Goal: Information Seeking & Learning: Learn about a topic

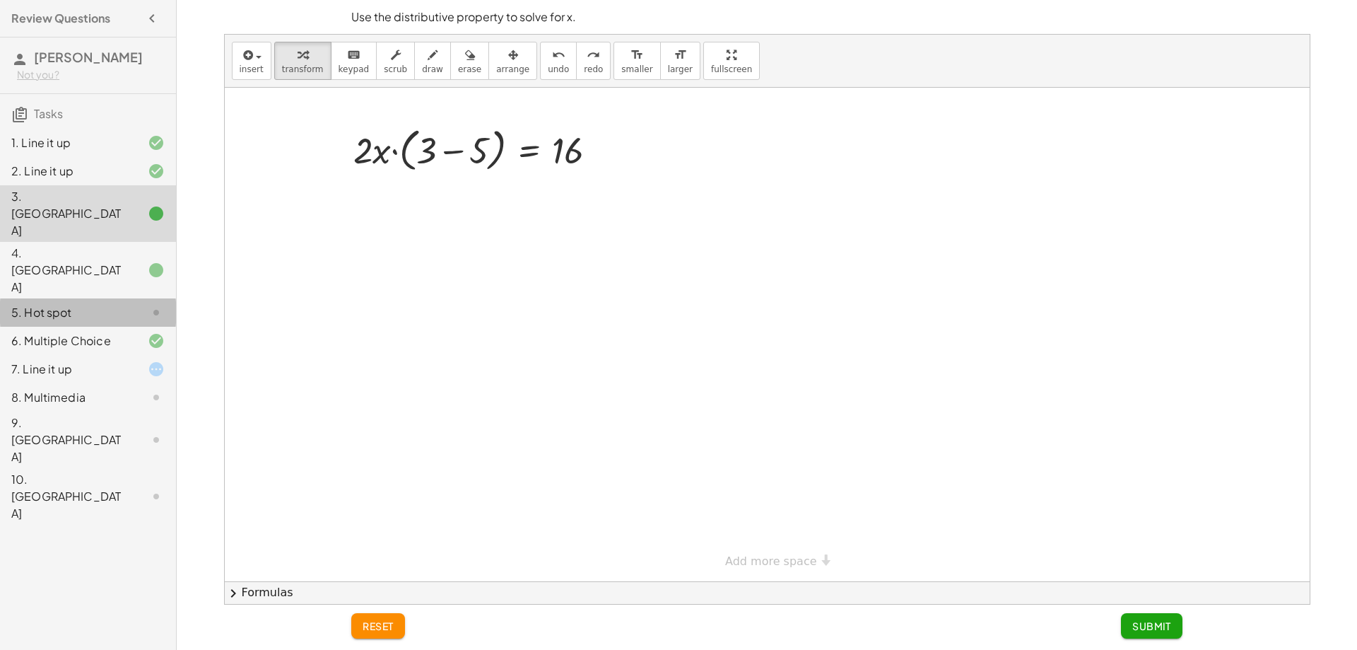
click at [153, 304] on icon at bounding box center [156, 312] width 17 height 17
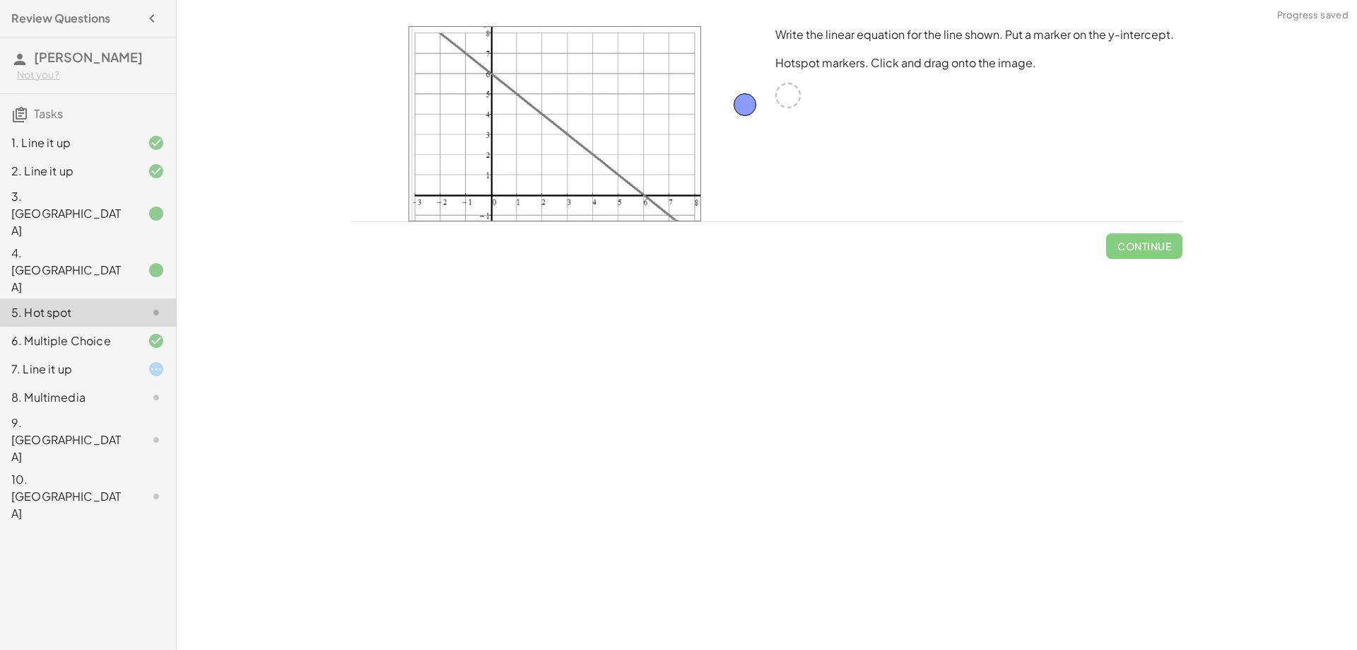
drag, startPoint x: 793, startPoint y: 87, endPoint x: 711, endPoint y: 107, distance: 83.7
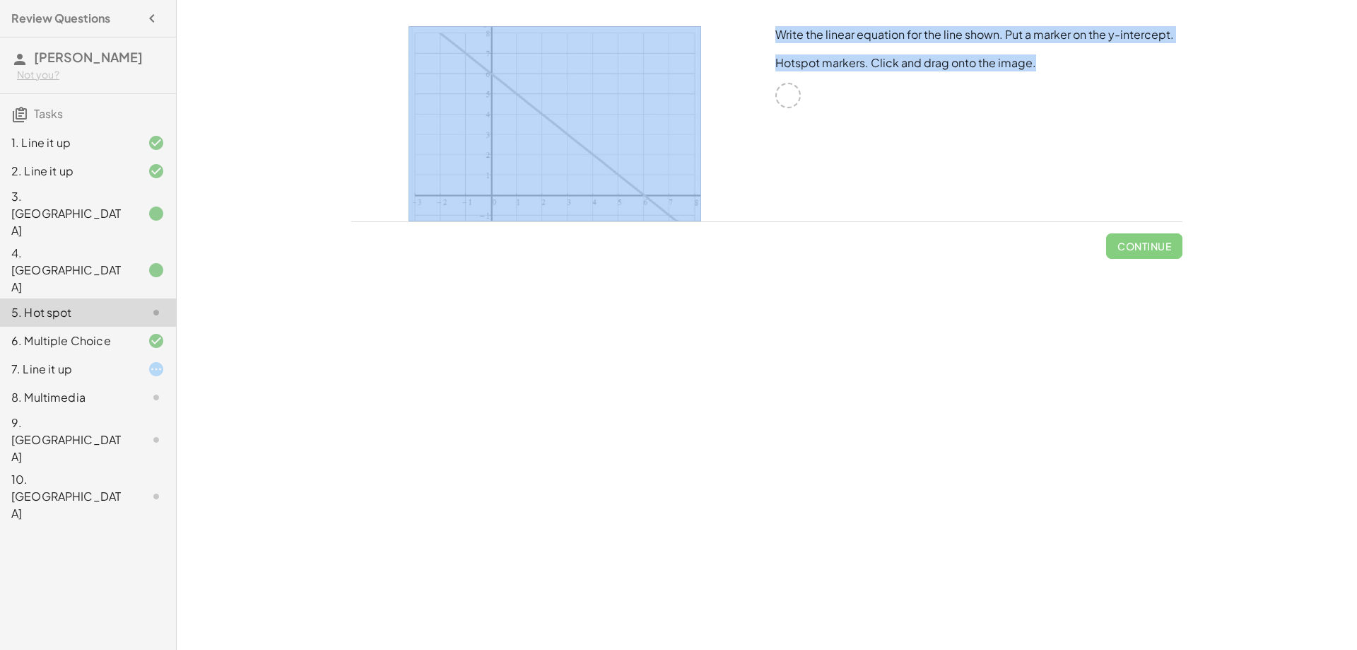
drag, startPoint x: 782, startPoint y: 90, endPoint x: 687, endPoint y: 110, distance: 96.9
click at [687, 110] on div "Write the linear equation for the line shown. Put a marker on the y-intercept. …" at bounding box center [767, 124] width 848 height 212
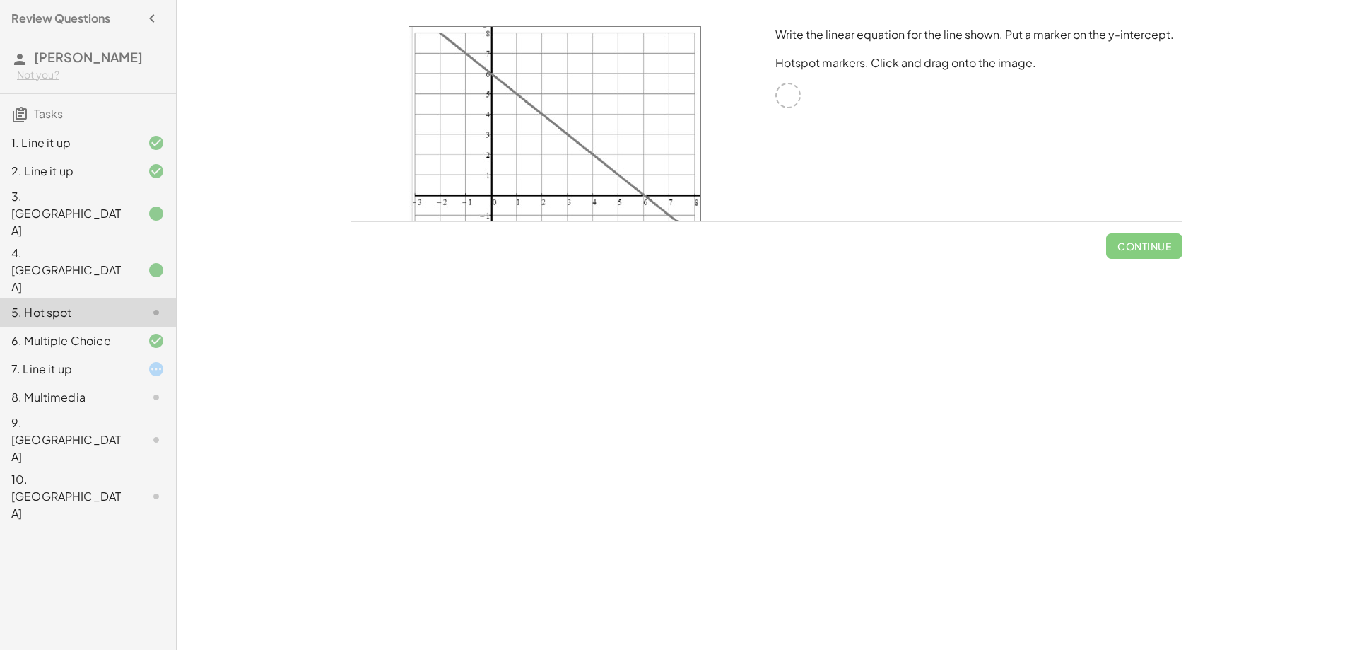
click at [287, 115] on div "Your goal is to match line g. Choose an equation type to work with. y = + · a ·…" at bounding box center [767, 325] width 1181 height 650
click at [788, 94] on div at bounding box center [788, 95] width 25 height 25
drag, startPoint x: 798, startPoint y: 109, endPoint x: 682, endPoint y: 129, distance: 117.6
click at [779, 109] on div "Write the linear equation for the line shown. Put a marker on the y-intercept. …" at bounding box center [979, 124] width 424 height 212
click at [551, 157] on img at bounding box center [555, 123] width 293 height 195
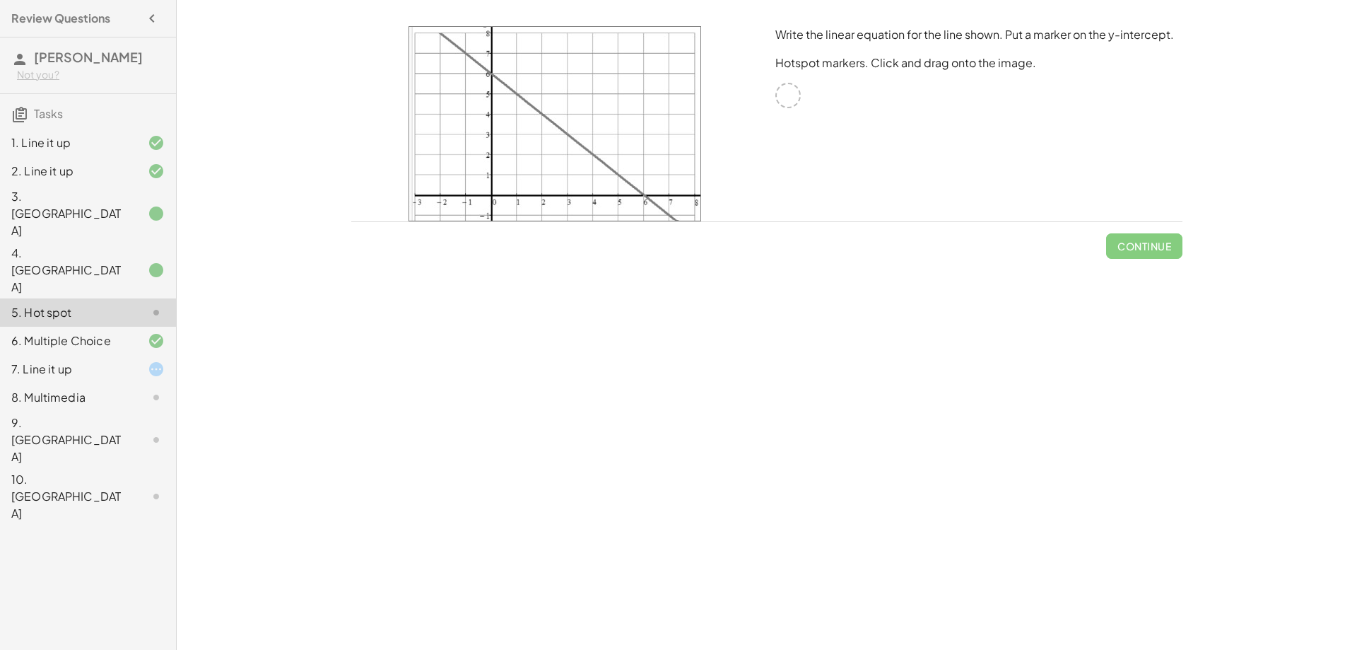
drag, startPoint x: 520, startPoint y: 64, endPoint x: 604, endPoint y: 177, distance: 142.0
click at [602, 152] on img at bounding box center [555, 123] width 293 height 195
drag, startPoint x: 609, startPoint y: 179, endPoint x: 513, endPoint y: 185, distance: 95.6
click at [513, 185] on img at bounding box center [555, 123] width 293 height 195
click at [125, 304] on div at bounding box center [145, 312] width 40 height 17
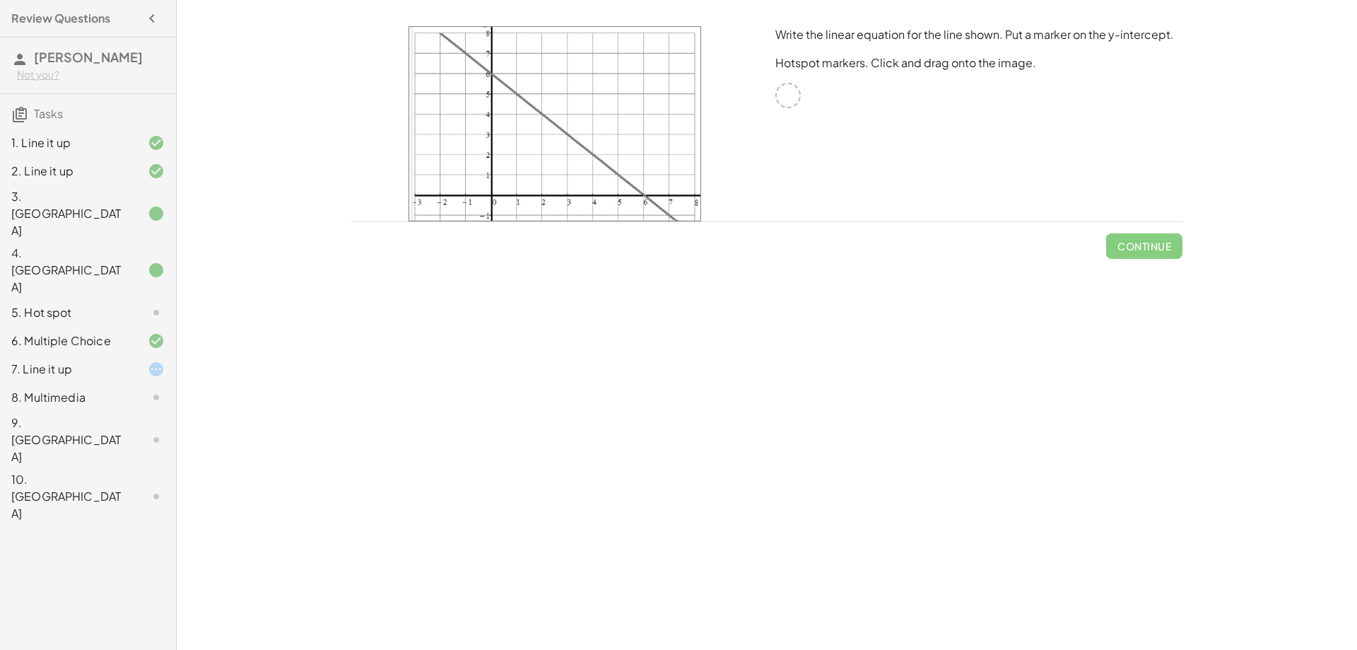
click at [140, 383] on div "6. Multiple Choice" at bounding box center [88, 397] width 176 height 28
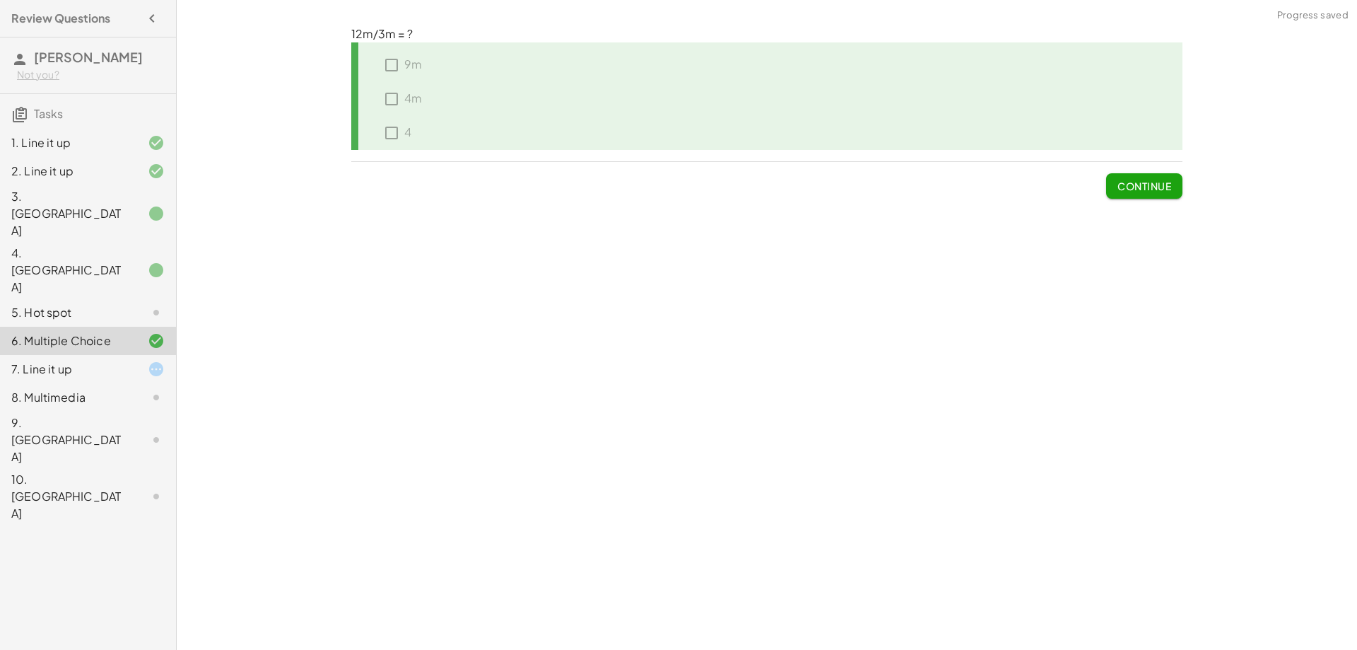
click at [129, 304] on div at bounding box center [145, 312] width 40 height 17
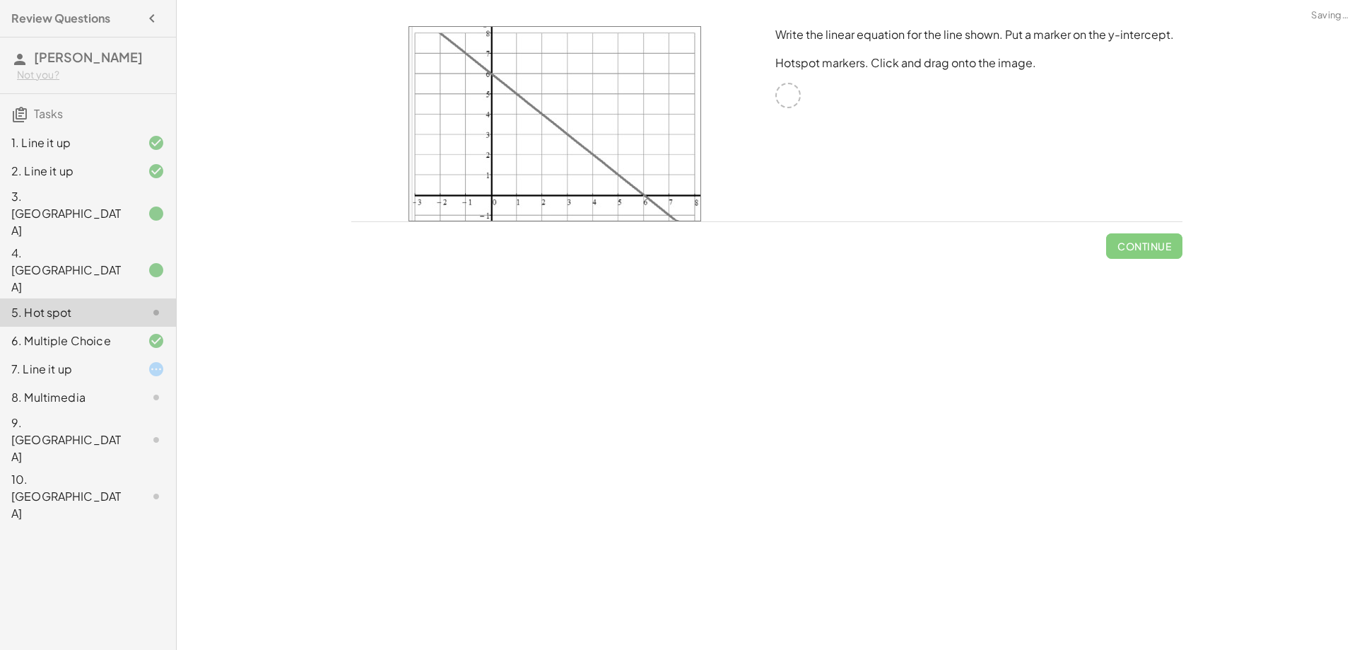
drag, startPoint x: 692, startPoint y: 104, endPoint x: 773, endPoint y: 93, distance: 82.1
click at [764, 95] on div at bounding box center [555, 124] width 424 height 212
drag, startPoint x: 781, startPoint y: 90, endPoint x: 796, endPoint y: 76, distance: 21.0
click at [812, 73] on div "Write the linear equation for the line shown. Put a marker on the y-intercept. …" at bounding box center [979, 124] width 424 height 212
drag, startPoint x: 666, startPoint y: 115, endPoint x: 662, endPoint y: 168, distance: 53.9
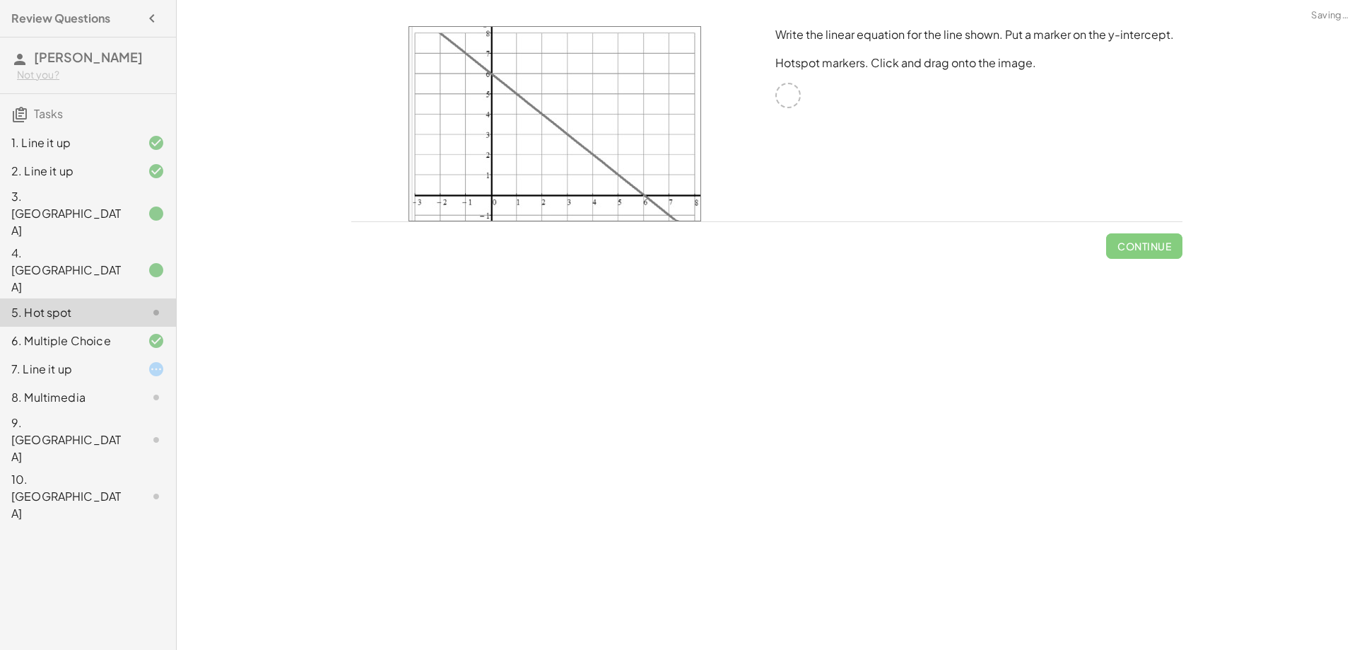
click at [670, 145] on img at bounding box center [555, 123] width 293 height 195
drag, startPoint x: 662, startPoint y: 166, endPoint x: 758, endPoint y: 117, distance: 108.1
click at [776, 116] on div "Write the linear equation for the line shown. Put a marker on the y-intercept. …" at bounding box center [767, 124] width 848 height 212
drag, startPoint x: 615, startPoint y: 117, endPoint x: 731, endPoint y: 115, distance: 116.0
click at [732, 114] on div at bounding box center [555, 124] width 424 height 212
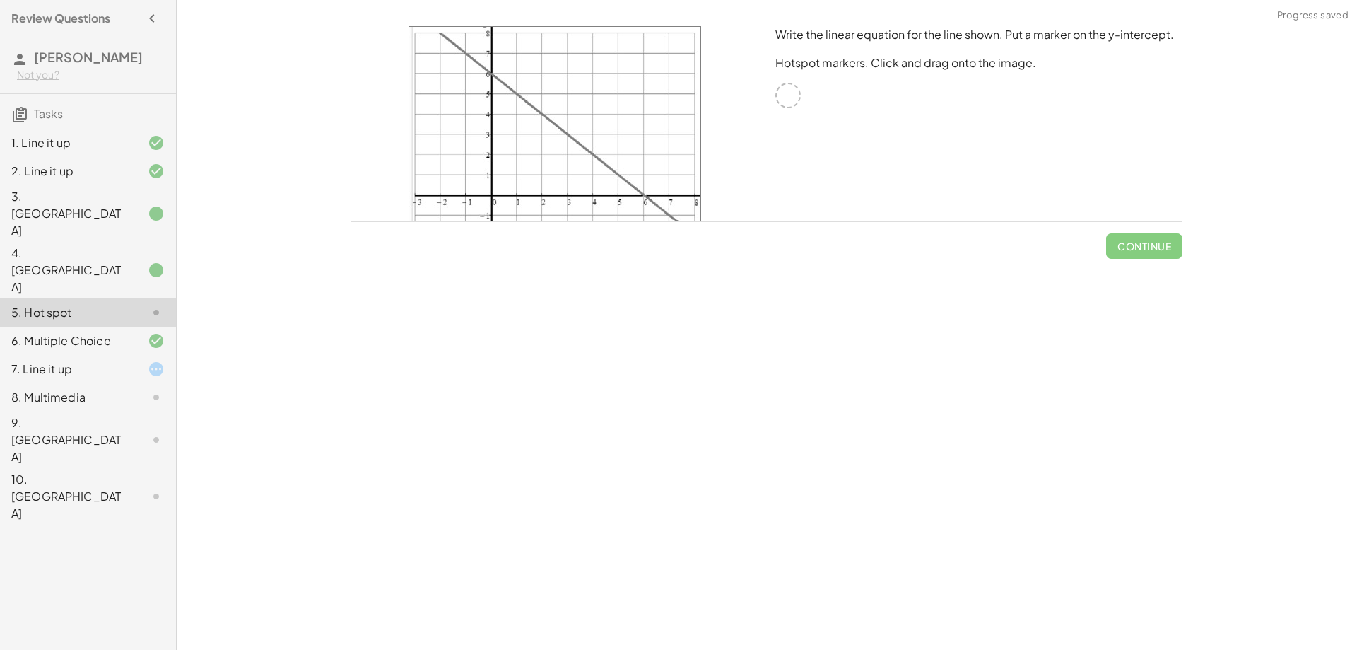
drag, startPoint x: 635, startPoint y: 164, endPoint x: 716, endPoint y: 104, distance: 101.1
click at [720, 103] on div at bounding box center [555, 124] width 424 height 212
click at [512, 102] on img at bounding box center [555, 123] width 293 height 195
drag, startPoint x: 509, startPoint y: 81, endPoint x: 499, endPoint y: 86, distance: 11.1
click at [499, 86] on img at bounding box center [555, 123] width 293 height 195
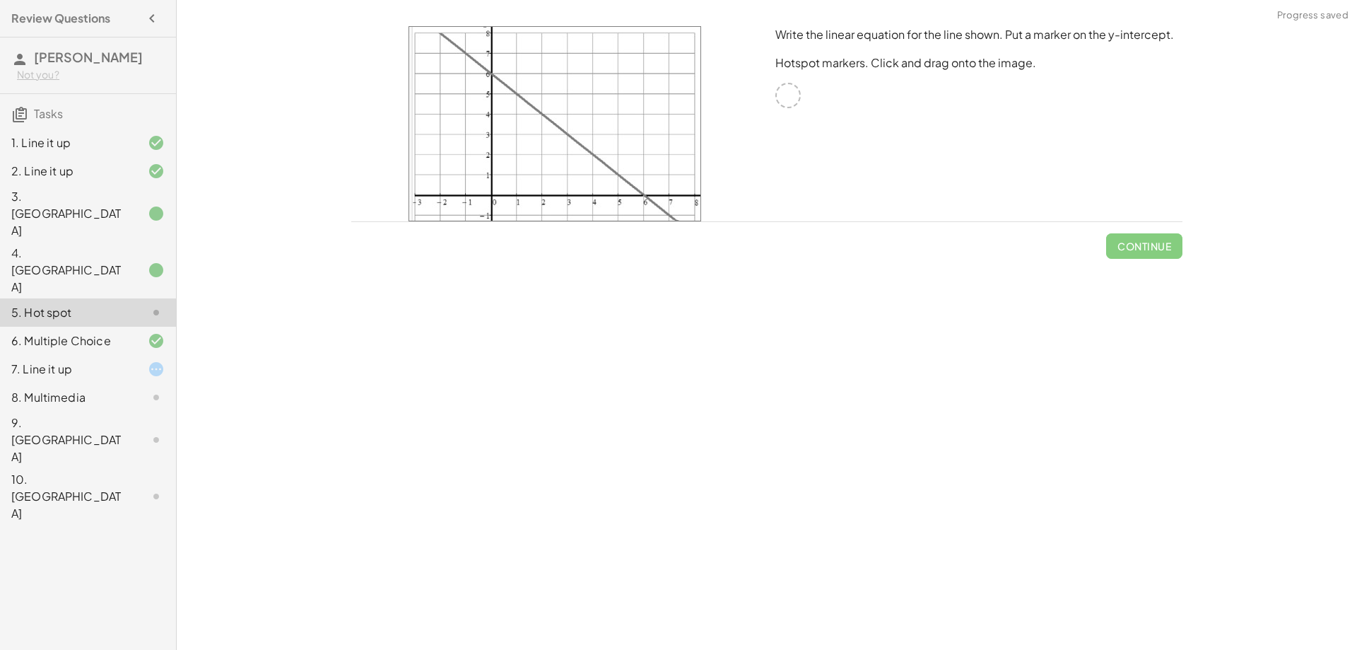
click at [439, 38] on img at bounding box center [555, 123] width 293 height 195
click at [677, 142] on img at bounding box center [555, 123] width 293 height 195
click at [716, 116] on div at bounding box center [555, 124] width 424 height 212
click at [826, 98] on div "Write the linear equation for the line shown. Put a marker on the y-intercept. …" at bounding box center [979, 124] width 424 height 212
drag, startPoint x: 792, startPoint y: 95, endPoint x: 741, endPoint y: 95, distance: 50.9
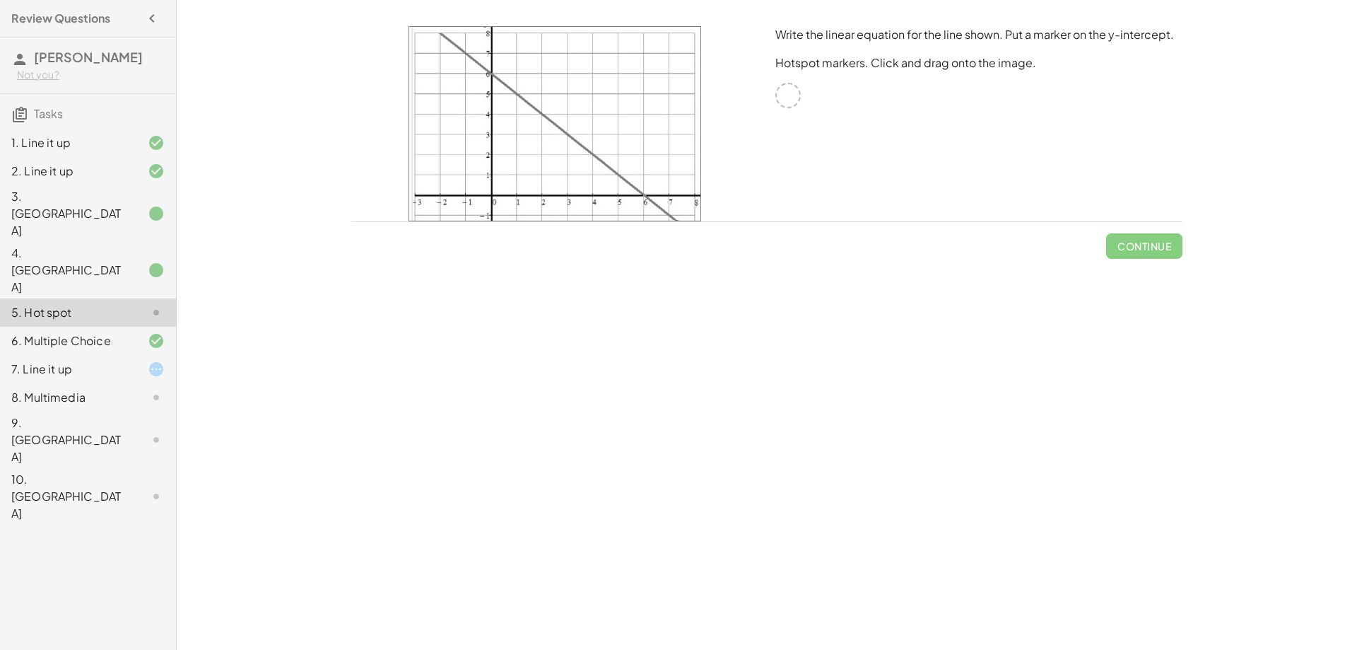
click at [785, 92] on div "Write the linear equation for the line shown. Put a marker on the y-intercept. …" at bounding box center [979, 124] width 424 height 212
click at [483, 88] on img at bounding box center [555, 123] width 293 height 195
drag, startPoint x: 419, startPoint y: 81, endPoint x: 268, endPoint y: 67, distance: 151.9
click at [409, 78] on img at bounding box center [555, 123] width 293 height 195
drag, startPoint x: 665, startPoint y: 288, endPoint x: 508, endPoint y: 201, distance: 178.8
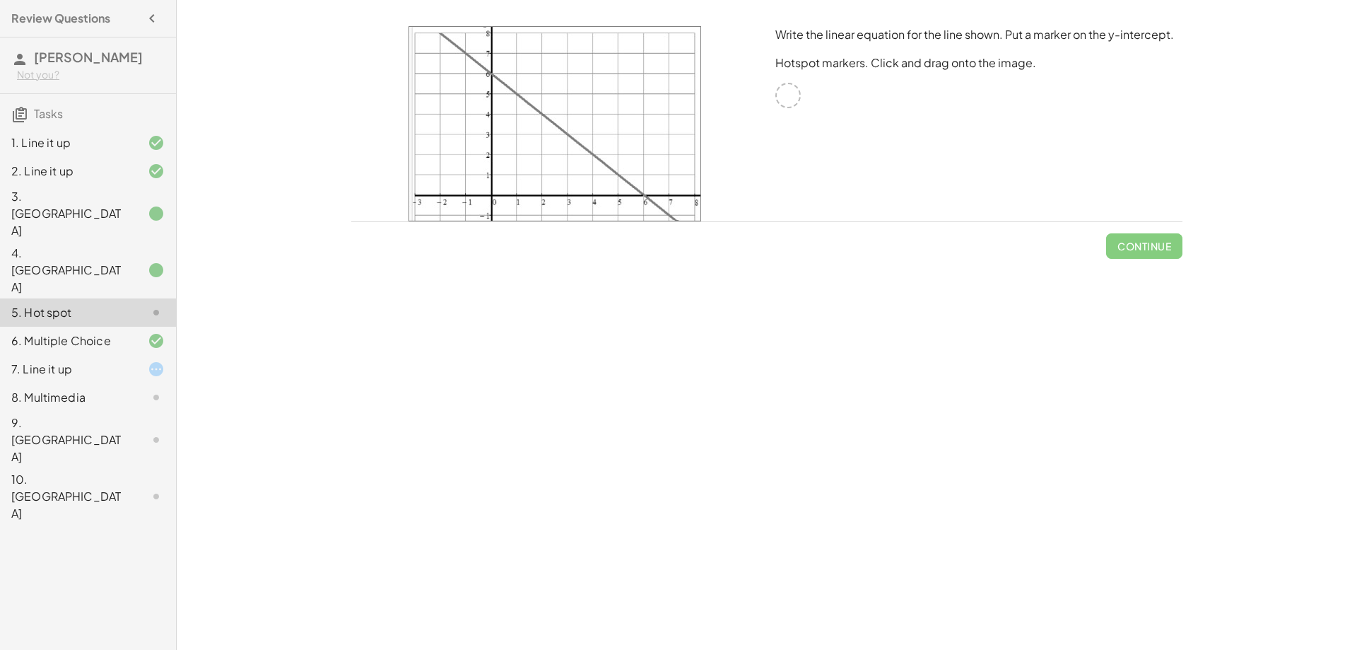
click at [597, 250] on div "Your goal is to match line g. Choose an equation type to work with. y = + · a ·…" at bounding box center [767, 325] width 1181 height 650
click at [702, 216] on div at bounding box center [555, 124] width 424 height 212
drag, startPoint x: 737, startPoint y: 194, endPoint x: 707, endPoint y: 205, distance: 31.5
click at [739, 215] on div at bounding box center [555, 124] width 424 height 212
click at [819, 142] on div "Write the linear equation for the line shown. Put a marker on the y-intercept. …" at bounding box center [979, 124] width 424 height 212
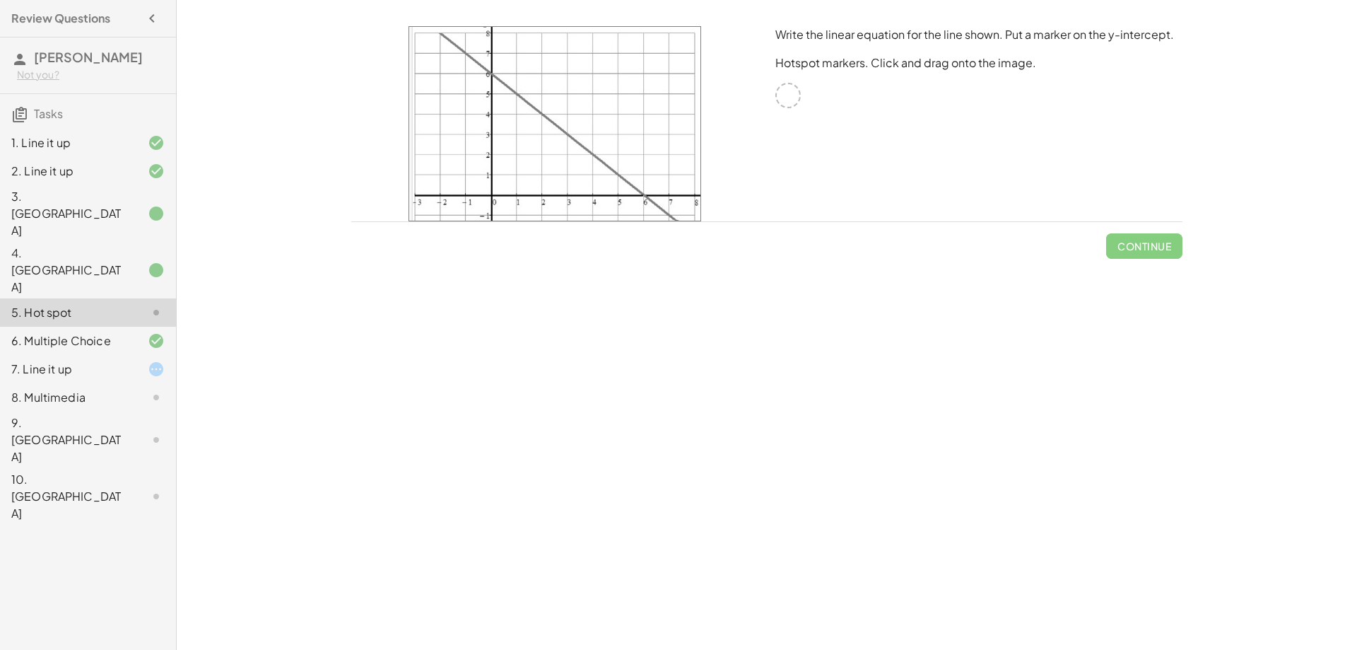
drag, startPoint x: 806, startPoint y: 105, endPoint x: 794, endPoint y: 100, distance: 13.3
click at [803, 105] on div "Write the linear equation for the line shown. Put a marker on the y-intercept. …" at bounding box center [979, 124] width 424 height 212
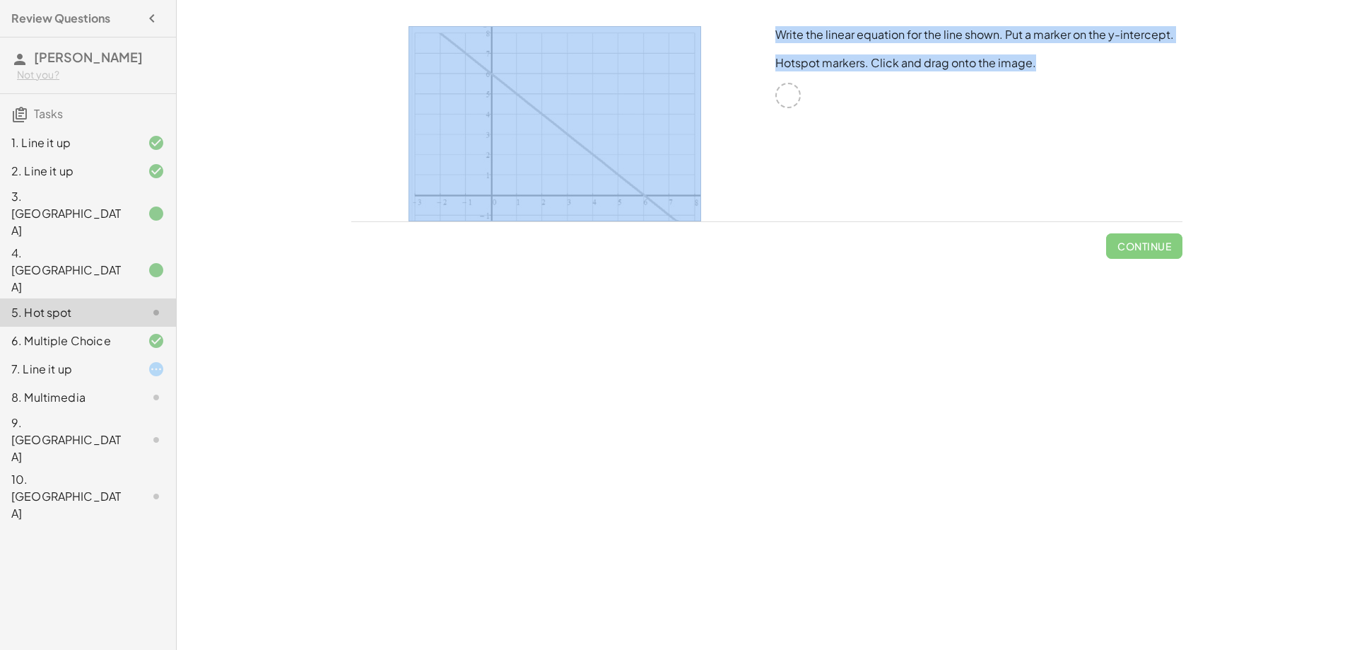
drag, startPoint x: 794, startPoint y: 100, endPoint x: 730, endPoint y: 152, distance: 82.4
click at [731, 153] on div "Write the linear equation for the line shown. Put a marker on the y-intercept. …" at bounding box center [767, 124] width 848 height 212
click at [759, 135] on div at bounding box center [555, 124] width 424 height 212
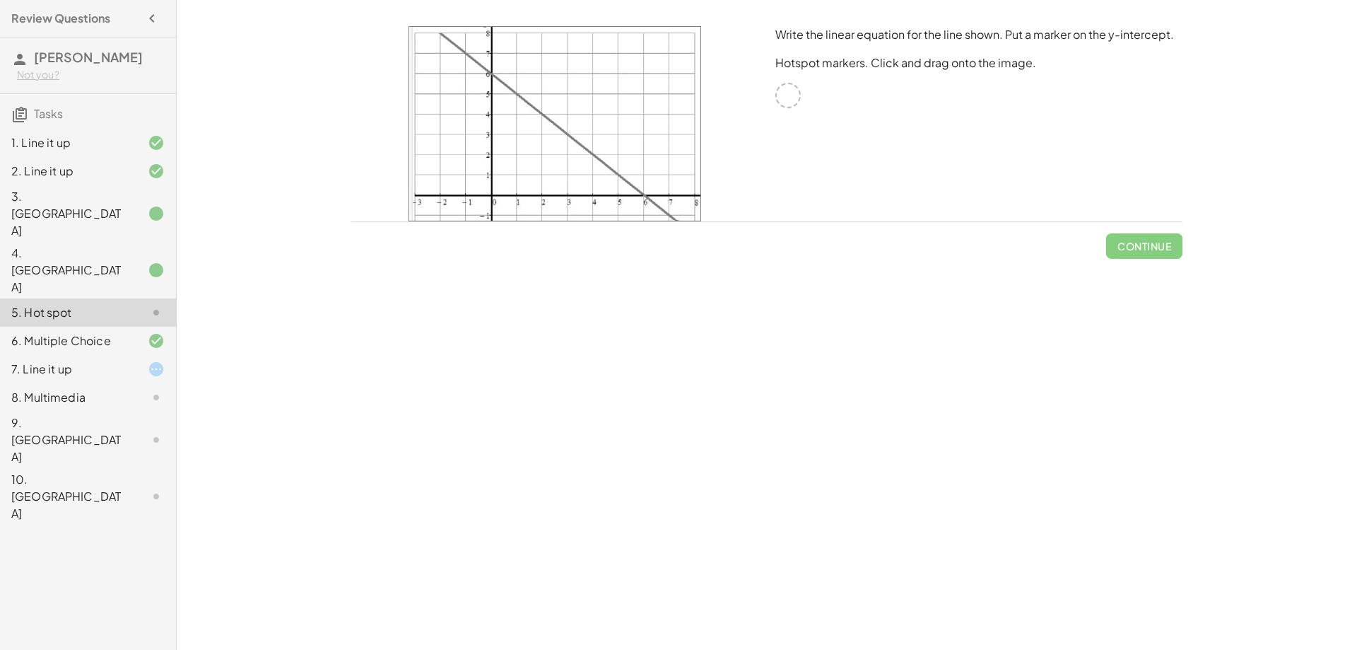
drag, startPoint x: 666, startPoint y: 98, endPoint x: 648, endPoint y: 113, distance: 23.6
click at [650, 110] on img at bounding box center [555, 123] width 293 height 195
click at [614, 112] on img at bounding box center [555, 123] width 293 height 195
click at [492, 133] on img at bounding box center [555, 123] width 293 height 195
drag, startPoint x: 598, startPoint y: 136, endPoint x: 588, endPoint y: 151, distance: 18.2
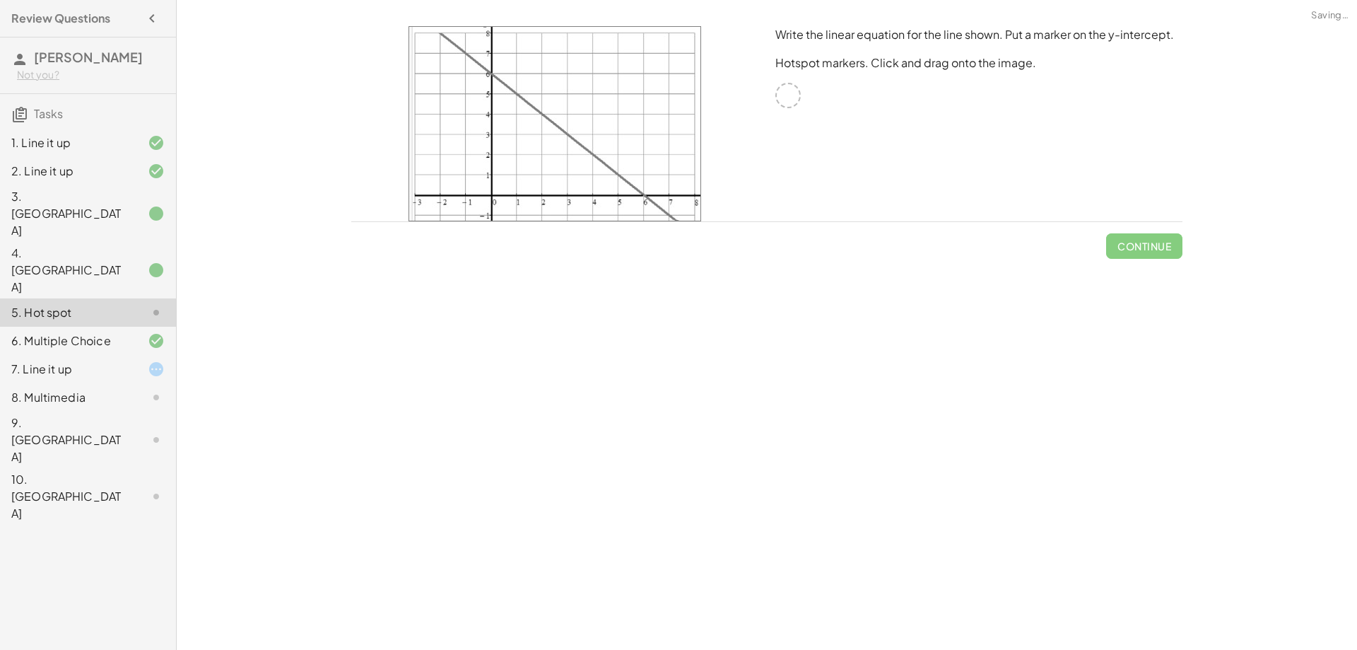
click at [593, 142] on img at bounding box center [555, 123] width 293 height 195
drag, startPoint x: 664, startPoint y: 182, endPoint x: 807, endPoint y: 192, distance: 143.2
click at [783, 191] on div "Write the linear equation for the line shown. Put a marker on the y-intercept. …" at bounding box center [767, 124] width 848 height 212
drag, startPoint x: 814, startPoint y: 168, endPoint x: 722, endPoint y: 155, distance: 92.9
click at [813, 167] on div "Write the linear equation for the line shown. Put a marker on the y-intercept. …" at bounding box center [979, 124] width 424 height 212
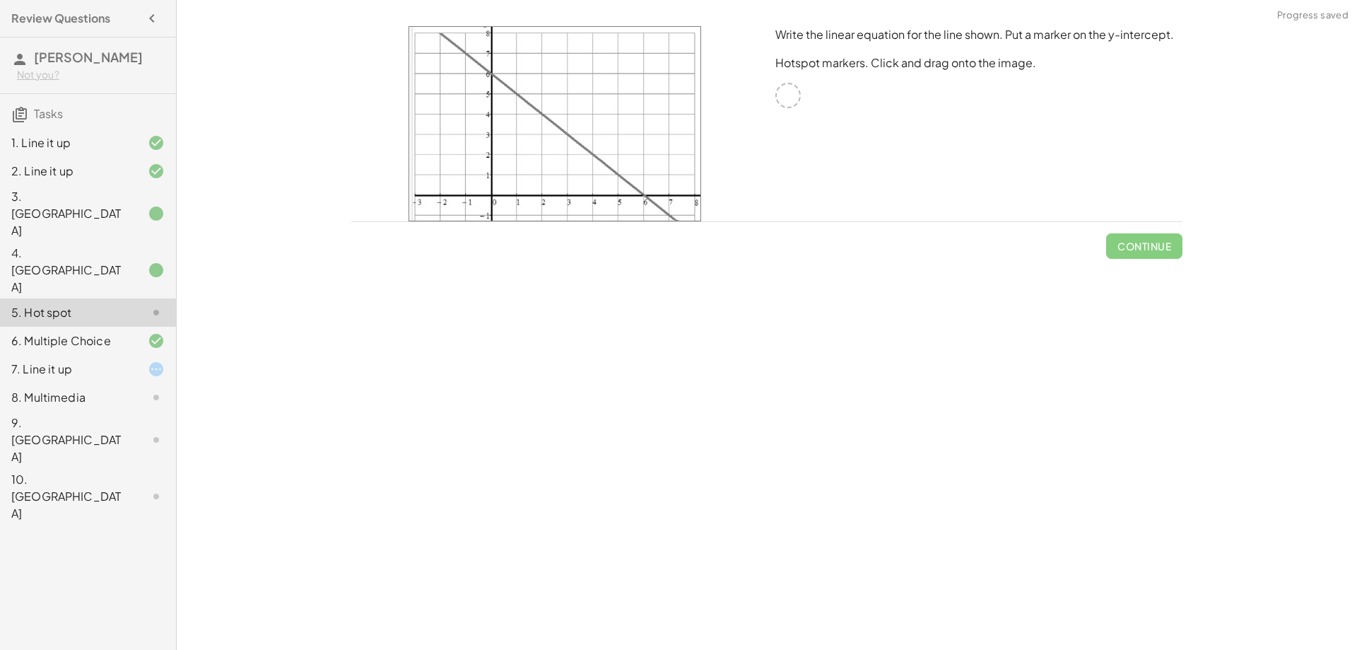
click at [131, 205] on div at bounding box center [145, 213] width 40 height 17
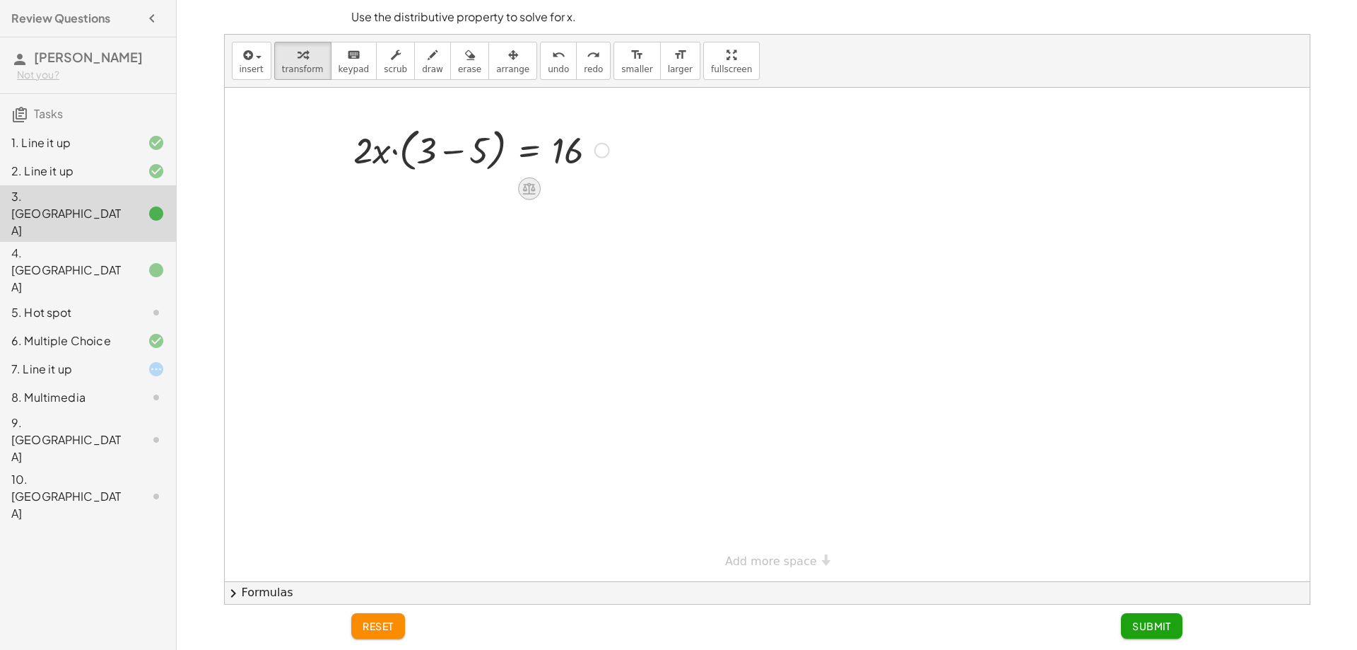
click at [526, 192] on icon at bounding box center [529, 188] width 15 height 15
click at [524, 186] on div "×" at bounding box center [529, 188] width 23 height 23
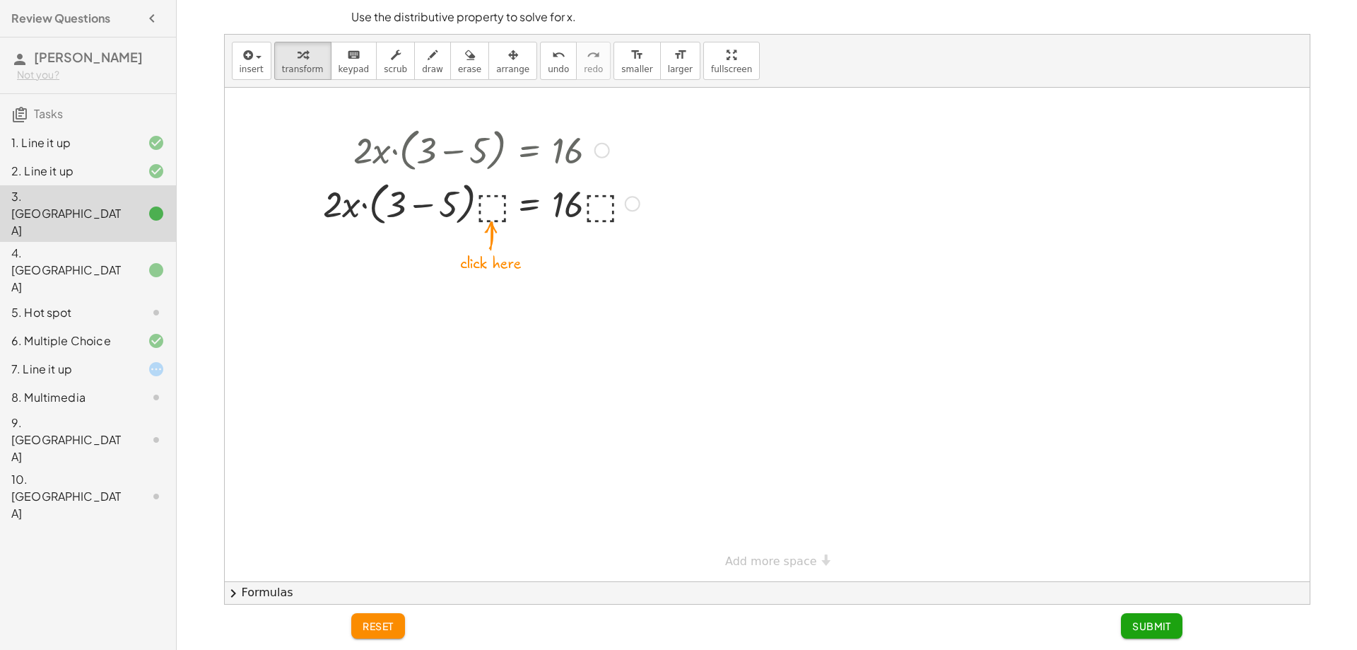
click at [489, 194] on div at bounding box center [481, 203] width 375 height 54
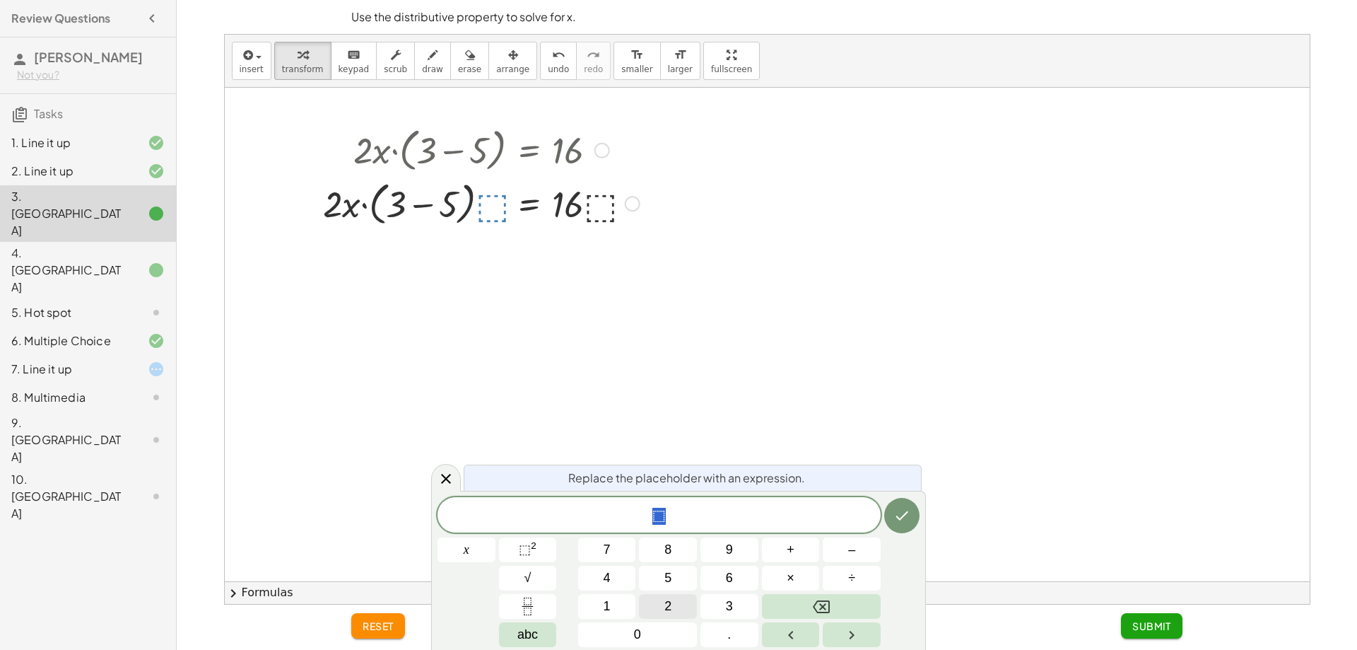
click at [688, 604] on button "2" at bounding box center [668, 606] width 58 height 25
click at [916, 519] on button "Done" at bounding box center [901, 515] width 35 height 35
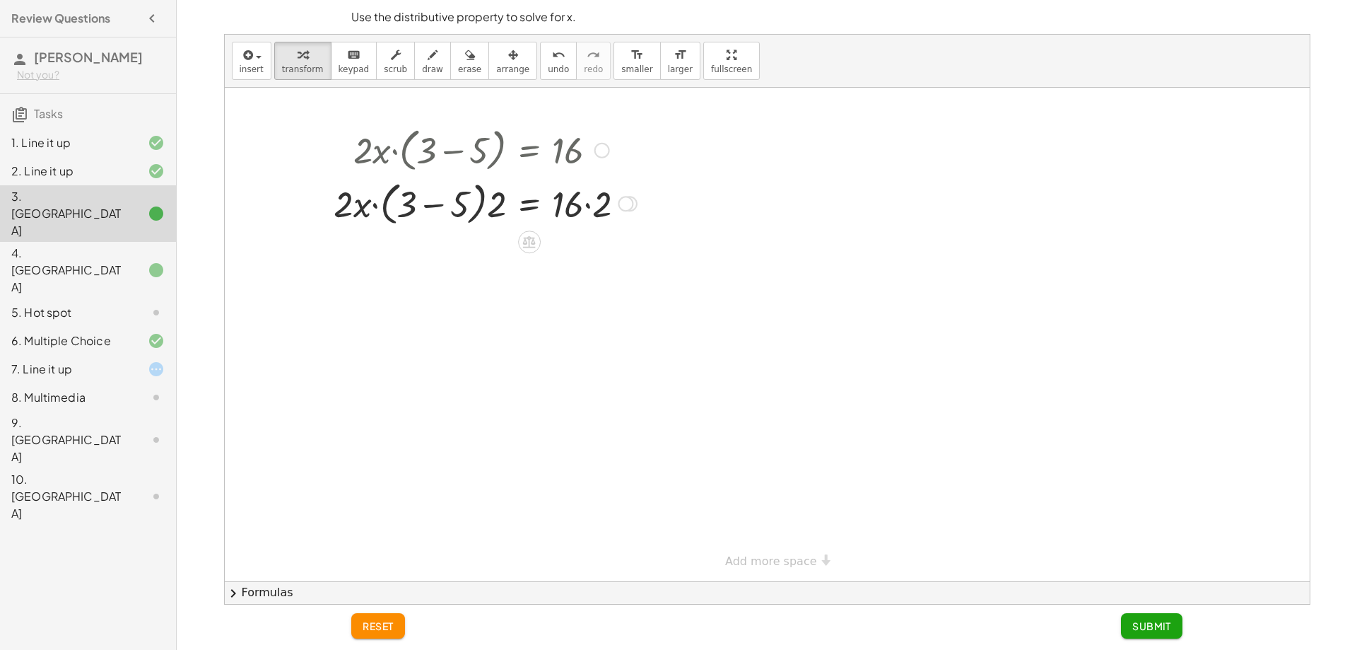
click at [491, 213] on div at bounding box center [481, 203] width 375 height 54
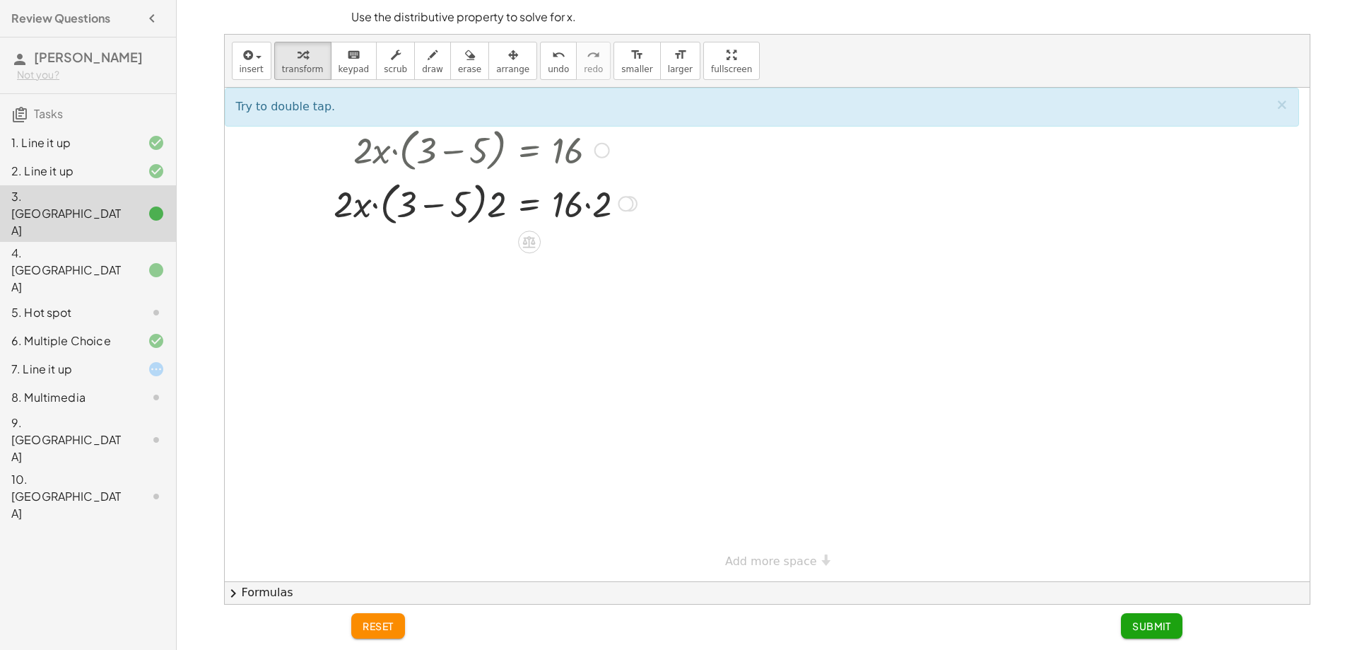
click at [474, 198] on div at bounding box center [481, 203] width 375 height 54
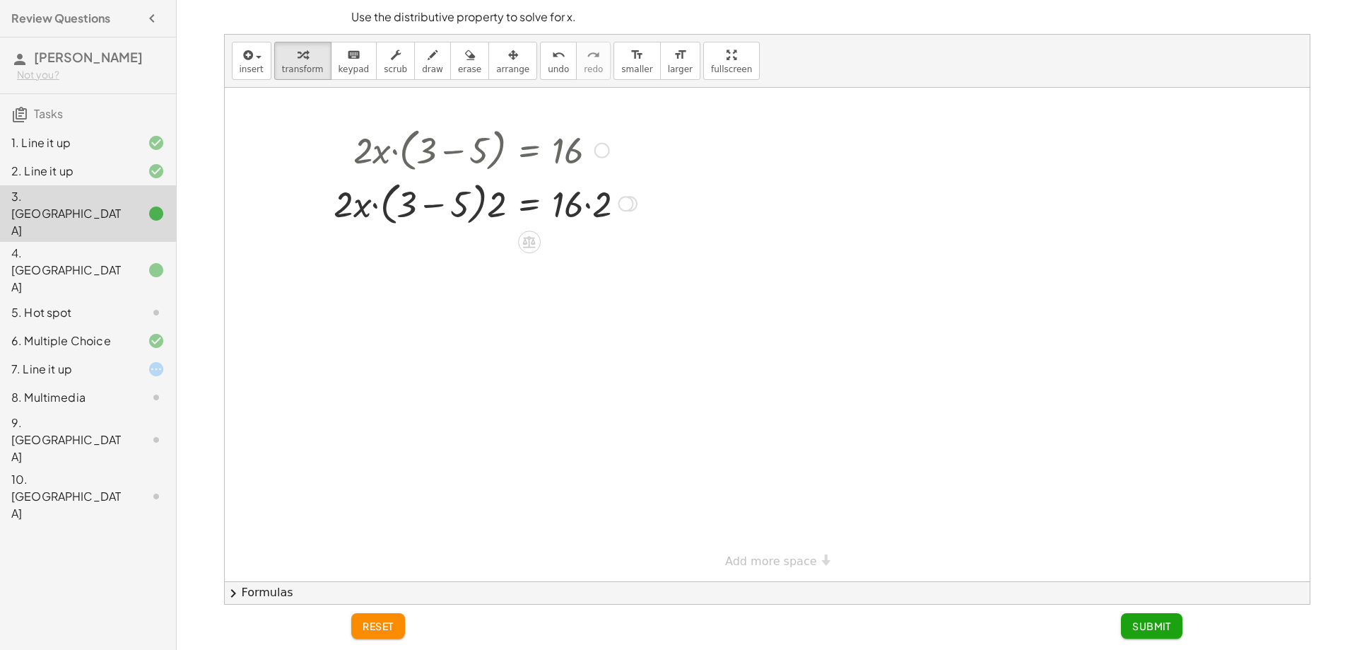
click at [493, 197] on div at bounding box center [481, 203] width 375 height 54
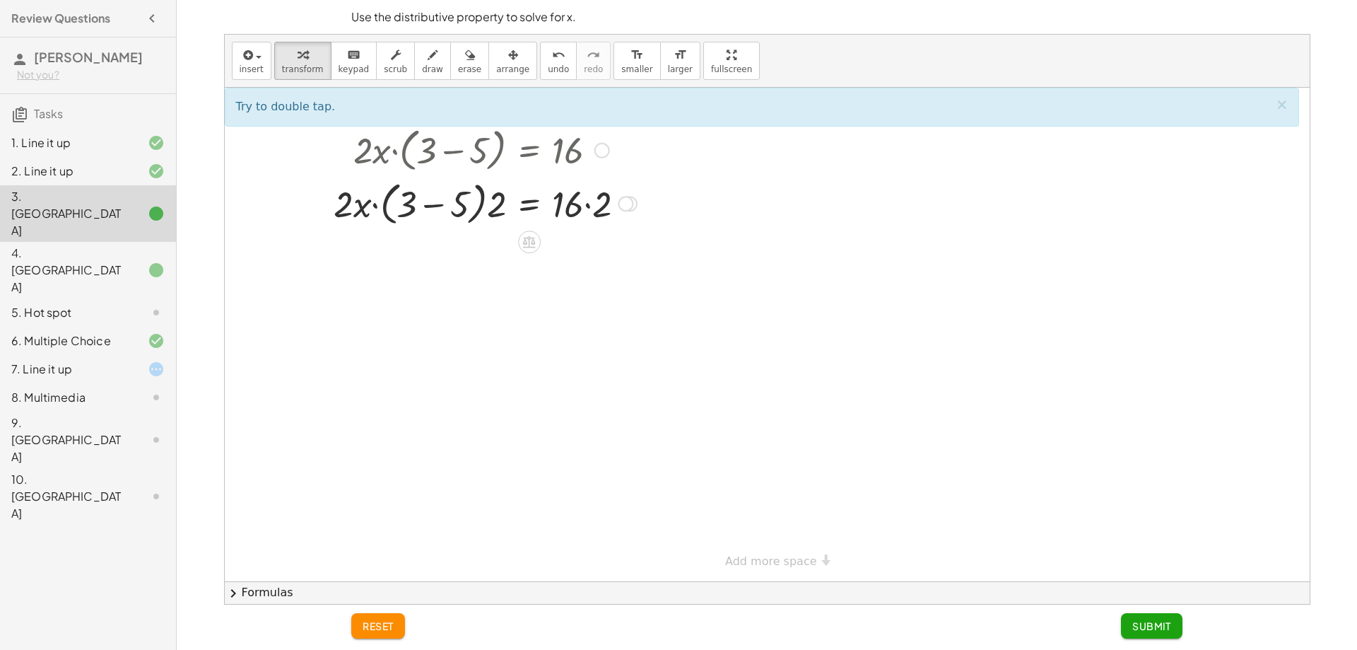
click at [586, 206] on div at bounding box center [481, 203] width 375 height 54
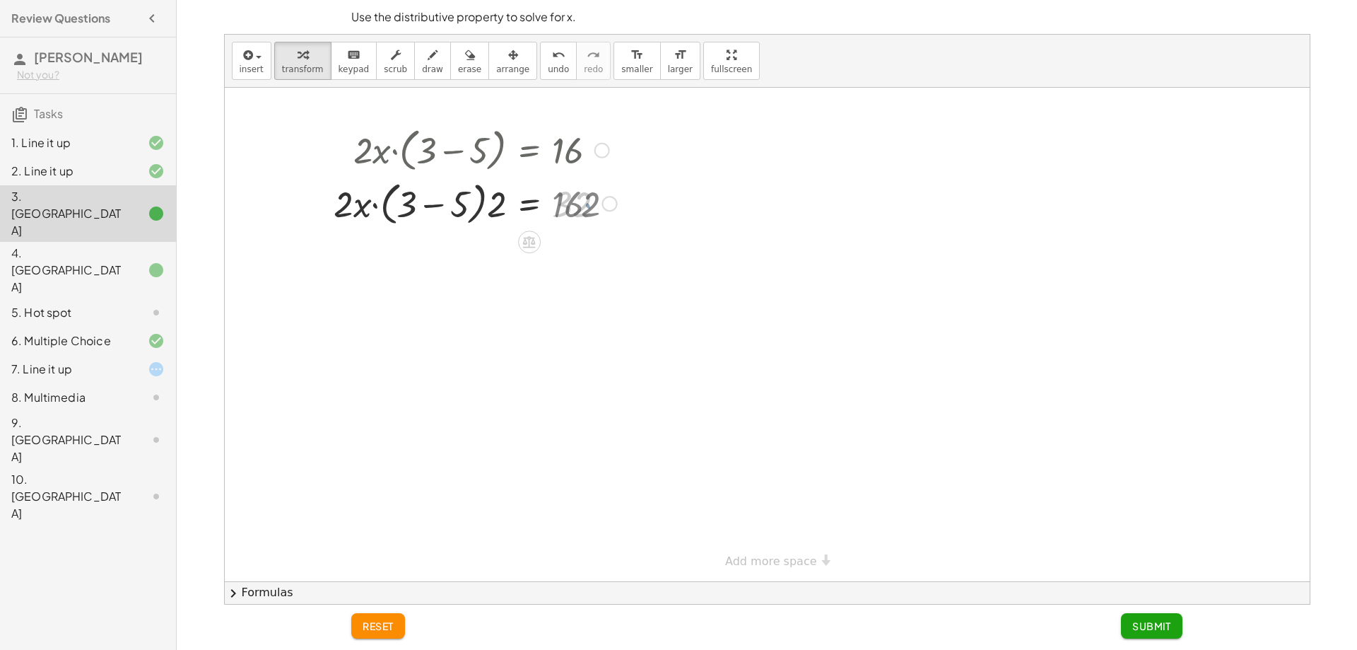
click at [501, 196] on div at bounding box center [481, 203] width 375 height 54
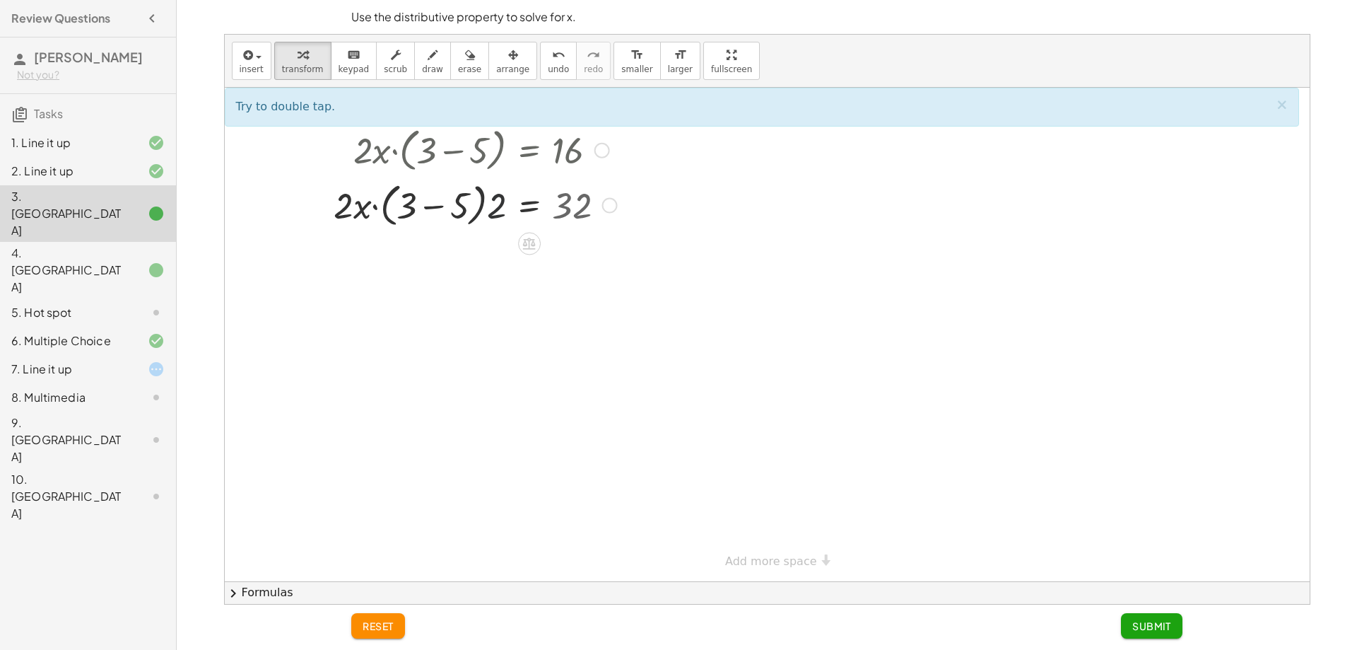
click at [530, 151] on div "· 2 · x · ( + 3 − 5 ) = 16 · 2 · x · ( + 3 − 5 ) · ⬚ = · 16 · ⬚ · 2 · x · ( + 3…" at bounding box center [530, 151] width 0 height 0
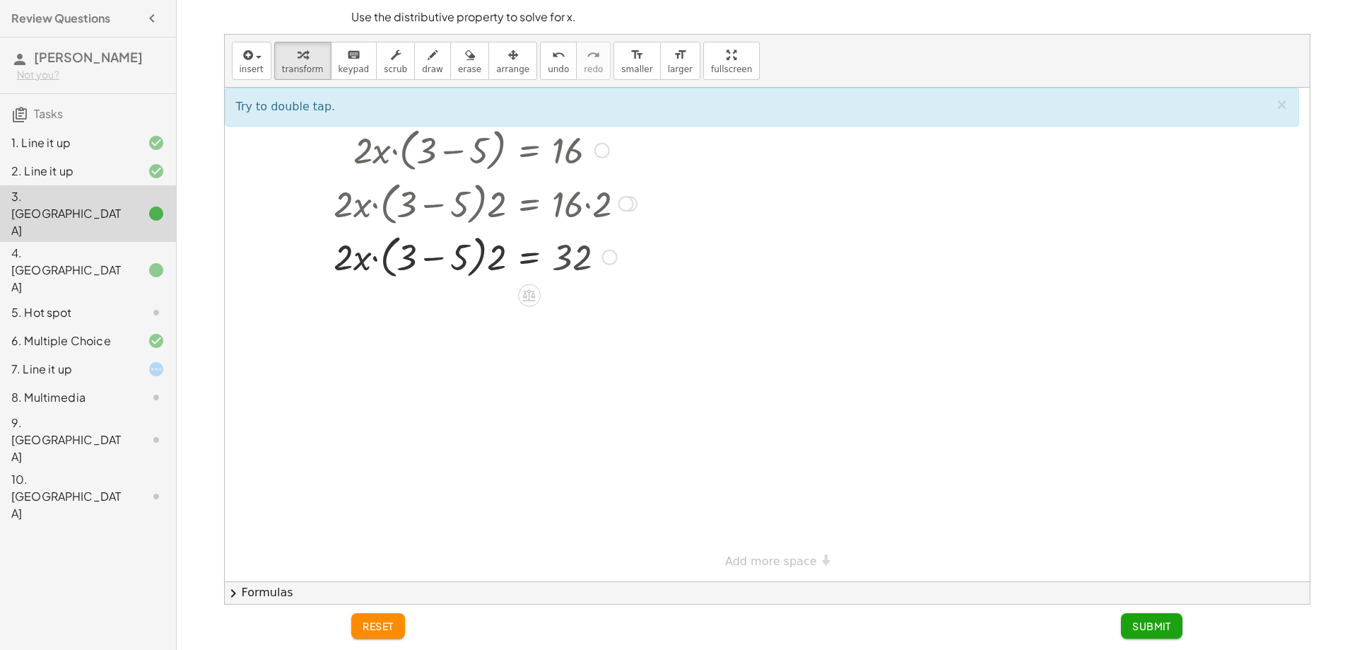
click at [473, 245] on div at bounding box center [481, 256] width 375 height 54
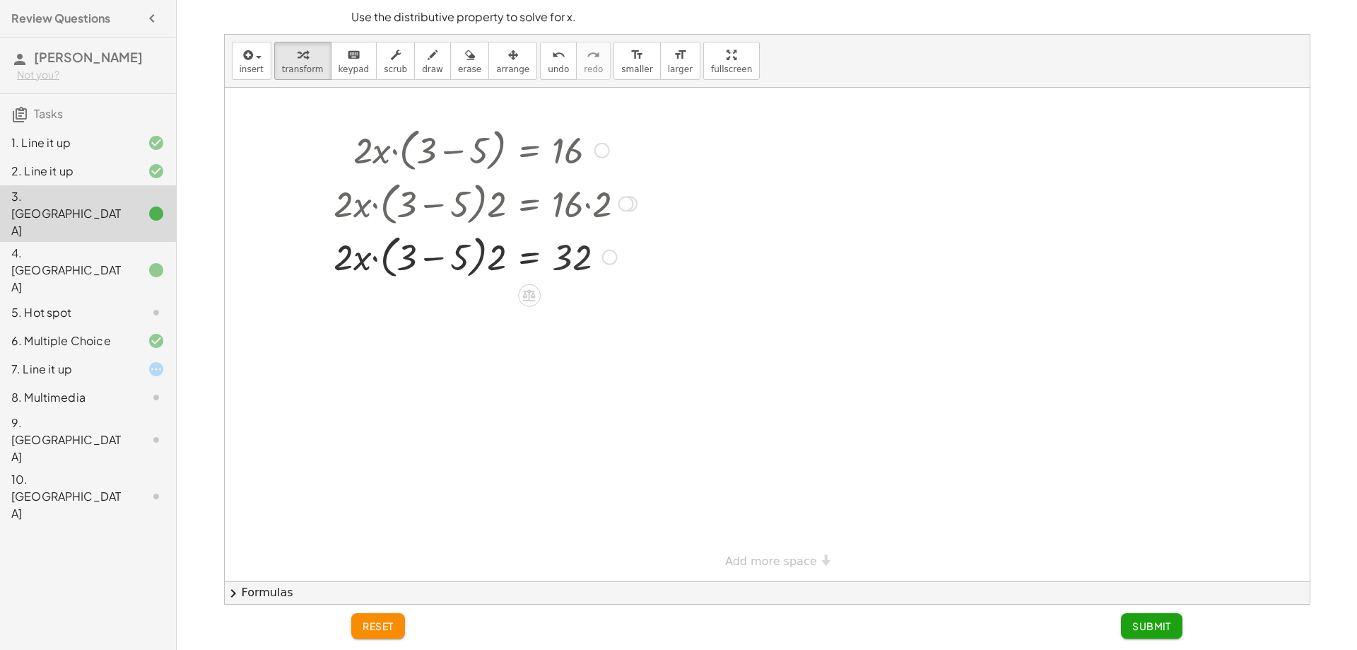
click at [436, 252] on div at bounding box center [481, 256] width 375 height 54
click at [364, 257] on div at bounding box center [481, 256] width 375 height 54
click at [435, 259] on div at bounding box center [481, 256] width 375 height 48
click at [496, 261] on div at bounding box center [481, 256] width 375 height 48
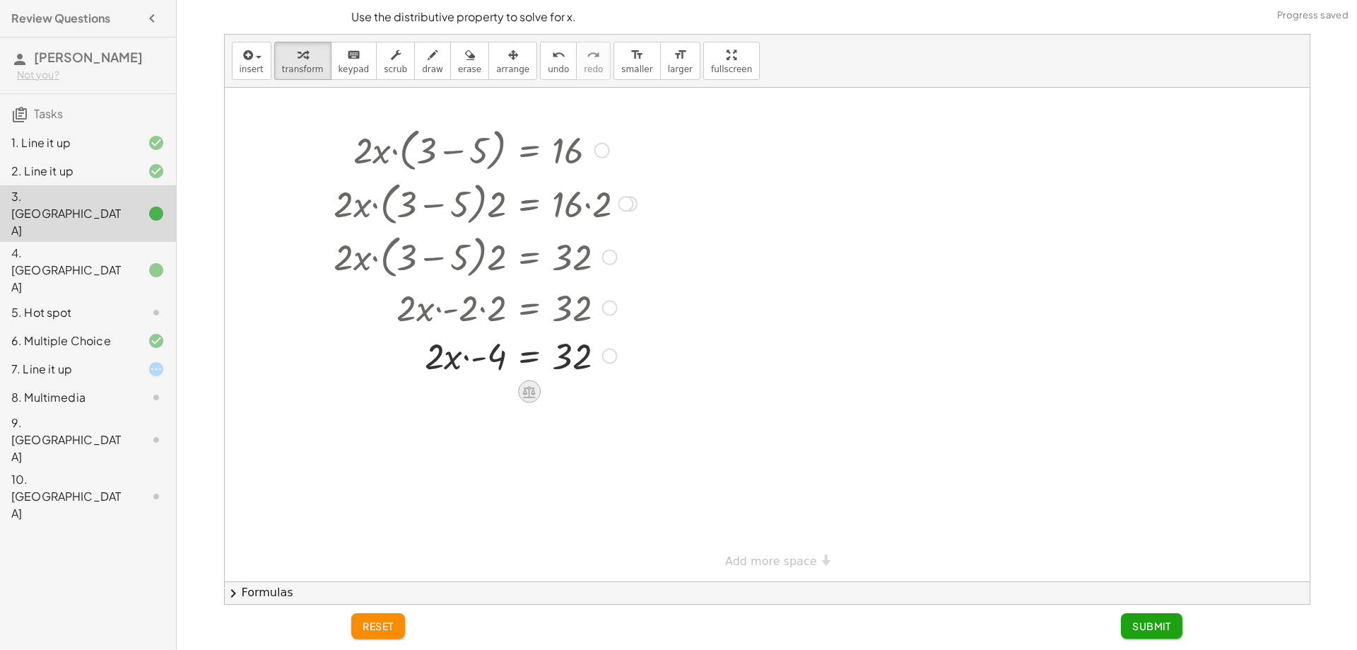
click at [531, 387] on icon at bounding box center [529, 392] width 13 height 12
click at [534, 390] on div "×" at bounding box center [529, 391] width 23 height 23
click at [489, 404] on div at bounding box center [481, 403] width 375 height 48
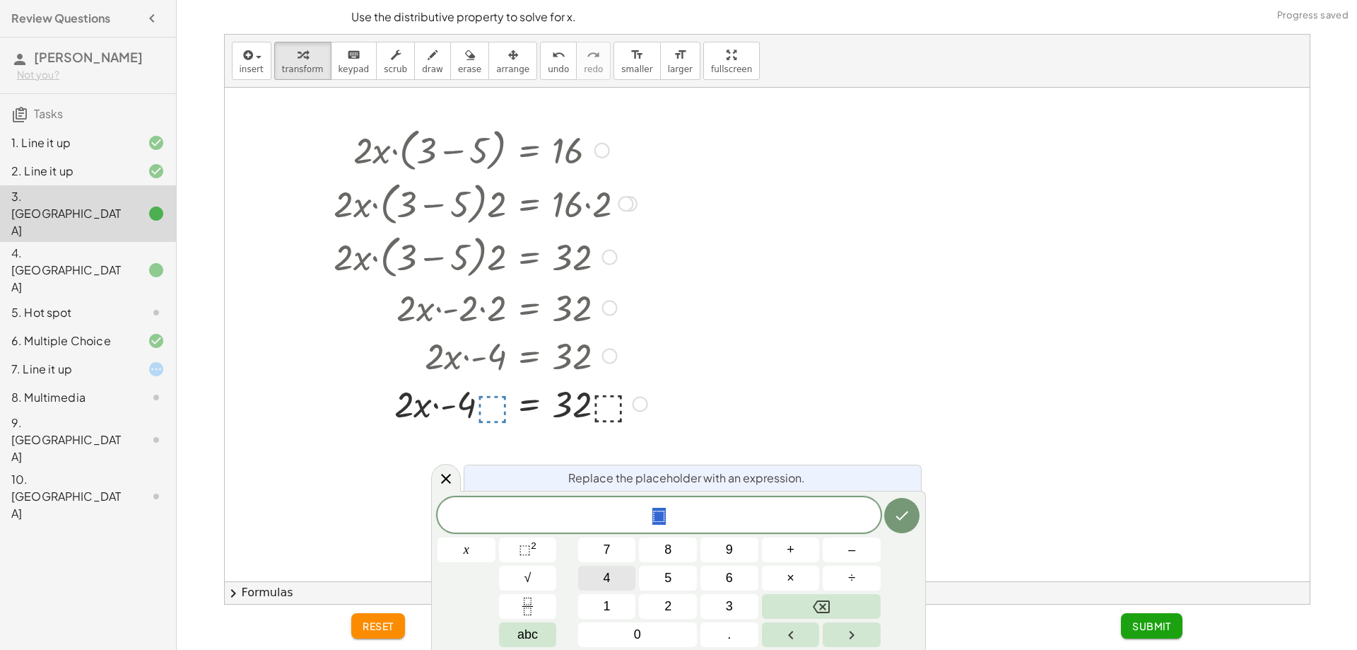
click at [608, 582] on span "4" at bounding box center [607, 577] width 7 height 19
click at [900, 510] on icon "Done" at bounding box center [902, 515] width 17 height 17
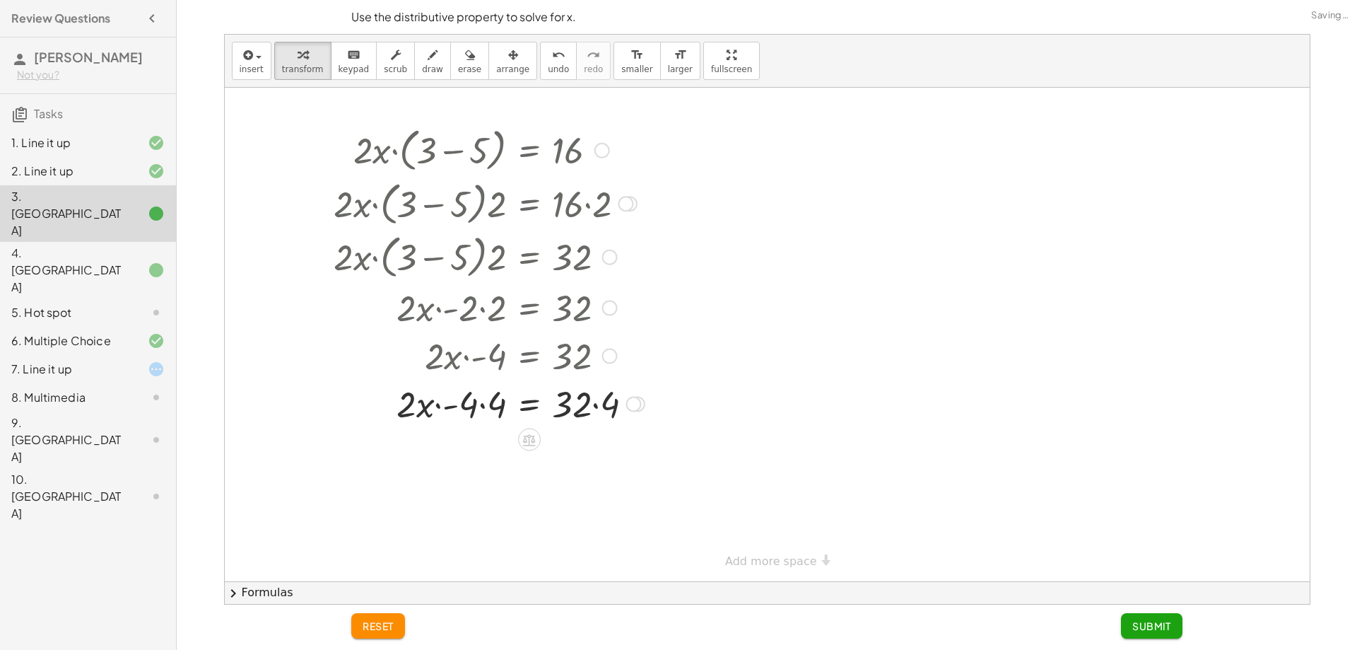
click at [477, 403] on div at bounding box center [481, 403] width 375 height 48
click at [473, 411] on div at bounding box center [481, 403] width 375 height 48
click at [483, 407] on div at bounding box center [477, 403] width 383 height 48
click at [486, 445] on div at bounding box center [481, 451] width 375 height 48
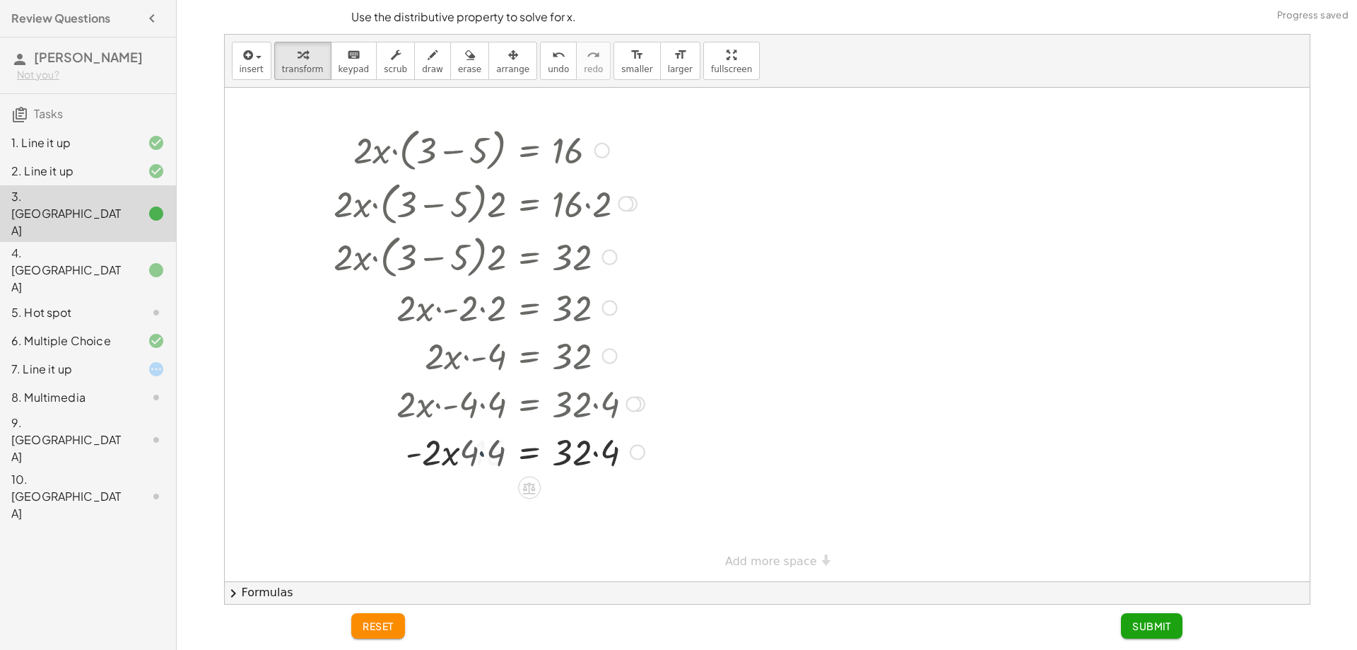
drag, startPoint x: 487, startPoint y: 453, endPoint x: 569, endPoint y: 467, distance: 83.1
click at [489, 456] on div at bounding box center [481, 451] width 375 height 48
click at [601, 460] on div at bounding box center [481, 451] width 375 height 48
click at [604, 460] on div at bounding box center [474, 451] width 390 height 48
click at [568, 504] on div at bounding box center [481, 499] width 375 height 48
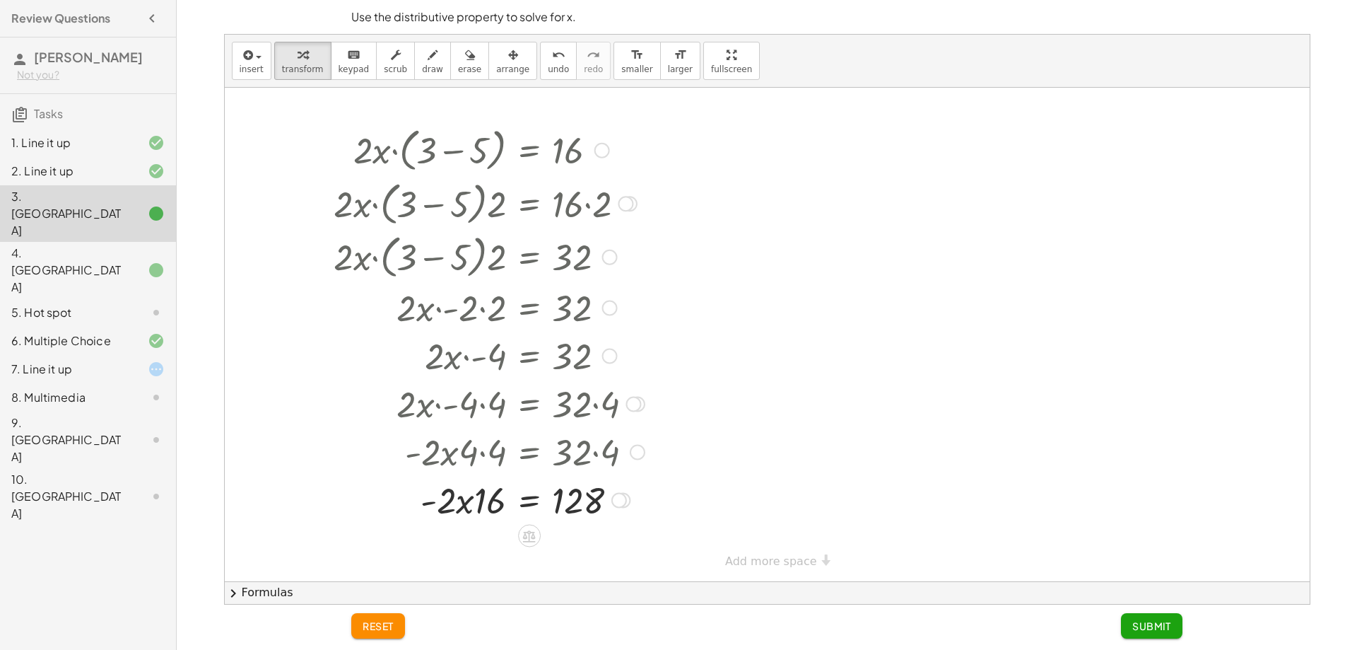
click at [478, 496] on div at bounding box center [481, 499] width 375 height 48
click at [525, 539] on icon at bounding box center [529, 536] width 13 height 12
click at [505, 531] on span "−" at bounding box center [501, 536] width 8 height 21
click at [489, 535] on div at bounding box center [481, 547] width 375 height 48
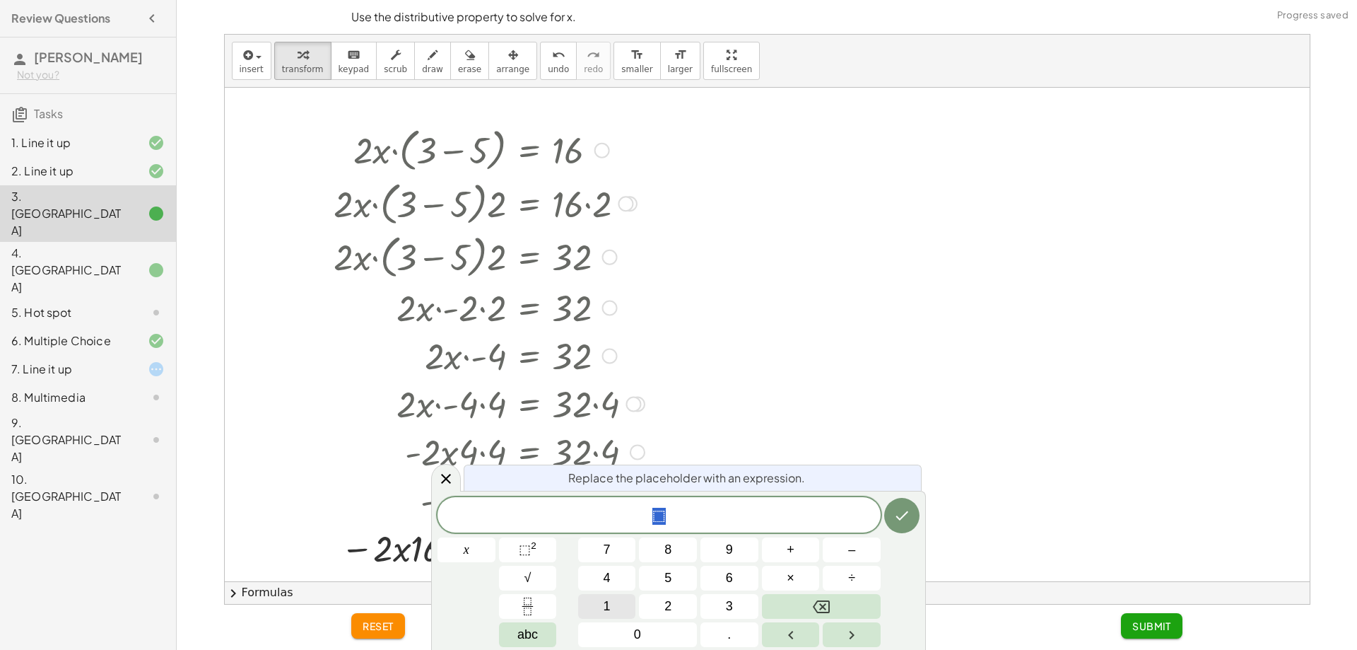
click at [615, 601] on button "1" at bounding box center [607, 606] width 58 height 25
click at [602, 537] on button "7" at bounding box center [607, 549] width 58 height 25
click at [906, 513] on icon "Done" at bounding box center [902, 515] width 13 height 9
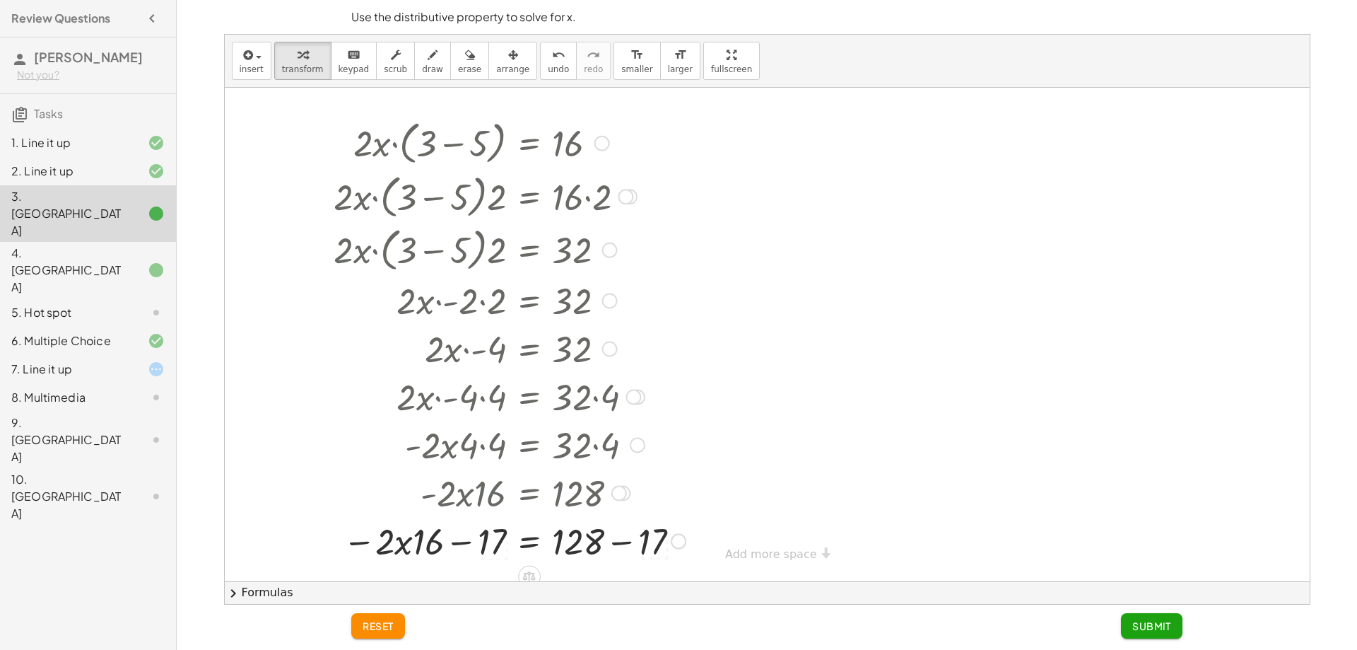
scroll to position [14, 0]
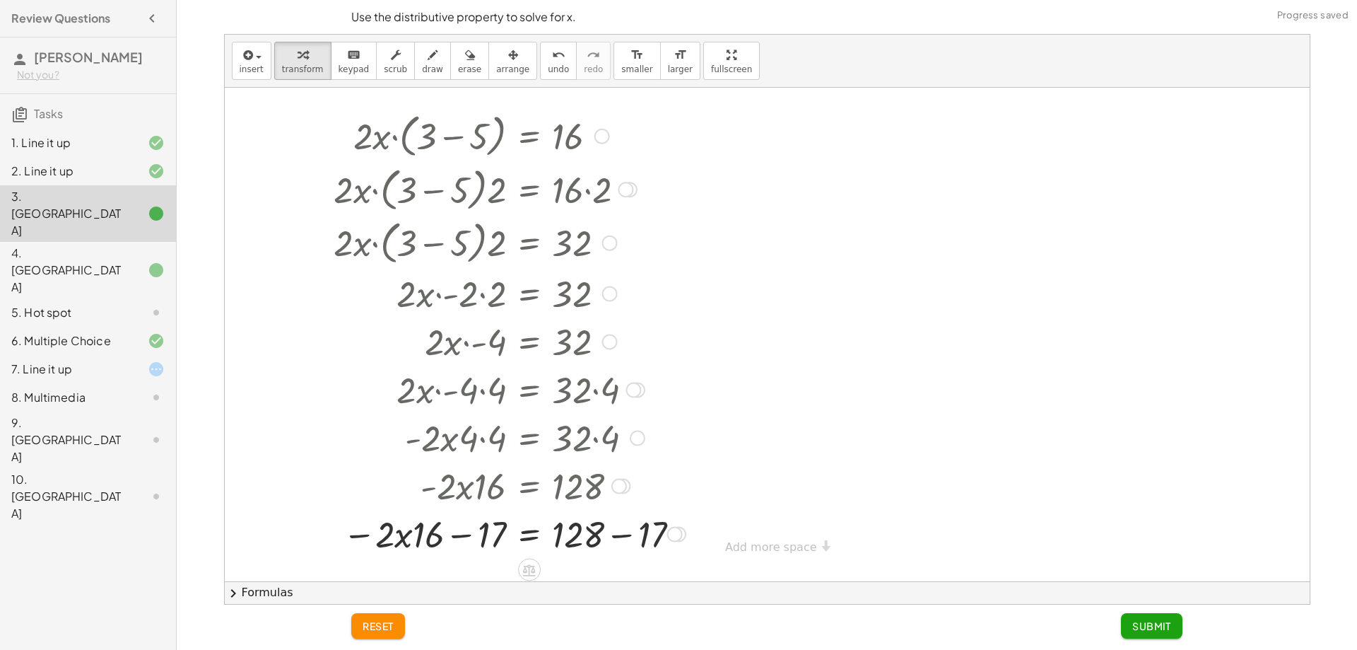
click at [436, 541] on div at bounding box center [481, 533] width 375 height 48
click at [487, 539] on div at bounding box center [481, 533] width 375 height 48
click at [479, 541] on div at bounding box center [481, 533] width 375 height 48
click at [467, 541] on div at bounding box center [481, 533] width 375 height 48
click at [443, 534] on div at bounding box center [481, 533] width 375 height 48
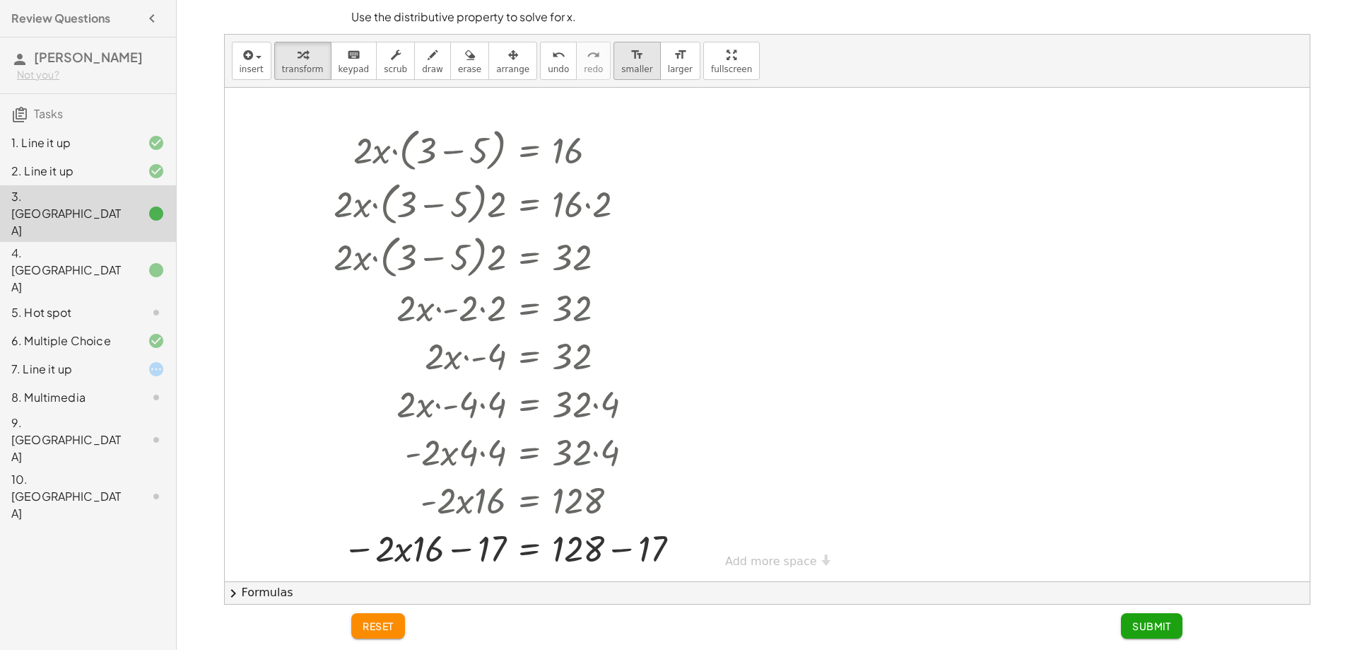
scroll to position [0, 0]
click at [552, 62] on icon "undo" at bounding box center [558, 55] width 13 height 17
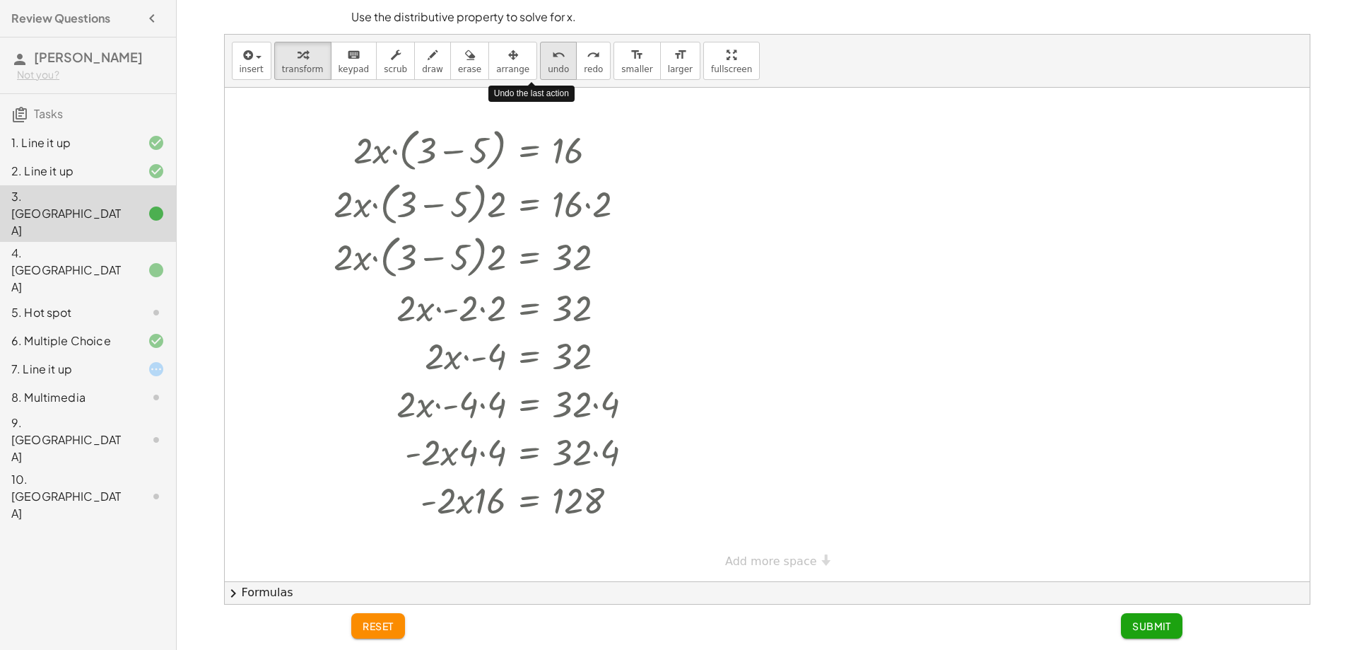
click at [552, 62] on icon "undo" at bounding box center [558, 55] width 13 height 17
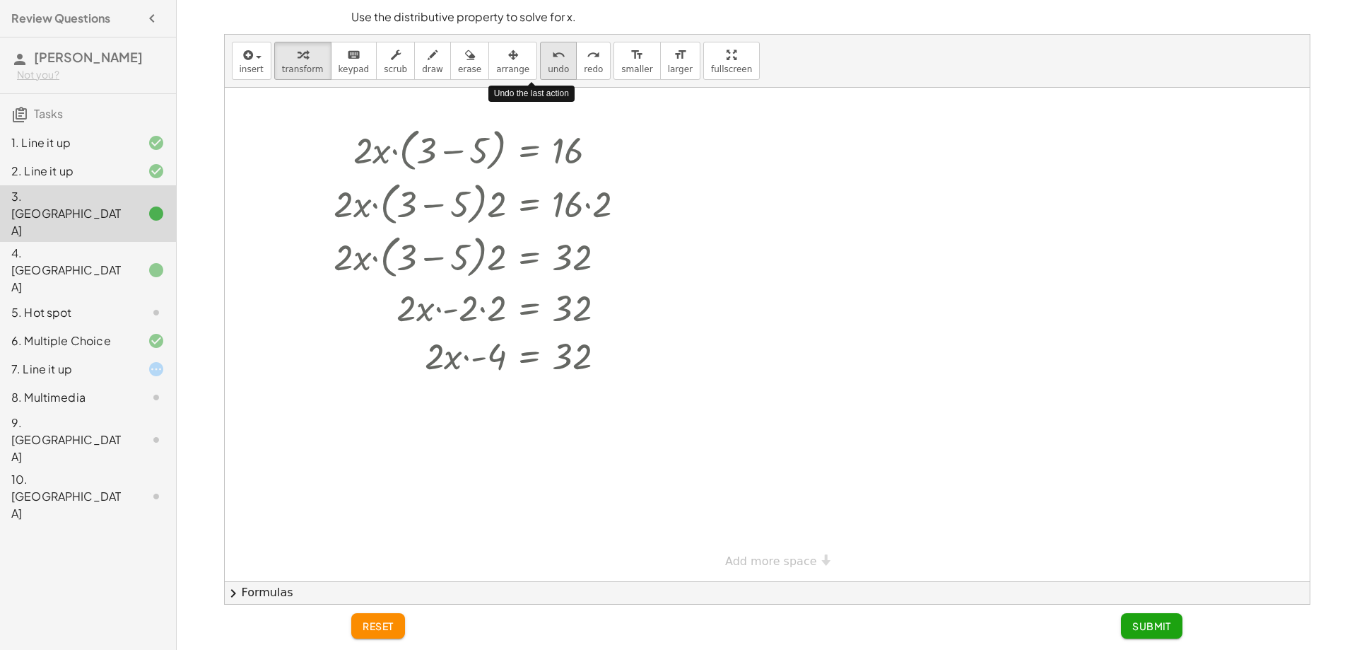
click at [552, 62] on icon "undo" at bounding box center [558, 55] width 13 height 17
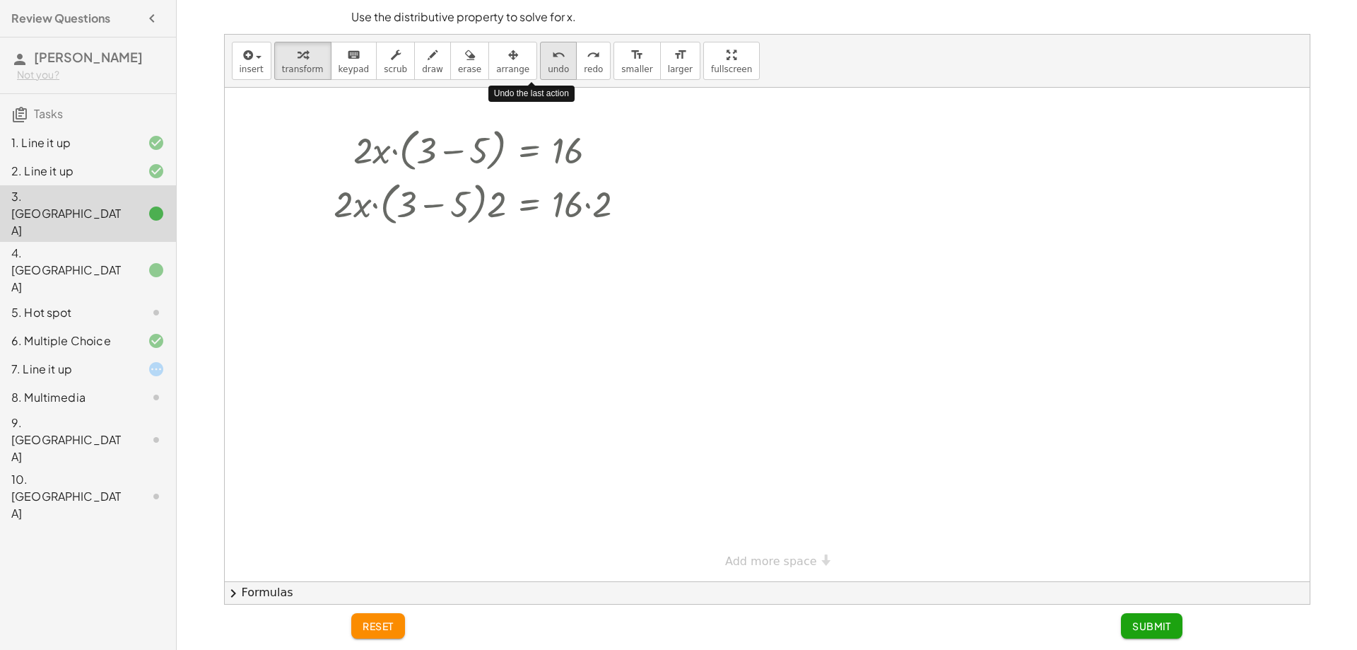
click at [552, 62] on icon "undo" at bounding box center [558, 55] width 13 height 17
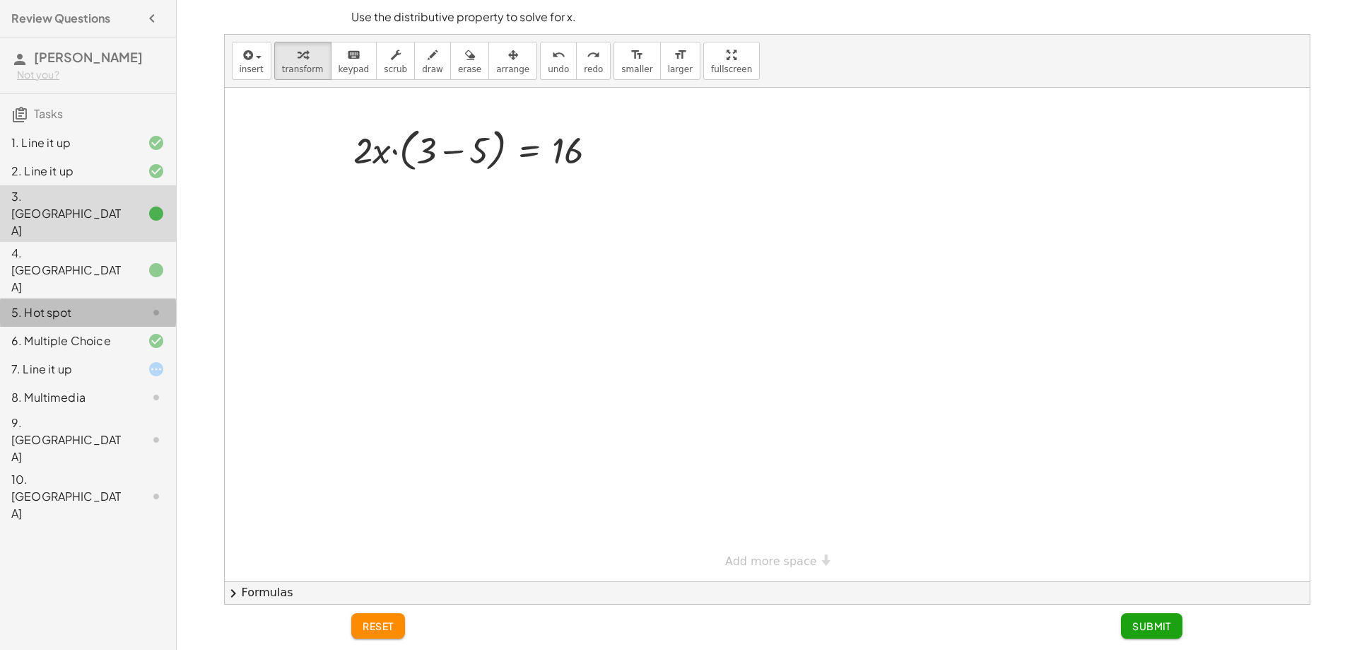
click at [95, 355] on div "5. Hot spot" at bounding box center [88, 369] width 176 height 28
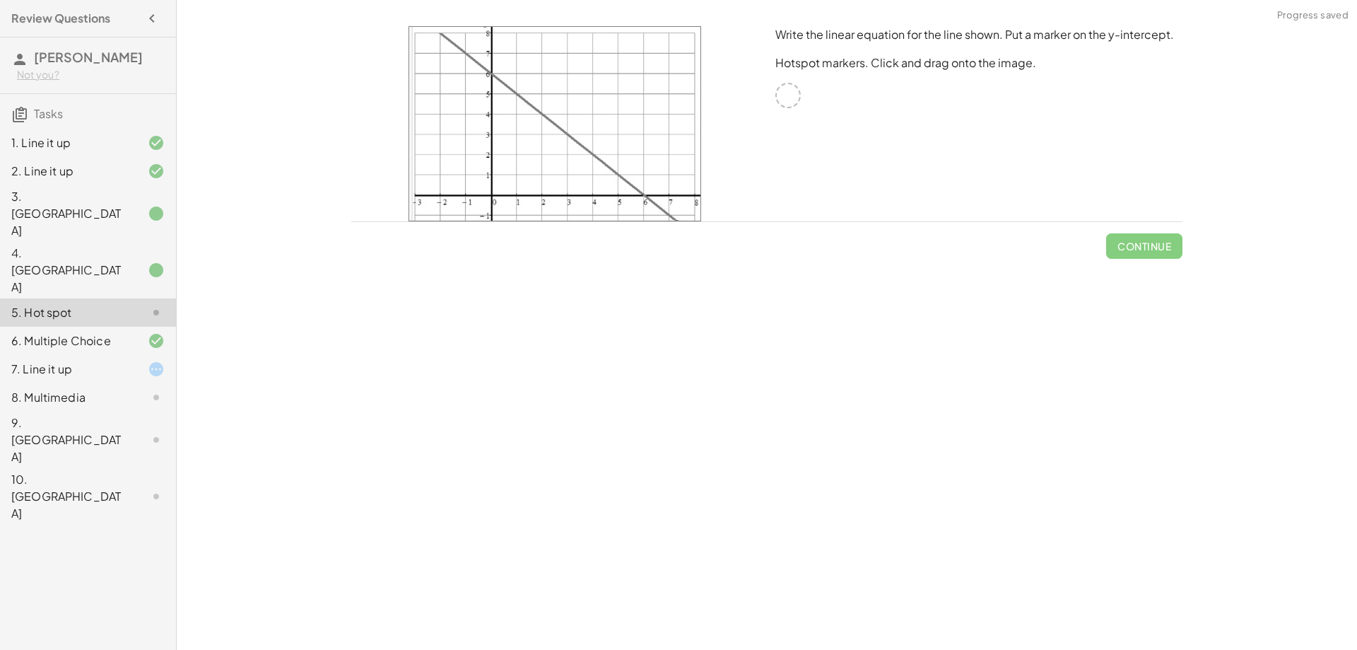
click at [97, 361] on div "7. Line it up" at bounding box center [68, 369] width 114 height 17
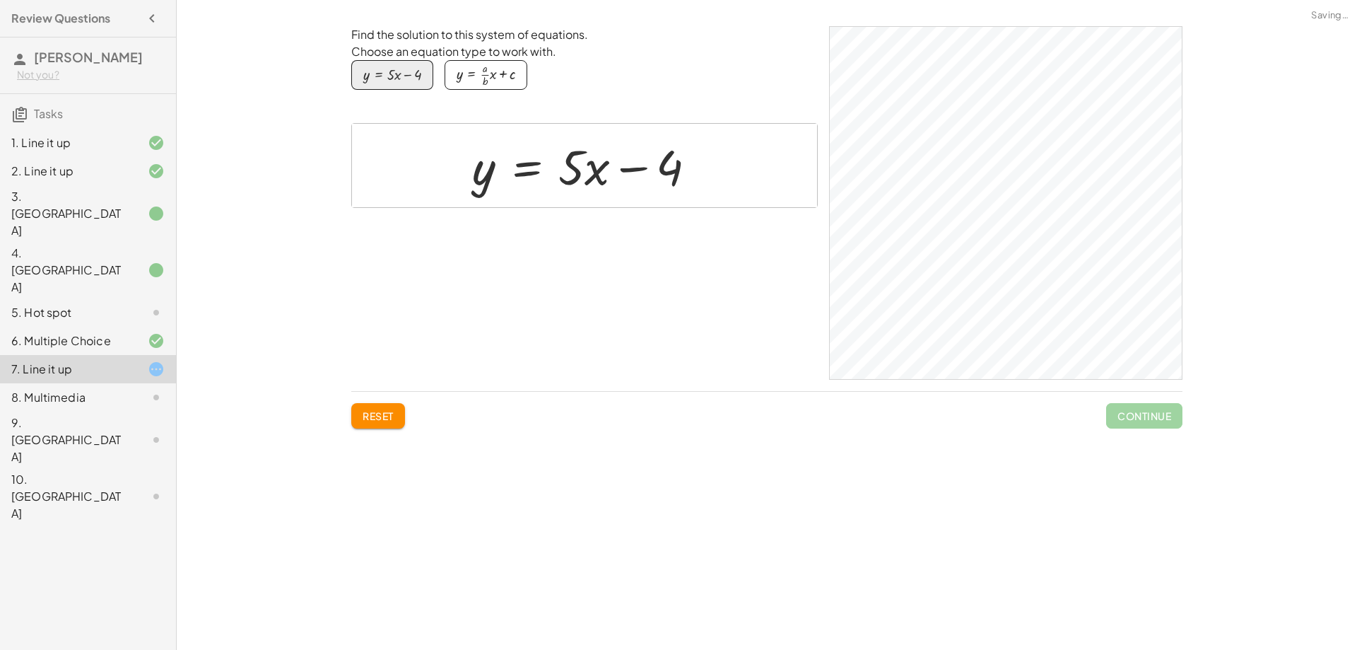
click at [721, 143] on div "y = + · 5 · x − 4" at bounding box center [584, 165] width 465 height 83
click at [127, 262] on div at bounding box center [145, 270] width 40 height 17
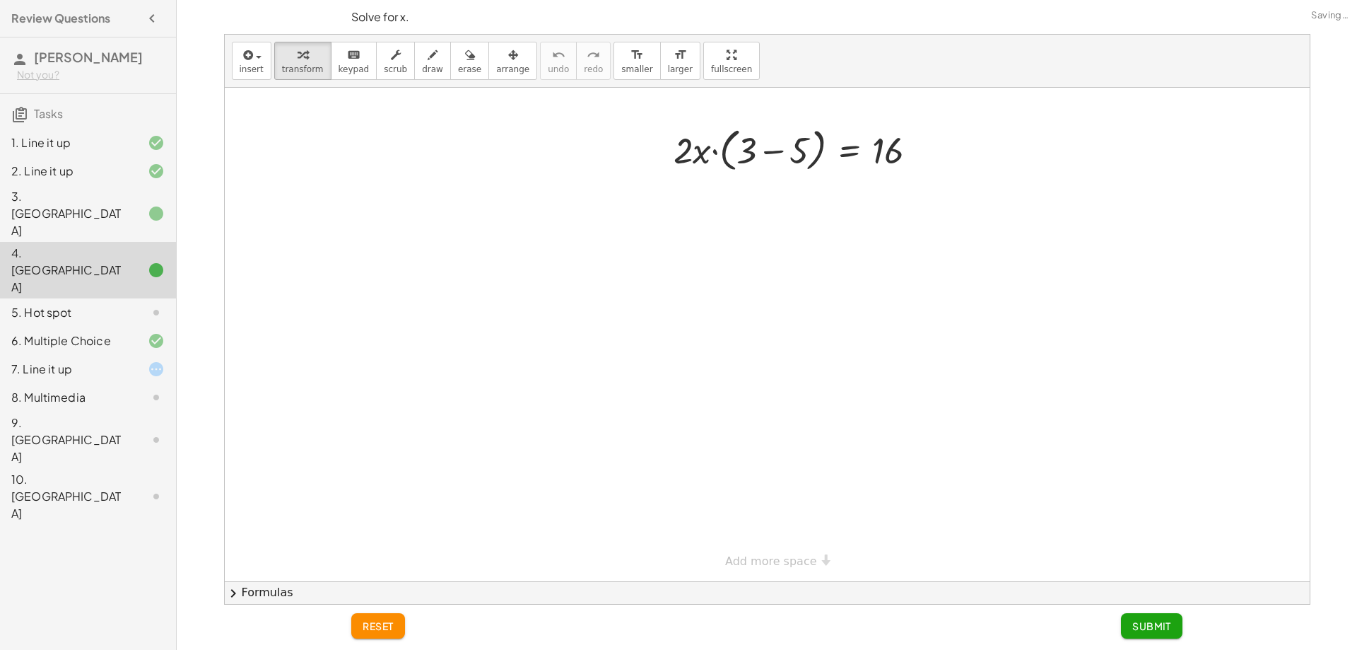
click at [123, 355] on div "5. Hot spot" at bounding box center [88, 369] width 176 height 28
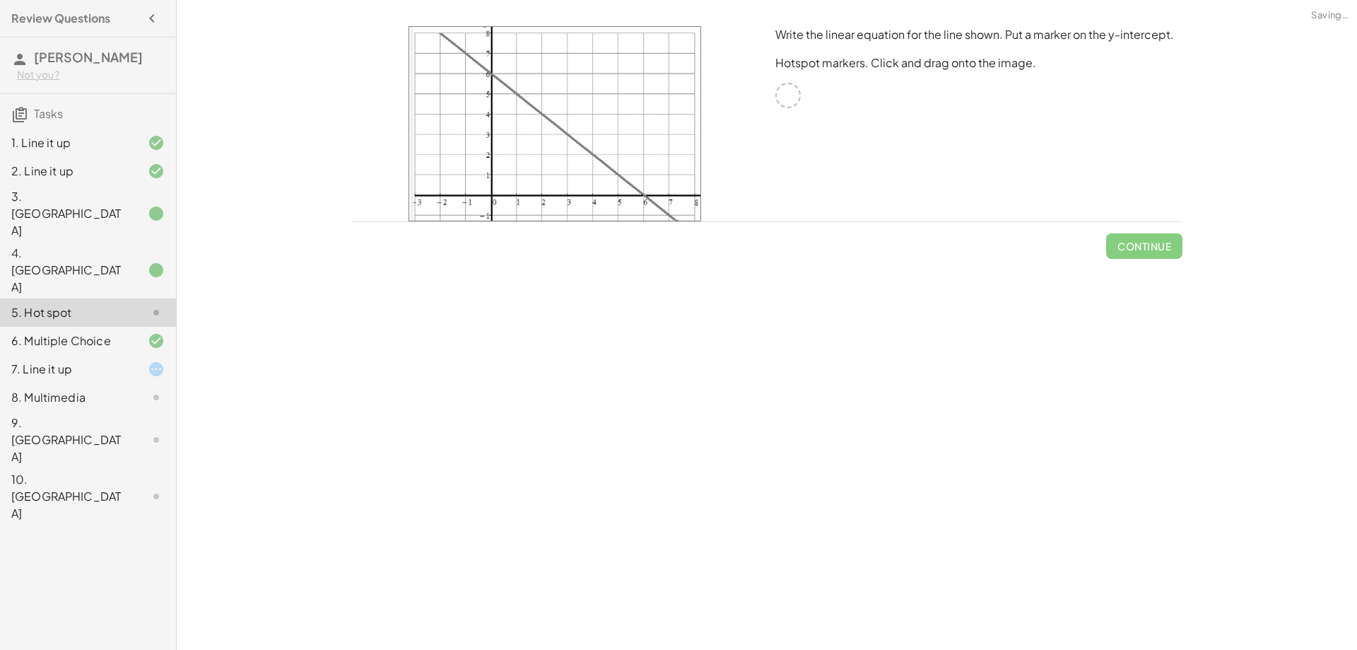
drag, startPoint x: 658, startPoint y: 100, endPoint x: 779, endPoint y: 140, distance: 127.2
click at [737, 121] on div at bounding box center [555, 124] width 424 height 212
drag, startPoint x: 634, startPoint y: 168, endPoint x: 740, endPoint y: 144, distance: 108.6
click at [798, 139] on div "Write the linear equation for the line shown. Put a marker on the y-intercept. …" at bounding box center [767, 124] width 848 height 212
drag, startPoint x: 480, startPoint y: 132, endPoint x: 701, endPoint y: 43, distance: 238.5
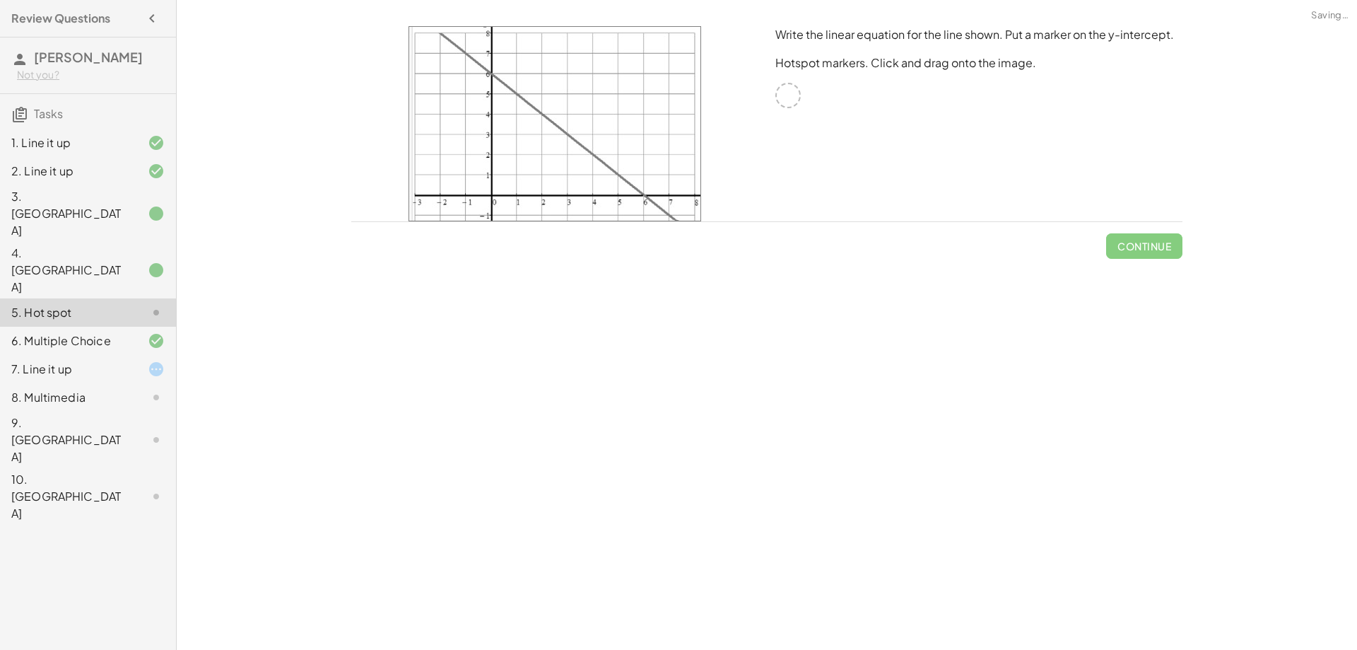
click at [674, 37] on img at bounding box center [555, 123] width 293 height 195
drag, startPoint x: 1259, startPoint y: 64, endPoint x: 1343, endPoint y: 40, distance: 86.8
click at [1304, 52] on div "Your goal is to match line g. Choose an equation type to work with. y = + · a ·…" at bounding box center [767, 325] width 1181 height 650
drag, startPoint x: 794, startPoint y: 102, endPoint x: 769, endPoint y: 136, distance: 42.4
click at [1159, 239] on button "Check" at bounding box center [1152, 245] width 59 height 25
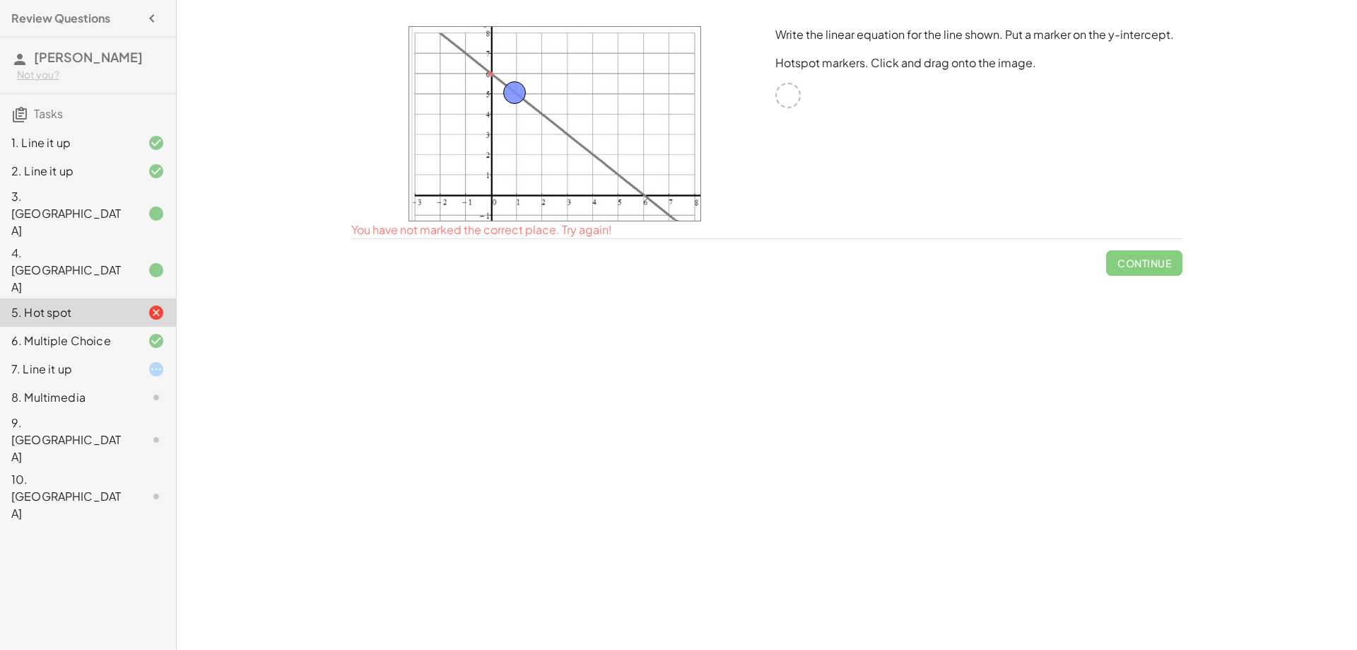
drag, startPoint x: 504, startPoint y: 77, endPoint x: 525, endPoint y: 94, distance: 27.2
click at [1167, 239] on button "Check" at bounding box center [1152, 245] width 59 height 25
drag, startPoint x: 524, startPoint y: 91, endPoint x: 548, endPoint y: 114, distance: 33.0
click at [1162, 249] on span "Check" at bounding box center [1153, 246] width 37 height 13
drag, startPoint x: 548, startPoint y: 119, endPoint x: 574, endPoint y: 135, distance: 30.8
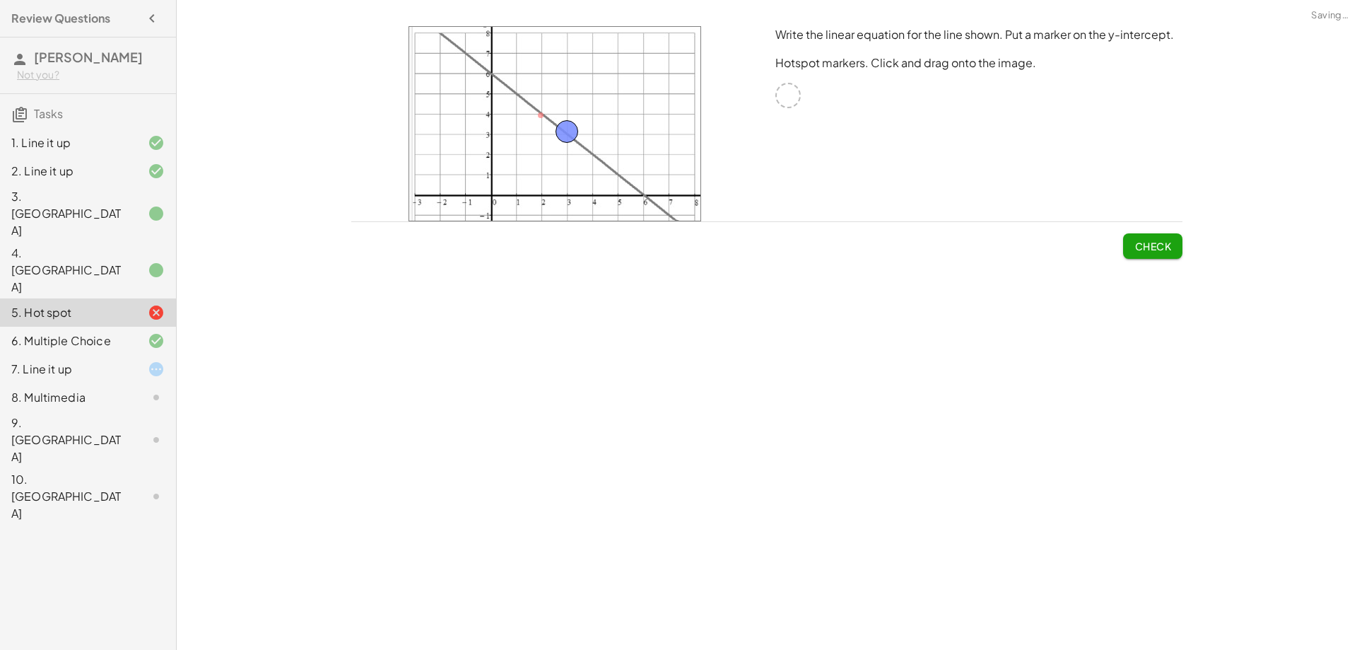
click at [1140, 246] on span "Check" at bounding box center [1153, 246] width 37 height 13
drag, startPoint x: 571, startPoint y: 122, endPoint x: 595, endPoint y: 142, distance: 32.1
click at [1142, 244] on span "Check" at bounding box center [1153, 246] width 37 height 13
drag, startPoint x: 595, startPoint y: 155, endPoint x: 648, endPoint y: 195, distance: 66.6
click at [1138, 248] on span "Check" at bounding box center [1153, 246] width 37 height 13
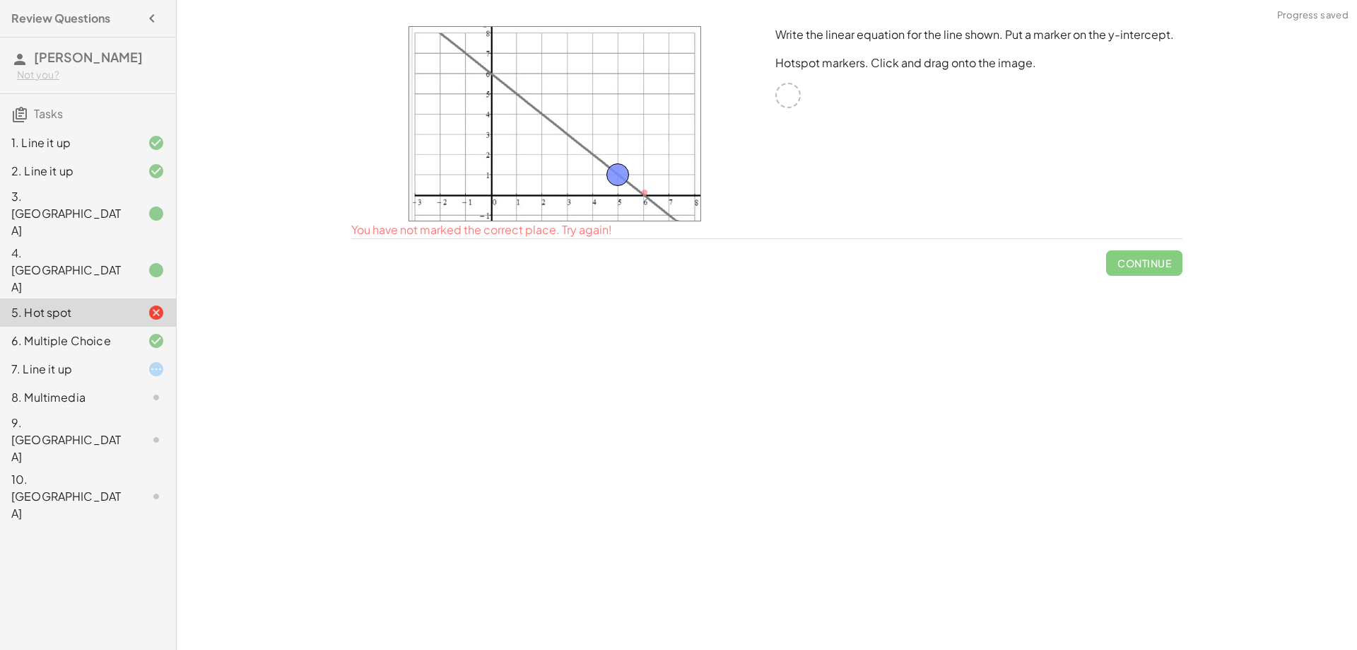
drag, startPoint x: 649, startPoint y: 192, endPoint x: 622, endPoint y: 173, distance: 32.6
click at [1136, 240] on span "Check" at bounding box center [1153, 246] width 37 height 13
click at [675, 204] on img at bounding box center [555, 123] width 293 height 195
drag, startPoint x: 619, startPoint y: 174, endPoint x: 670, endPoint y: 214, distance: 64.5
click at [1133, 244] on button "Check" at bounding box center [1152, 245] width 59 height 25
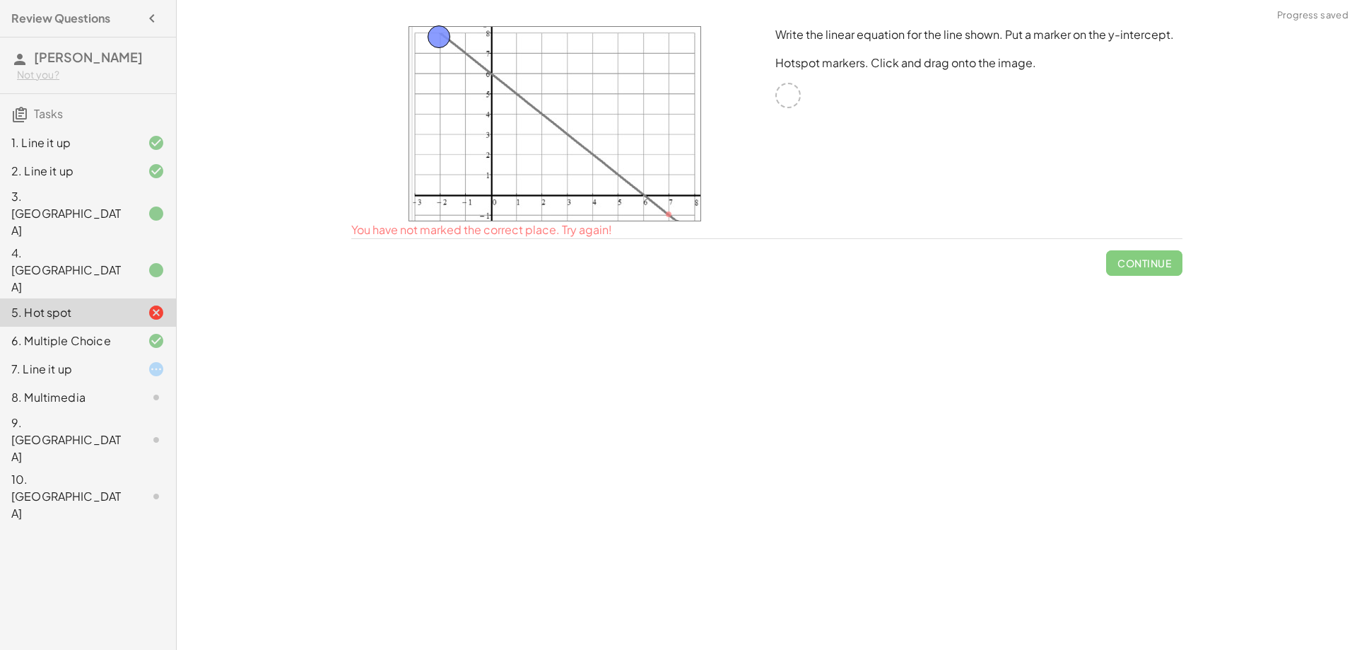
drag, startPoint x: 670, startPoint y: 214, endPoint x: 440, endPoint y: 36, distance: 290.3
click at [1143, 240] on span "Check" at bounding box center [1153, 246] width 37 height 13
drag, startPoint x: 443, startPoint y: 33, endPoint x: 468, endPoint y: 49, distance: 29.6
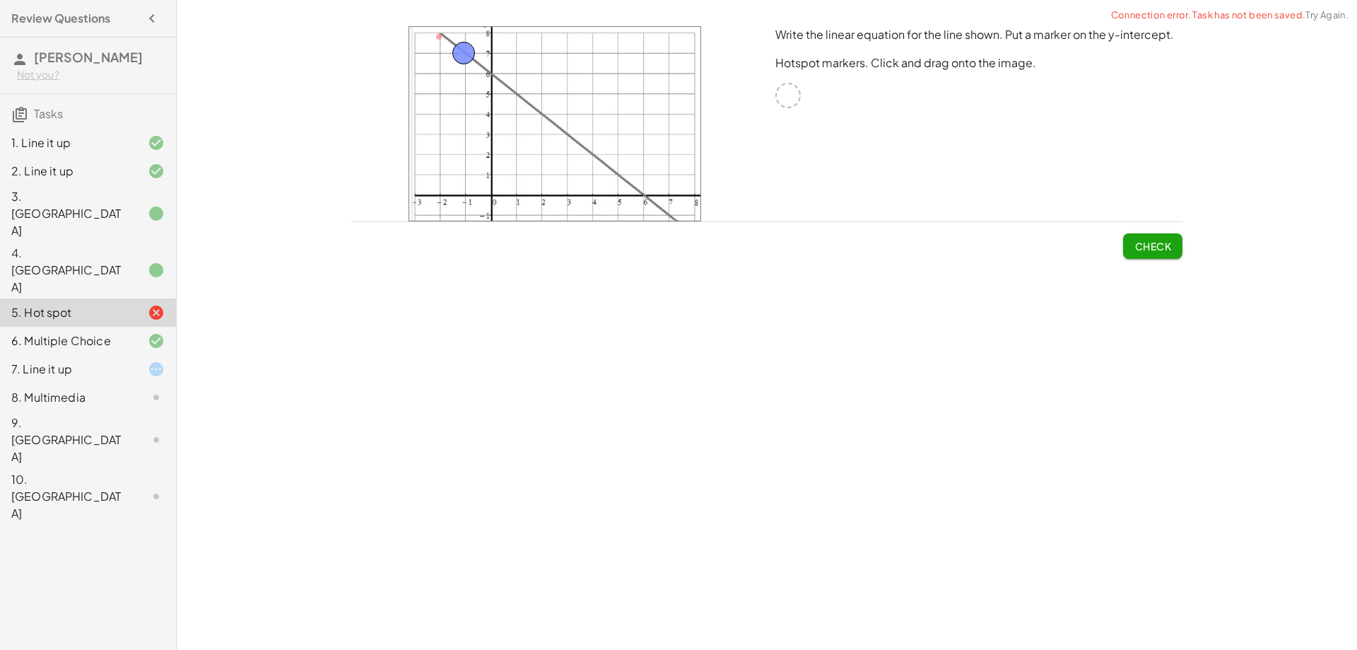
click at [1143, 243] on span "Check" at bounding box center [1153, 246] width 37 height 13
drag, startPoint x: 469, startPoint y: 58, endPoint x: 496, endPoint y: 77, distance: 32.4
click at [1154, 241] on span "Check" at bounding box center [1153, 246] width 37 height 13
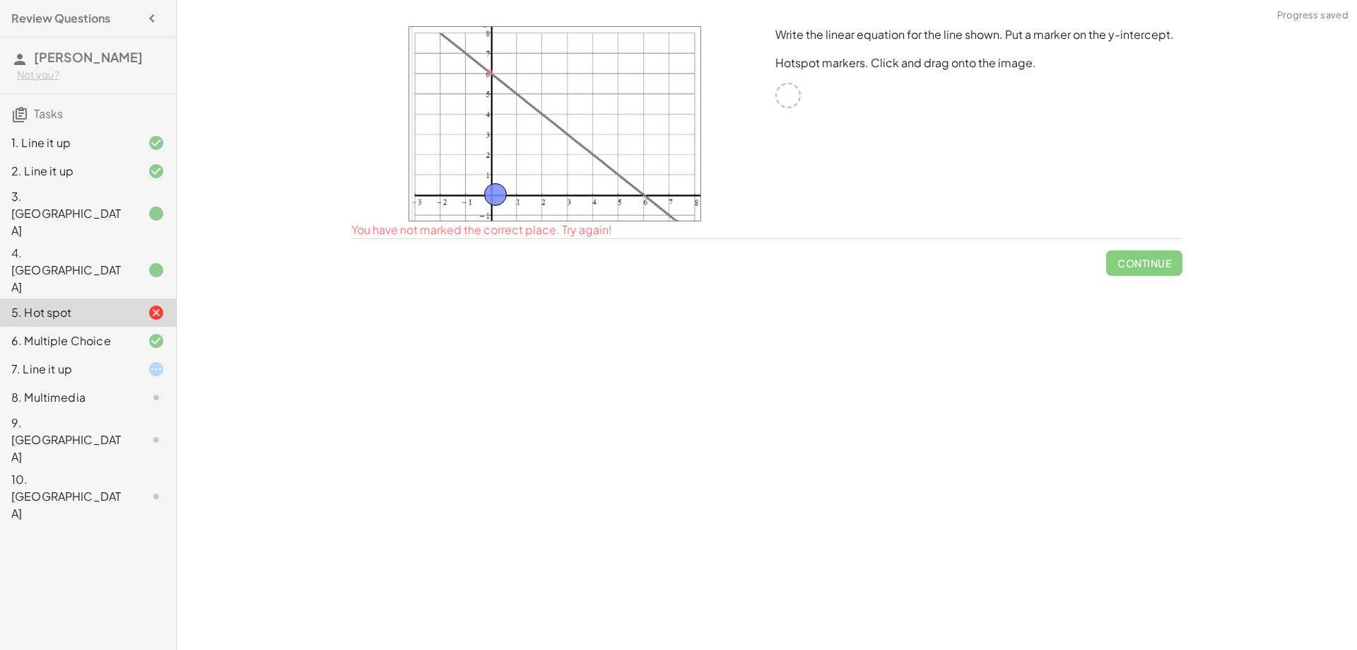
drag, startPoint x: 489, startPoint y: 68, endPoint x: 495, endPoint y: 190, distance: 122.4
click at [1138, 233] on button "Check" at bounding box center [1152, 245] width 59 height 25
drag, startPoint x: 603, startPoint y: 117, endPoint x: 696, endPoint y: 122, distance: 92.7
click at [695, 121] on img at bounding box center [555, 123] width 293 height 195
click at [643, 132] on img at bounding box center [555, 123] width 293 height 195
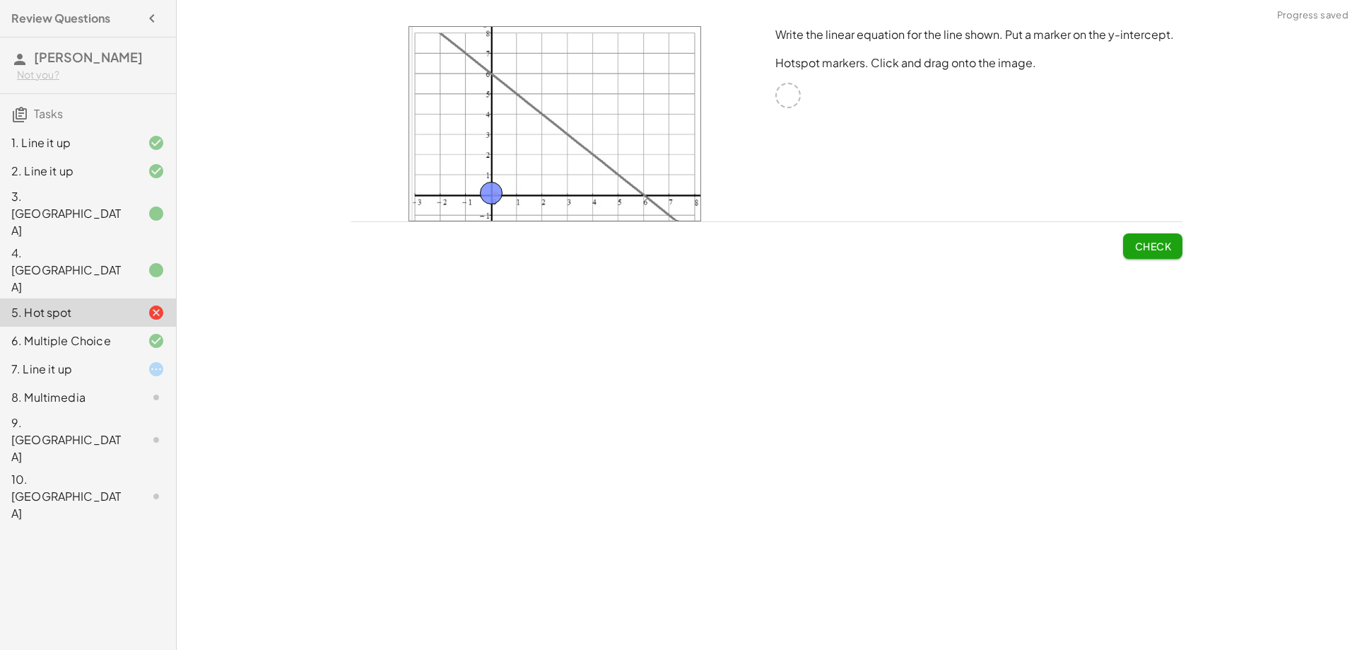
click at [511, 141] on img at bounding box center [555, 123] width 293 height 195
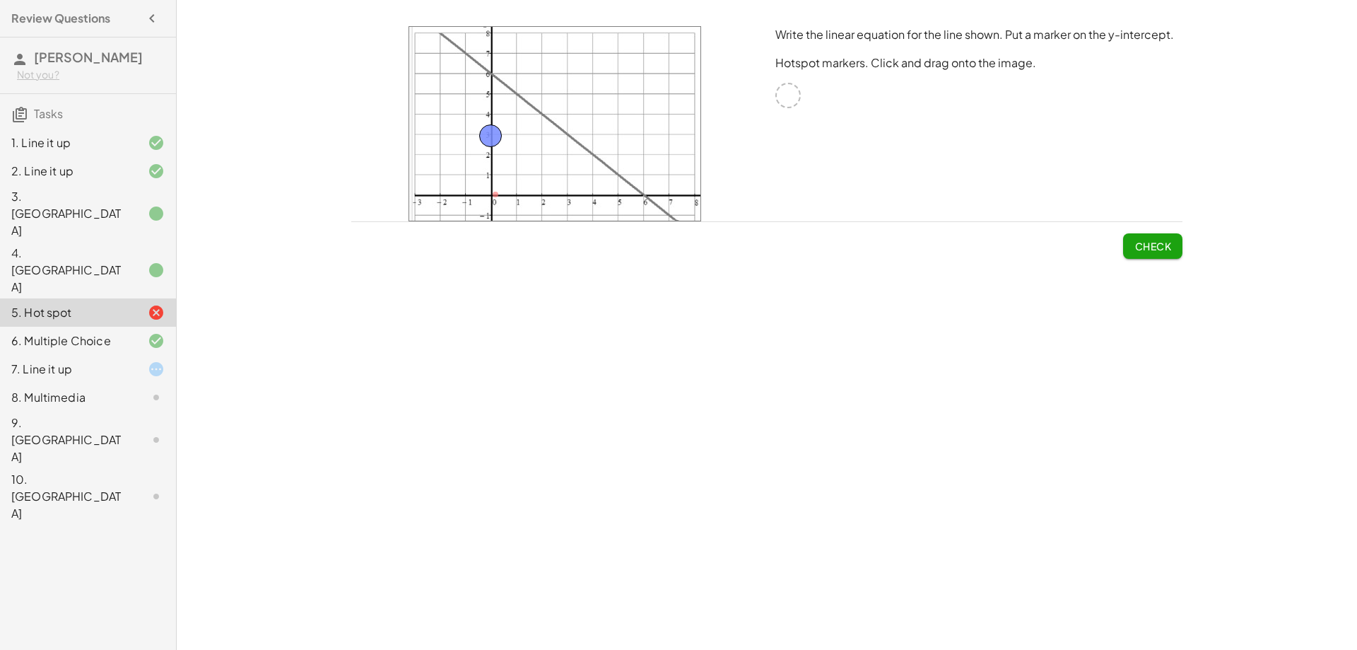
drag, startPoint x: 492, startPoint y: 187, endPoint x: 491, endPoint y: 129, distance: 57.3
click at [1148, 244] on span "Check" at bounding box center [1153, 246] width 37 height 13
drag, startPoint x: 486, startPoint y: 159, endPoint x: 619, endPoint y: 201, distance: 139.5
click at [1162, 252] on span "Check" at bounding box center [1153, 246] width 37 height 13
drag, startPoint x: 609, startPoint y: 192, endPoint x: 481, endPoint y: 216, distance: 129.5
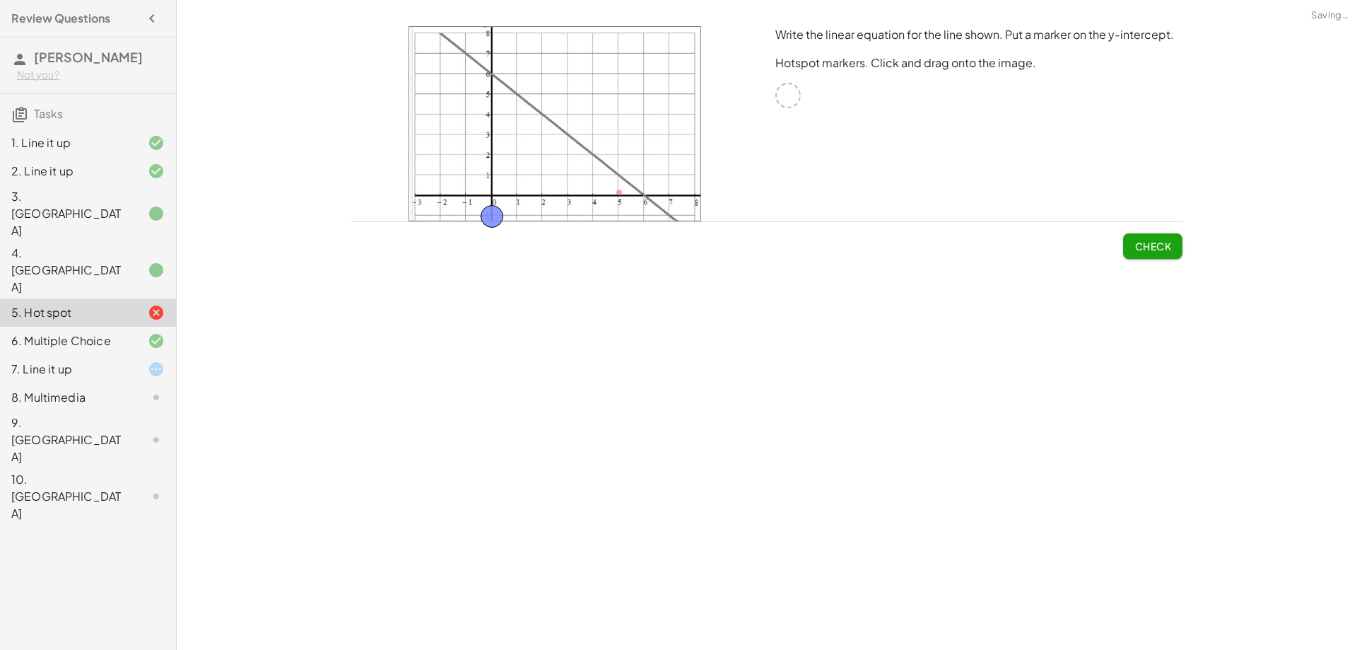
click at [1140, 239] on button "Check" at bounding box center [1152, 245] width 59 height 25
drag, startPoint x: 495, startPoint y: 213, endPoint x: 493, endPoint y: 173, distance: 39.6
click at [1164, 245] on span "Check" at bounding box center [1153, 246] width 37 height 13
drag, startPoint x: 497, startPoint y: 170, endPoint x: 466, endPoint y: 96, distance: 80.5
drag, startPoint x: 448, startPoint y: 146, endPoint x: 438, endPoint y: 175, distance: 31.5
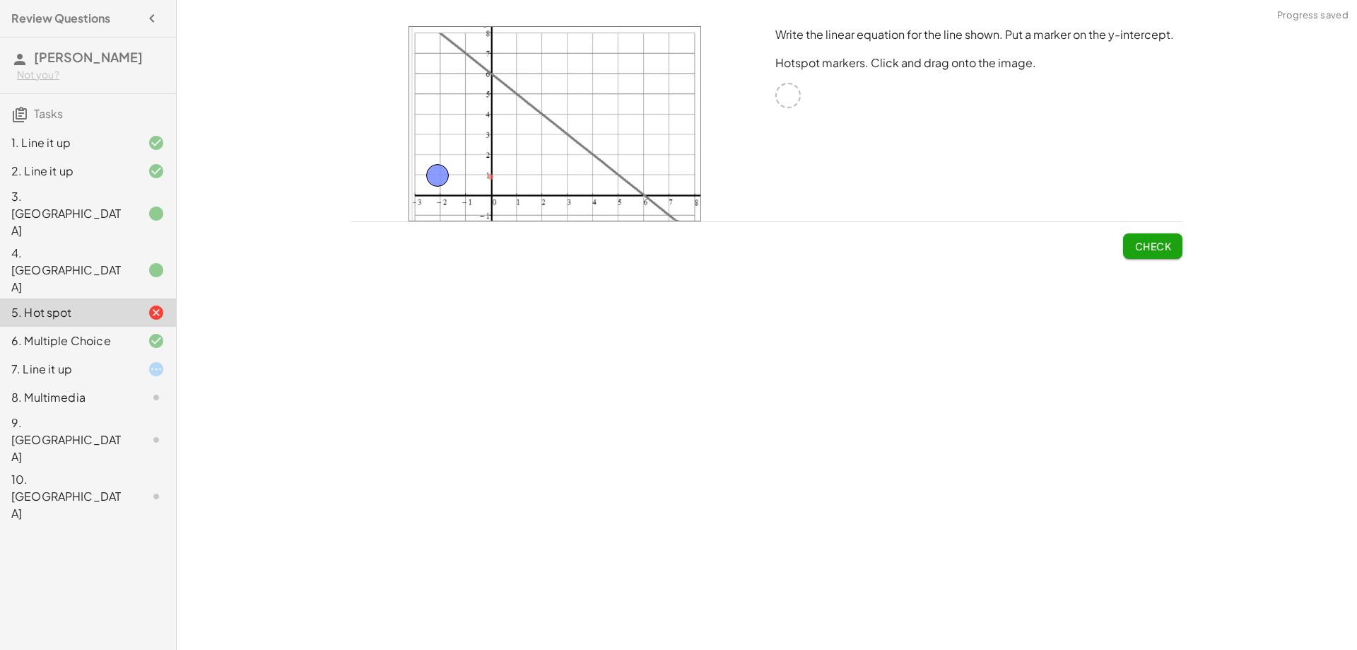
click at [1142, 240] on span "Check" at bounding box center [1153, 246] width 37 height 13
drag, startPoint x: 443, startPoint y: 165, endPoint x: 445, endPoint y: 144, distance: 21.4
click at [1157, 236] on button "Check" at bounding box center [1152, 245] width 59 height 25
drag, startPoint x: 435, startPoint y: 157, endPoint x: 487, endPoint y: 74, distance: 98.5
click at [1145, 250] on span "Check" at bounding box center [1153, 246] width 37 height 13
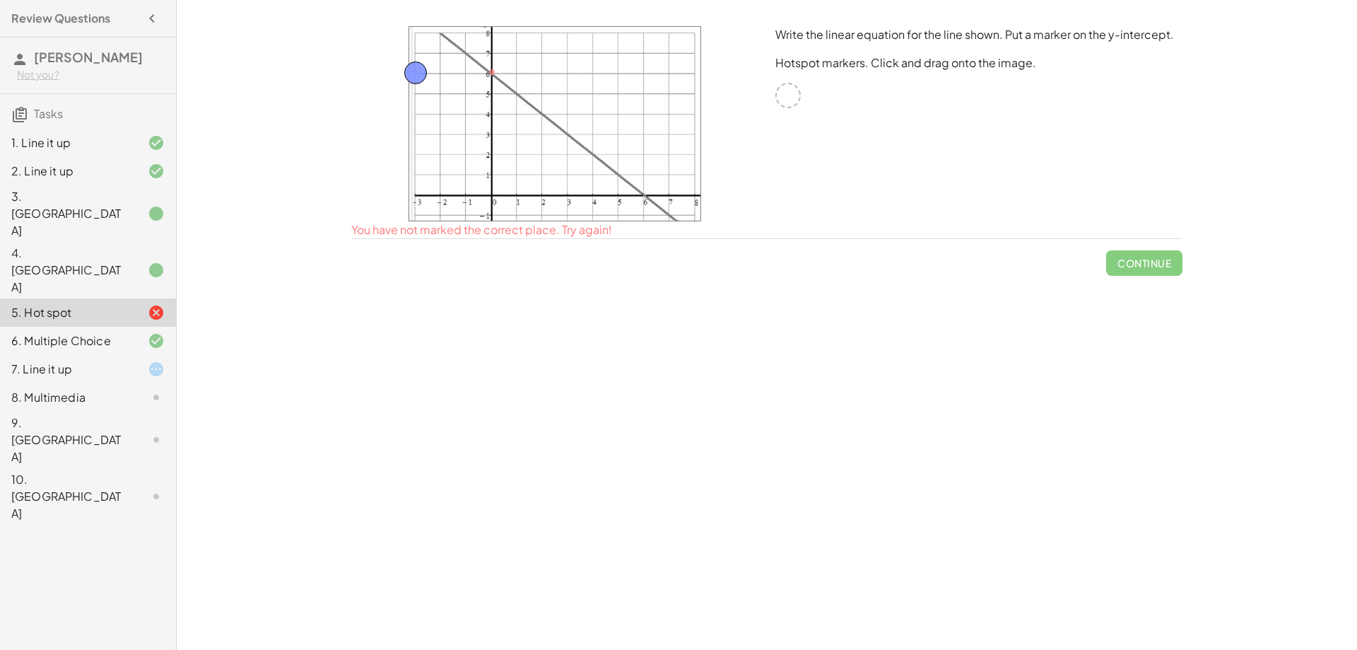
drag, startPoint x: 487, startPoint y: 69, endPoint x: 411, endPoint y: 69, distance: 76.4
click at [1166, 254] on button "Check" at bounding box center [1152, 245] width 59 height 25
drag, startPoint x: 412, startPoint y: 74, endPoint x: 561, endPoint y: 76, distance: 149.2
click at [1131, 245] on button "Check" at bounding box center [1152, 245] width 59 height 25
drag, startPoint x: 569, startPoint y: 76, endPoint x: 573, endPoint y: 97, distance: 21.6
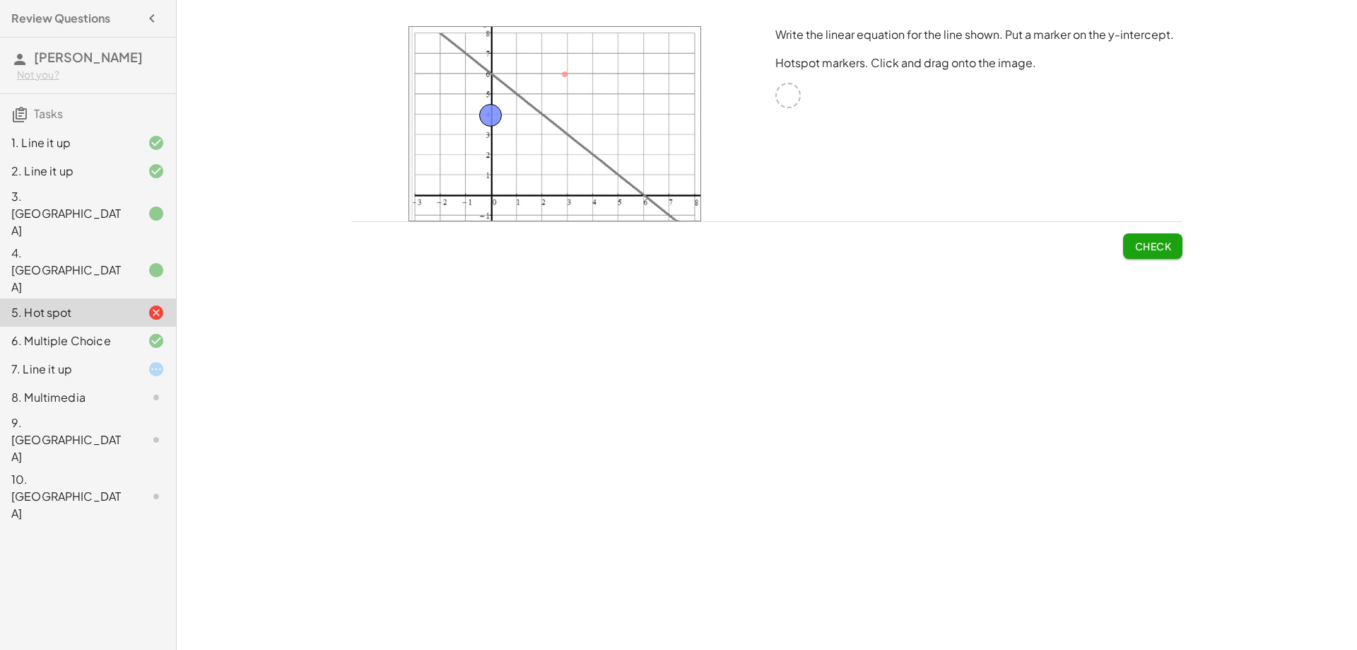
drag, startPoint x: 568, startPoint y: 94, endPoint x: 491, endPoint y: 115, distance: 79.9
click at [1133, 248] on button "Check" at bounding box center [1152, 245] width 59 height 25
drag, startPoint x: 496, startPoint y: 114, endPoint x: 573, endPoint y: 132, distance: 79.1
click at [1143, 248] on span "Check" at bounding box center [1153, 246] width 37 height 13
drag, startPoint x: 566, startPoint y: 130, endPoint x: 485, endPoint y: 71, distance: 99.7
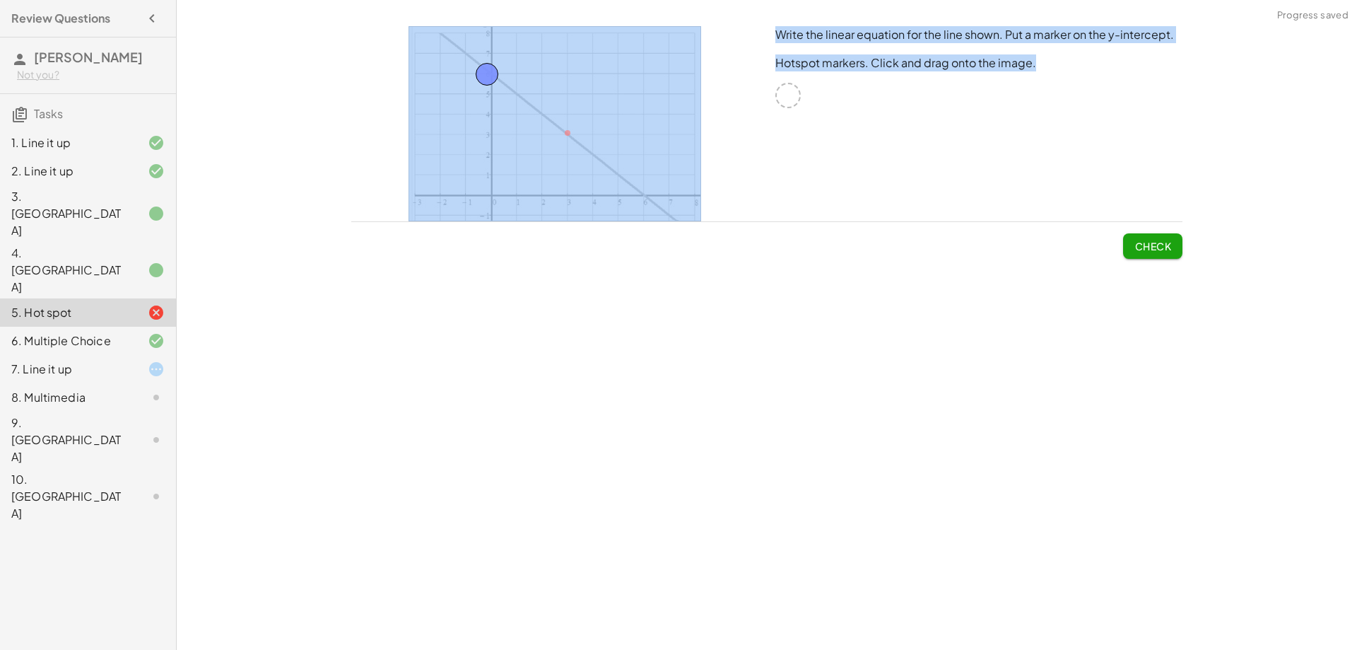
drag, startPoint x: 792, startPoint y: 99, endPoint x: 646, endPoint y: 190, distance: 171.8
click at [646, 190] on div "Write the linear equation for the line shown. Put a marker on the y-intercept. …" at bounding box center [767, 124] width 848 height 212
drag, startPoint x: 497, startPoint y: 76, endPoint x: 602, endPoint y: 170, distance: 141.2
click at [670, 124] on img at bounding box center [555, 123] width 293 height 195
click at [909, 138] on div "Write the linear equation for the line shown. Put a marker on the y-intercept. …" at bounding box center [979, 124] width 424 height 212
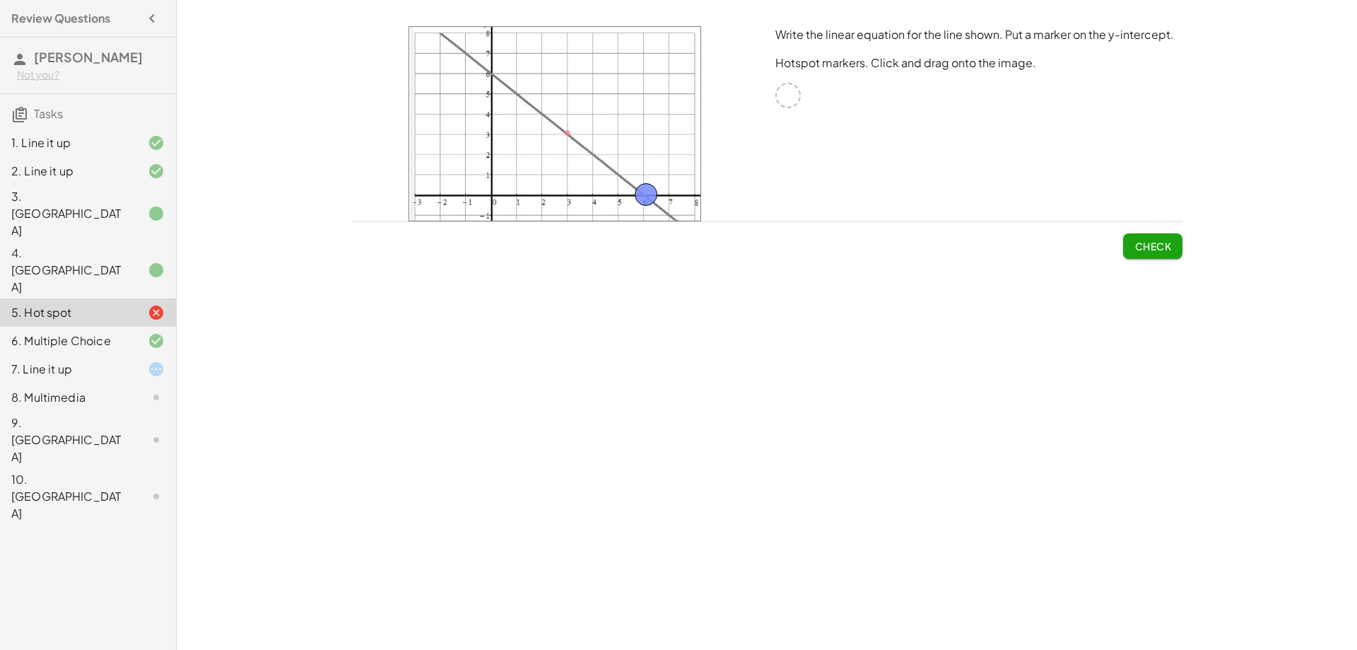
drag, startPoint x: 605, startPoint y: 178, endPoint x: 644, endPoint y: 201, distance: 45.0
drag, startPoint x: 645, startPoint y: 189, endPoint x: 544, endPoint y: 110, distance: 129.0
drag, startPoint x: 544, startPoint y: 130, endPoint x: 545, endPoint y: 121, distance: 9.2
click at [545, 121] on div at bounding box center [555, 123] width 293 height 195
drag, startPoint x: 525, startPoint y: 144, endPoint x: 636, endPoint y: 82, distance: 127.5
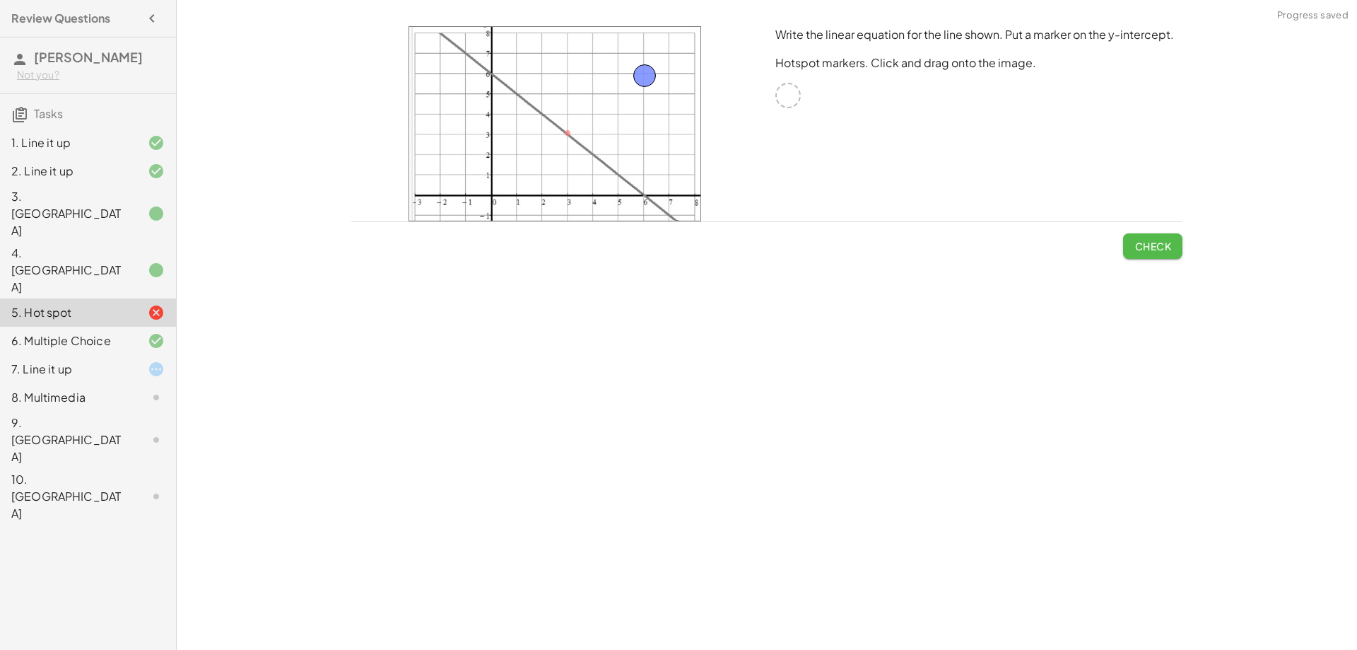
click at [1153, 238] on button "Check" at bounding box center [1152, 245] width 59 height 25
drag, startPoint x: 642, startPoint y: 71, endPoint x: 490, endPoint y: 71, distance: 152.0
click at [1138, 253] on button "Check" at bounding box center [1152, 245] width 59 height 25
drag, startPoint x: 491, startPoint y: 42, endPoint x: 491, endPoint y: 28, distance: 14.8
click at [1164, 240] on span "Check" at bounding box center [1153, 246] width 37 height 13
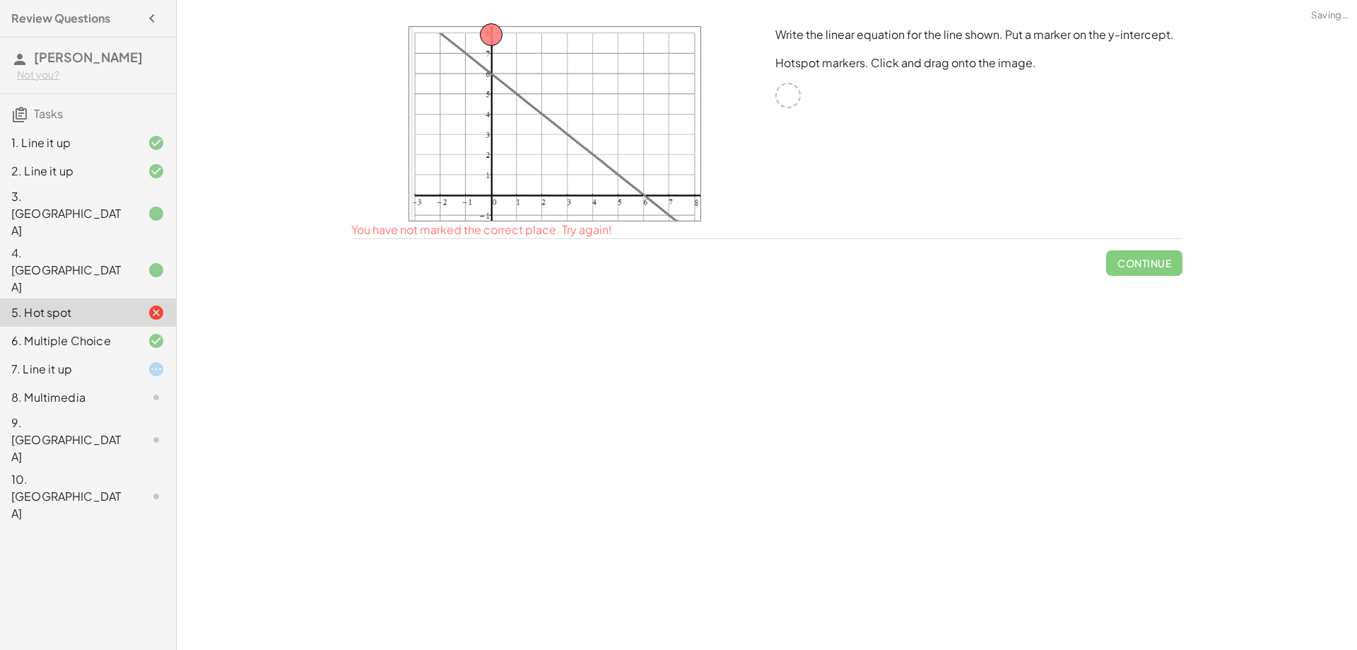
drag, startPoint x: 497, startPoint y: 23, endPoint x: 523, endPoint y: 24, distance: 26.2
click at [524, 24] on div at bounding box center [555, 124] width 424 height 212
drag, startPoint x: 501, startPoint y: 30, endPoint x: 522, endPoint y: 30, distance: 21.9
click at [1172, 252] on button "Check" at bounding box center [1152, 245] width 59 height 25
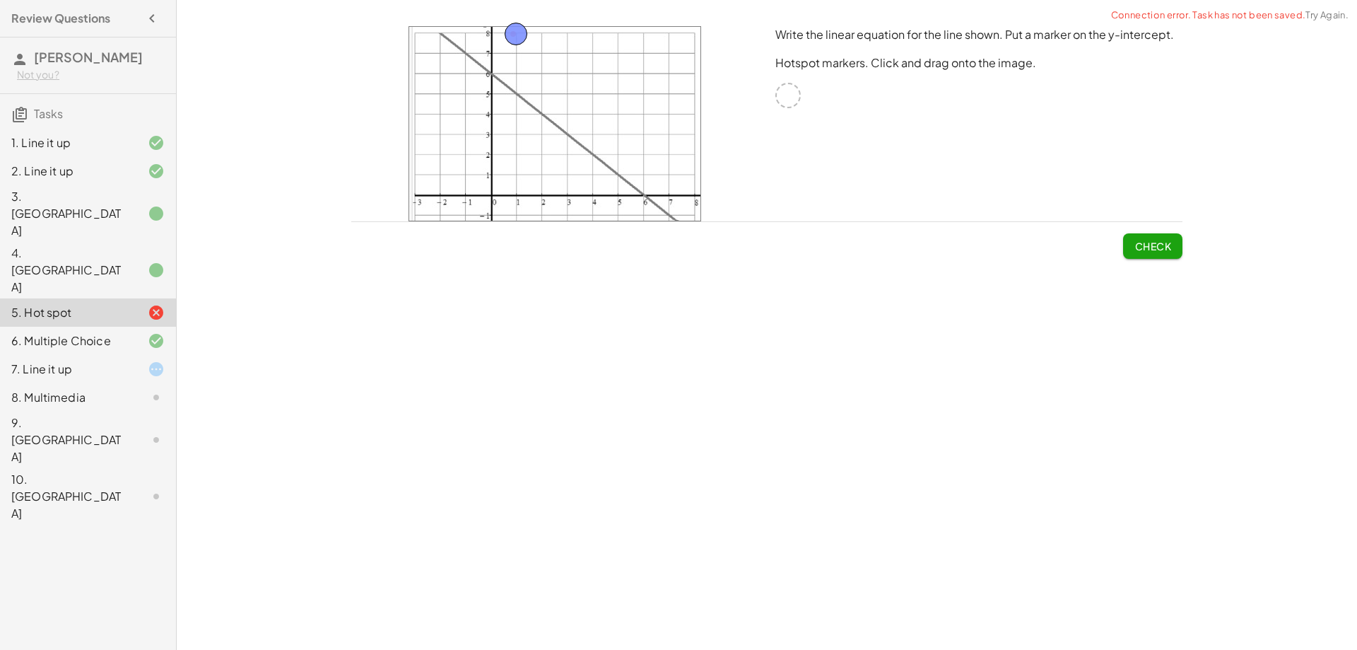
click at [1150, 238] on button "Check" at bounding box center [1152, 245] width 59 height 25
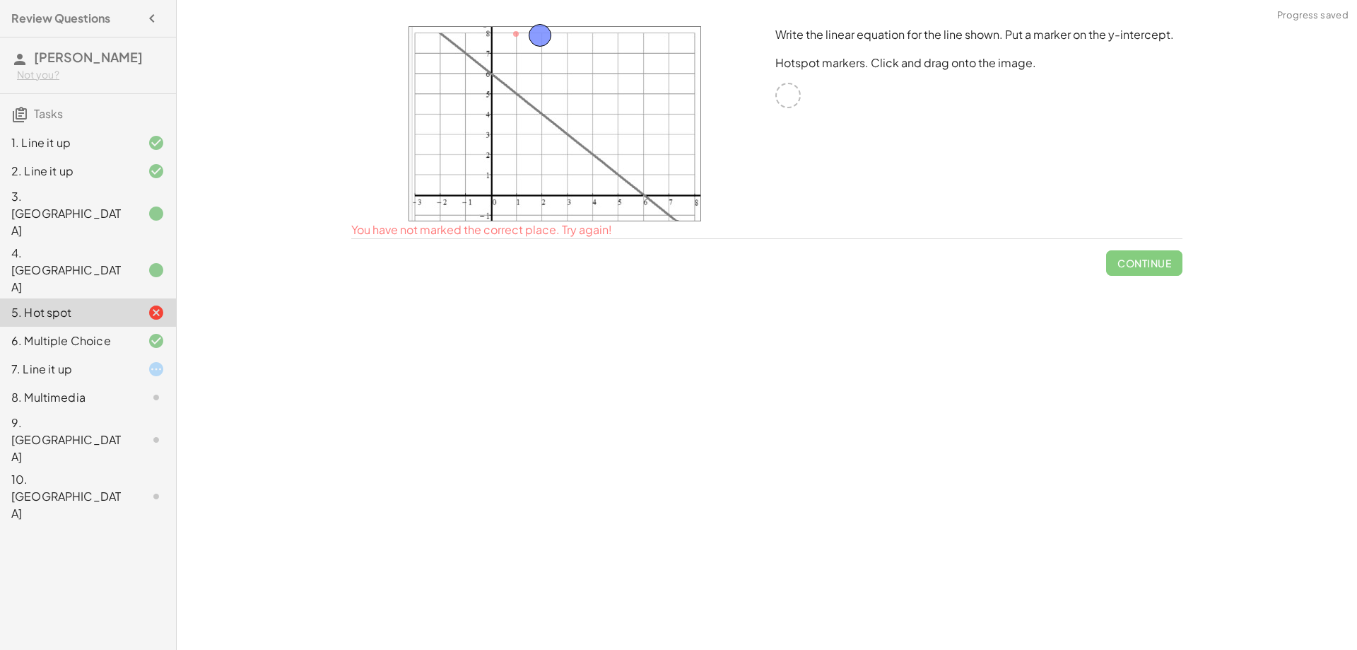
drag, startPoint x: 520, startPoint y: 28, endPoint x: 544, endPoint y: 29, distance: 24.1
click at [1162, 242] on span "Check" at bounding box center [1153, 246] width 37 height 13
drag, startPoint x: 547, startPoint y: 28, endPoint x: 573, endPoint y: 29, distance: 25.5
click at [1157, 244] on span "Check" at bounding box center [1153, 246] width 37 height 13
drag, startPoint x: 571, startPoint y: 30, endPoint x: 597, endPoint y: 30, distance: 25.5
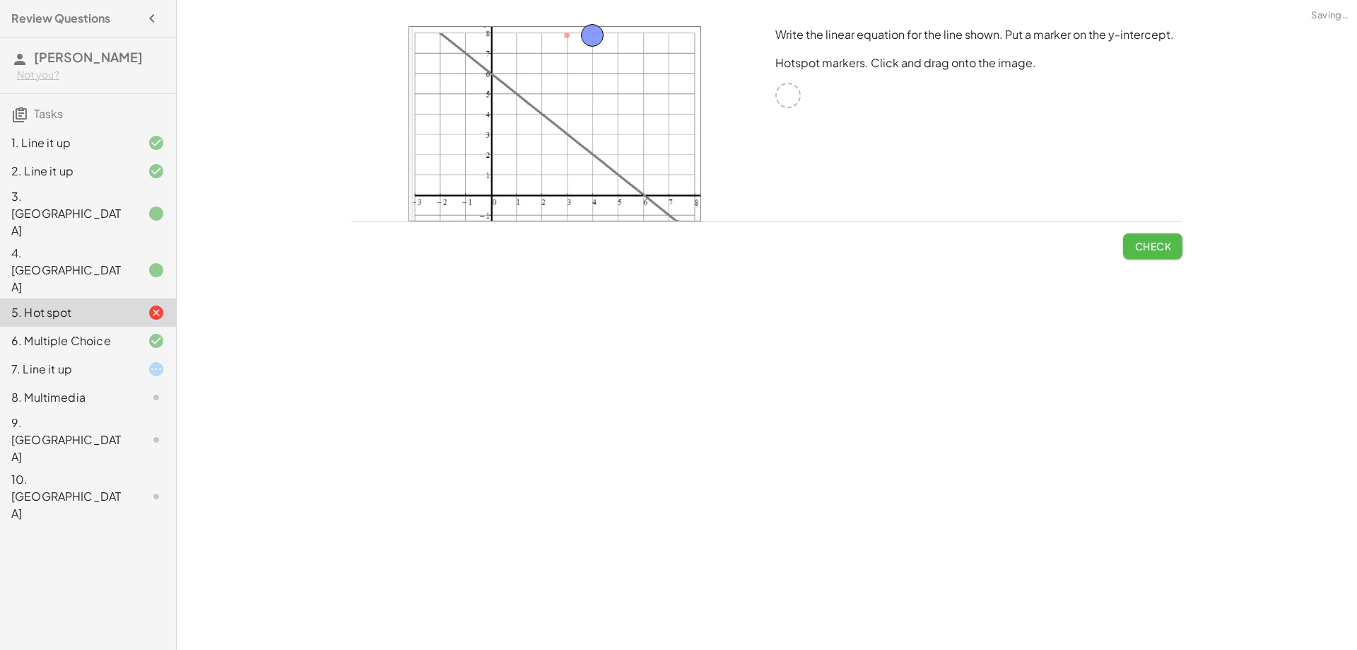
drag, startPoint x: 1160, startPoint y: 238, endPoint x: 1000, endPoint y: 193, distance: 166.6
click at [1161, 238] on button "Check" at bounding box center [1152, 245] width 59 height 25
drag, startPoint x: 596, startPoint y: 37, endPoint x: 620, endPoint y: 37, distance: 24.0
click at [1143, 235] on button "Check" at bounding box center [1152, 245] width 59 height 25
drag, startPoint x: 619, startPoint y: 40, endPoint x: 646, endPoint y: 37, distance: 26.9
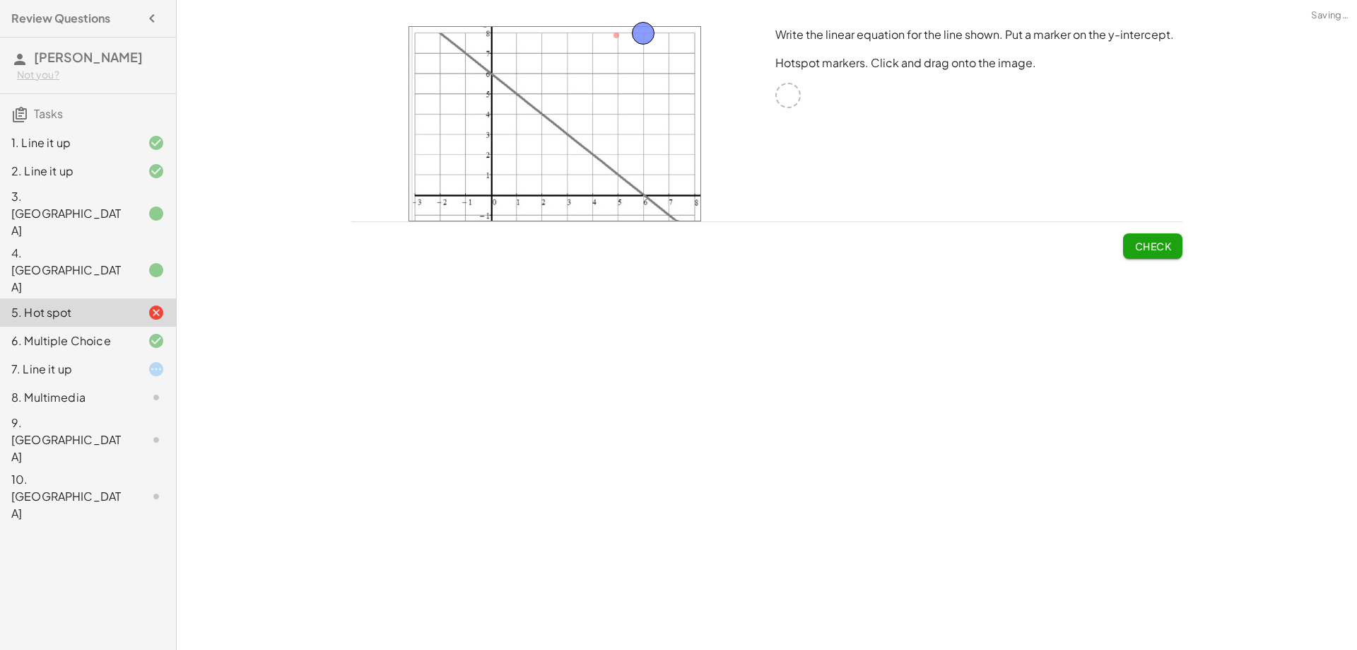
click at [1146, 240] on span "Check" at bounding box center [1153, 246] width 37 height 13
drag, startPoint x: 639, startPoint y: 30, endPoint x: 665, endPoint y: 30, distance: 25.5
click at [1158, 243] on span "Check" at bounding box center [1153, 246] width 37 height 13
drag, startPoint x: 670, startPoint y: 29, endPoint x: 701, endPoint y: 33, distance: 32.1
click at [1157, 235] on button "Check" at bounding box center [1152, 245] width 59 height 25
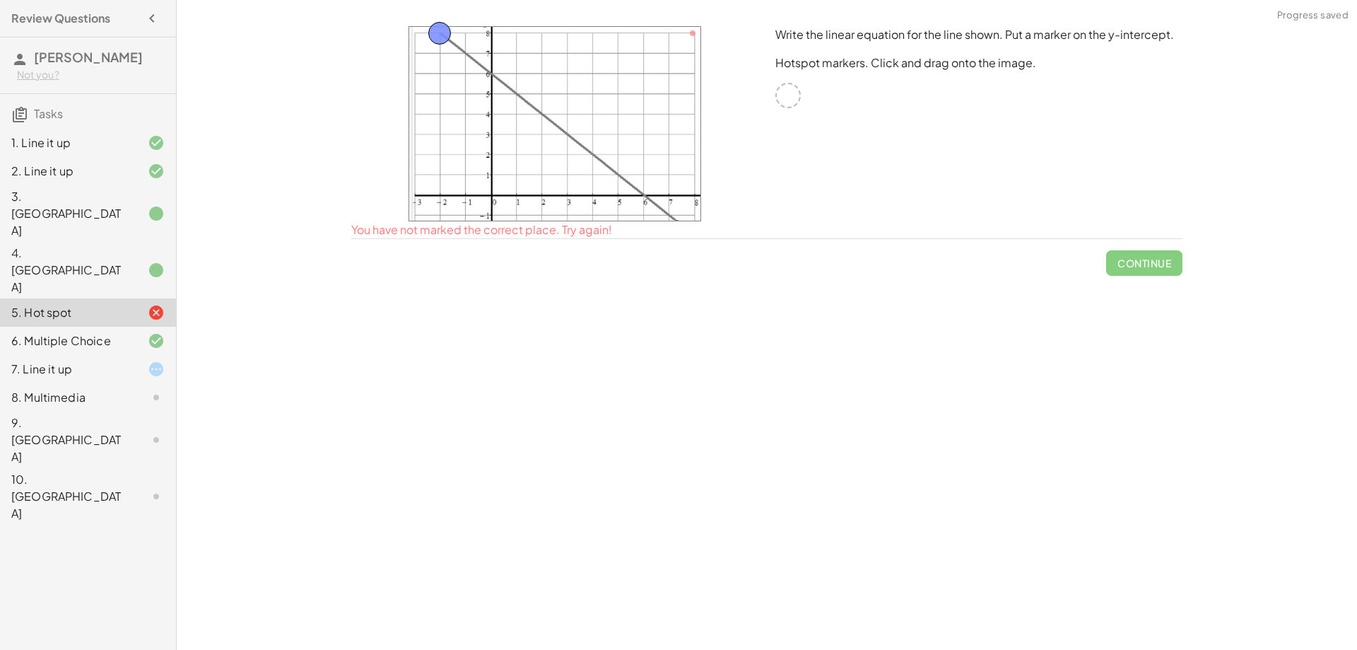
drag, startPoint x: 636, startPoint y: 29, endPoint x: 438, endPoint y: 35, distance: 198.1
click at [1150, 244] on span "Check" at bounding box center [1153, 246] width 37 height 13
drag, startPoint x: 430, startPoint y: 31, endPoint x: 403, endPoint y: 31, distance: 26.9
click at [1162, 233] on button "Check" at bounding box center [1152, 245] width 59 height 25
drag, startPoint x: 423, startPoint y: 27, endPoint x: 461, endPoint y: 33, distance: 37.9
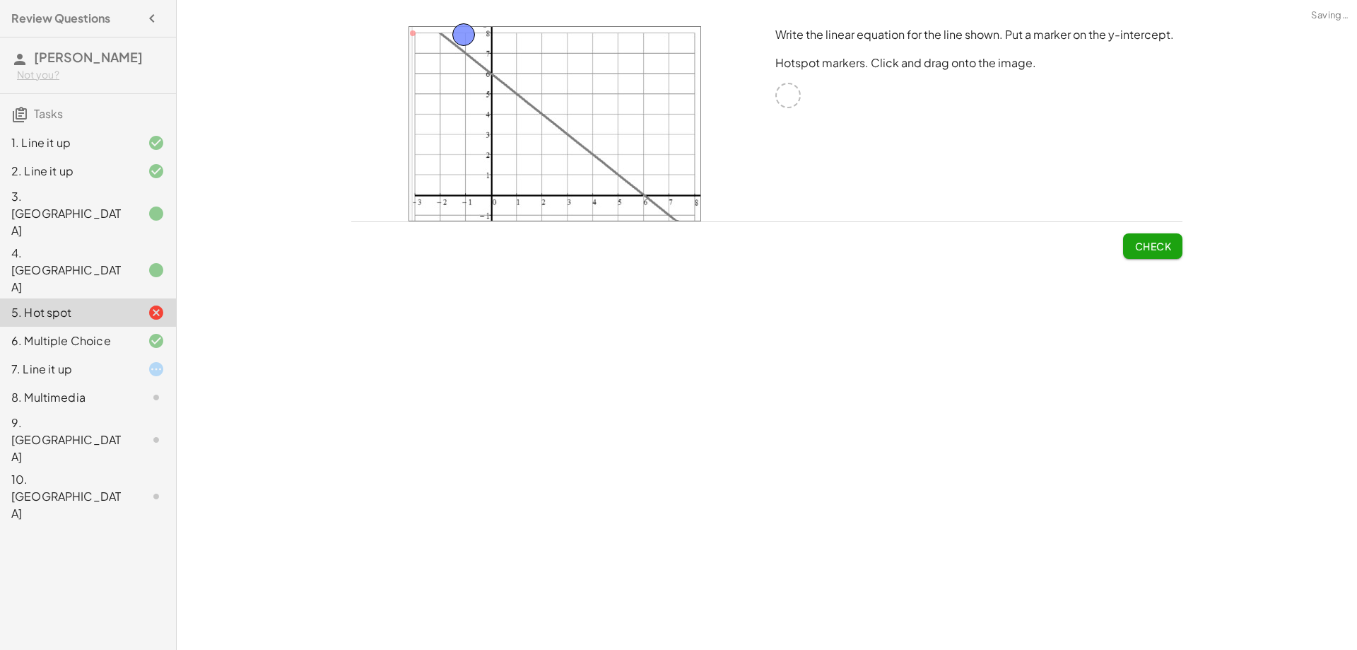
click at [1146, 236] on button "Check" at bounding box center [1152, 245] width 59 height 25
drag, startPoint x: 462, startPoint y: 28, endPoint x: 488, endPoint y: 26, distance: 25.5
click at [1169, 240] on span "Check" at bounding box center [1153, 246] width 37 height 13
drag, startPoint x: 476, startPoint y: 41, endPoint x: 415, endPoint y: 75, distance: 69.6
click at [1156, 243] on span "Check" at bounding box center [1153, 246] width 37 height 13
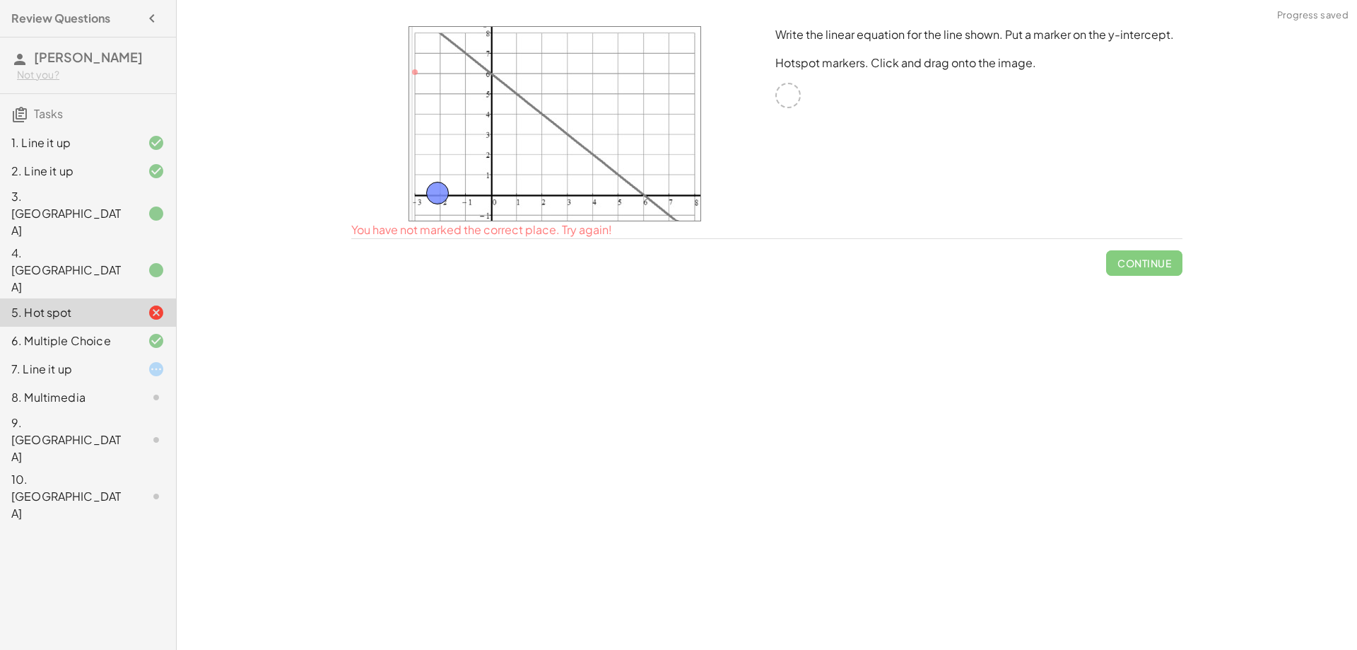
drag, startPoint x: 421, startPoint y: 70, endPoint x: 444, endPoint y: 192, distance: 123.8
click at [1152, 247] on span "Check" at bounding box center [1153, 246] width 37 height 13
drag, startPoint x: 450, startPoint y: 186, endPoint x: 472, endPoint y: 185, distance: 21.2
click at [1157, 247] on span "Check" at bounding box center [1153, 246] width 37 height 13
drag, startPoint x: 470, startPoint y: 189, endPoint x: 495, endPoint y: 193, distance: 25.0
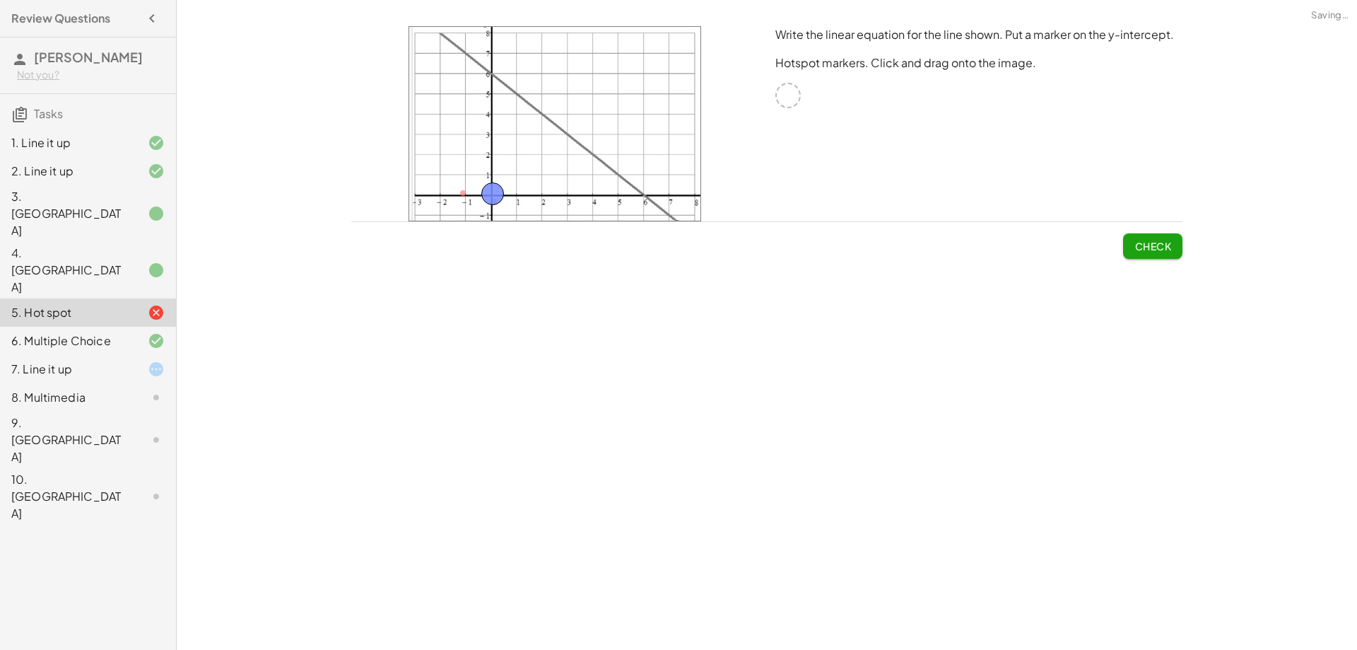
drag, startPoint x: 1160, startPoint y: 251, endPoint x: 1020, endPoint y: 228, distance: 141.8
click at [1160, 250] on span "Check" at bounding box center [1153, 246] width 37 height 13
drag, startPoint x: 500, startPoint y: 190, endPoint x: 523, endPoint y: 191, distance: 23.3
drag, startPoint x: 1133, startPoint y: 246, endPoint x: 1032, endPoint y: 247, distance: 101.8
click at [1132, 245] on button "Check" at bounding box center [1152, 245] width 59 height 25
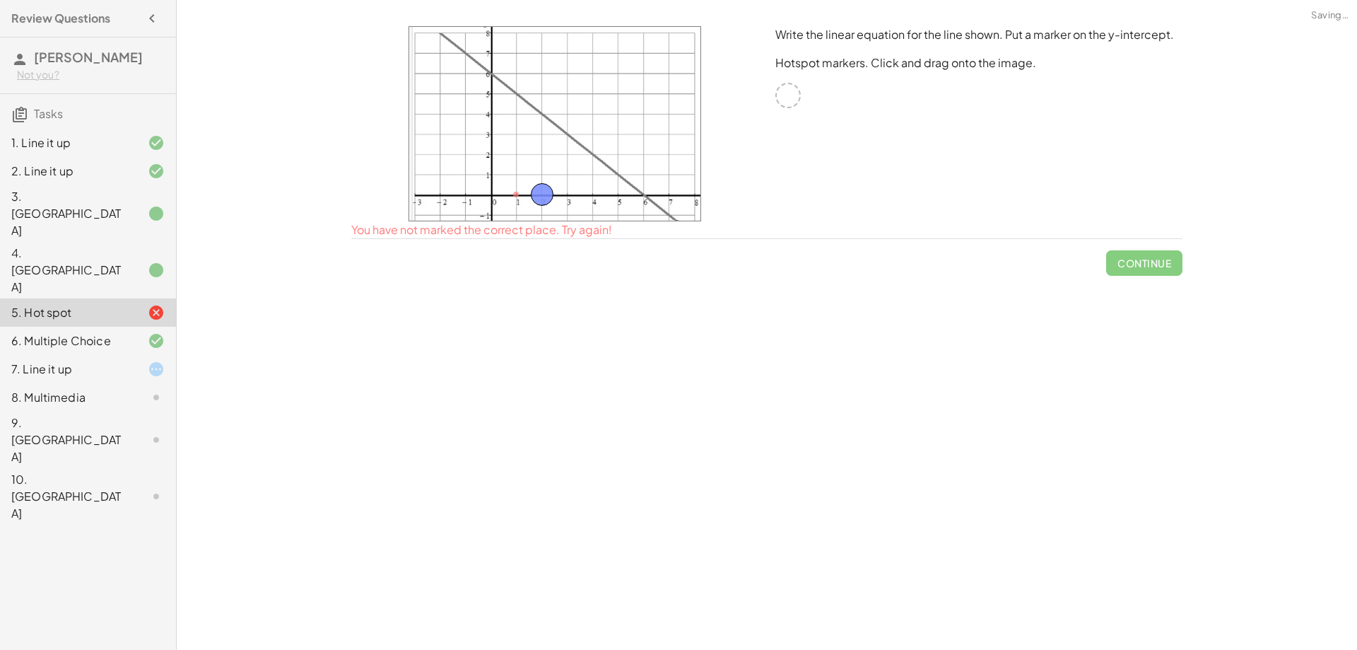
drag, startPoint x: 518, startPoint y: 190, endPoint x: 544, endPoint y: 190, distance: 26.2
click at [1148, 242] on span "Check" at bounding box center [1153, 246] width 37 height 13
drag, startPoint x: 542, startPoint y: 188, endPoint x: 567, endPoint y: 188, distance: 25.5
click at [1147, 238] on button "Check" at bounding box center [1152, 245] width 59 height 25
drag, startPoint x: 568, startPoint y: 196, endPoint x: 592, endPoint y: 197, distance: 24.0
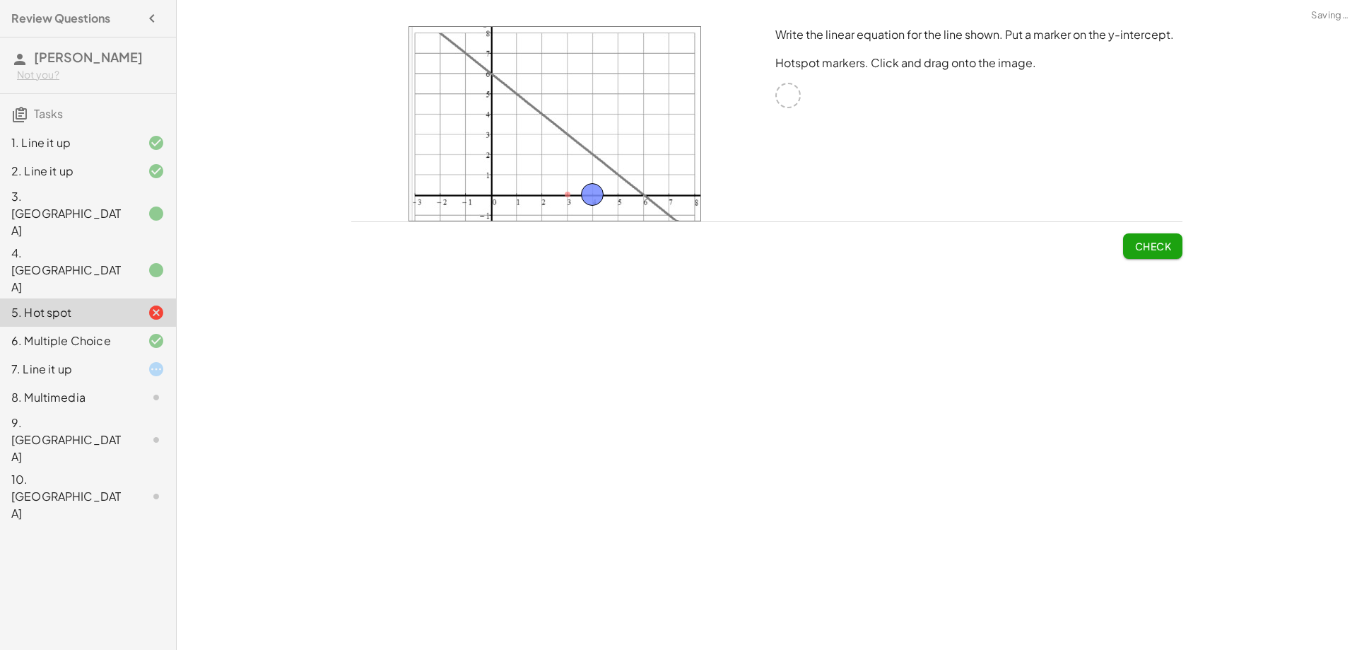
click at [1145, 250] on span "Check" at bounding box center [1153, 246] width 37 height 13
drag, startPoint x: 598, startPoint y: 194, endPoint x: 619, endPoint y: 197, distance: 21.3
click at [1142, 245] on span "Check" at bounding box center [1153, 246] width 37 height 13
drag, startPoint x: 626, startPoint y: 195, endPoint x: 649, endPoint y: 197, distance: 22.7
click at [1166, 242] on span "Check" at bounding box center [1153, 246] width 37 height 13
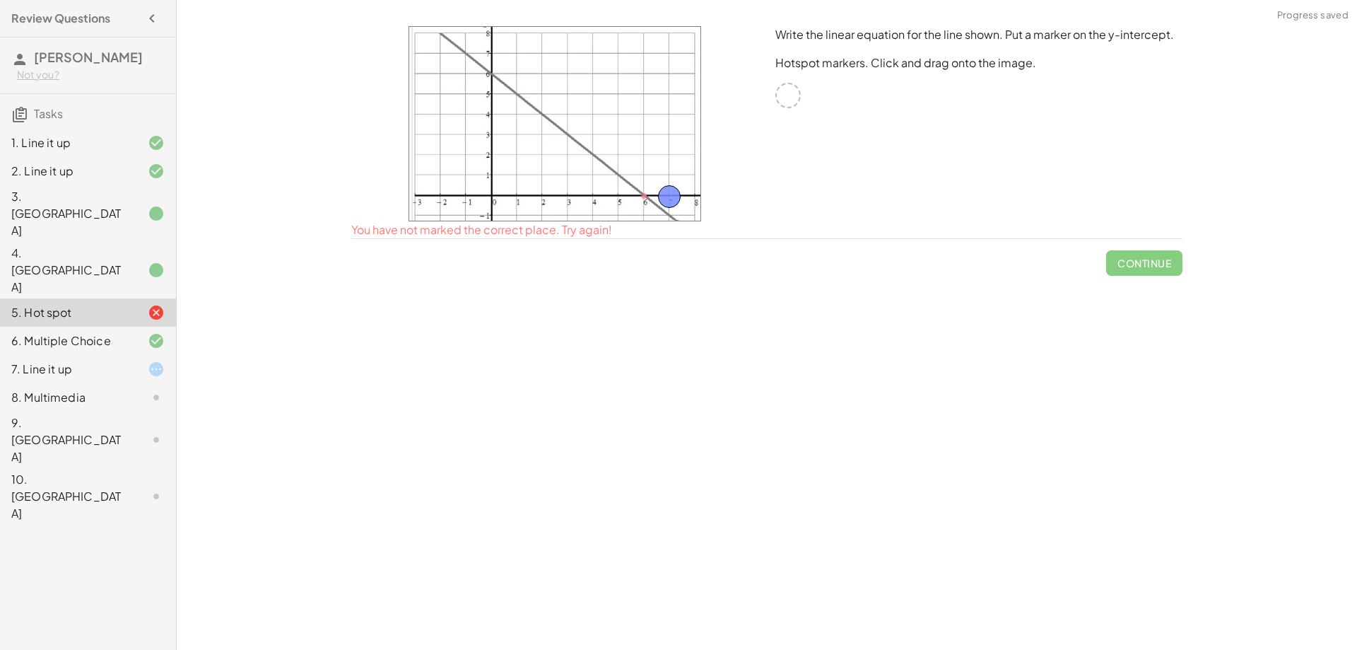
drag, startPoint x: 646, startPoint y: 186, endPoint x: 671, endPoint y: 187, distance: 24.8
click at [1176, 244] on button "Check" at bounding box center [1152, 245] width 59 height 25
drag, startPoint x: 680, startPoint y: 198, endPoint x: 699, endPoint y: 199, distance: 19.1
click at [1162, 235] on button "Check" at bounding box center [1152, 245] width 59 height 25
drag, startPoint x: 694, startPoint y: 189, endPoint x: 566, endPoint y: 129, distance: 141.4
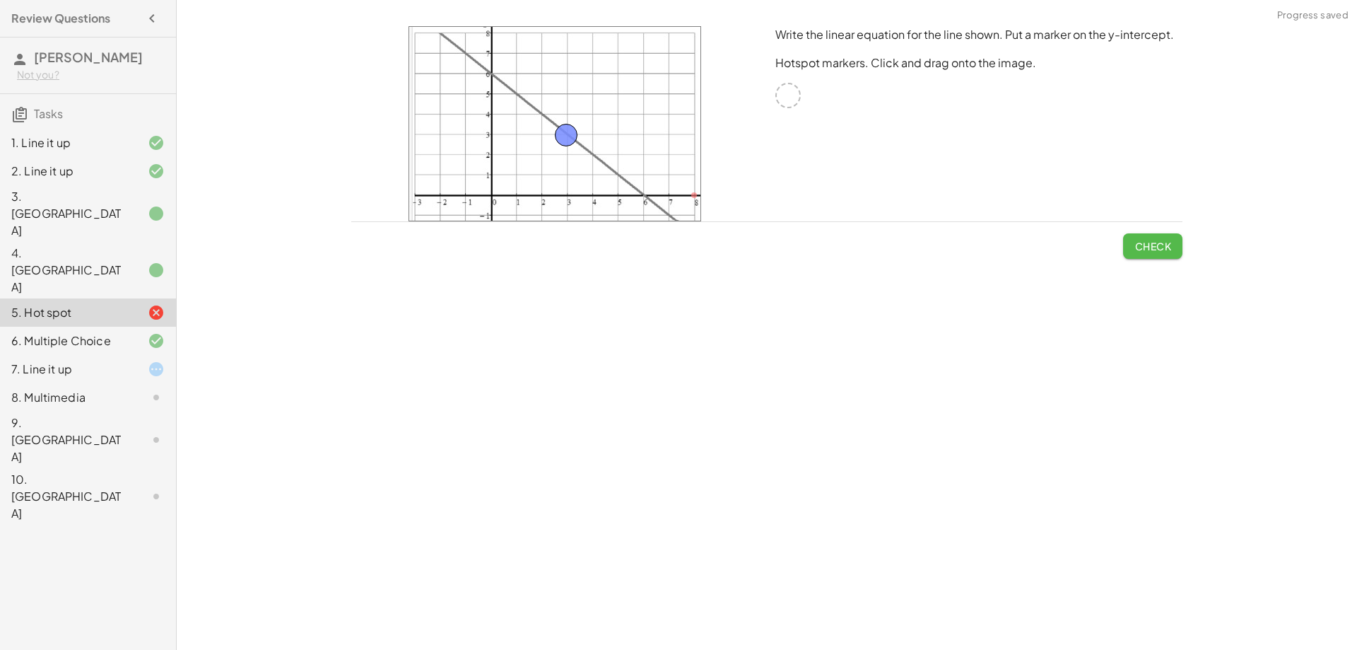
click at [1166, 240] on span "Check" at bounding box center [1153, 246] width 37 height 13
drag, startPoint x: 572, startPoint y: 134, endPoint x: 598, endPoint y: 154, distance: 32.8
drag, startPoint x: 1157, startPoint y: 244, endPoint x: 1002, endPoint y: 211, distance: 158.2
click at [1152, 242] on span "Check" at bounding box center [1153, 246] width 37 height 13
drag, startPoint x: 599, startPoint y: 153, endPoint x: 624, endPoint y: 173, distance: 32.2
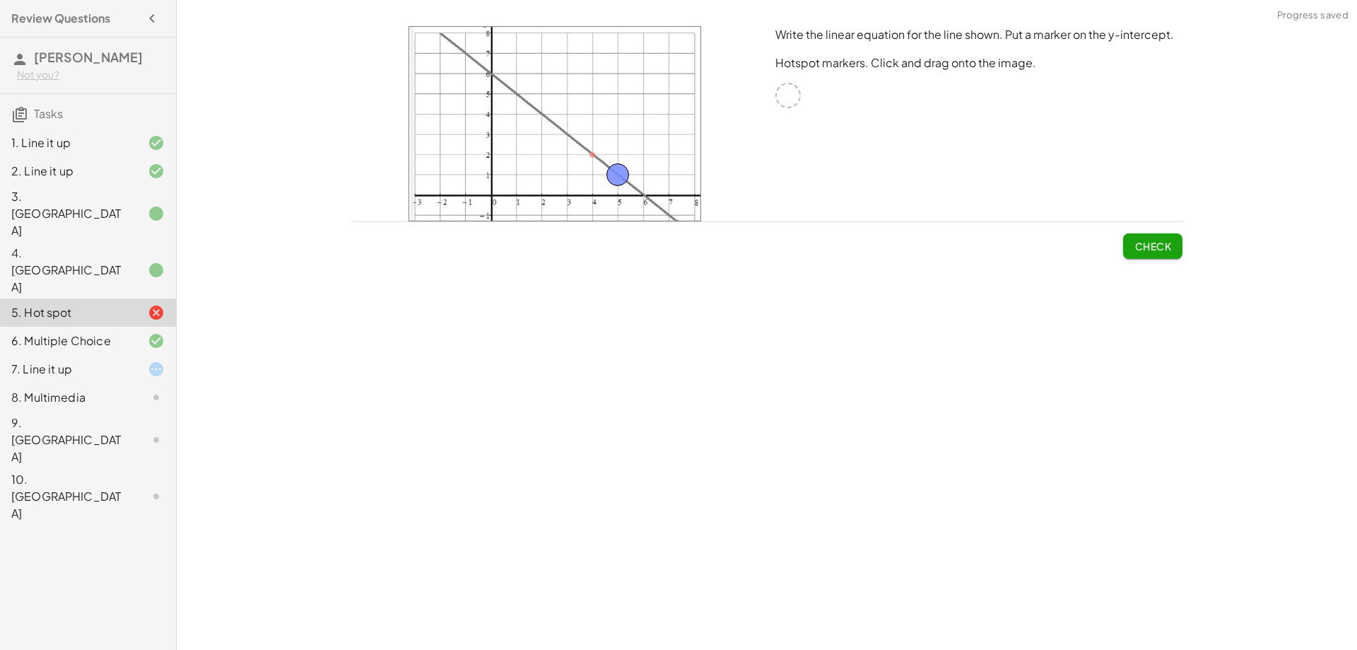
click at [1155, 250] on span "Check" at bounding box center [1153, 246] width 37 height 13
drag, startPoint x: 622, startPoint y: 175, endPoint x: 545, endPoint y: 115, distance: 98.2
click at [1164, 248] on span "Check" at bounding box center [1153, 246] width 37 height 13
drag, startPoint x: 533, startPoint y: 112, endPoint x: 507, endPoint y: 91, distance: 33.2
click at [1149, 238] on button "Check" at bounding box center [1152, 245] width 59 height 25
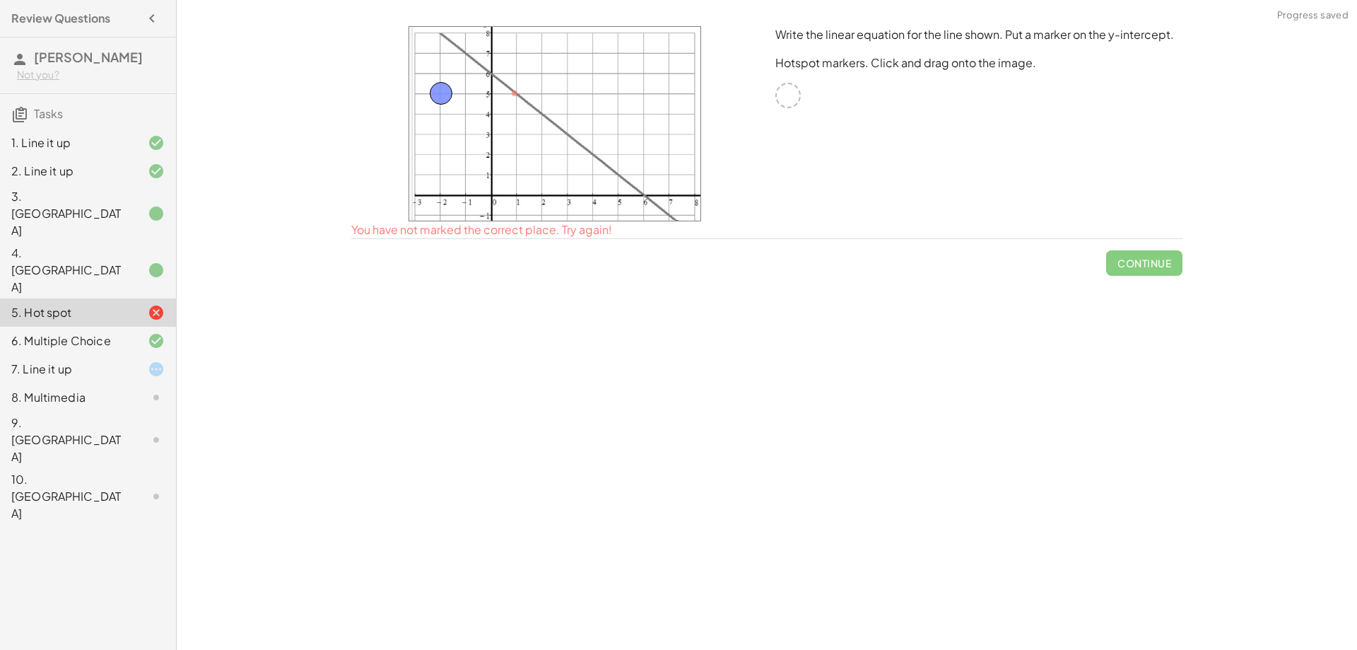
drag, startPoint x: 511, startPoint y: 88, endPoint x: 438, endPoint y: 88, distance: 73.5
click at [1162, 241] on span "Check" at bounding box center [1153, 246] width 37 height 13
drag, startPoint x: 438, startPoint y: 88, endPoint x: 438, endPoint y: 29, distance: 59.4
click at [1135, 245] on span "Check" at bounding box center [1153, 246] width 37 height 13
drag, startPoint x: 448, startPoint y: 37, endPoint x: 448, endPoint y: 157, distance: 120.2
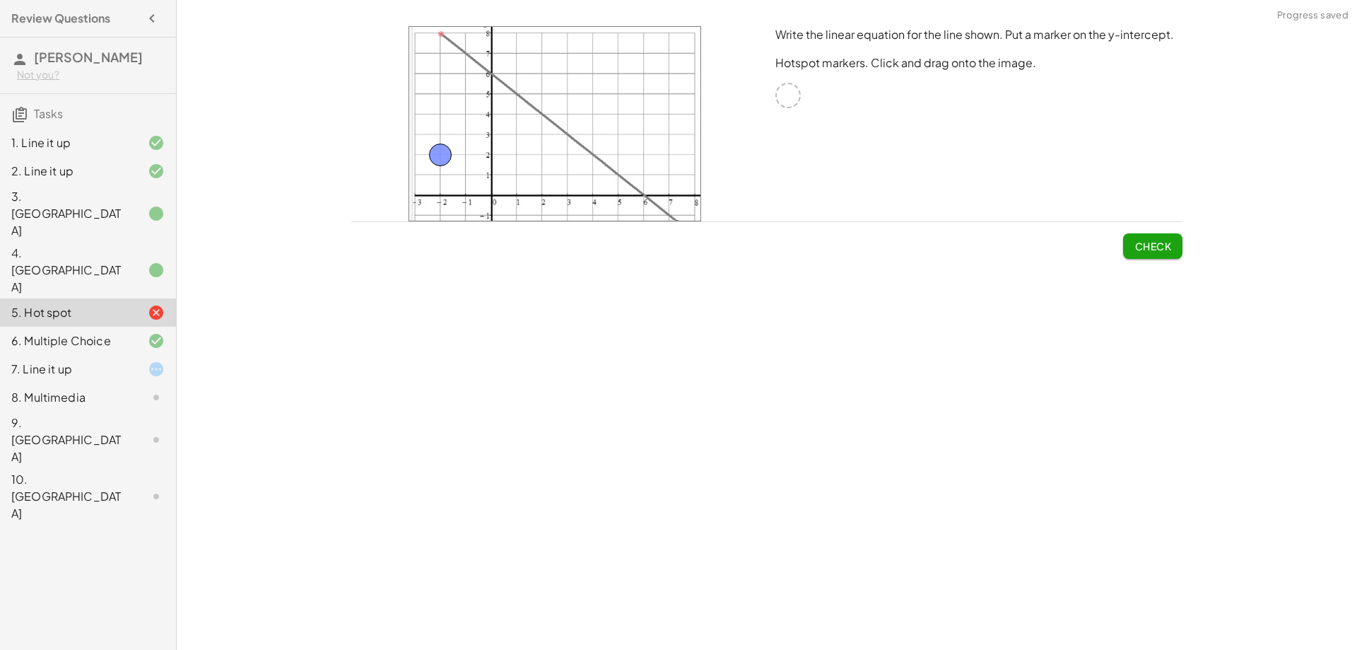
click at [1165, 248] on span "Check" at bounding box center [1153, 246] width 37 height 13
drag, startPoint x: 447, startPoint y: 150, endPoint x: 445, endPoint y: 129, distance: 21.3
click at [1150, 241] on span "Check" at bounding box center [1153, 246] width 37 height 13
drag, startPoint x: 441, startPoint y: 129, endPoint x: 444, endPoint y: 110, distance: 20.0
click at [1153, 235] on button "Check" at bounding box center [1152, 245] width 59 height 25
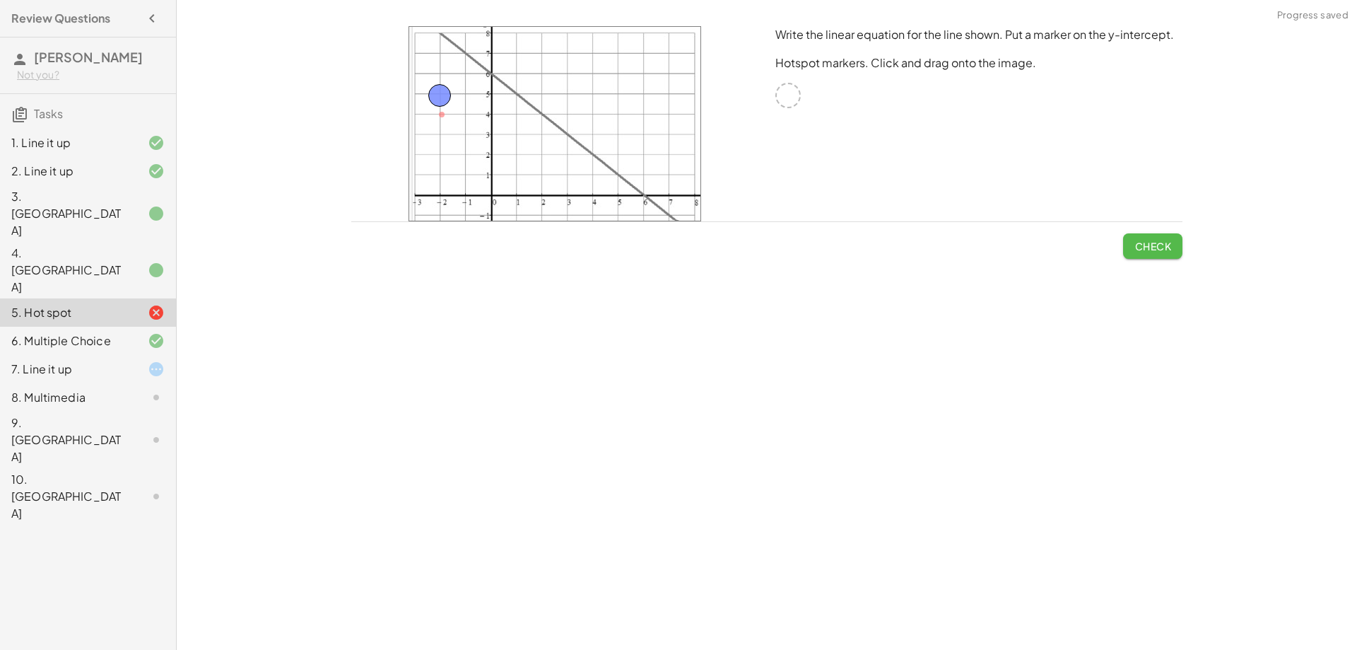
click at [1143, 245] on span "Check" at bounding box center [1153, 246] width 37 height 13
drag, startPoint x: 444, startPoint y: 92, endPoint x: 441, endPoint y: 74, distance: 17.9
click at [1158, 243] on span "Check" at bounding box center [1153, 246] width 37 height 13
drag, startPoint x: 436, startPoint y: 67, endPoint x: 436, endPoint y: 47, distance: 19.8
click at [1156, 247] on span "Check" at bounding box center [1153, 246] width 37 height 13
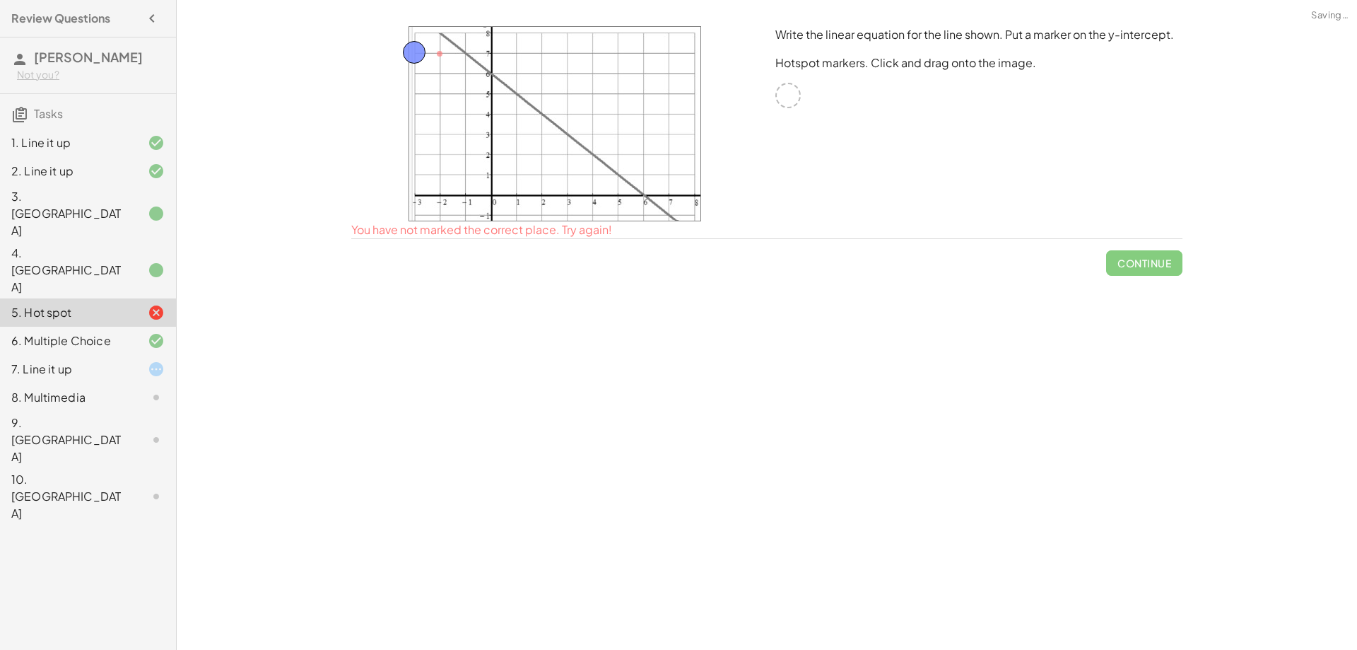
drag, startPoint x: 446, startPoint y: 50, endPoint x: 421, endPoint y: 49, distance: 25.5
click at [1154, 242] on span "Check" at bounding box center [1153, 246] width 37 height 13
drag, startPoint x: 411, startPoint y: 50, endPoint x: 410, endPoint y: 67, distance: 17.0
click at [1140, 241] on span "Check" at bounding box center [1153, 246] width 37 height 13
drag, startPoint x: 407, startPoint y: 69, endPoint x: 407, endPoint y: 91, distance: 21.9
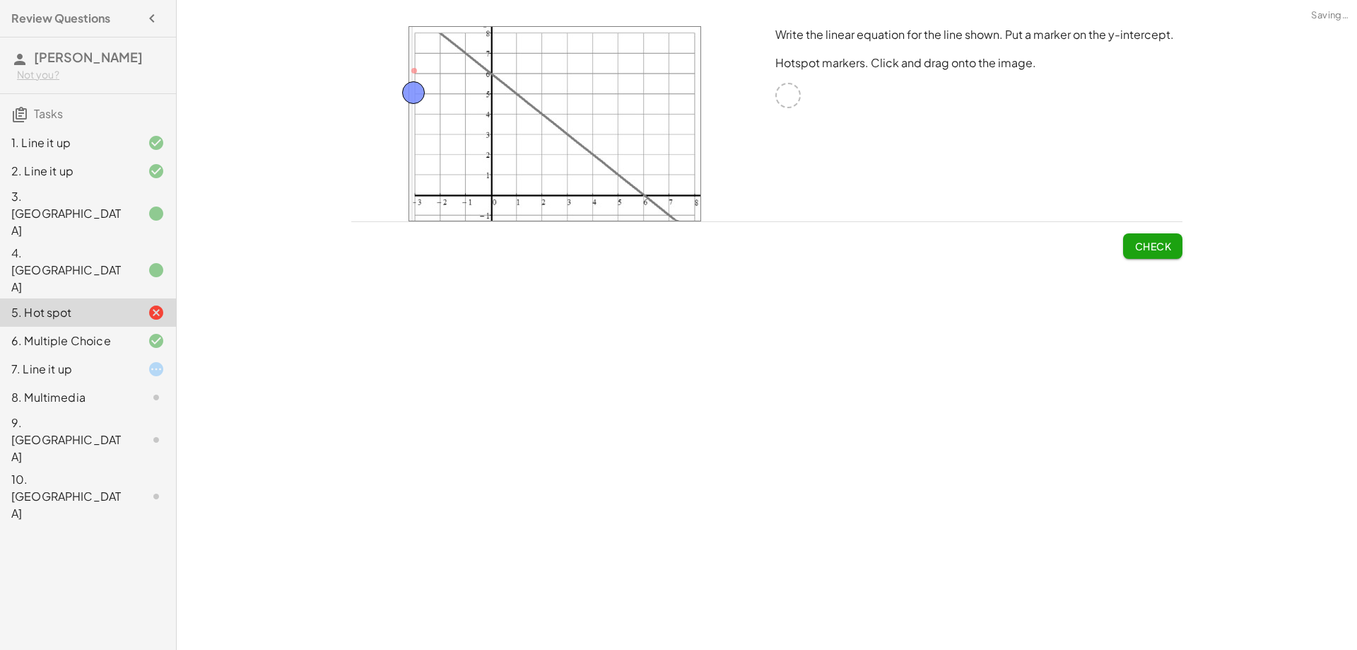
drag, startPoint x: 1153, startPoint y: 249, endPoint x: 1098, endPoint y: 240, distance: 55.9
click at [1152, 249] on span "Check" at bounding box center [1153, 246] width 37 height 13
drag, startPoint x: 404, startPoint y: 88, endPoint x: 407, endPoint y: 110, distance: 21.4
click at [1152, 243] on span "Check" at bounding box center [1153, 246] width 37 height 13
drag, startPoint x: 417, startPoint y: 116, endPoint x: 620, endPoint y: 115, distance: 202.9
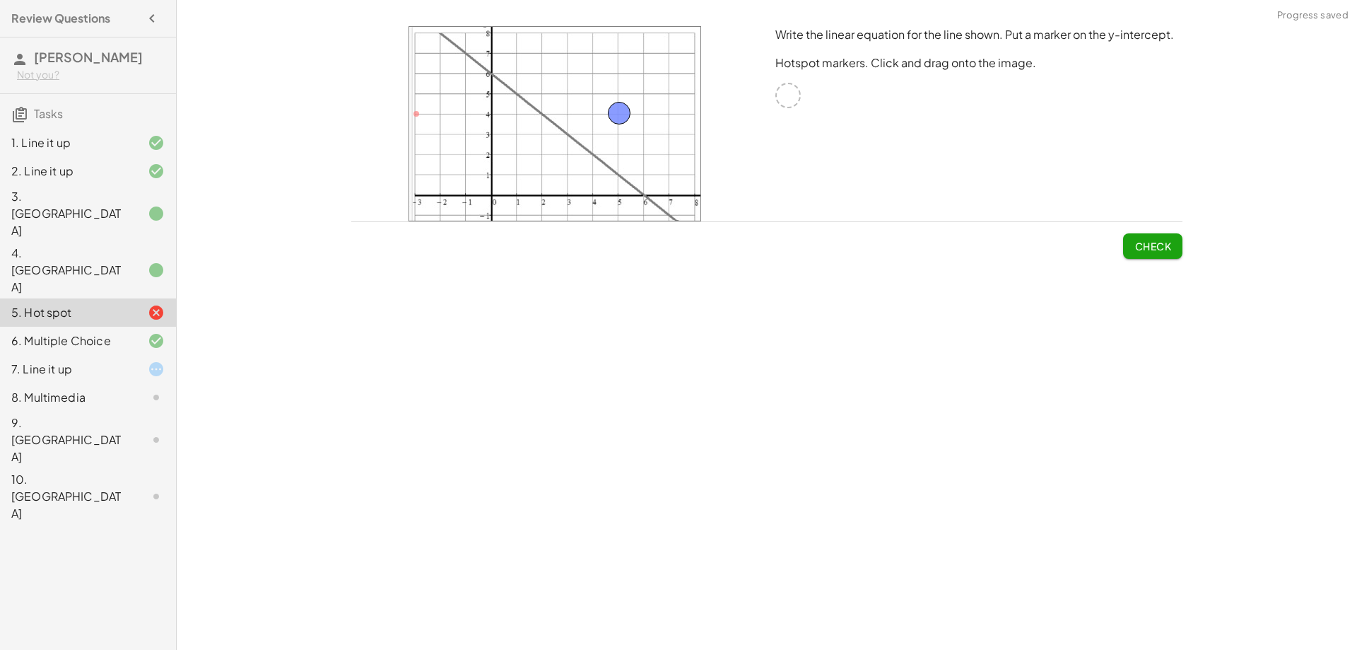
click at [1149, 241] on span "Check" at bounding box center [1153, 246] width 37 height 13
drag, startPoint x: 621, startPoint y: 110, endPoint x: 645, endPoint y: 112, distance: 24.8
click at [1162, 240] on span "Check" at bounding box center [1153, 246] width 37 height 13
drag, startPoint x: 643, startPoint y: 116, endPoint x: 438, endPoint y: 156, distance: 209.6
click at [1161, 250] on span "Check" at bounding box center [1153, 246] width 37 height 13
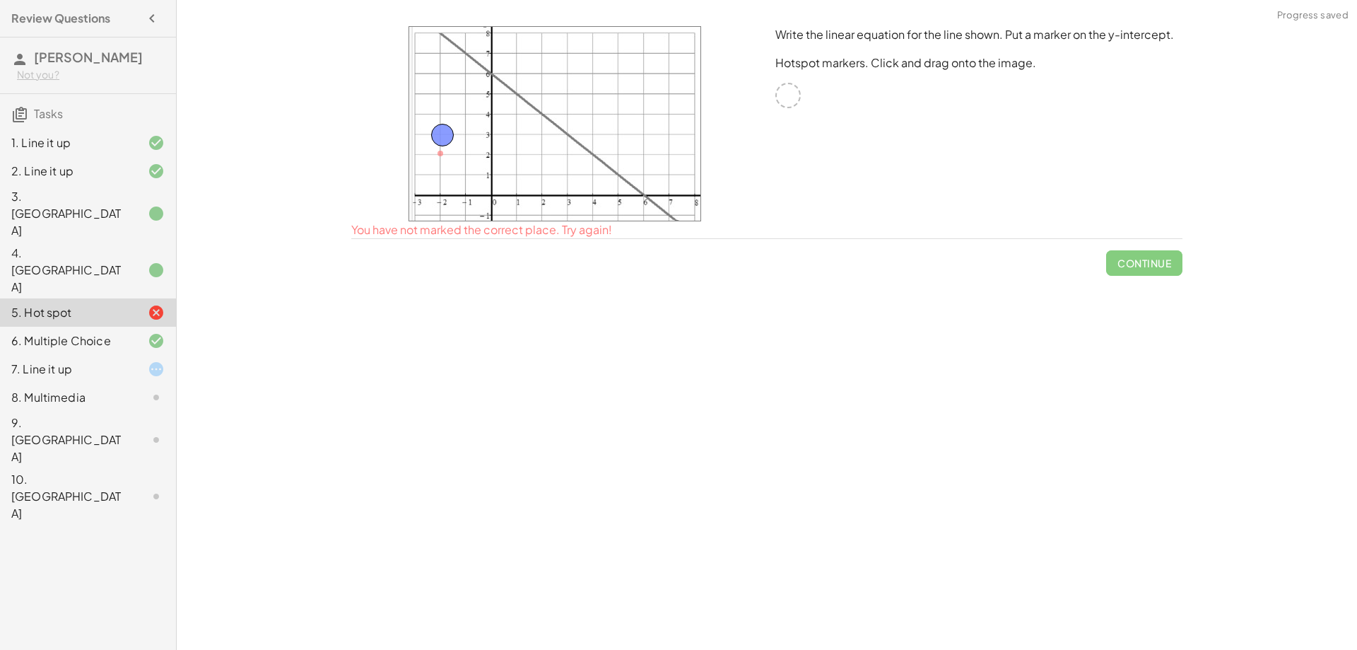
drag, startPoint x: 437, startPoint y: 144, endPoint x: 438, endPoint y: 127, distance: 16.3
click at [1087, 240] on div "Check" at bounding box center [766, 240] width 831 height 37
click at [1147, 251] on span "Check" at bounding box center [1153, 246] width 37 height 13
drag, startPoint x: 438, startPoint y: 128, endPoint x: 462, endPoint y: 124, distance: 23.6
click at [1135, 242] on span "Check" at bounding box center [1153, 246] width 37 height 13
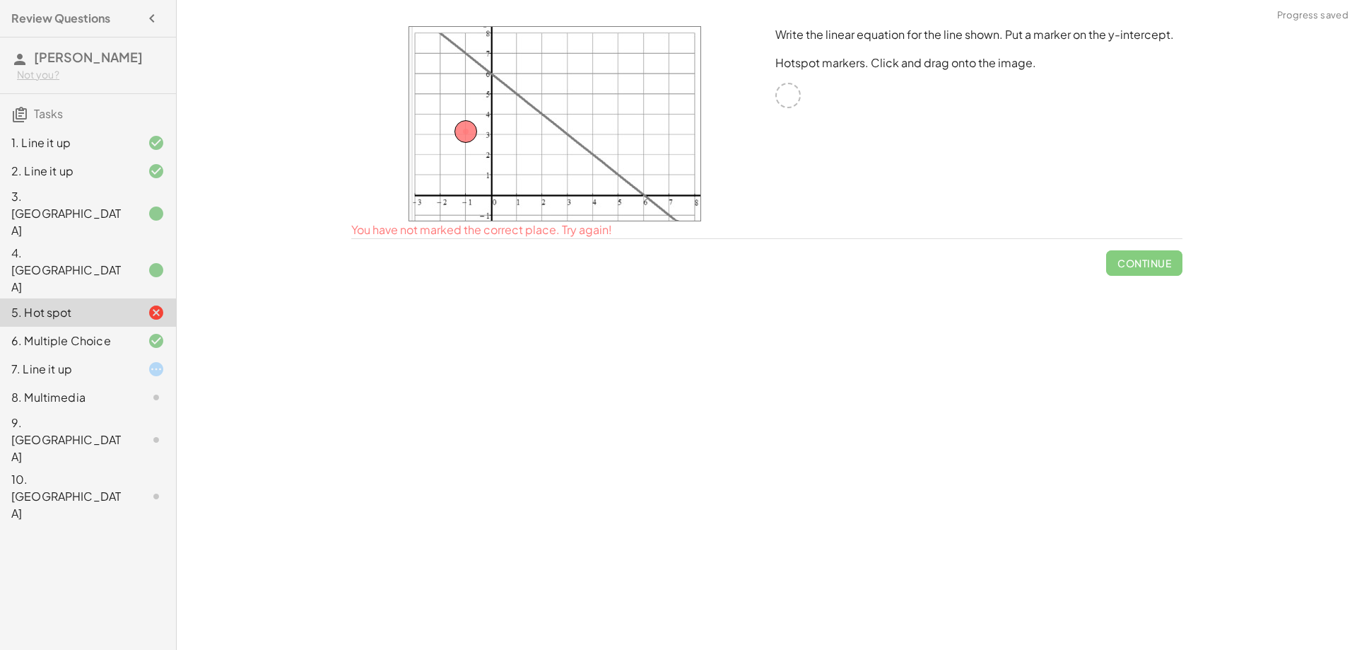
drag, startPoint x: 476, startPoint y: 125, endPoint x: 513, endPoint y: 102, distance: 43.5
click at [513, 102] on img at bounding box center [555, 123] width 293 height 195
drag, startPoint x: 467, startPoint y: 131, endPoint x: 515, endPoint y: 93, distance: 61.5
click at [1166, 249] on span "Check" at bounding box center [1153, 246] width 37 height 13
drag, startPoint x: 517, startPoint y: 92, endPoint x: 493, endPoint y: 75, distance: 28.8
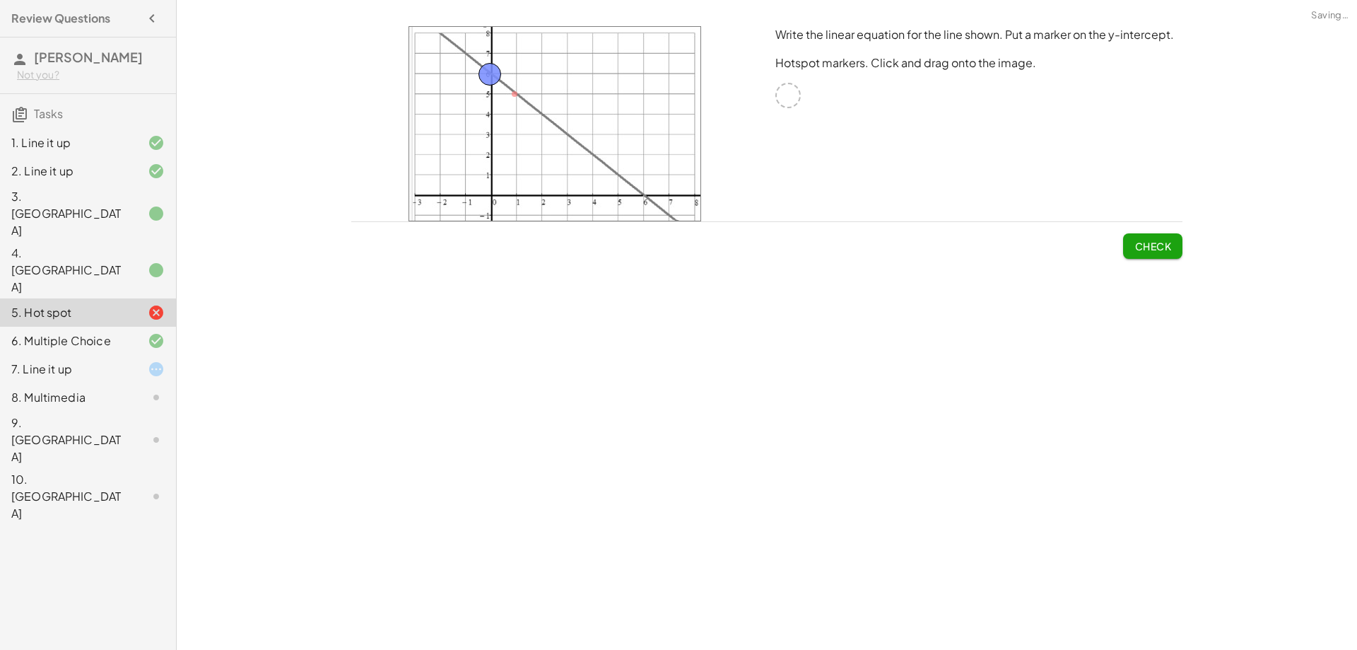
click at [1159, 244] on span "Check" at bounding box center [1153, 246] width 37 height 13
drag, startPoint x: 496, startPoint y: 72, endPoint x: 650, endPoint y: 192, distance: 195.6
click at [1130, 246] on button "Check" at bounding box center [1152, 245] width 59 height 25
drag, startPoint x: 653, startPoint y: 193, endPoint x: 658, endPoint y: 160, distance: 33.6
drag, startPoint x: 659, startPoint y: 153, endPoint x: 629, endPoint y: 135, distance: 35.2
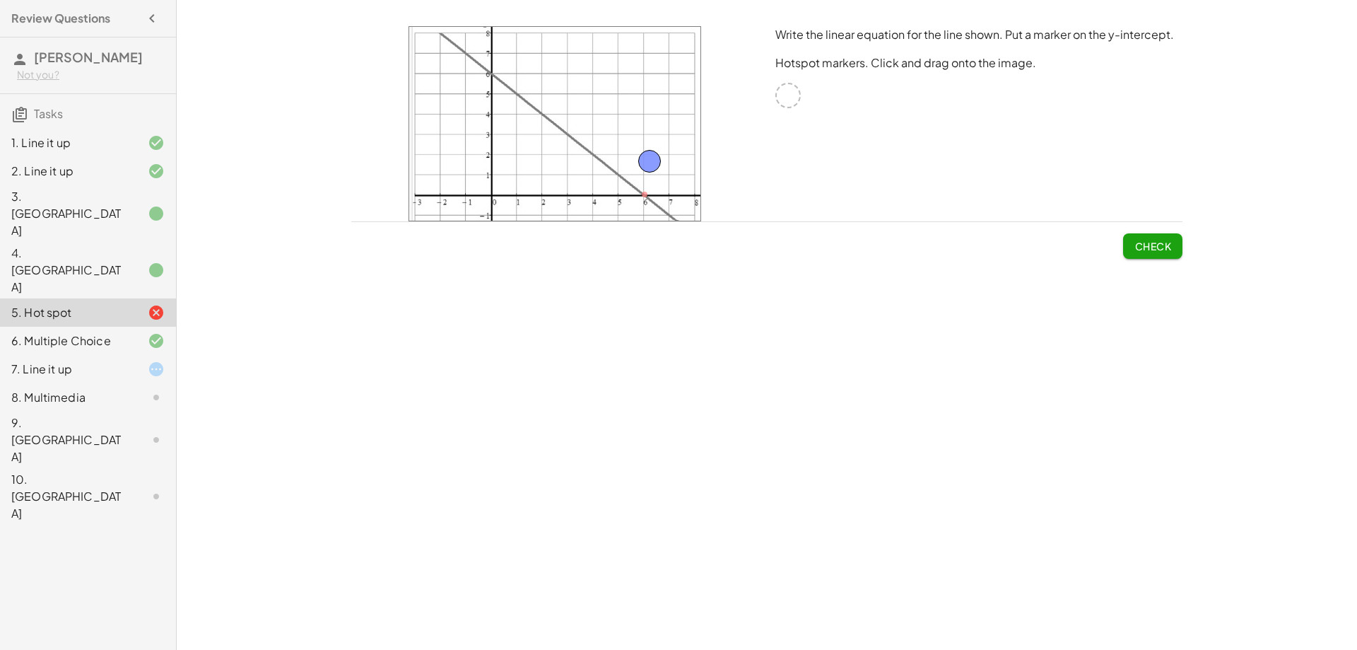
click at [622, 136] on img at bounding box center [555, 123] width 293 height 195
drag, startPoint x: 650, startPoint y: 166, endPoint x: 576, endPoint y: 139, distance: 79.2
drag, startPoint x: 566, startPoint y: 139, endPoint x: 565, endPoint y: 151, distance: 12.1
click at [1162, 243] on span "Check" at bounding box center [1153, 246] width 37 height 13
drag, startPoint x: 568, startPoint y: 148, endPoint x: 569, endPoint y: 169, distance: 20.5
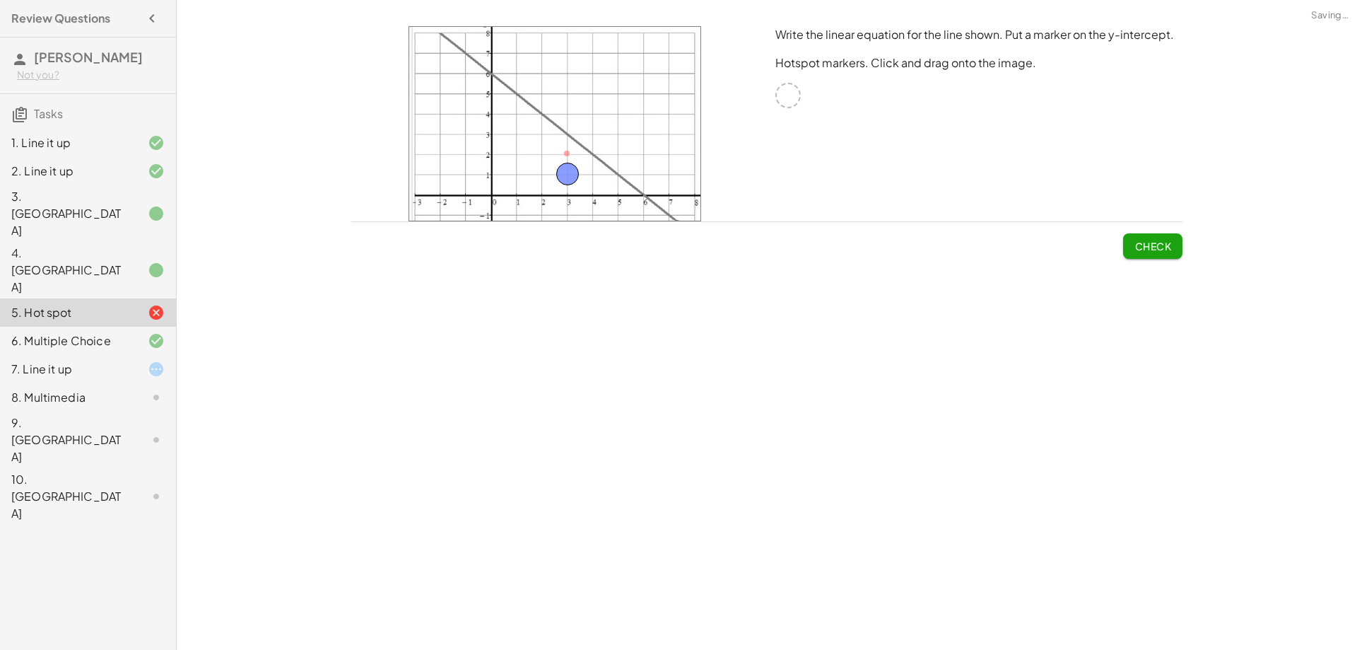
click at [1166, 238] on button "Check" at bounding box center [1152, 245] width 59 height 25
drag, startPoint x: 566, startPoint y: 170, endPoint x: 539, endPoint y: 170, distance: 26.9
click at [1170, 243] on span "Check" at bounding box center [1153, 246] width 37 height 13
drag, startPoint x: 542, startPoint y: 169, endPoint x: 544, endPoint y: 151, distance: 18.4
drag, startPoint x: 1147, startPoint y: 238, endPoint x: 1075, endPoint y: 229, distance: 73.3
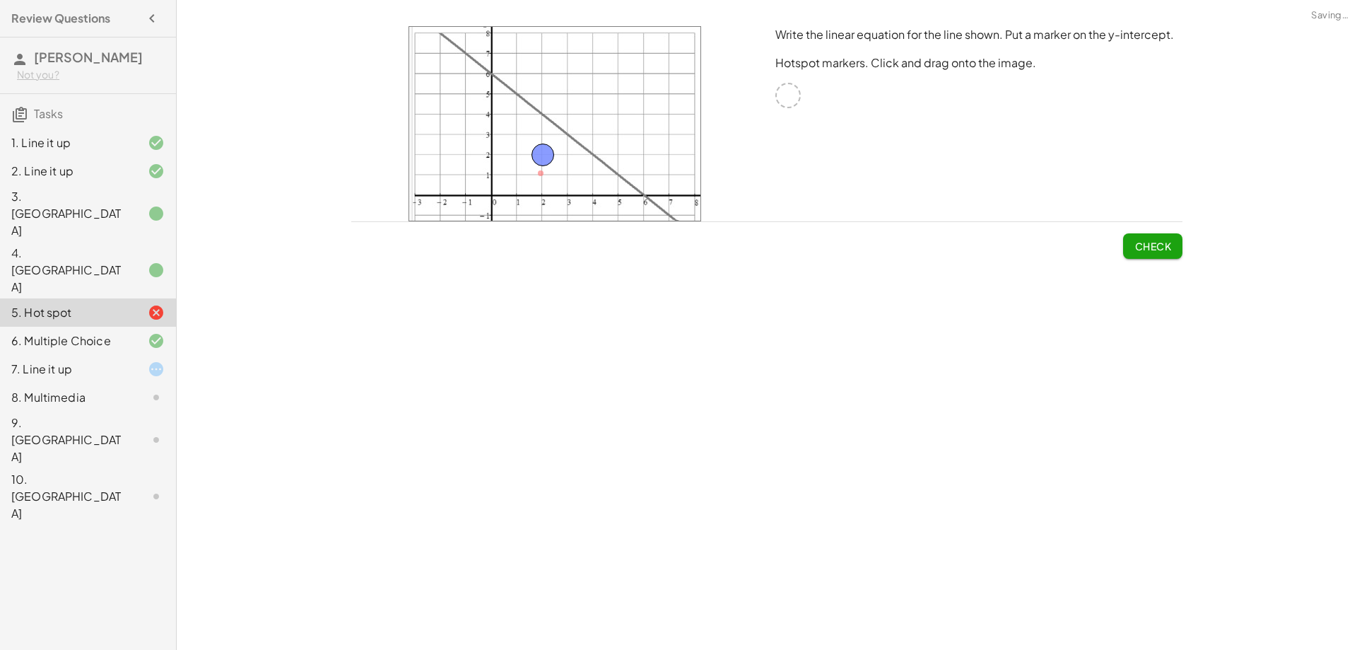
click at [1147, 238] on button "Check" at bounding box center [1152, 245] width 59 height 25
drag, startPoint x: 541, startPoint y: 152, endPoint x: 542, endPoint y: 133, distance: 19.1
click at [1152, 238] on button "Check" at bounding box center [1152, 245] width 59 height 25
drag, startPoint x: 551, startPoint y: 131, endPoint x: 571, endPoint y: 130, distance: 19.1
drag, startPoint x: 1143, startPoint y: 241, endPoint x: 1123, endPoint y: 241, distance: 19.8
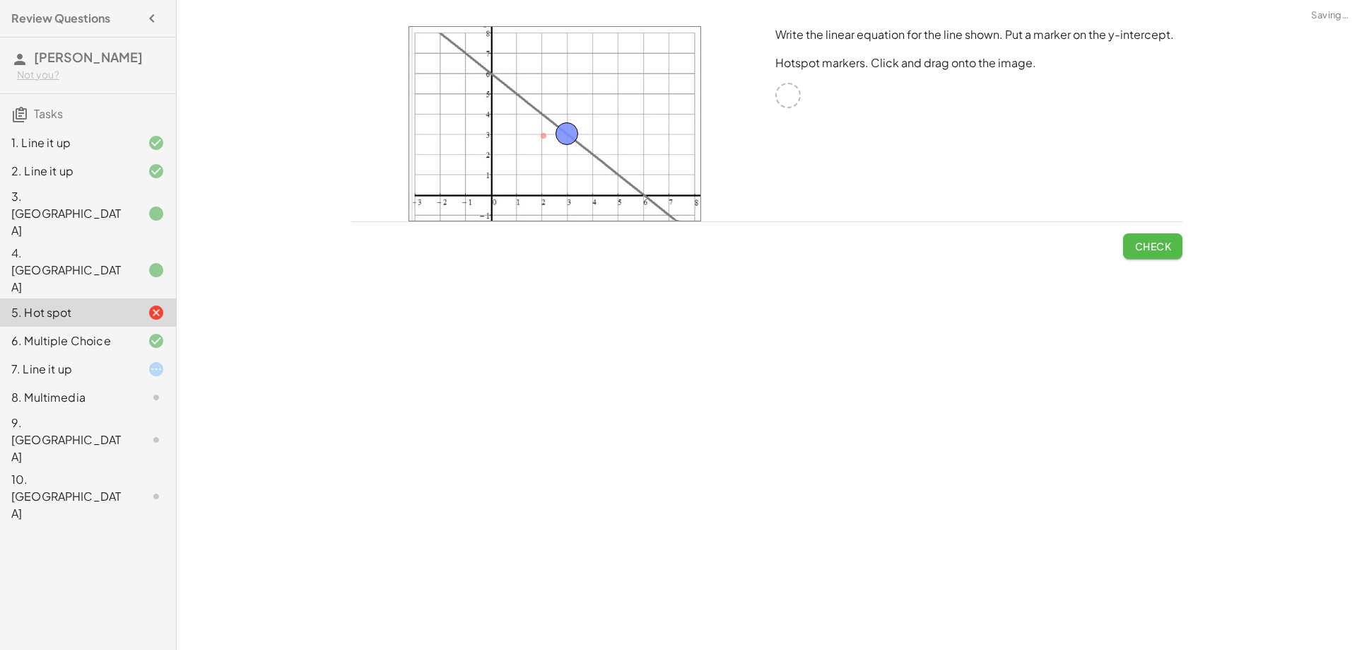
click at [1140, 243] on span "Check" at bounding box center [1153, 246] width 37 height 13
drag, startPoint x: 567, startPoint y: 133, endPoint x: 566, endPoint y: 117, distance: 16.3
drag, startPoint x: 560, startPoint y: 116, endPoint x: 433, endPoint y: 34, distance: 150.8
click at [1147, 240] on span "Check" at bounding box center [1153, 246] width 37 height 13
drag, startPoint x: 445, startPoint y: 32, endPoint x: 675, endPoint y: 213, distance: 293.1
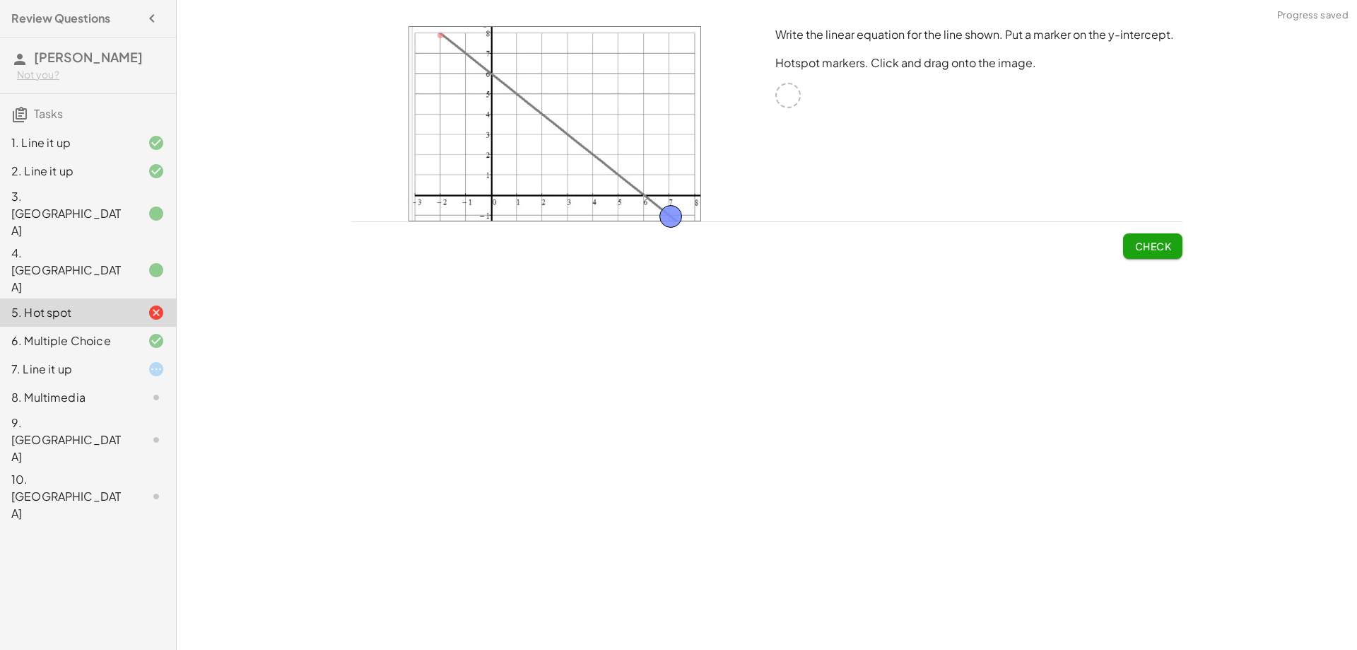
click at [1143, 240] on span "Check" at bounding box center [1153, 246] width 37 height 13
drag, startPoint x: 668, startPoint y: 215, endPoint x: 667, endPoint y: 196, distance: 19.1
click at [1164, 252] on button "Check" at bounding box center [1152, 245] width 59 height 25
drag, startPoint x: 676, startPoint y: 185, endPoint x: 569, endPoint y: 150, distance: 112.2
click at [566, 150] on img at bounding box center [555, 123] width 293 height 195
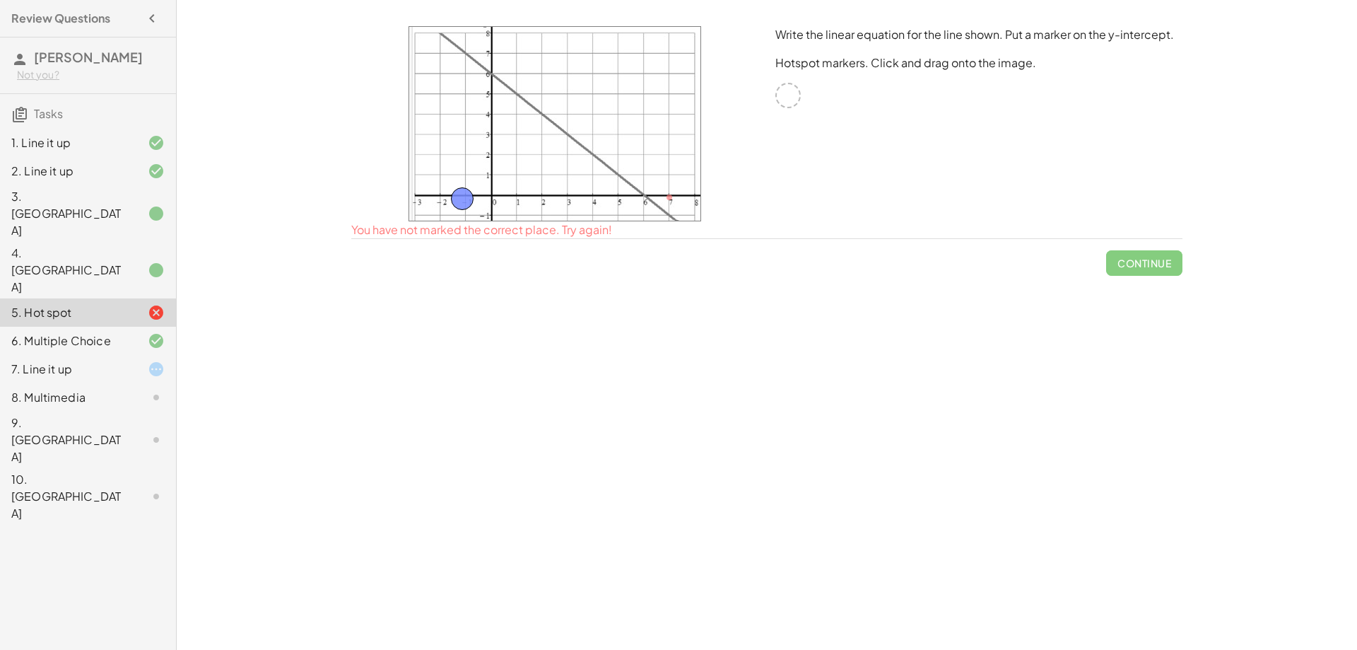
drag, startPoint x: 676, startPoint y: 191, endPoint x: 469, endPoint y: 192, distance: 207.2
click at [1152, 247] on span "Check" at bounding box center [1153, 246] width 37 height 13
drag, startPoint x: 501, startPoint y: 227, endPoint x: 465, endPoint y: 196, distance: 48.2
drag, startPoint x: 464, startPoint y: 194, endPoint x: 470, endPoint y: 214, distance: 20.1
click at [1152, 245] on span "Check" at bounding box center [1153, 246] width 37 height 13
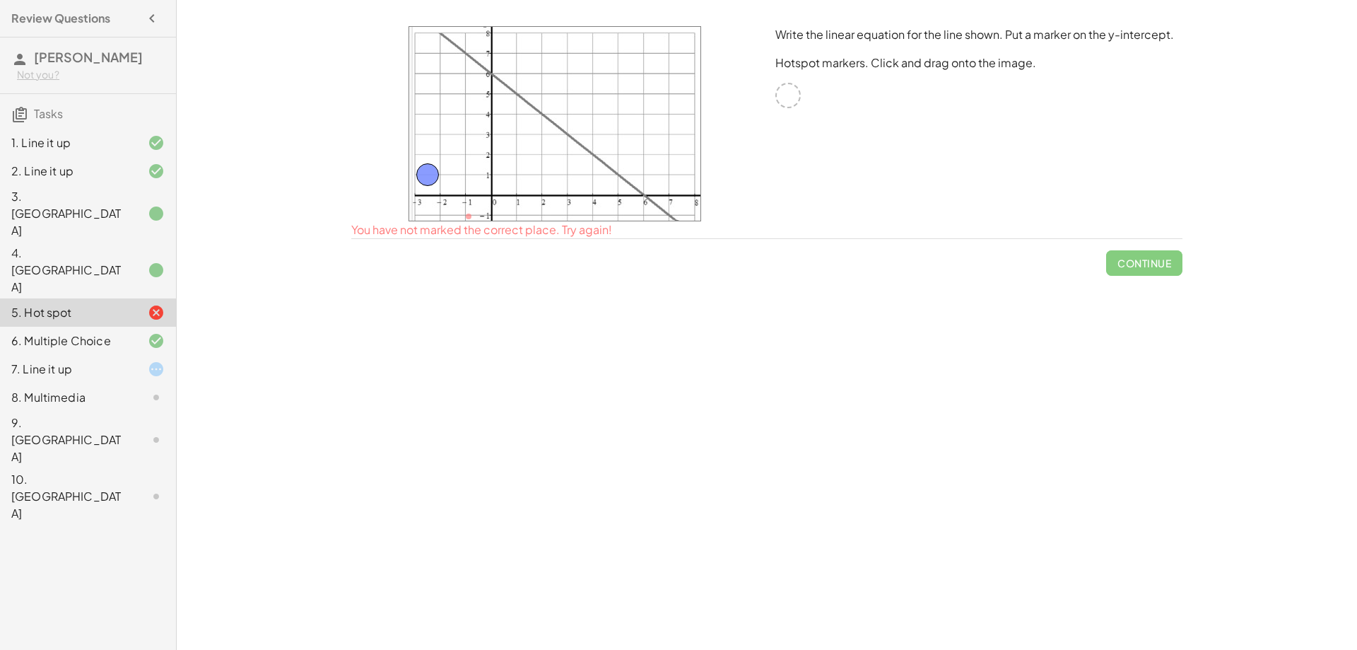
drag, startPoint x: 471, startPoint y: 209, endPoint x: 423, endPoint y: 173, distance: 60.0
drag, startPoint x: 421, startPoint y: 184, endPoint x: 463, endPoint y: 218, distance: 53.8
click at [1147, 250] on span "Check" at bounding box center [1153, 246] width 37 height 13
drag, startPoint x: 472, startPoint y: 212, endPoint x: 447, endPoint y: 213, distance: 25.5
click at [1163, 249] on span "Check" at bounding box center [1153, 246] width 37 height 13
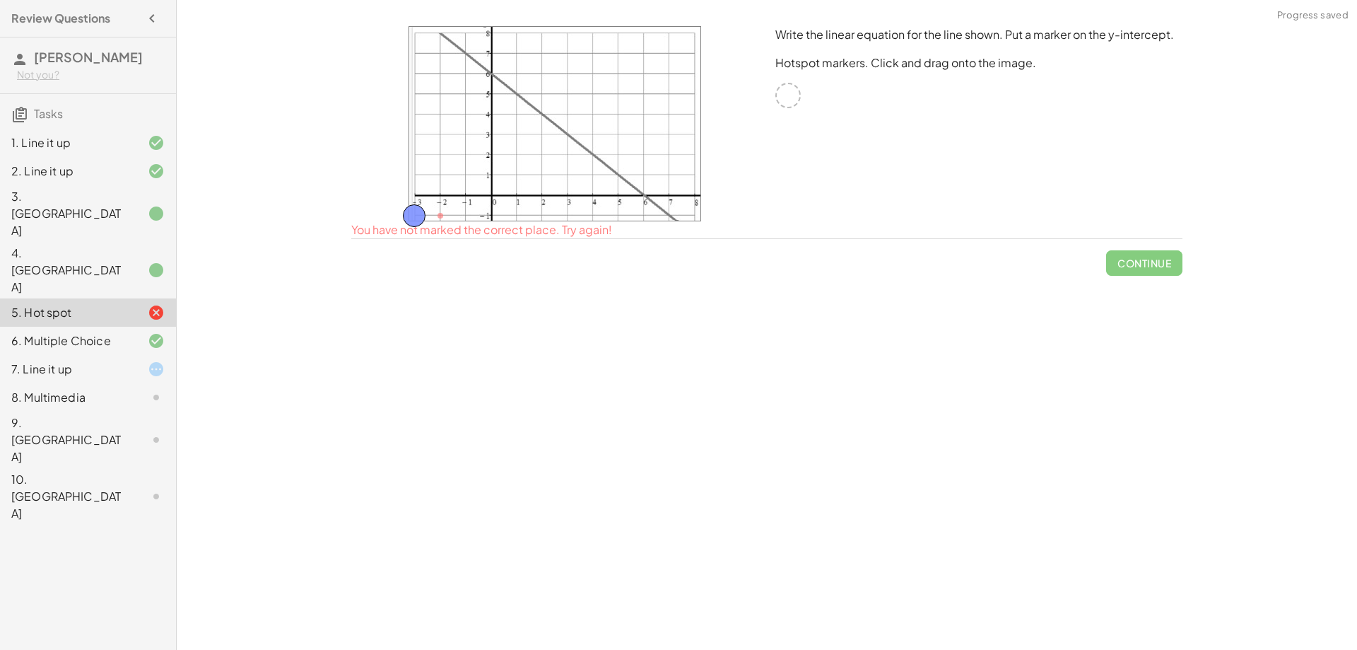
drag, startPoint x: 436, startPoint y: 212, endPoint x: 409, endPoint y: 212, distance: 26.2
click at [1159, 244] on span "Check" at bounding box center [1153, 246] width 37 height 13
drag, startPoint x: 420, startPoint y: 211, endPoint x: 422, endPoint y: 193, distance: 18.5
click at [1155, 242] on span "Check" at bounding box center [1153, 246] width 37 height 13
drag, startPoint x: 440, startPoint y: 185, endPoint x: 438, endPoint y: 192, distance: 7.6
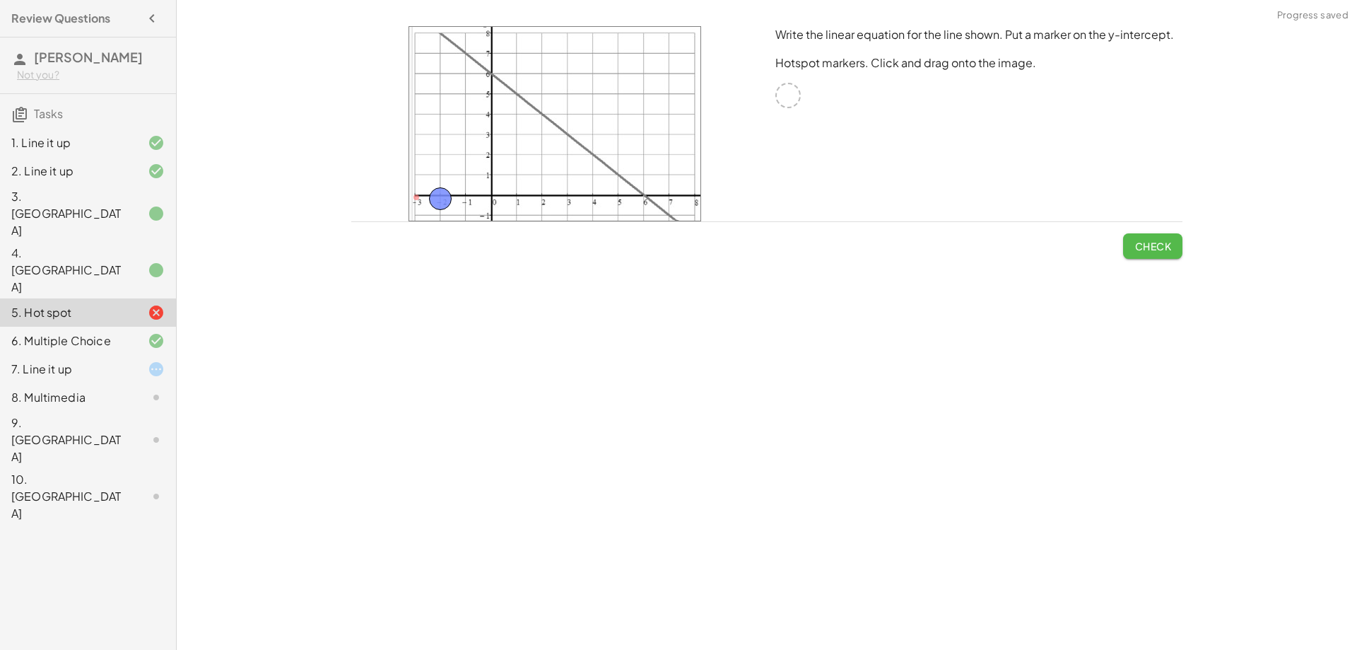
drag, startPoint x: 1143, startPoint y: 252, endPoint x: 841, endPoint y: 227, distance: 302.3
click at [1142, 255] on button "Check" at bounding box center [1152, 245] width 59 height 25
drag, startPoint x: 439, startPoint y: 191, endPoint x: 464, endPoint y: 188, distance: 24.9
click at [1158, 254] on button "Check" at bounding box center [1152, 245] width 59 height 25
drag, startPoint x: 469, startPoint y: 187, endPoint x: 495, endPoint y: 188, distance: 25.5
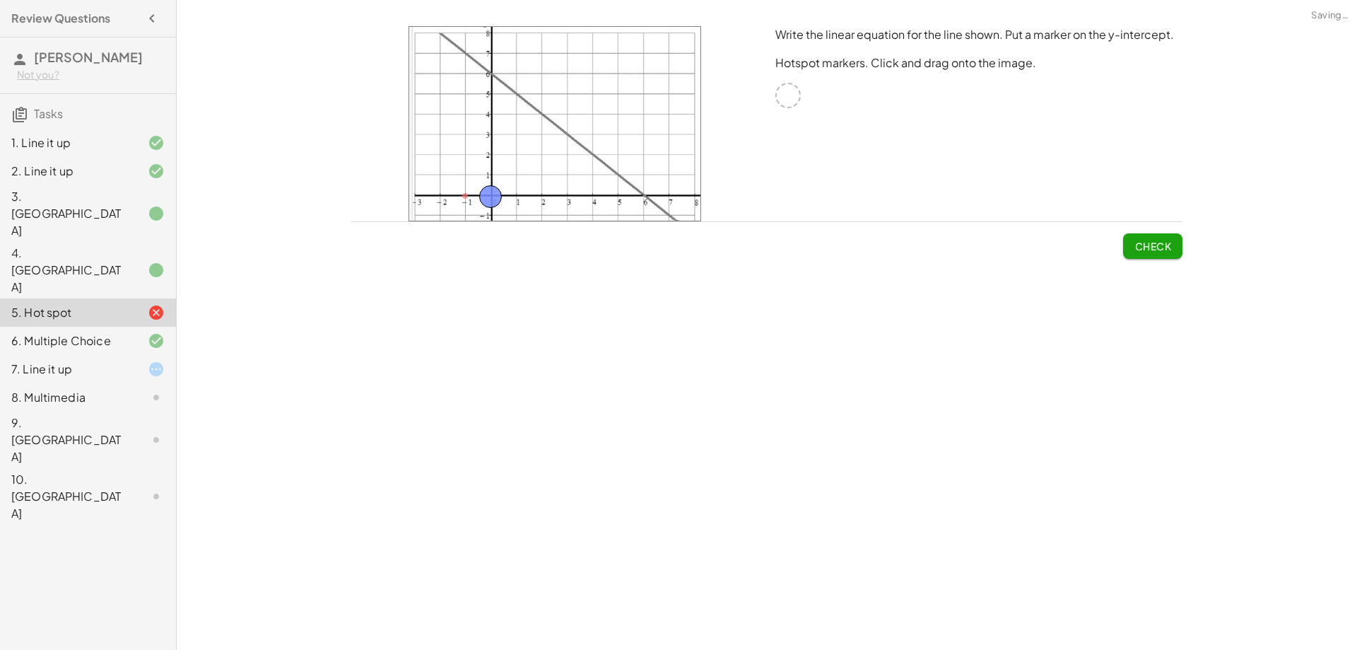
click at [1164, 232] on span "Check" at bounding box center [1152, 240] width 59 height 37
click at [1157, 238] on button "Check" at bounding box center [1152, 245] width 59 height 25
drag, startPoint x: 501, startPoint y: 198, endPoint x: 501, endPoint y: 179, distance: 19.1
click at [1153, 245] on span "Check" at bounding box center [1153, 246] width 37 height 13
drag, startPoint x: 496, startPoint y: 175, endPoint x: 471, endPoint y: 175, distance: 24.8
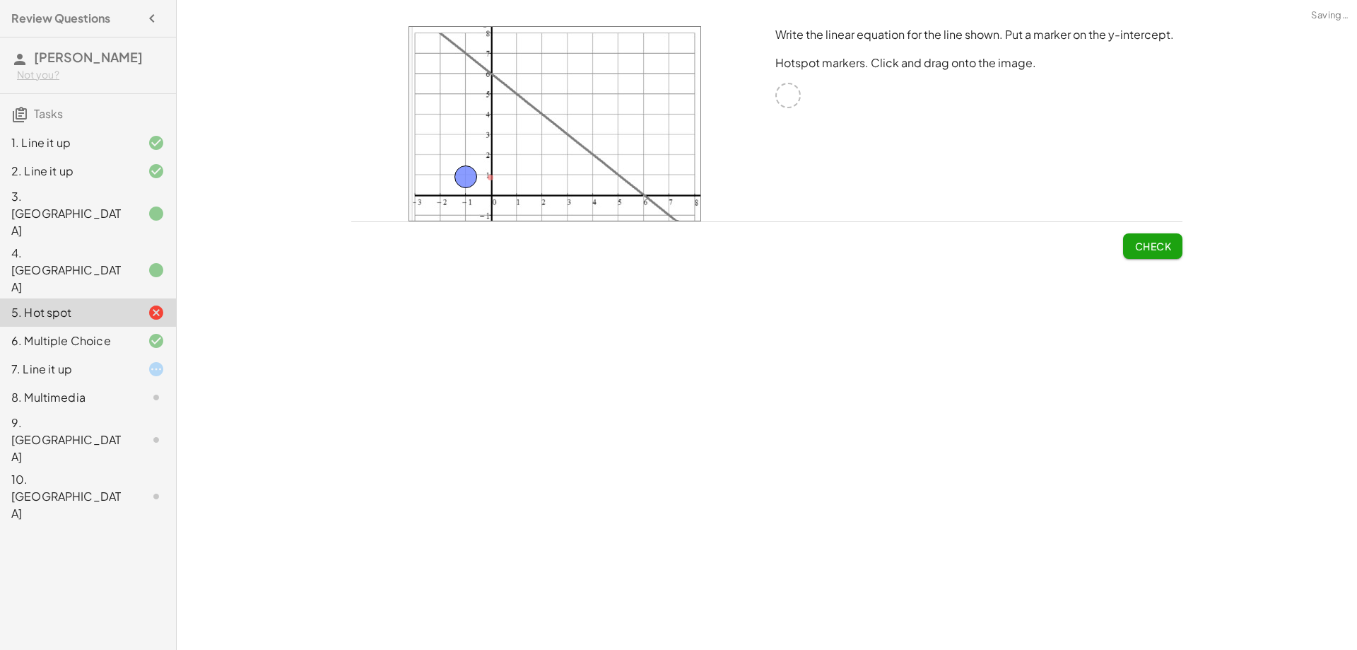
click at [1151, 254] on button "Check" at bounding box center [1152, 245] width 59 height 25
drag, startPoint x: 465, startPoint y: 175, endPoint x: 440, endPoint y: 174, distance: 24.8
click at [1146, 249] on span "Check" at bounding box center [1153, 246] width 37 height 13
drag, startPoint x: 1133, startPoint y: 247, endPoint x: 1010, endPoint y: 227, distance: 124.6
click at [1134, 246] on button "Check" at bounding box center [1152, 245] width 59 height 25
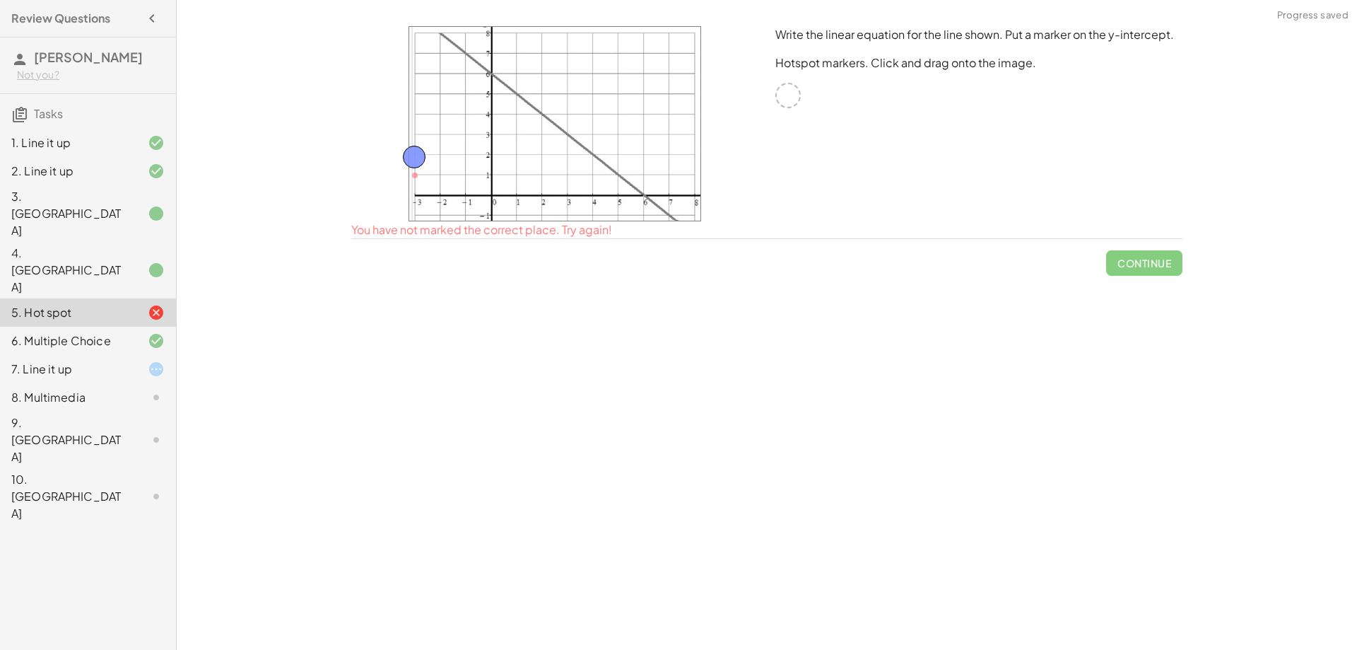
drag, startPoint x: 418, startPoint y: 164, endPoint x: 417, endPoint y: 146, distance: 18.4
drag, startPoint x: 414, startPoint y: 165, endPoint x: 415, endPoint y: 78, distance: 87.0
click at [1143, 247] on span "Check" at bounding box center [1153, 246] width 37 height 13
drag, startPoint x: 414, startPoint y: 71, endPoint x: 331, endPoint y: 73, distance: 83.4
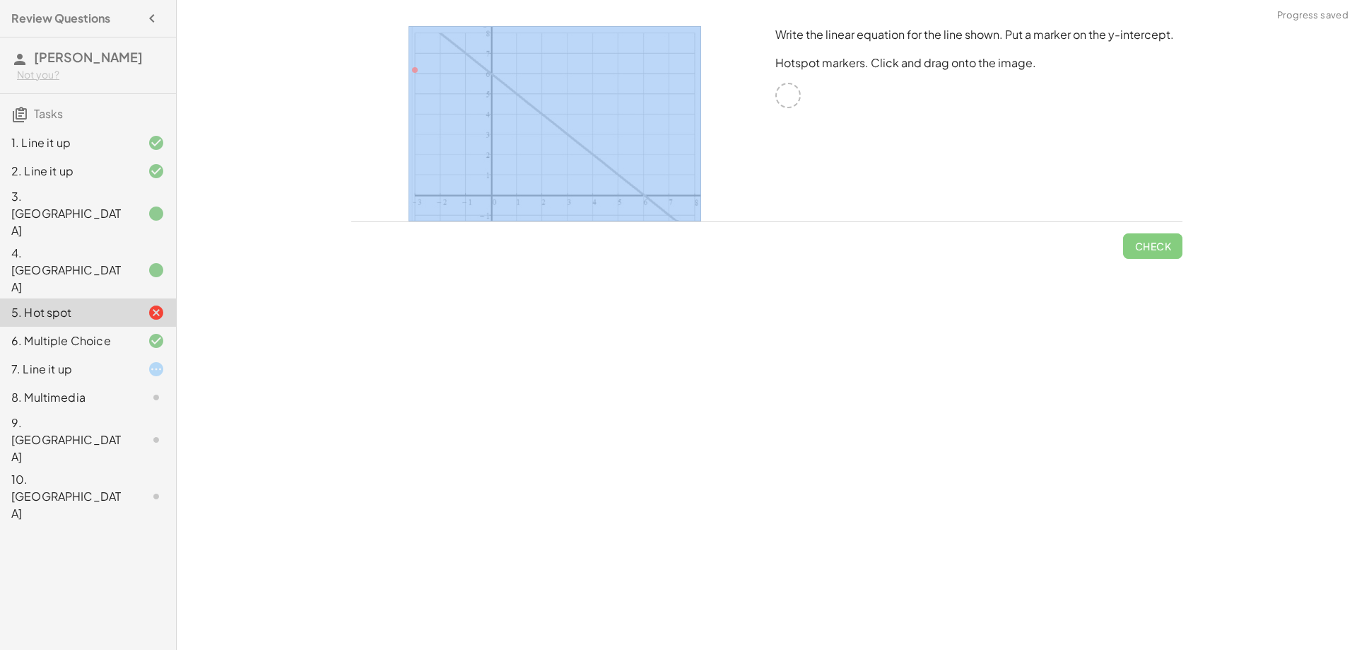
drag, startPoint x: 217, startPoint y: 69, endPoint x: 405, endPoint y: 81, distance: 188.4
click at [394, 79] on div "Your goal is to match line g. Choose an equation type to work with. y = + · a ·…" at bounding box center [767, 325] width 1181 height 650
drag, startPoint x: 436, startPoint y: 84, endPoint x: 490, endPoint y: 85, distance: 54.4
click at [490, 85] on img at bounding box center [555, 123] width 293 height 195
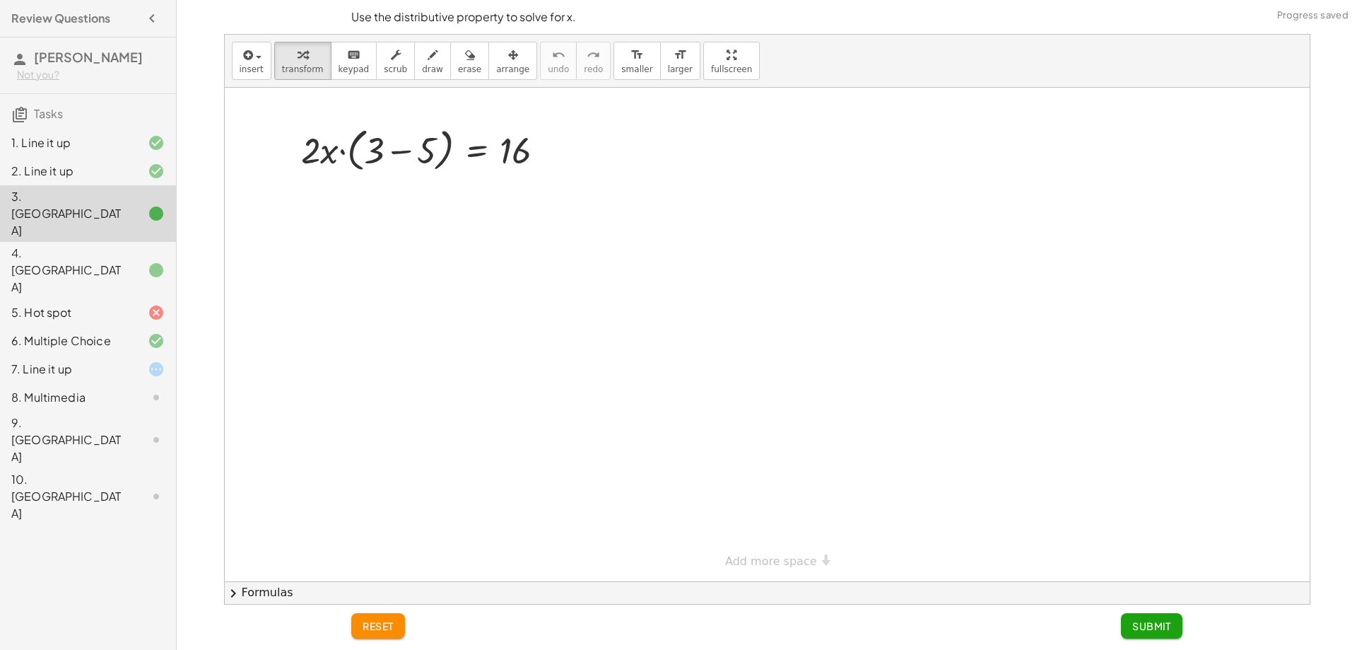
click at [351, 187] on div at bounding box center [767, 334] width 1085 height 493
click at [484, 131] on div at bounding box center [429, 149] width 270 height 54
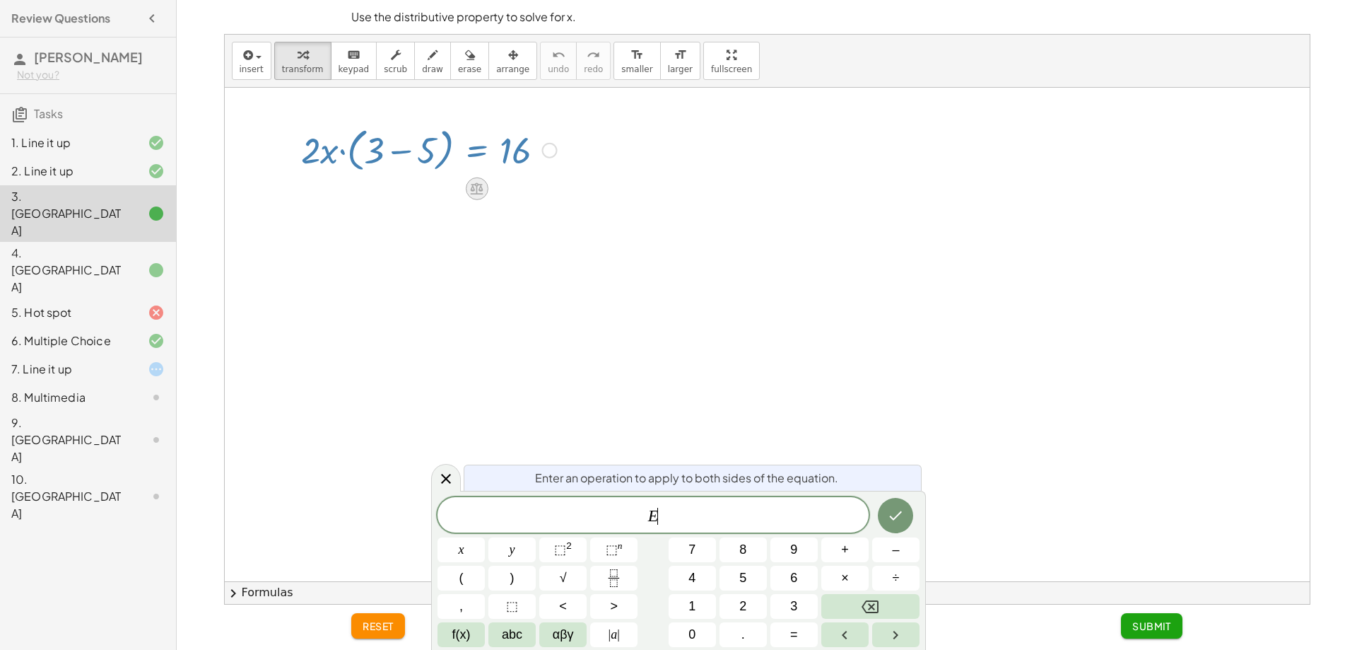
click at [467, 190] on div at bounding box center [476, 188] width 23 height 23
click at [467, 192] on div "×" at bounding box center [476, 188] width 23 height 23
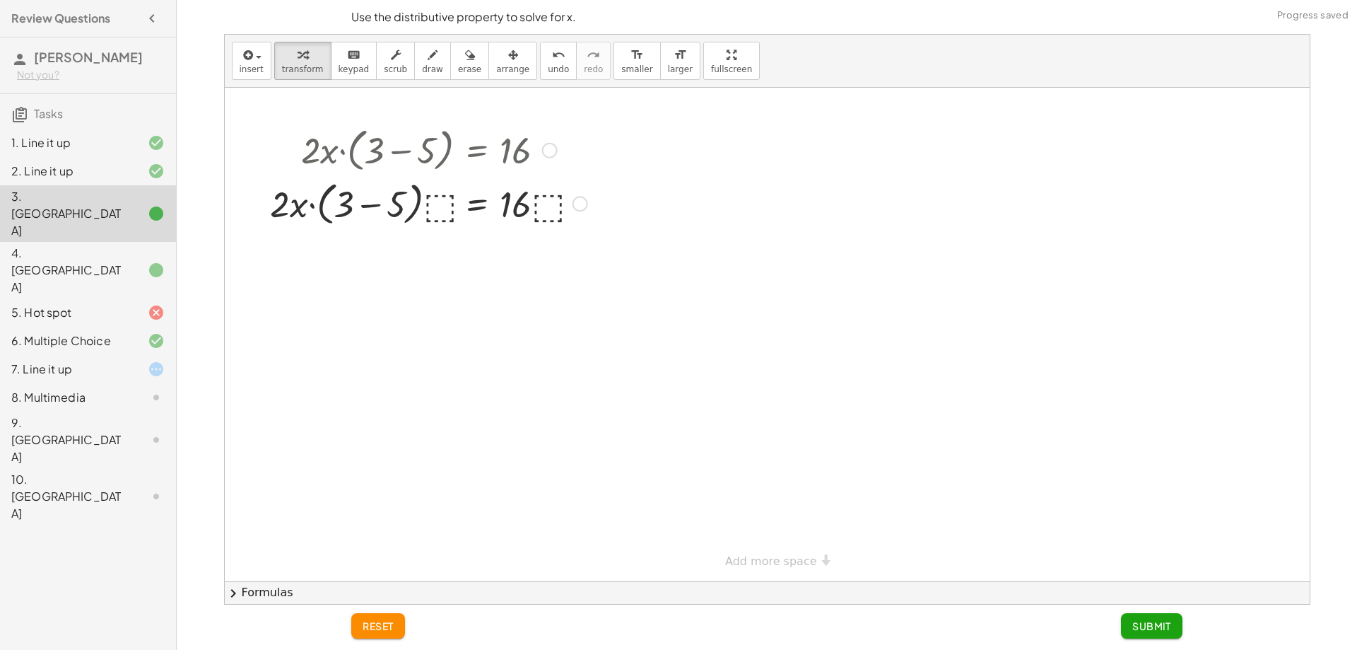
click at [430, 204] on div at bounding box center [429, 203] width 331 height 54
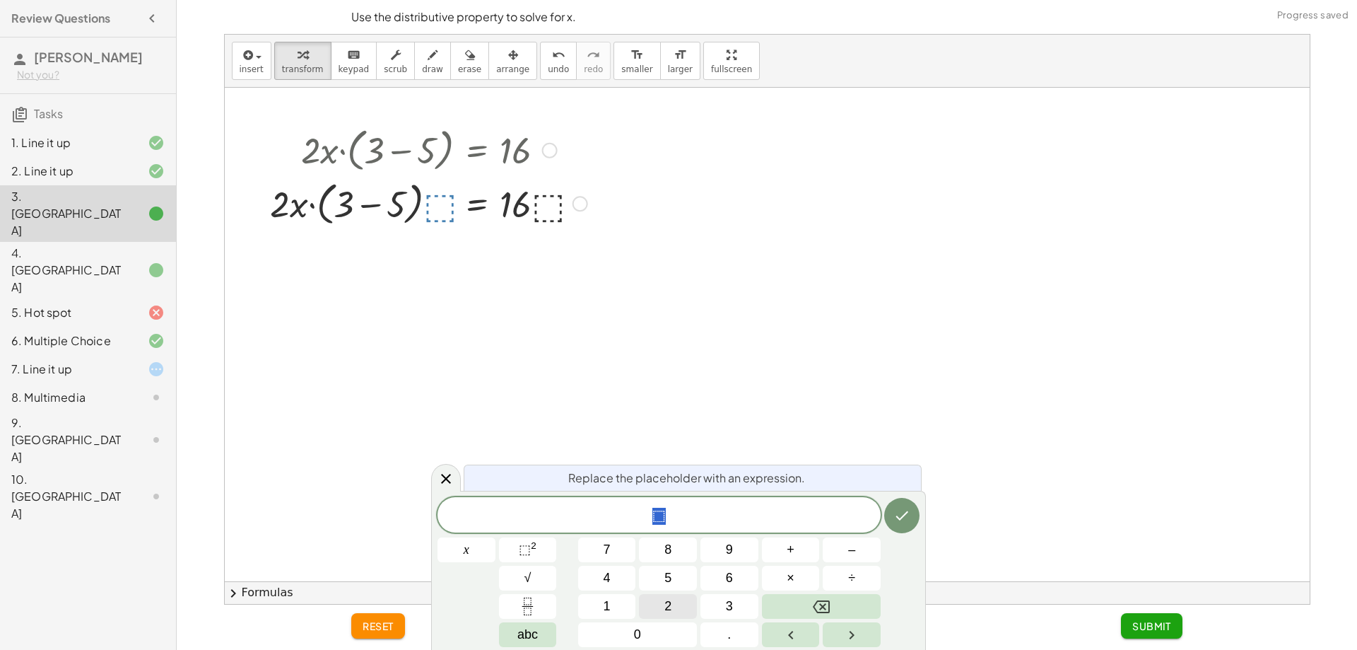
click at [687, 604] on button "2" at bounding box center [668, 606] width 58 height 25
click at [911, 505] on button "Done" at bounding box center [901, 515] width 35 height 35
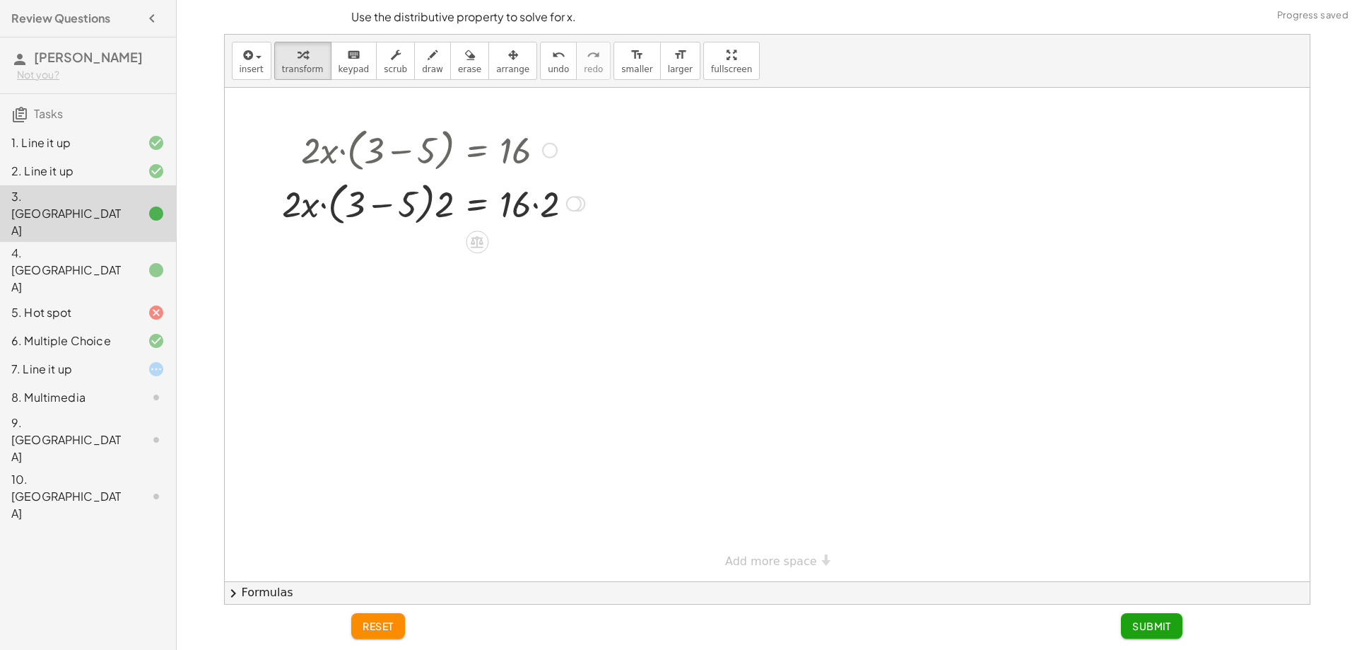
click at [452, 200] on div at bounding box center [433, 203] width 317 height 54
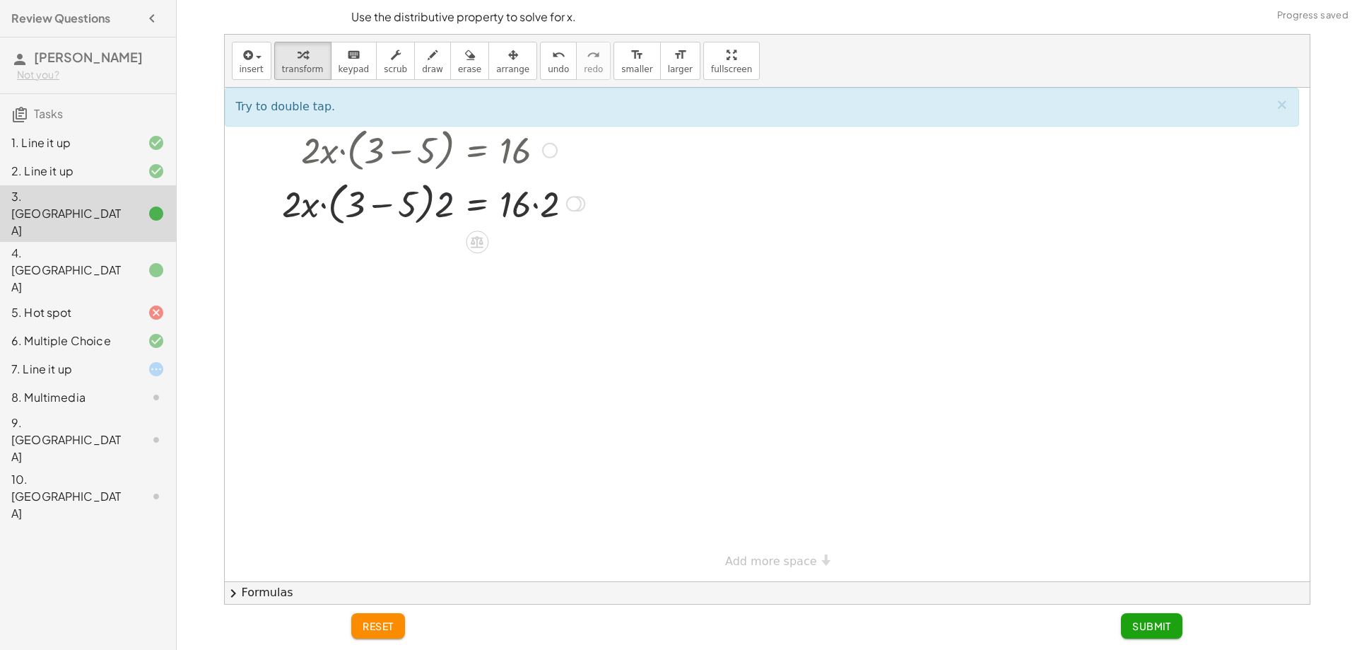
click at [441, 202] on div at bounding box center [433, 203] width 317 height 54
click at [551, 210] on div at bounding box center [433, 203] width 317 height 54
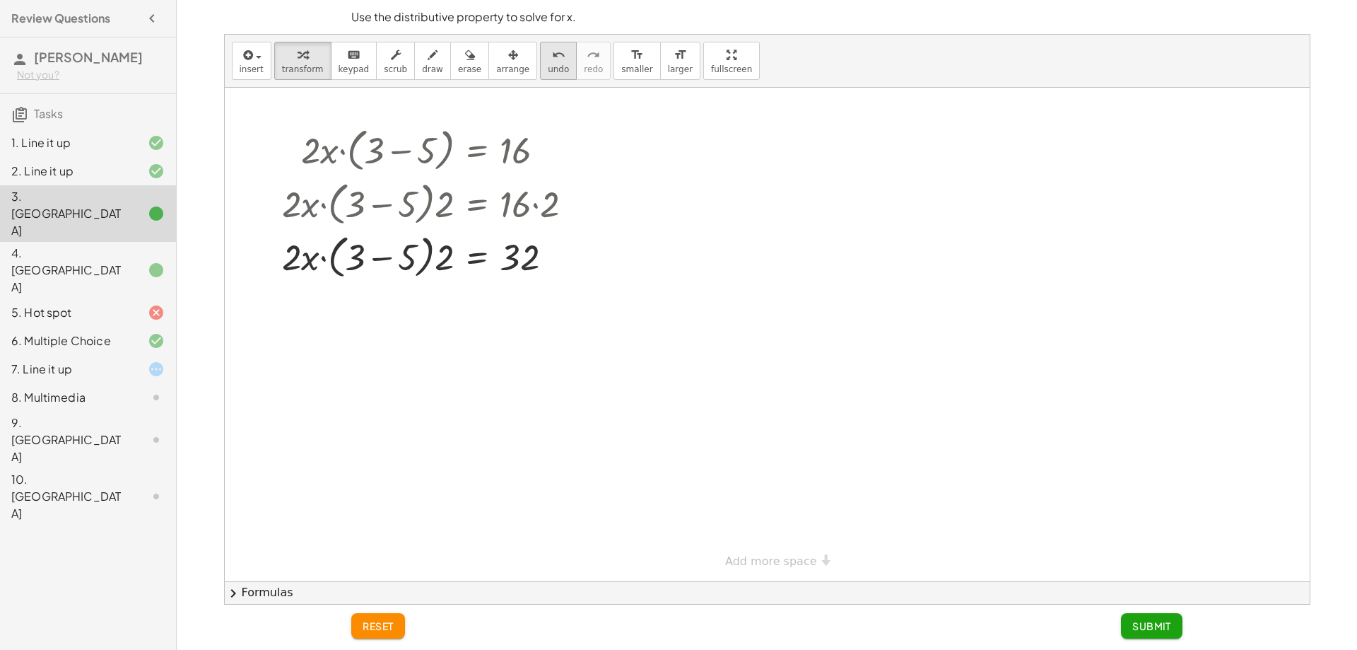
click at [548, 62] on div "undo" at bounding box center [558, 54] width 21 height 17
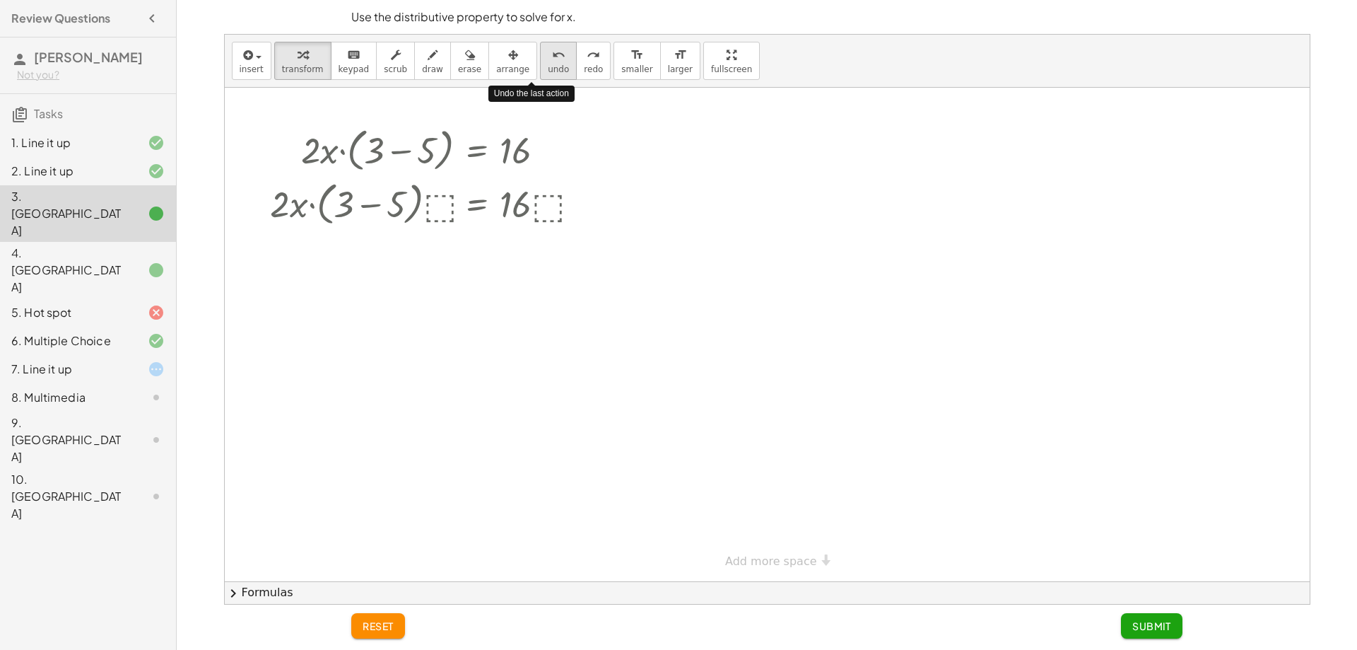
click at [548, 62] on div "undo" at bounding box center [558, 54] width 21 height 17
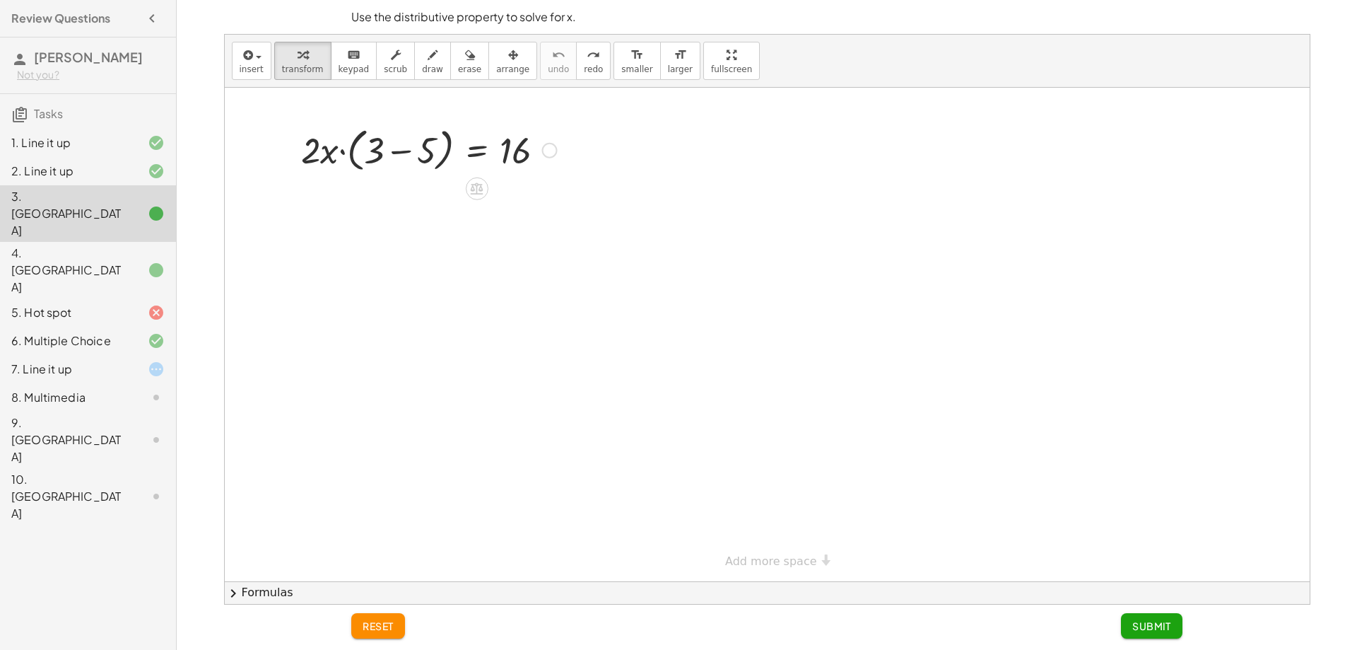
drag, startPoint x: 522, startPoint y: 62, endPoint x: 491, endPoint y: 188, distance: 130.2
click at [477, 185] on icon at bounding box center [477, 189] width 13 height 12
click at [475, 185] on span "×" at bounding box center [477, 189] width 8 height 21
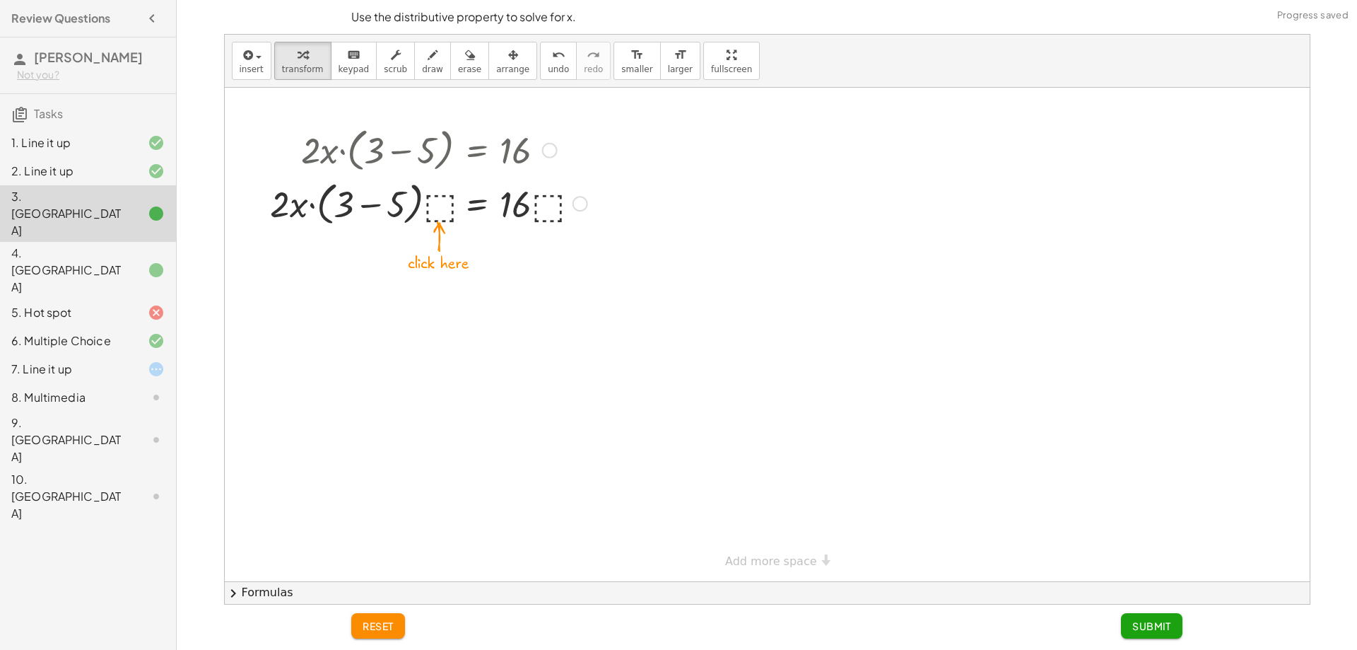
click at [440, 196] on div at bounding box center [429, 203] width 331 height 54
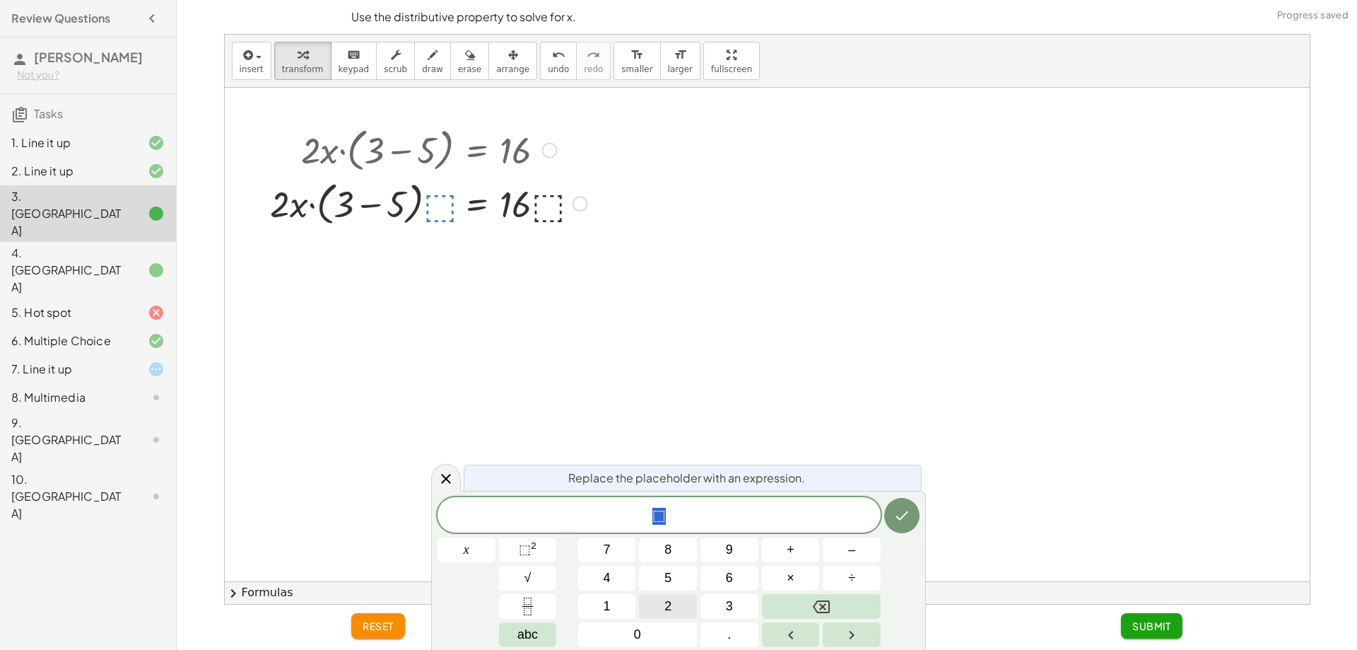
click at [677, 602] on button "2" at bounding box center [668, 606] width 58 height 25
click at [904, 520] on icon "Done" at bounding box center [902, 515] width 17 height 17
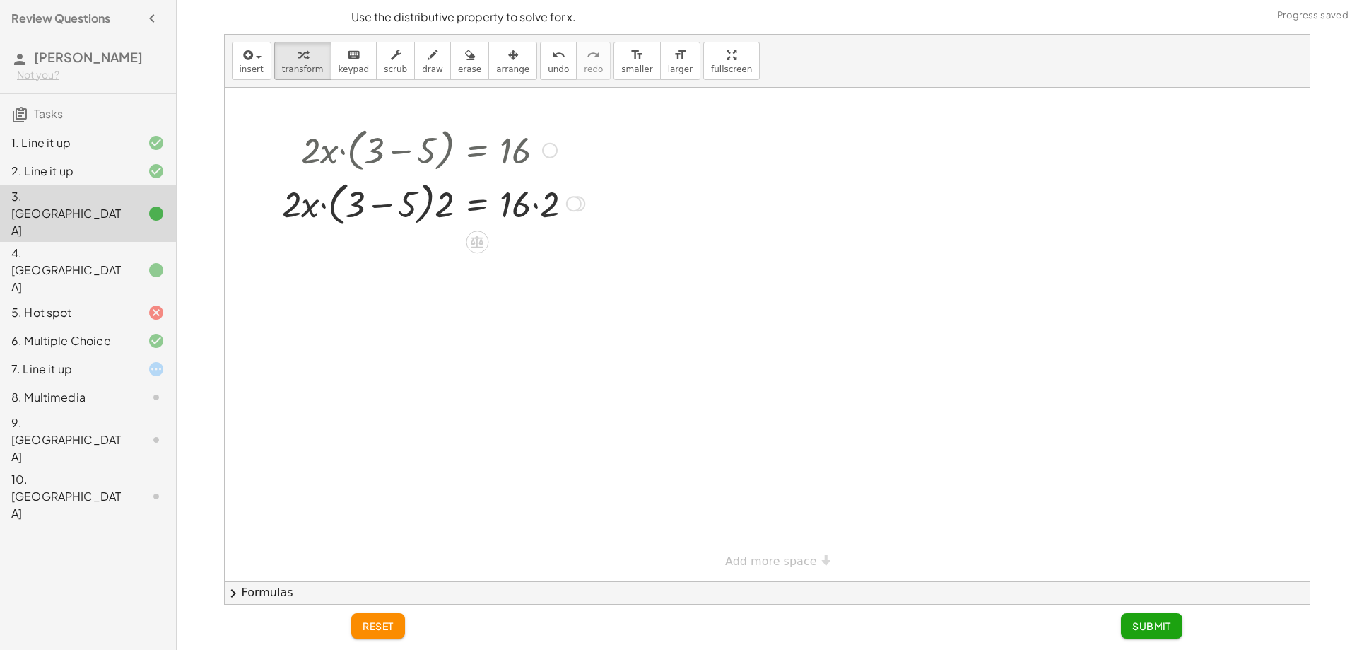
click at [448, 210] on div at bounding box center [433, 203] width 317 height 54
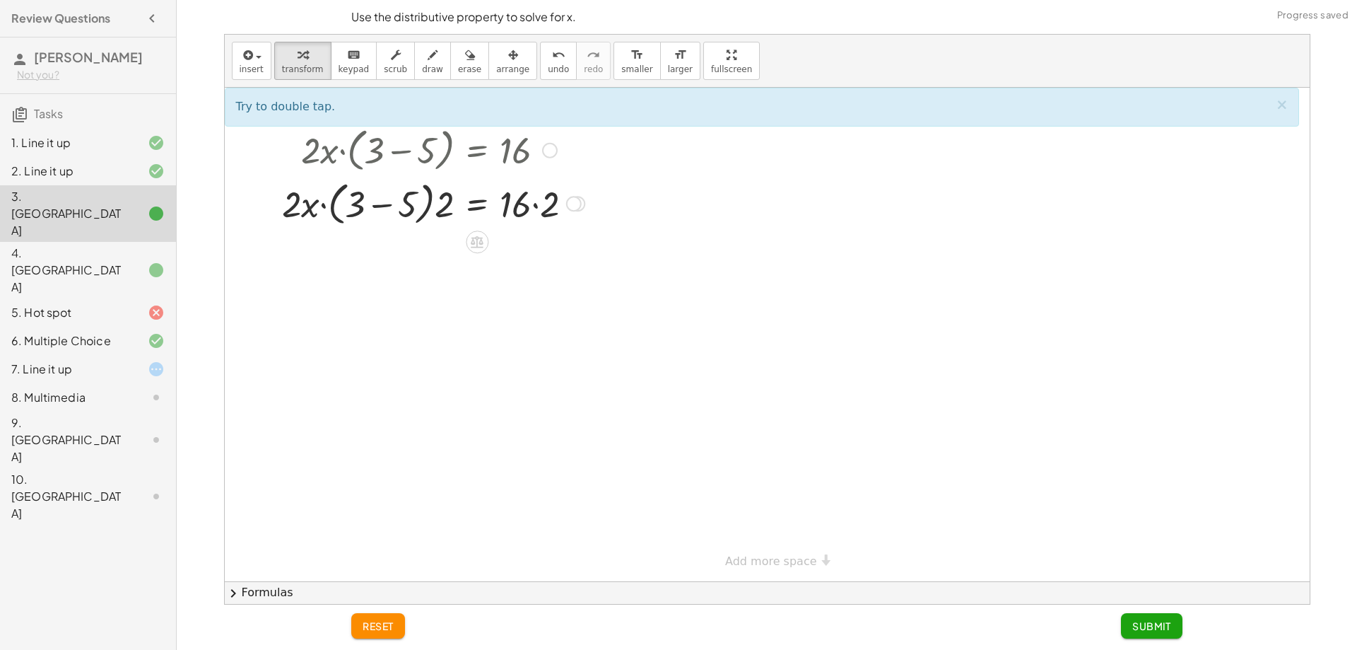
click at [431, 205] on div at bounding box center [433, 203] width 317 height 54
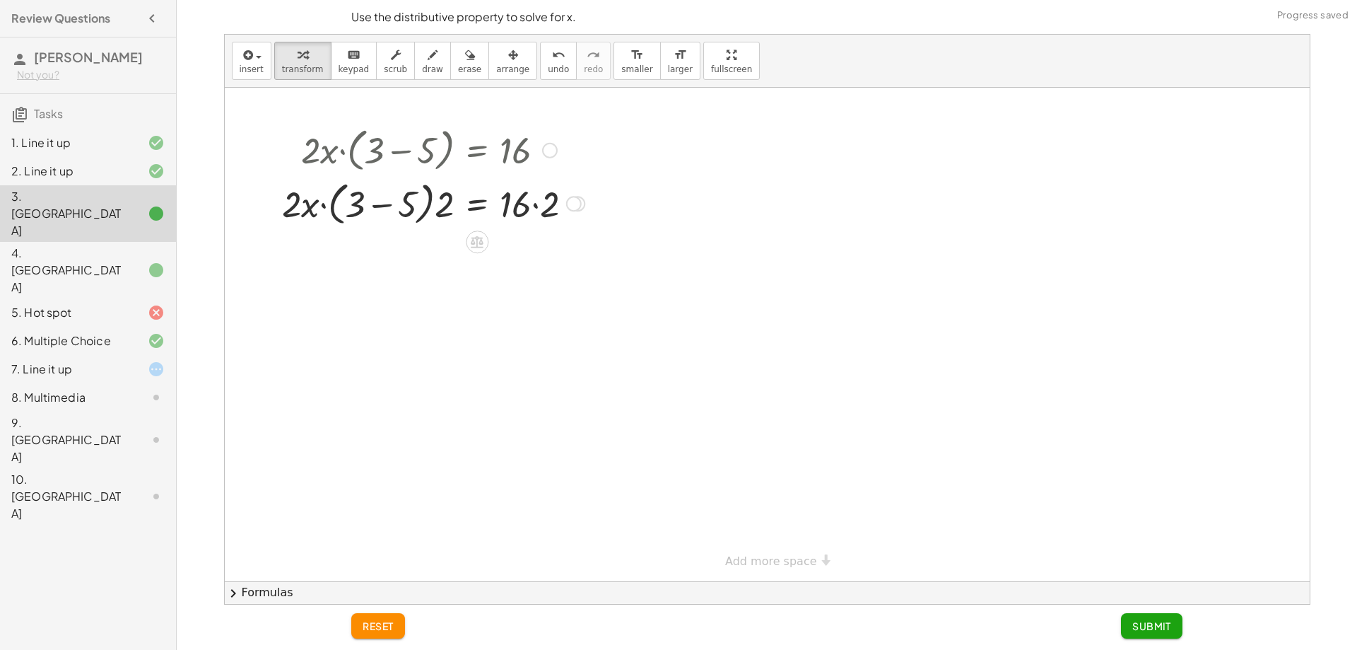
click at [436, 214] on div at bounding box center [433, 203] width 317 height 54
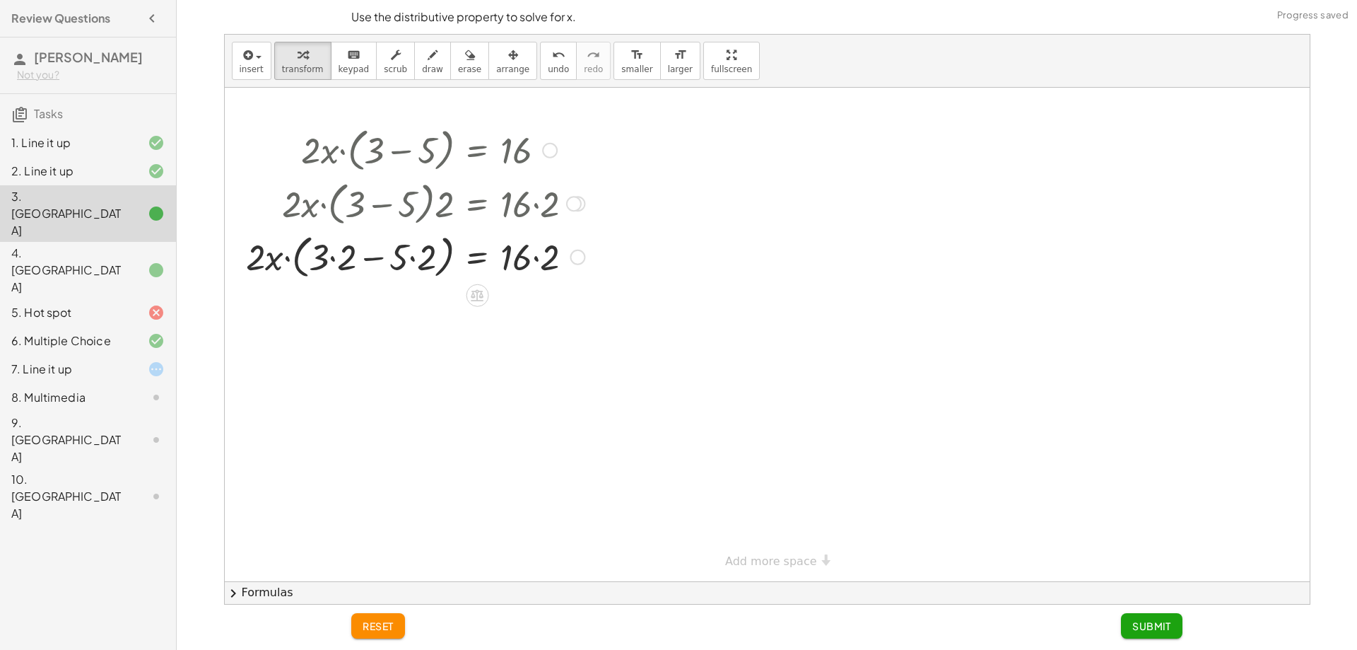
click at [529, 262] on div at bounding box center [415, 256] width 353 height 54
click at [397, 262] on div at bounding box center [415, 256] width 353 height 54
click at [323, 256] on div at bounding box center [415, 256] width 353 height 54
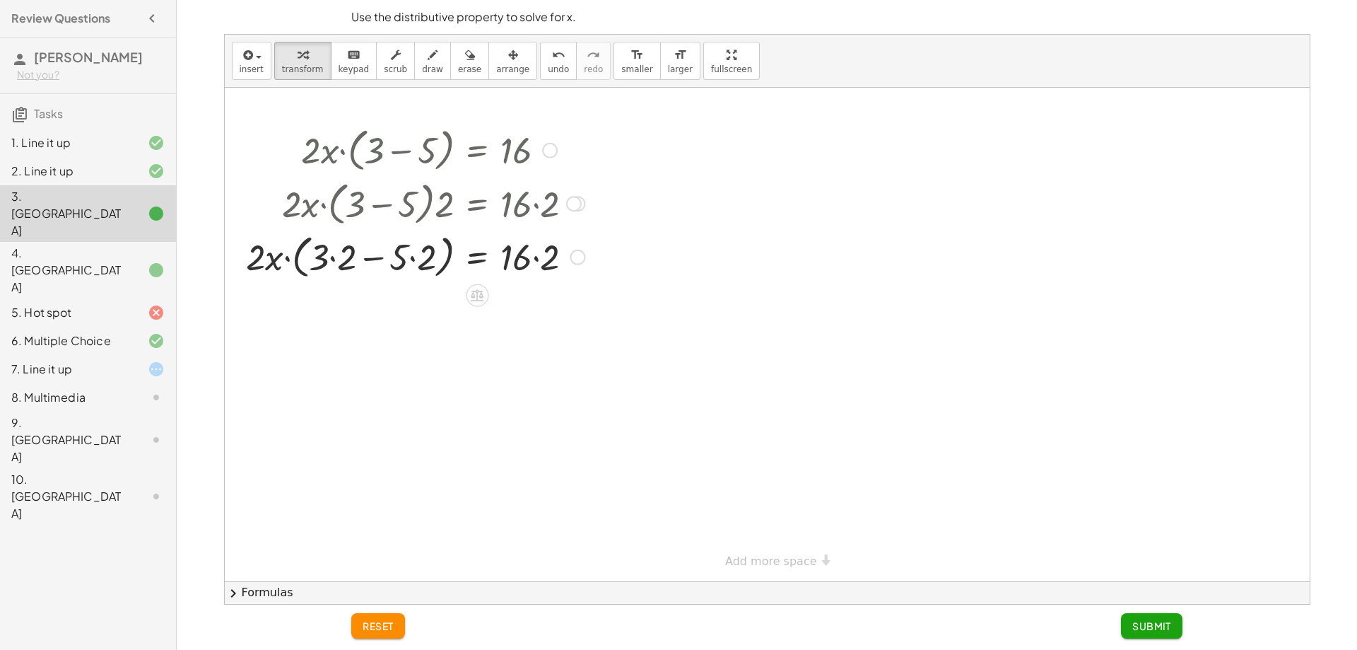
click at [450, 266] on div at bounding box center [415, 256] width 353 height 54
click at [444, 264] on div at bounding box center [415, 256] width 353 height 54
click at [443, 264] on div at bounding box center [415, 256] width 353 height 54
click at [435, 264] on div at bounding box center [415, 256] width 353 height 54
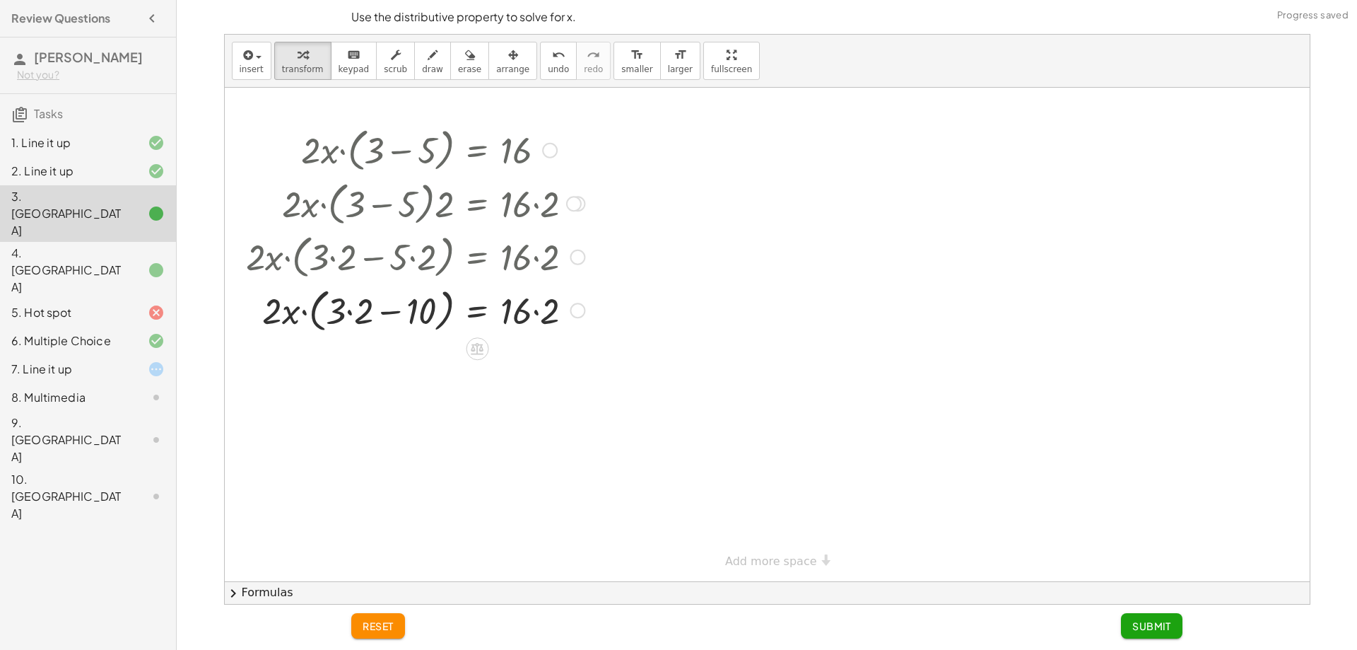
click at [340, 310] on div at bounding box center [415, 310] width 353 height 54
click at [341, 310] on div at bounding box center [415, 310] width 353 height 54
click at [339, 310] on div at bounding box center [415, 310] width 353 height 54
click at [309, 308] on div at bounding box center [415, 310] width 353 height 54
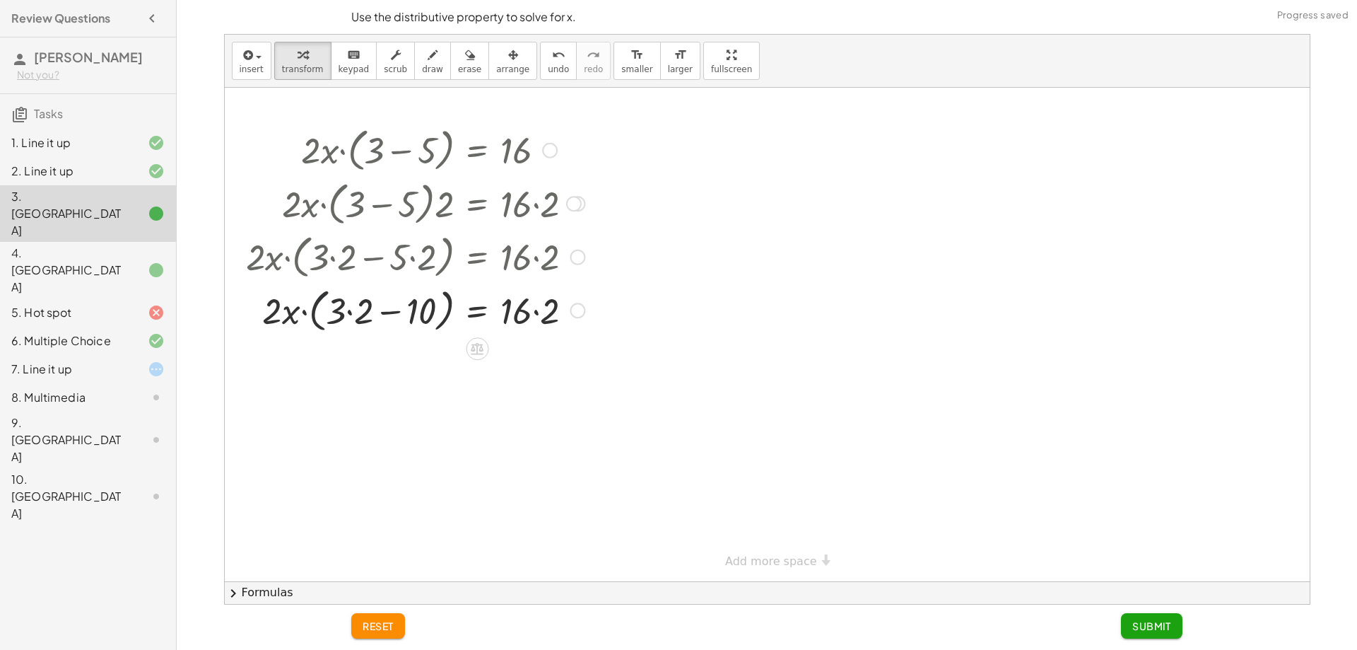
click at [286, 310] on div at bounding box center [415, 310] width 353 height 54
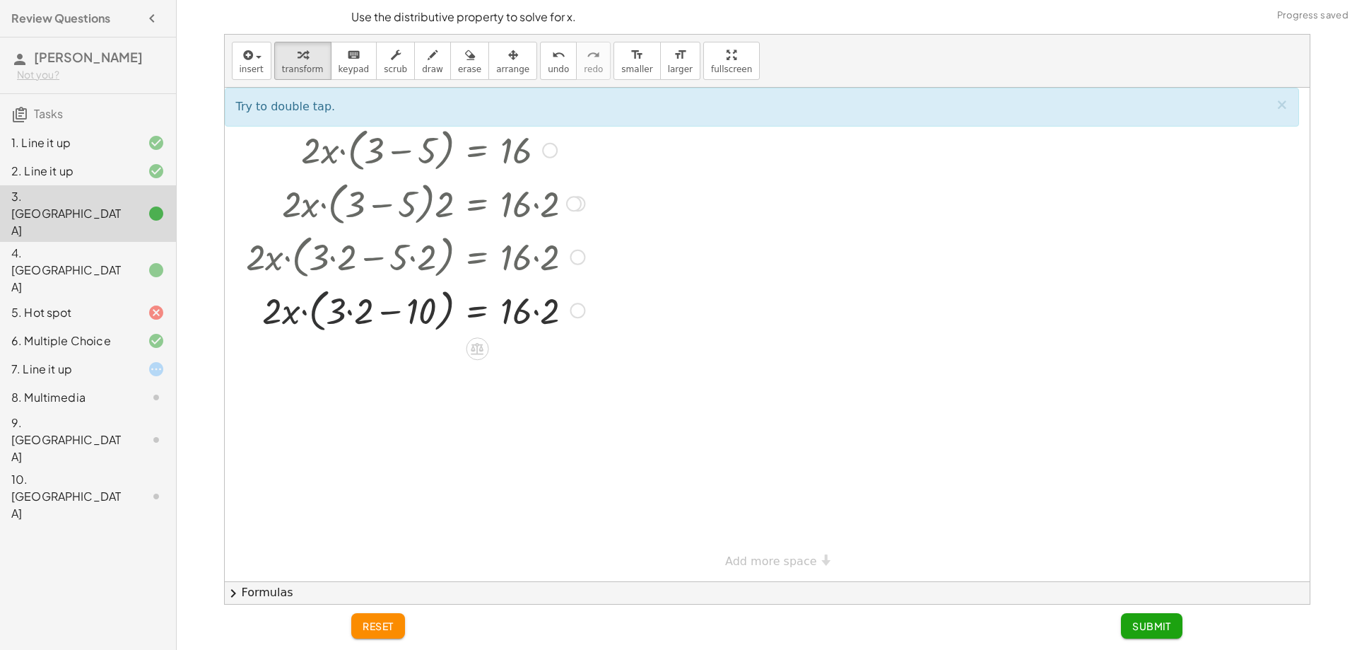
click at [329, 314] on div at bounding box center [415, 310] width 353 height 54
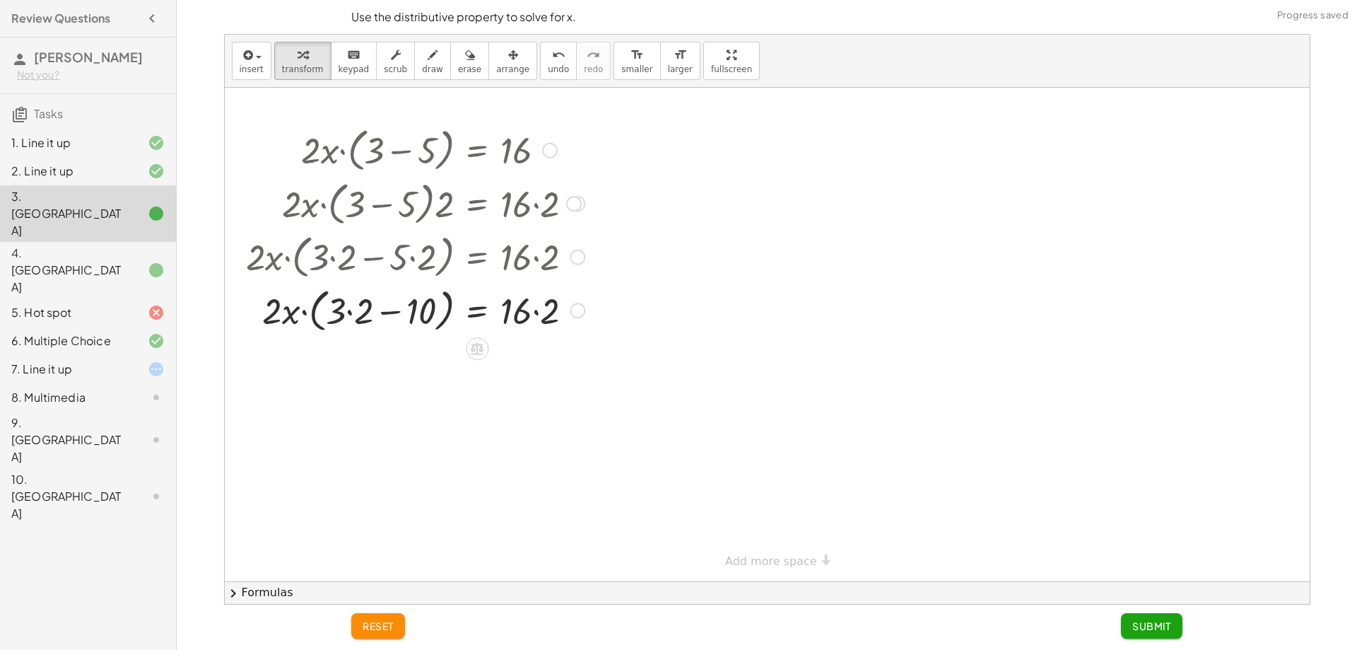
click at [358, 319] on div at bounding box center [415, 310] width 353 height 54
click at [358, 318] on div at bounding box center [415, 310] width 353 height 54
click at [568, 322] on div at bounding box center [415, 310] width 353 height 54
click at [536, 315] on div at bounding box center [415, 310] width 353 height 54
drag, startPoint x: 544, startPoint y: 315, endPoint x: 514, endPoint y: 320, distance: 30.7
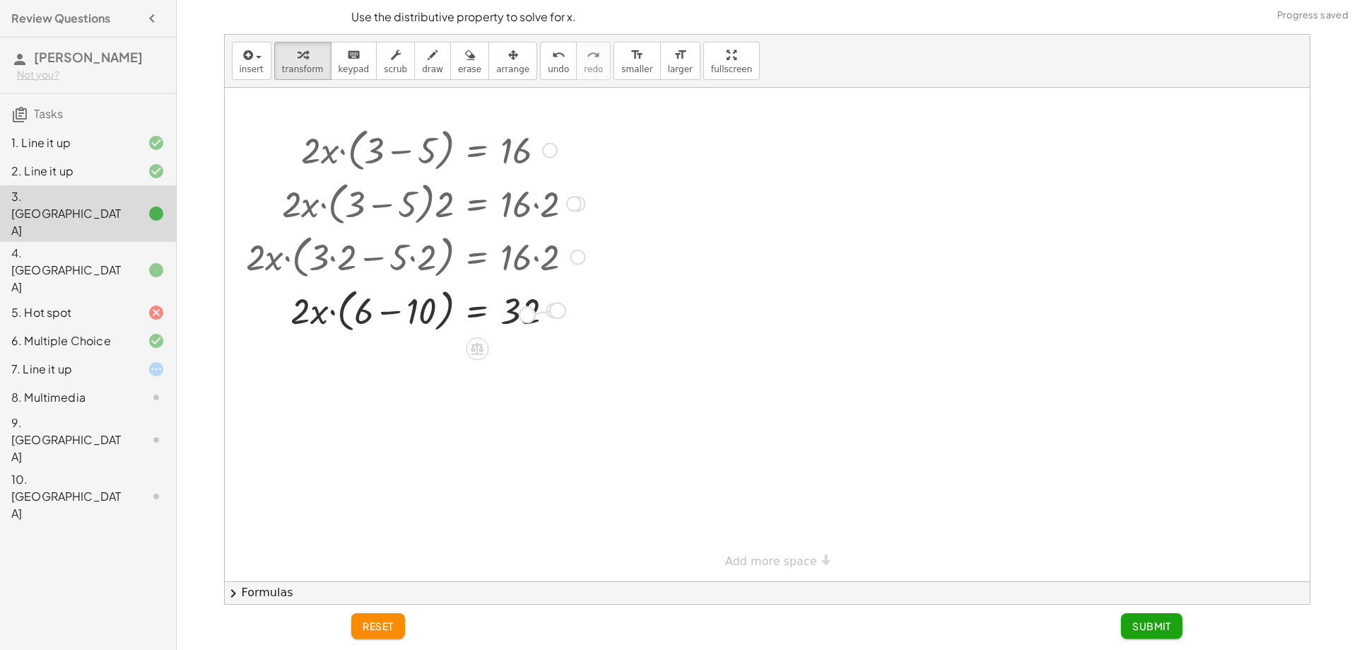
click at [477, 310] on div "· 2 · x · − = ( + ) 10 6 32" at bounding box center [477, 310] width 0 height 0
drag, startPoint x: 556, startPoint y: 310, endPoint x: 570, endPoint y: 304, distance: 14.9
click at [477, 309] on div "· 2 · x · − = ( + ) 10 6 32" at bounding box center [477, 309] width 0 height 0
click at [314, 311] on div at bounding box center [415, 310] width 353 height 54
click at [326, 310] on div at bounding box center [415, 310] width 353 height 54
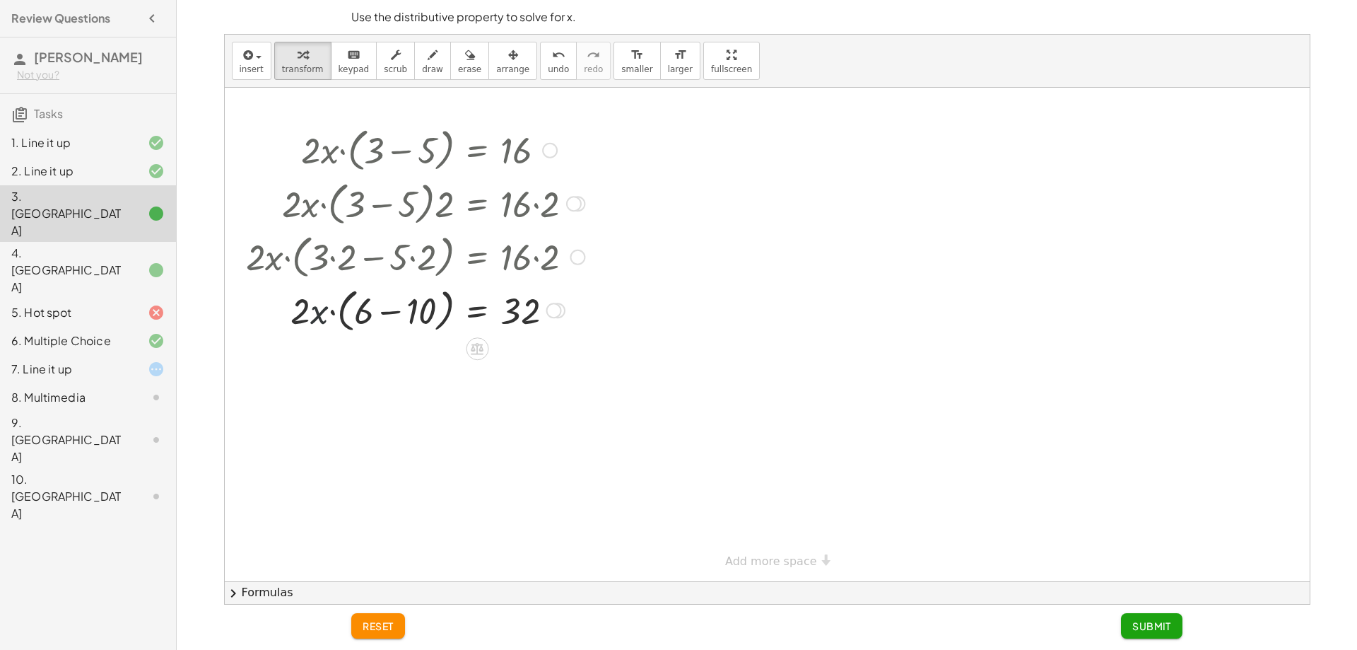
click at [326, 310] on div at bounding box center [415, 310] width 353 height 54
click at [296, 312] on div at bounding box center [415, 310] width 353 height 54
click at [351, 303] on div at bounding box center [415, 310] width 353 height 54
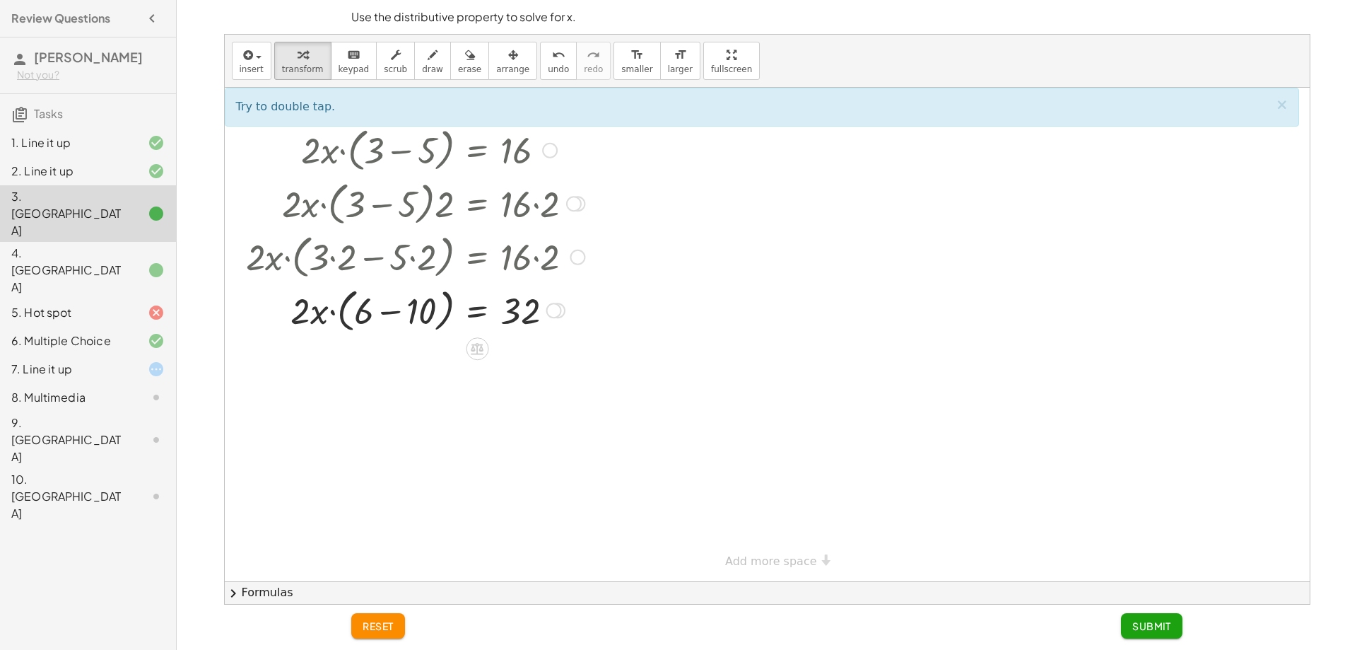
click at [365, 310] on div at bounding box center [415, 310] width 353 height 54
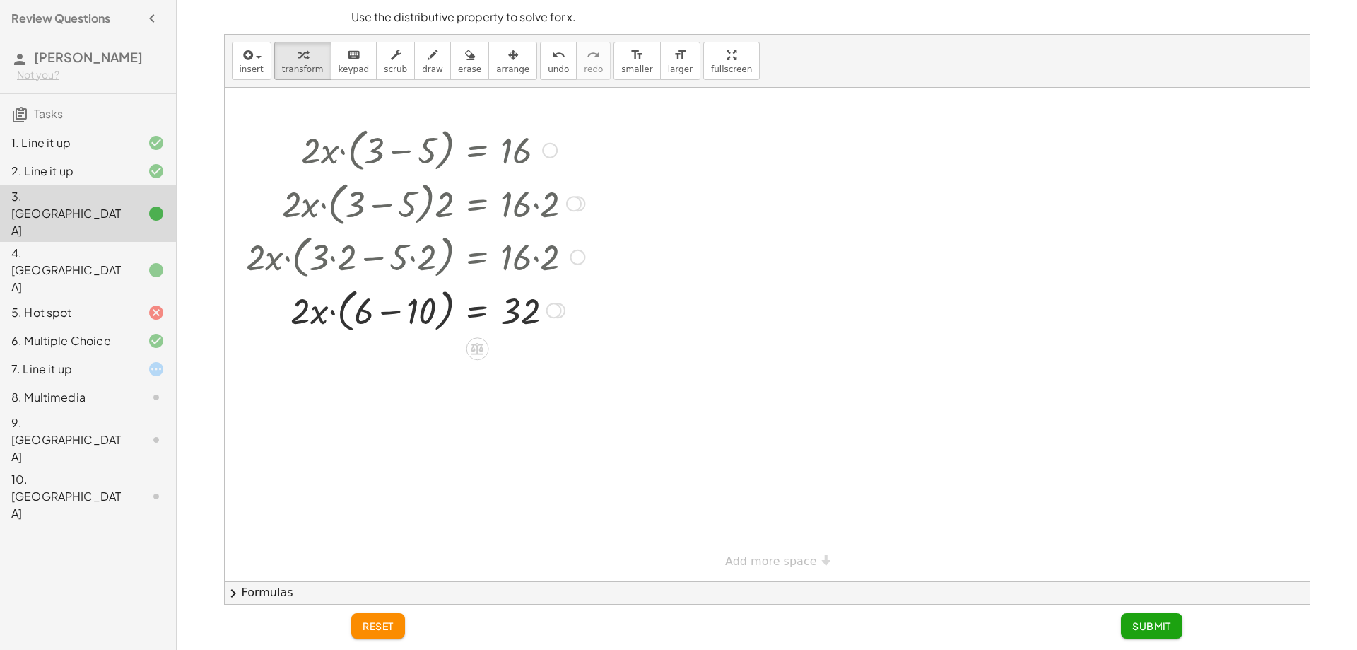
click at [317, 311] on div at bounding box center [415, 310] width 353 height 54
drag, startPoint x: 341, startPoint y: 300, endPoint x: 333, endPoint y: 343, distance: 43.3
click at [333, 343] on div "· 2 · x · ( + 3 − 5 ) = 16 · 2 · x · ( + 3 − 5 ) · ⬚ = · 16 · ⬚ · 2 · x · ( + 3…" at bounding box center [767, 334] width 1085 height 493
drag, startPoint x: 343, startPoint y: 310, endPoint x: 339, endPoint y: 324, distance: 14.1
click at [339, 324] on div at bounding box center [415, 310] width 353 height 54
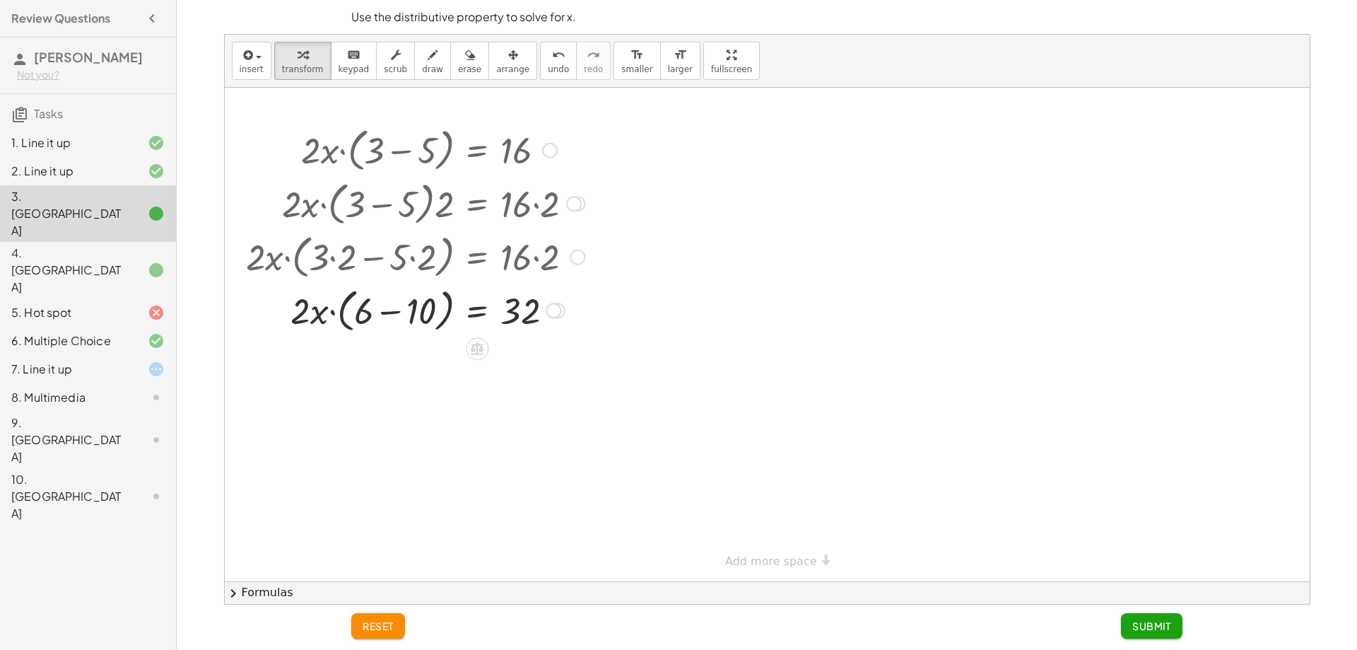
click at [317, 310] on div at bounding box center [415, 310] width 353 height 54
click at [354, 305] on div at bounding box center [415, 310] width 353 height 54
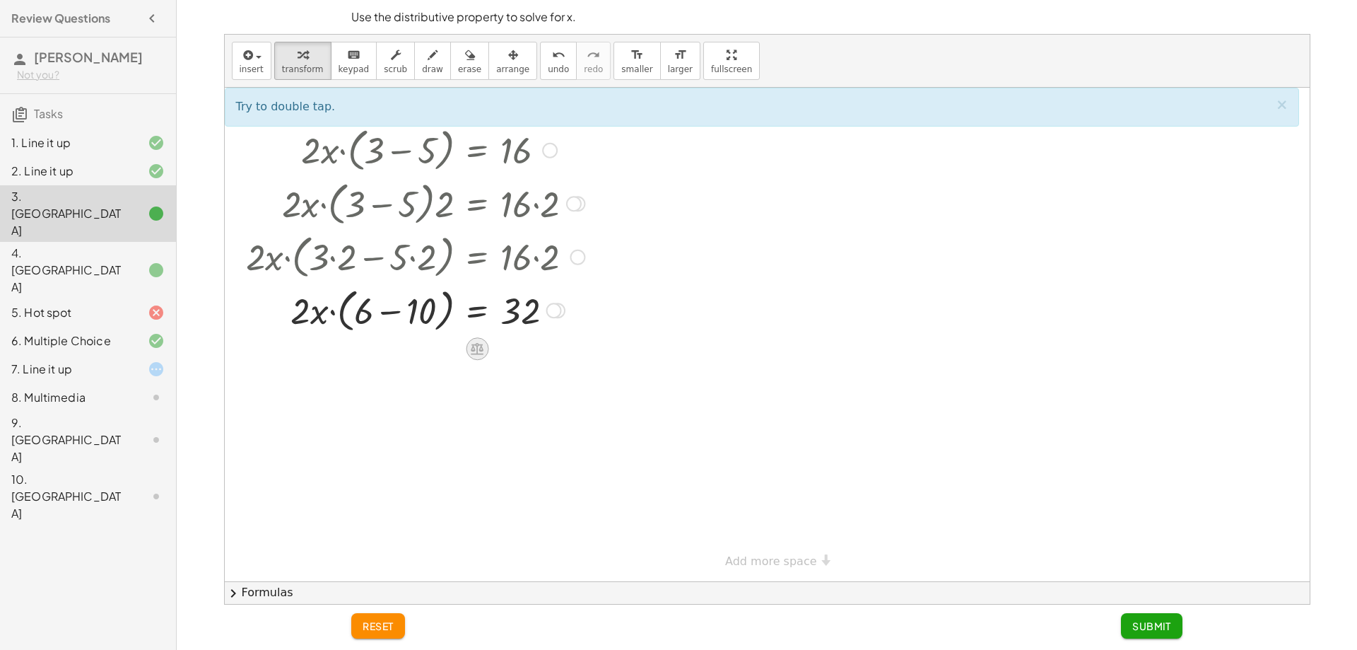
click at [477, 353] on icon at bounding box center [477, 349] width 13 height 12
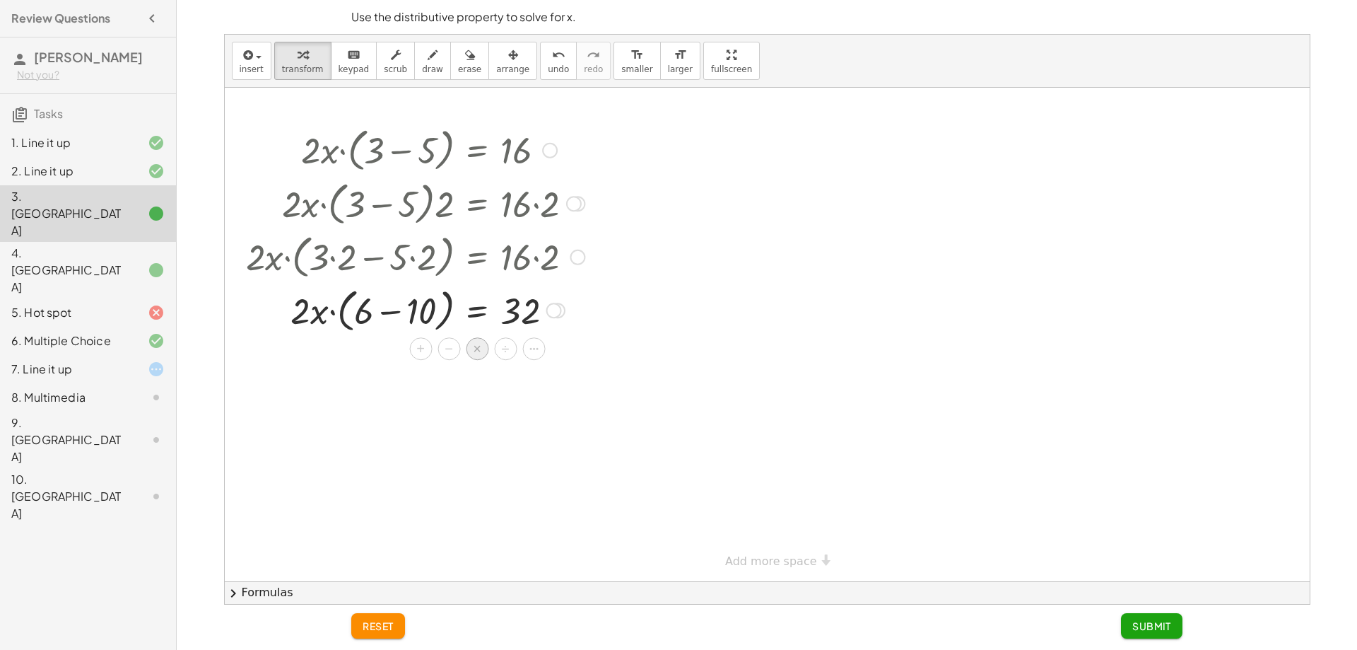
click at [468, 349] on div "×" at bounding box center [477, 348] width 23 height 23
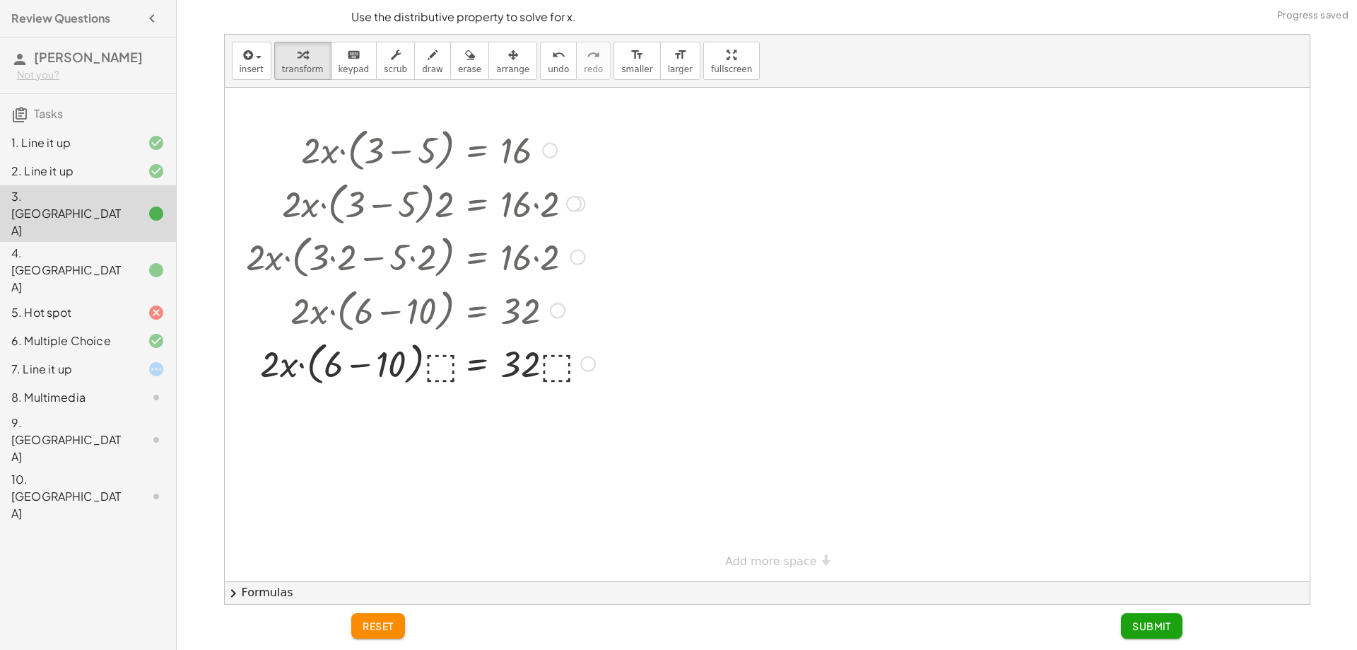
click at [444, 362] on div at bounding box center [420, 363] width 363 height 54
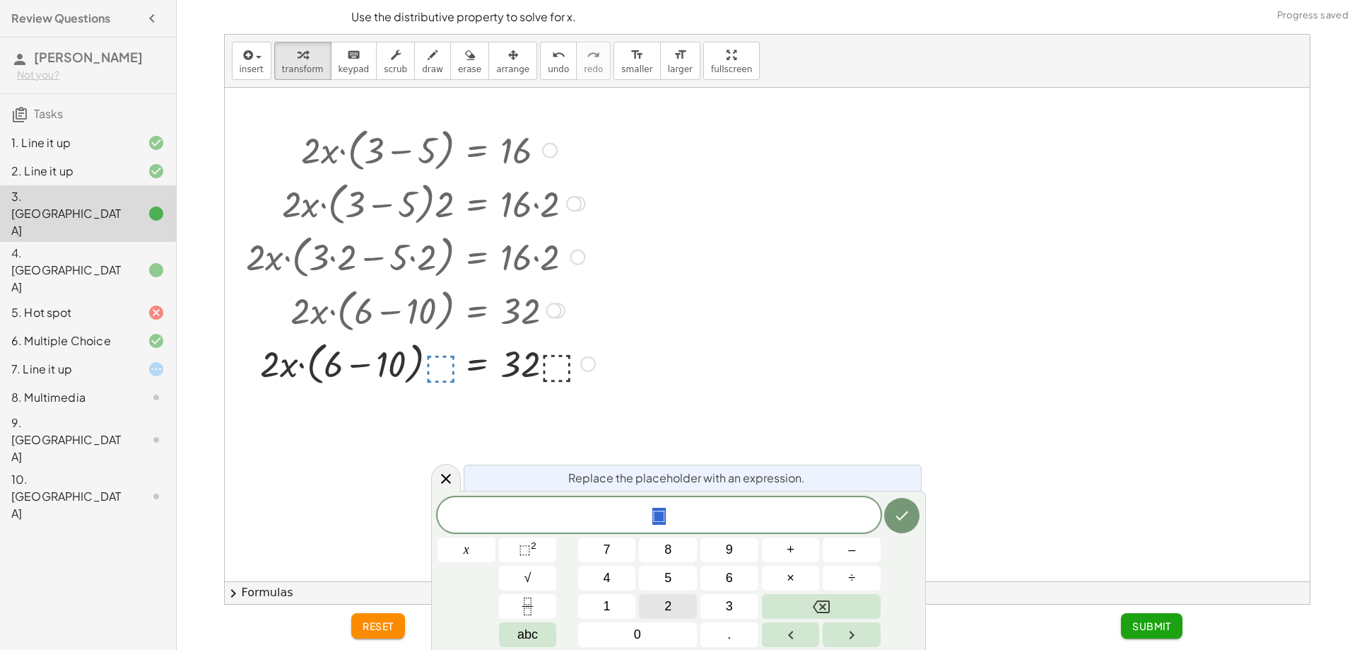
click at [674, 618] on button "2" at bounding box center [668, 606] width 58 height 25
click at [906, 508] on icon "Done" at bounding box center [902, 515] width 17 height 17
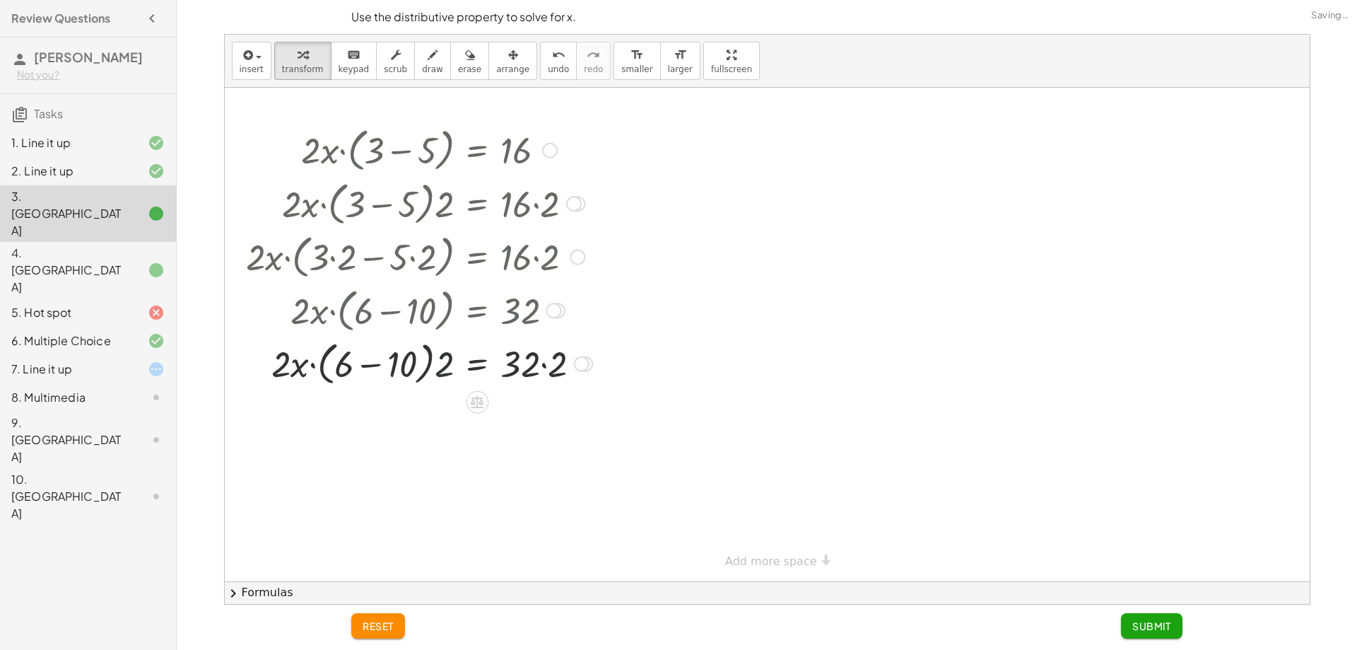
click at [444, 375] on div at bounding box center [419, 363] width 361 height 54
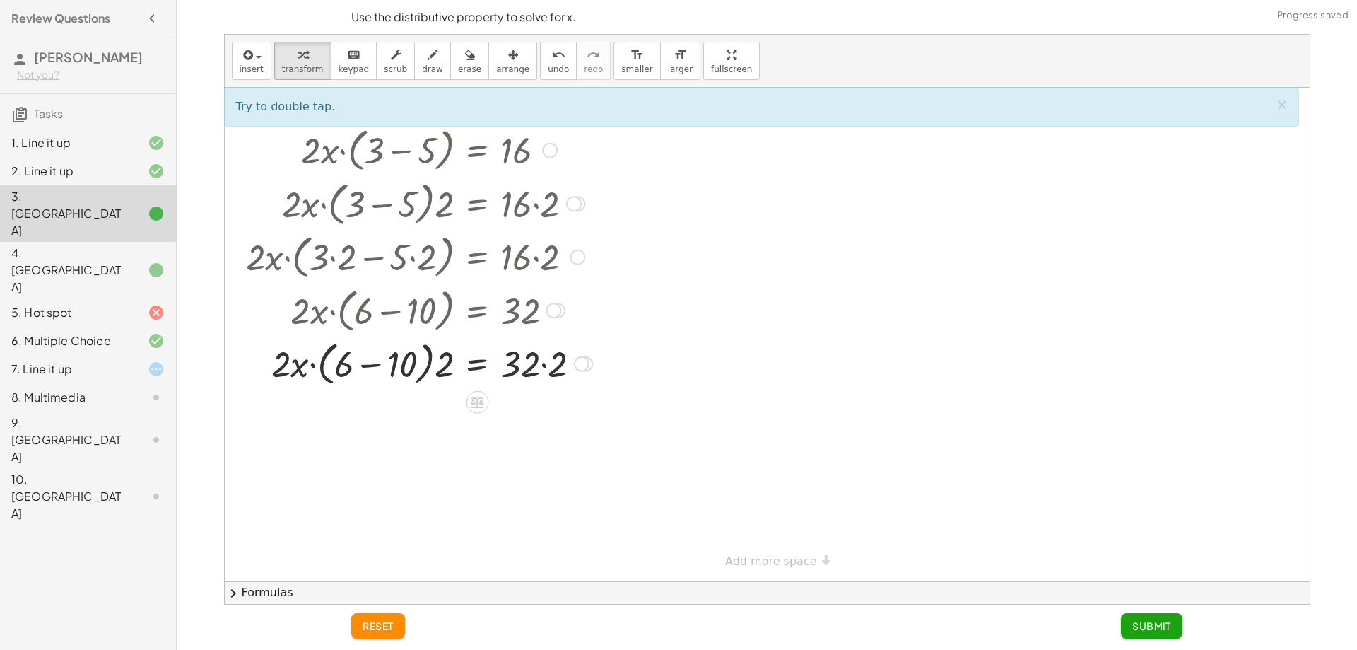
drag, startPoint x: 414, startPoint y: 363, endPoint x: 375, endPoint y: 366, distance: 38.9
click at [411, 363] on div at bounding box center [419, 363] width 361 height 54
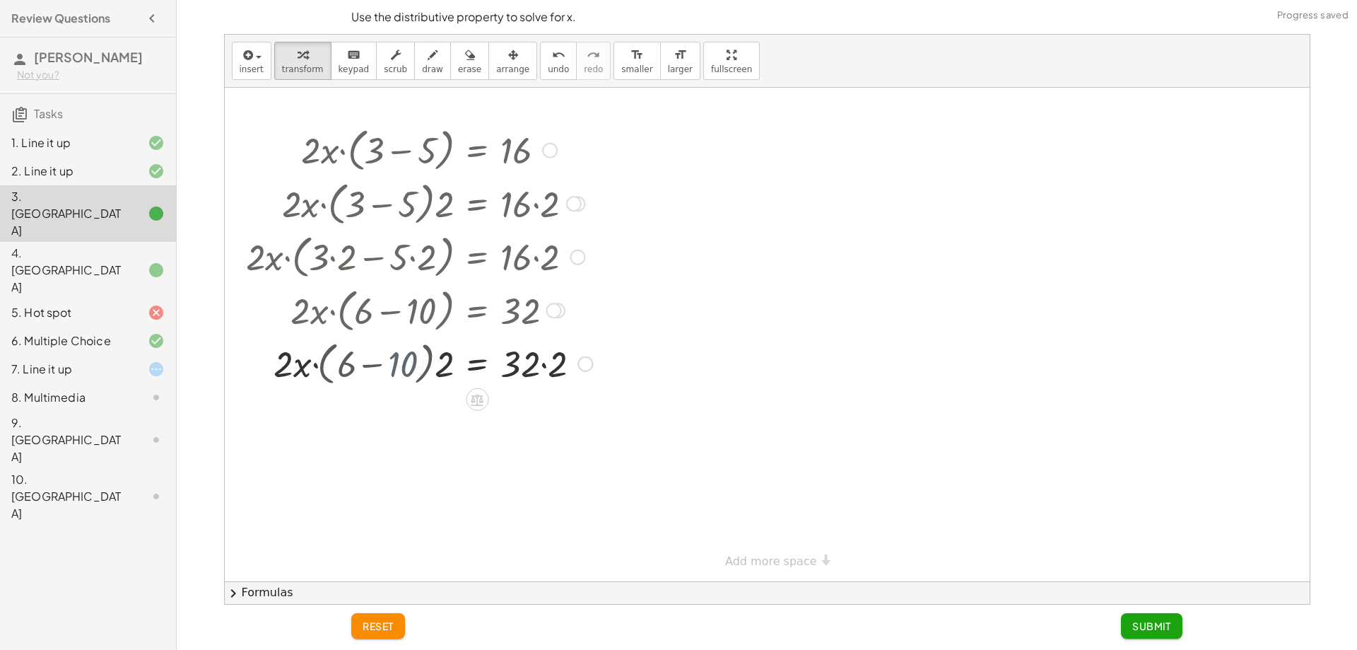
click at [375, 366] on div at bounding box center [419, 363] width 361 height 48
click at [423, 420] on div at bounding box center [419, 414] width 361 height 48
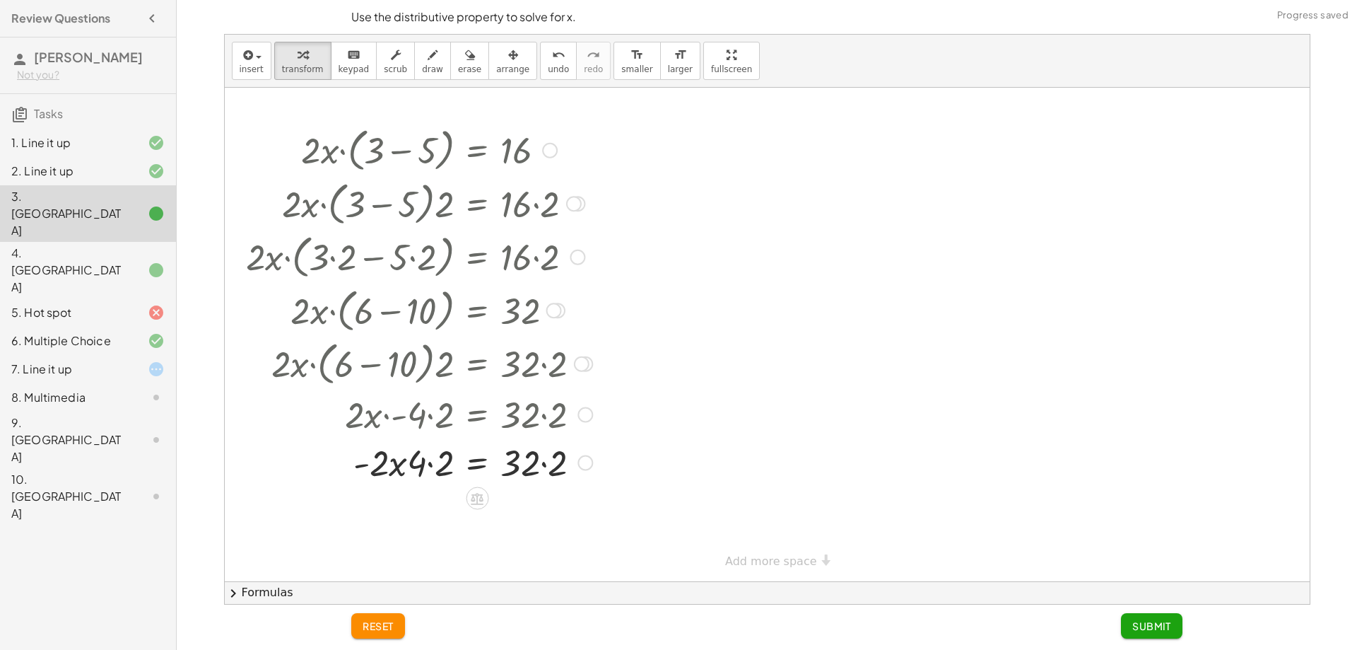
click at [429, 466] on div at bounding box center [419, 462] width 361 height 48
click at [539, 473] on div at bounding box center [406, 462] width 387 height 48
click at [549, 508] on div at bounding box center [419, 510] width 361 height 48
click at [477, 511] on div "· 2 · x · = 32 · · 2 - 8" at bounding box center [477, 511] width 0 height 0
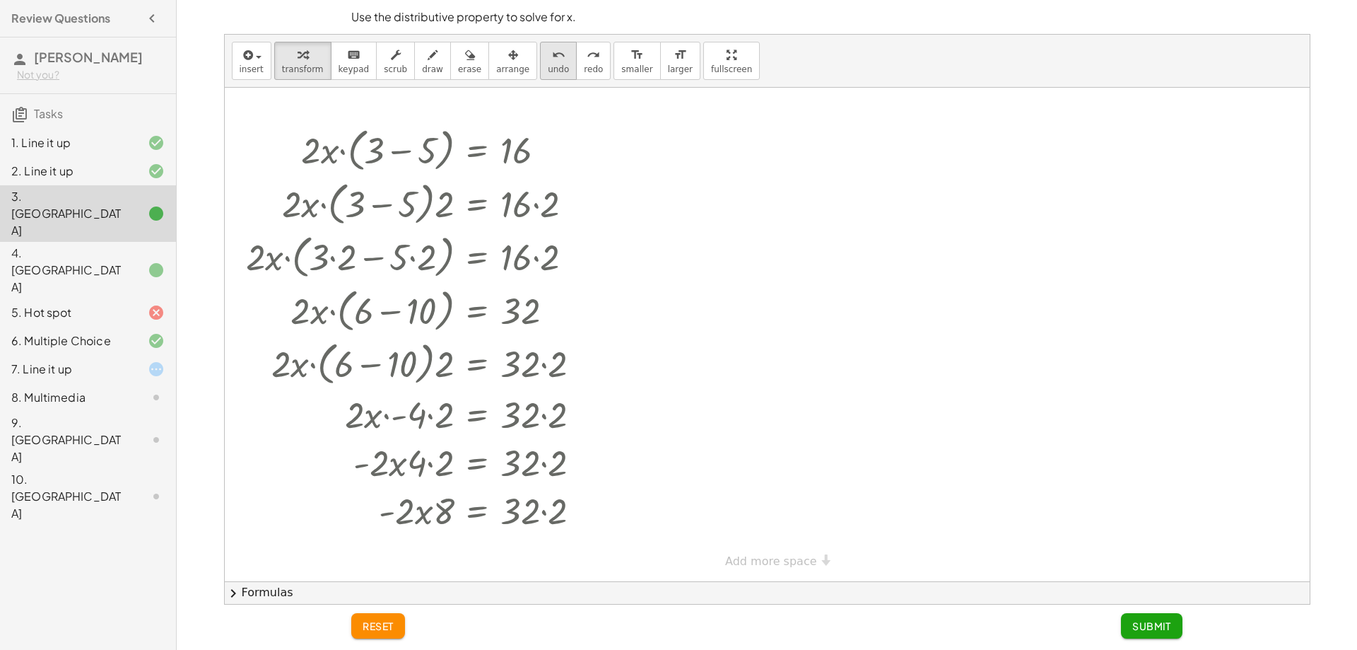
click at [540, 65] on button "undo undo" at bounding box center [558, 61] width 37 height 38
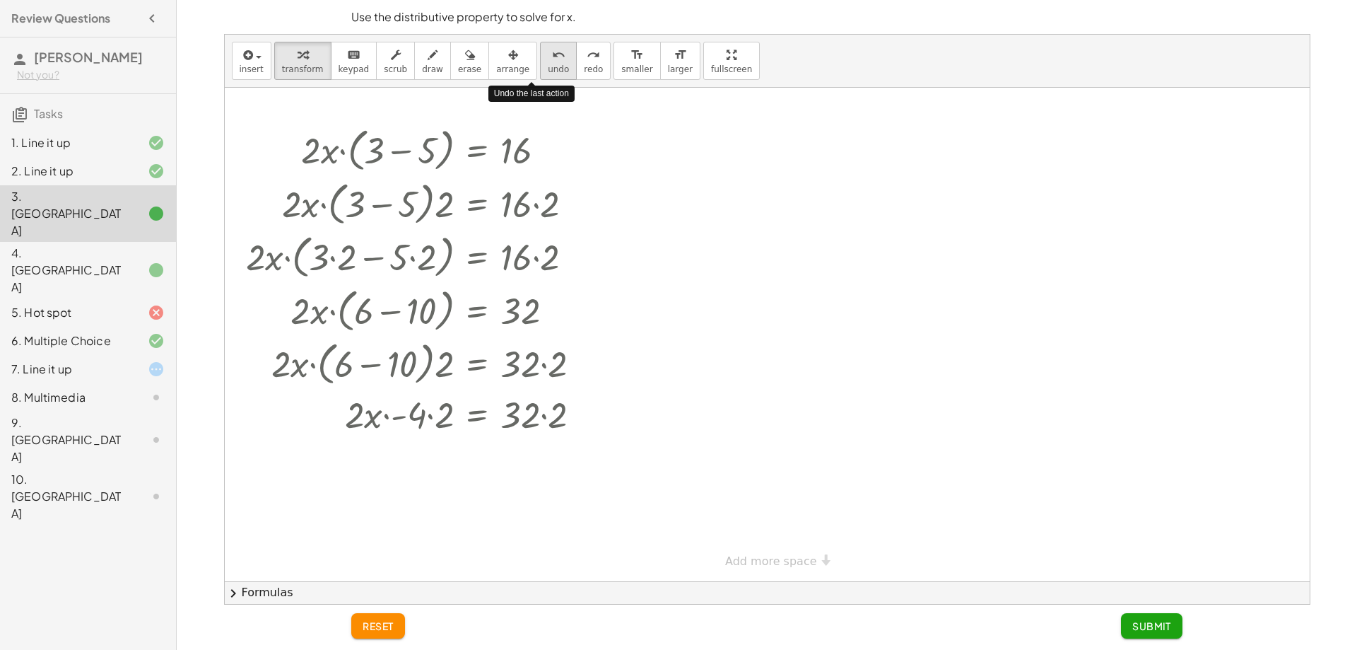
click at [540, 65] on button "undo undo" at bounding box center [558, 61] width 37 height 38
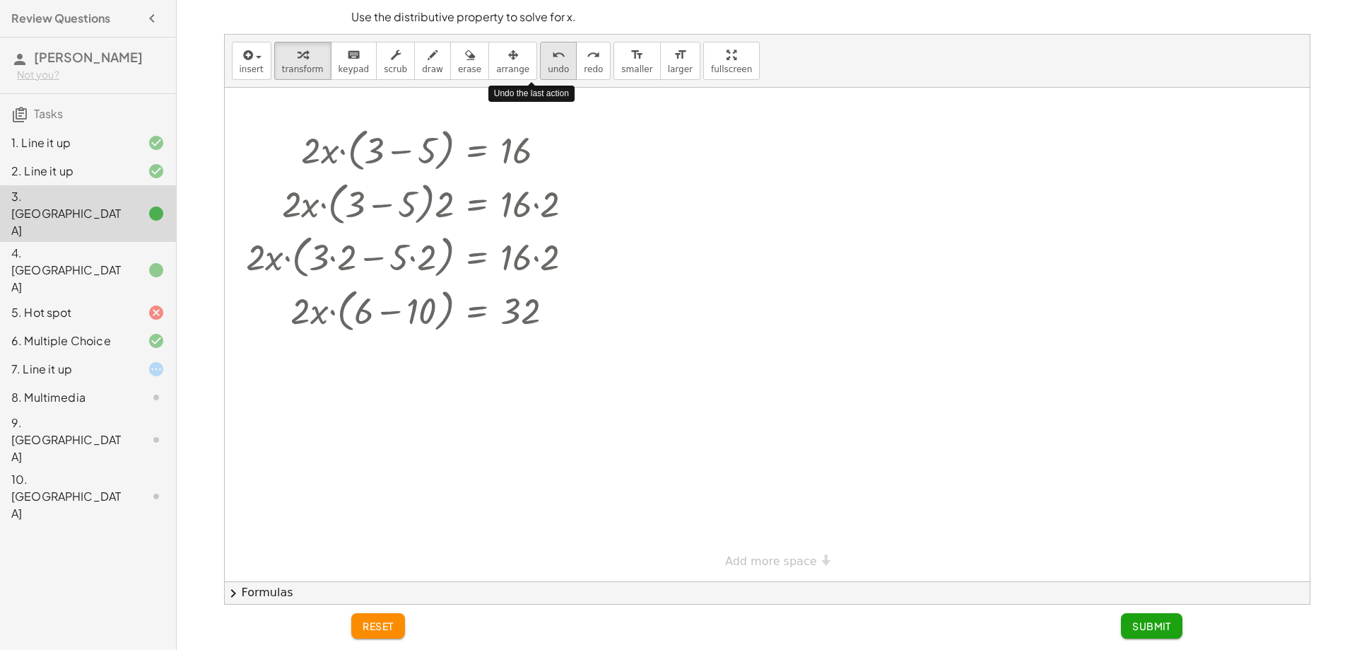
click at [540, 65] on button "undo undo" at bounding box center [558, 61] width 37 height 38
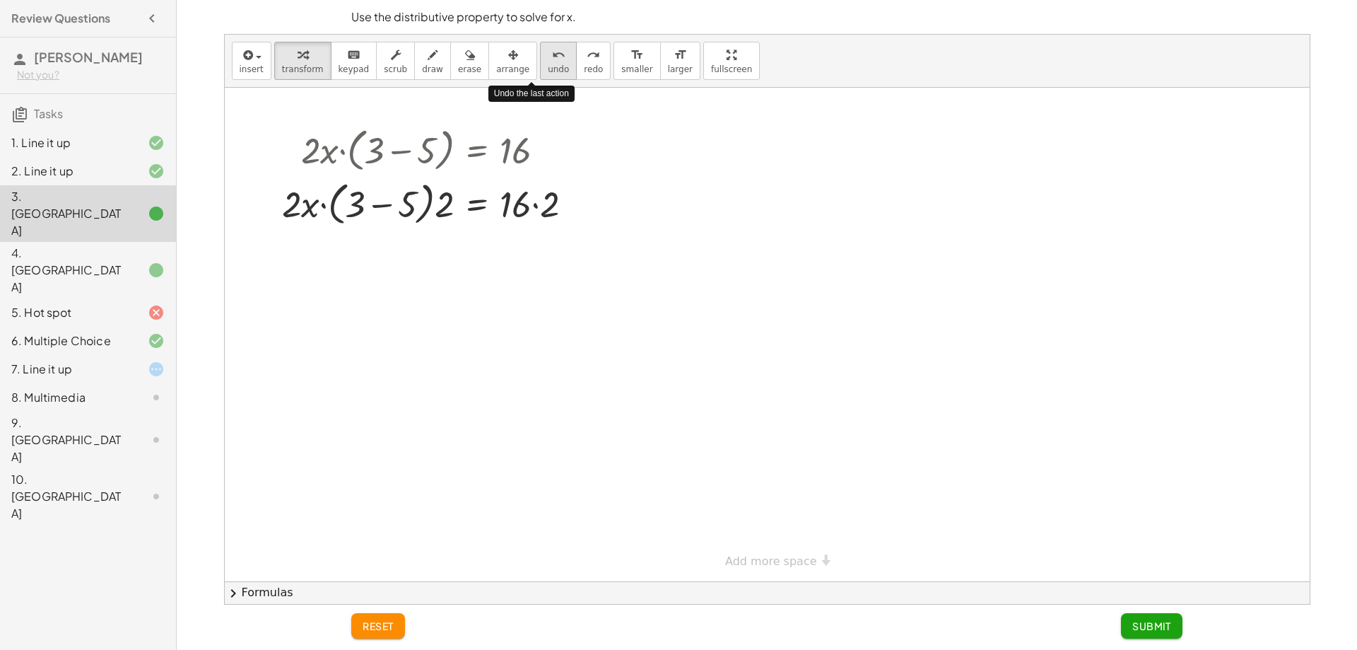
click at [540, 65] on button "undo undo" at bounding box center [558, 61] width 37 height 38
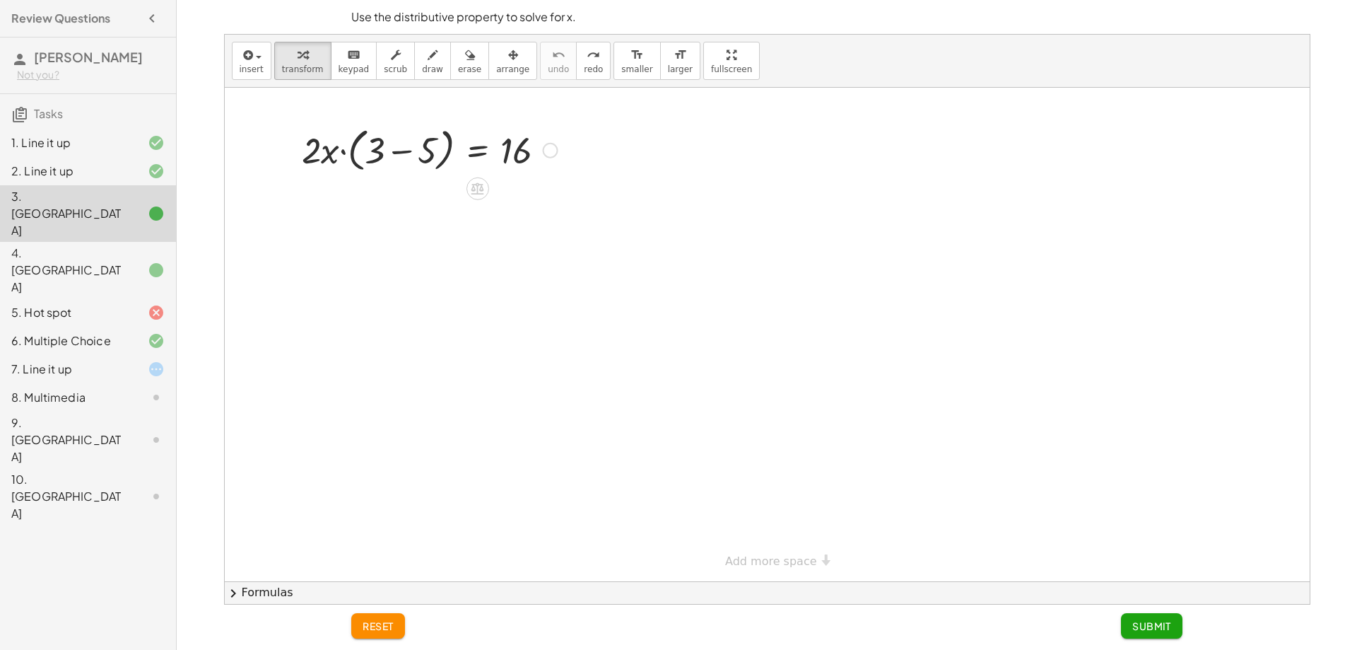
click at [438, 131] on div at bounding box center [430, 149] width 270 height 54
click at [484, 190] on icon at bounding box center [478, 189] width 13 height 12
click at [477, 192] on span "×" at bounding box center [478, 189] width 8 height 21
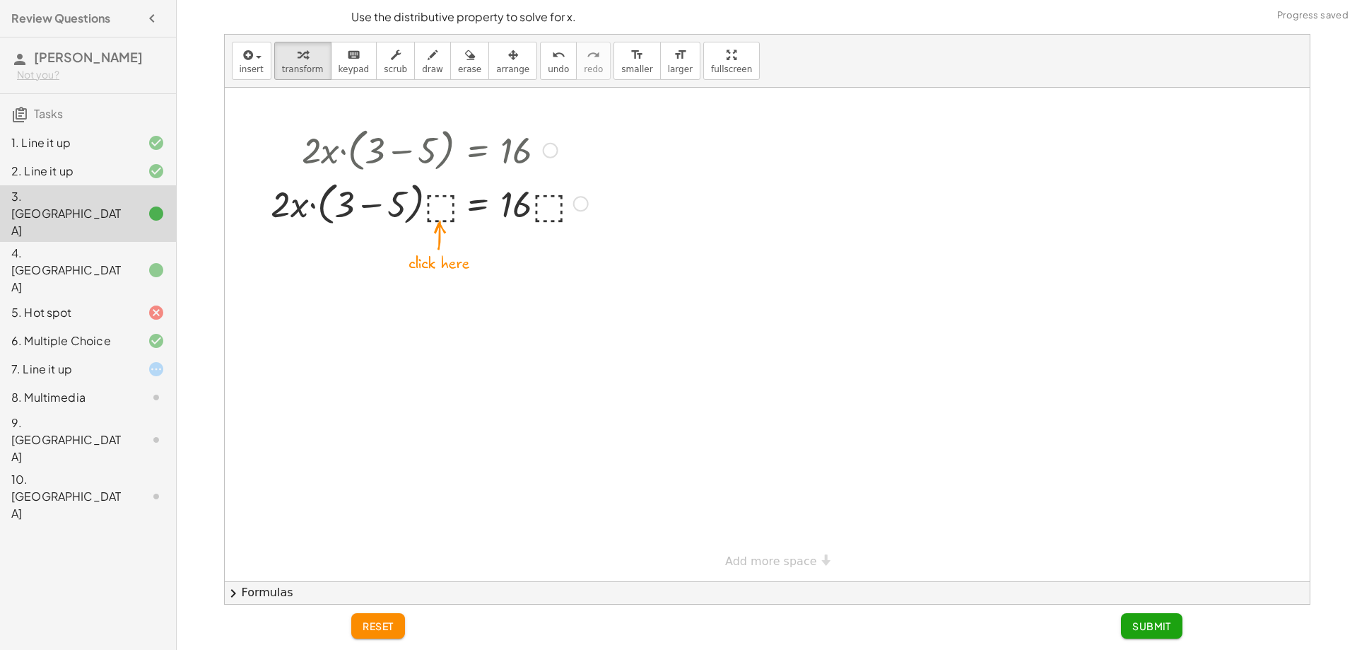
click at [445, 211] on div at bounding box center [429, 203] width 331 height 54
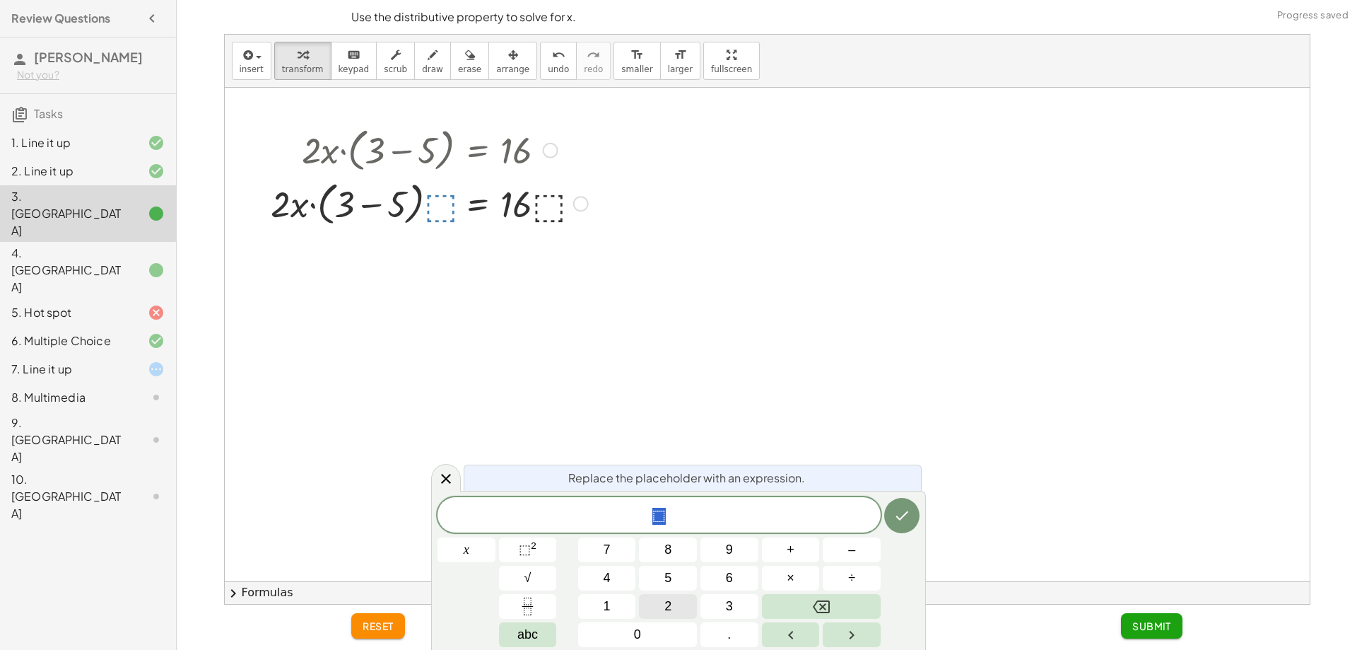
click at [669, 612] on span "2" at bounding box center [668, 606] width 7 height 19
click at [900, 525] on button "Done" at bounding box center [901, 515] width 35 height 35
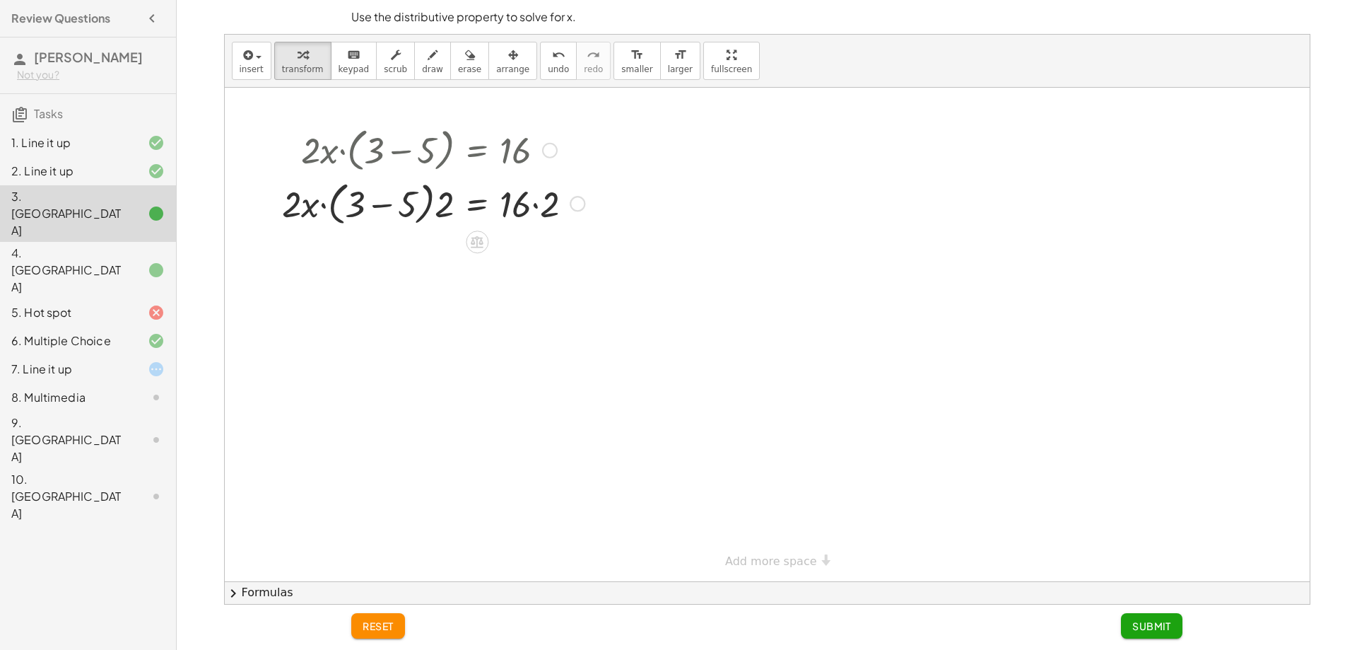
click at [441, 202] on div at bounding box center [433, 203] width 317 height 54
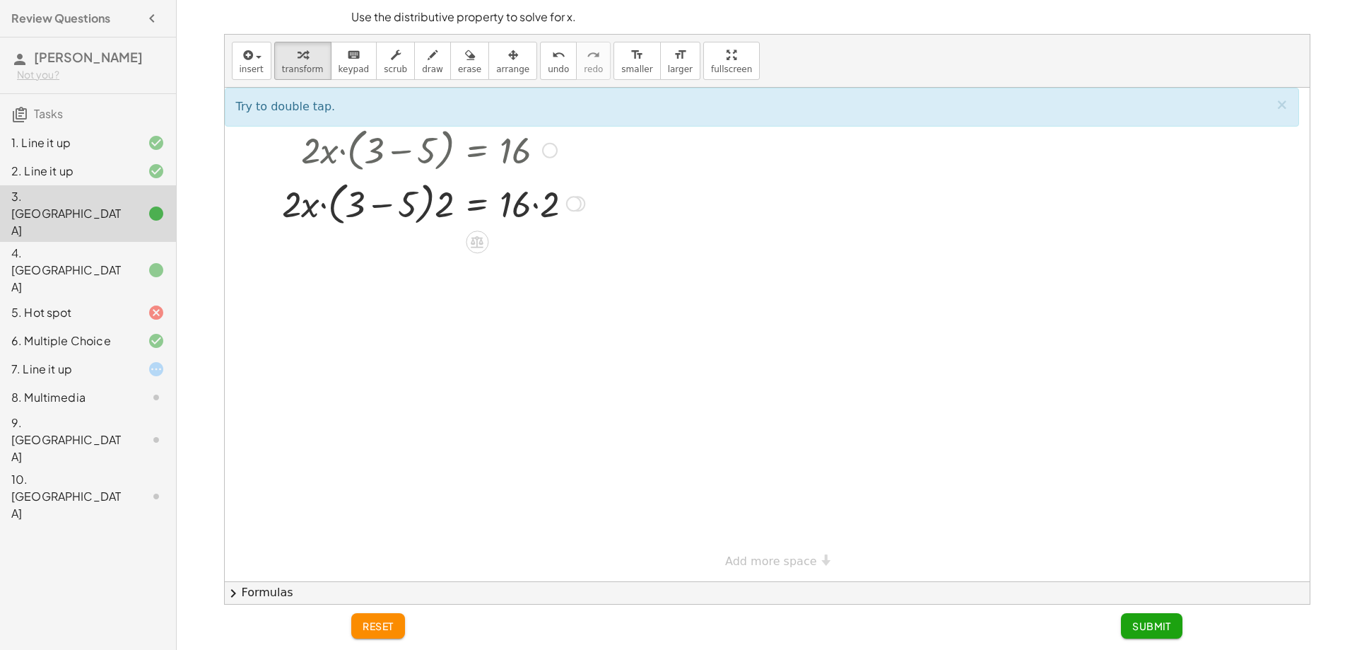
click at [404, 198] on div at bounding box center [433, 203] width 317 height 54
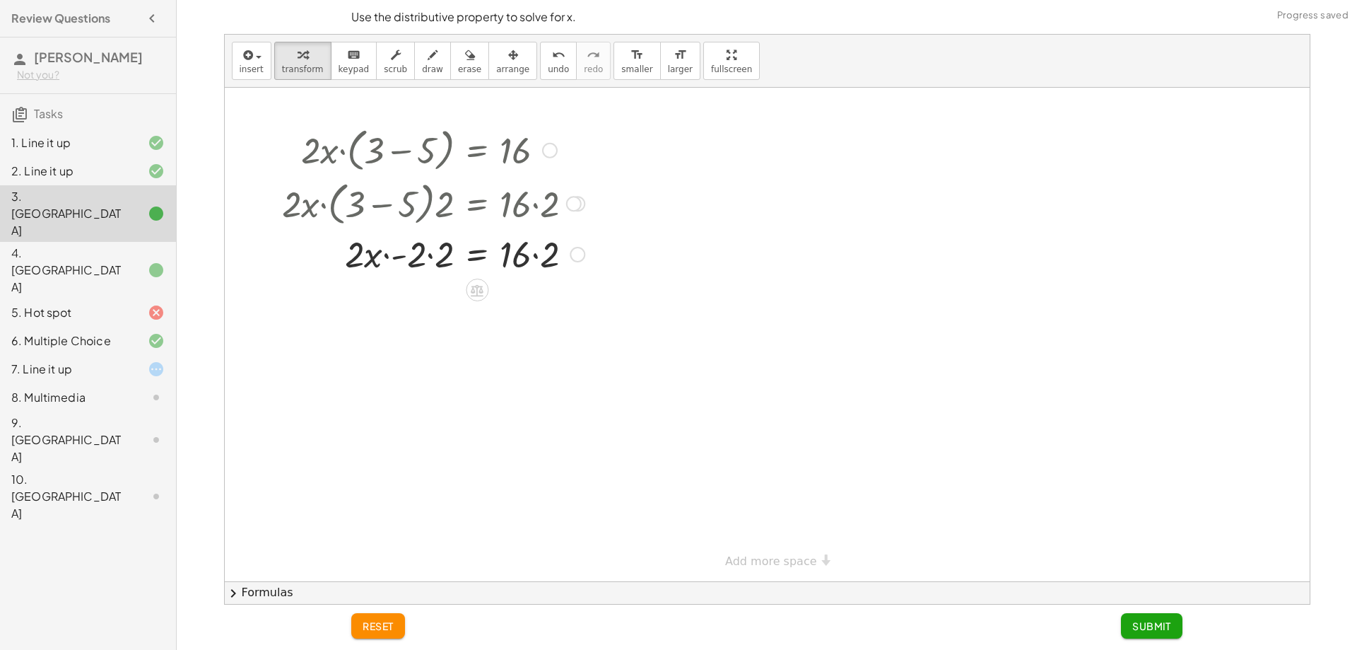
click at [435, 242] on div at bounding box center [433, 253] width 317 height 48
click at [425, 262] on div at bounding box center [433, 253] width 317 height 48
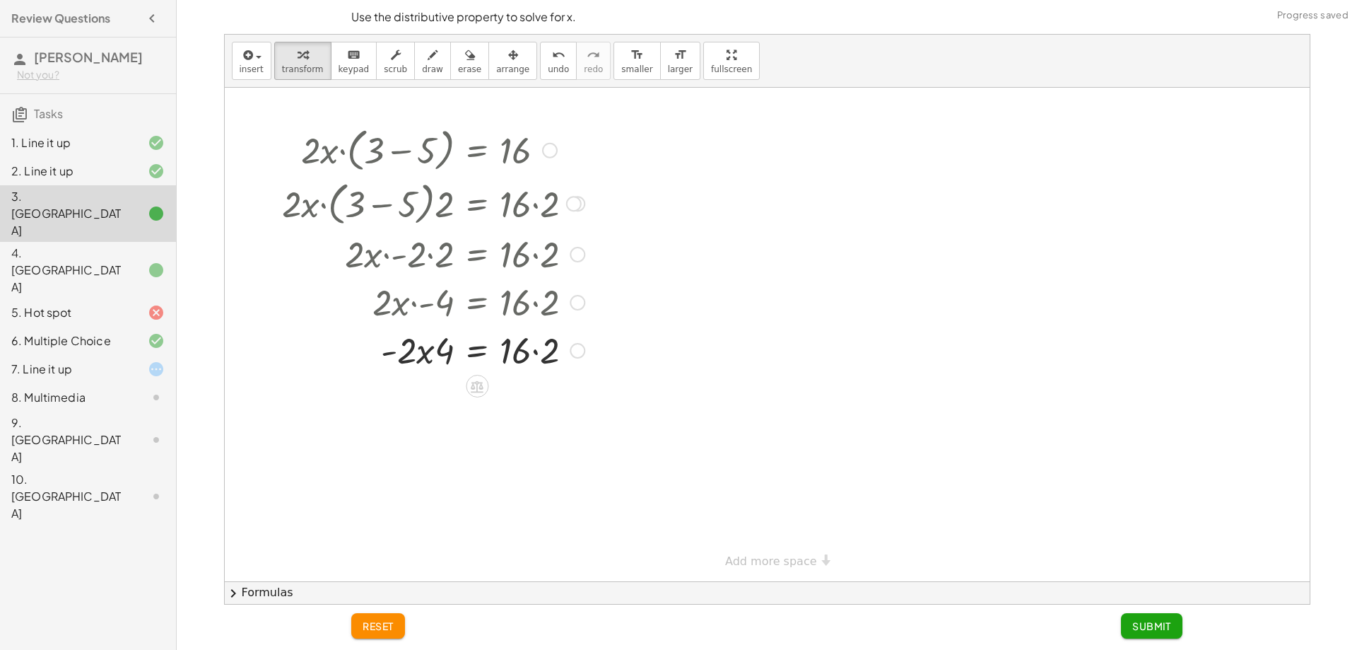
click at [557, 321] on div at bounding box center [433, 301] width 317 height 48
click at [541, 355] on div at bounding box center [433, 349] width 317 height 48
click at [541, 354] on div at bounding box center [433, 349] width 317 height 48
click at [548, 74] on span "undo" at bounding box center [558, 69] width 21 height 10
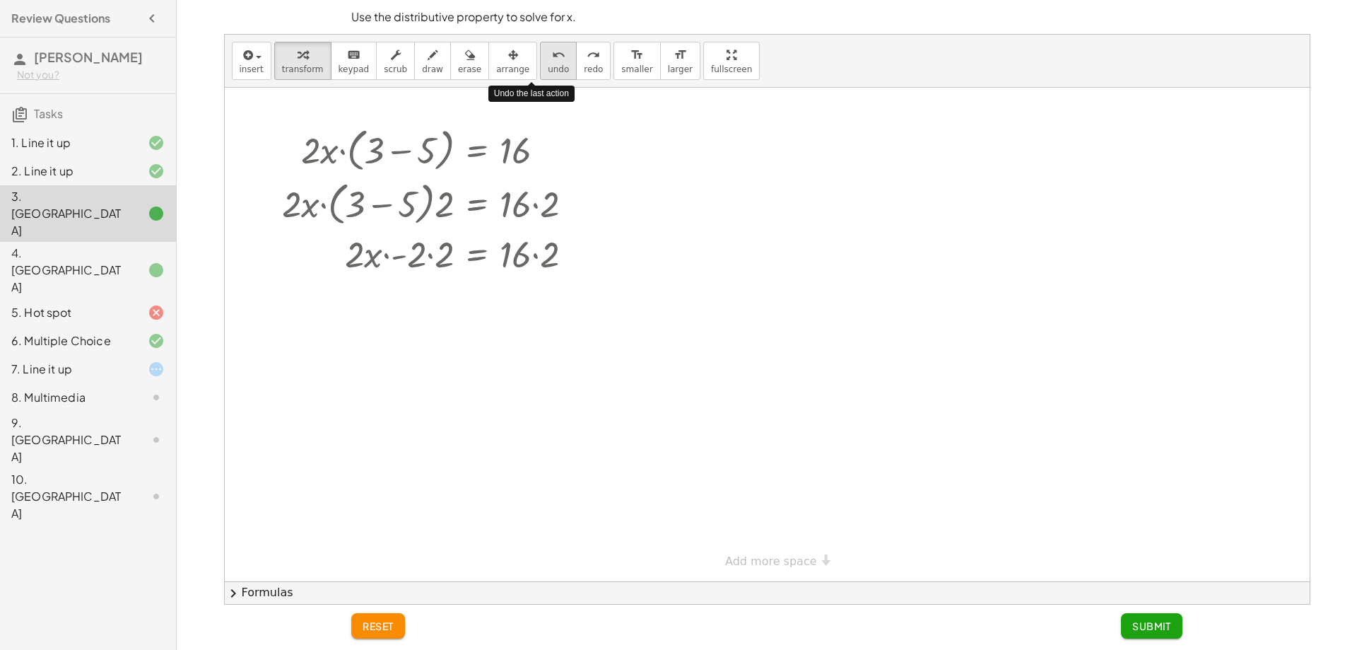
click at [548, 74] on span "undo" at bounding box center [558, 69] width 21 height 10
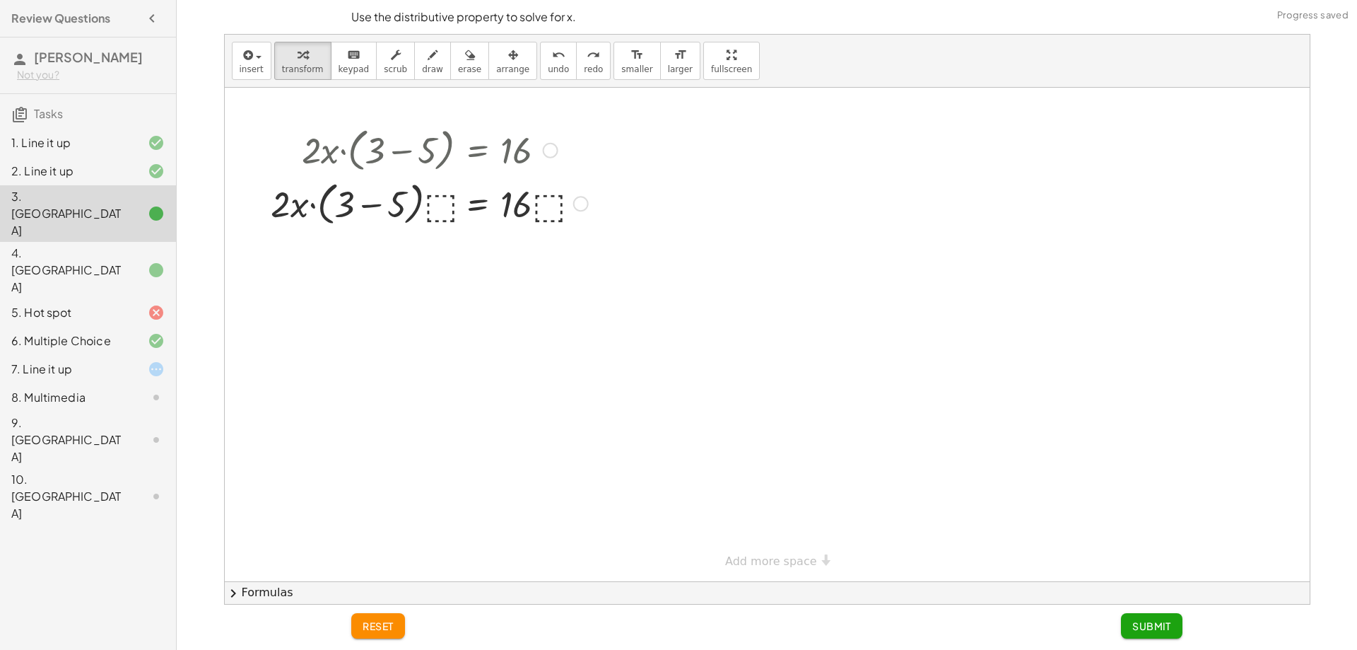
click at [436, 209] on div at bounding box center [429, 203] width 331 height 54
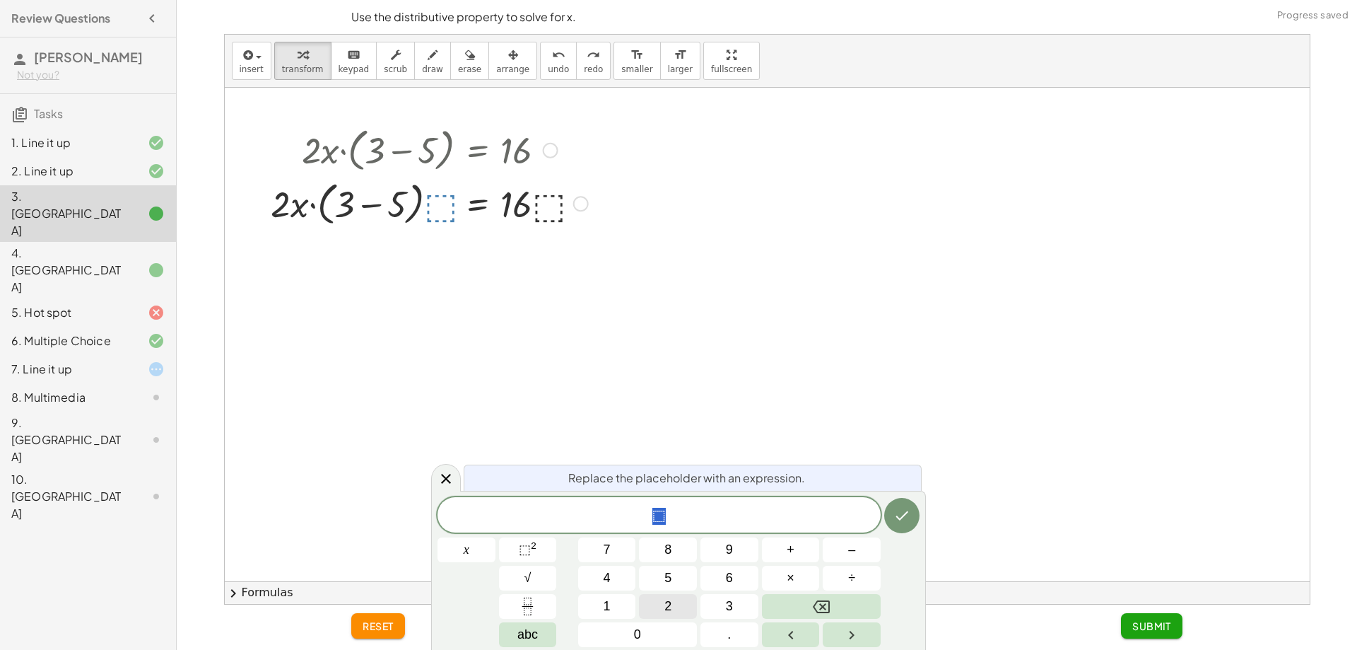
click at [661, 600] on button "2" at bounding box center [668, 606] width 58 height 25
click at [894, 513] on button "Done" at bounding box center [901, 515] width 35 height 35
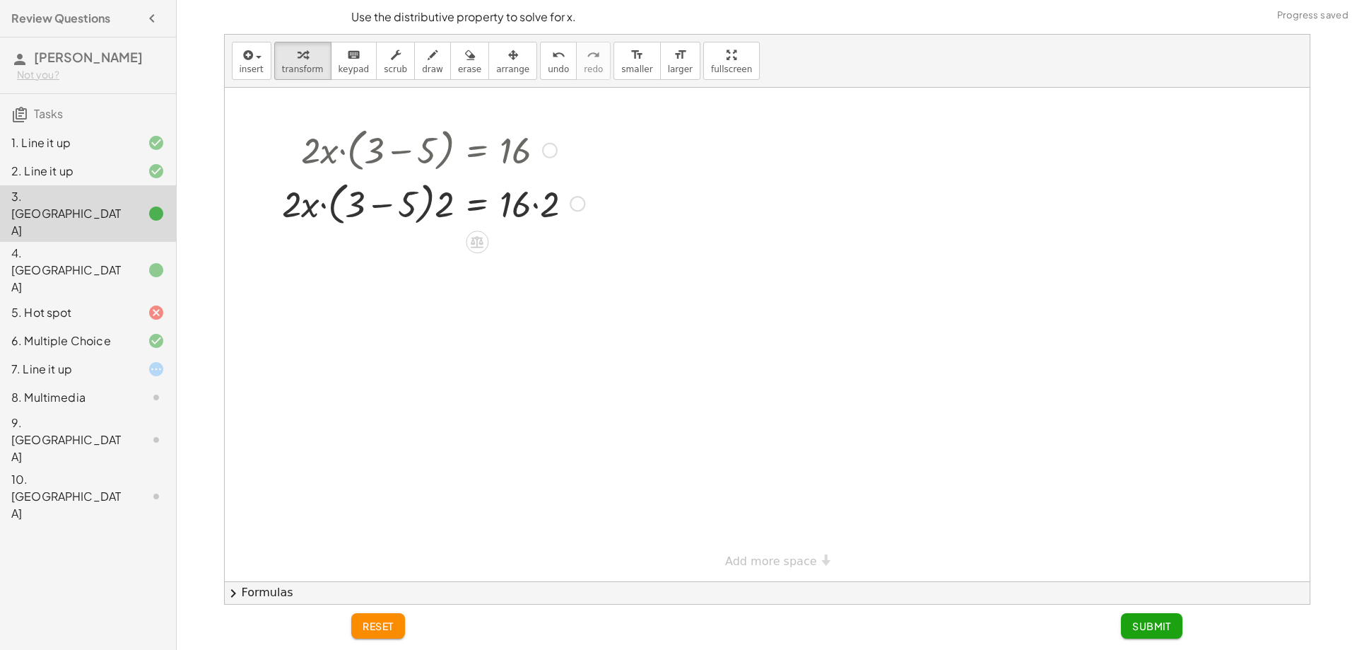
click at [404, 190] on div at bounding box center [433, 203] width 317 height 54
click at [545, 66] on button "undo undo" at bounding box center [558, 61] width 37 height 38
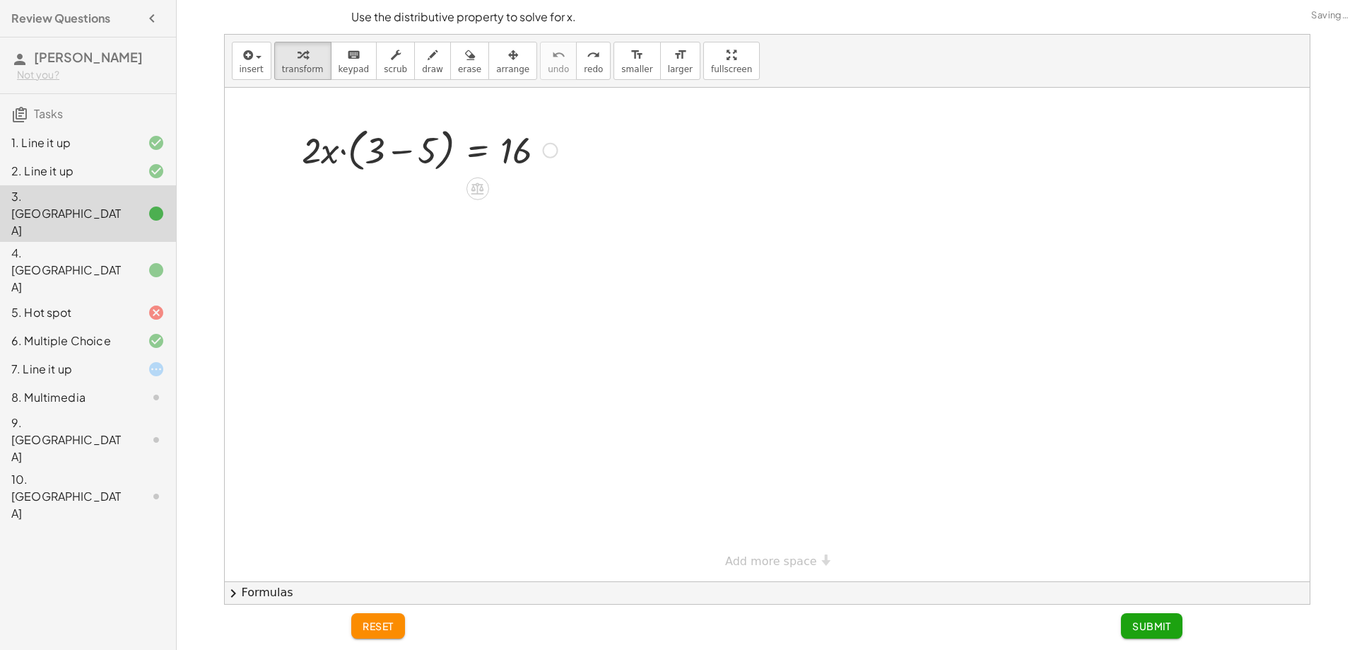
click at [488, 195] on div at bounding box center [482, 187] width 11 height 26
click at [430, 648] on div "reset Submit" at bounding box center [767, 626] width 848 height 45
click at [433, 158] on div at bounding box center [430, 149] width 270 height 54
click at [484, 242] on icon at bounding box center [478, 237] width 13 height 12
click at [426, 242] on div "+" at bounding box center [420, 237] width 23 height 23
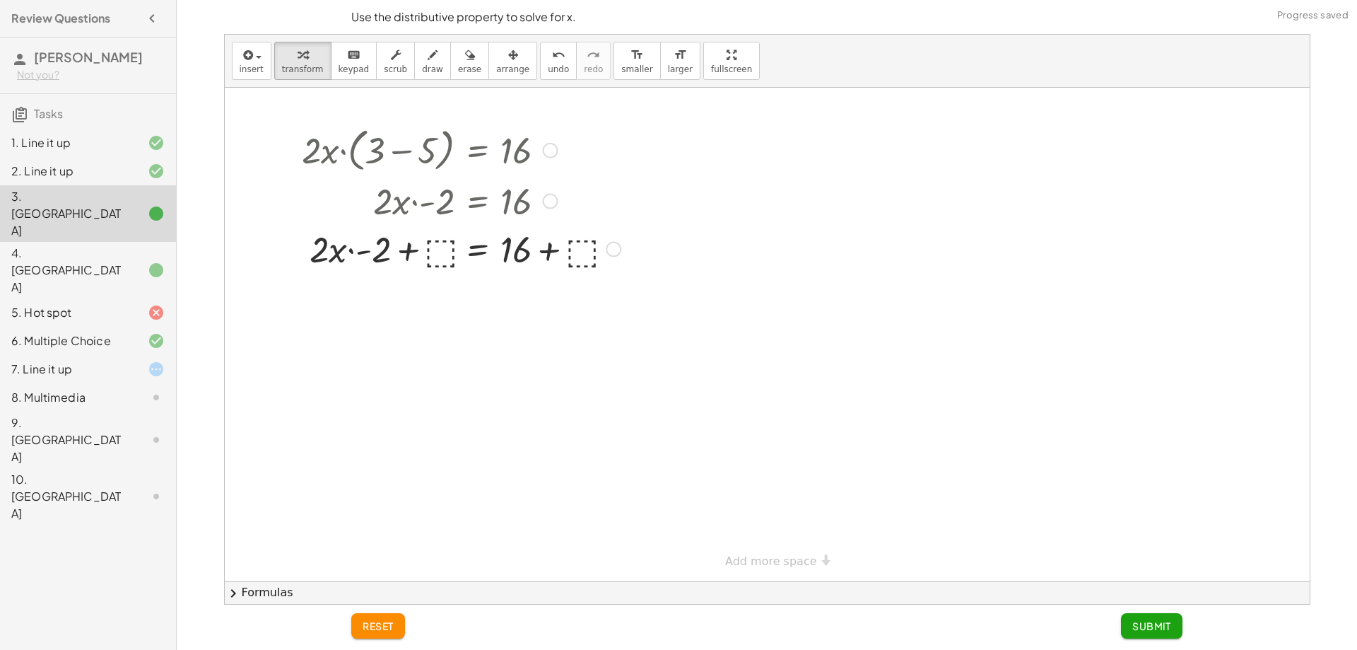
click at [444, 246] on div at bounding box center [461, 248] width 333 height 48
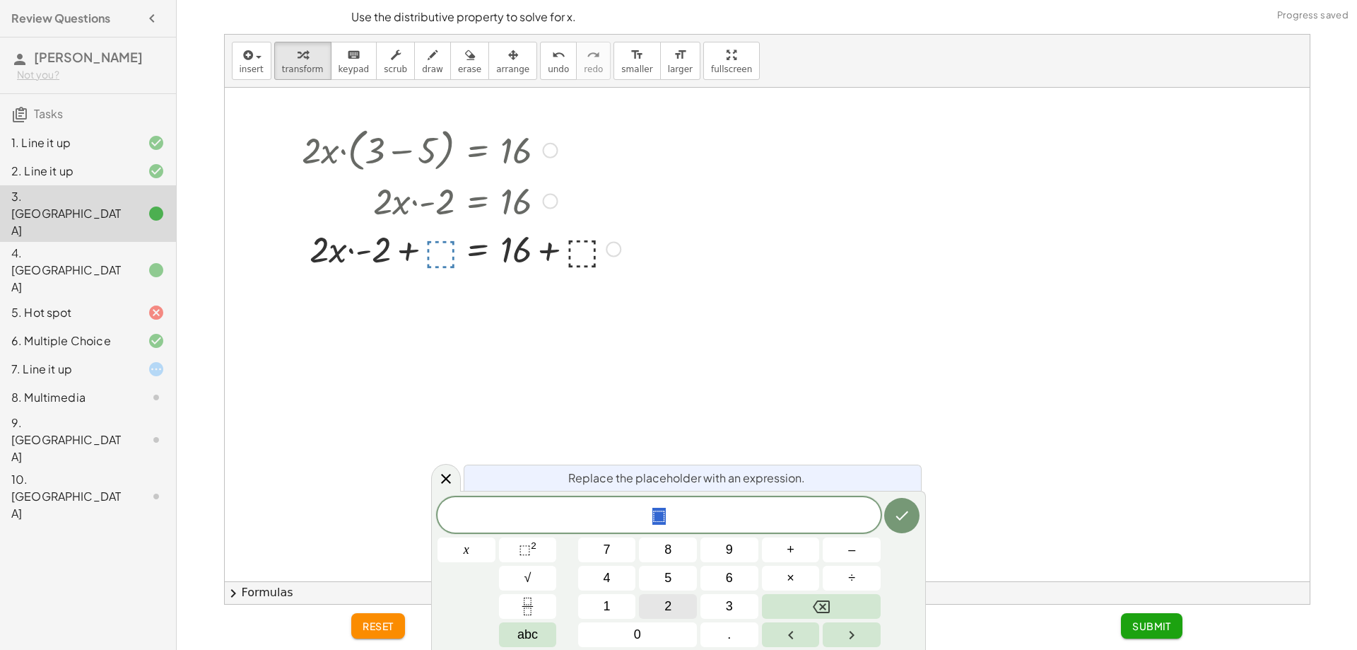
click at [678, 604] on button "2" at bounding box center [668, 606] width 58 height 25
click at [899, 527] on button "Done" at bounding box center [901, 515] width 35 height 35
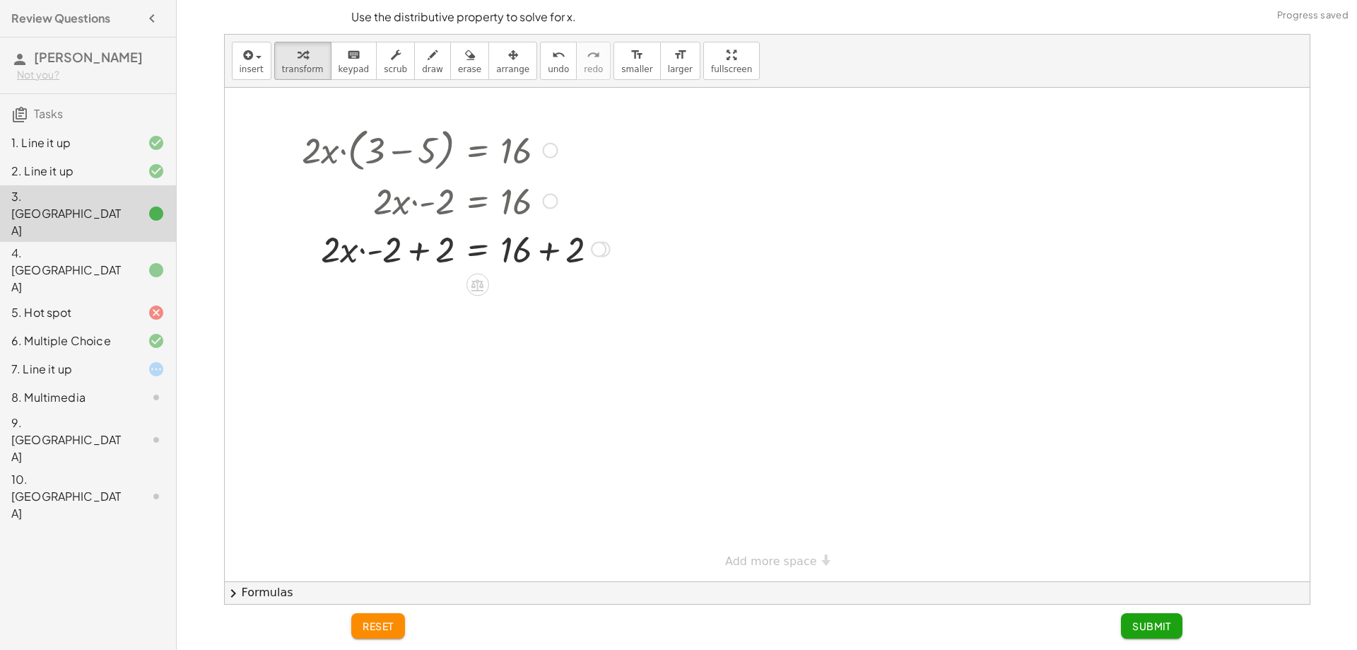
click at [440, 252] on div at bounding box center [456, 248] width 322 height 48
click at [402, 252] on div at bounding box center [456, 248] width 322 height 48
click at [551, 297] on div at bounding box center [456, 296] width 322 height 48
click at [441, 298] on div at bounding box center [456, 296] width 322 height 48
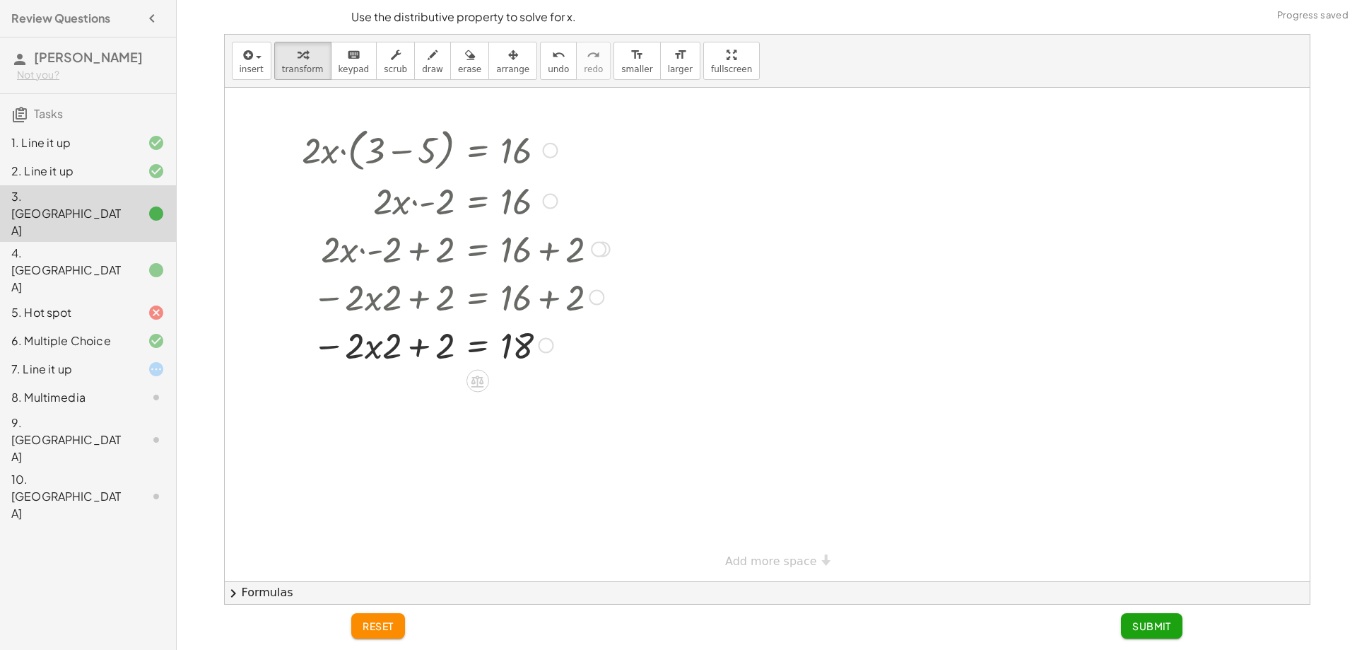
click at [431, 341] on div at bounding box center [456, 344] width 322 height 48
click at [481, 385] on icon at bounding box center [477, 380] width 15 height 15
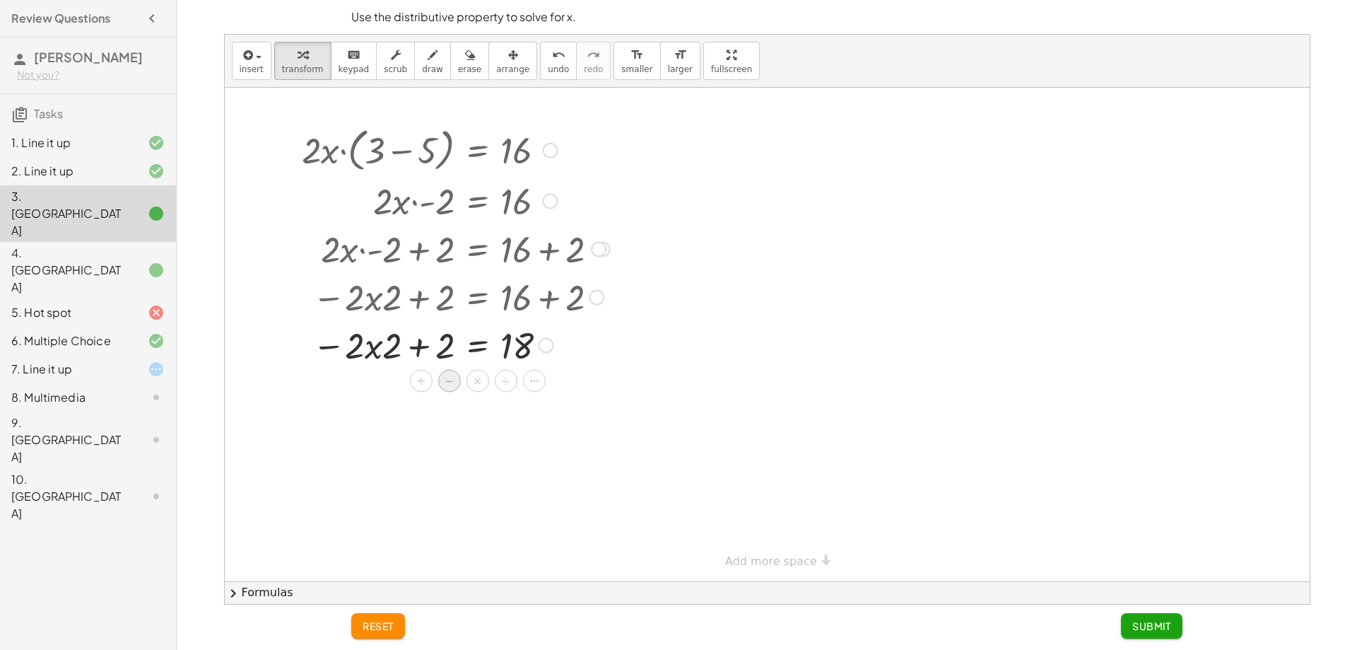
click at [452, 384] on span "−" at bounding box center [449, 381] width 8 height 21
click at [441, 392] on div at bounding box center [433, 392] width 382 height 48
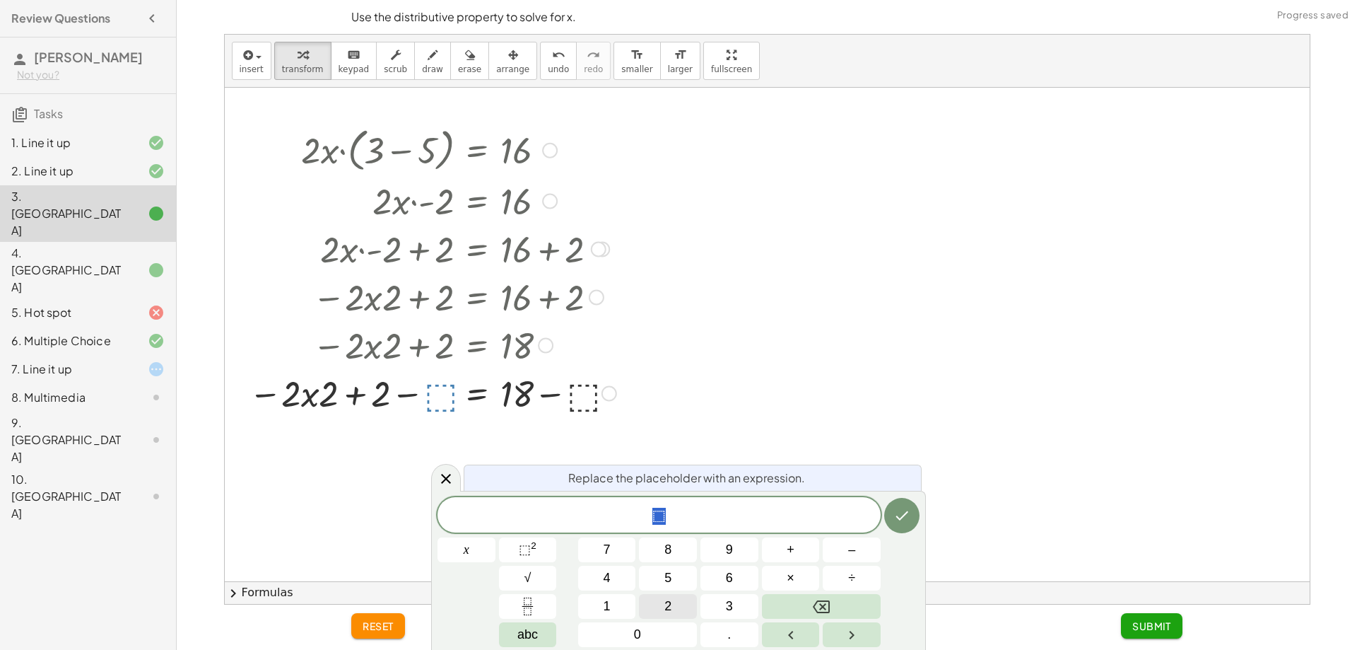
click at [678, 605] on button "2" at bounding box center [668, 606] width 58 height 25
click at [896, 513] on icon "Done" at bounding box center [902, 515] width 17 height 17
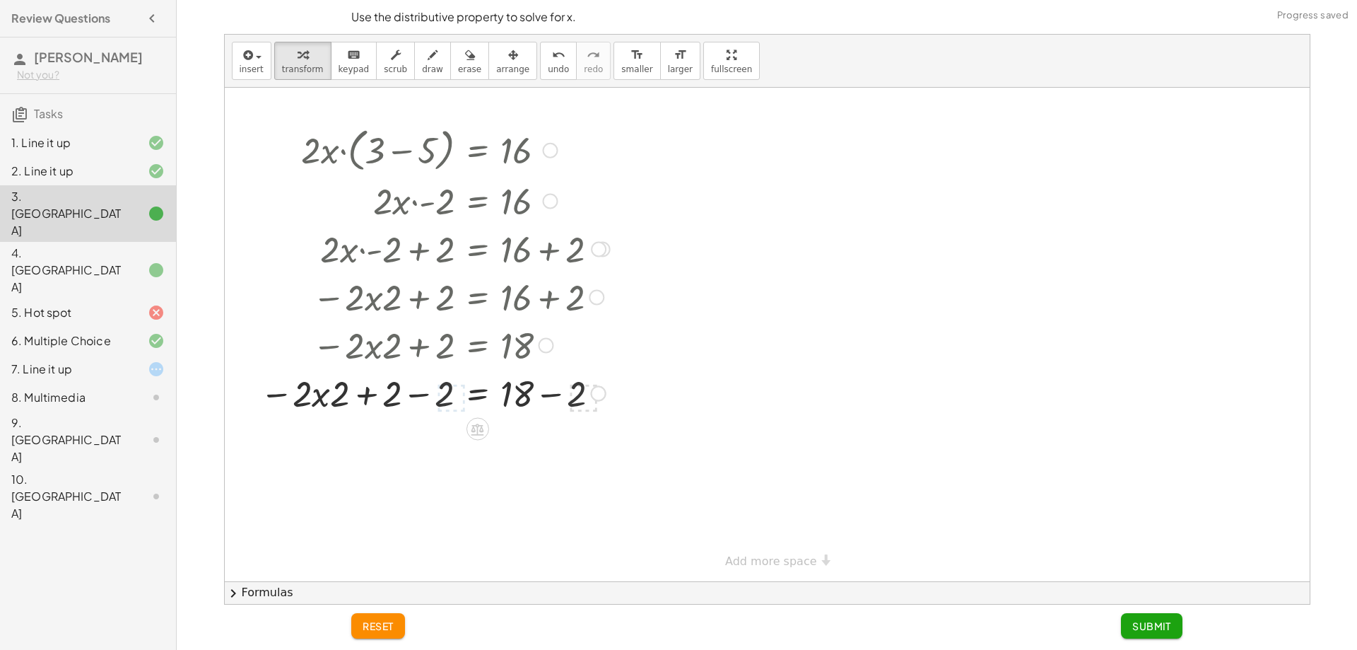
click at [425, 397] on div at bounding box center [435, 392] width 364 height 48
click at [390, 390] on div at bounding box center [457, 392] width 324 height 48
click at [564, 457] on div at bounding box center [436, 440] width 366 height 48
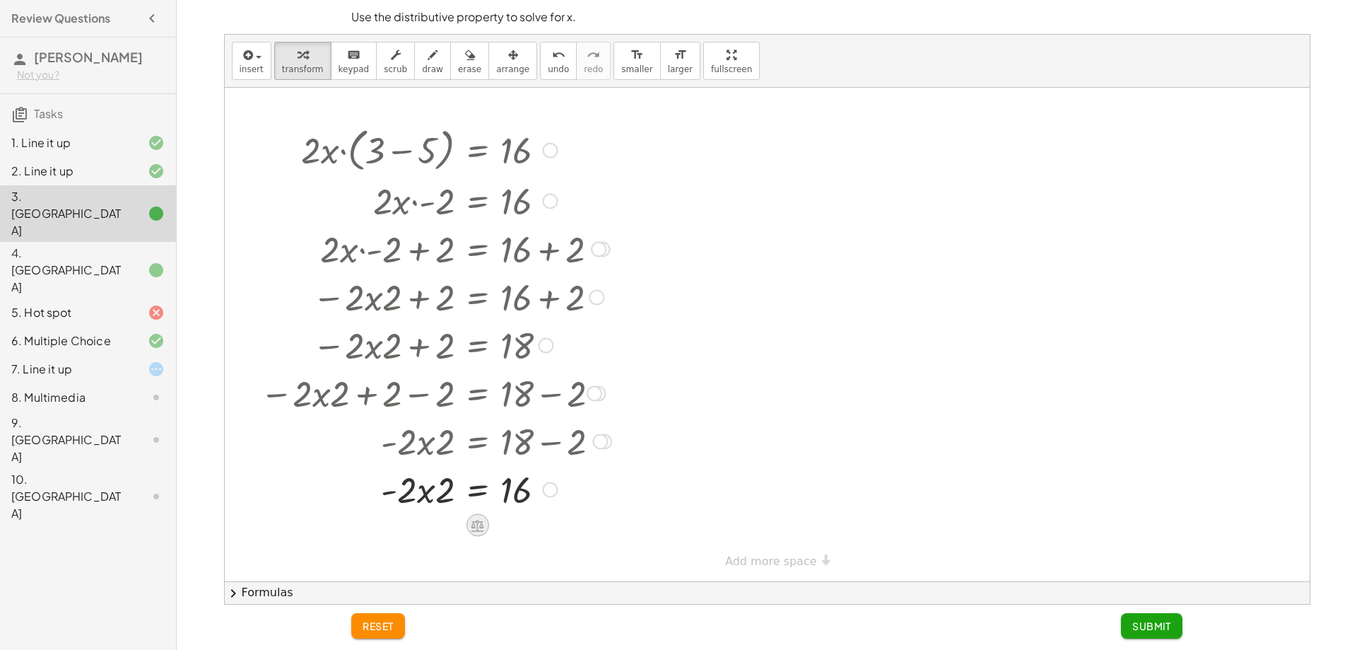
click at [482, 525] on icon at bounding box center [478, 526] width 13 height 12
click at [453, 527] on span "−" at bounding box center [449, 525] width 8 height 21
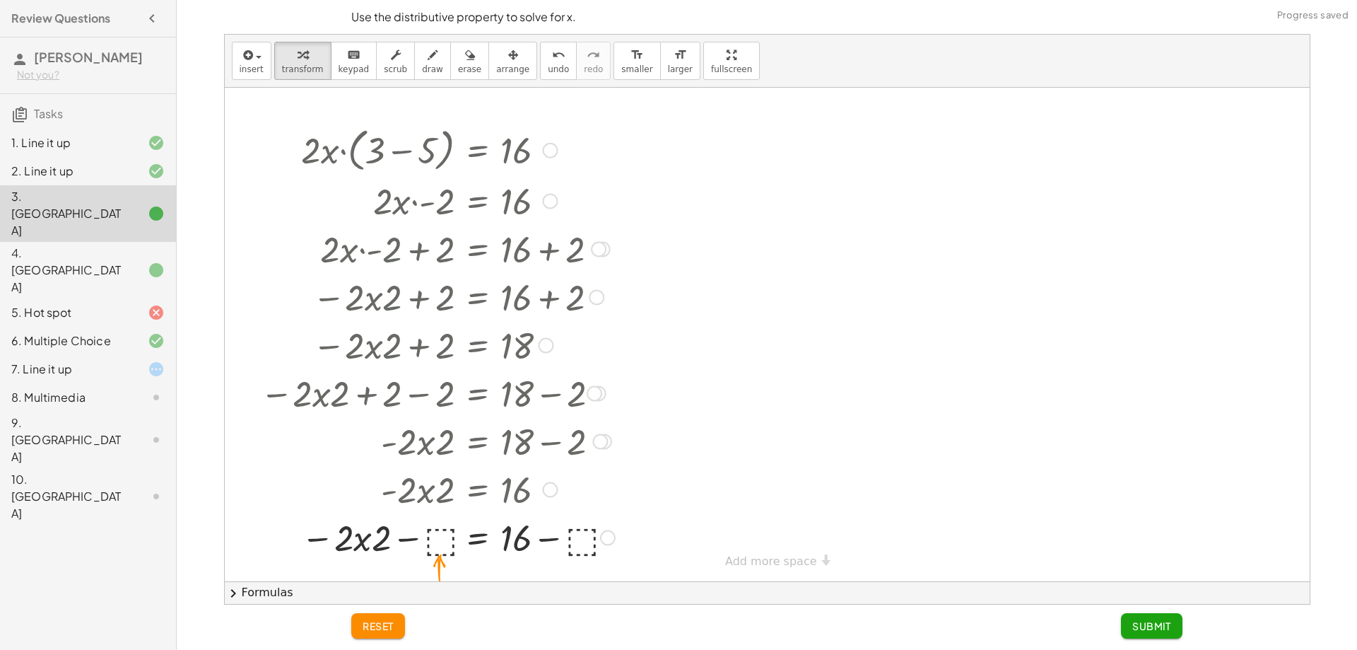
click at [448, 535] on div at bounding box center [437, 537] width 369 height 48
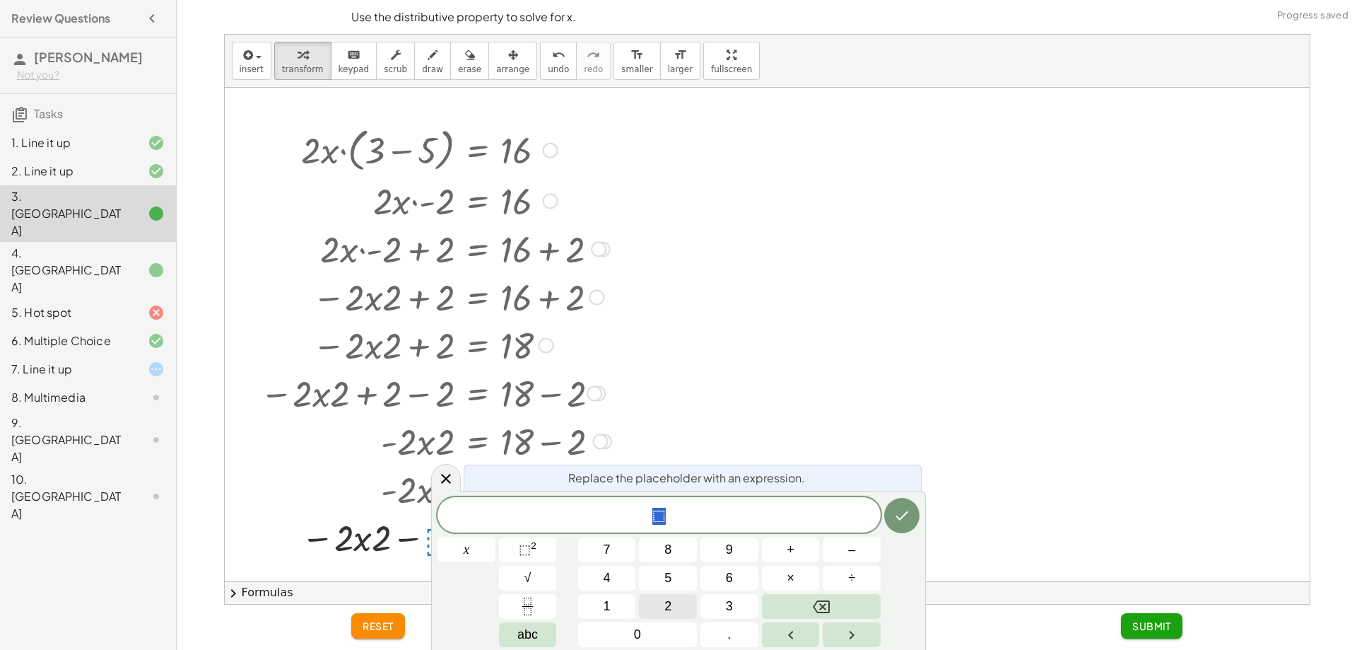
click at [682, 601] on button "2" at bounding box center [668, 606] width 58 height 25
click at [892, 515] on button "Done" at bounding box center [901, 515] width 35 height 35
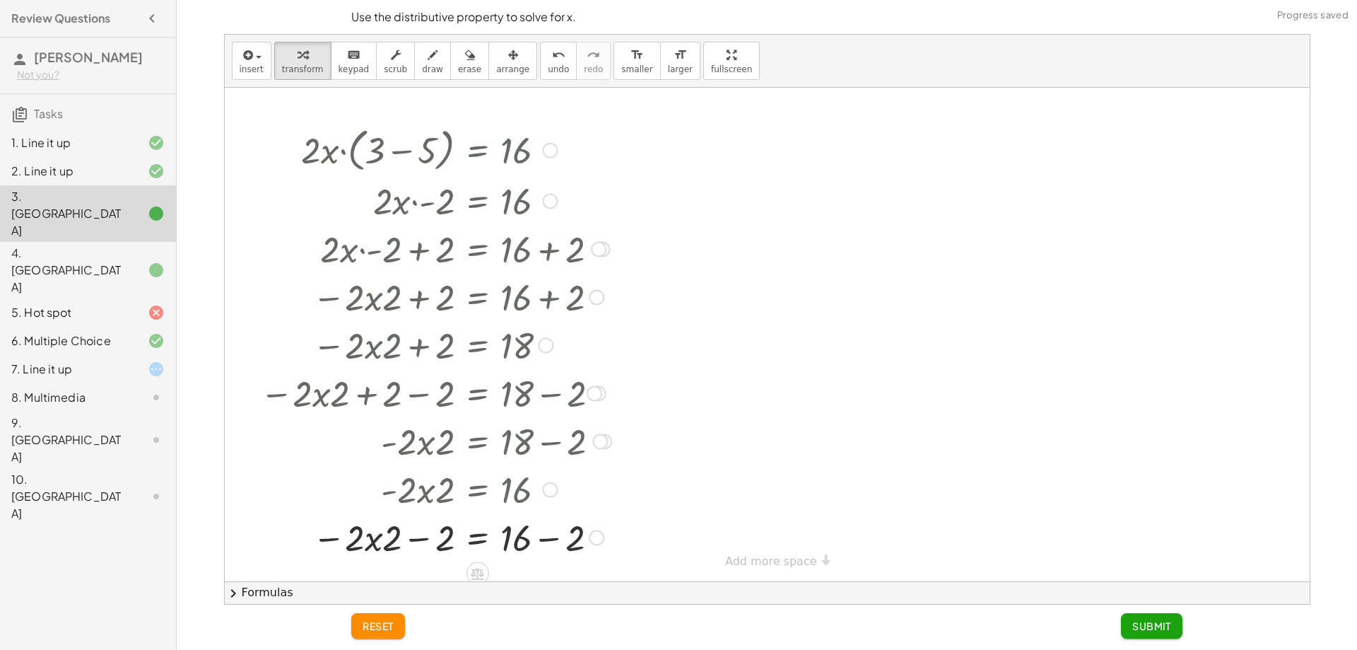
click at [397, 533] on div at bounding box center [436, 537] width 366 height 48
drag, startPoint x: 399, startPoint y: 534, endPoint x: 431, endPoint y: 537, distance: 32.0
click at [403, 534] on div at bounding box center [436, 537] width 366 height 48
click at [438, 539] on div at bounding box center [436, 537] width 366 height 48
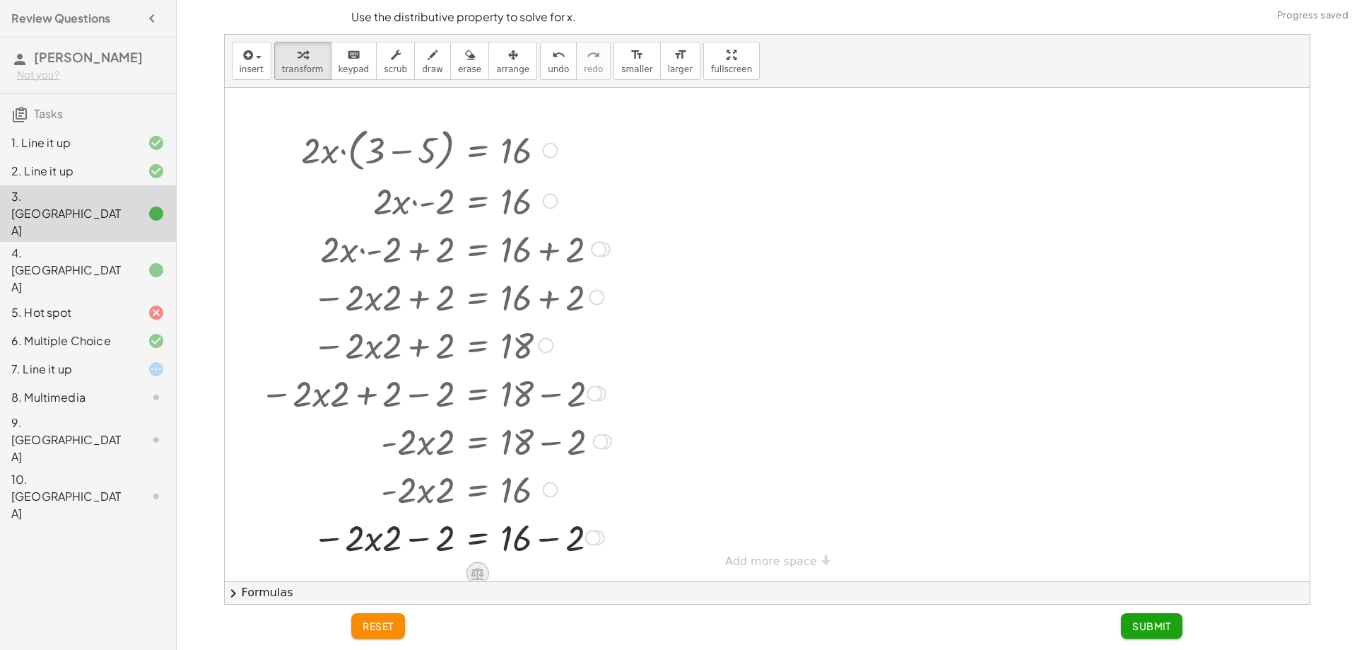
click at [478, 573] on icon at bounding box center [478, 574] width 13 height 12
click at [478, 573] on span "×" at bounding box center [478, 573] width 8 height 21
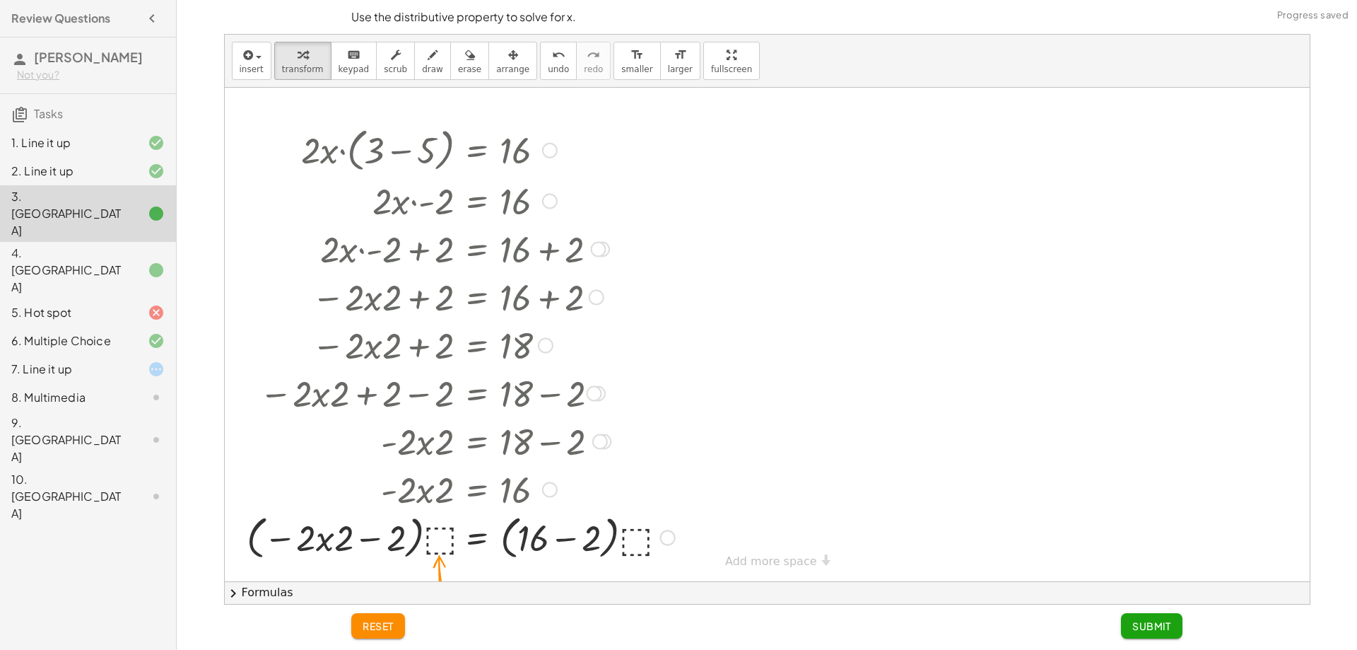
click at [438, 541] on div at bounding box center [461, 537] width 443 height 54
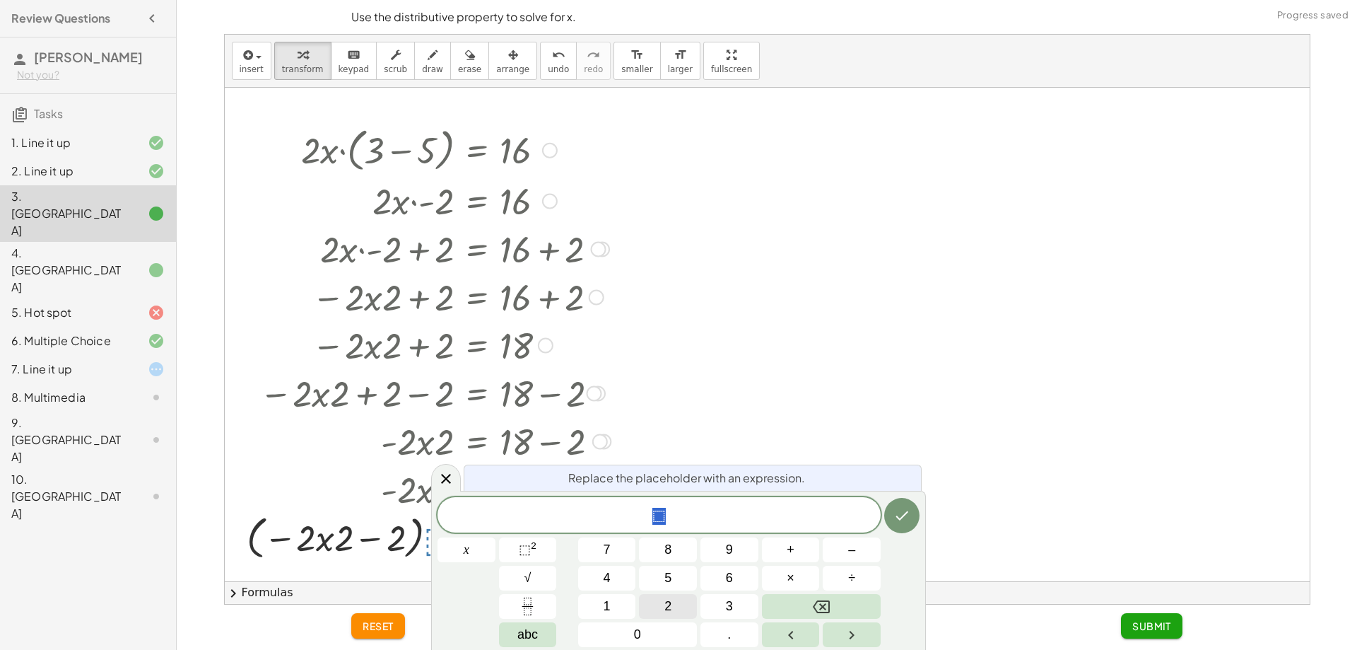
click at [672, 595] on button "2" at bounding box center [668, 606] width 58 height 25
click at [909, 515] on icon "Done" at bounding box center [902, 515] width 17 height 17
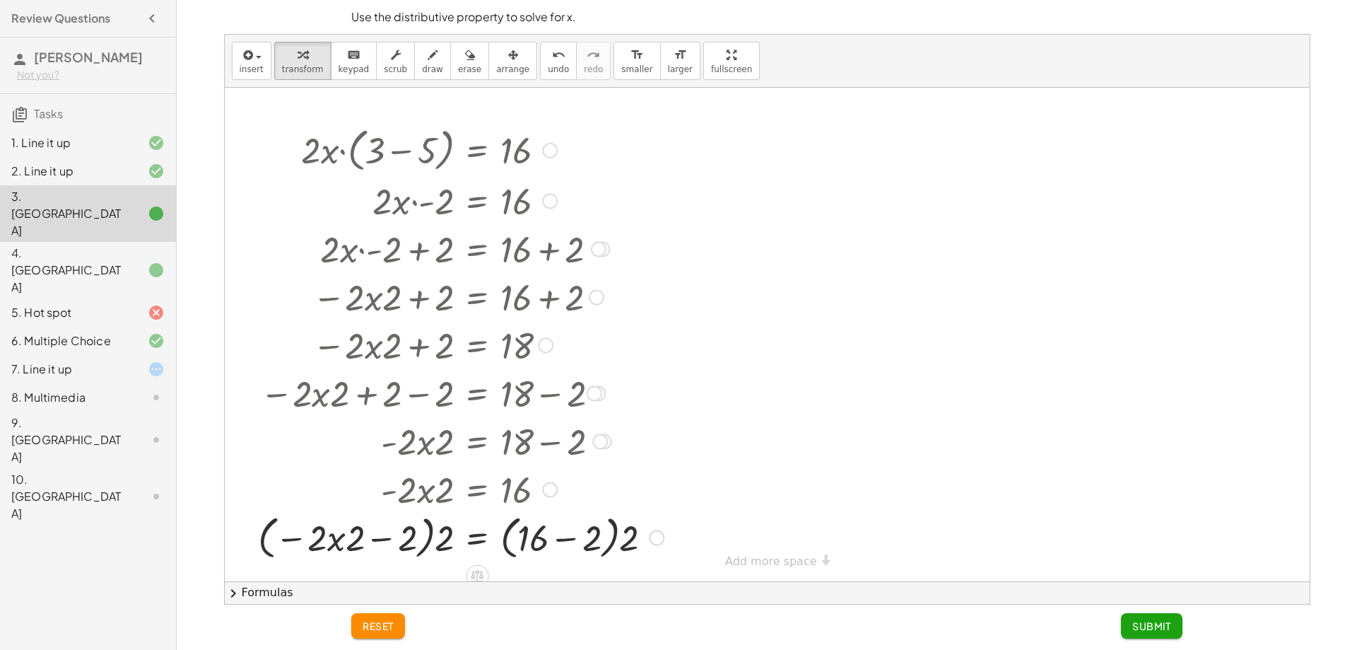
click at [770, 572] on div at bounding box center [767, 334] width 1085 height 493
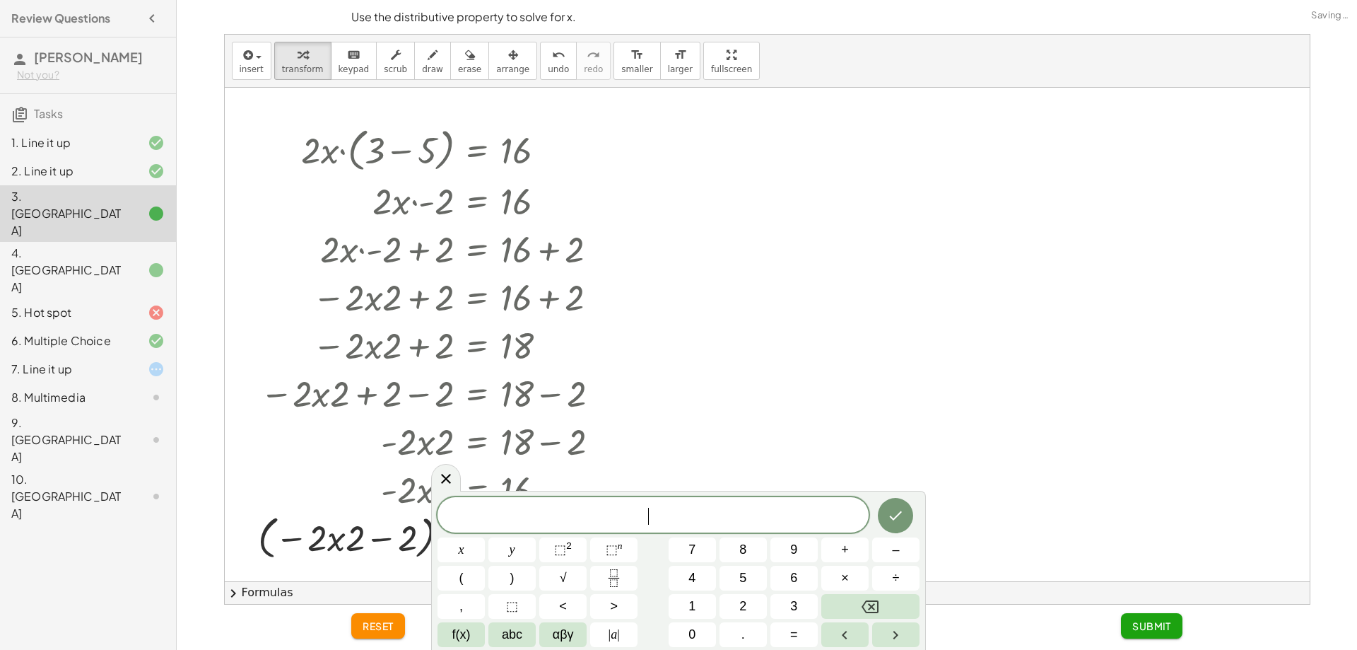
click at [811, 438] on div at bounding box center [767, 334] width 1085 height 493
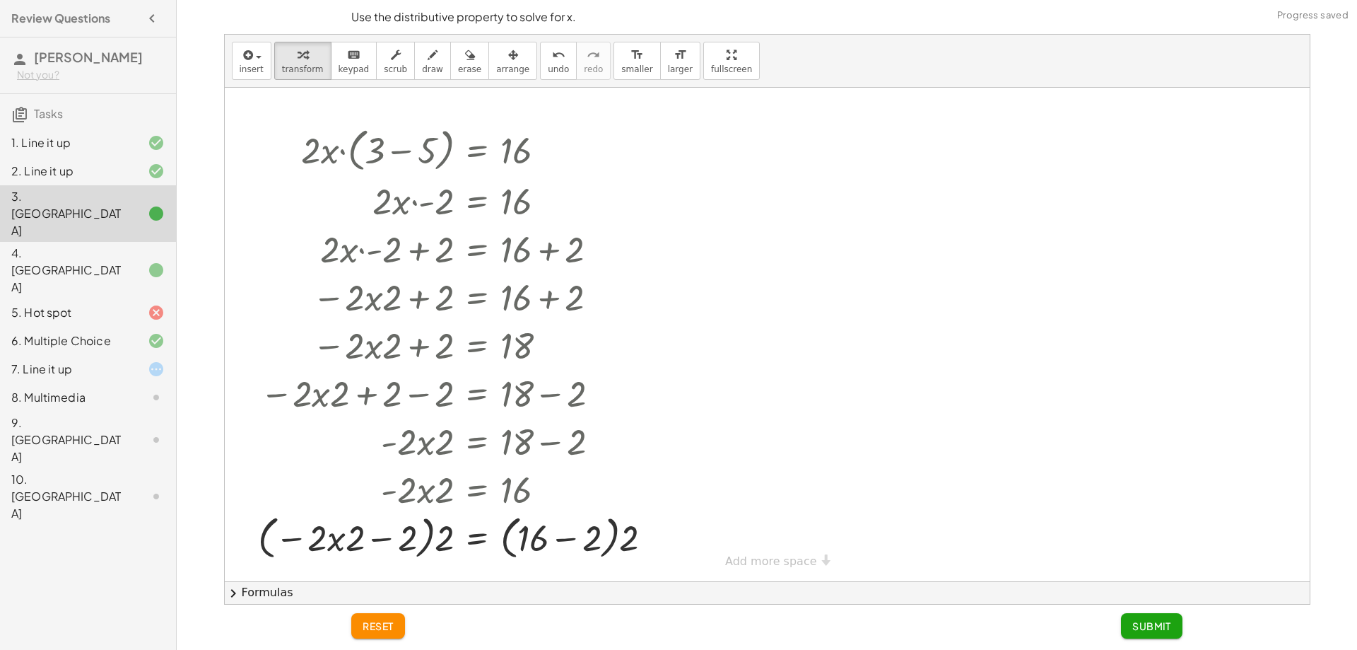
click at [790, 559] on div "· 2 · x · ( + 3 − 5 ) = 16 · 2 · x · - 2 = 16 + · 2 · x · - 2 + ⬚ = + 16 + ⬚ + …" at bounding box center [767, 334] width 1085 height 493
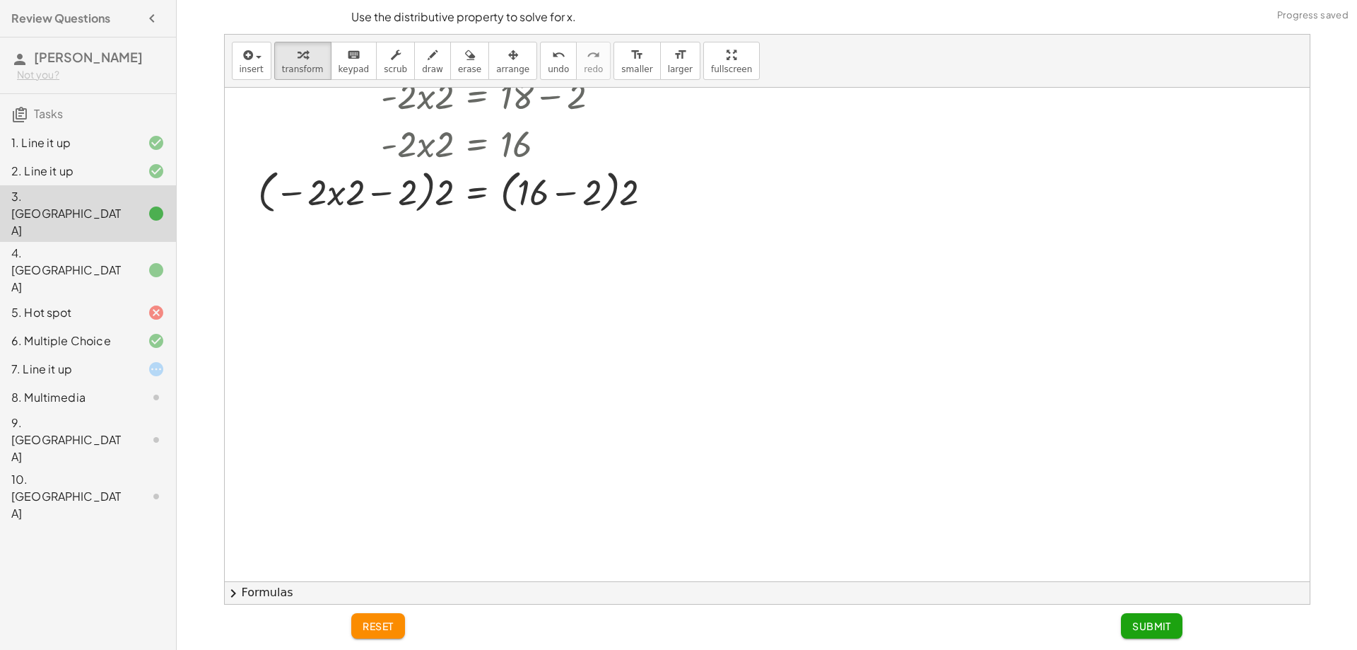
scroll to position [354, 0]
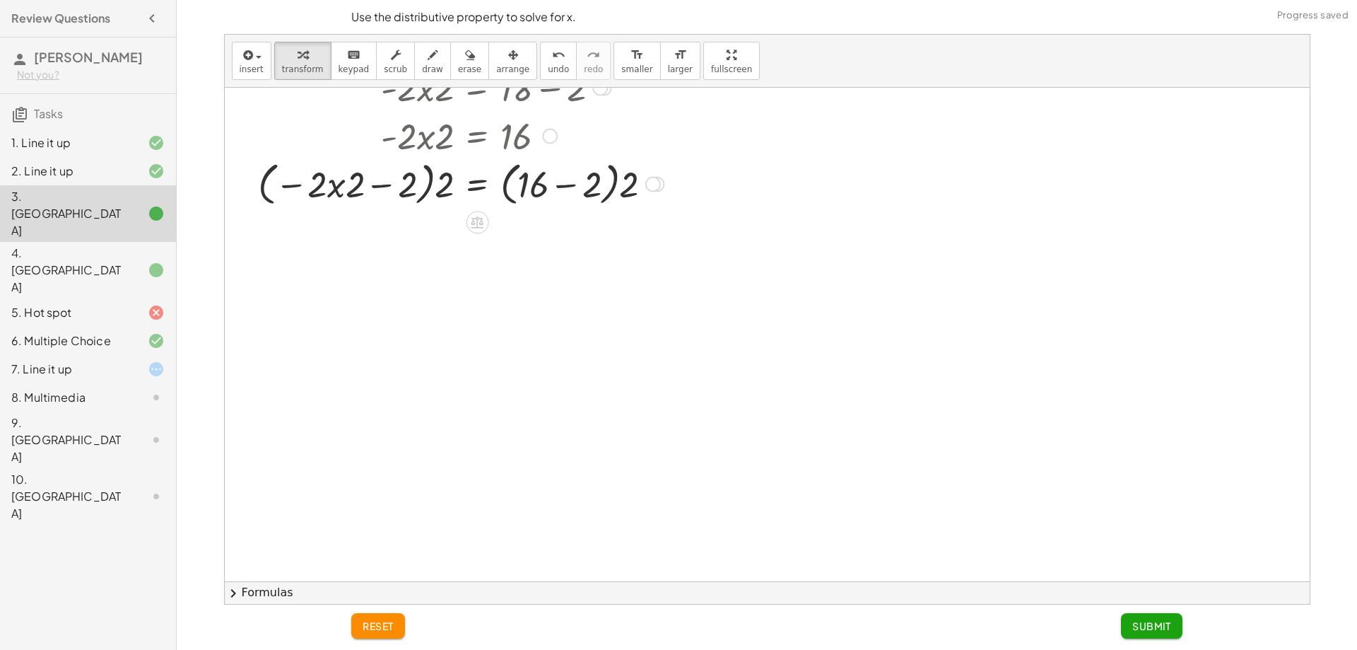
click at [436, 192] on div at bounding box center [461, 183] width 420 height 54
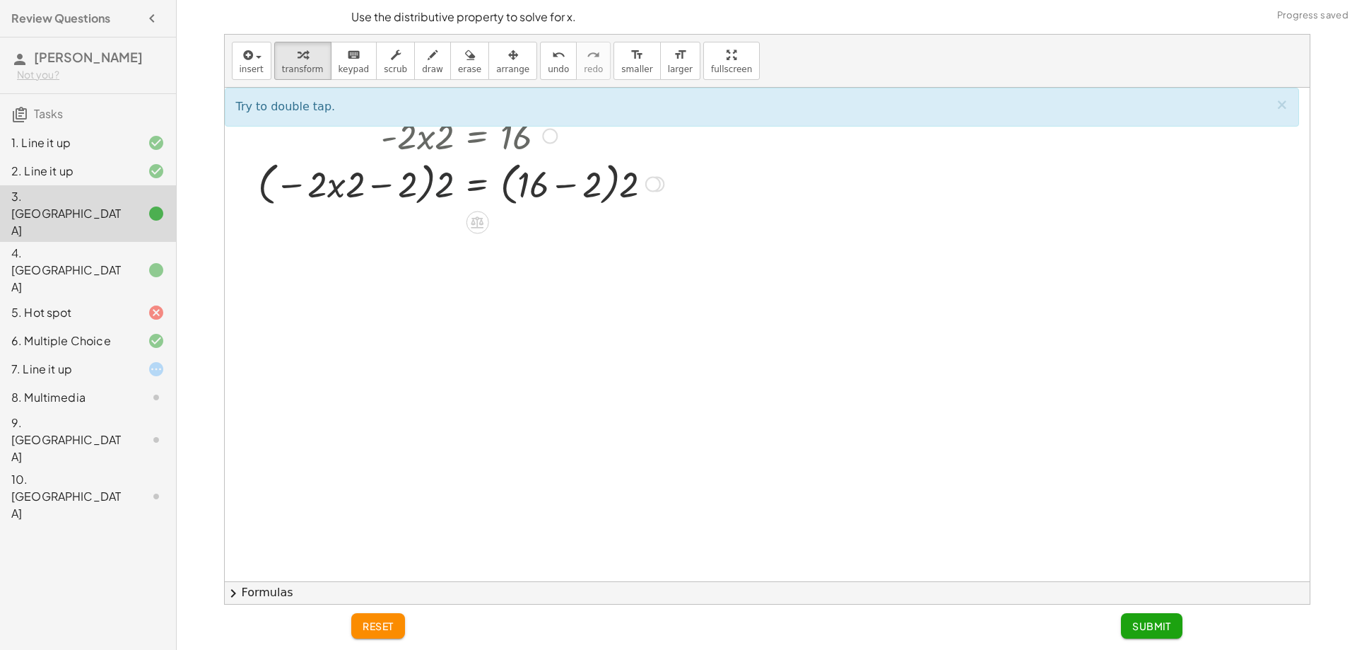
click at [414, 192] on div at bounding box center [461, 183] width 420 height 54
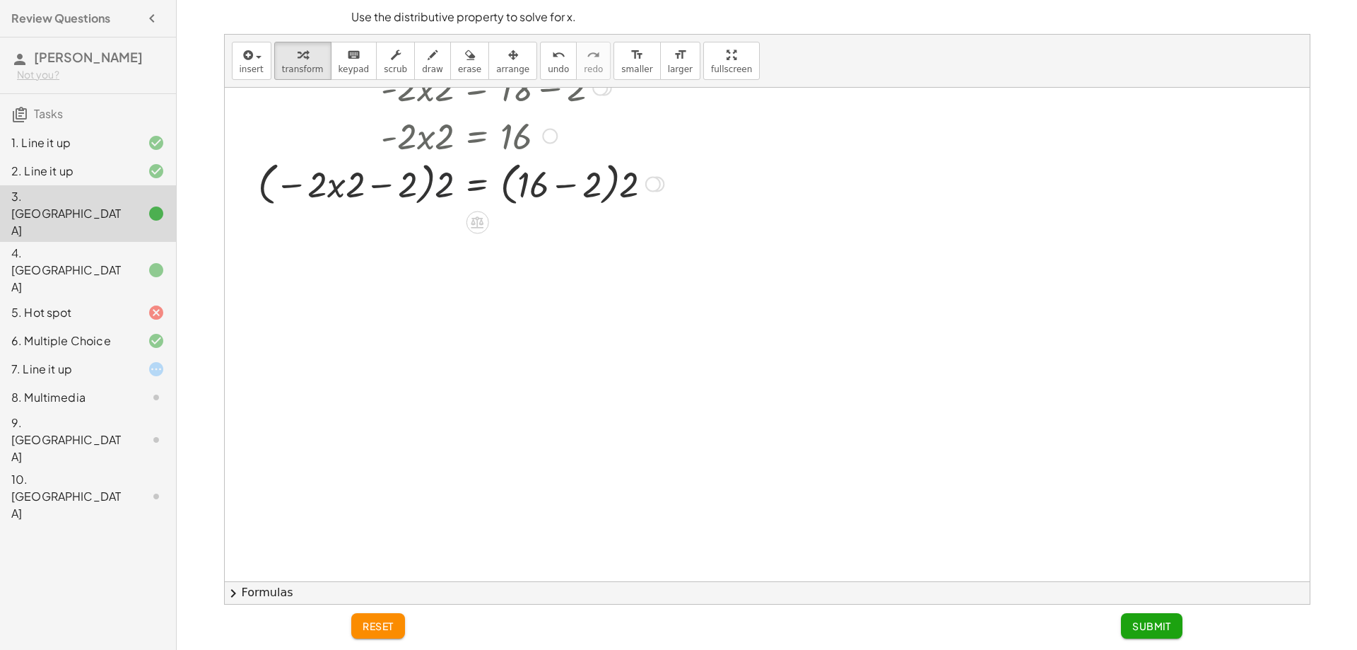
click at [355, 179] on div at bounding box center [461, 183] width 420 height 54
click at [339, 179] on div at bounding box center [461, 183] width 420 height 54
click at [418, 185] on div at bounding box center [461, 183] width 420 height 54
click at [645, 180] on div at bounding box center [461, 183] width 420 height 54
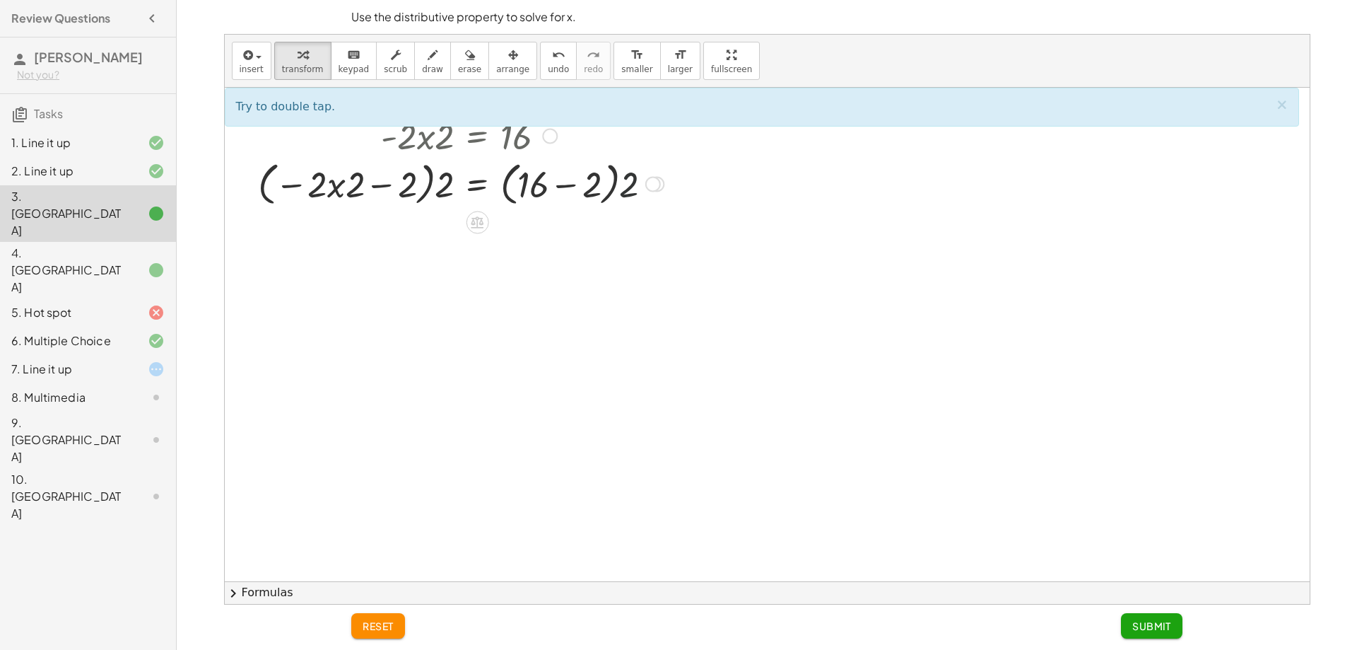
click at [626, 187] on div at bounding box center [461, 183] width 420 height 54
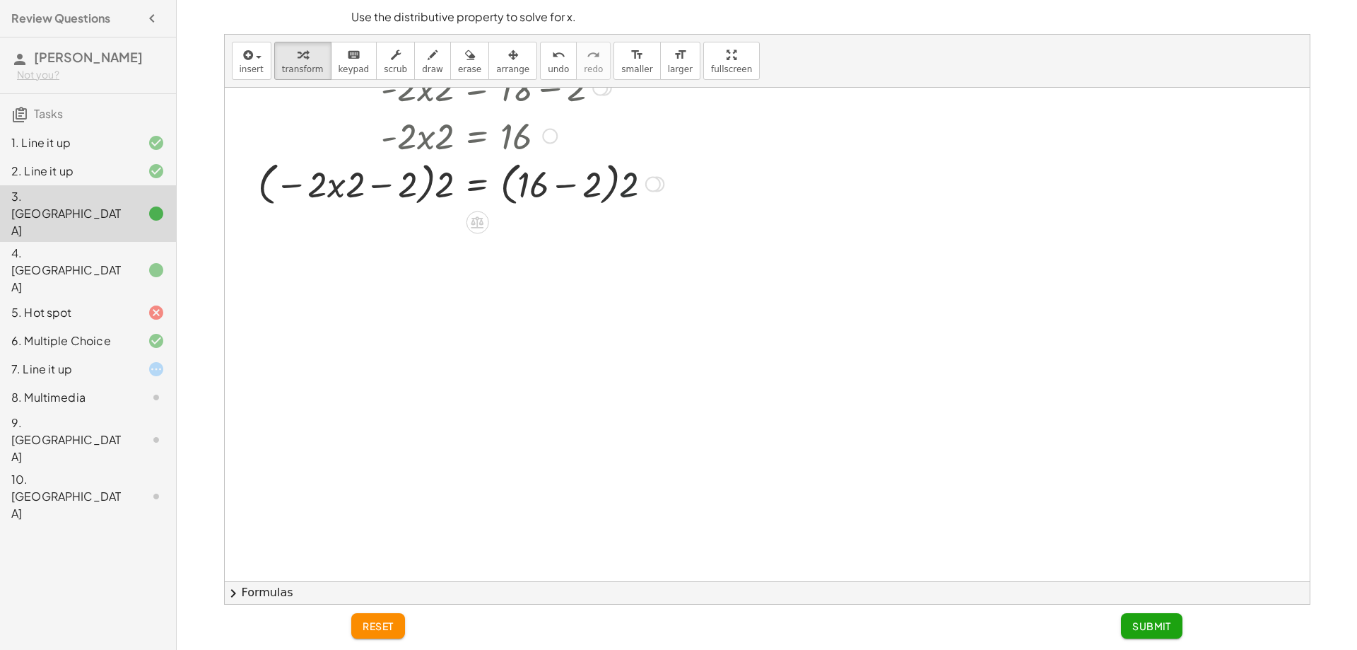
drag, startPoint x: 583, startPoint y: 180, endPoint x: 573, endPoint y: 180, distance: 9.9
click at [583, 180] on div at bounding box center [461, 183] width 420 height 54
click at [538, 181] on div at bounding box center [435, 183] width 368 height 54
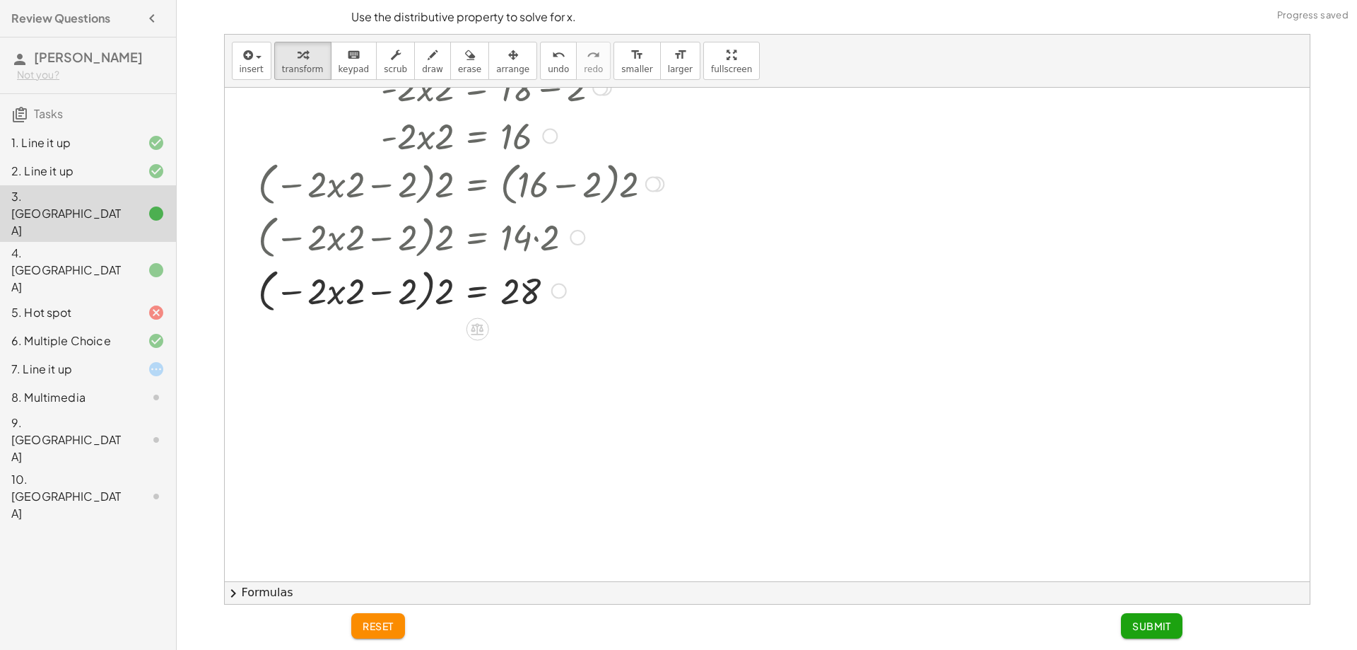
click at [382, 287] on div at bounding box center [461, 290] width 420 height 54
click at [363, 291] on div at bounding box center [461, 290] width 420 height 54
click at [321, 288] on div at bounding box center [461, 290] width 420 height 54
drag, startPoint x: 244, startPoint y: 288, endPoint x: 306, endPoint y: 287, distance: 62.2
click at [245, 288] on div at bounding box center [247, 42] width 21 height 554
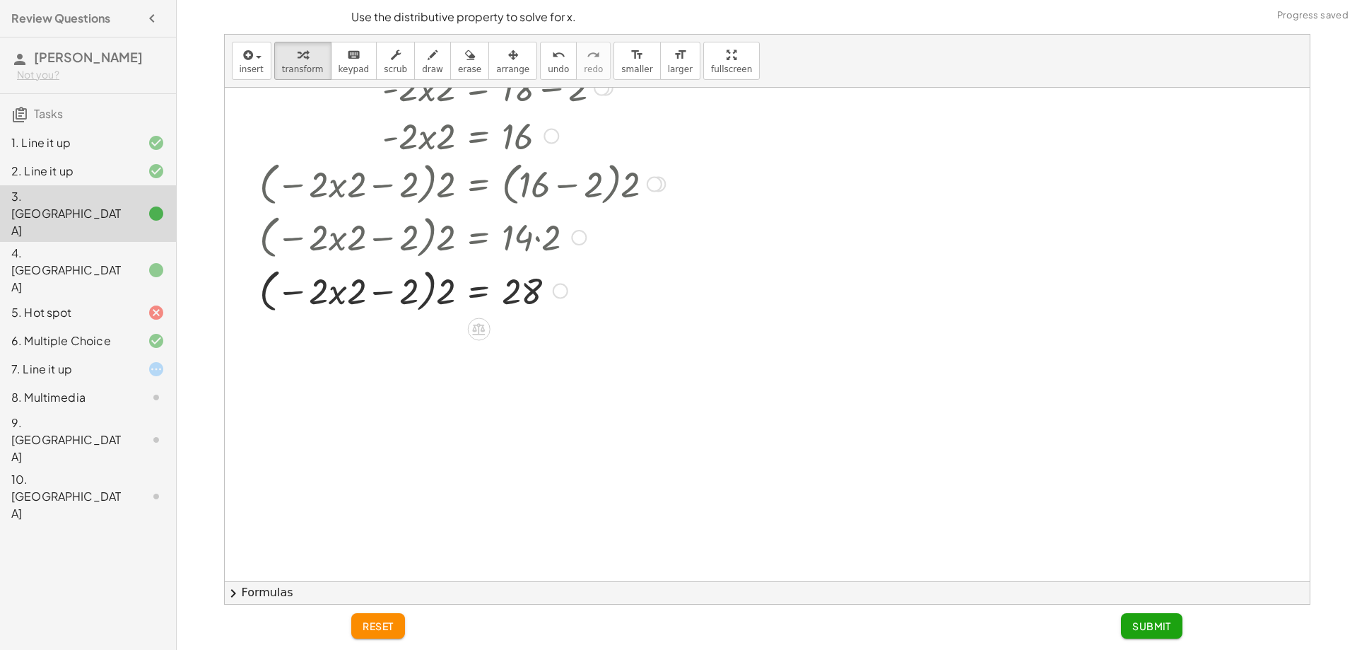
click at [322, 288] on div at bounding box center [462, 290] width 420 height 54
click at [448, 293] on div at bounding box center [462, 290] width 420 height 54
click at [423, 295] on div at bounding box center [461, 290] width 421 height 48
click at [421, 295] on div at bounding box center [461, 290] width 421 height 48
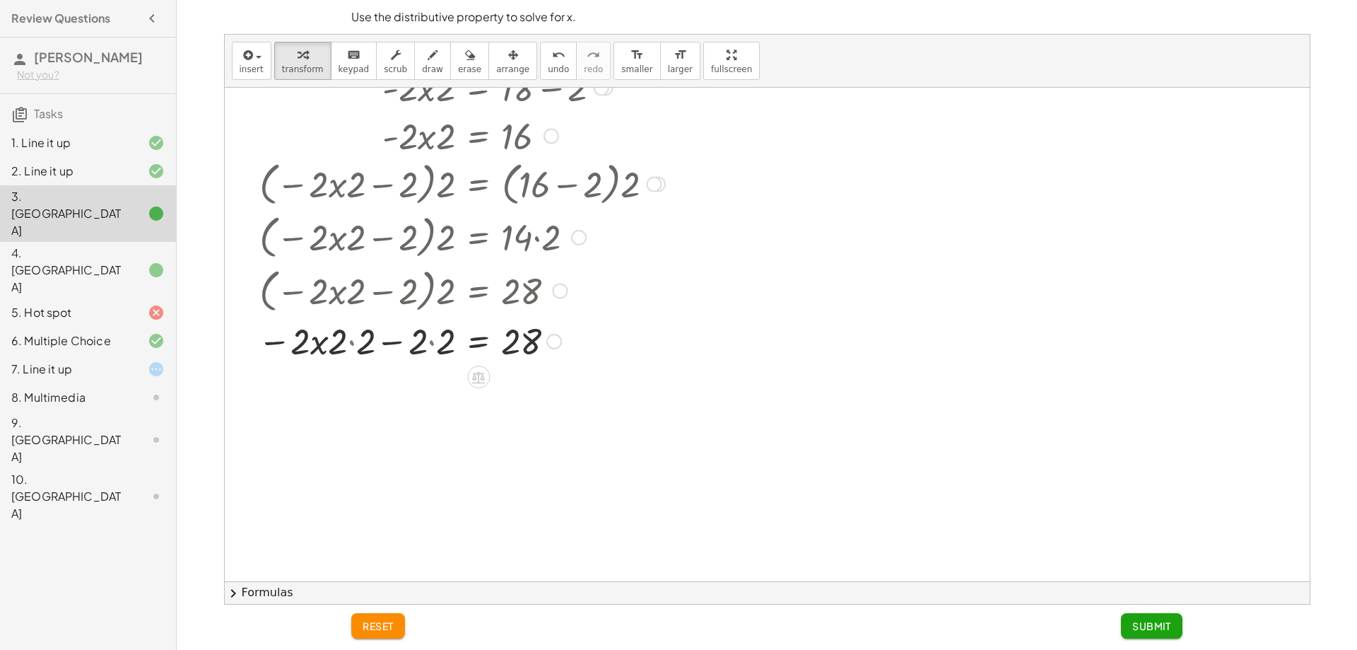
drag, startPoint x: 417, startPoint y: 295, endPoint x: 378, endPoint y: 298, distance: 39.7
click at [416, 295] on div at bounding box center [461, 290] width 421 height 54
drag, startPoint x: 378, startPoint y: 324, endPoint x: 354, endPoint y: 337, distance: 27.2
click at [371, 329] on div at bounding box center [461, 340] width 421 height 48
click at [351, 338] on div at bounding box center [461, 340] width 421 height 48
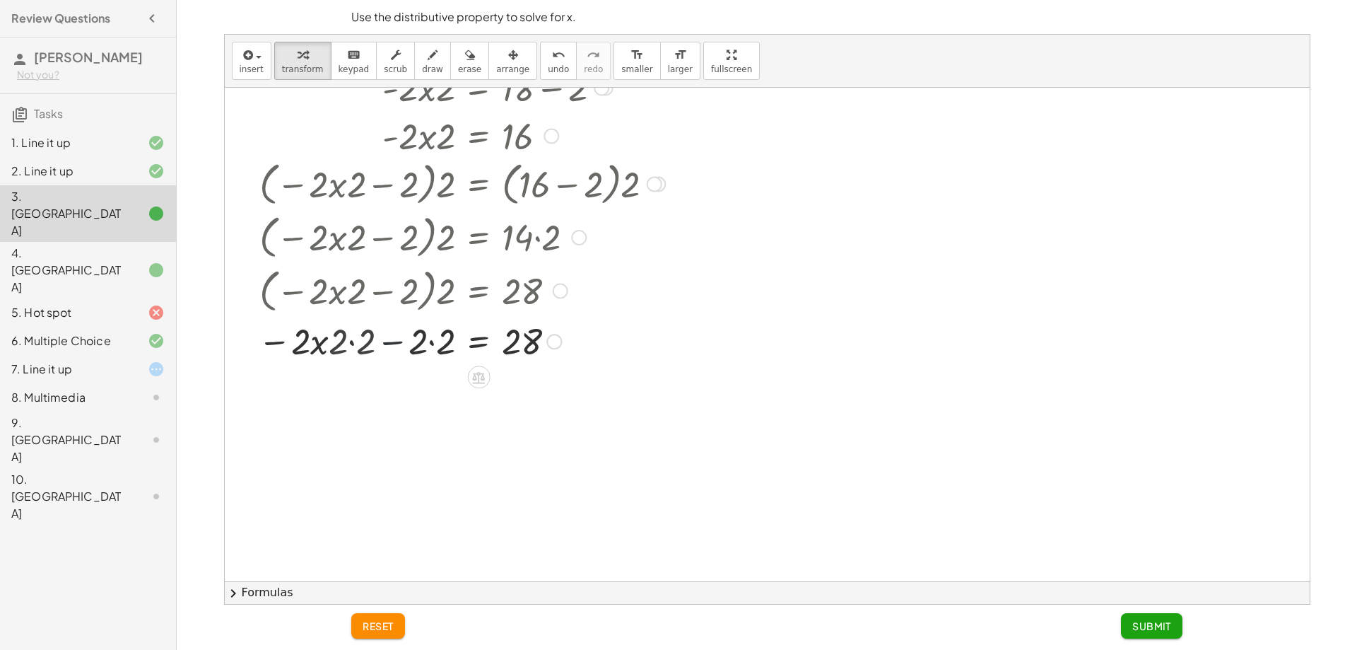
drag, startPoint x: 351, startPoint y: 338, endPoint x: 363, endPoint y: 343, distance: 13.0
click at [352, 339] on div at bounding box center [462, 340] width 420 height 48
click at [373, 347] on div at bounding box center [461, 340] width 421 height 48
click at [422, 347] on div at bounding box center [461, 340] width 421 height 48
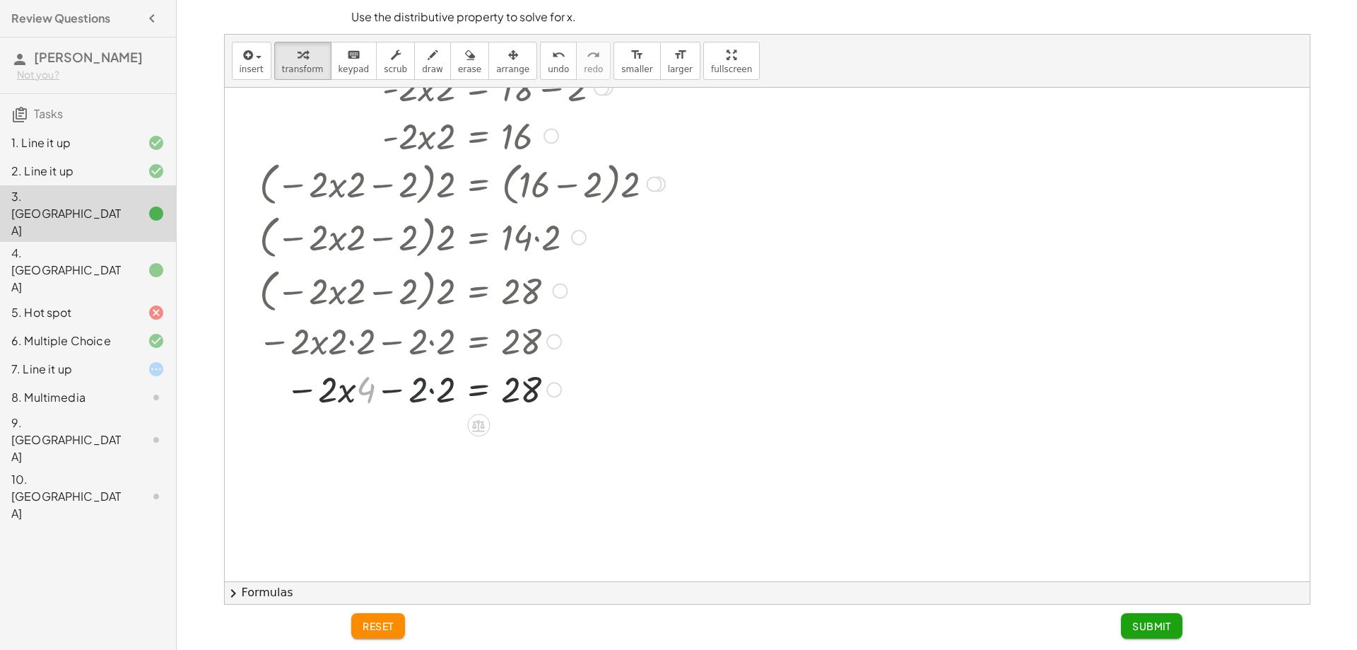
drag, startPoint x: 432, startPoint y: 368, endPoint x: 424, endPoint y: 382, distance: 15.5
click at [428, 373] on div at bounding box center [461, 388] width 421 height 48
drag, startPoint x: 423, startPoint y: 387, endPoint x: 431, endPoint y: 397, distance: 11.6
click at [423, 390] on div at bounding box center [461, 388] width 421 height 48
click at [431, 397] on div at bounding box center [461, 388] width 421 height 48
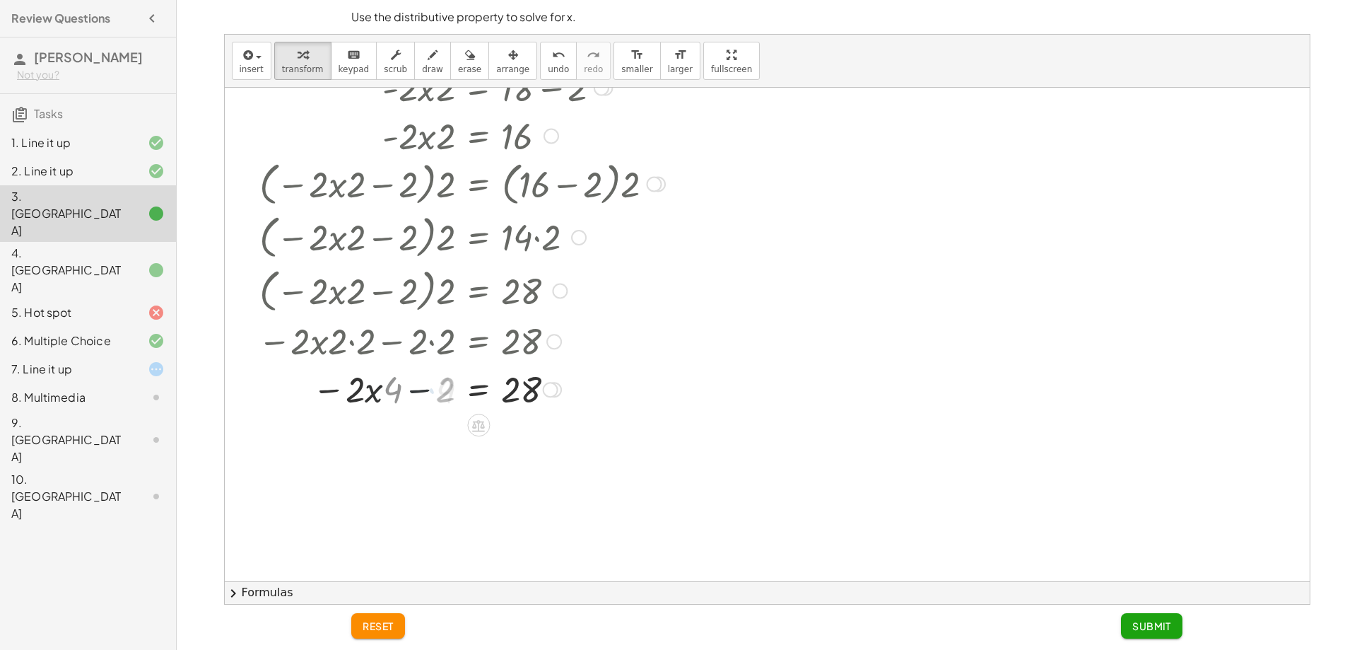
click at [431, 397] on div at bounding box center [461, 388] width 421 height 48
click at [410, 397] on div at bounding box center [461, 388] width 421 height 48
click at [469, 432] on div at bounding box center [767, 227] width 1085 height 987
drag, startPoint x: 503, startPoint y: 426, endPoint x: 494, endPoint y: 431, distance: 10.1
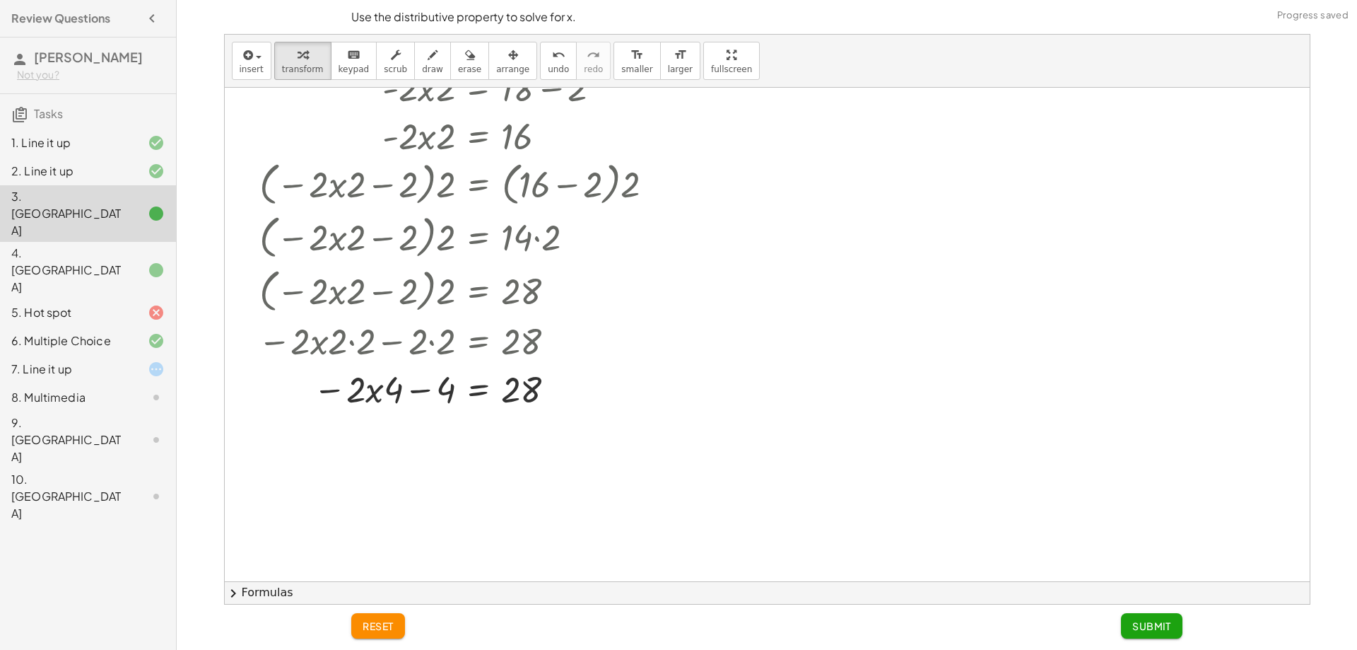
click at [503, 426] on div at bounding box center [767, 227] width 1085 height 987
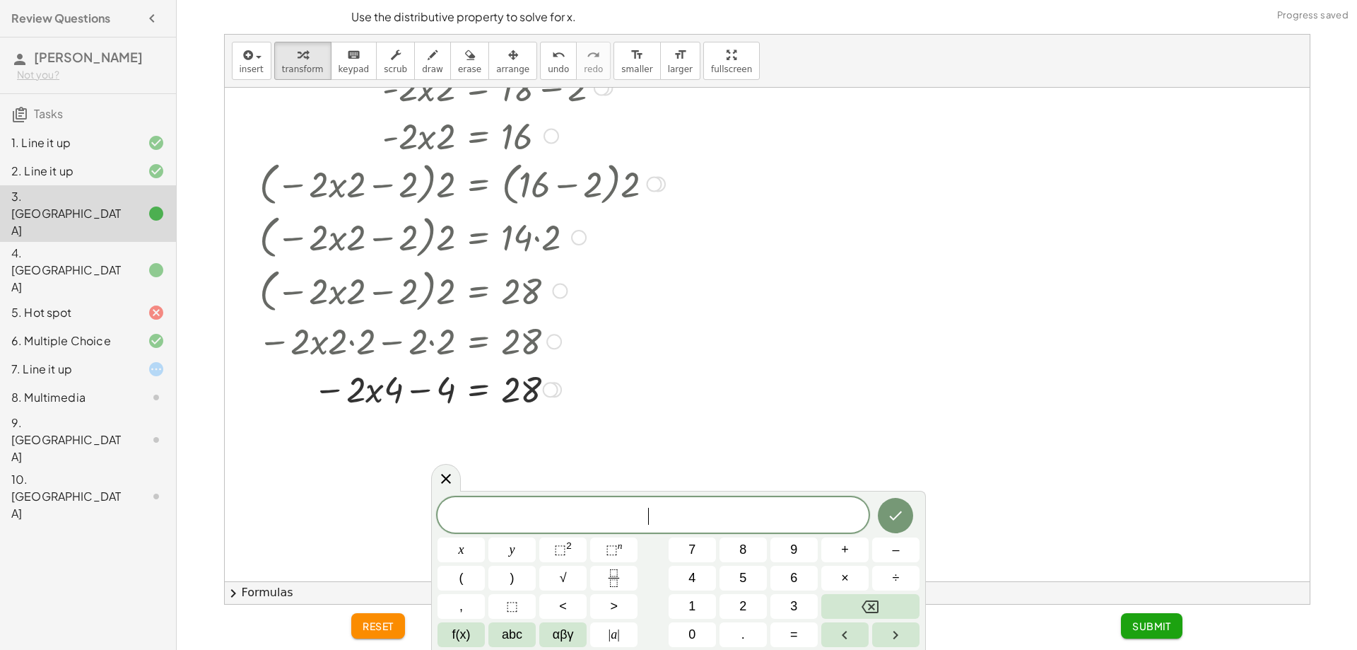
click at [481, 434] on div at bounding box center [478, 425] width 23 height 23
click at [887, 553] on button "–" at bounding box center [895, 549] width 47 height 25
click at [683, 583] on button "4" at bounding box center [692, 578] width 47 height 25
click at [910, 507] on button "Done" at bounding box center [895, 515] width 35 height 35
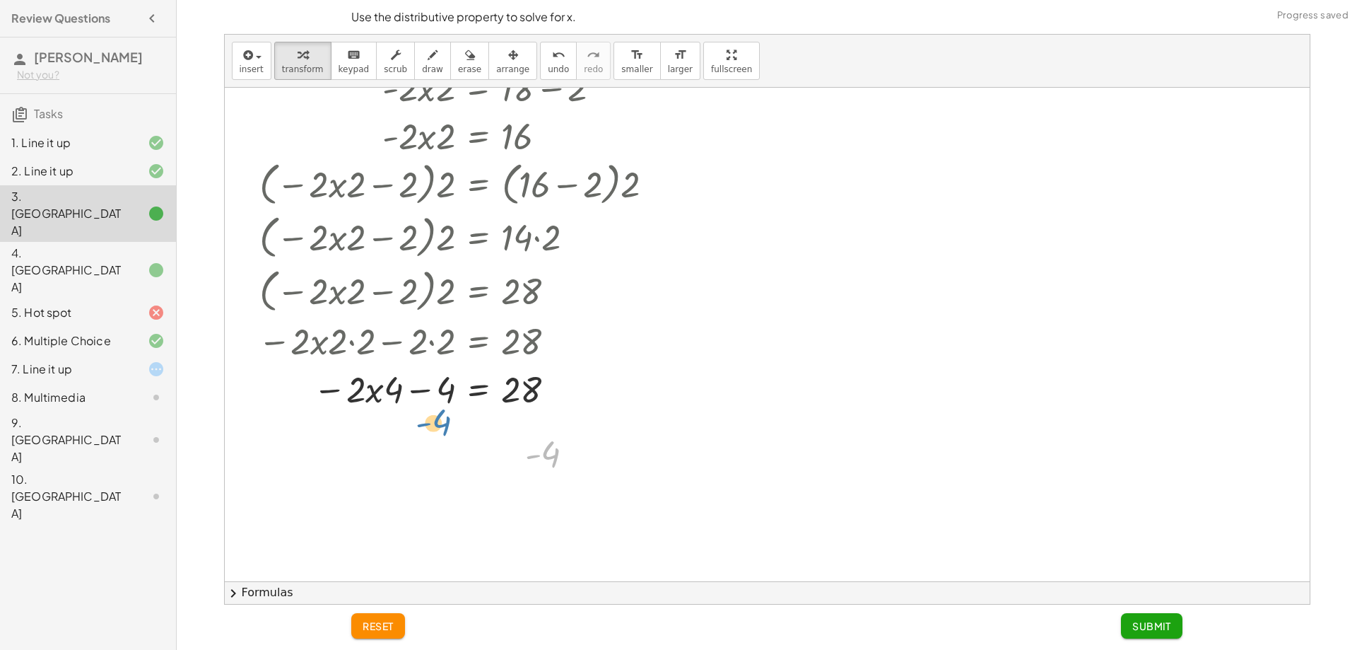
drag, startPoint x: 541, startPoint y: 454, endPoint x: 434, endPoint y: 423, distance: 111.2
click at [552, 57] on icon "undo" at bounding box center [558, 55] width 13 height 17
click at [477, 427] on icon at bounding box center [478, 425] width 13 height 12
click at [428, 428] on div "+" at bounding box center [422, 425] width 23 height 23
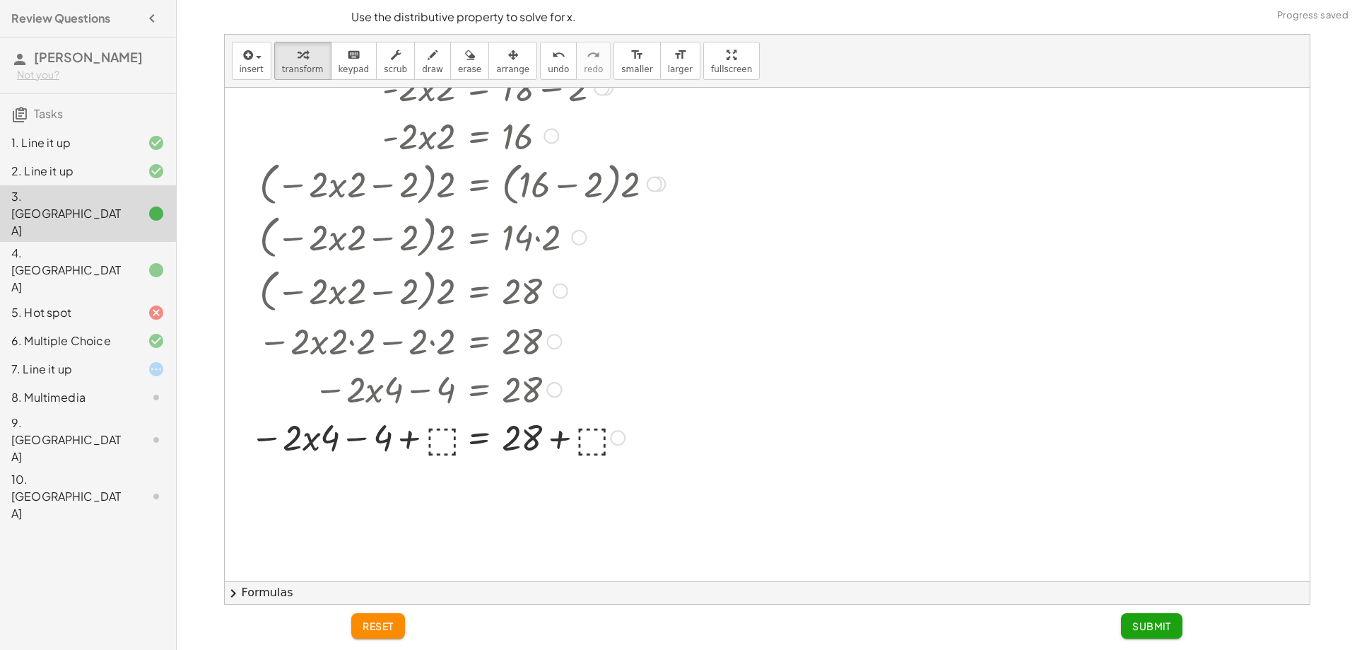
click at [445, 442] on div at bounding box center [457, 436] width 429 height 48
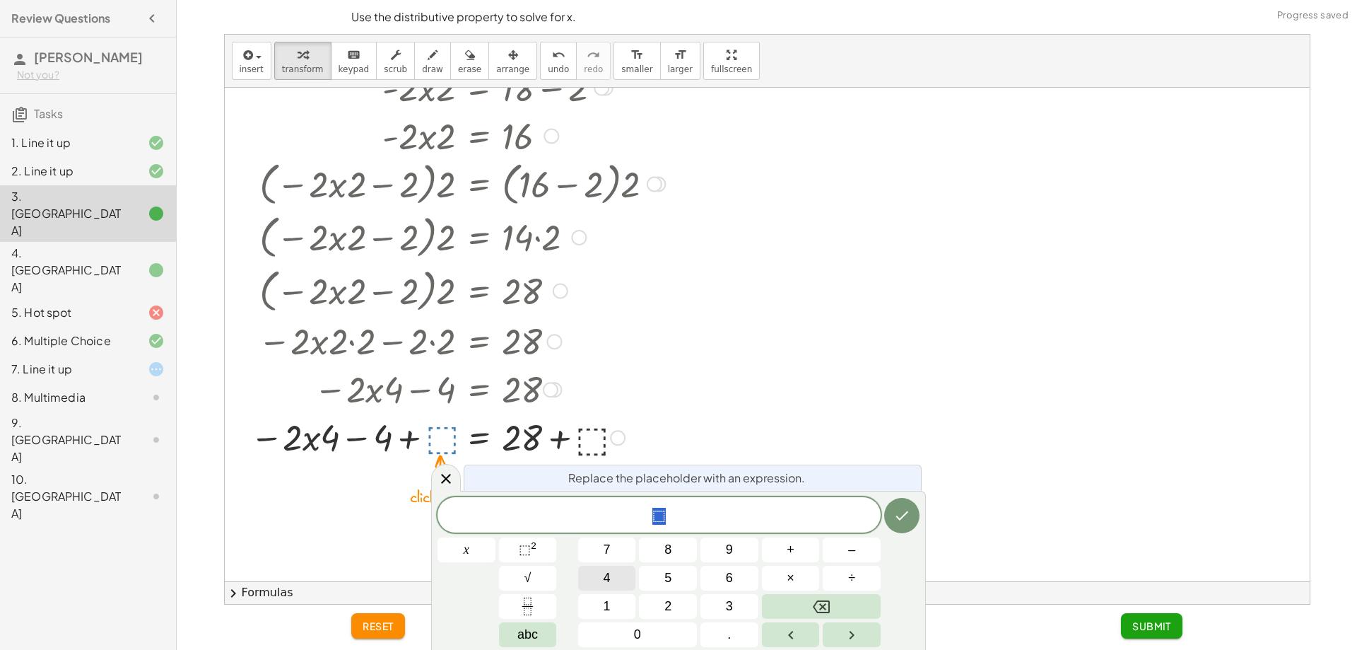
click at [593, 571] on button "4" at bounding box center [607, 578] width 58 height 25
click at [909, 511] on icon "Done" at bounding box center [902, 515] width 17 height 17
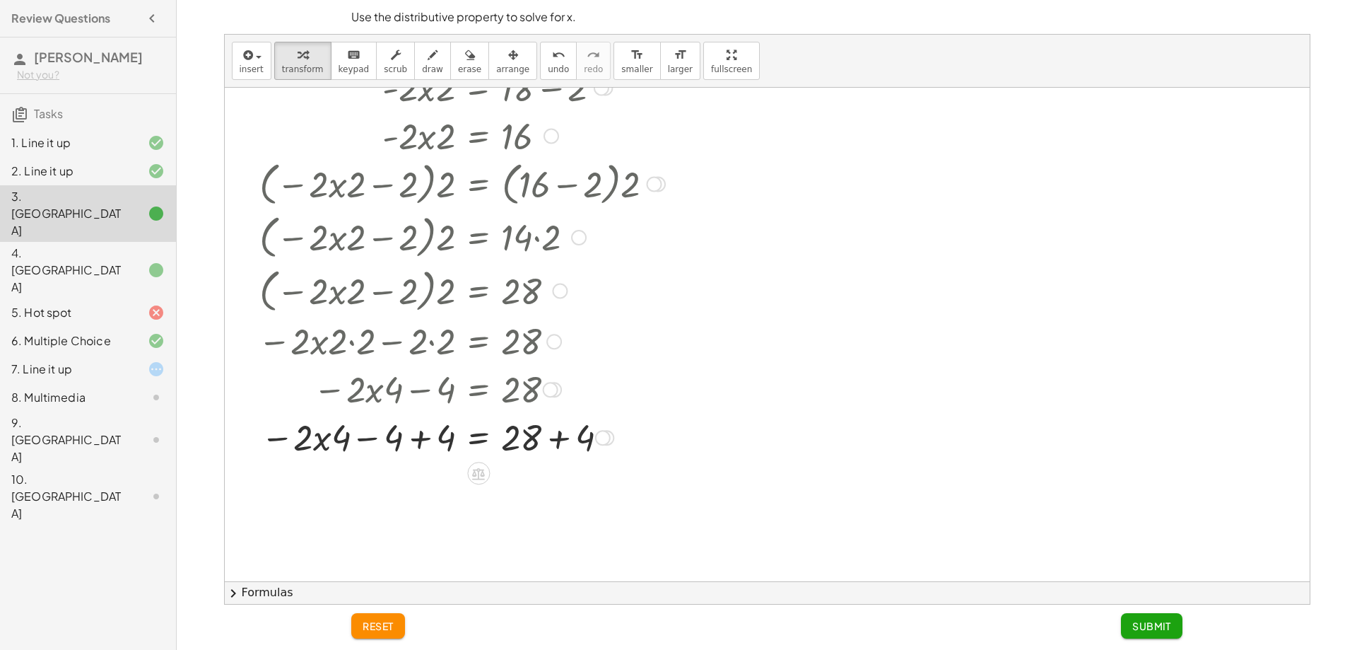
click at [414, 441] on div at bounding box center [461, 436] width 421 height 48
click at [450, 478] on div at bounding box center [461, 484] width 421 height 48
click at [580, 489] on div at bounding box center [461, 484] width 421 height 48
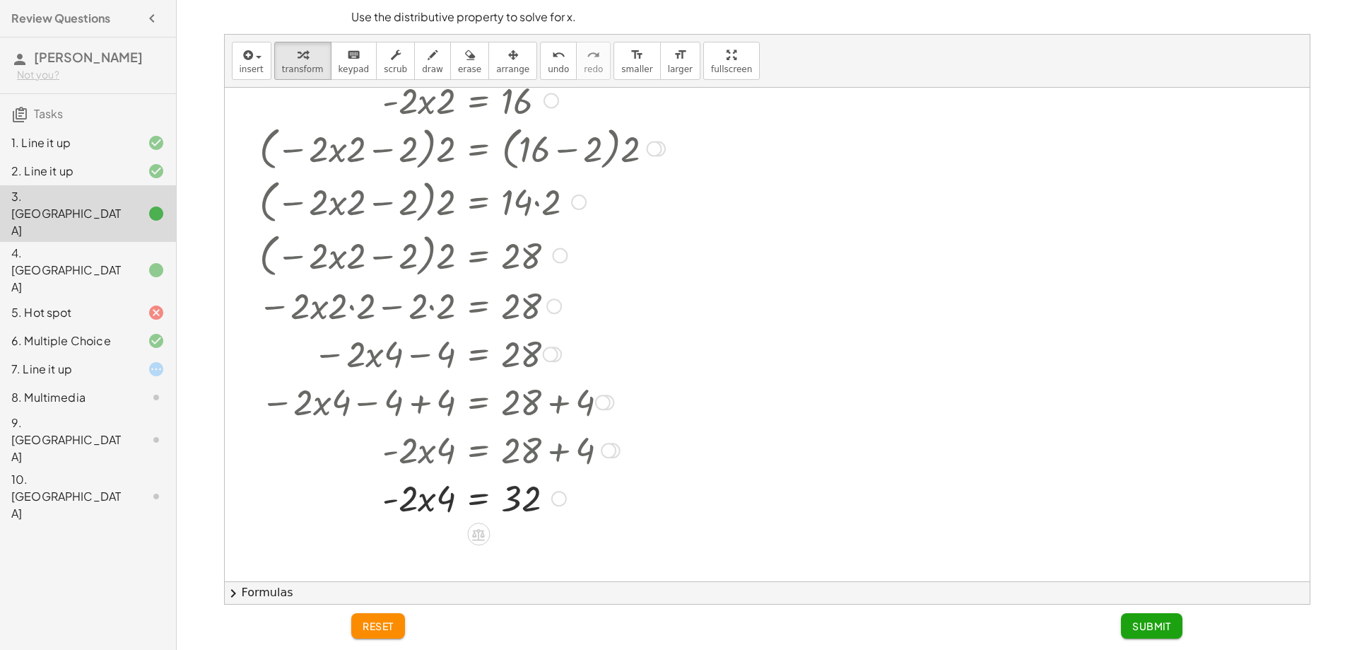
scroll to position [424, 0]
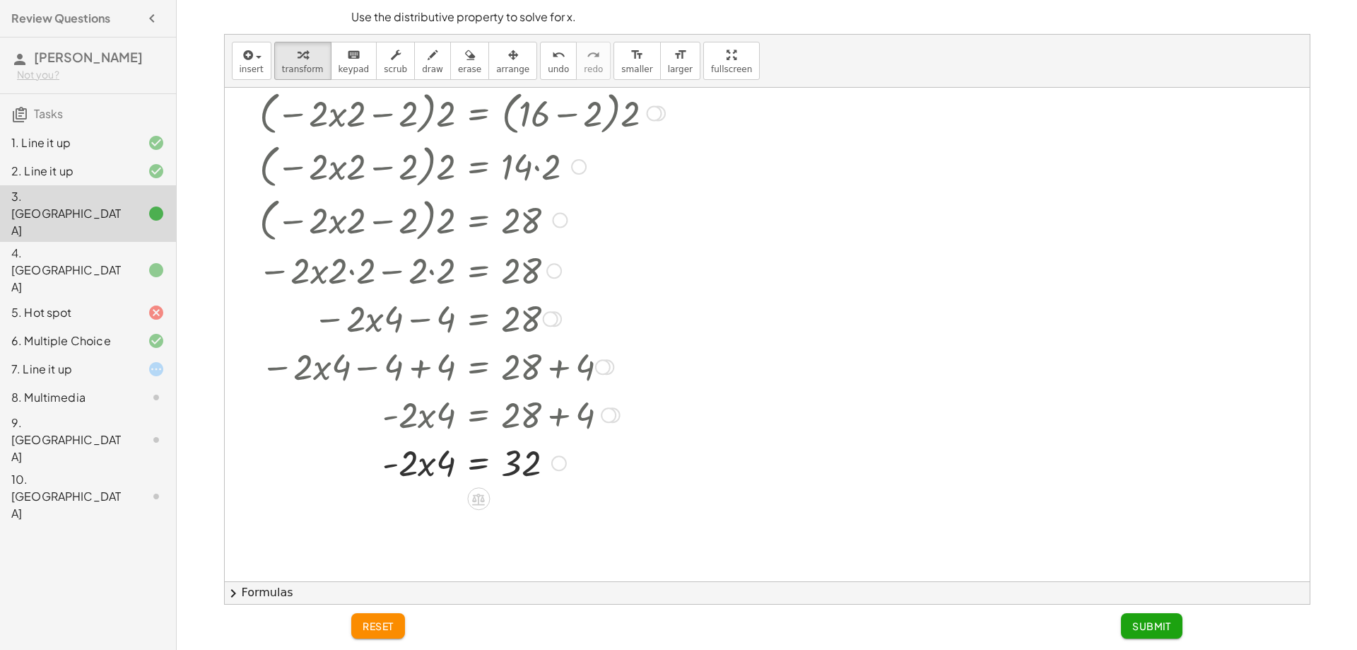
click at [484, 501] on icon at bounding box center [478, 499] width 13 height 12
click at [455, 503] on div "−" at bounding box center [450, 498] width 23 height 23
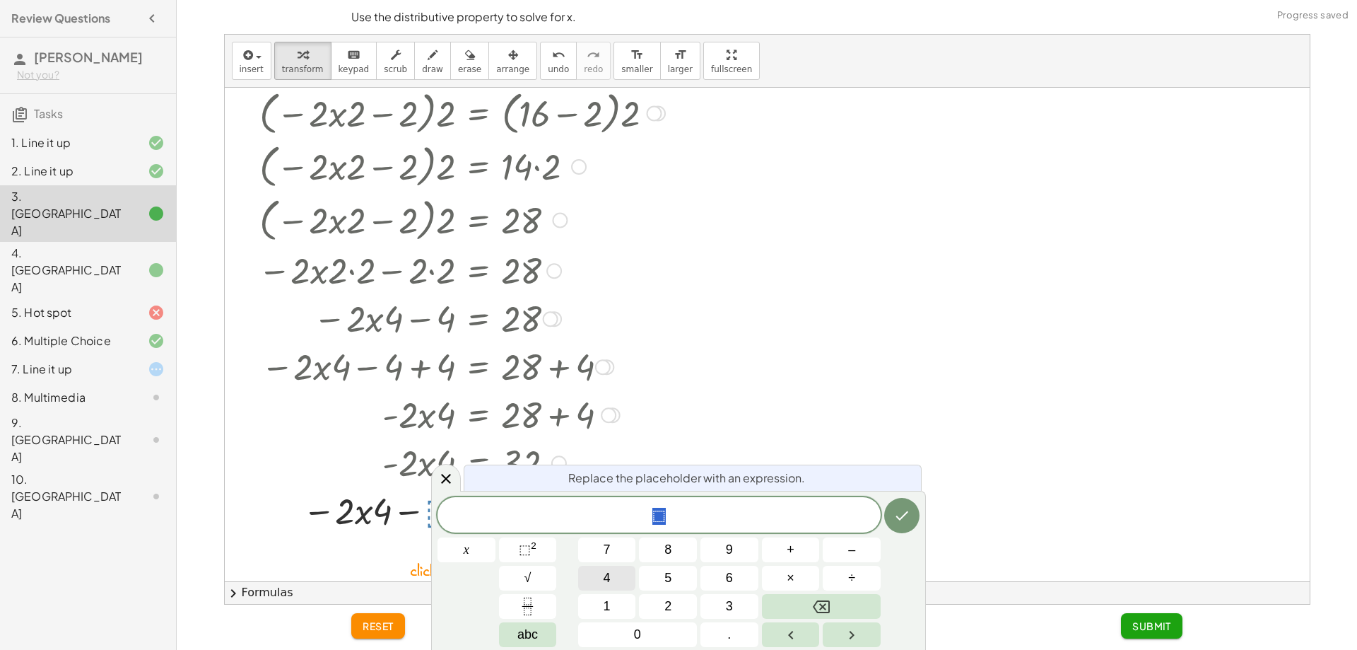
click at [613, 569] on button "4" at bounding box center [607, 578] width 58 height 25
click at [901, 530] on button "Done" at bounding box center [901, 515] width 35 height 35
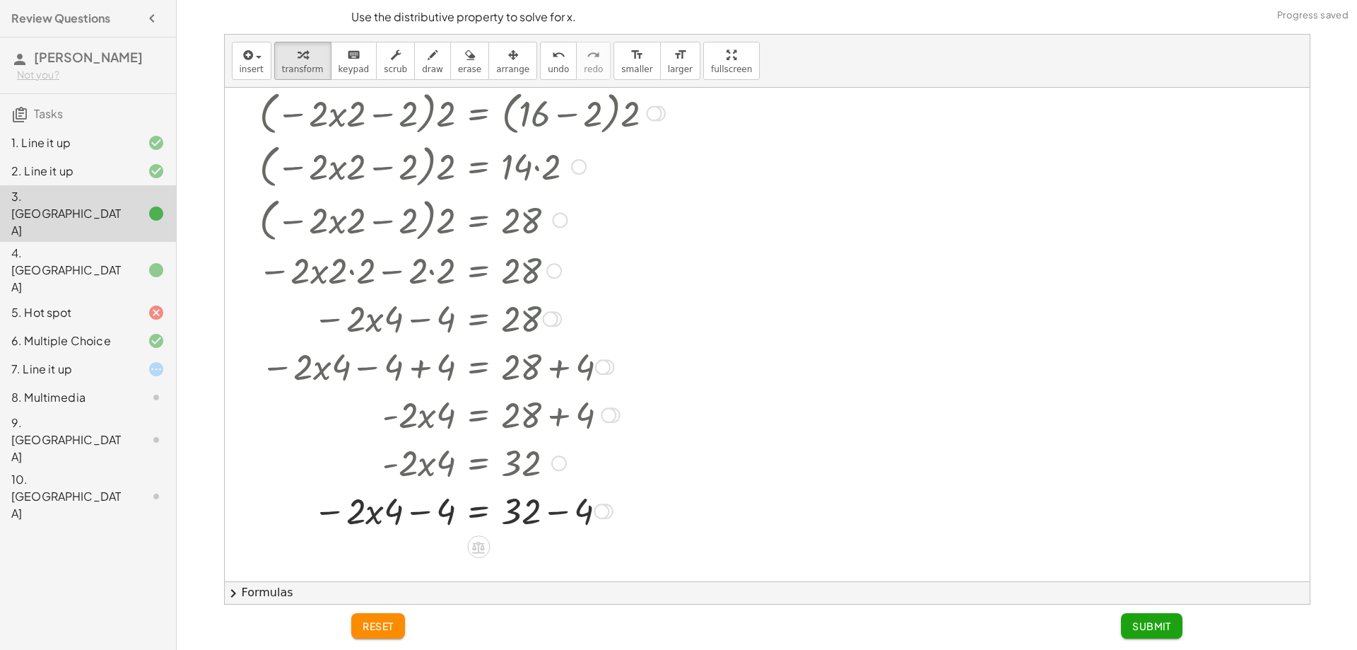
click at [387, 513] on div at bounding box center [461, 510] width 421 height 48
click at [414, 512] on div at bounding box center [461, 510] width 421 height 48
click at [409, 510] on div at bounding box center [461, 510] width 421 height 48
click at [409, 511] on div at bounding box center [461, 510] width 421 height 48
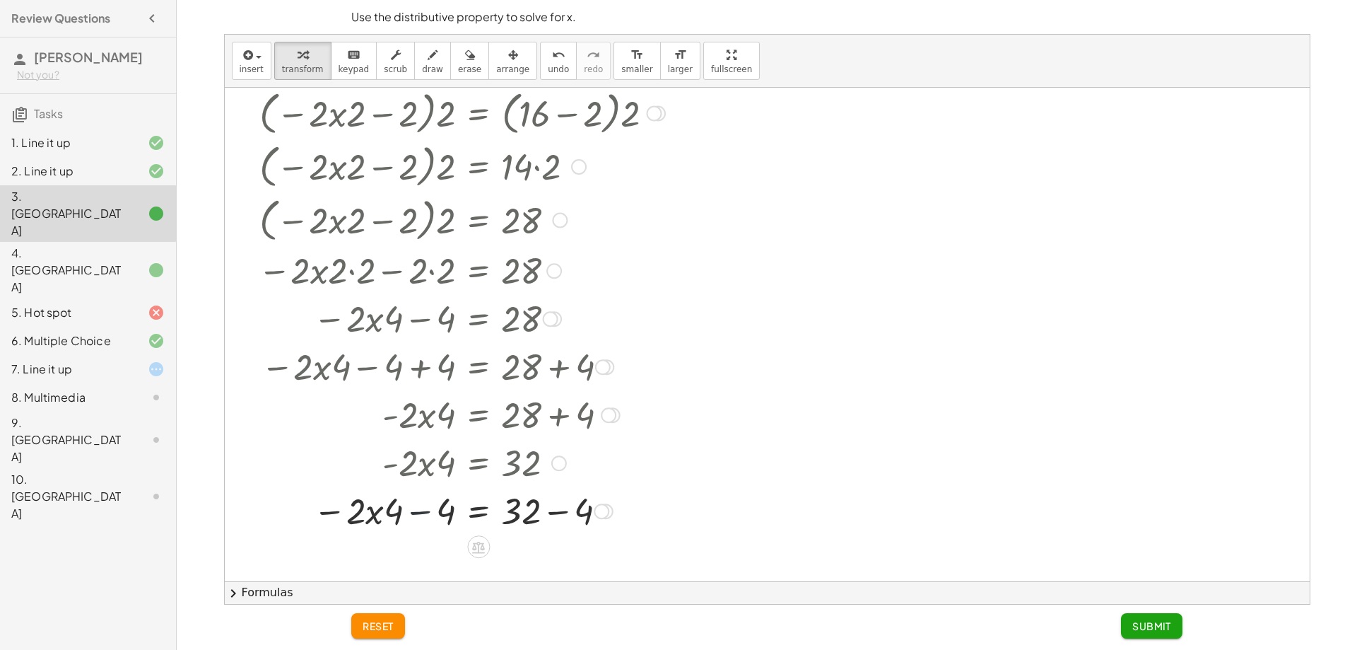
click at [422, 510] on div at bounding box center [461, 510] width 421 height 48
click at [423, 510] on div at bounding box center [461, 510] width 421 height 48
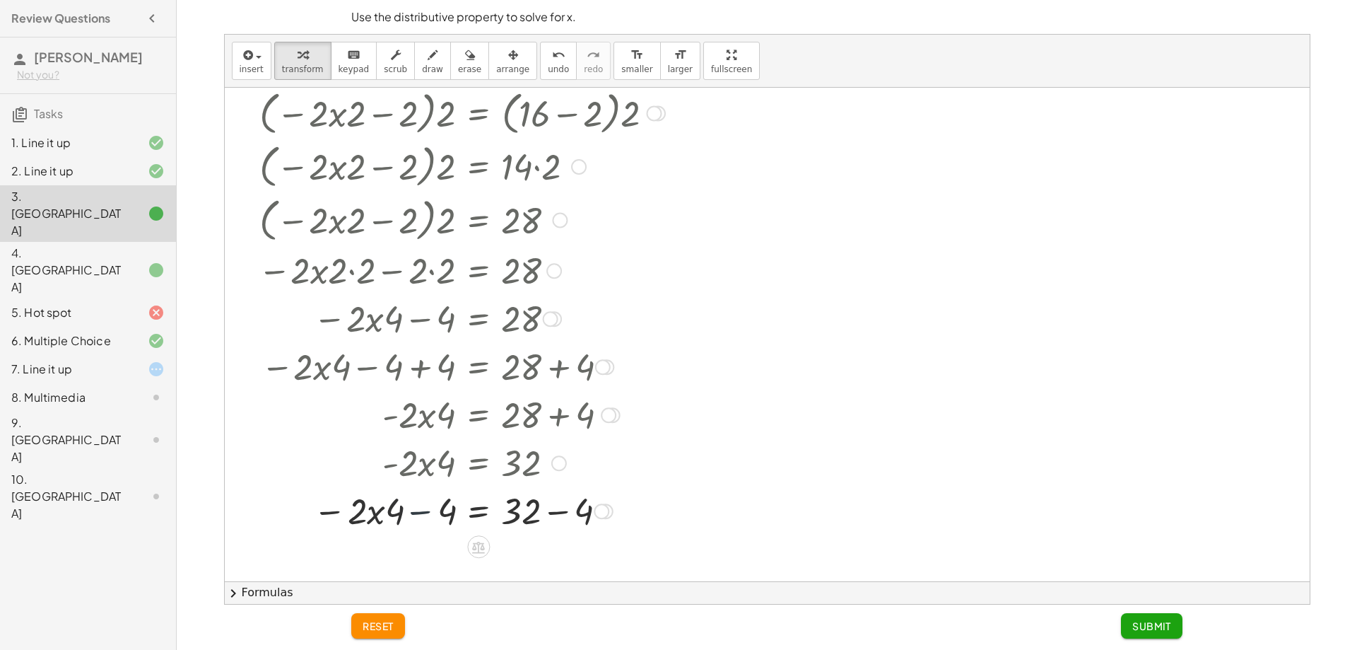
click at [423, 510] on div at bounding box center [461, 510] width 421 height 48
drag, startPoint x: 425, startPoint y: 510, endPoint x: 466, endPoint y: 518, distance: 41.6
click at [428, 510] on div at bounding box center [461, 510] width 421 height 48
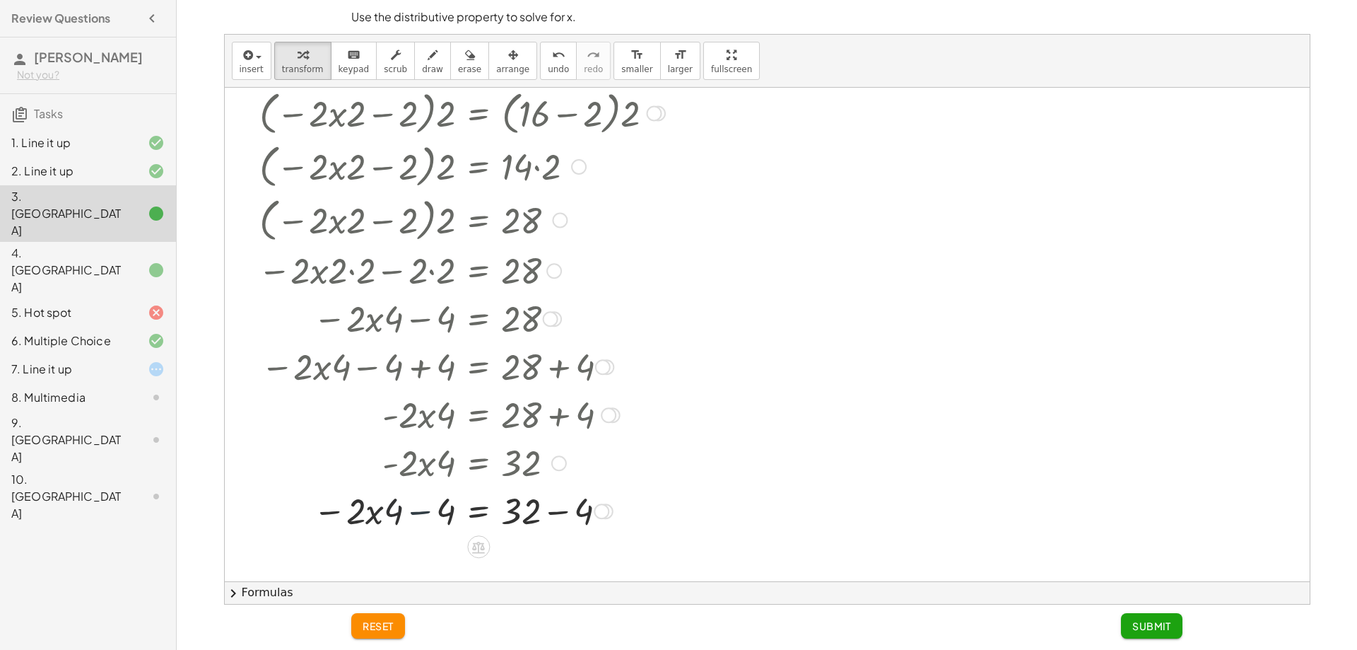
drag, startPoint x: 466, startPoint y: 518, endPoint x: 587, endPoint y: 628, distance: 163.6
click at [477, 526] on div at bounding box center [461, 510] width 421 height 48
drag, startPoint x: 587, startPoint y: 628, endPoint x: 578, endPoint y: 626, distance: 9.3
click at [583, 628] on div "reset Submit" at bounding box center [766, 625] width 831 height 25
click at [536, 503] on div at bounding box center [461, 510] width 421 height 48
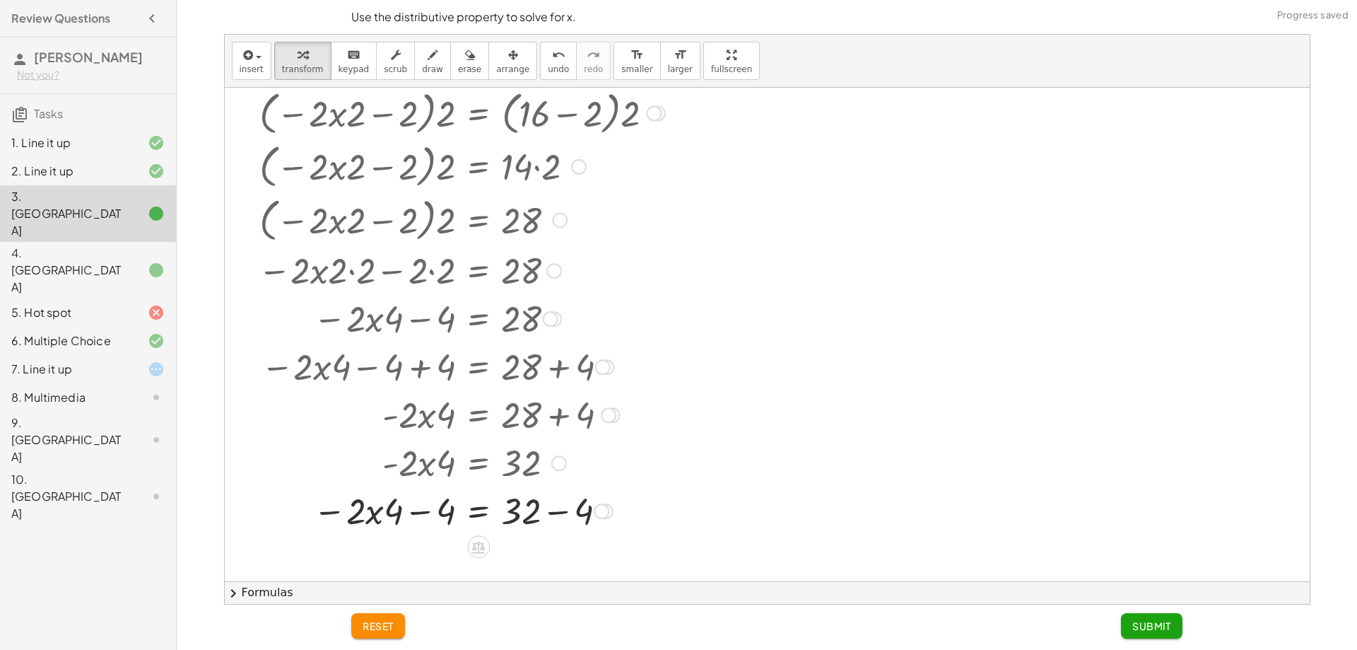
click at [542, 503] on div at bounding box center [461, 510] width 421 height 48
click at [566, 508] on div at bounding box center [461, 510] width 421 height 48
click at [438, 563] on div at bounding box center [461, 558] width 421 height 48
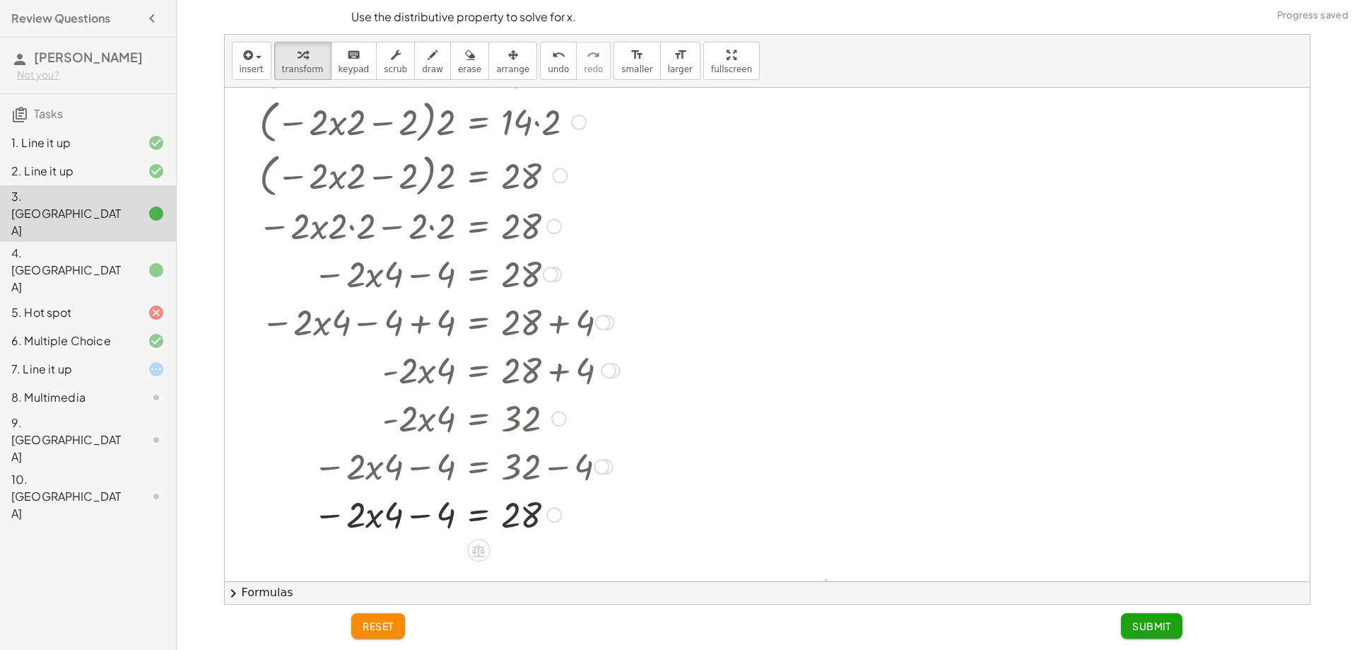
scroll to position [493, 0]
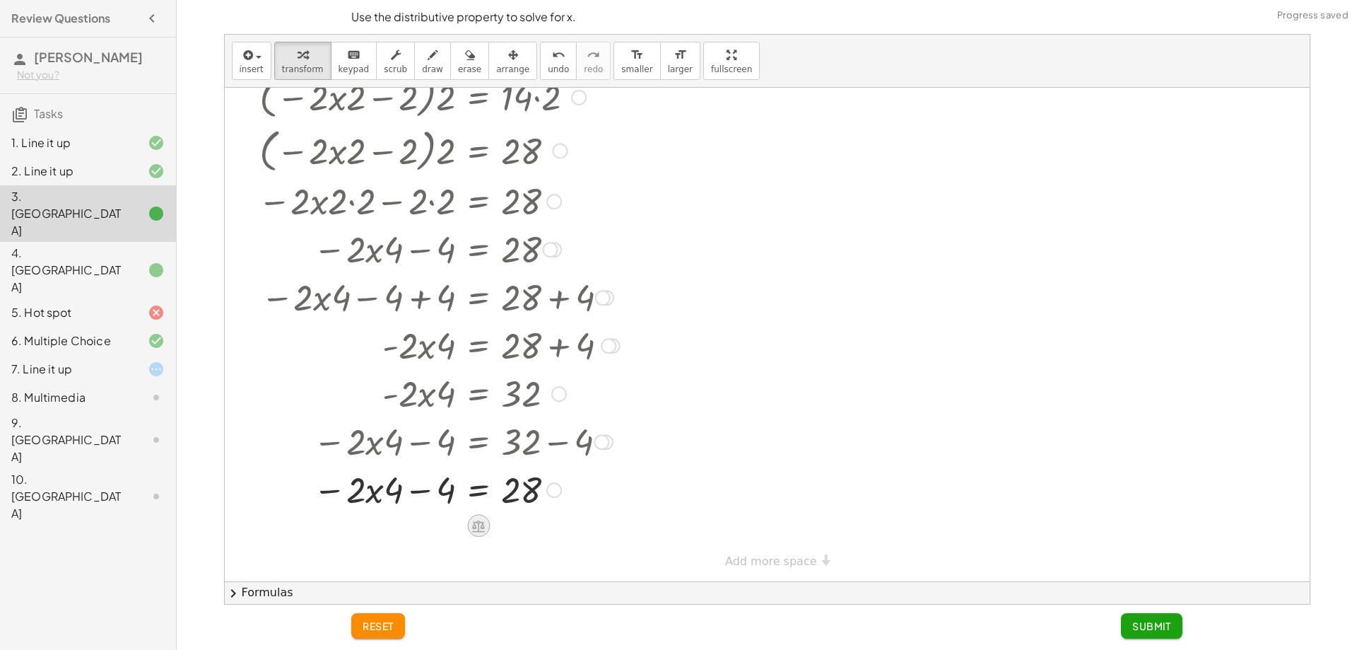
click at [478, 525] on icon at bounding box center [478, 526] width 13 height 12
click at [423, 527] on span "+" at bounding box center [422, 525] width 8 height 21
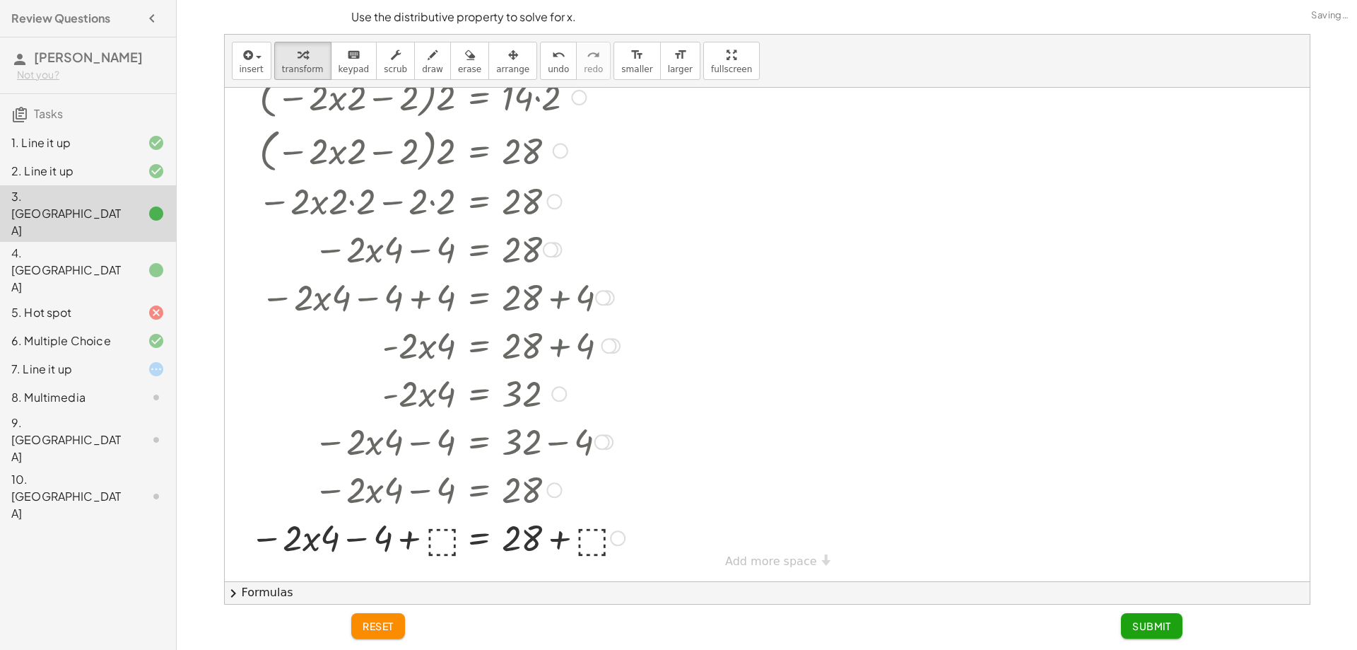
click at [451, 502] on div at bounding box center [457, 489] width 429 height 48
click at [448, 541] on div at bounding box center [457, 537] width 429 height 48
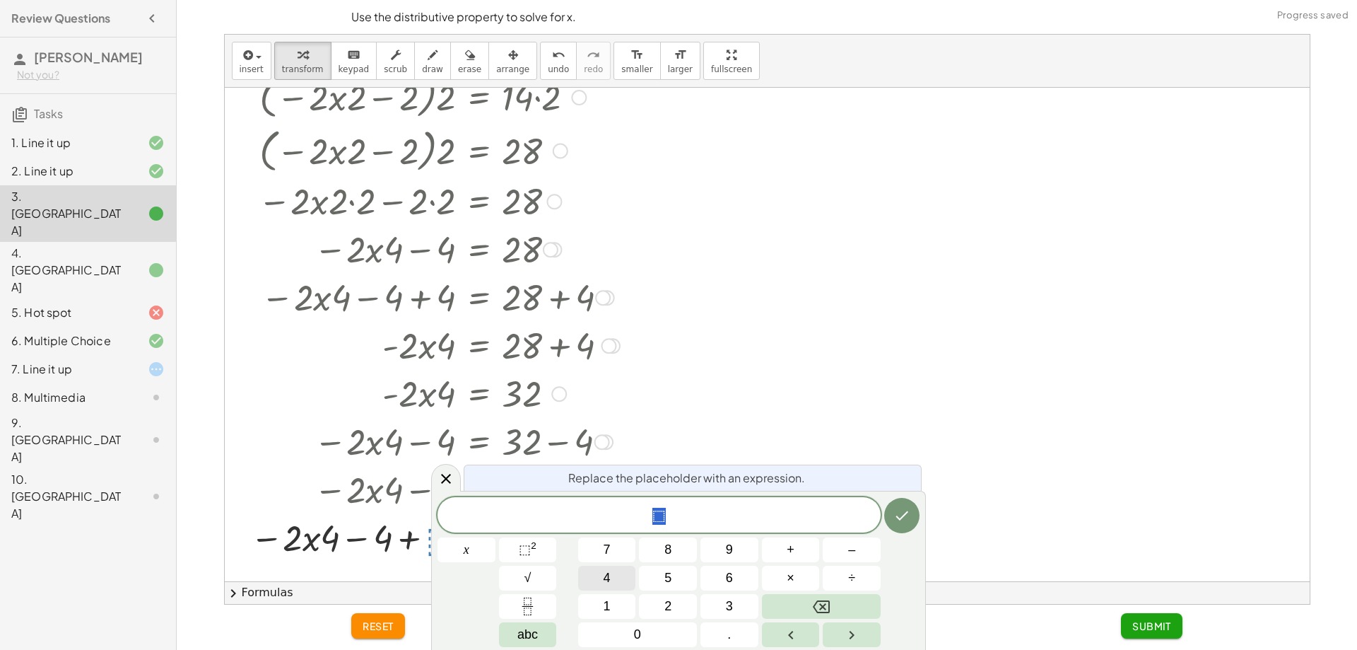
click at [583, 588] on button "4" at bounding box center [607, 578] width 58 height 25
click at [899, 522] on icon "Done" at bounding box center [902, 515] width 17 height 17
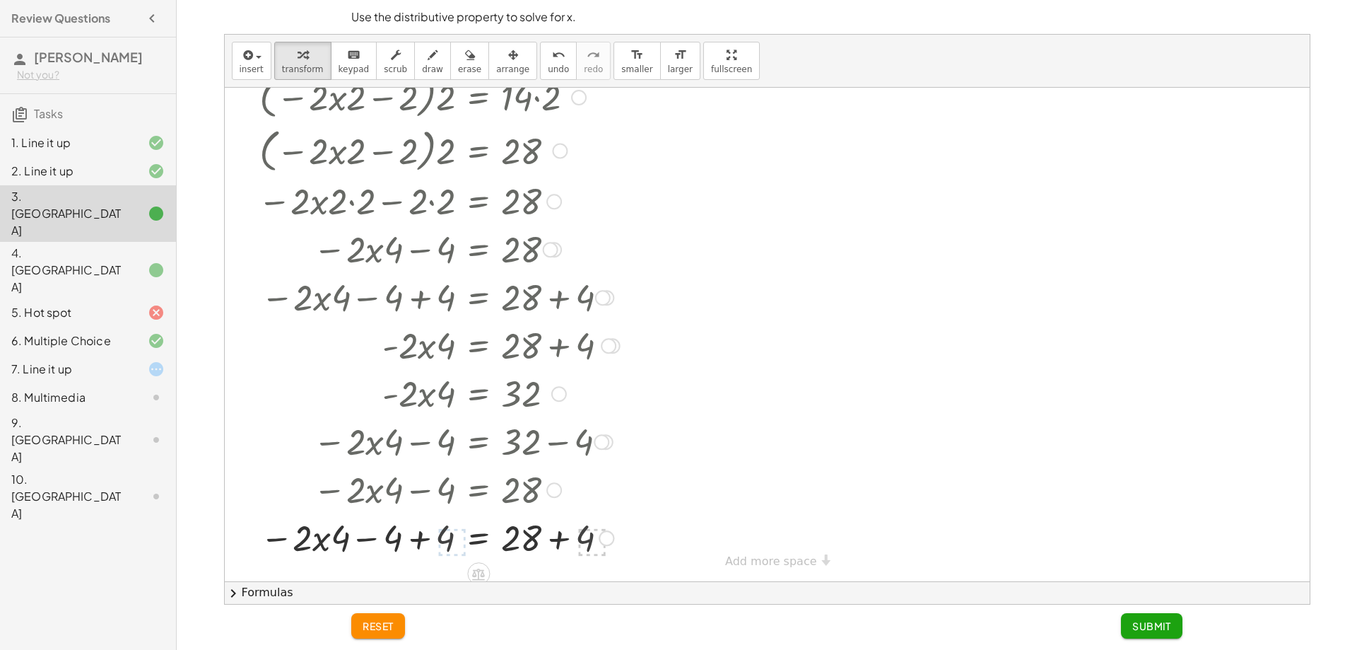
click at [443, 543] on div at bounding box center [461, 537] width 421 height 48
click at [421, 538] on div at bounding box center [461, 537] width 421 height 48
click at [595, 541] on div at bounding box center [461, 537] width 421 height 48
click at [399, 543] on div at bounding box center [461, 537] width 421 height 48
click at [431, 548] on div at bounding box center [461, 537] width 421 height 48
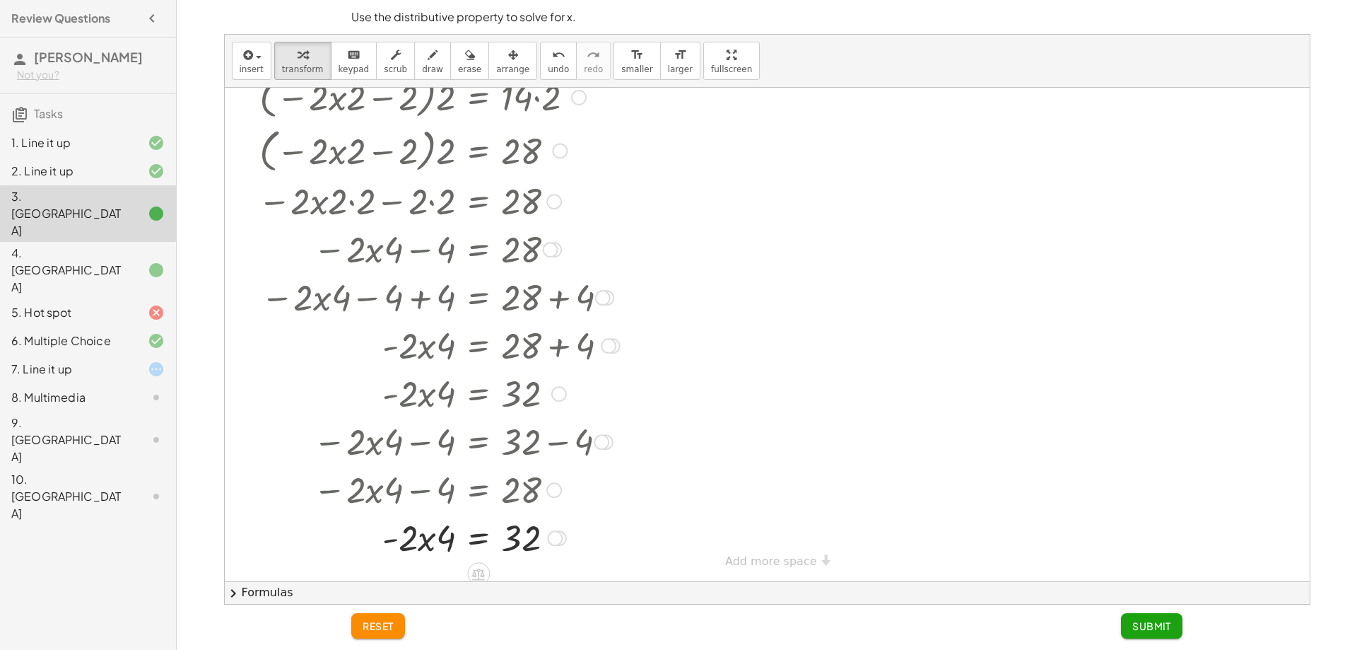
scroll to position [497, 0]
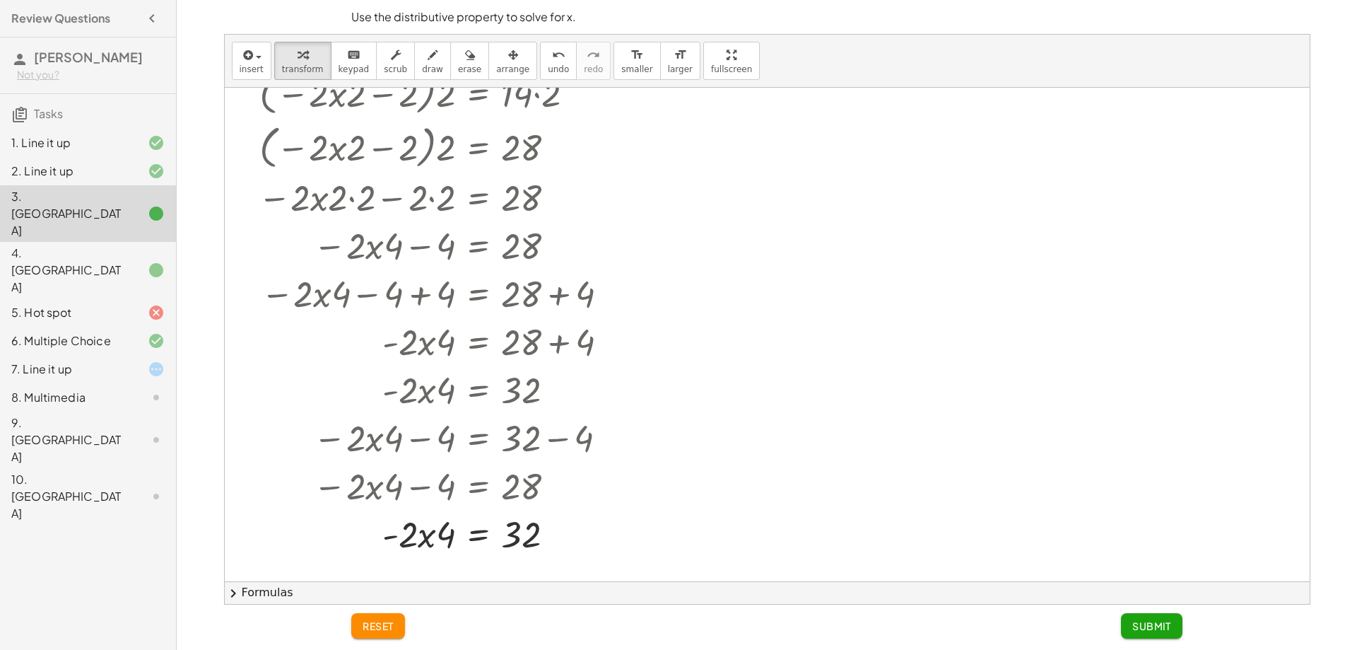
click at [770, 551] on div "· 2 · x · ( + 3 − 5 ) = 16 · 2 · x · - 2 = 16 + · 2 · x · - 2 + ⬚ = + 16 + ⬚ + …" at bounding box center [767, 331] width 1085 height 1480
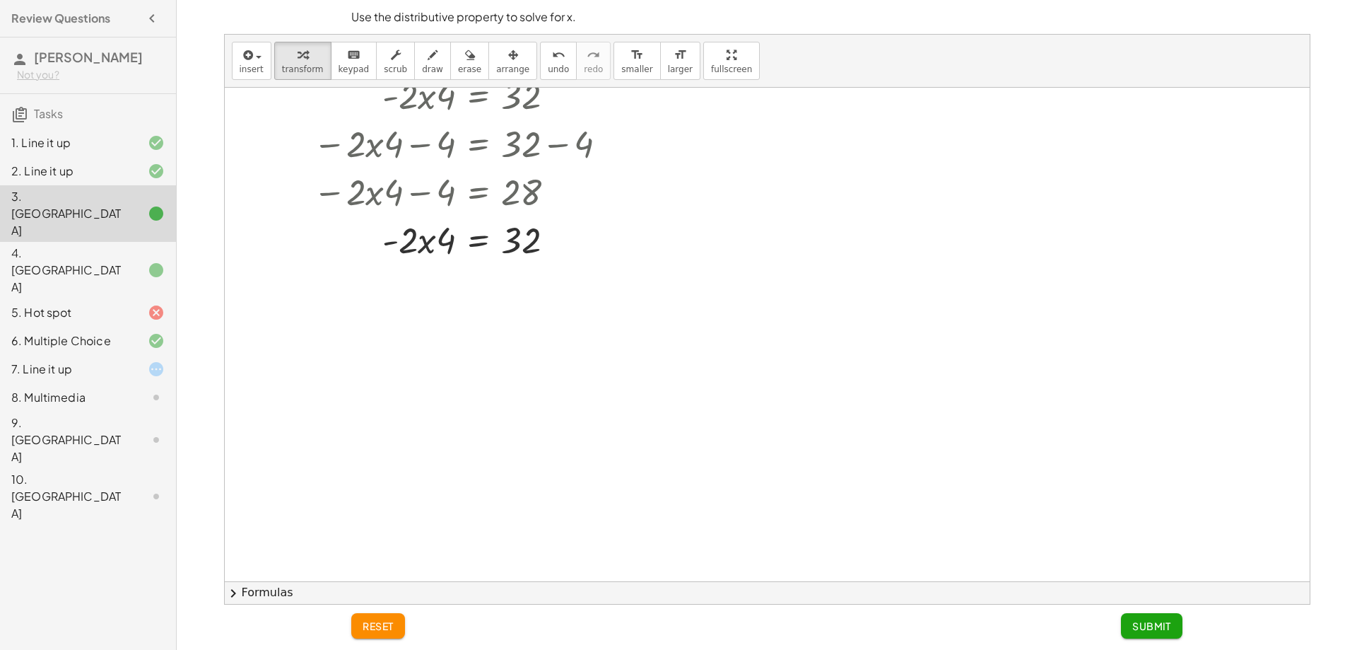
scroll to position [848, 0]
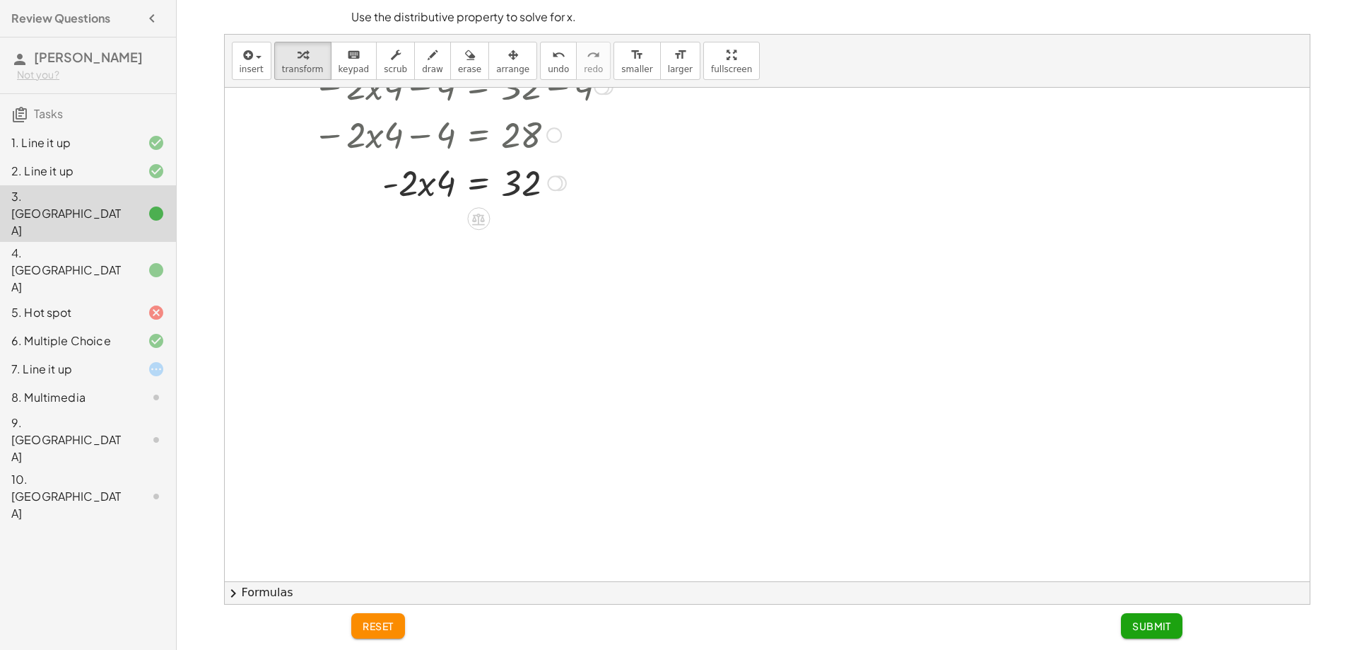
click at [443, 191] on div at bounding box center [461, 182] width 421 height 48
click at [474, 222] on icon at bounding box center [478, 218] width 15 height 15
click at [487, 215] on div "×" at bounding box center [478, 218] width 23 height 23
click at [433, 237] on div at bounding box center [461, 230] width 421 height 48
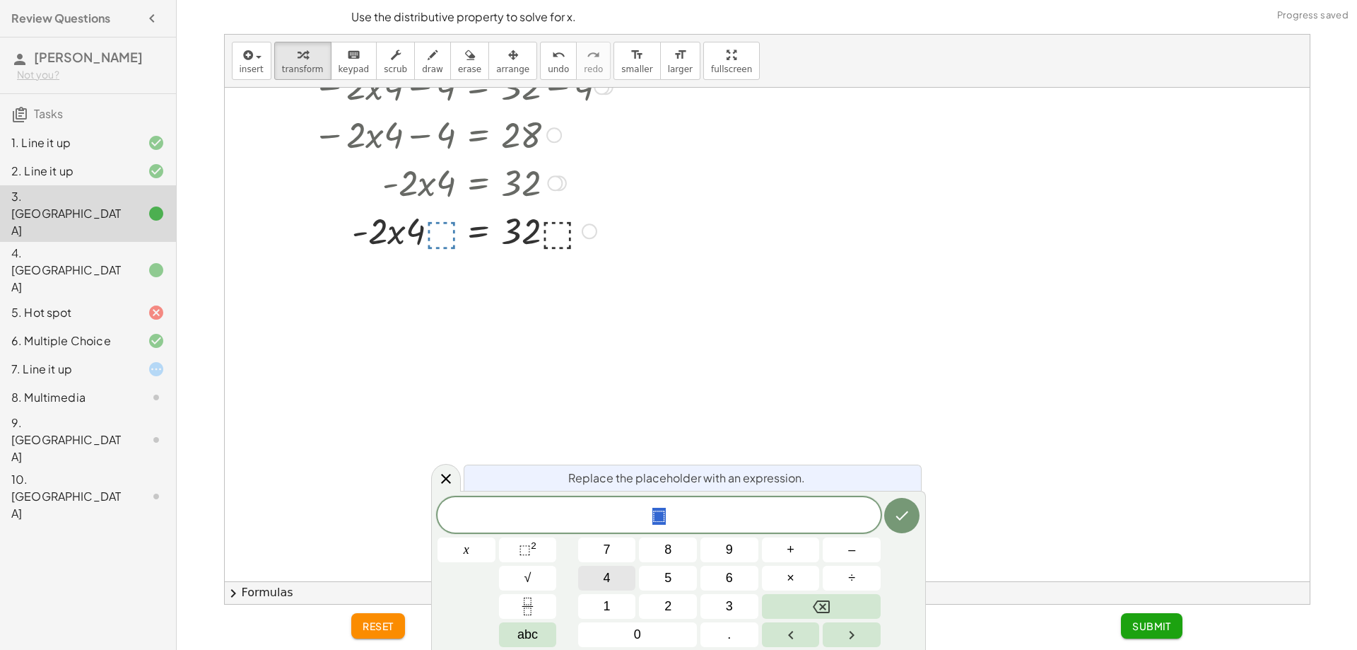
click at [620, 579] on button "4" at bounding box center [607, 578] width 58 height 25
click at [901, 518] on icon "Done" at bounding box center [902, 515] width 13 height 9
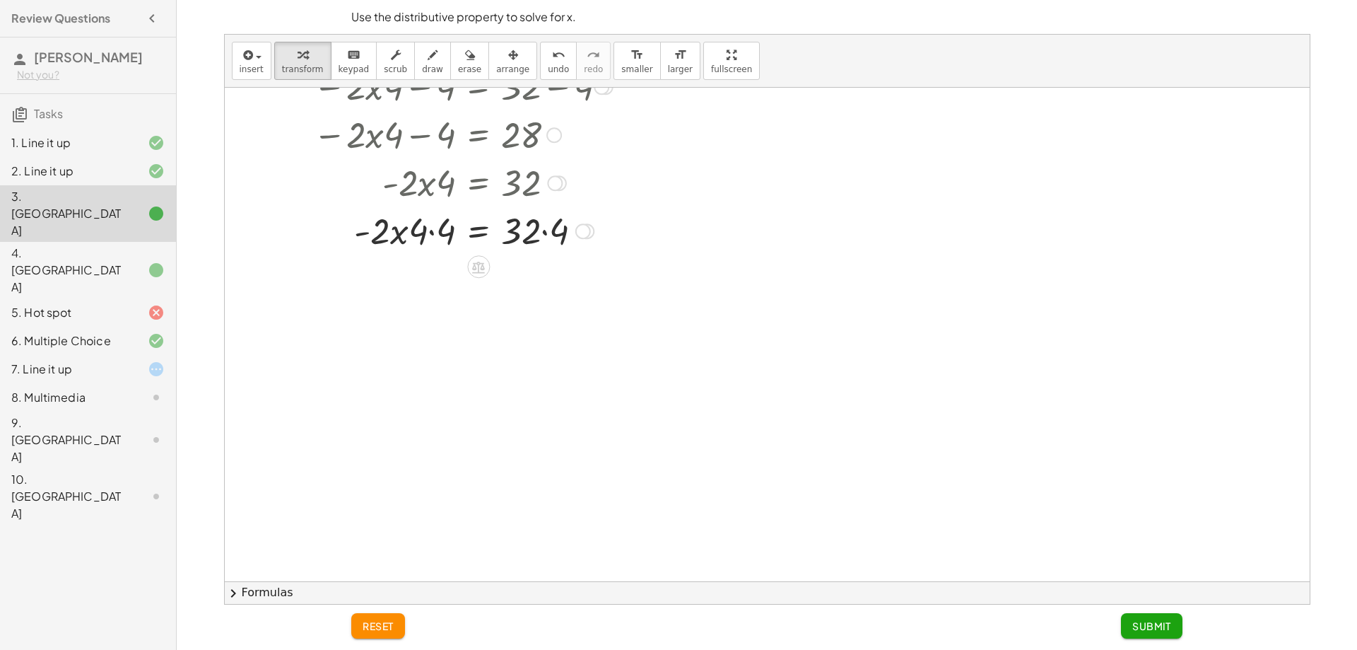
click at [430, 230] on div at bounding box center [461, 230] width 421 height 48
click at [431, 231] on div at bounding box center [461, 230] width 421 height 48
click at [551, 293] on div at bounding box center [461, 278] width 421 height 48
click at [478, 313] on icon at bounding box center [478, 315] width 13 height 12
click at [442, 322] on div "−" at bounding box center [450, 314] width 23 height 23
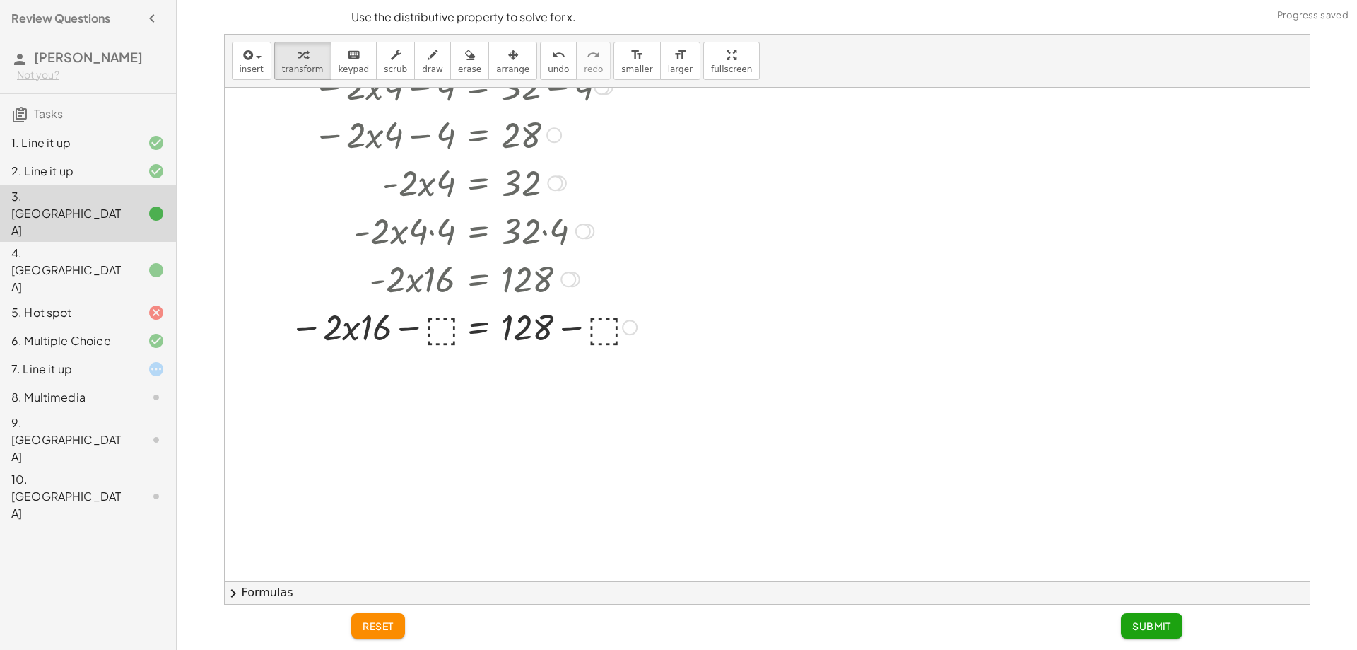
click at [444, 317] on div at bounding box center [461, 326] width 421 height 48
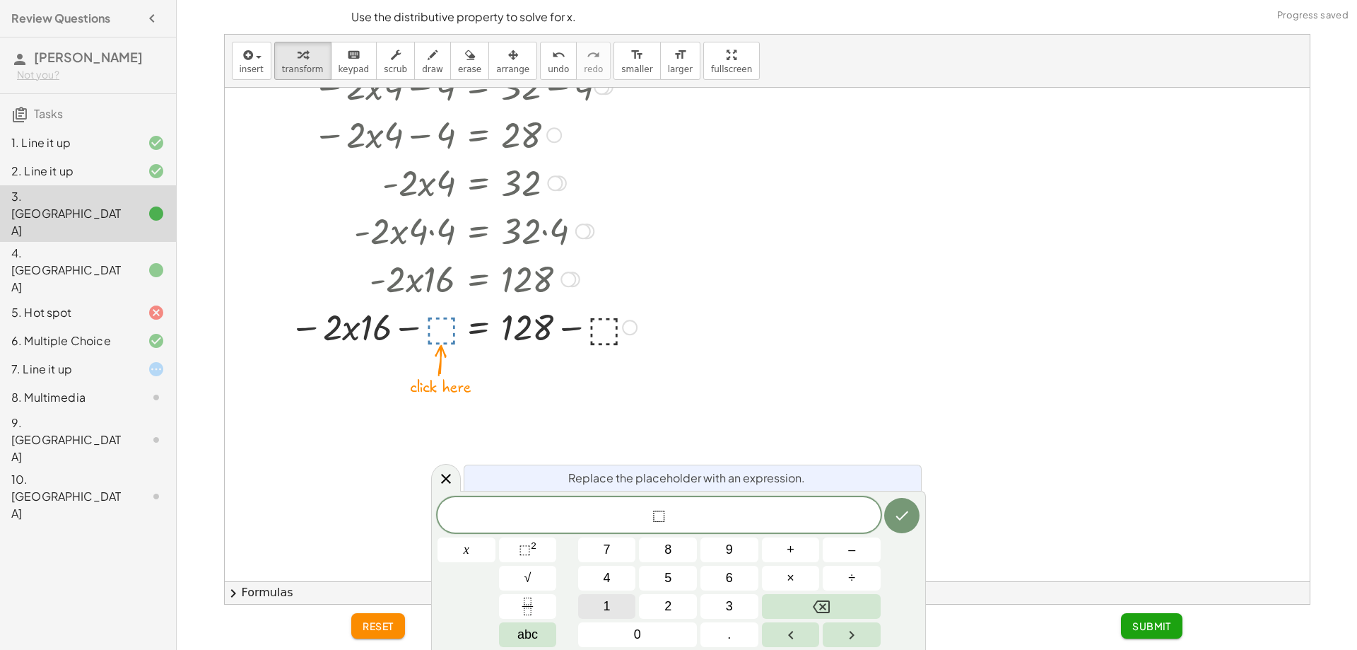
click at [615, 618] on div "⬚ x 7 8 9 + – 4 5 6 × ÷ ⬚ 2 √ abc 1 2 3 0 ." at bounding box center [679, 572] width 482 height 150
click at [621, 602] on button "1" at bounding box center [607, 606] width 58 height 25
click at [721, 577] on button "6" at bounding box center [730, 578] width 58 height 25
click at [908, 515] on icon "Done" at bounding box center [902, 515] width 17 height 17
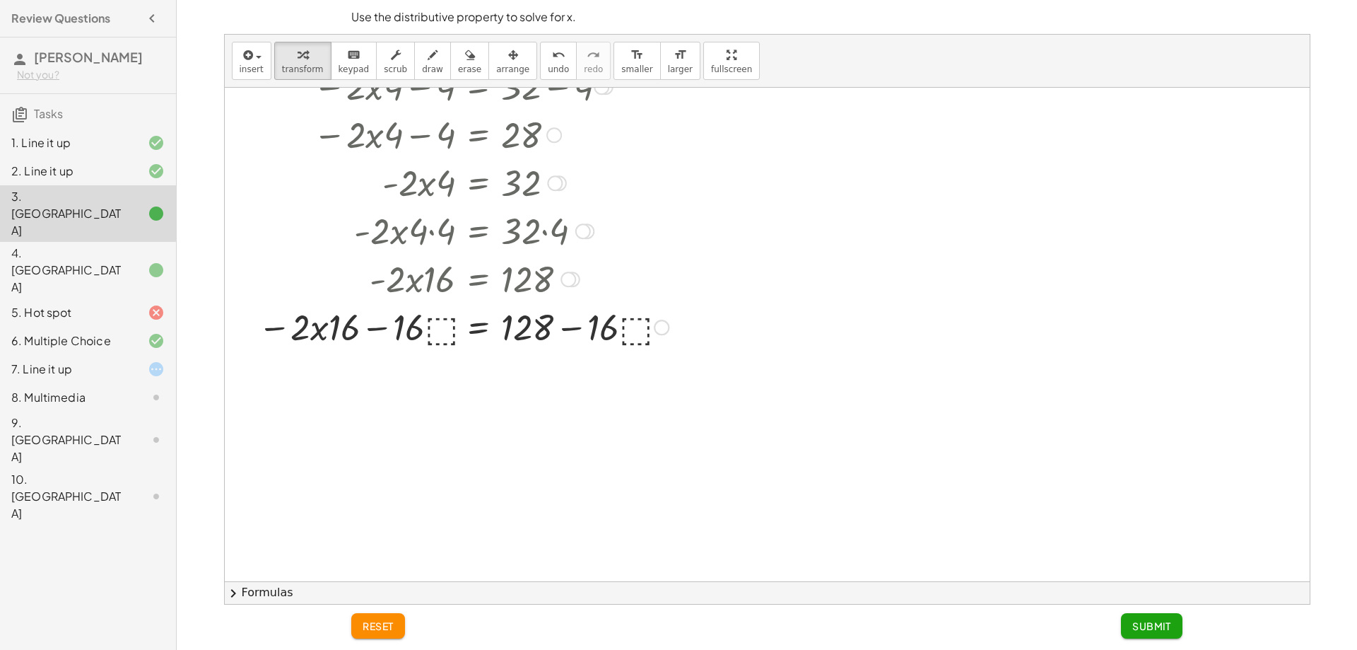
click at [423, 341] on div at bounding box center [463, 326] width 425 height 48
click at [425, 333] on div at bounding box center [463, 326] width 425 height 48
click at [397, 336] on div at bounding box center [463, 326] width 425 height 48
click at [432, 335] on div at bounding box center [463, 326] width 425 height 48
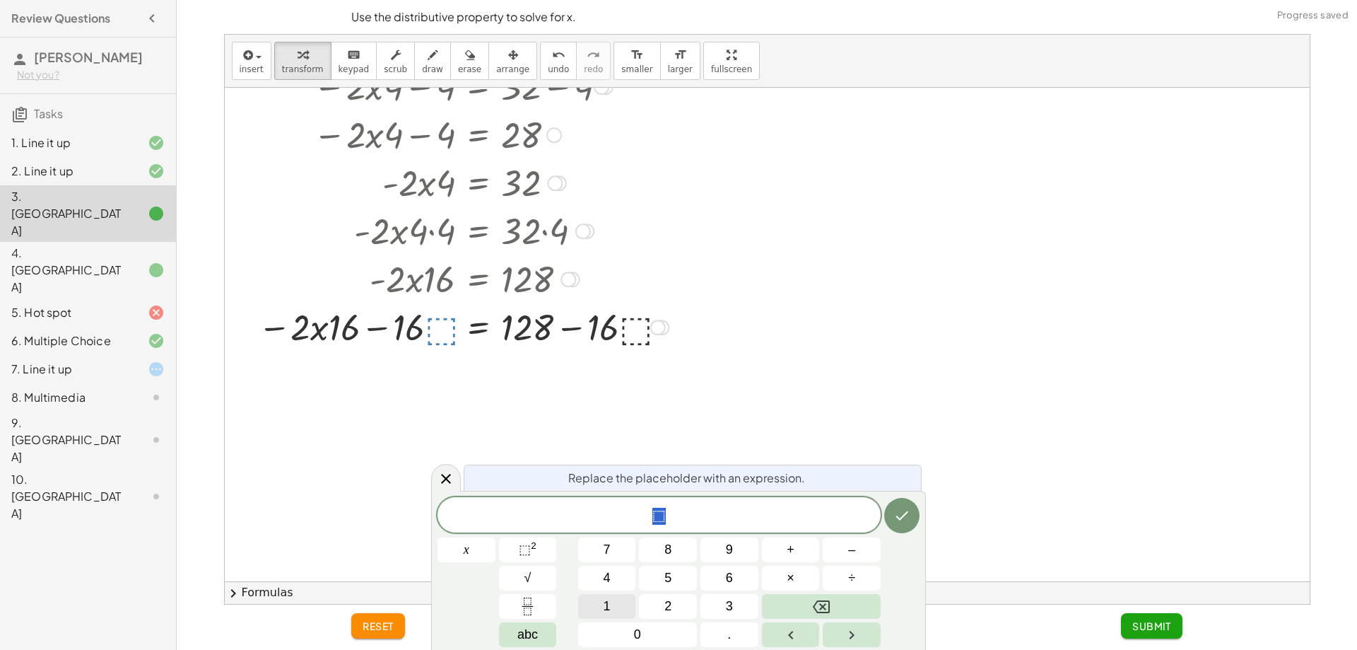
click at [620, 605] on button "1" at bounding box center [607, 606] width 58 height 25
click at [783, 558] on button "+" at bounding box center [791, 549] width 58 height 25
click at [823, 605] on icon "Backspace" at bounding box center [821, 606] width 17 height 13
click at [793, 547] on span "+" at bounding box center [791, 549] width 8 height 19
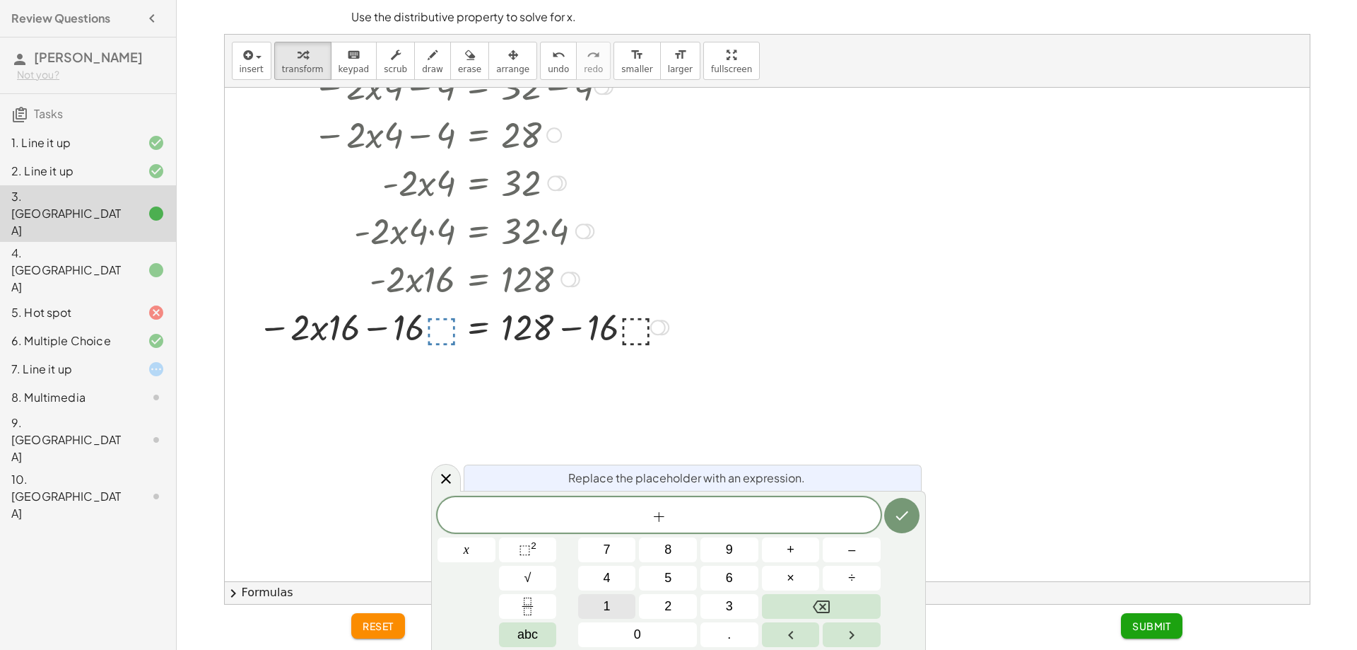
click at [612, 610] on button "1" at bounding box center [607, 606] width 58 height 25
click at [718, 572] on button "6" at bounding box center [730, 578] width 58 height 25
click at [901, 522] on icon "Done" at bounding box center [902, 515] width 17 height 17
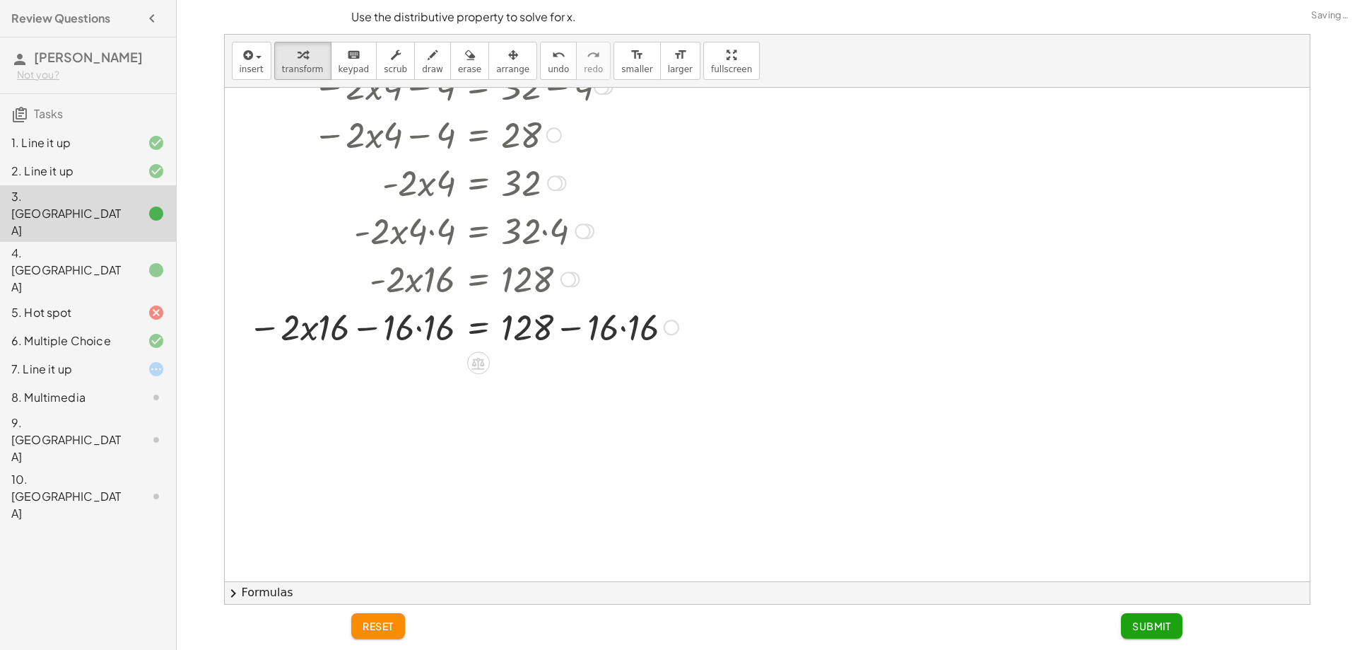
click at [396, 344] on div at bounding box center [463, 326] width 445 height 48
click at [386, 332] on div at bounding box center [463, 326] width 445 height 48
drag, startPoint x: 386, startPoint y: 332, endPoint x: 395, endPoint y: 332, distance: 9.2
click at [395, 332] on div at bounding box center [463, 326] width 445 height 48
click at [402, 333] on div at bounding box center [463, 326] width 445 height 48
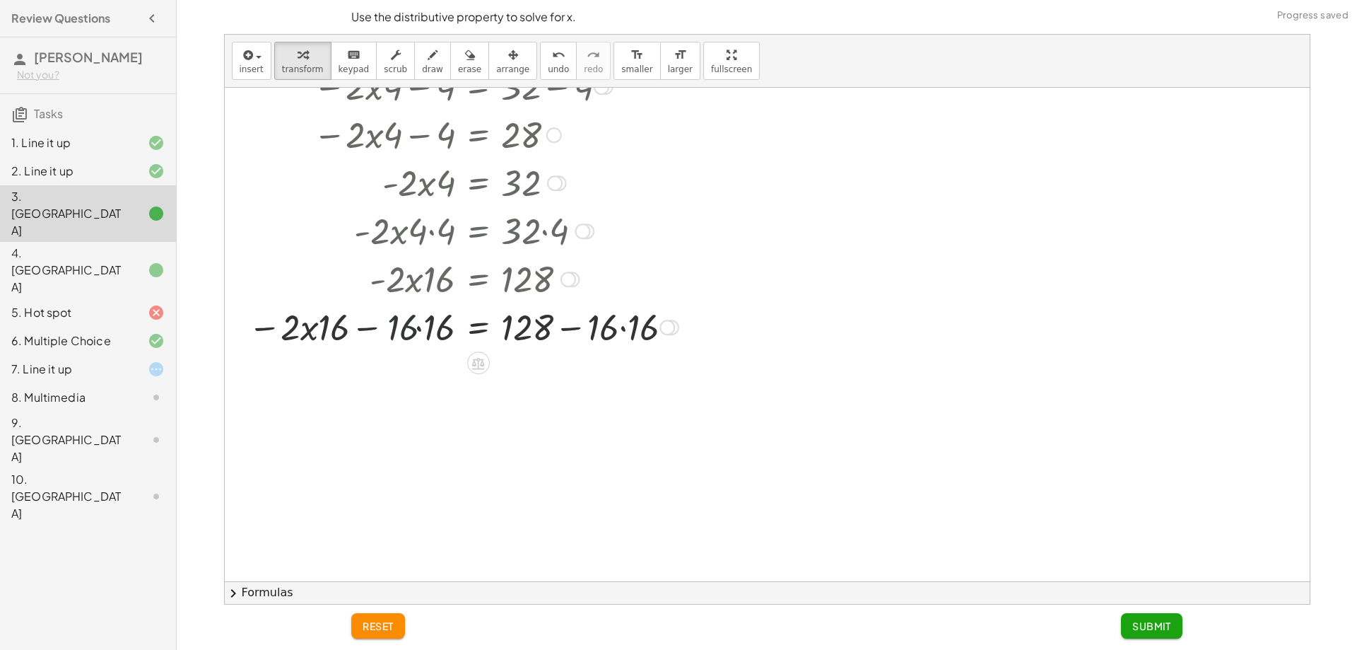
click at [413, 333] on div at bounding box center [463, 326] width 445 height 48
click at [416, 331] on div at bounding box center [463, 326] width 445 height 48
click at [413, 330] on div at bounding box center [463, 326] width 445 height 48
click at [337, 327] on div at bounding box center [469, 327] width 445 height 54
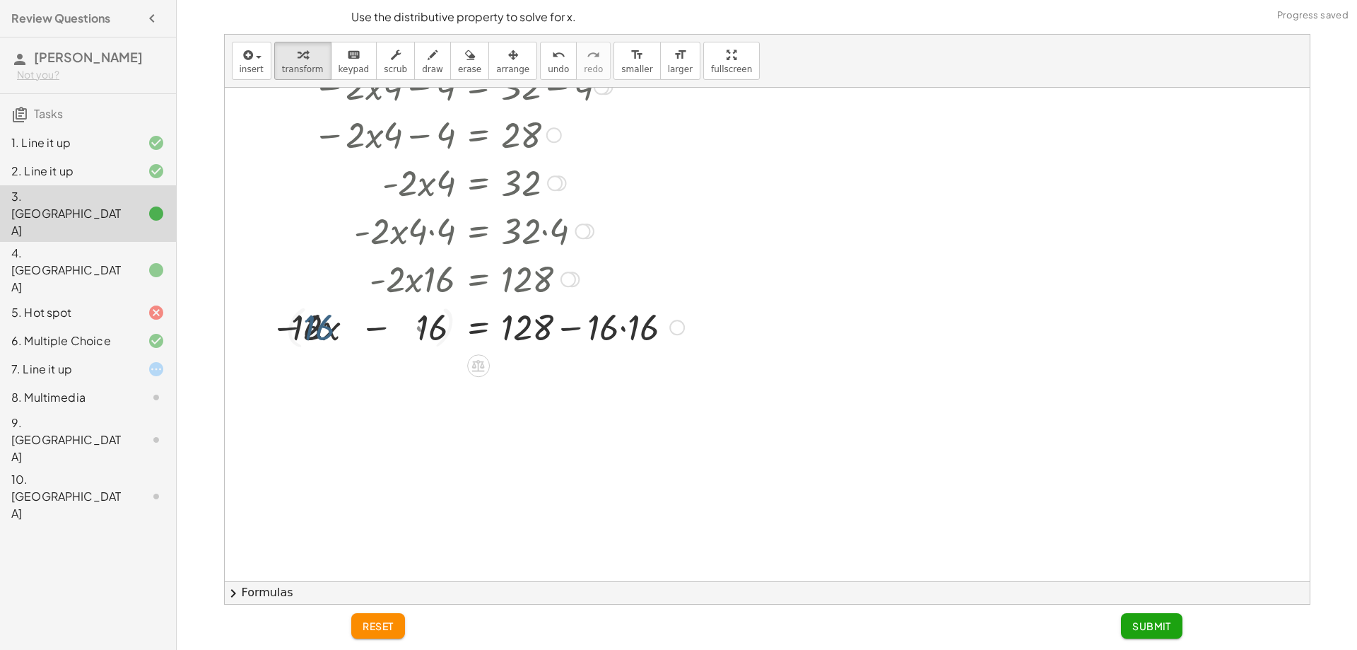
click at [337, 327] on div at bounding box center [466, 327] width 450 height 54
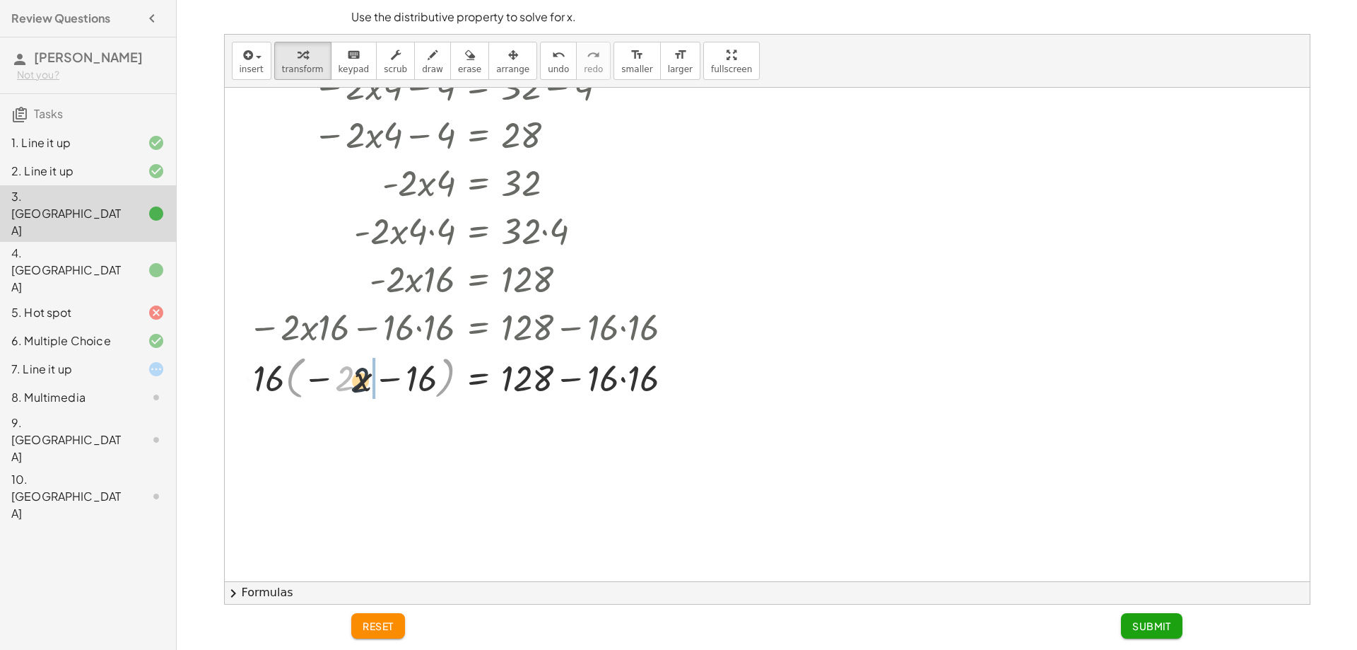
drag, startPoint x: 354, startPoint y: 326, endPoint x: 386, endPoint y: 332, distance: 32.3
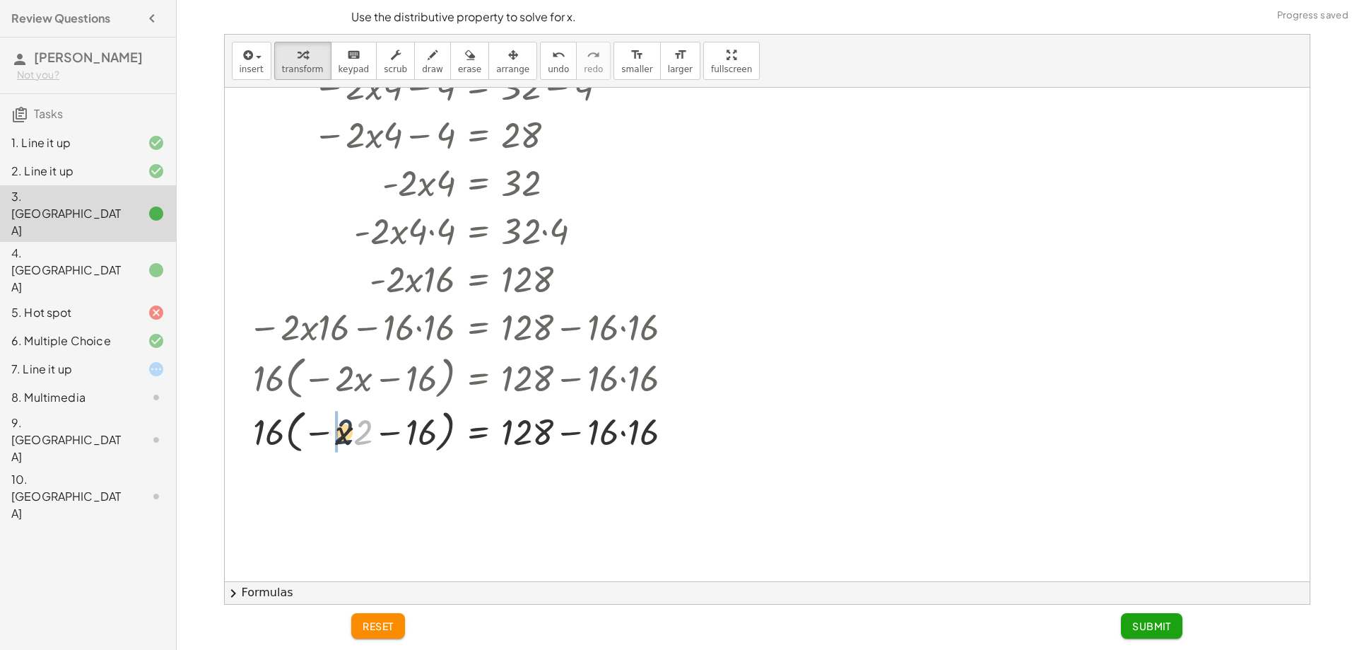
drag, startPoint x: 360, startPoint y: 447, endPoint x: 334, endPoint y: 445, distance: 25.5
click at [334, 445] on div at bounding box center [466, 431] width 450 height 54
click at [592, 421] on div at bounding box center [466, 431] width 450 height 54
click at [658, 429] on div at bounding box center [466, 431] width 450 height 54
drag, startPoint x: 626, startPoint y: 431, endPoint x: 603, endPoint y: 435, distance: 22.9
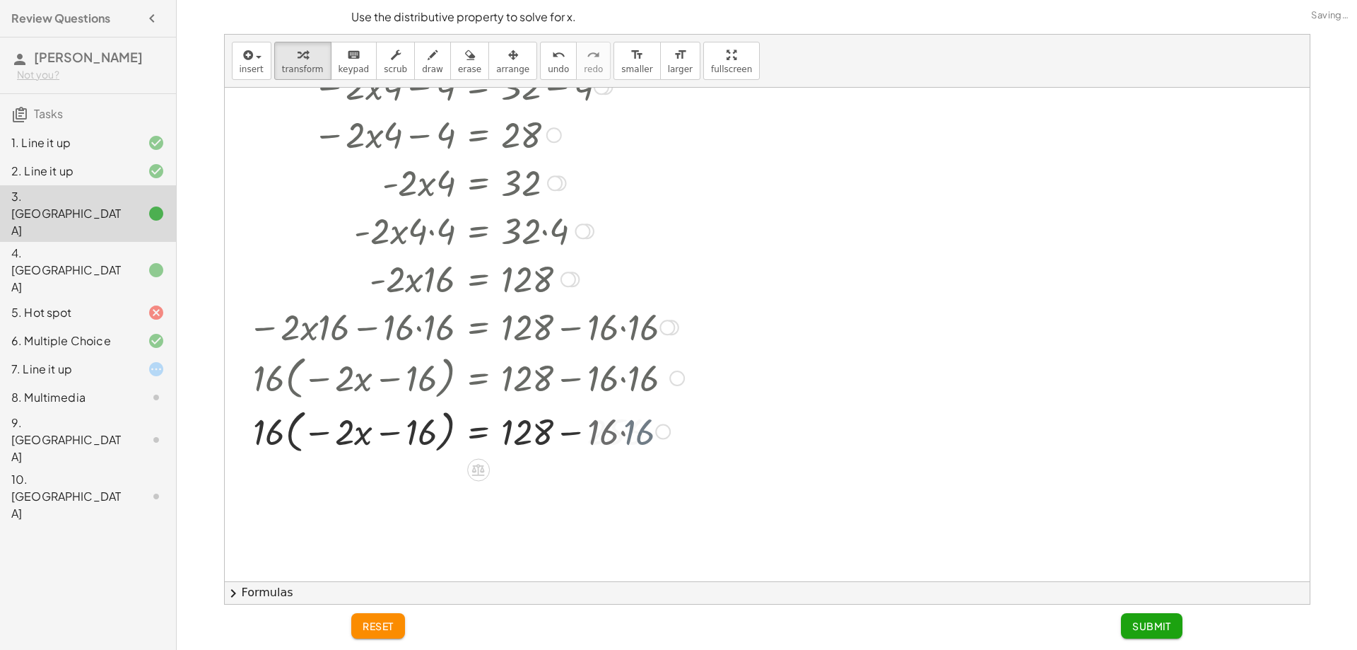
click at [625, 431] on div at bounding box center [466, 431] width 450 height 54
click at [603, 435] on div at bounding box center [466, 431] width 450 height 54
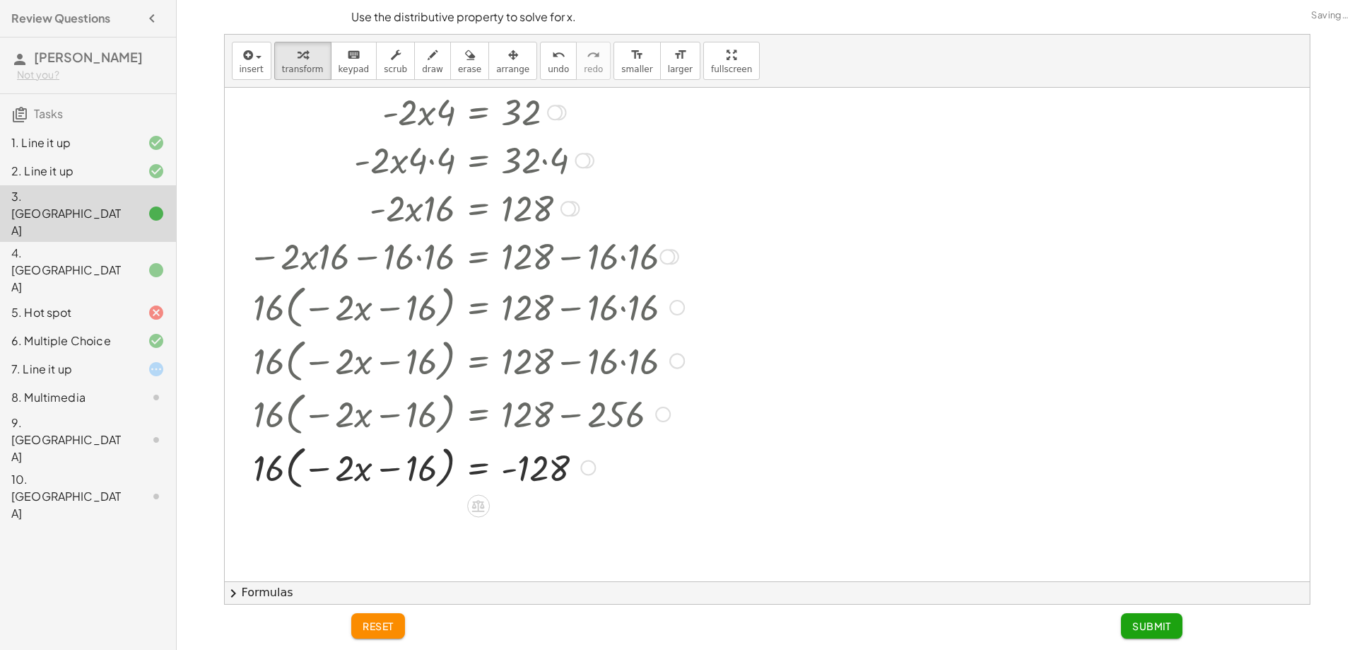
scroll to position [987, 0]
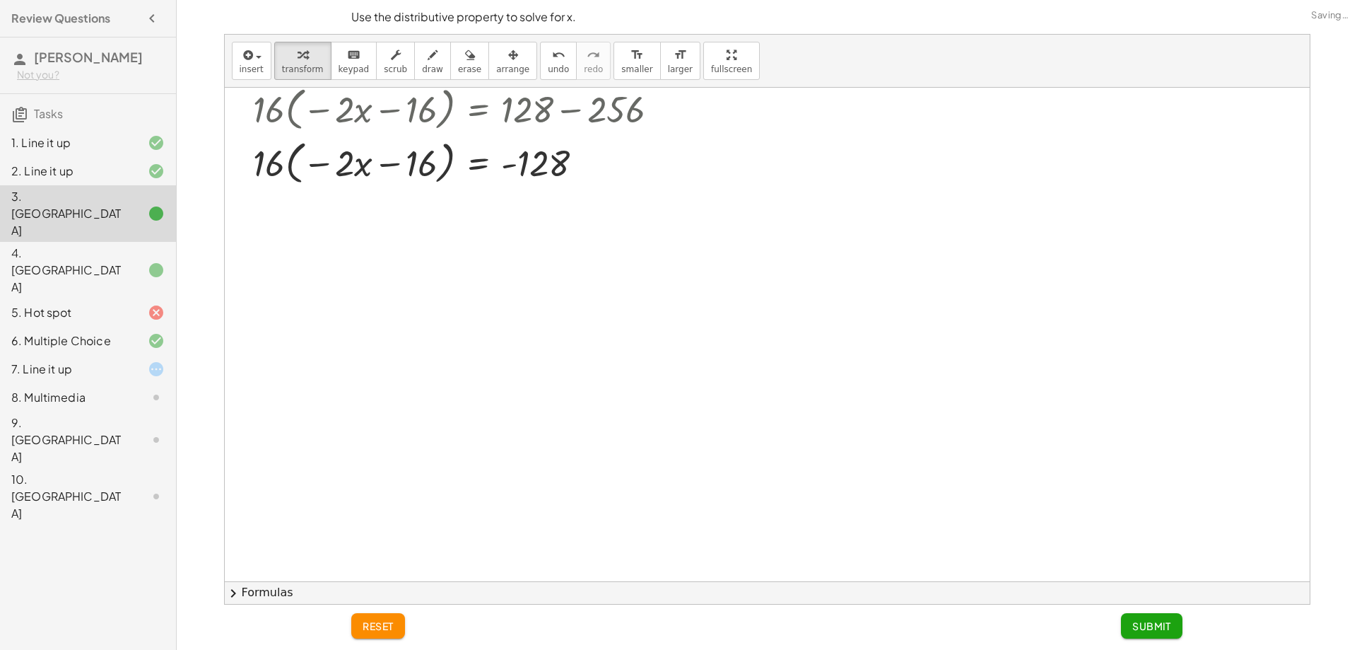
scroll to position [1199, 0]
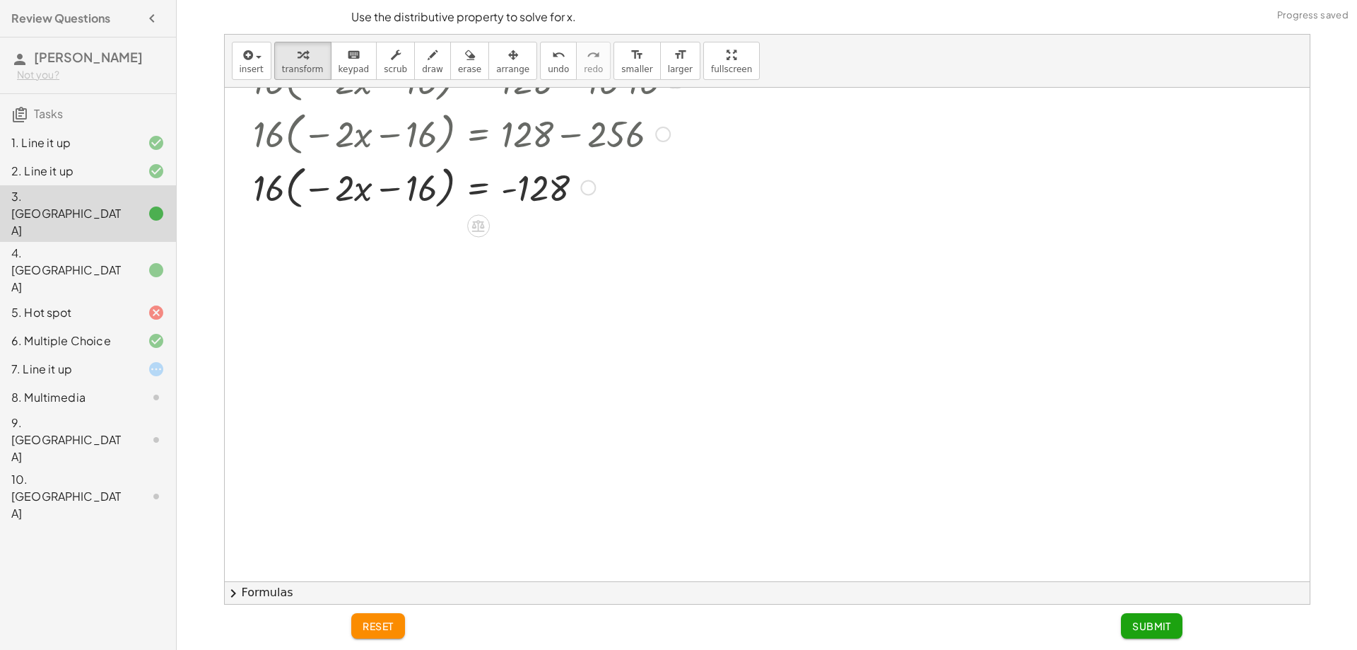
click at [257, 187] on div at bounding box center [466, 187] width 450 height 54
click at [481, 227] on icon at bounding box center [478, 226] width 13 height 12
click at [473, 222] on div "×" at bounding box center [478, 225] width 23 height 23
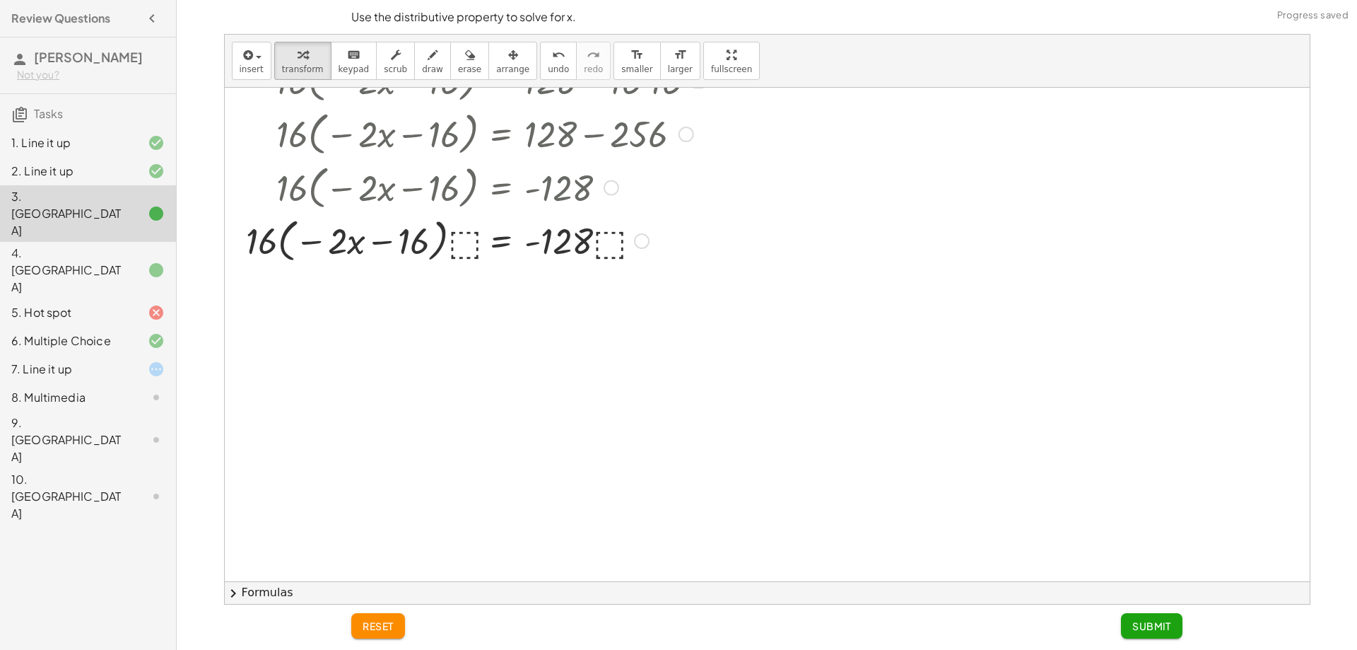
click at [465, 243] on div at bounding box center [477, 240] width 476 height 54
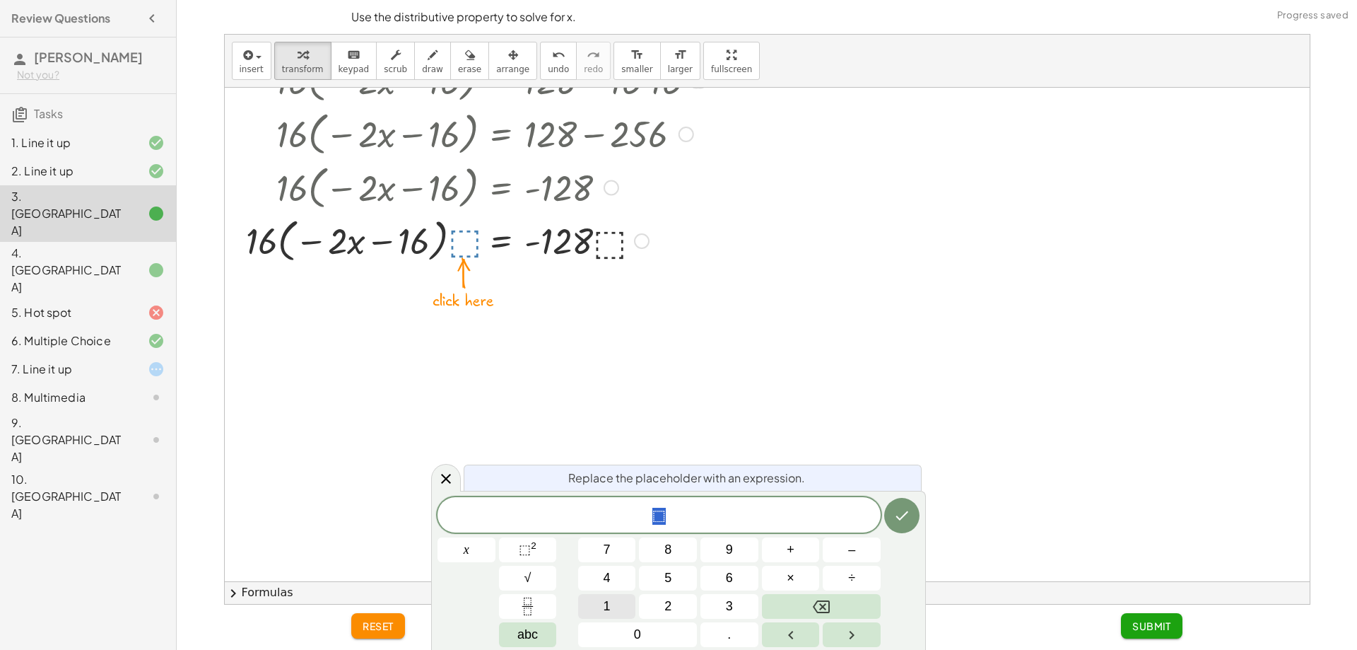
click at [619, 604] on button "1" at bounding box center [607, 606] width 58 height 25
click at [752, 577] on button "6" at bounding box center [730, 578] width 58 height 25
click at [897, 512] on icon "Done" at bounding box center [902, 515] width 17 height 17
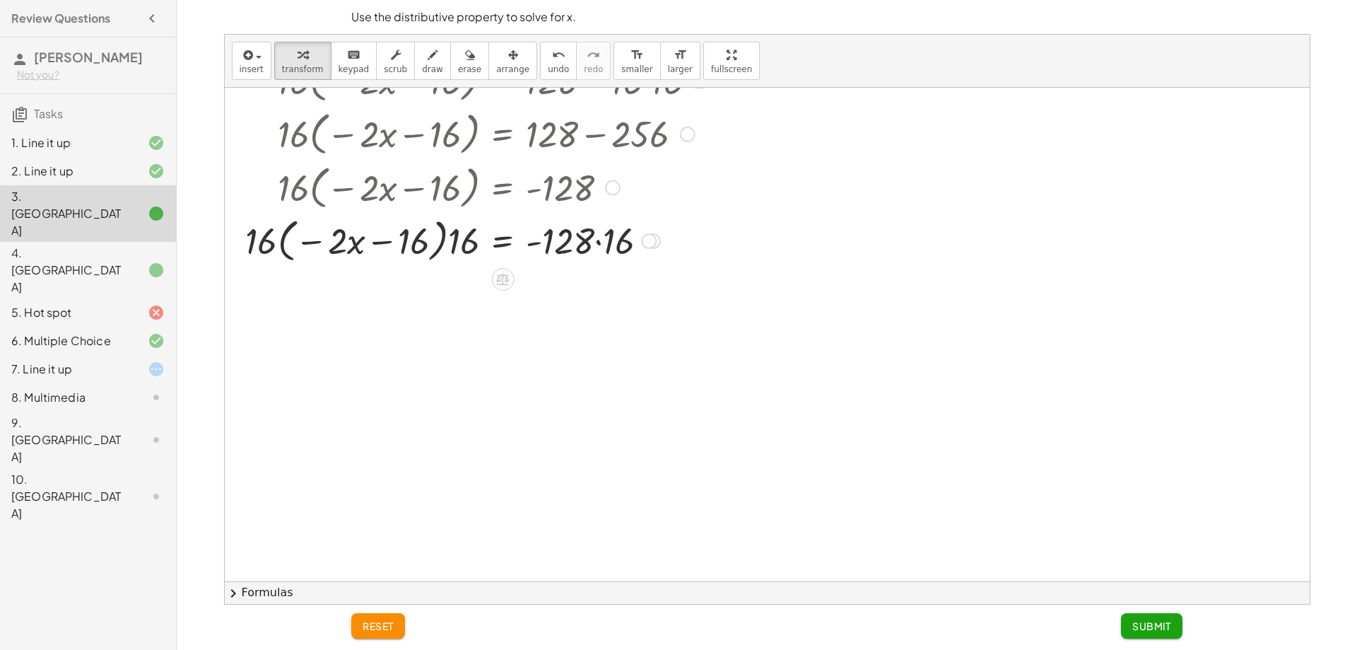
drag, startPoint x: 470, startPoint y: 253, endPoint x: 448, endPoint y: 251, distance: 22.7
click at [469, 253] on div at bounding box center [477, 240] width 477 height 54
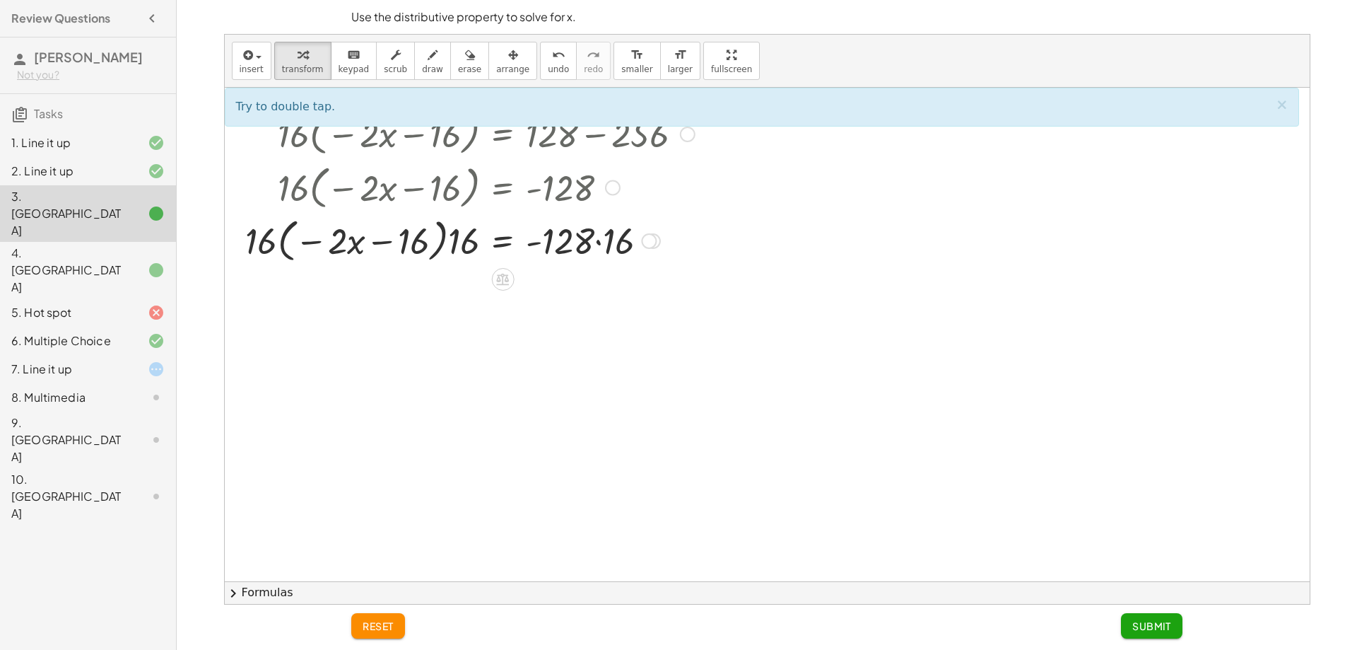
click at [390, 245] on div at bounding box center [477, 240] width 477 height 54
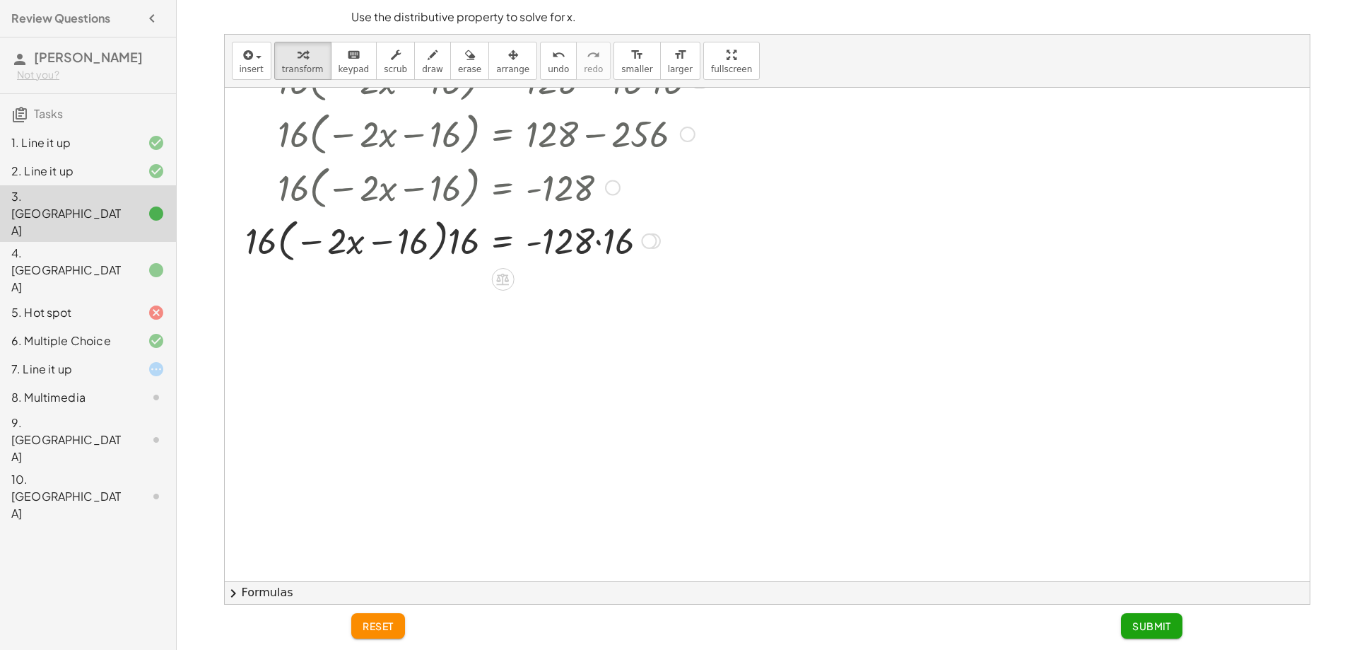
drag, startPoint x: 427, startPoint y: 240, endPoint x: 404, endPoint y: 245, distance: 23.7
click at [423, 241] on div at bounding box center [477, 240] width 477 height 54
drag, startPoint x: 392, startPoint y: 245, endPoint x: 420, endPoint y: 245, distance: 27.6
click at [405, 244] on div at bounding box center [477, 240] width 477 height 54
click at [448, 250] on div at bounding box center [477, 240] width 477 height 54
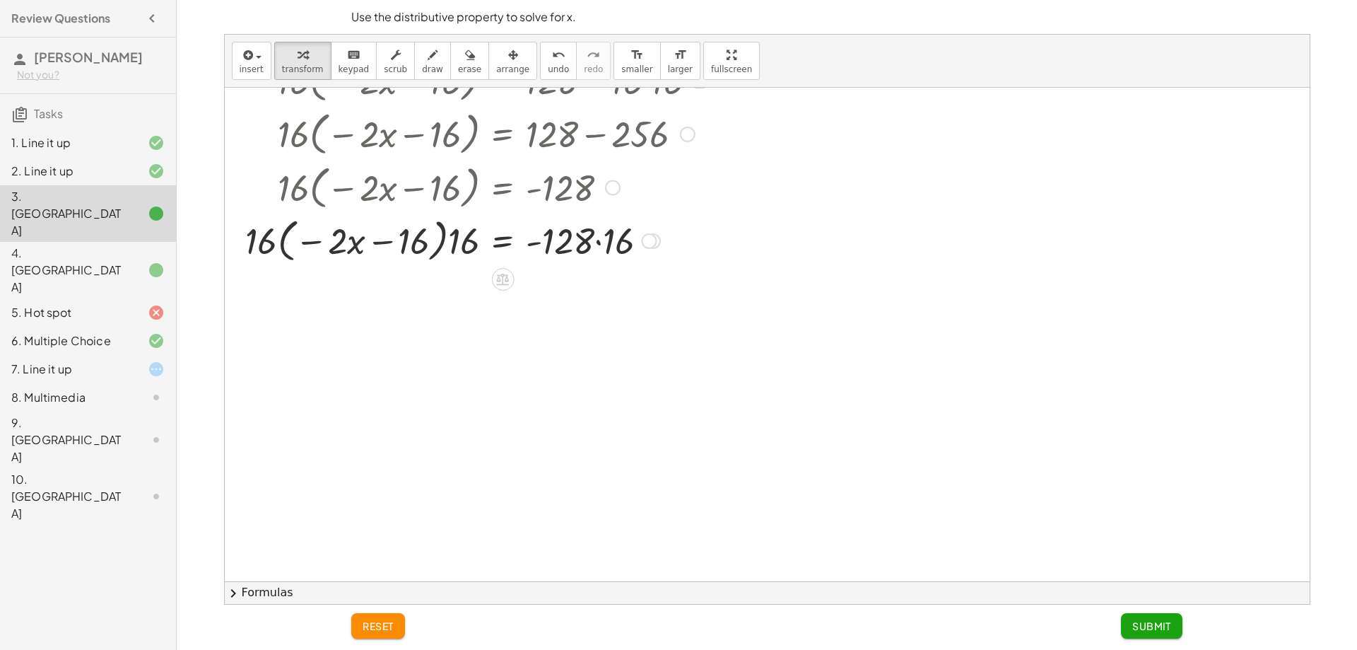
click at [425, 247] on div at bounding box center [477, 240] width 477 height 54
click at [459, 249] on div at bounding box center [477, 240] width 477 height 54
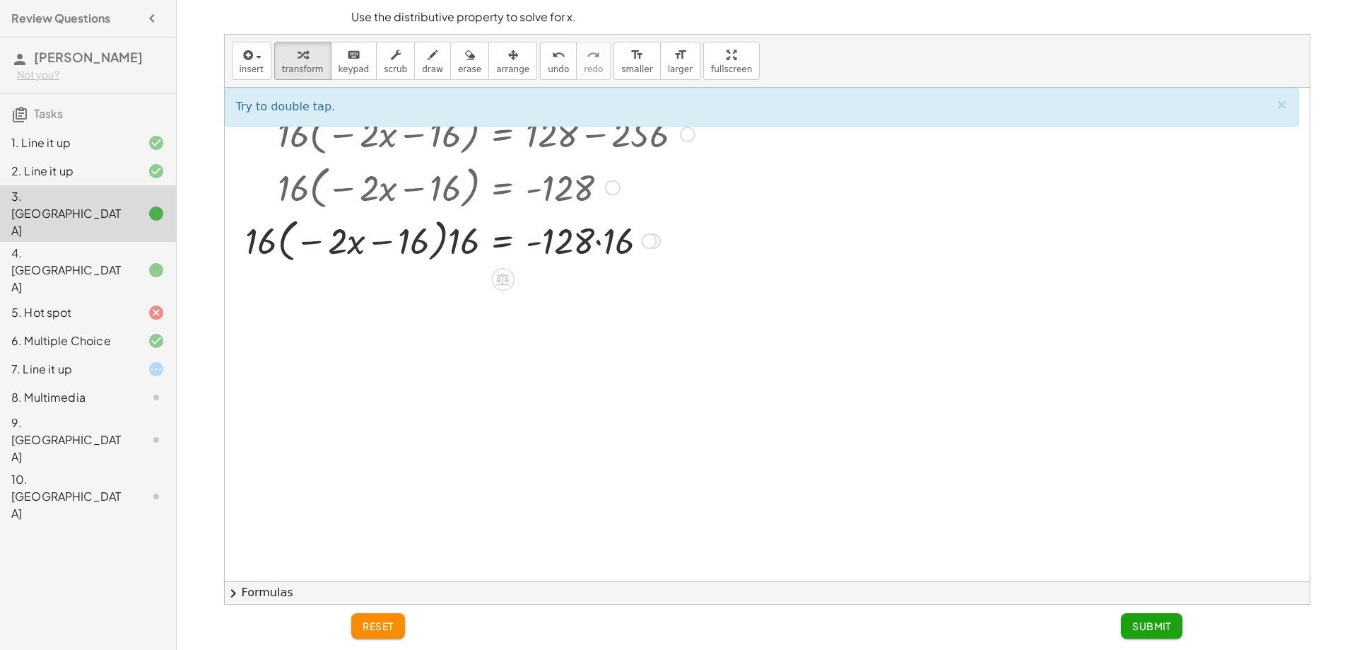
drag, startPoint x: 443, startPoint y: 246, endPoint x: 418, endPoint y: 240, distance: 26.1
click at [442, 246] on div at bounding box center [477, 240] width 477 height 54
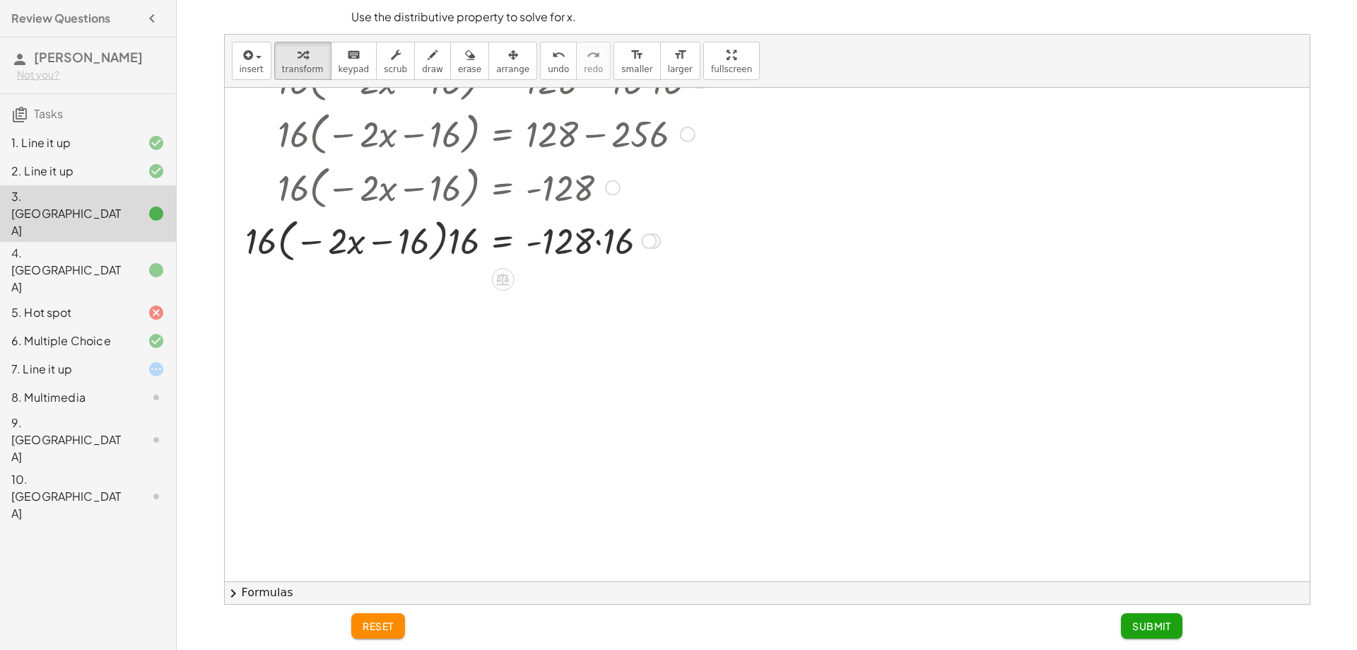
click at [416, 240] on div at bounding box center [477, 240] width 477 height 54
drag, startPoint x: 426, startPoint y: 234, endPoint x: 504, endPoint y: 241, distance: 78.1
click at [427, 234] on div at bounding box center [477, 240] width 477 height 54
click at [591, 250] on div at bounding box center [477, 240] width 477 height 54
drag, startPoint x: 604, startPoint y: 235, endPoint x: 619, endPoint y: 239, distance: 14.8
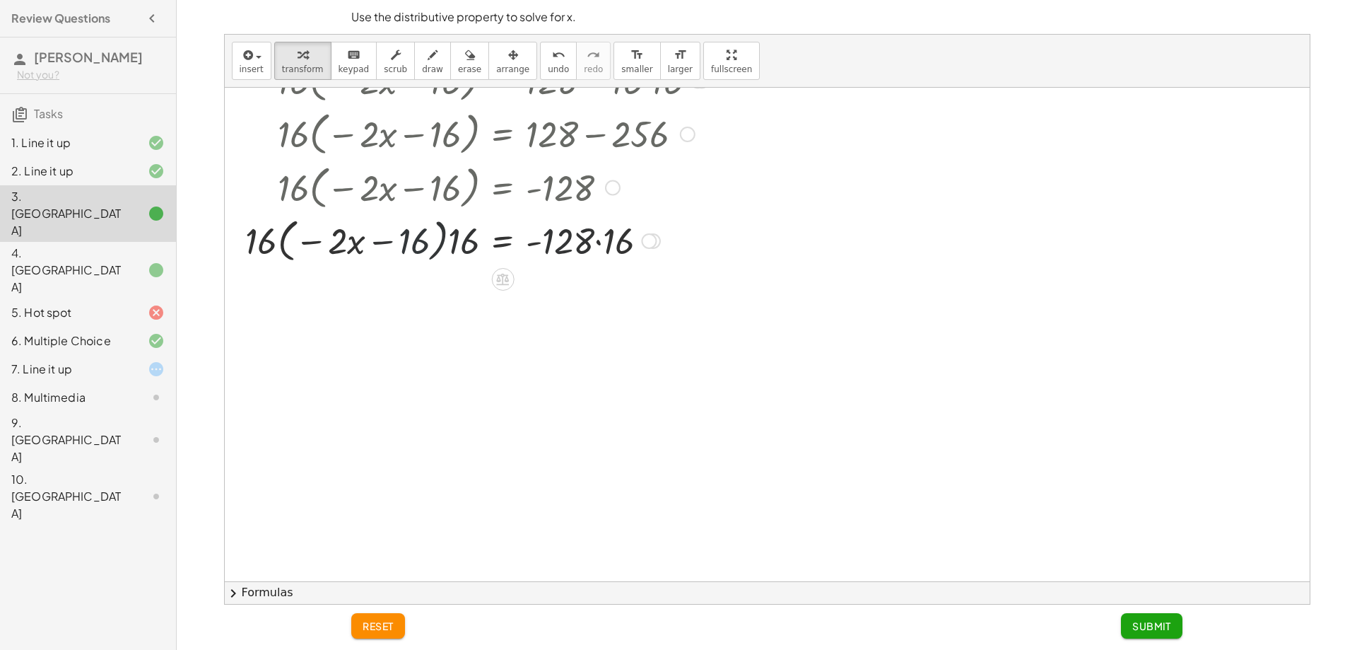
click at [606, 236] on div at bounding box center [477, 240] width 477 height 54
click at [619, 239] on div at bounding box center [477, 240] width 477 height 54
click at [568, 245] on div at bounding box center [477, 240] width 477 height 54
click at [567, 245] on div at bounding box center [477, 240] width 477 height 54
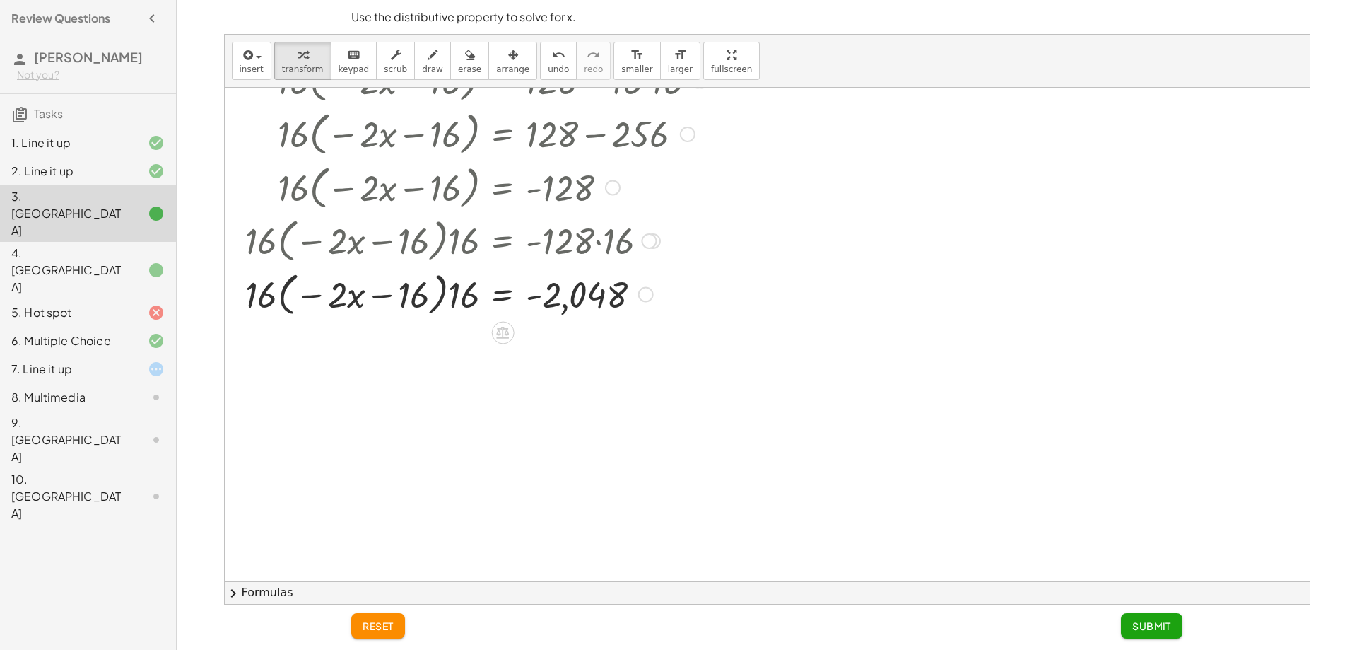
drag, startPoint x: 430, startPoint y: 288, endPoint x: 408, endPoint y: 301, distance: 25.7
click at [427, 288] on div at bounding box center [477, 294] width 477 height 54
drag, startPoint x: 407, startPoint y: 301, endPoint x: 380, endPoint y: 301, distance: 27.6
click at [402, 301] on div at bounding box center [477, 294] width 477 height 54
click at [279, 291] on div at bounding box center [477, 294] width 477 height 54
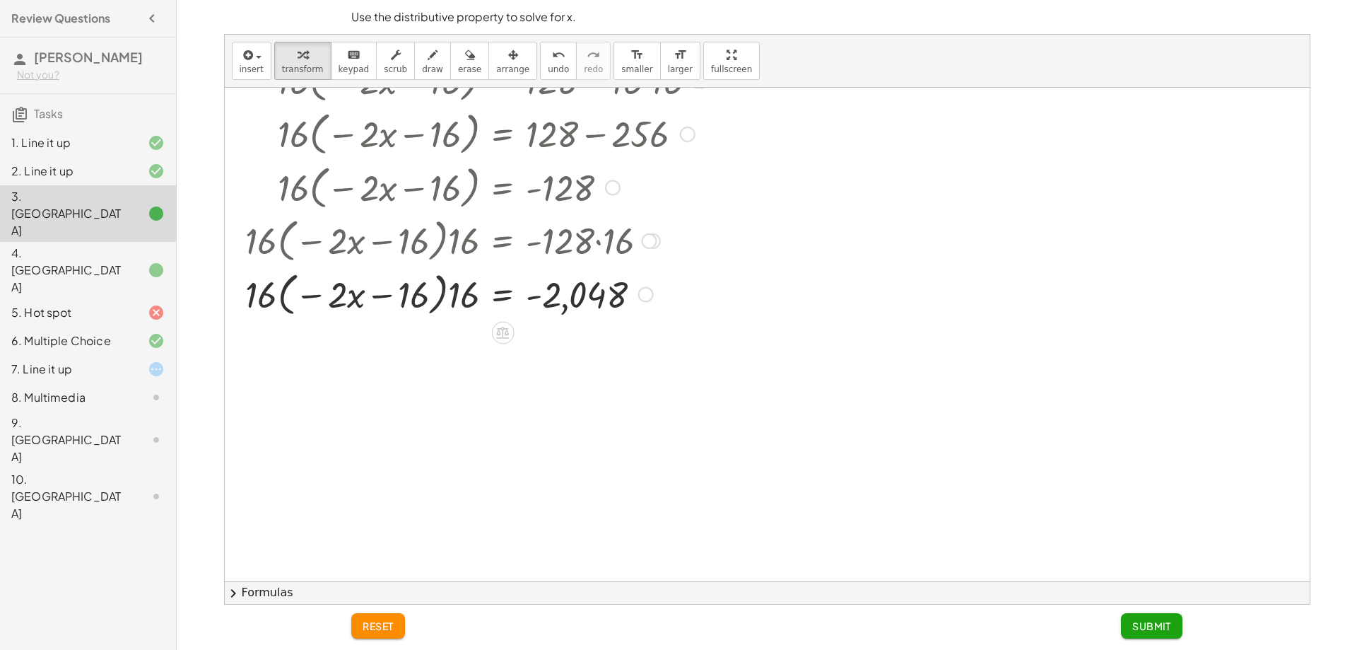
click at [306, 292] on div at bounding box center [477, 294] width 477 height 54
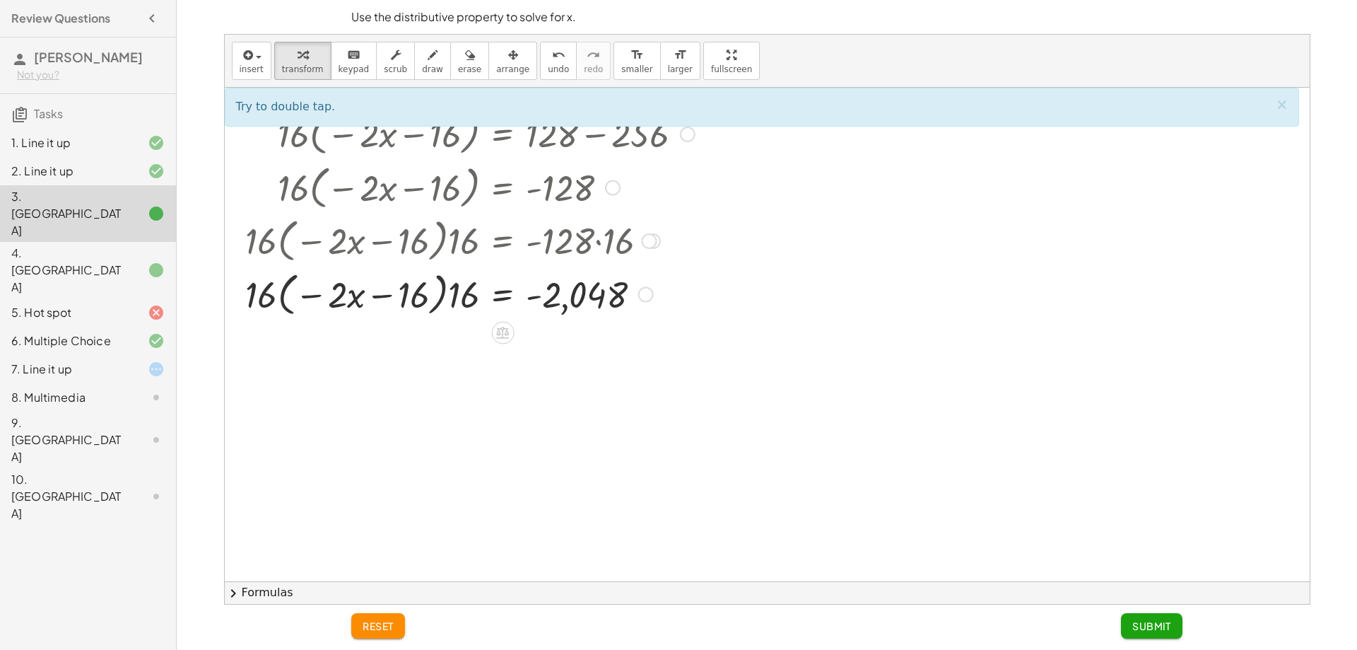
click at [489, 295] on div at bounding box center [477, 294] width 477 height 54
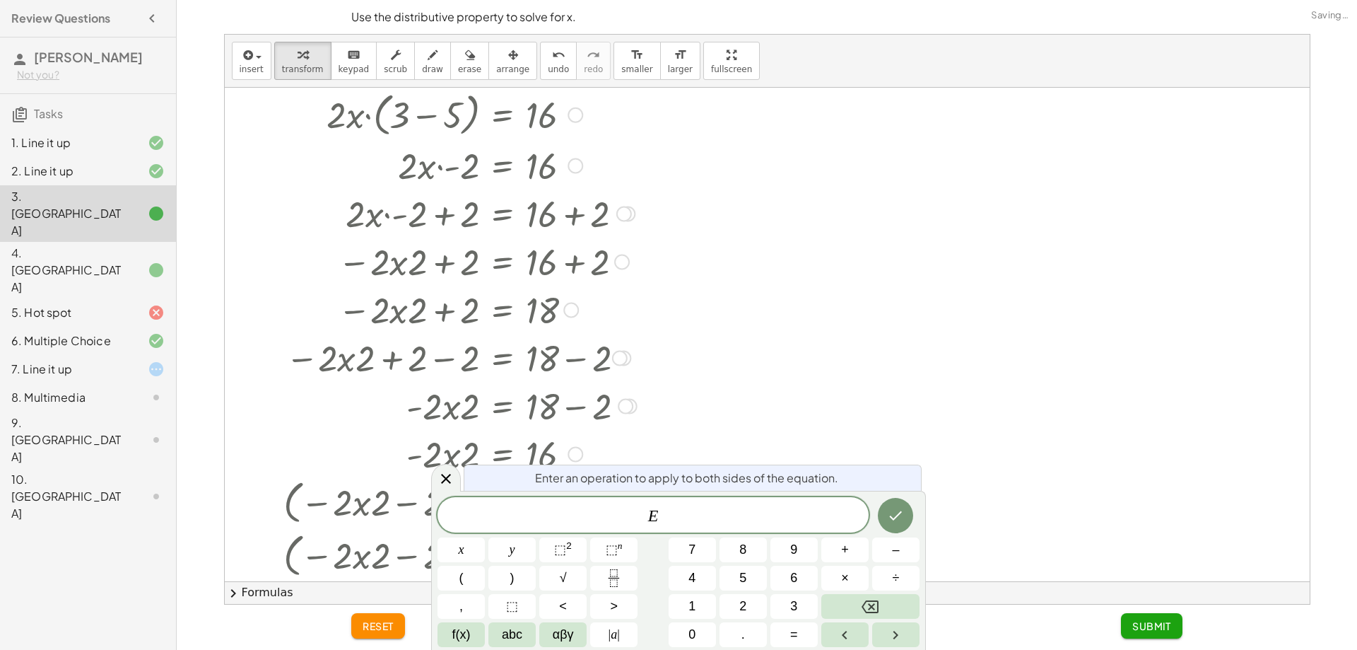
scroll to position [0, 0]
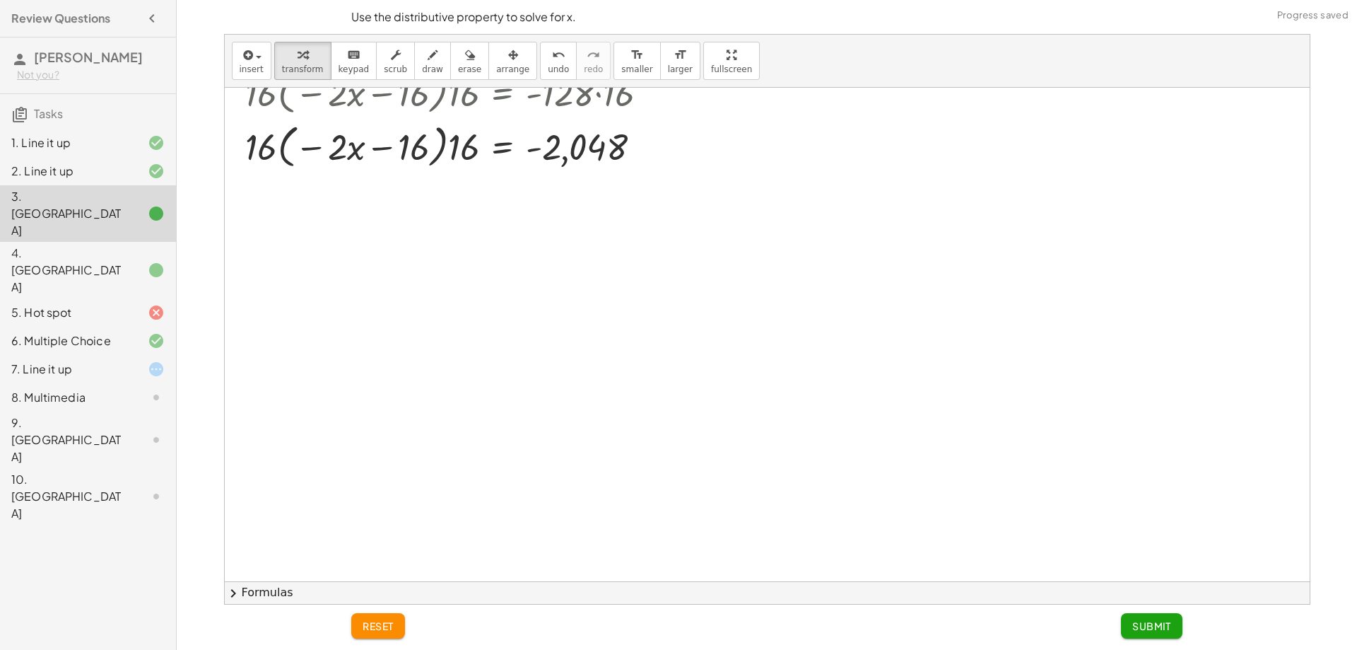
scroll to position [1352, 0]
click at [418, 140] on div at bounding box center [477, 141] width 477 height 54
click at [447, 141] on div at bounding box center [477, 141] width 477 height 54
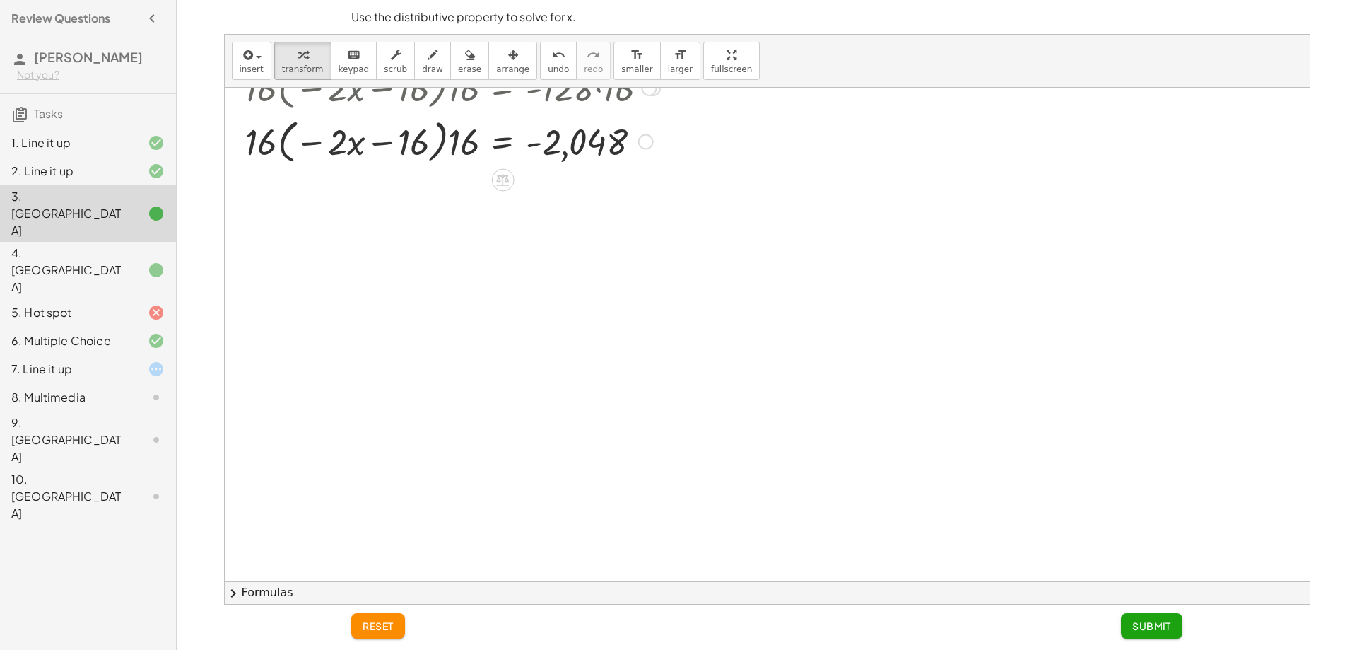
click at [533, 112] on div at bounding box center [481, 87] width 484 height 54
click at [540, 57] on button "undo undo" at bounding box center [558, 61] width 37 height 38
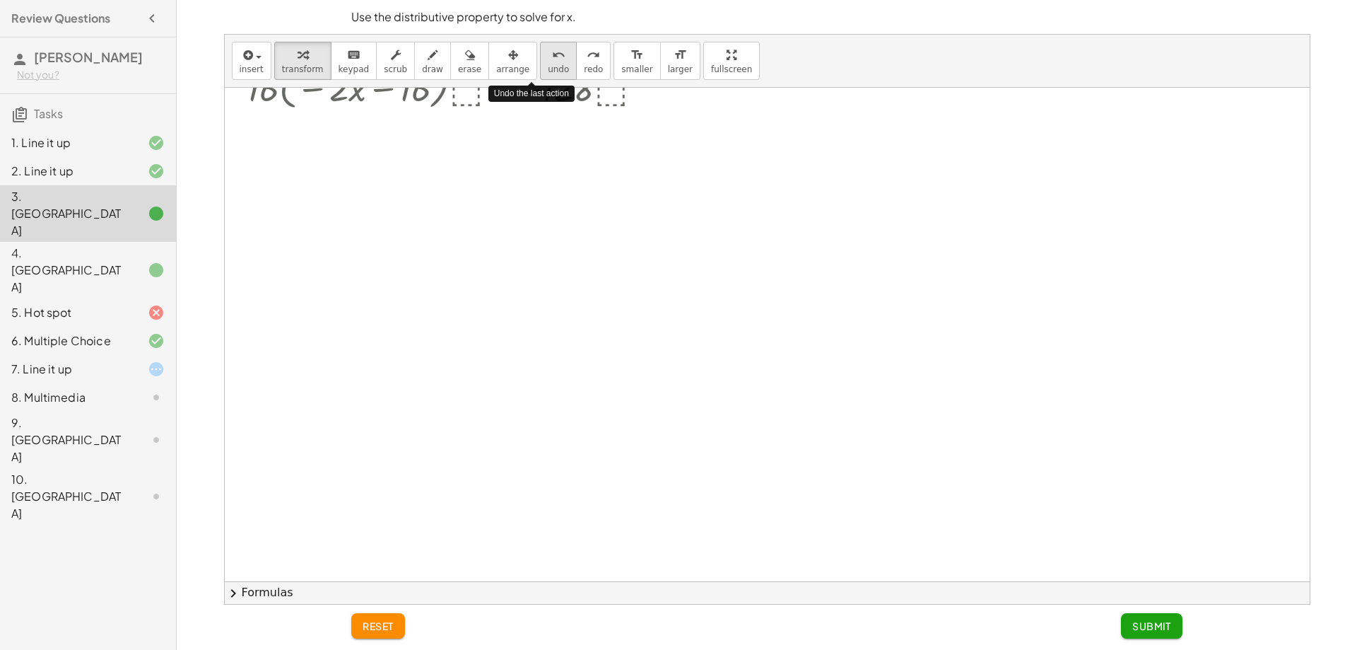
click at [540, 57] on button "undo undo" at bounding box center [558, 61] width 37 height 38
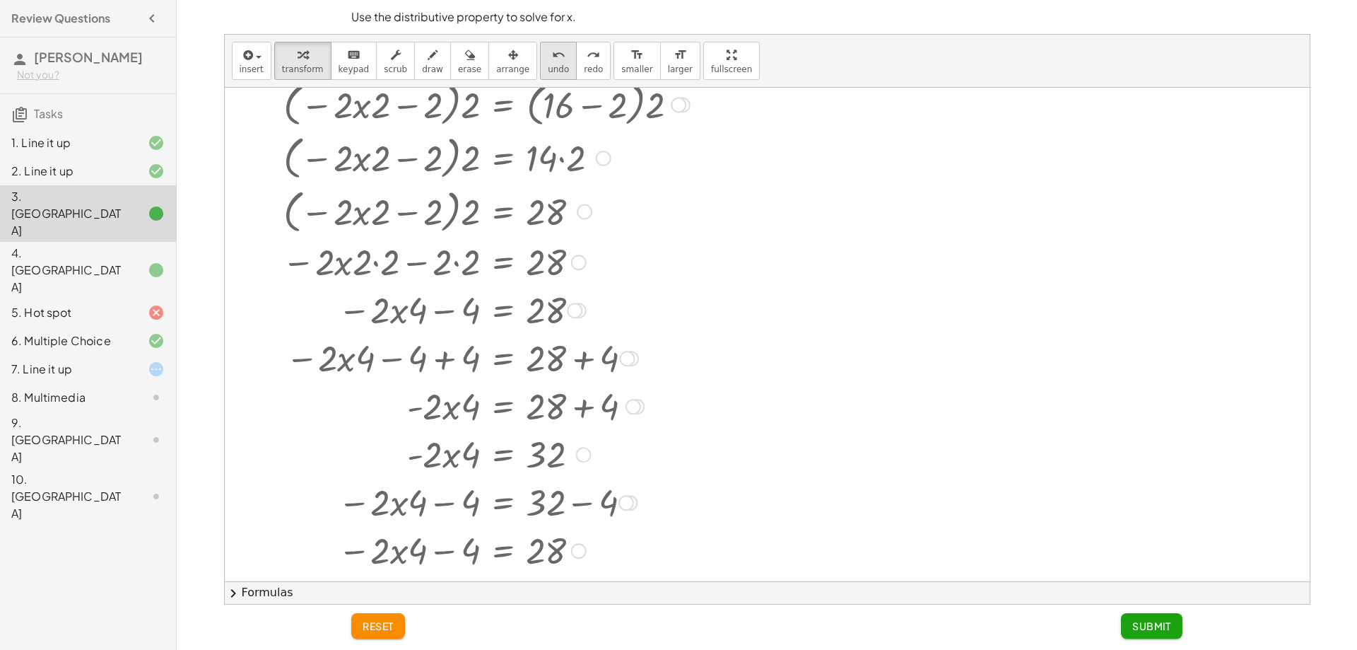
scroll to position [79, 0]
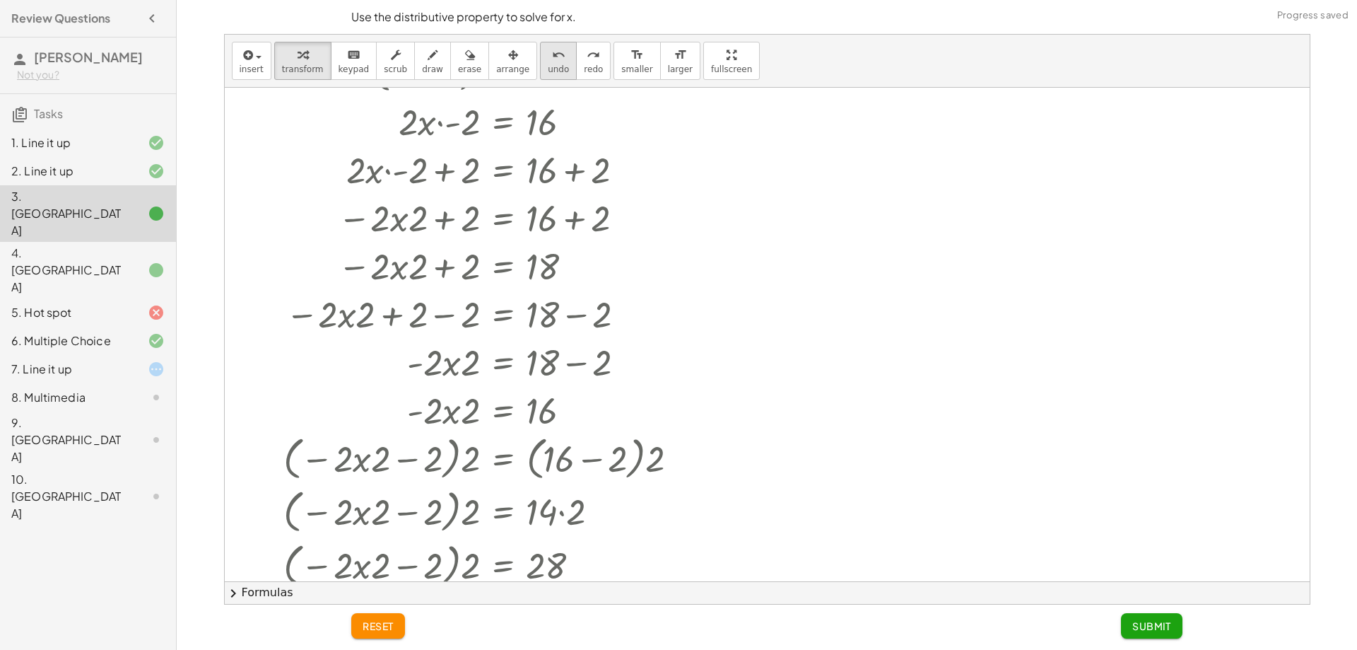
click at [544, 59] on button "undo undo" at bounding box center [558, 61] width 37 height 38
click at [543, 59] on button "undo undo" at bounding box center [558, 61] width 37 height 38
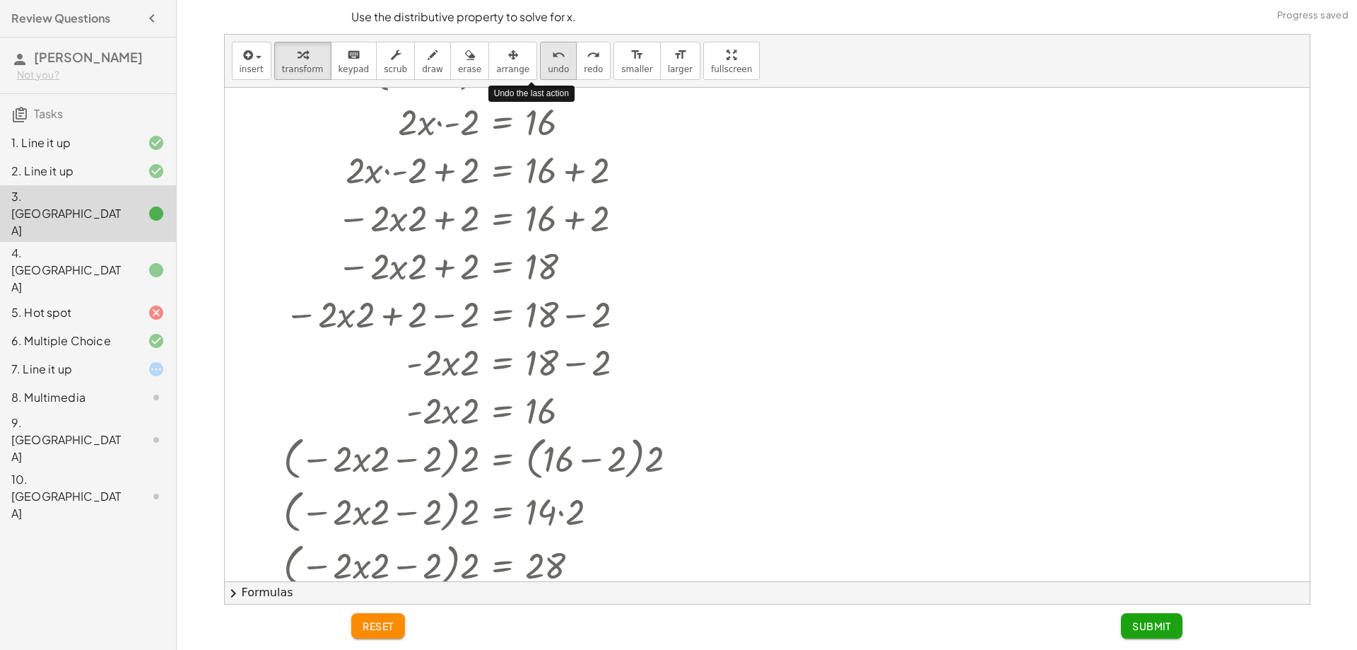
click at [543, 59] on button "undo undo" at bounding box center [558, 61] width 37 height 38
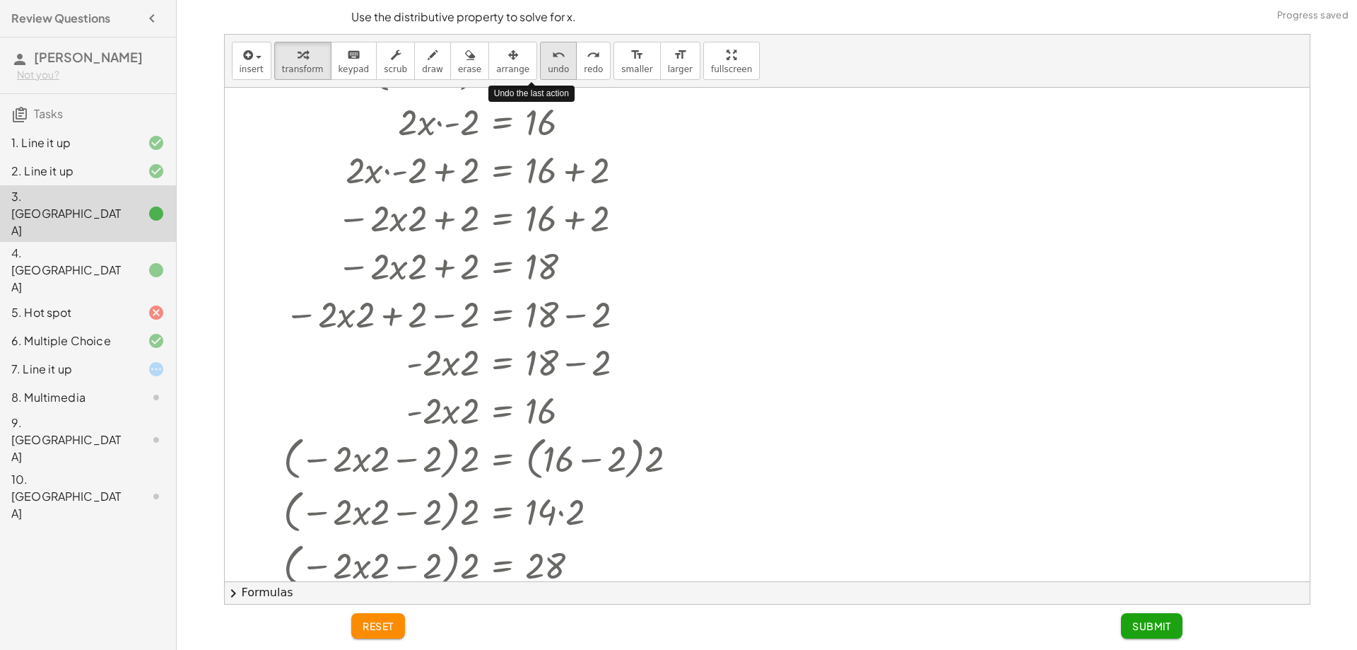
click at [543, 59] on button "undo undo" at bounding box center [558, 61] width 37 height 38
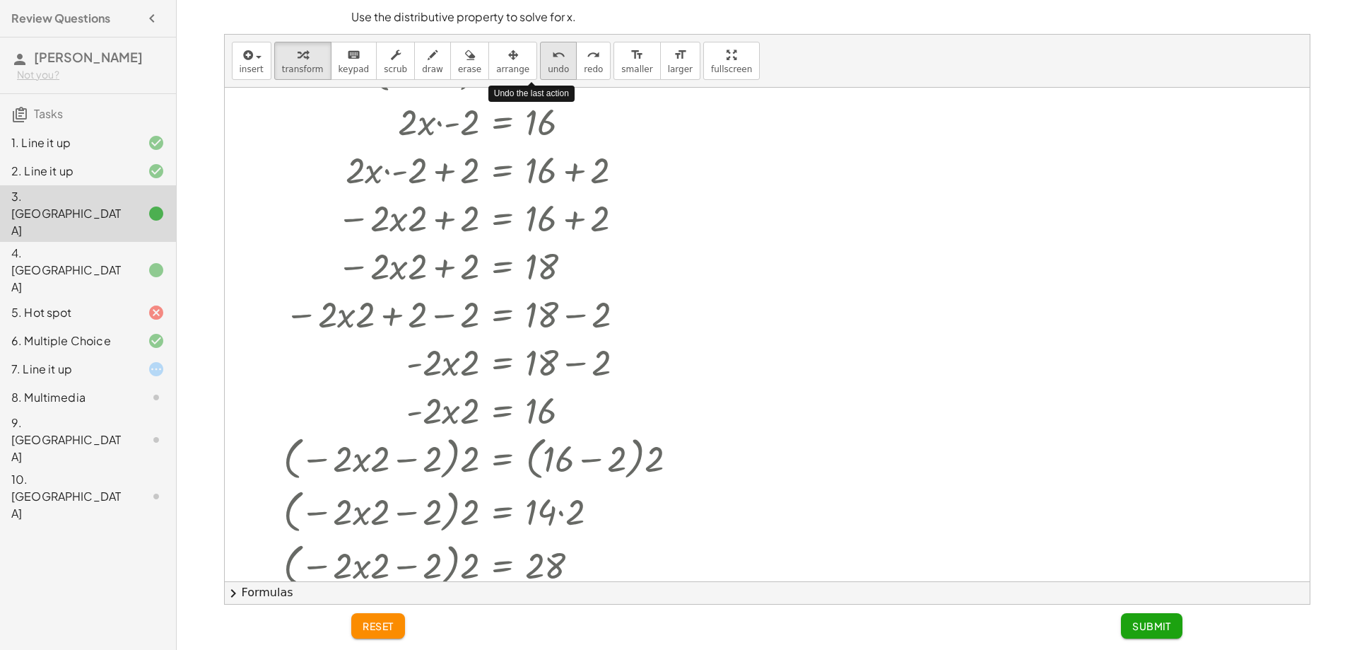
click at [543, 59] on button "undo undo" at bounding box center [558, 61] width 37 height 38
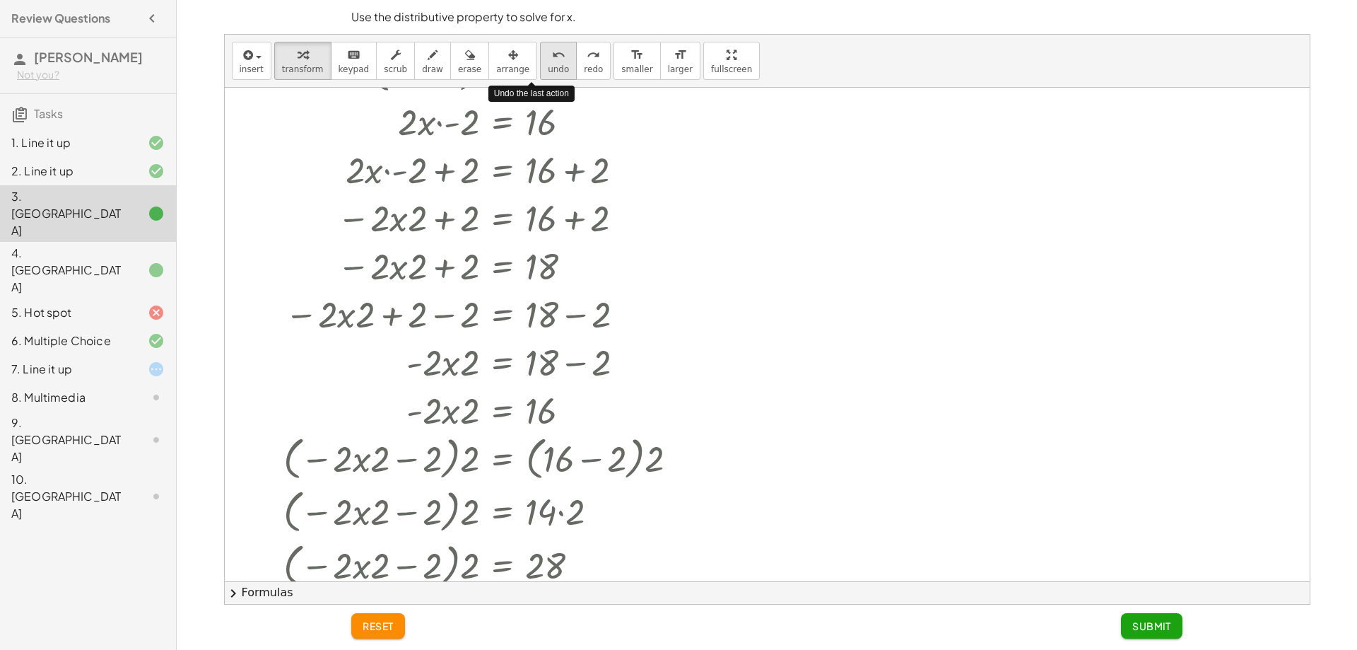
click at [543, 57] on button "undo undo" at bounding box center [558, 61] width 37 height 38
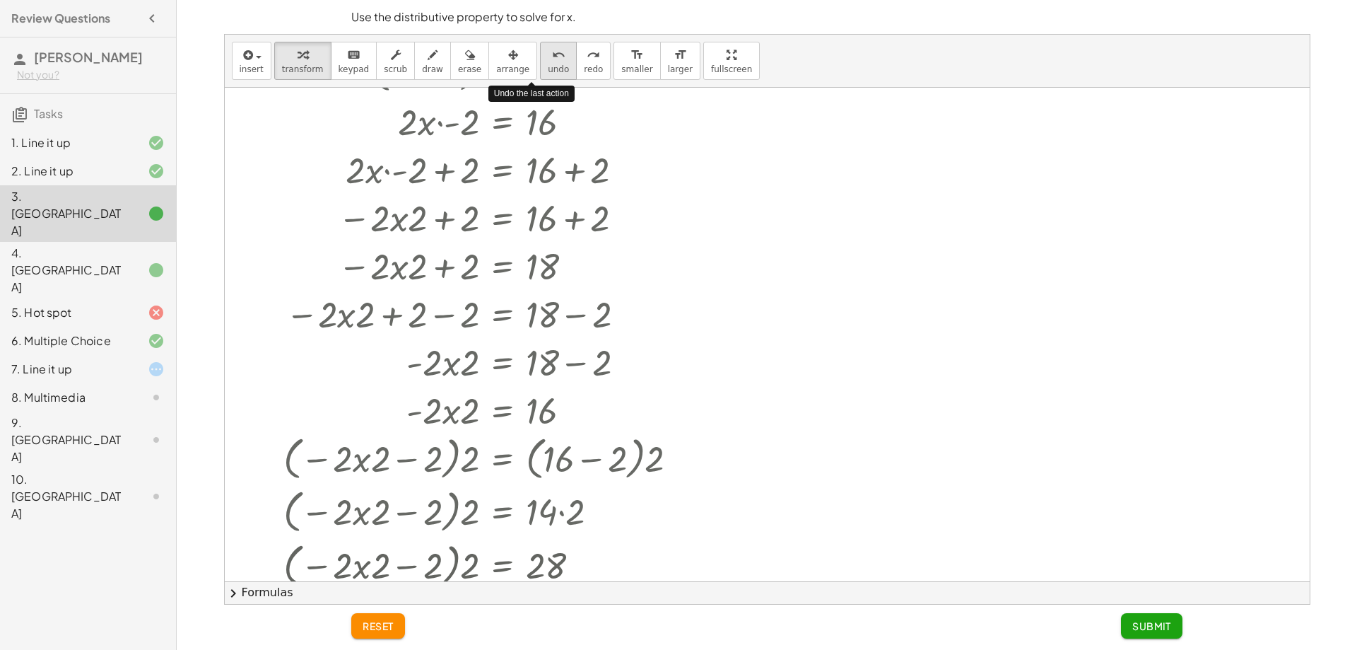
click at [543, 57] on button "undo undo" at bounding box center [558, 61] width 37 height 38
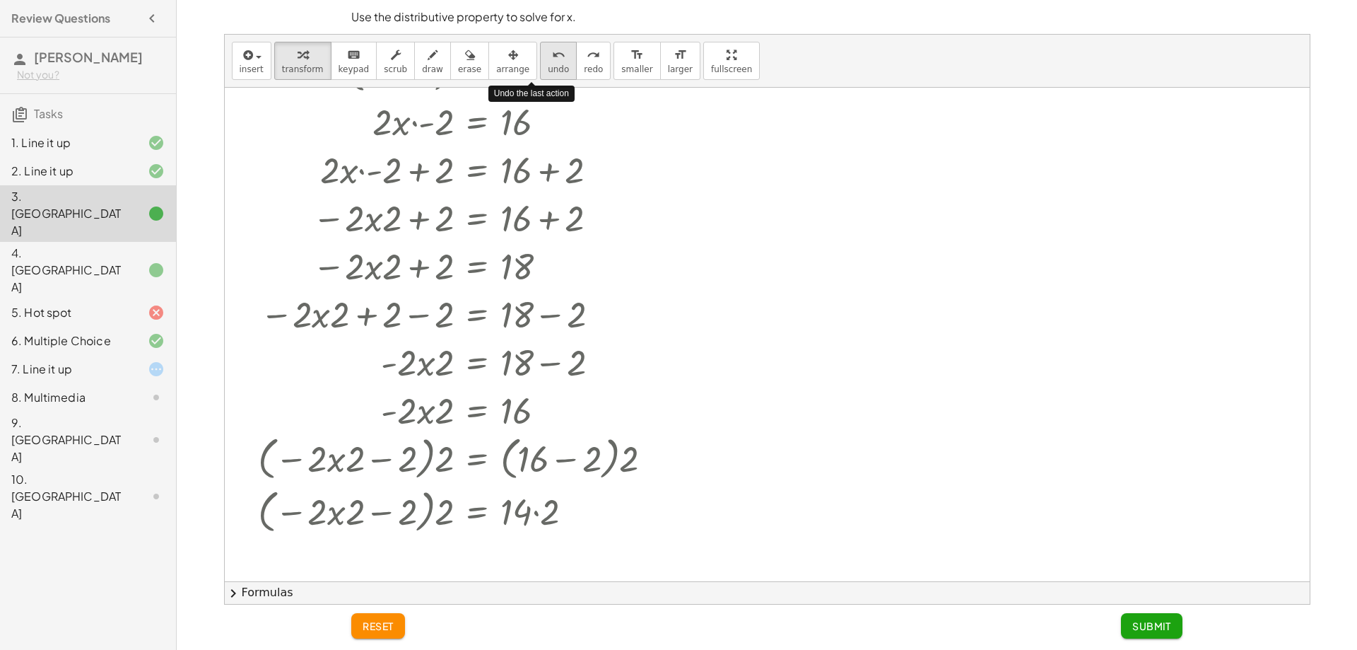
click at [543, 57] on button "undo undo" at bounding box center [558, 61] width 37 height 38
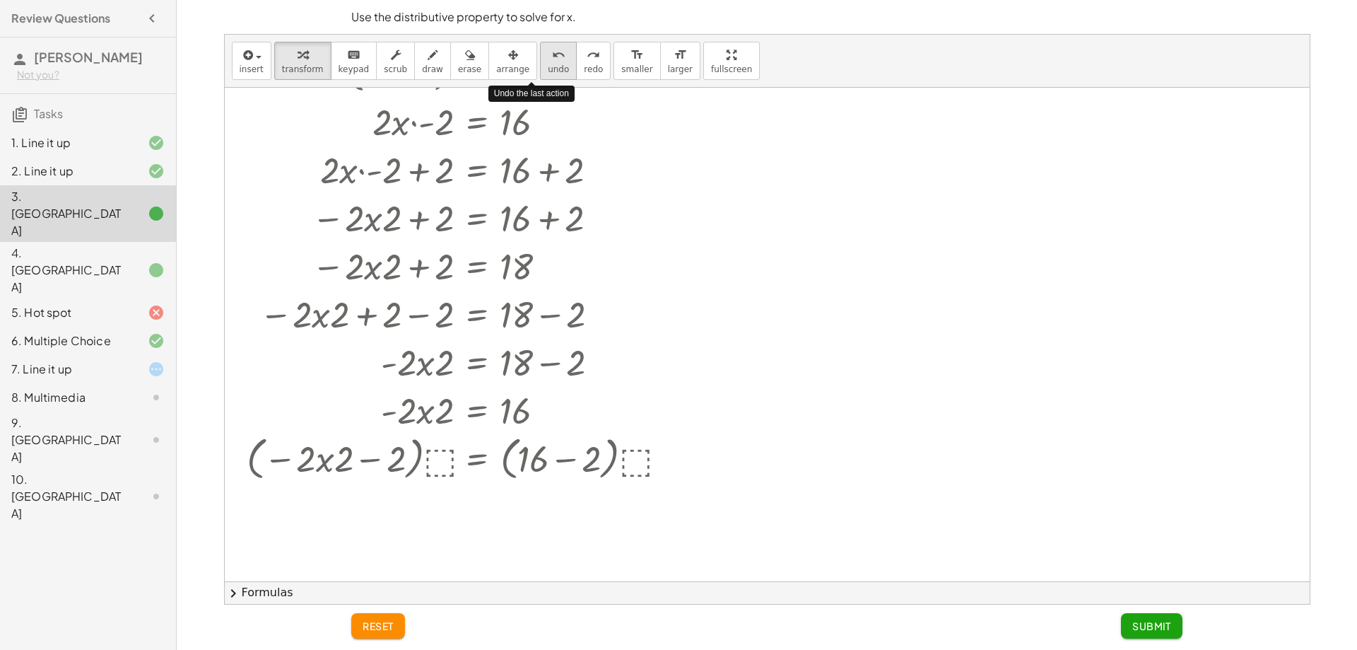
click at [543, 57] on button "undo undo" at bounding box center [558, 61] width 37 height 38
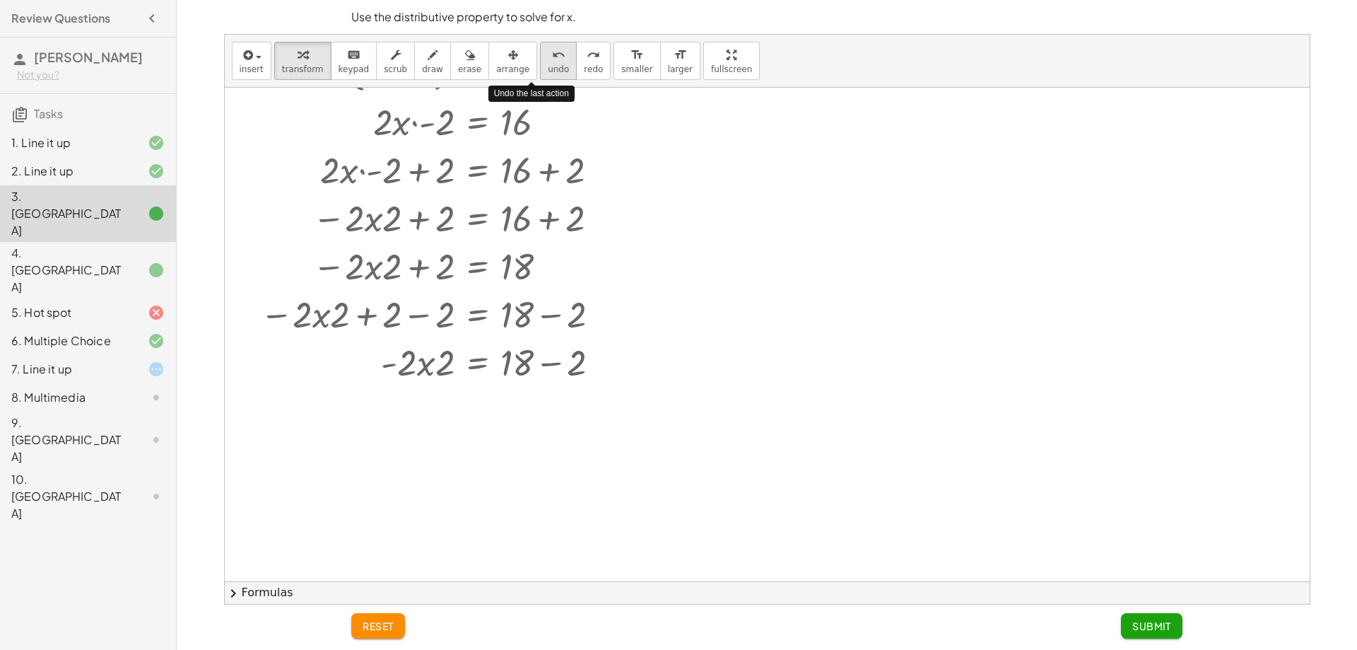
click at [543, 57] on button "undo undo" at bounding box center [558, 61] width 37 height 38
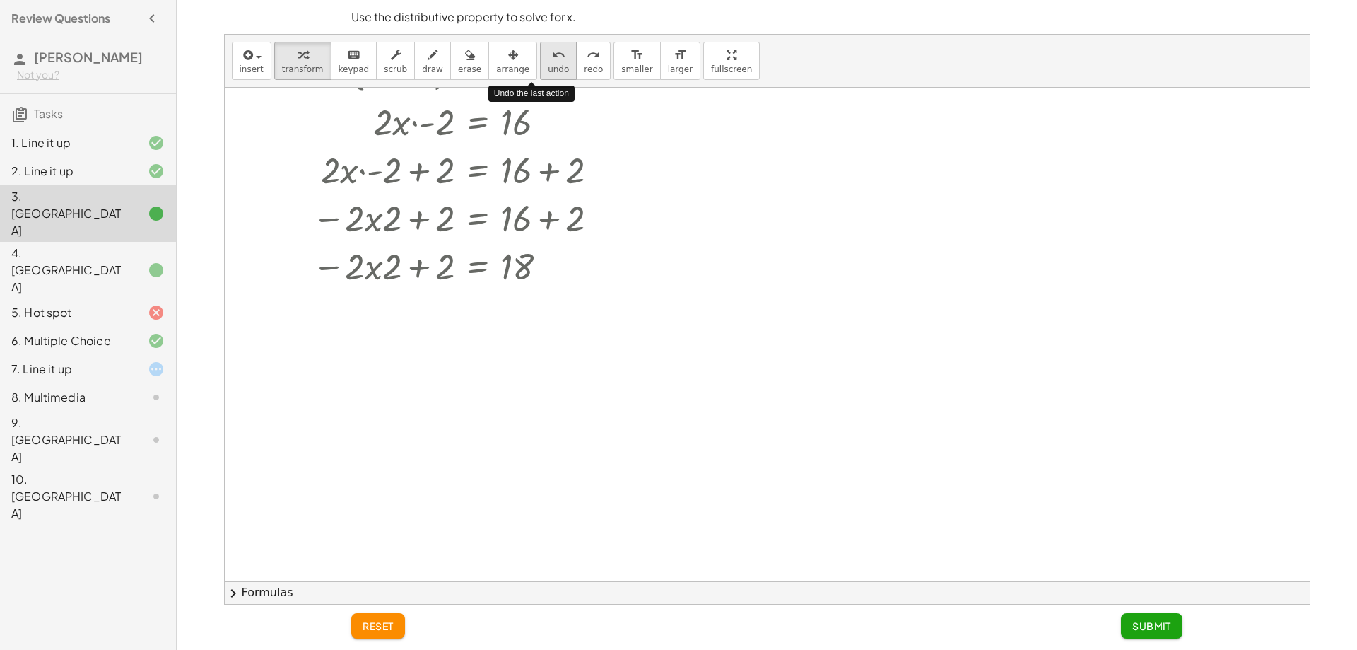
click at [543, 57] on button "undo undo" at bounding box center [558, 61] width 37 height 38
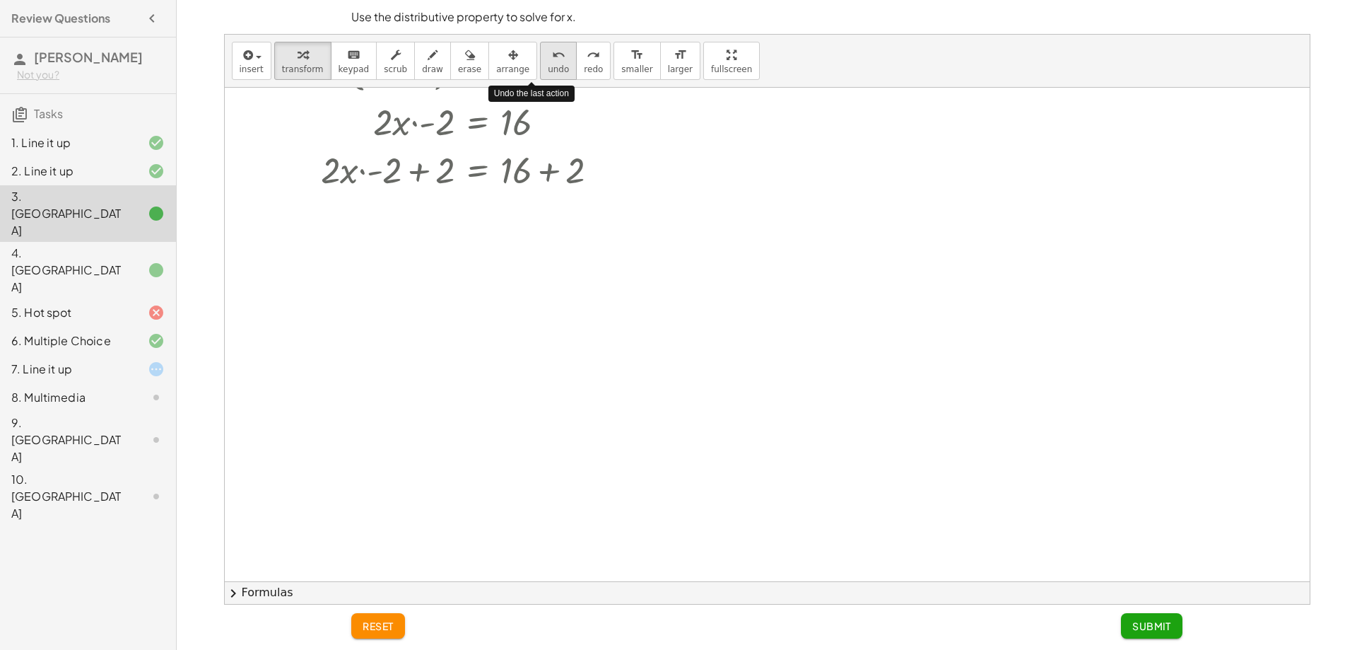
click at [543, 57] on button "undo undo" at bounding box center [558, 61] width 37 height 38
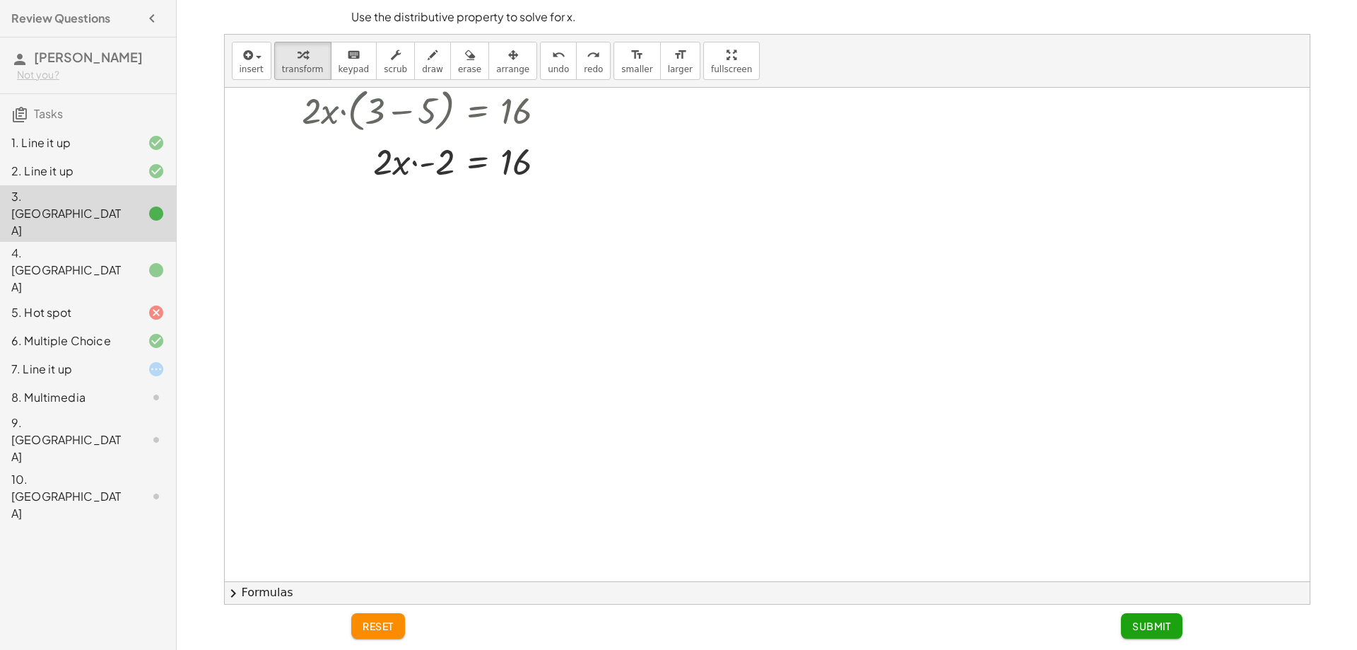
scroll to position [0, 0]
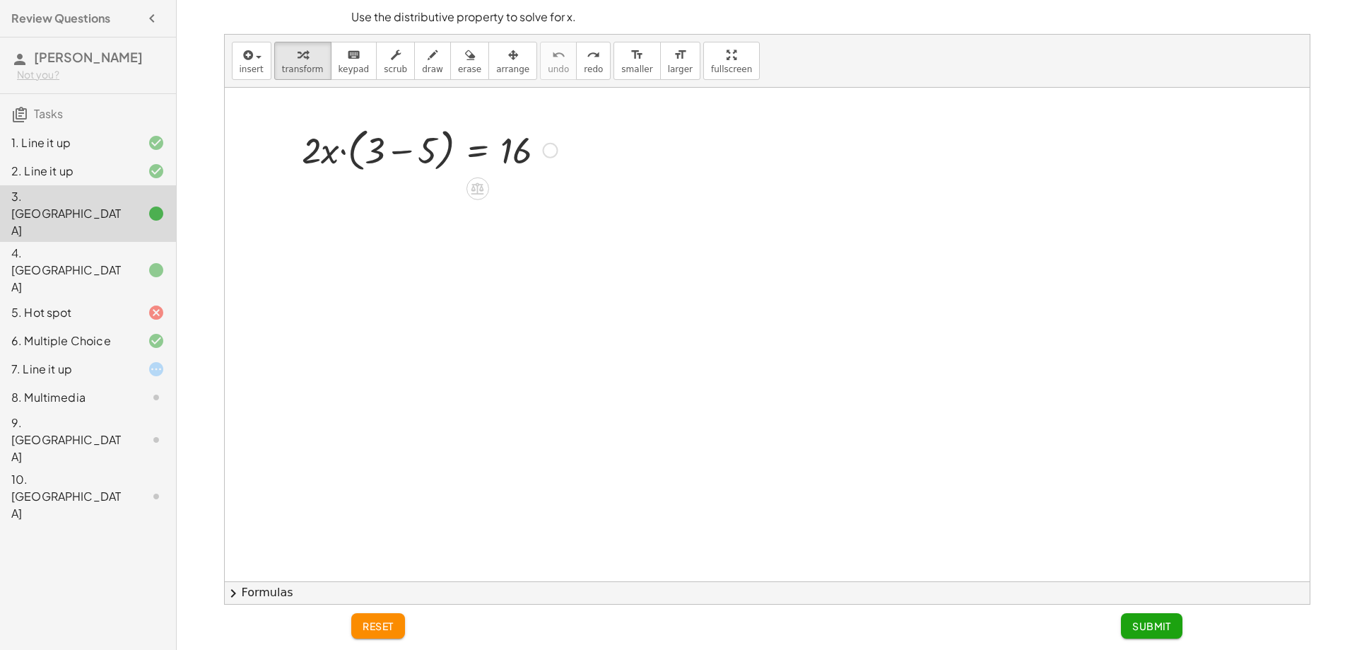
click at [411, 141] on div at bounding box center [430, 149] width 270 height 54
click at [481, 236] on icon at bounding box center [478, 237] width 13 height 12
click at [421, 234] on span "+" at bounding box center [421, 237] width 8 height 21
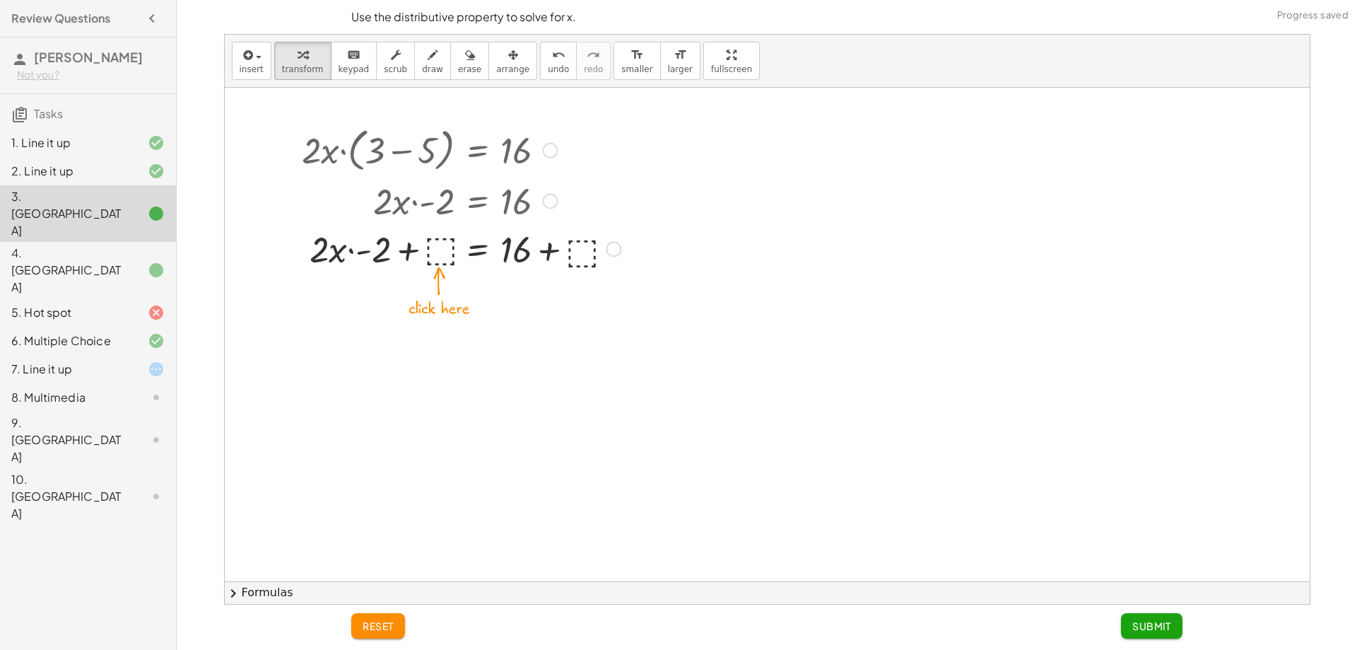
click at [439, 253] on div at bounding box center [461, 248] width 333 height 48
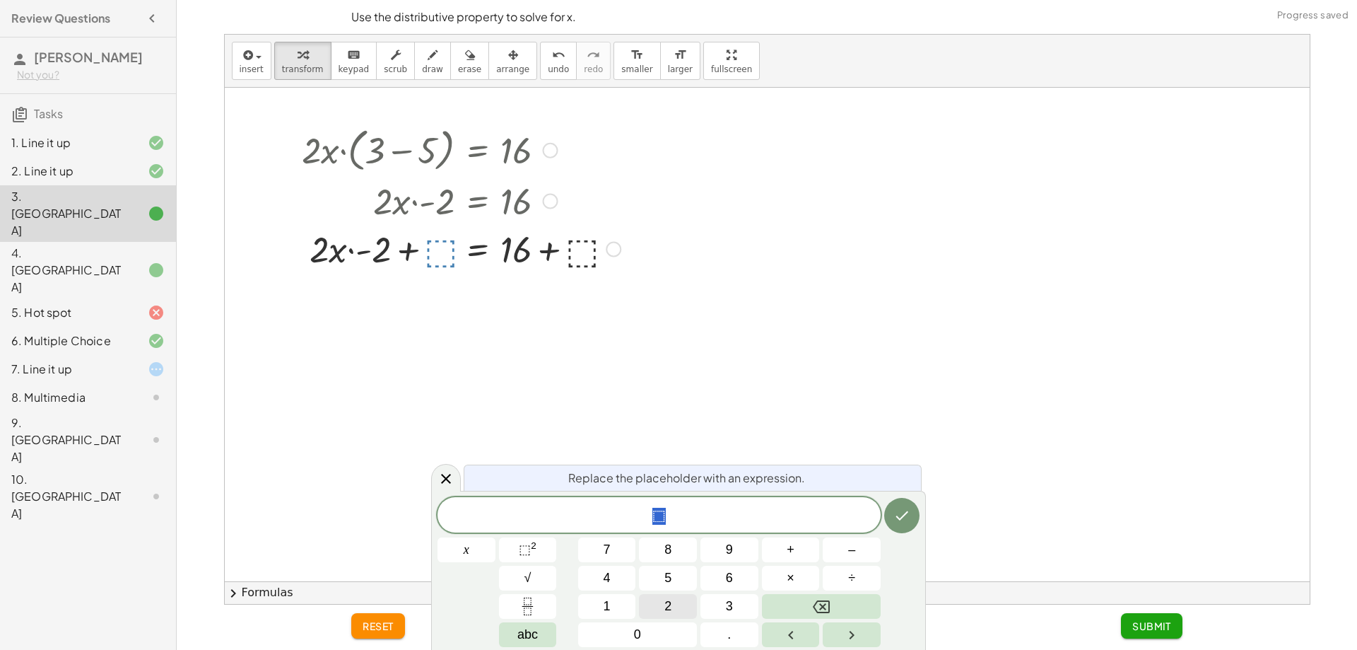
click at [673, 604] on button "2" at bounding box center [668, 606] width 58 height 25
click at [906, 514] on icon "Done" at bounding box center [902, 515] width 13 height 9
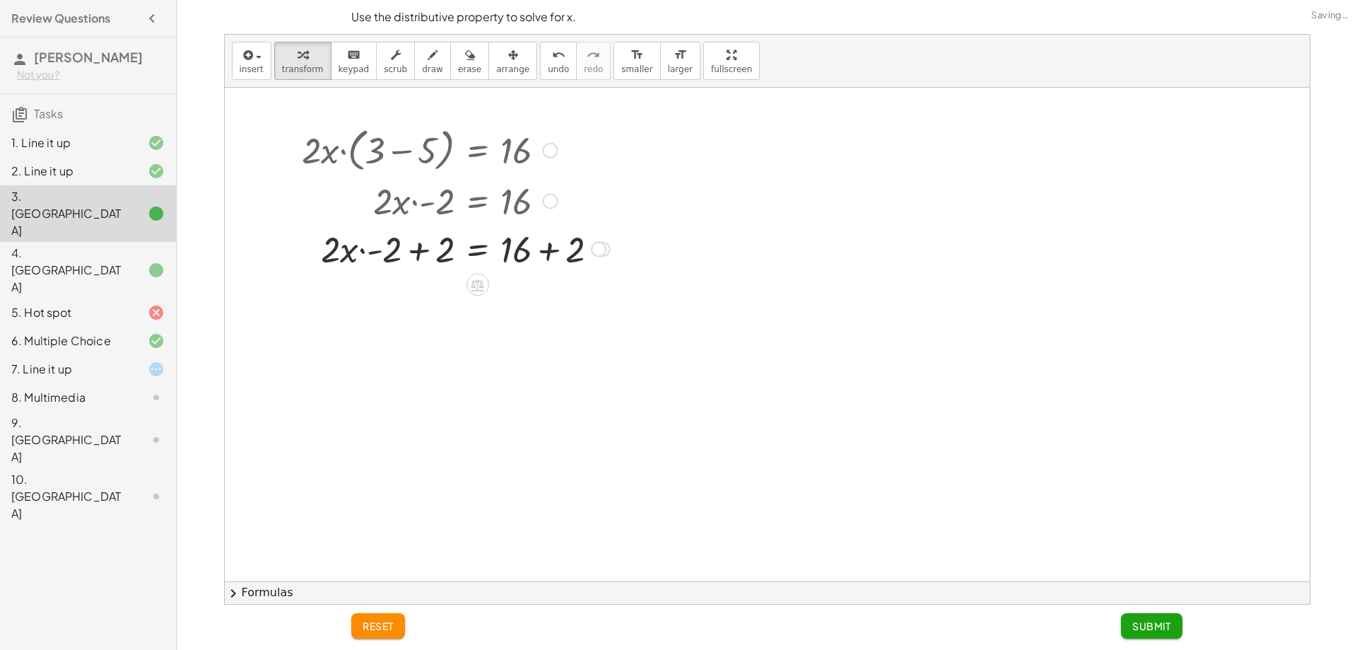
click at [391, 237] on div at bounding box center [456, 248] width 322 height 48
click at [421, 255] on div at bounding box center [456, 248] width 322 height 48
click at [431, 283] on div at bounding box center [456, 296] width 322 height 48
click at [427, 288] on div at bounding box center [456, 296] width 322 height 48
click at [590, 300] on div at bounding box center [597, 298] width 16 height 16
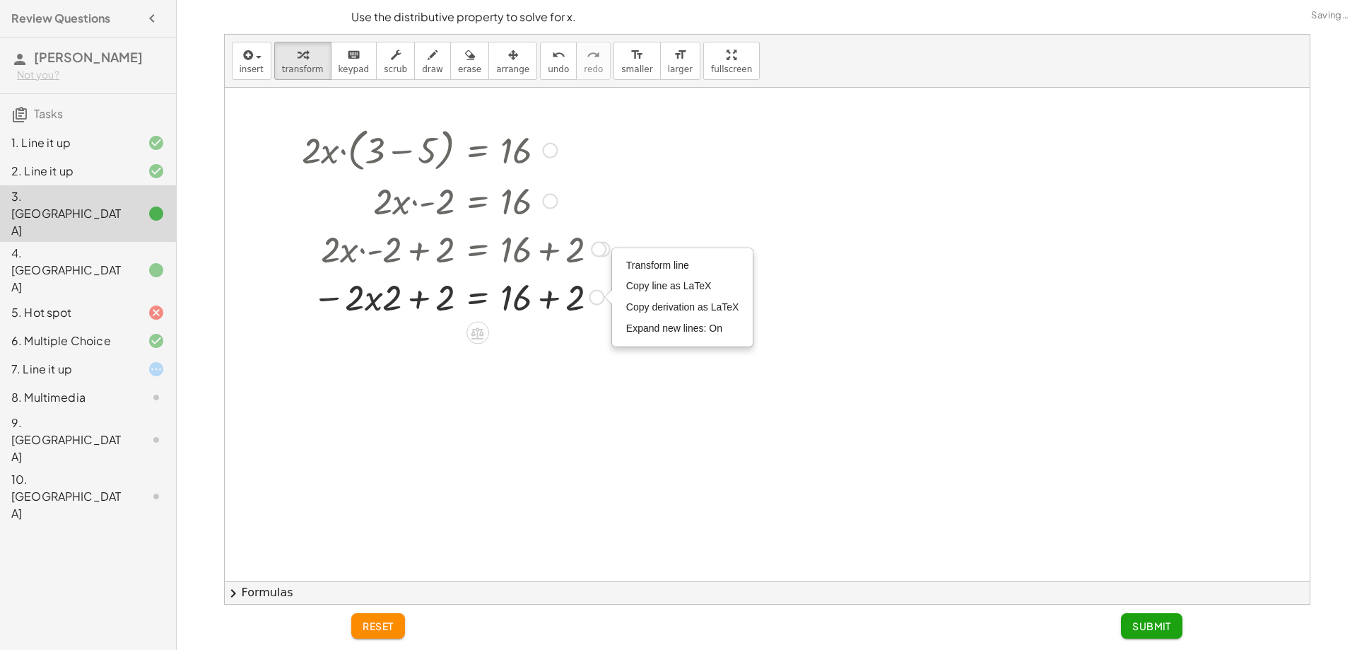
click at [552, 301] on div at bounding box center [456, 296] width 322 height 48
click at [366, 292] on div at bounding box center [456, 296] width 322 height 48
click at [477, 151] on div "· 2 · x · ( + 3 − 5 ) = 16 · 2 · x · - 2 = 16 + · 2 · x · - 2 + ⬚ = + 16 + ⬚ + …" at bounding box center [477, 151] width 0 height 0
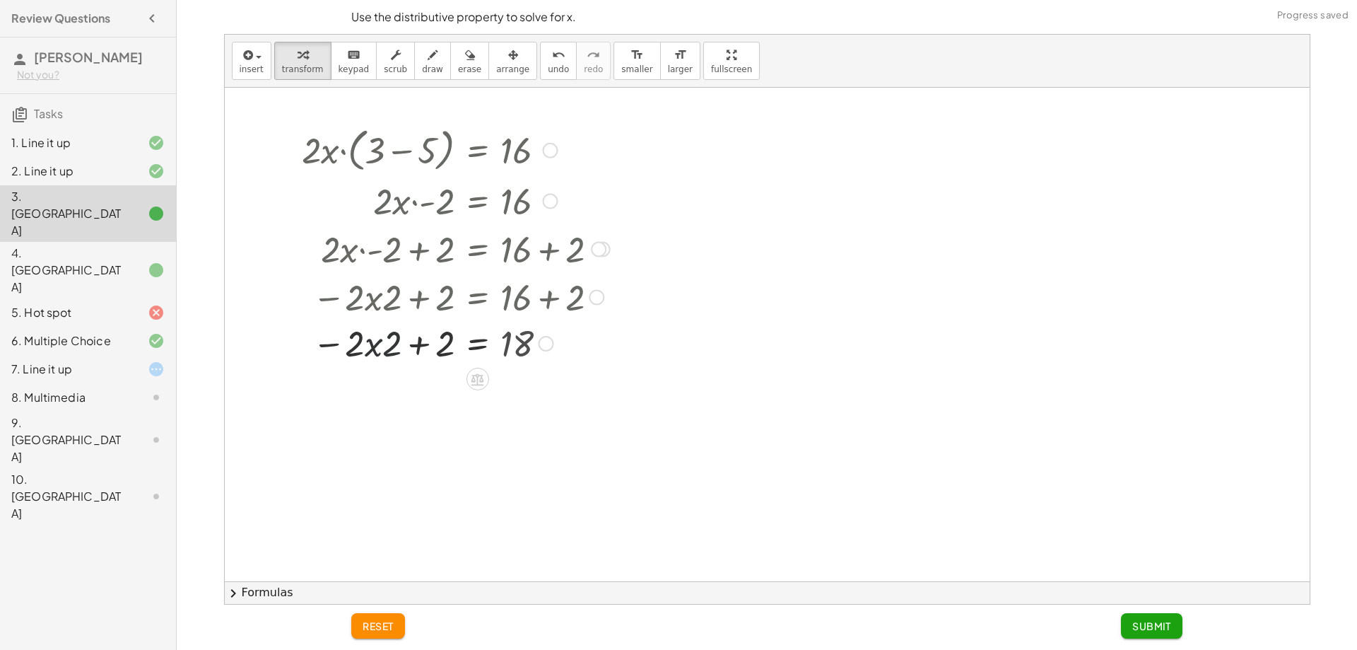
click at [400, 302] on div at bounding box center [481, 296] width 373 height 48
drag, startPoint x: 408, startPoint y: 327, endPoint x: 400, endPoint y: 321, distance: 9.6
click at [404, 320] on div at bounding box center [456, 344] width 322 height 48
click at [394, 339] on div at bounding box center [456, 344] width 322 height 48
click at [395, 339] on div at bounding box center [456, 344] width 322 height 48
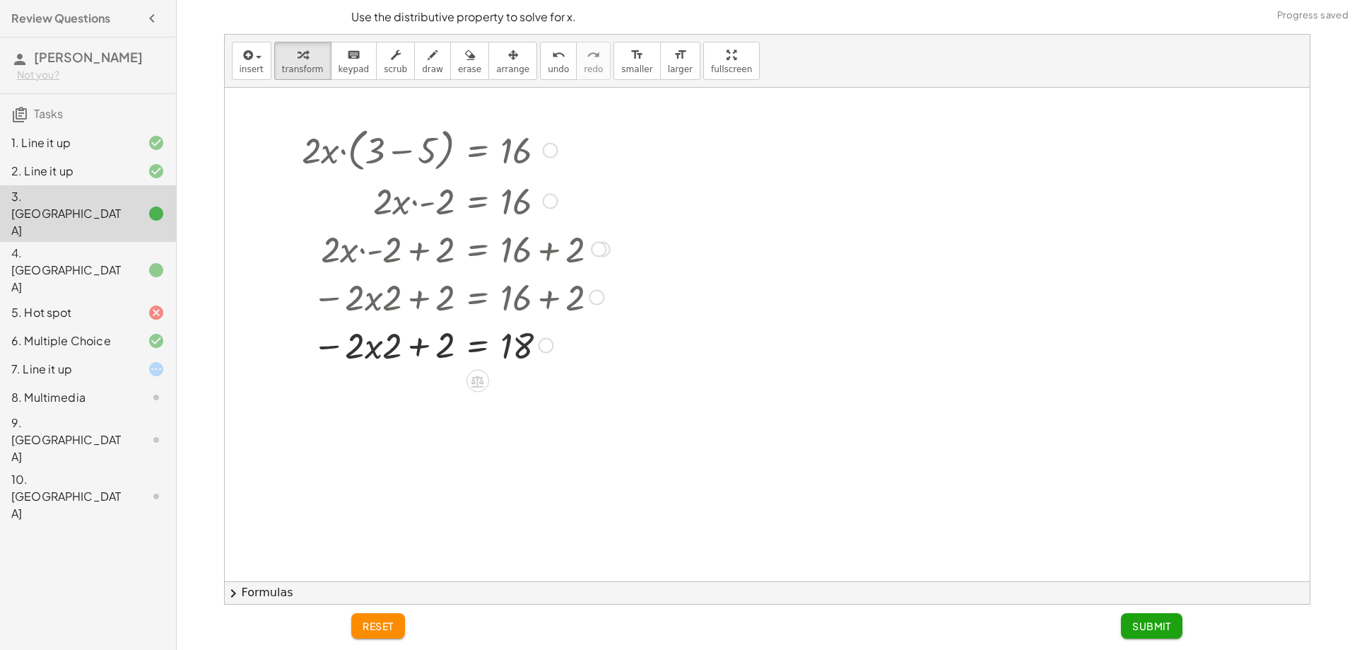
click at [395, 339] on div at bounding box center [456, 344] width 322 height 48
click at [427, 346] on div at bounding box center [456, 344] width 322 height 48
click at [548, 69] on span "undo" at bounding box center [558, 69] width 21 height 10
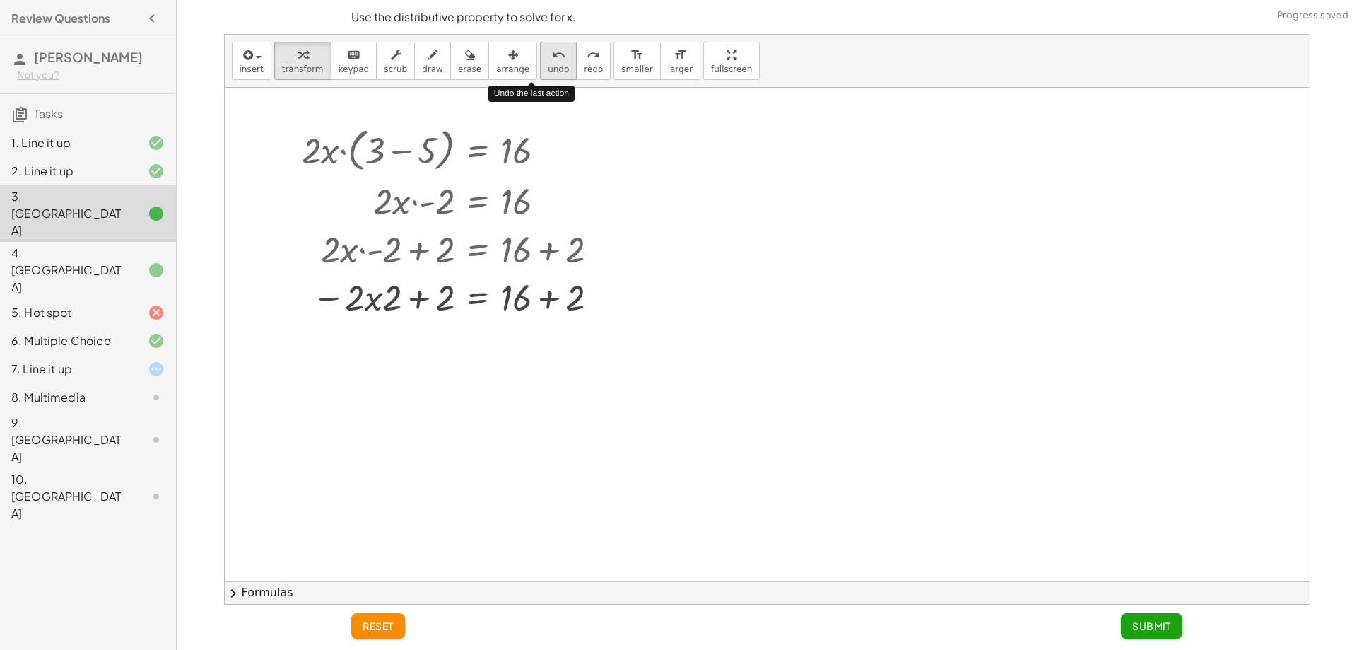
click at [548, 69] on span "undo" at bounding box center [558, 69] width 21 height 10
click at [540, 75] on button "undo undo" at bounding box center [558, 61] width 37 height 38
click at [552, 59] on icon "undo" at bounding box center [558, 55] width 13 height 17
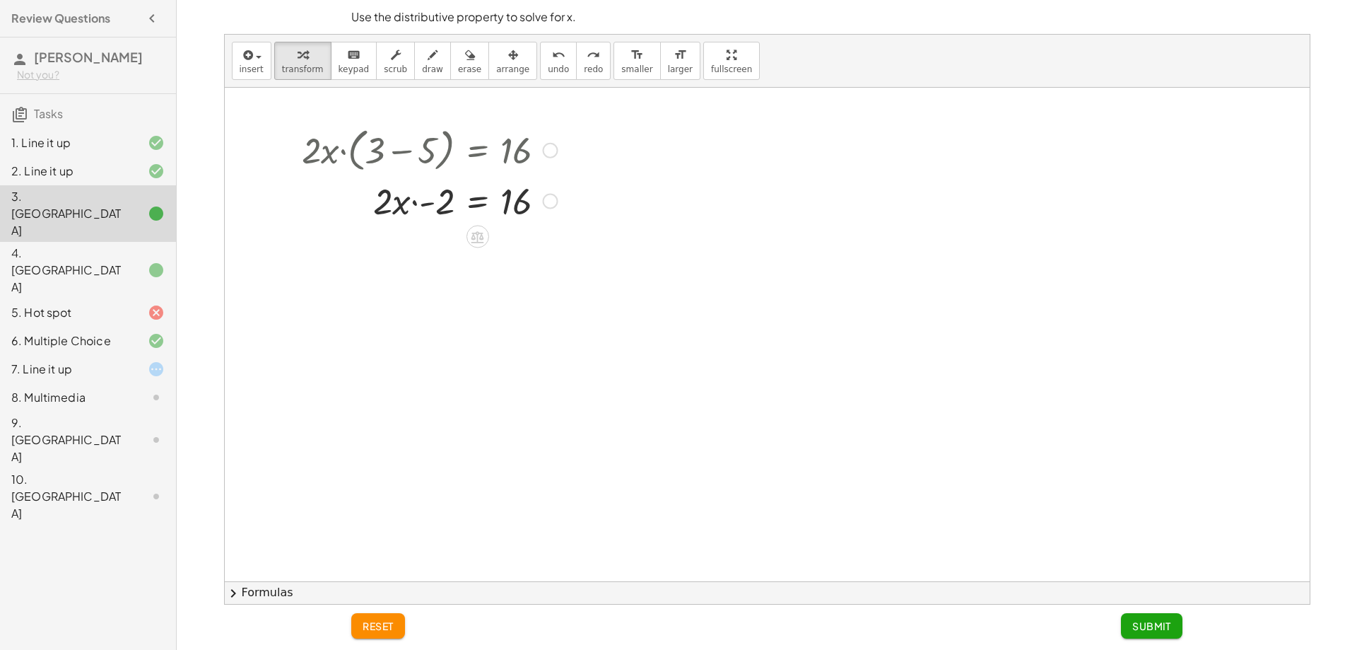
click at [399, 197] on div at bounding box center [430, 200] width 270 height 48
click at [403, 209] on div at bounding box center [430, 200] width 270 height 48
click at [483, 242] on icon at bounding box center [478, 237] width 13 height 12
click at [474, 240] on span "×" at bounding box center [478, 237] width 8 height 21
click at [437, 216] on div at bounding box center [445, 200] width 300 height 48
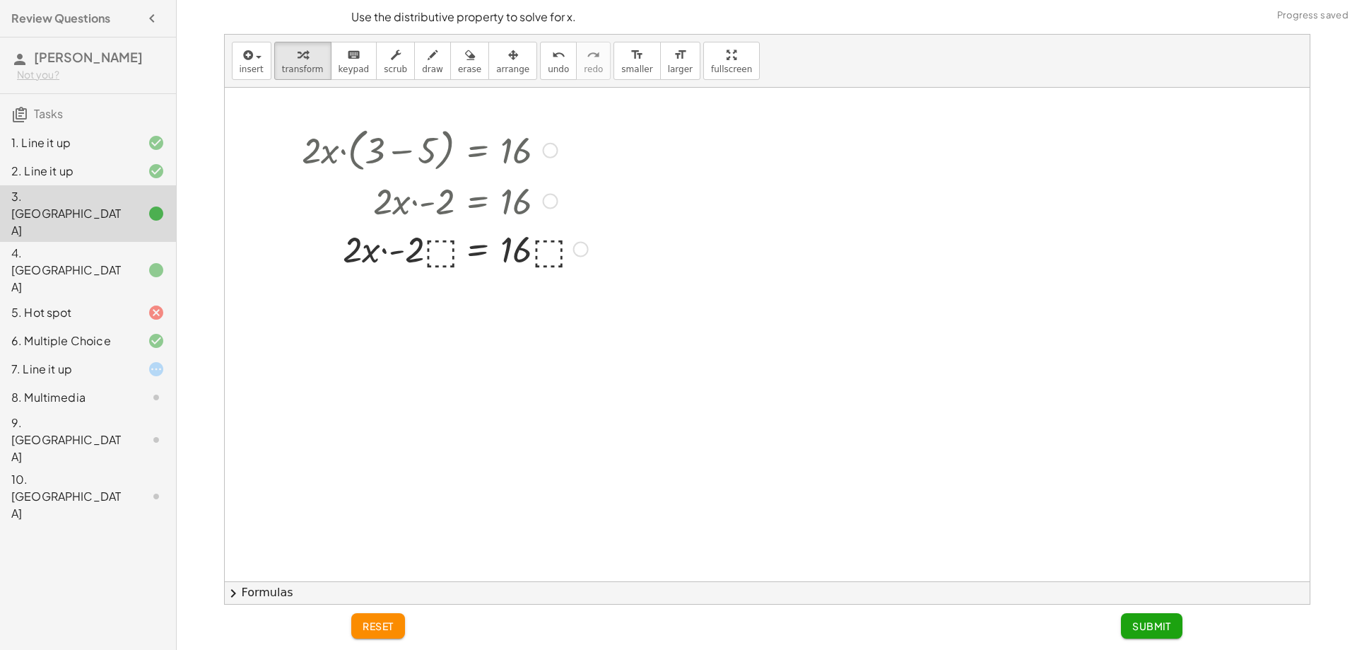
click at [442, 251] on div at bounding box center [445, 248] width 300 height 48
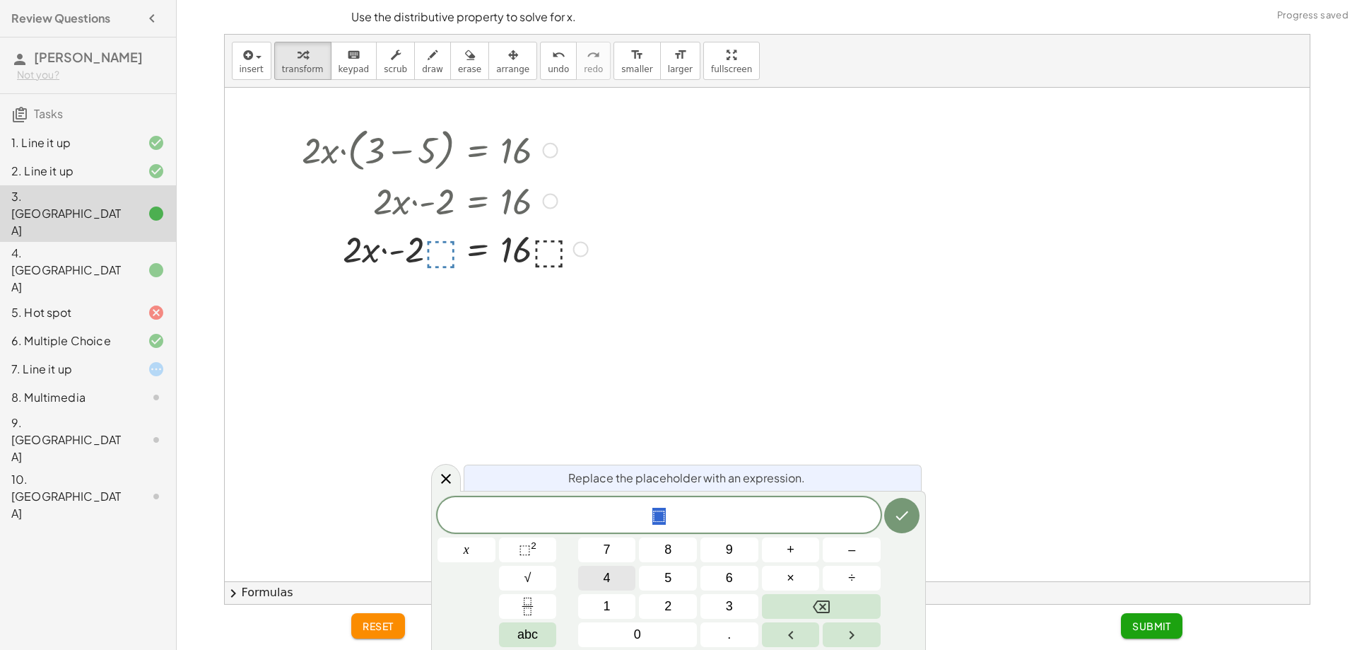
click at [606, 580] on span "4" at bounding box center [607, 577] width 7 height 19
click at [846, 602] on button "Backspace" at bounding box center [821, 606] width 119 height 25
click at [857, 544] on button "–" at bounding box center [852, 549] width 58 height 25
click at [613, 575] on button "4" at bounding box center [607, 578] width 58 height 25
click at [906, 515] on icon "Done" at bounding box center [902, 515] width 13 height 9
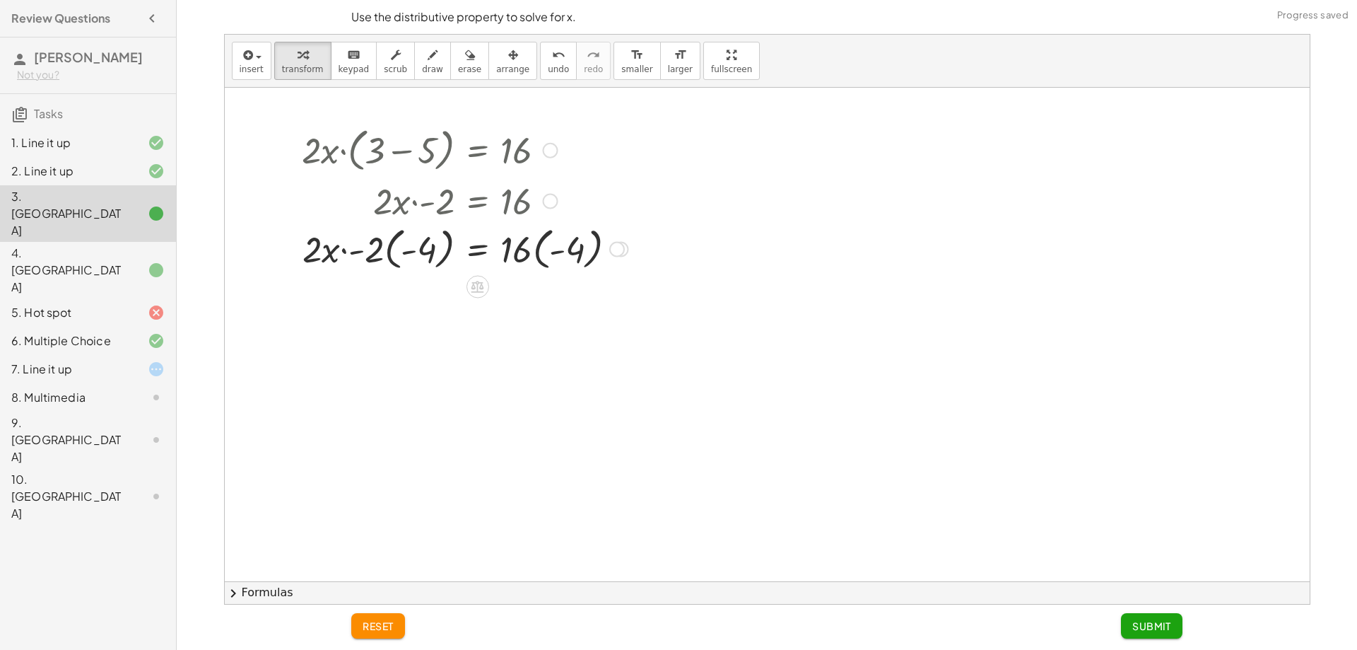
click at [353, 257] on div at bounding box center [465, 248] width 340 height 52
click at [477, 151] on div "· 2 · x · ( + 3 − 5 ) = 16 · 2 · x · - 2 = 16 · 2 · x · - 2 · ⬚ = · 16 · ⬚ · 2 …" at bounding box center [477, 151] width 0 height 0
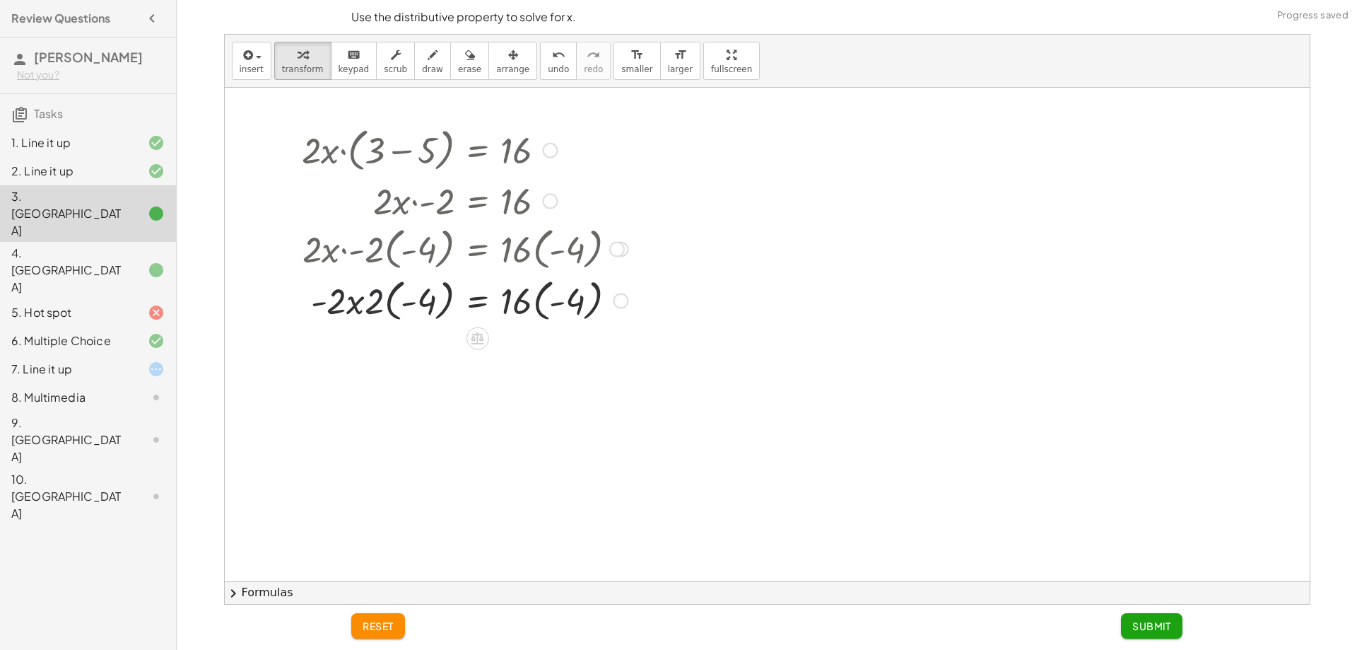
click at [404, 301] on div at bounding box center [465, 300] width 340 height 52
click at [392, 301] on div at bounding box center [465, 300] width 340 height 52
click at [387, 302] on div at bounding box center [465, 300] width 340 height 52
click at [386, 303] on div at bounding box center [465, 300] width 340 height 52
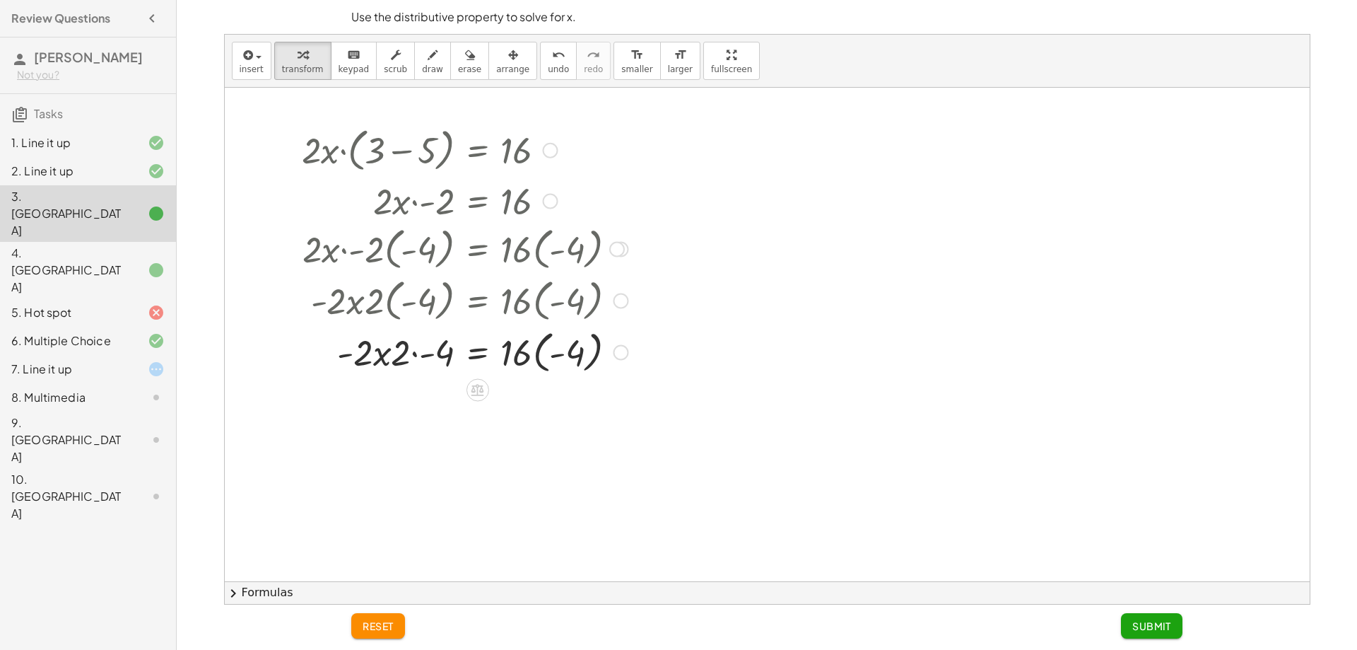
click at [429, 354] on div at bounding box center [465, 351] width 340 height 52
click at [414, 351] on div at bounding box center [465, 351] width 340 height 52
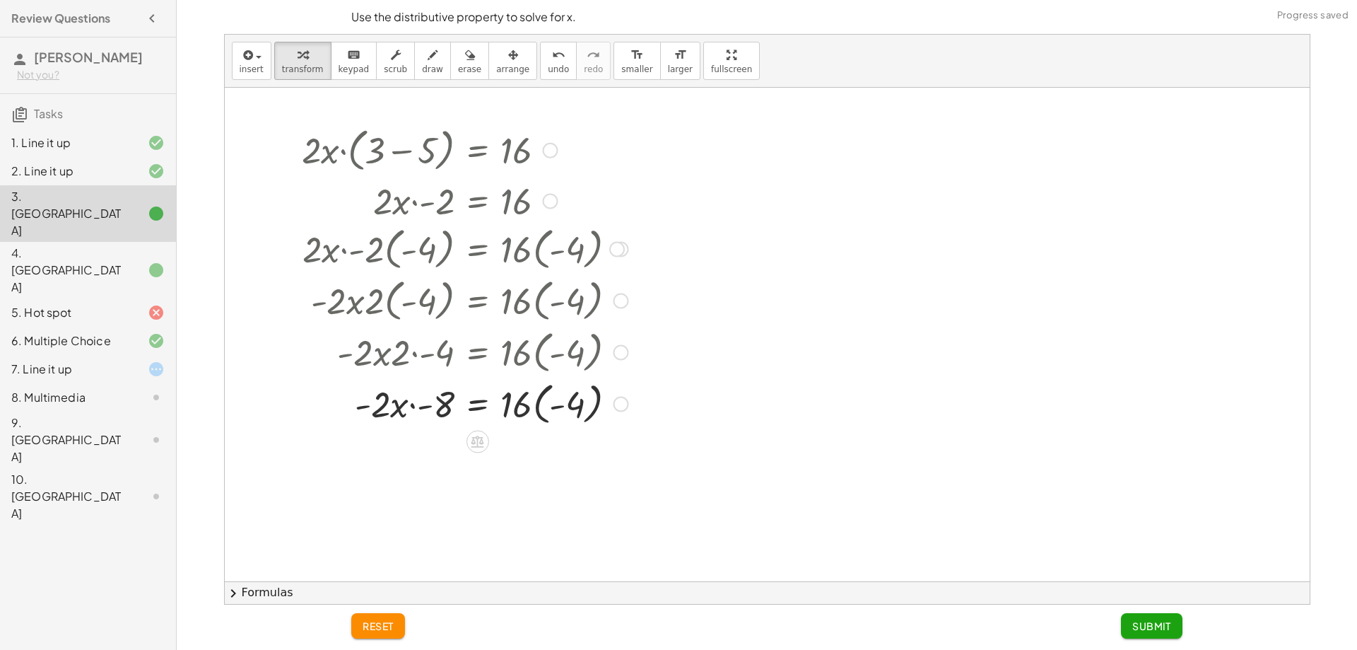
click at [583, 411] on div at bounding box center [465, 403] width 340 height 52
click at [561, 411] on div at bounding box center [465, 403] width 340 height 48
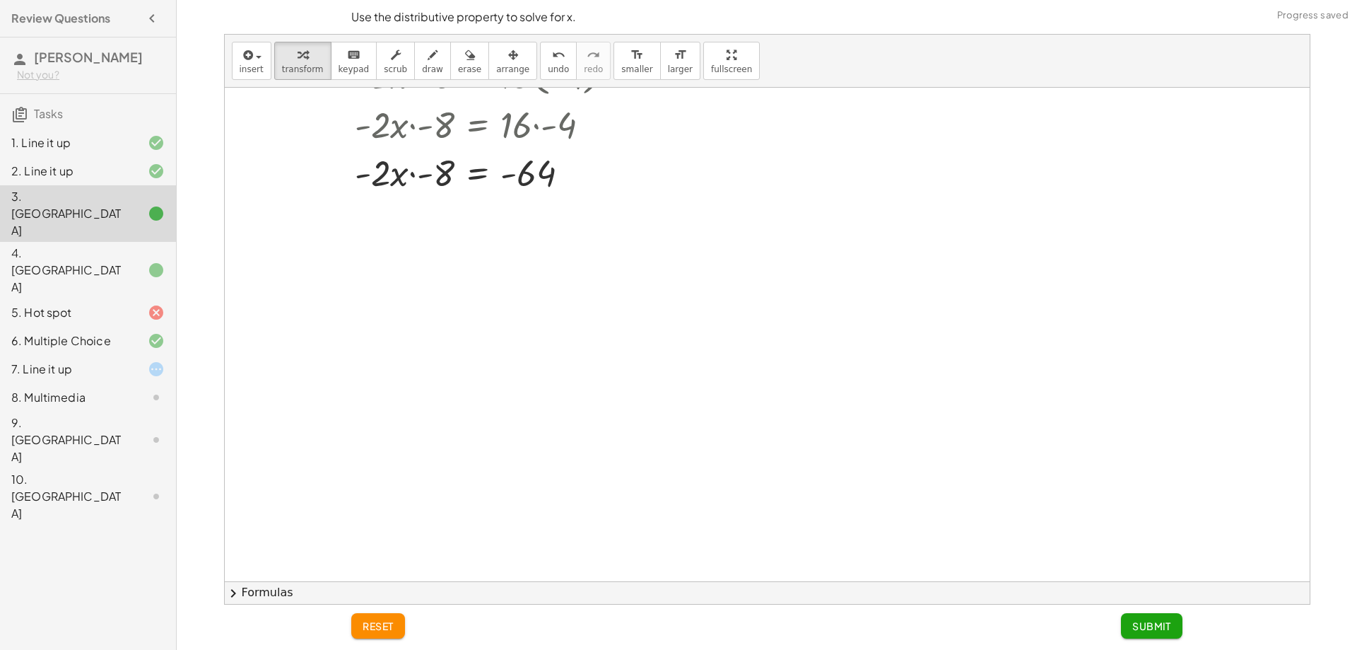
scroll to position [354, 0]
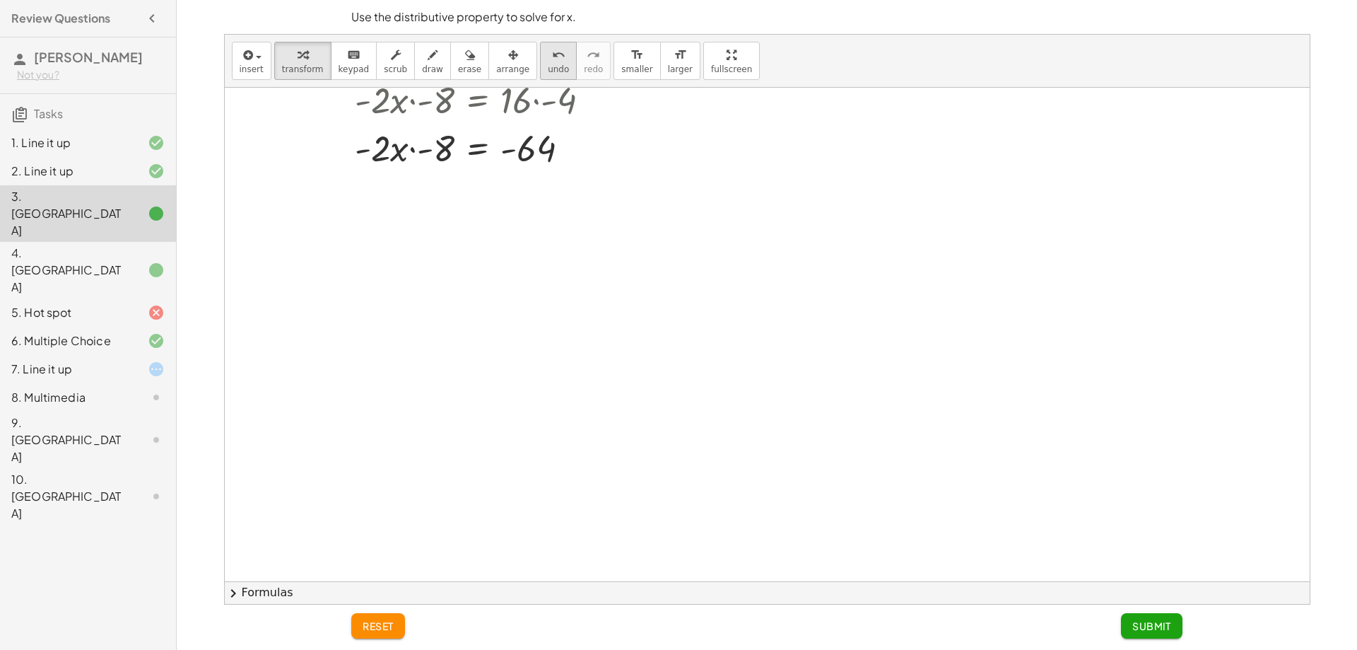
click at [552, 59] on icon "undo" at bounding box center [558, 55] width 13 height 17
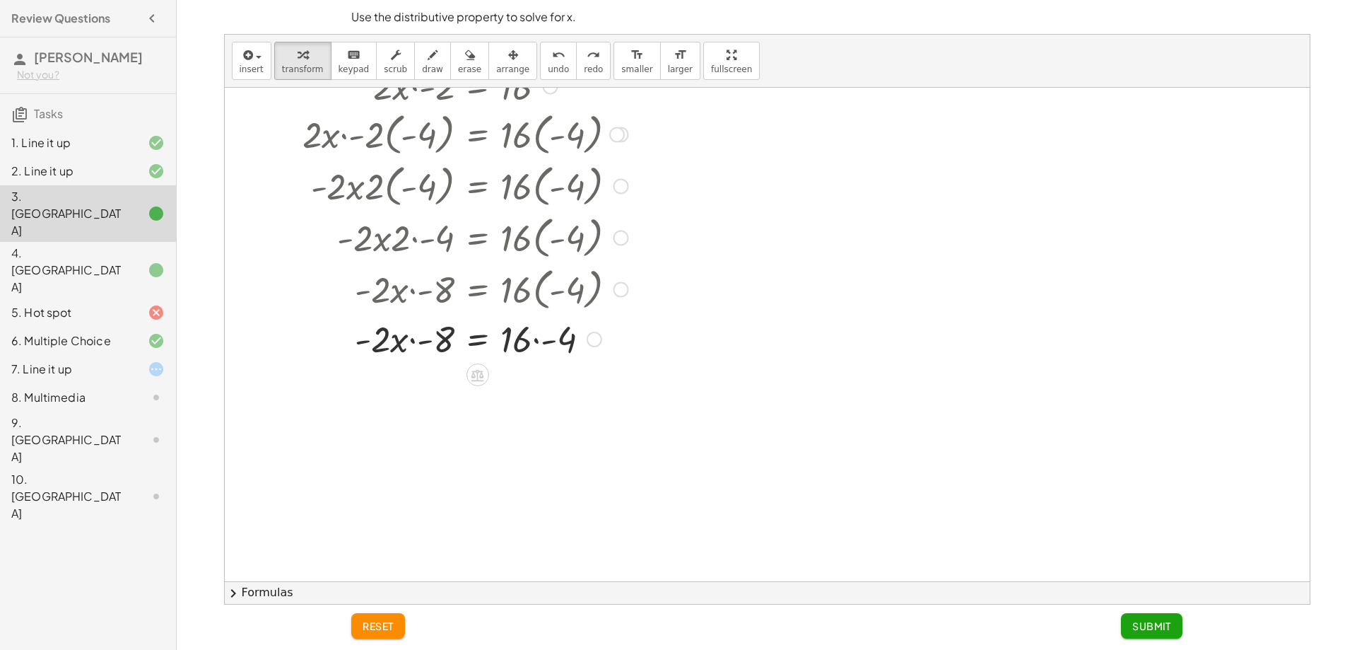
scroll to position [0, 0]
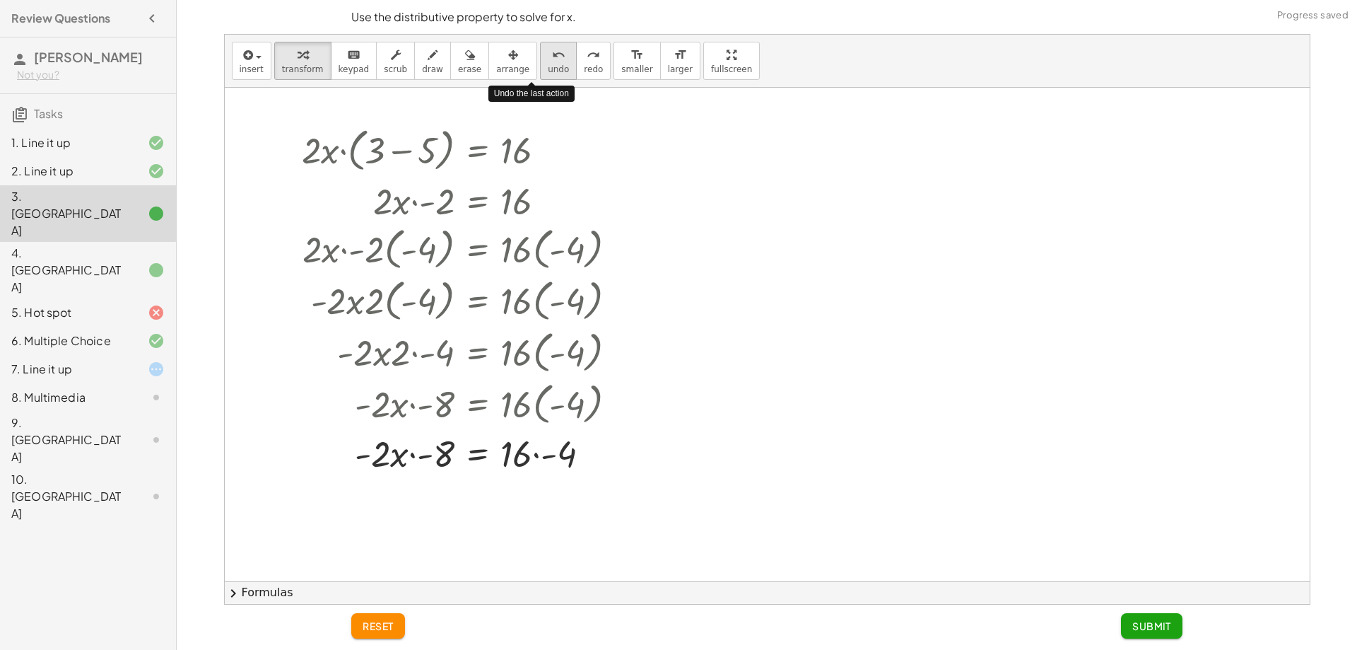
click at [548, 67] on span "undo" at bounding box center [558, 69] width 21 height 10
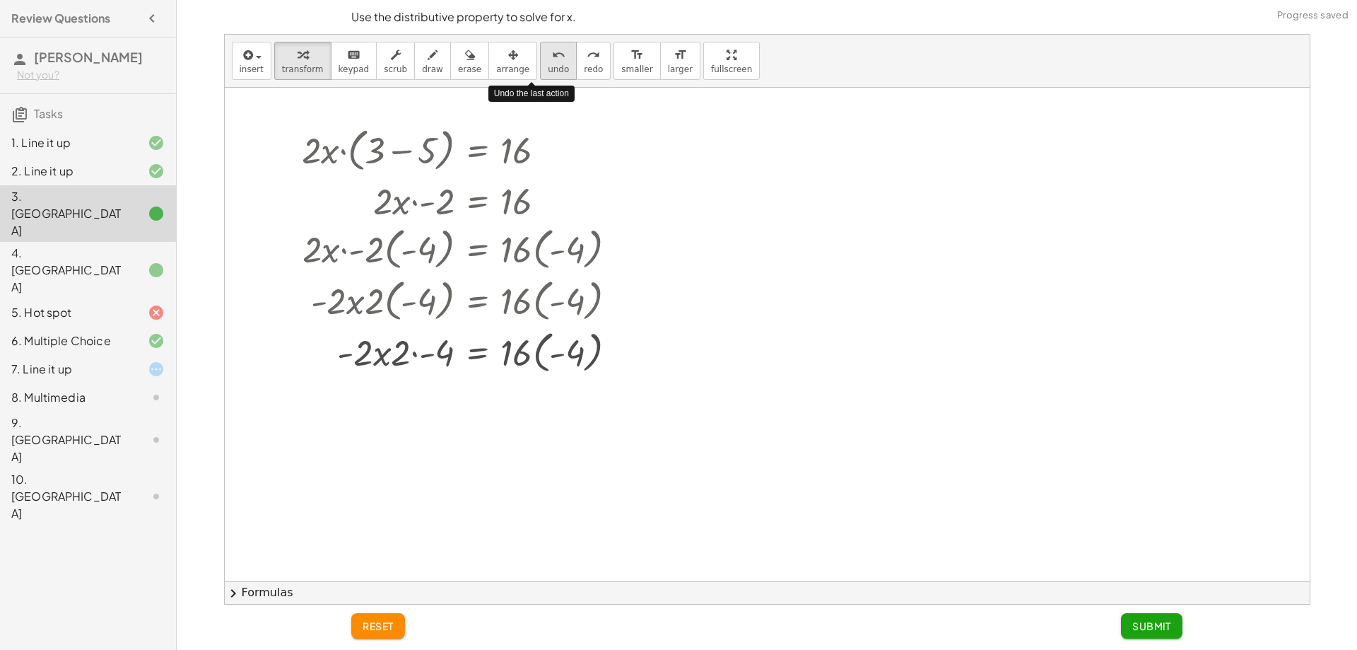
click at [548, 67] on span "undo" at bounding box center [558, 69] width 21 height 10
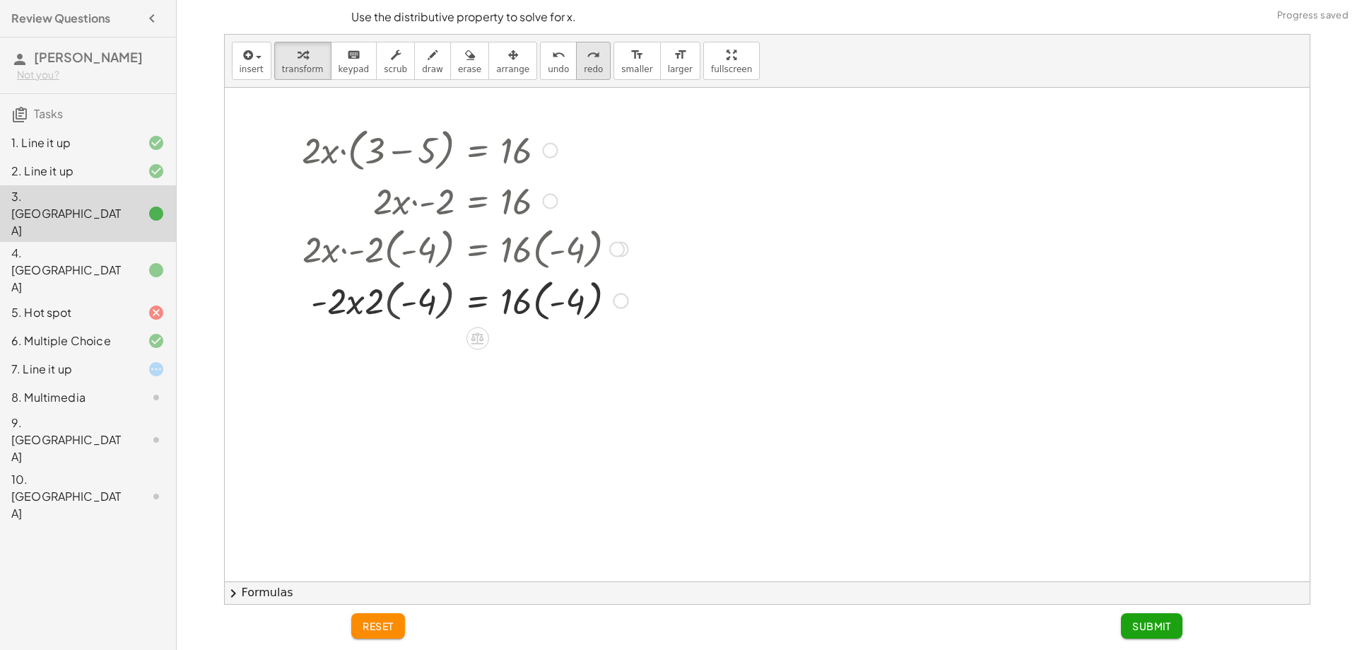
click at [580, 71] on button "redo redo" at bounding box center [593, 61] width 35 height 38
click at [548, 58] on div "undo" at bounding box center [558, 54] width 21 height 17
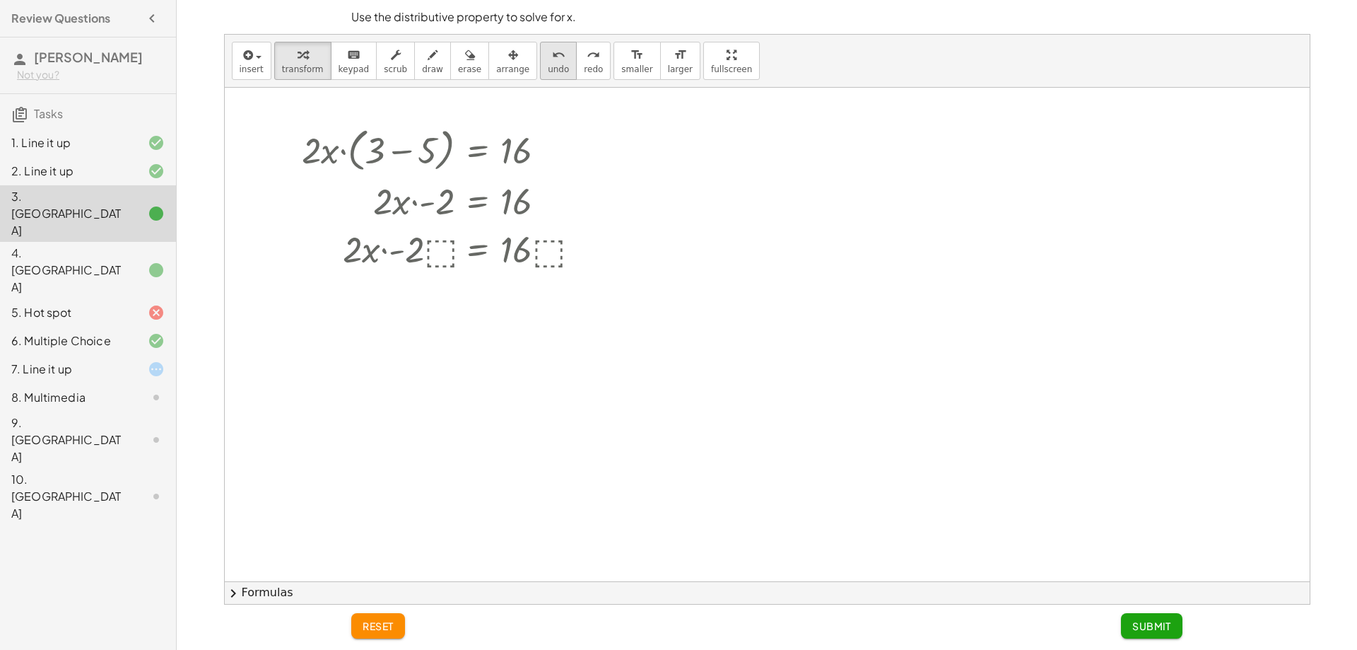
click at [548, 52] on div "undo" at bounding box center [558, 54] width 21 height 17
click at [436, 239] on div at bounding box center [445, 248] width 300 height 48
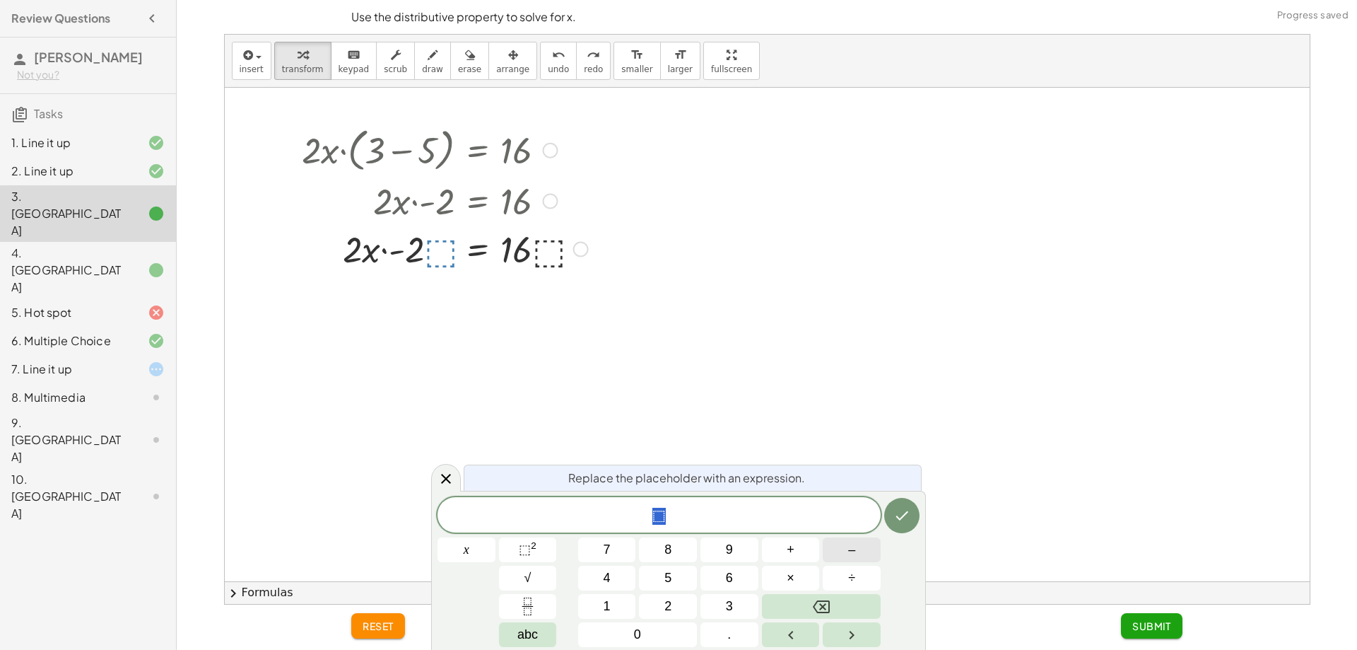
click at [846, 547] on button "–" at bounding box center [852, 549] width 58 height 25
click at [600, 575] on button "4" at bounding box center [607, 578] width 58 height 25
click at [780, 582] on button "×" at bounding box center [791, 578] width 58 height 25
click at [836, 510] on span "− 4 · ​" at bounding box center [659, 516] width 443 height 20
click at [548, 66] on span "undo" at bounding box center [558, 69] width 21 height 10
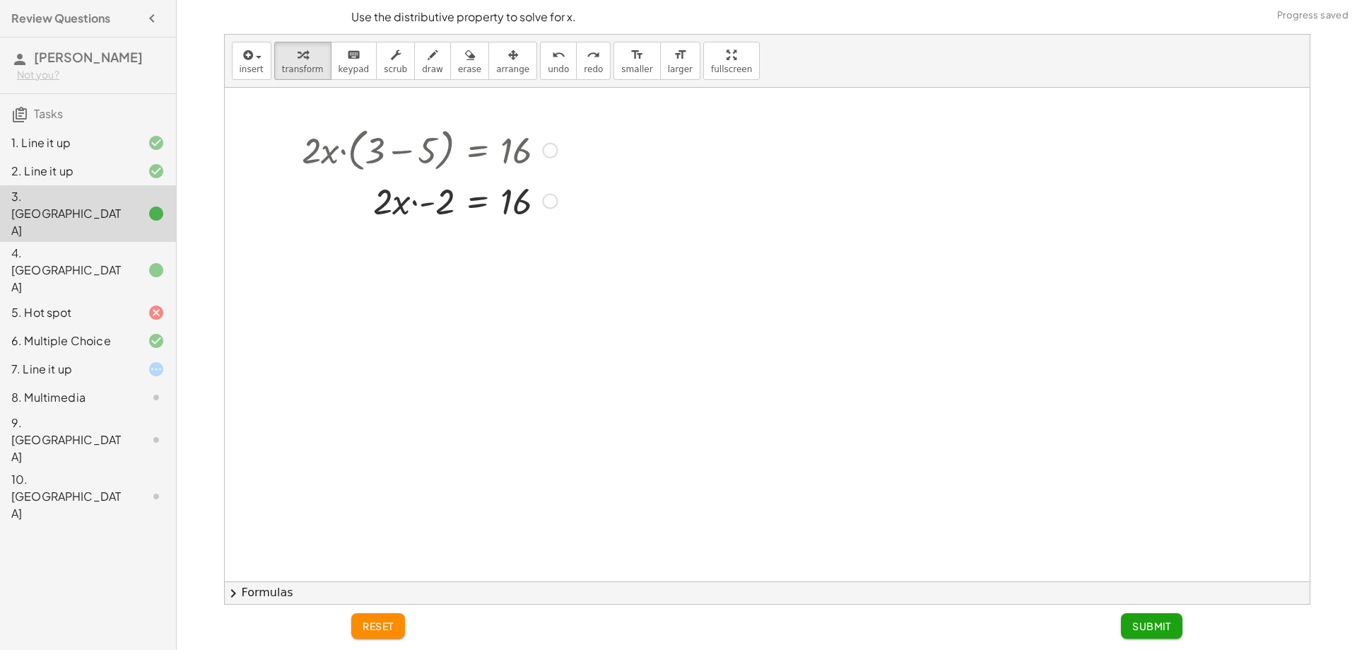
click at [510, 220] on div at bounding box center [445, 200] width 300 height 48
click at [463, 216] on div at bounding box center [445, 200] width 300 height 48
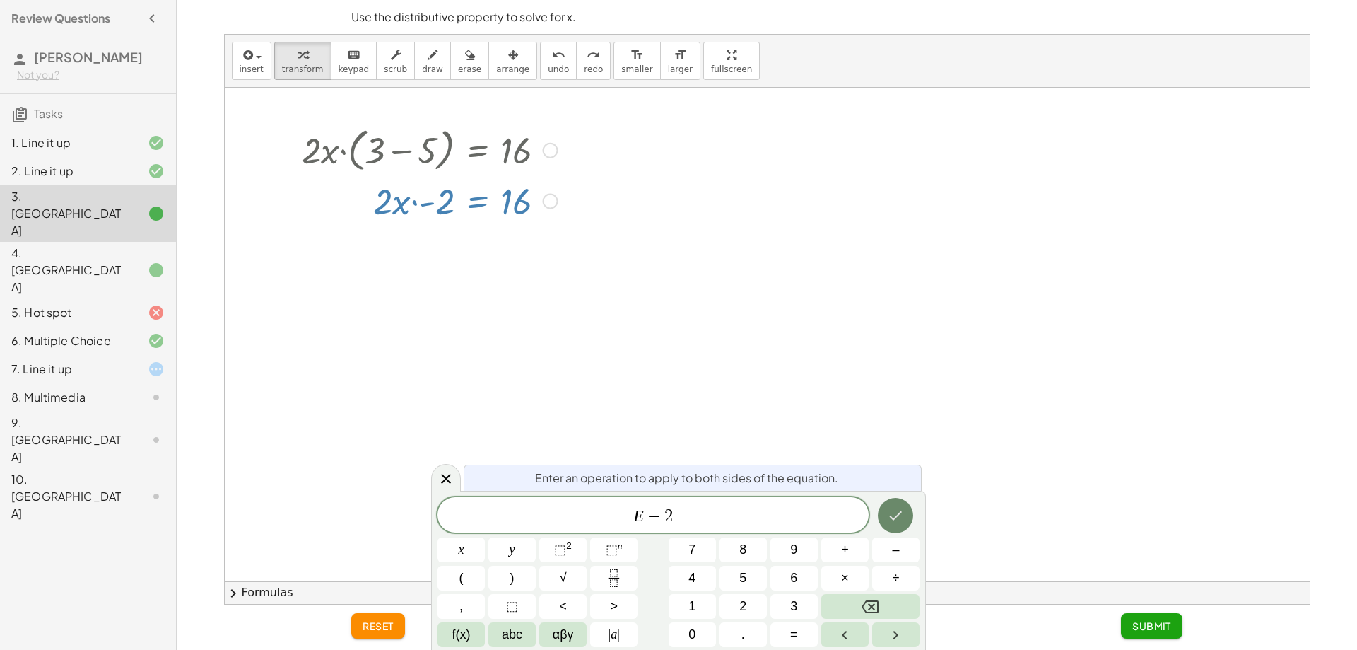
click at [887, 520] on icon "Done" at bounding box center [895, 515] width 17 height 17
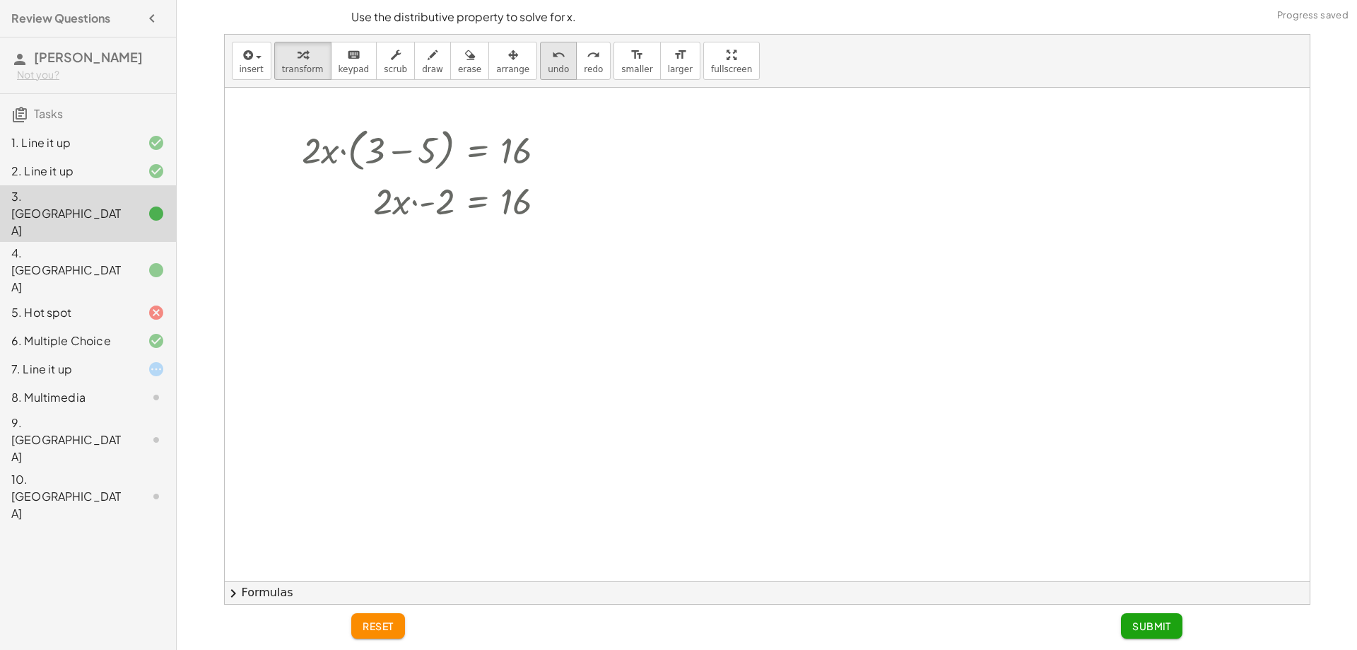
click at [548, 67] on span "undo" at bounding box center [558, 69] width 21 height 10
click at [477, 229] on icon at bounding box center [477, 236] width 15 height 15
click at [537, 235] on icon at bounding box center [533, 236] width 13 height 13
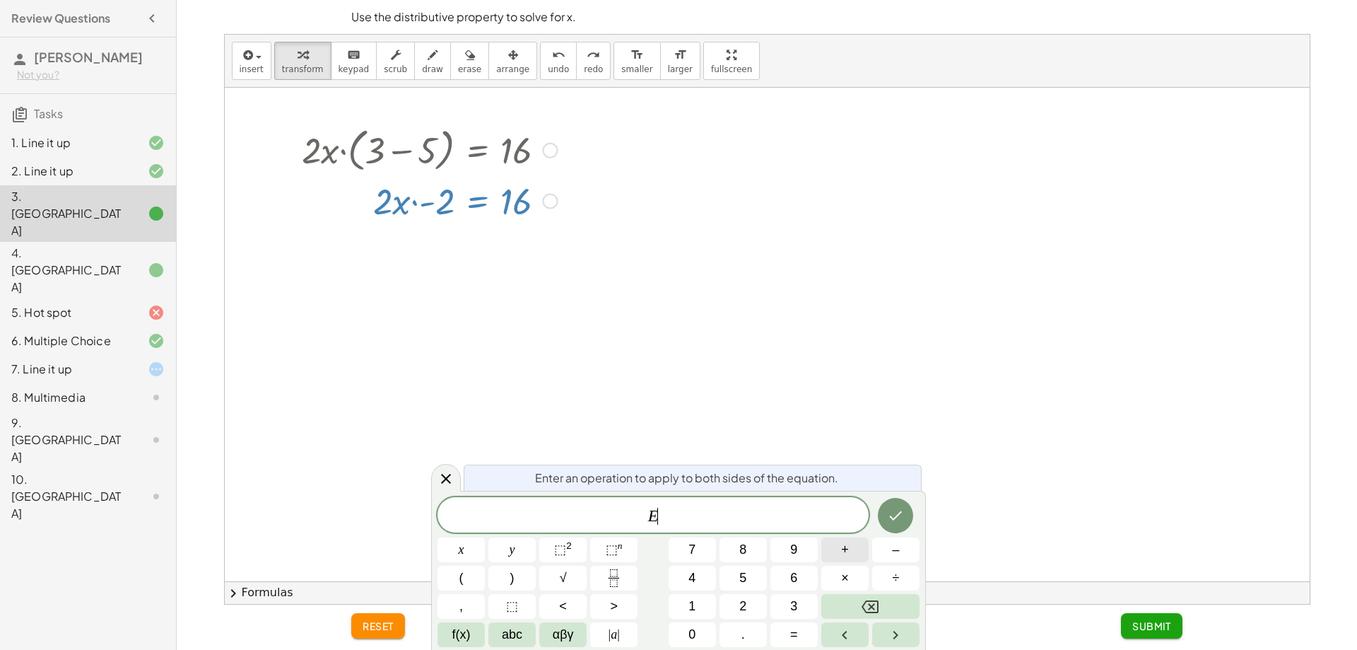
click at [858, 550] on button "+" at bounding box center [845, 549] width 47 height 25
click at [760, 597] on button "2" at bounding box center [743, 606] width 47 height 25
click at [887, 501] on button "Done" at bounding box center [895, 515] width 35 height 35
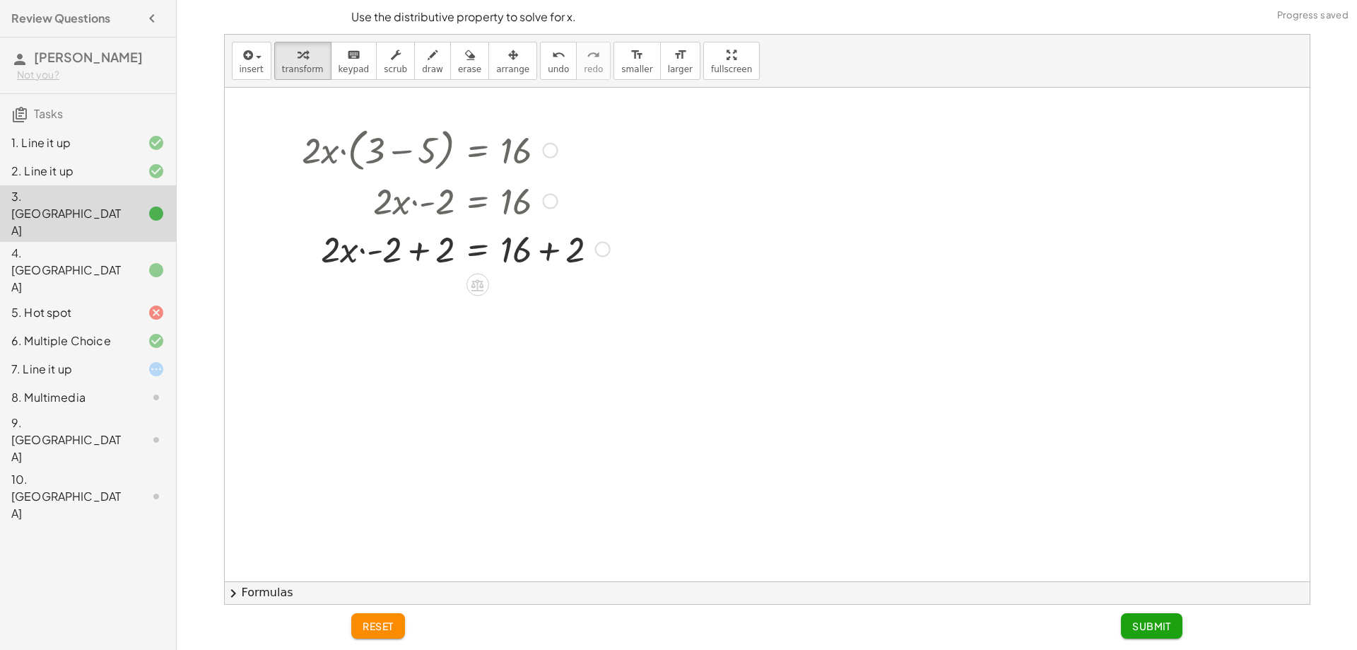
click at [400, 252] on div at bounding box center [445, 248] width 300 height 48
click at [477, 151] on div "· 2 · x · ( + 3 − 5 ) = 16 · 2 · x · - 2 = 16 + · 2 · x · - 2 + 2 = + 16 + 2 · …" at bounding box center [477, 151] width 0 height 0
click at [540, 76] on button "undo undo" at bounding box center [558, 61] width 37 height 38
click at [486, 241] on div at bounding box center [477, 237] width 23 height 23
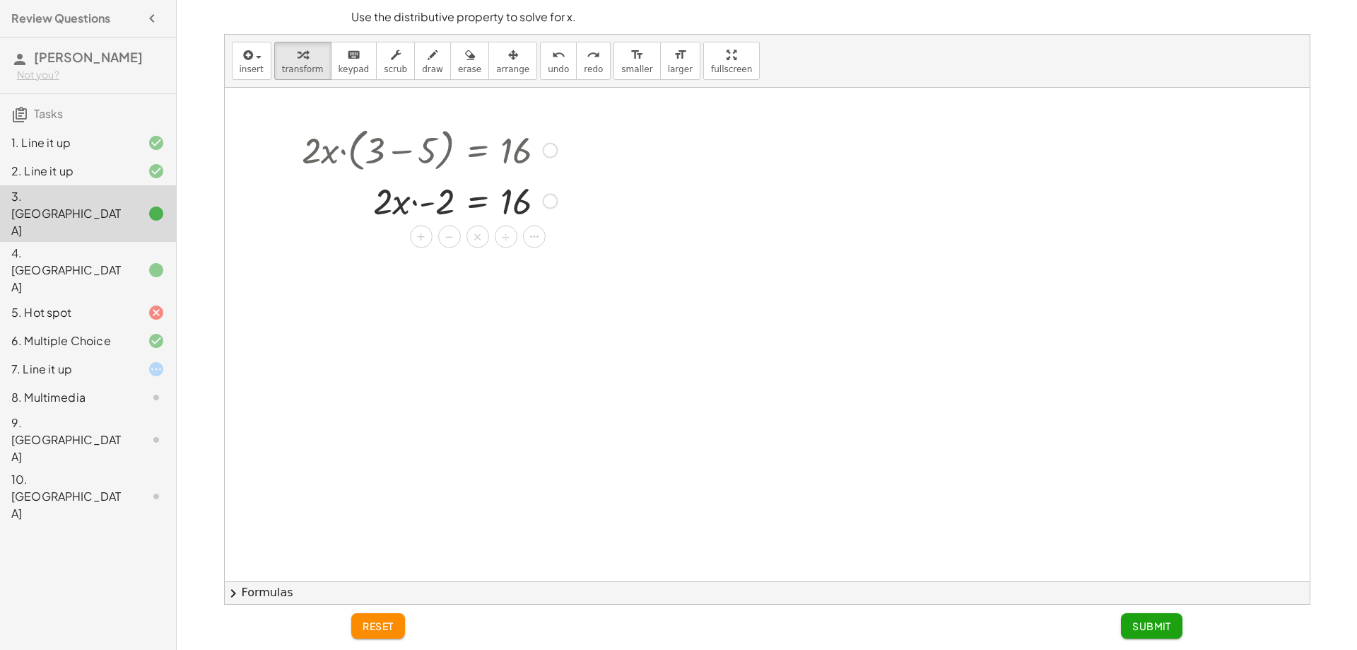
click at [437, 202] on div at bounding box center [444, 200] width 195 height 48
click at [434, 254] on div at bounding box center [445, 248] width 300 height 48
click at [428, 254] on div at bounding box center [445, 248] width 300 height 48
click at [438, 255] on div at bounding box center [445, 248] width 300 height 48
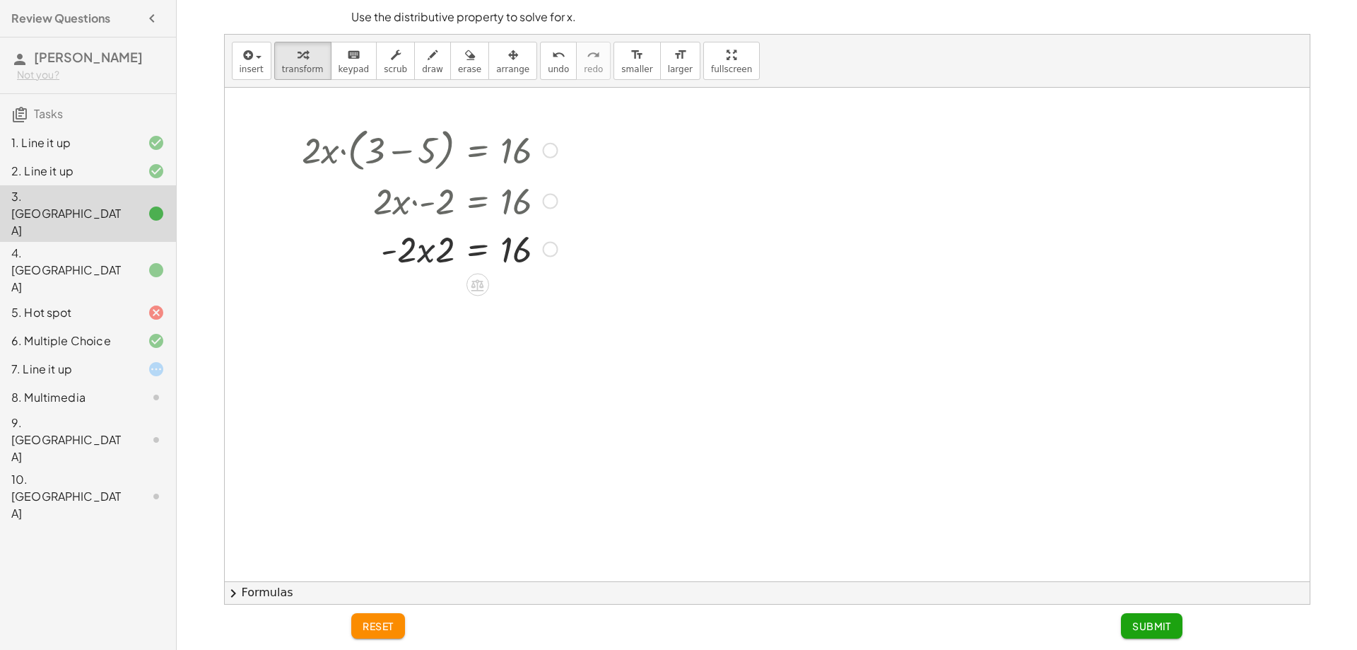
click at [428, 251] on div at bounding box center [445, 248] width 300 height 48
click at [411, 249] on div at bounding box center [445, 248] width 300 height 48
click at [445, 256] on div at bounding box center [445, 248] width 300 height 48
click at [398, 245] on div at bounding box center [445, 248] width 300 height 48
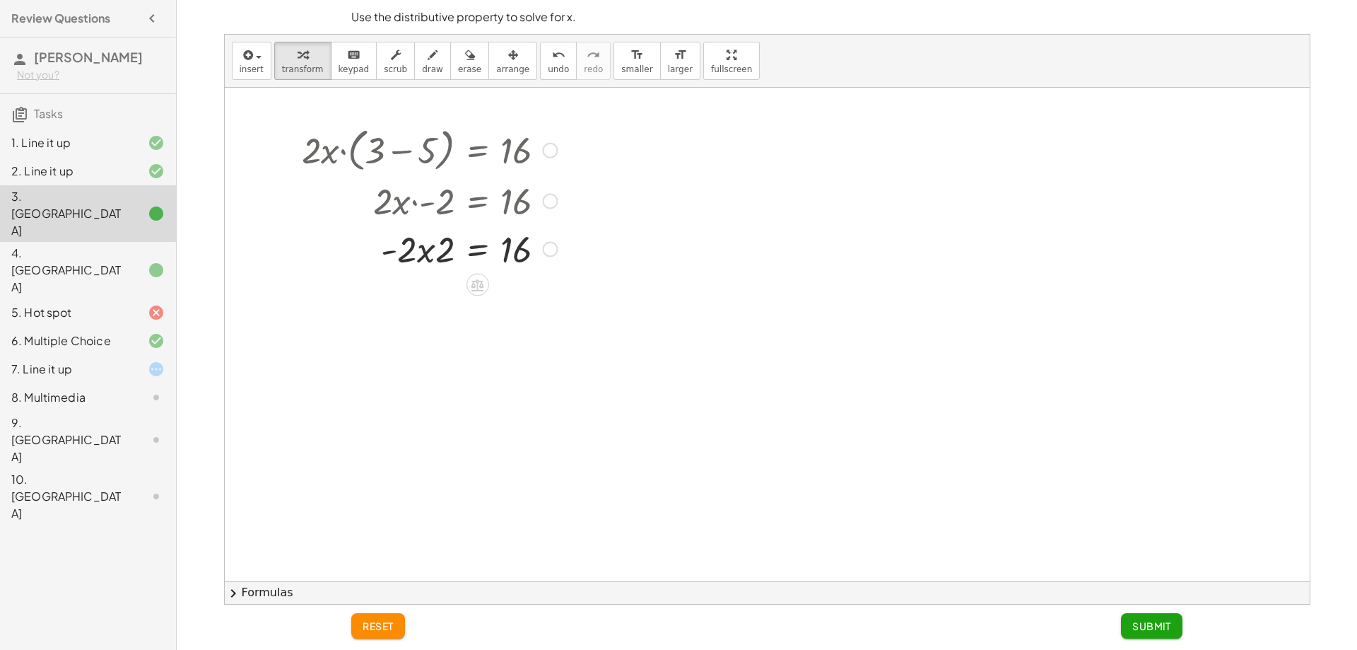
click at [428, 257] on div at bounding box center [445, 248] width 300 height 48
click at [472, 281] on icon at bounding box center [478, 285] width 13 height 12
click at [474, 281] on span "×" at bounding box center [478, 285] width 8 height 21
click at [445, 306] on div at bounding box center [445, 296] width 300 height 48
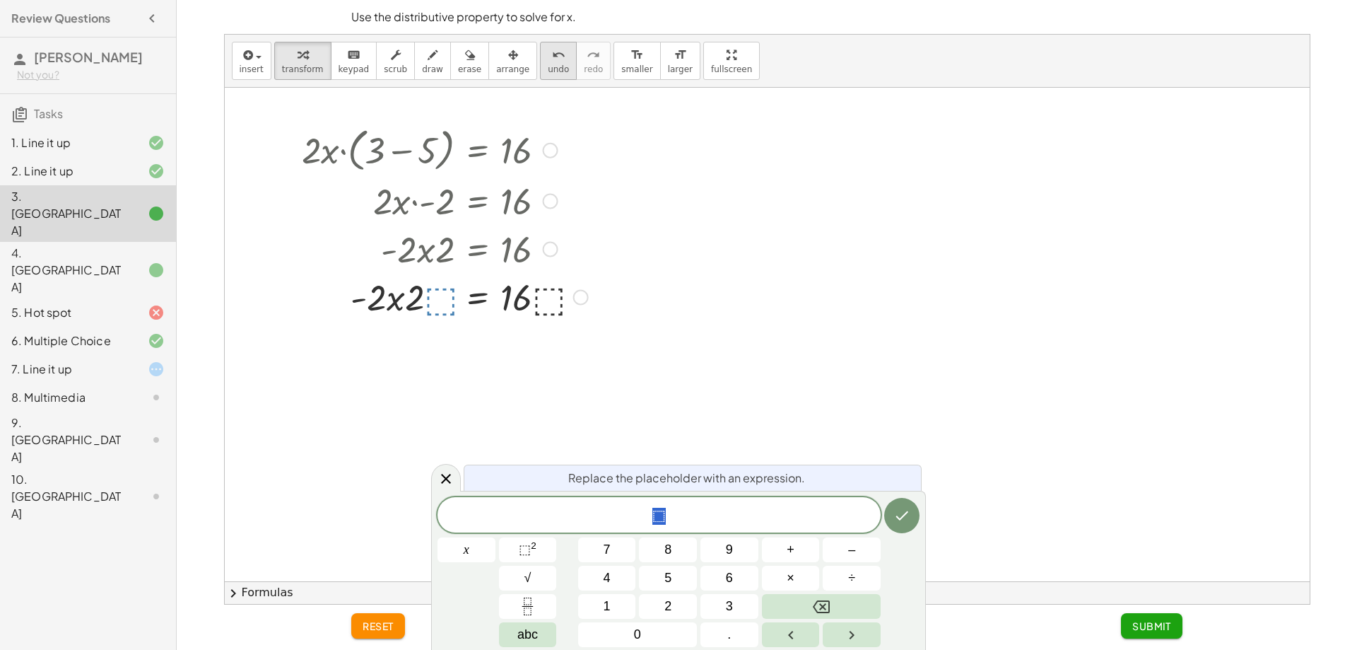
click at [548, 60] on div "undo" at bounding box center [558, 54] width 21 height 17
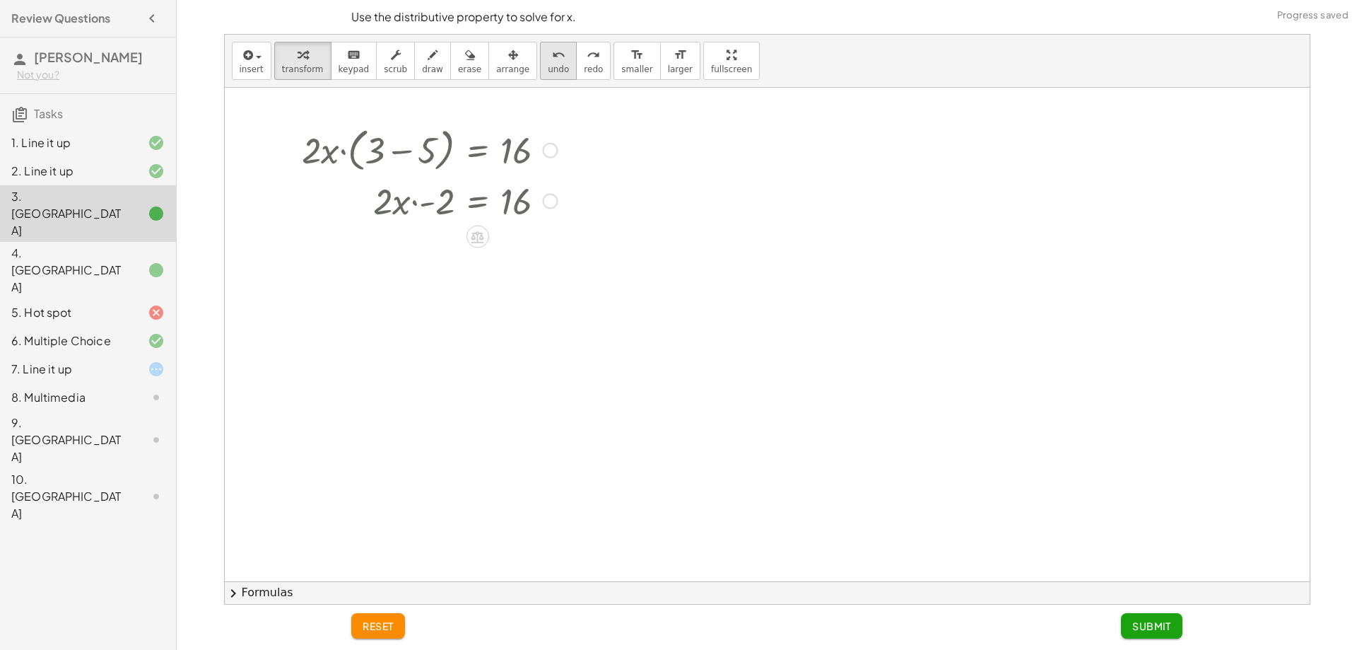
click at [552, 47] on icon "undo" at bounding box center [558, 55] width 13 height 17
drag, startPoint x: 555, startPoint y: 197, endPoint x: 566, endPoint y: 226, distance: 31.1
click at [566, 226] on div "· 2 · x · ( + 3 − 5 ) = 16 · 2 · x · - 2 = 16" at bounding box center [440, 197] width 318 height 157
click at [552, 203] on div at bounding box center [550, 202] width 16 height 16
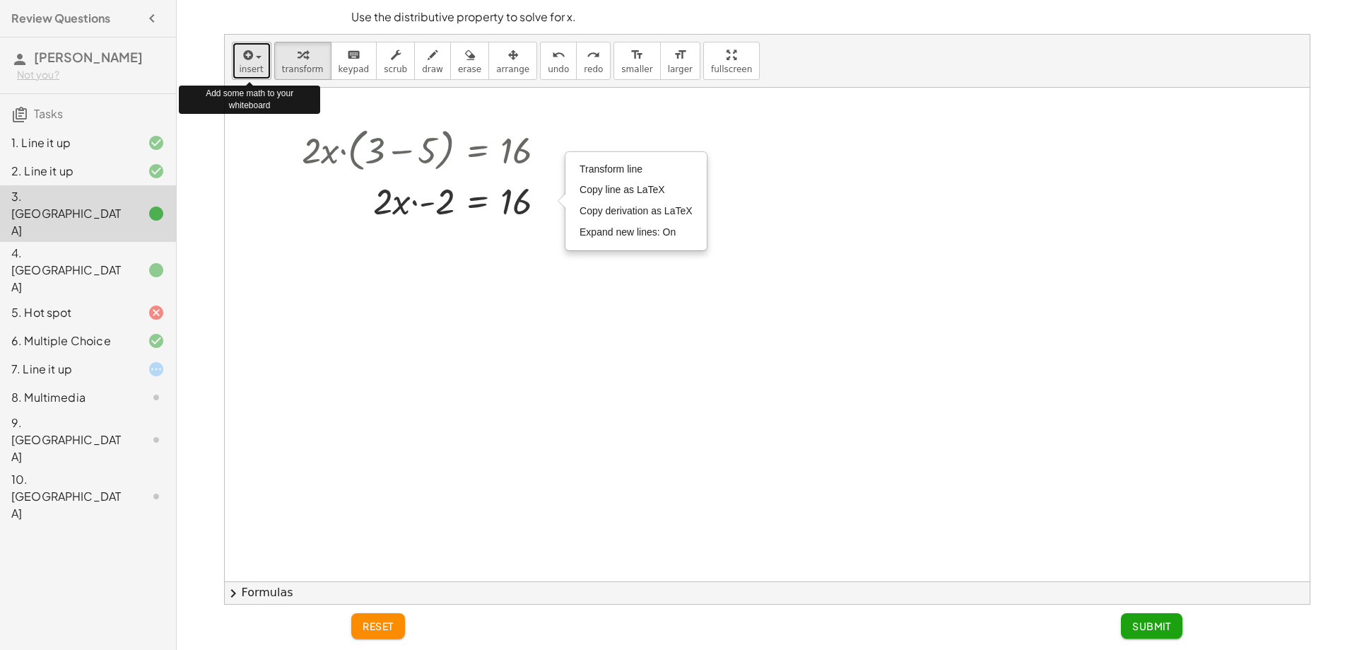
click at [241, 64] on span "insert" at bounding box center [252, 69] width 24 height 10
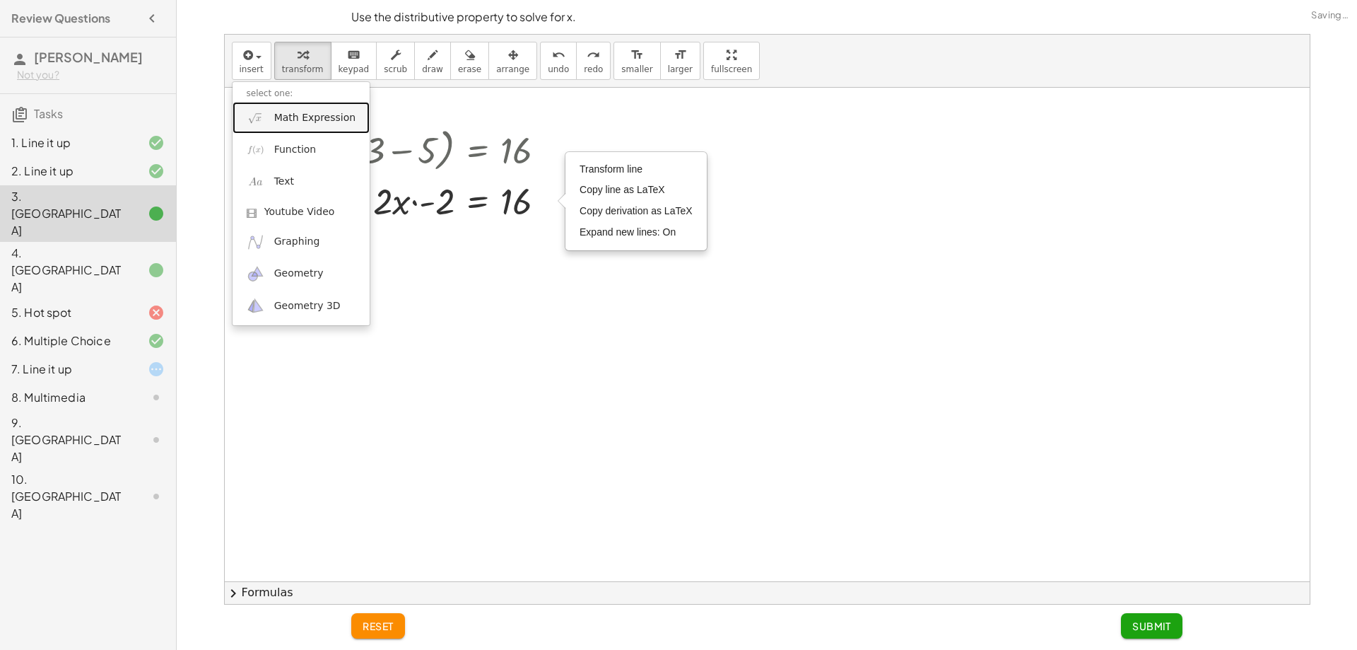
click at [306, 117] on span "Math Expression" at bounding box center [314, 118] width 81 height 14
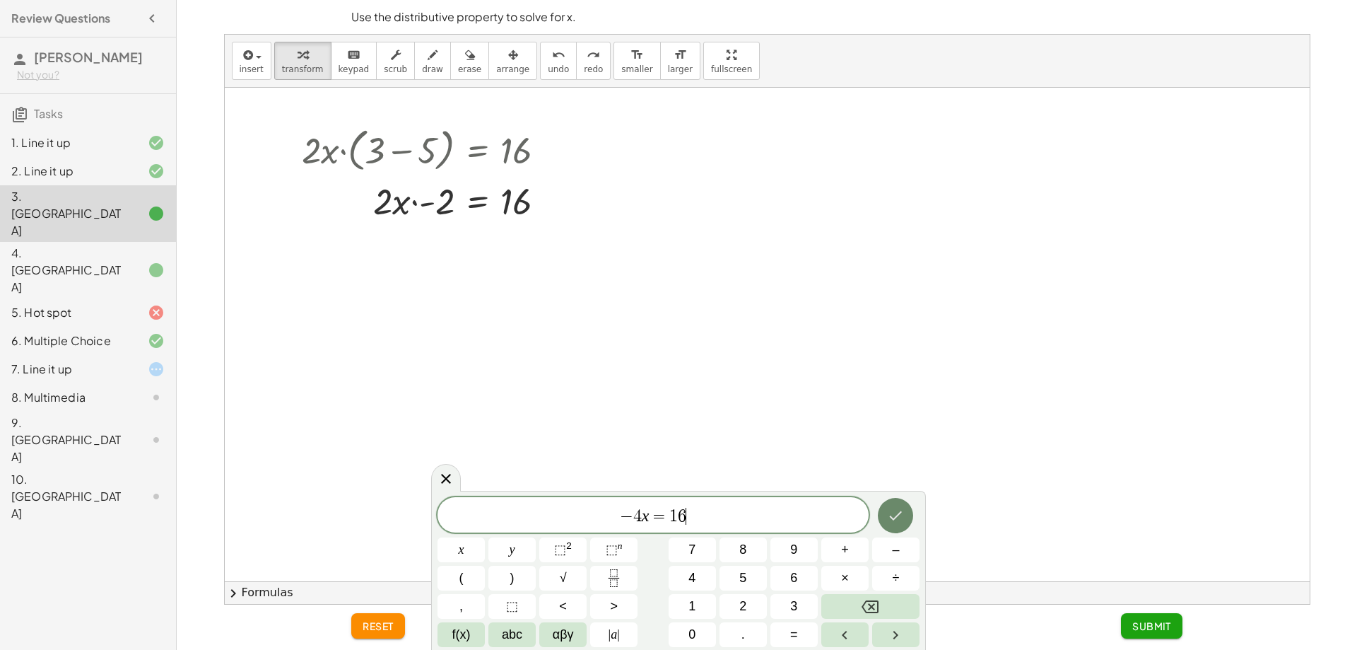
click at [903, 517] on icon "Done" at bounding box center [895, 515] width 17 height 17
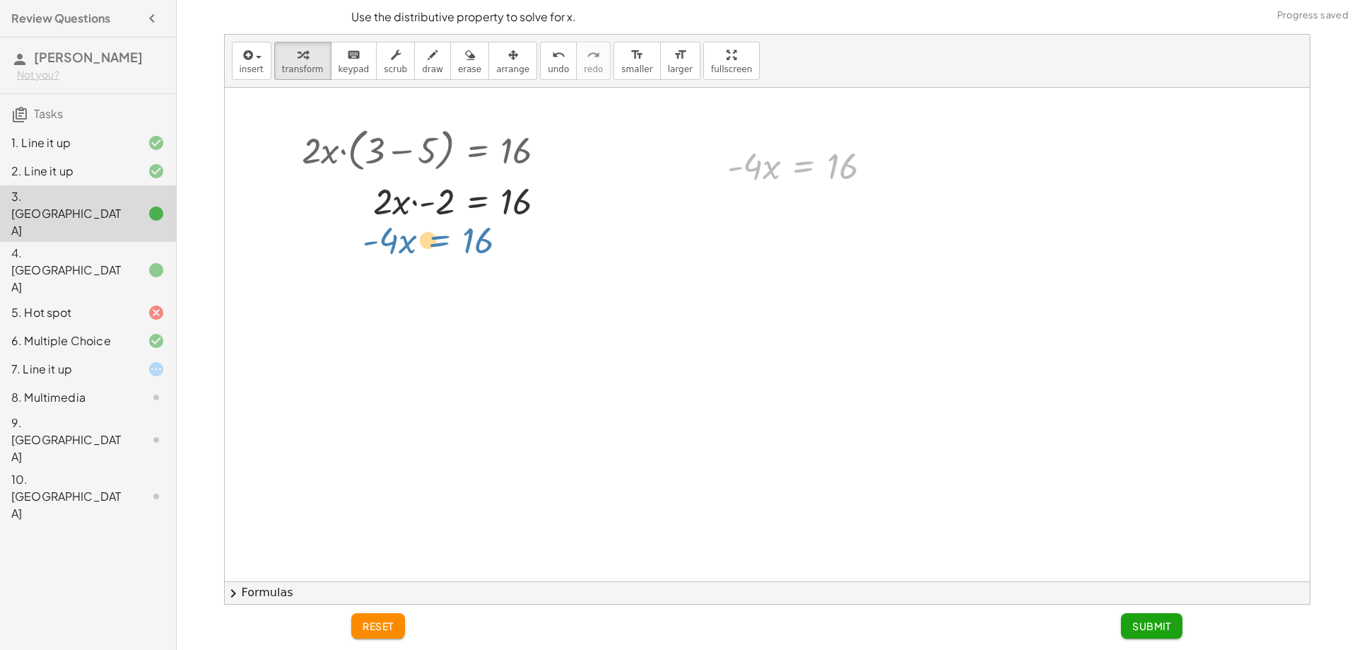
drag, startPoint x: 822, startPoint y: 159, endPoint x: 457, endPoint y: 233, distance: 371.6
click at [793, 157] on div at bounding box center [805, 165] width 170 height 48
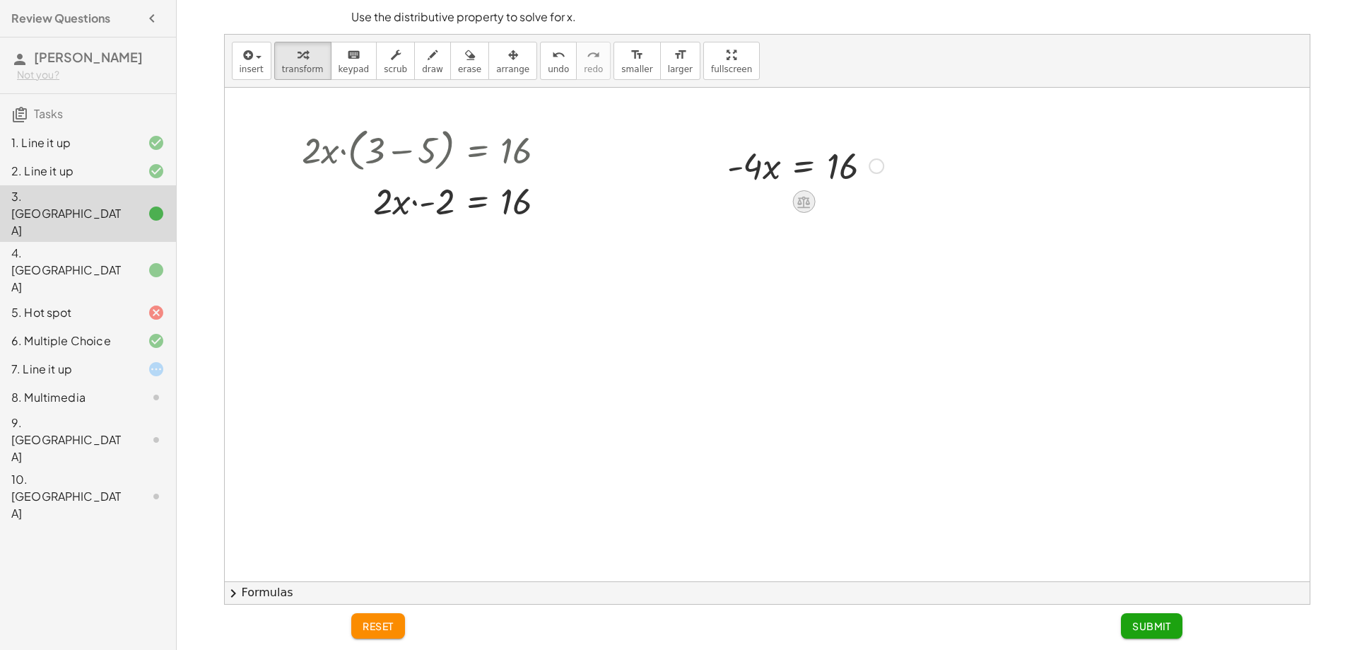
click at [798, 204] on icon at bounding box center [804, 202] width 13 height 12
click at [838, 201] on div "÷" at bounding box center [832, 201] width 23 height 23
click at [755, 250] on div at bounding box center [807, 224] width 174 height 71
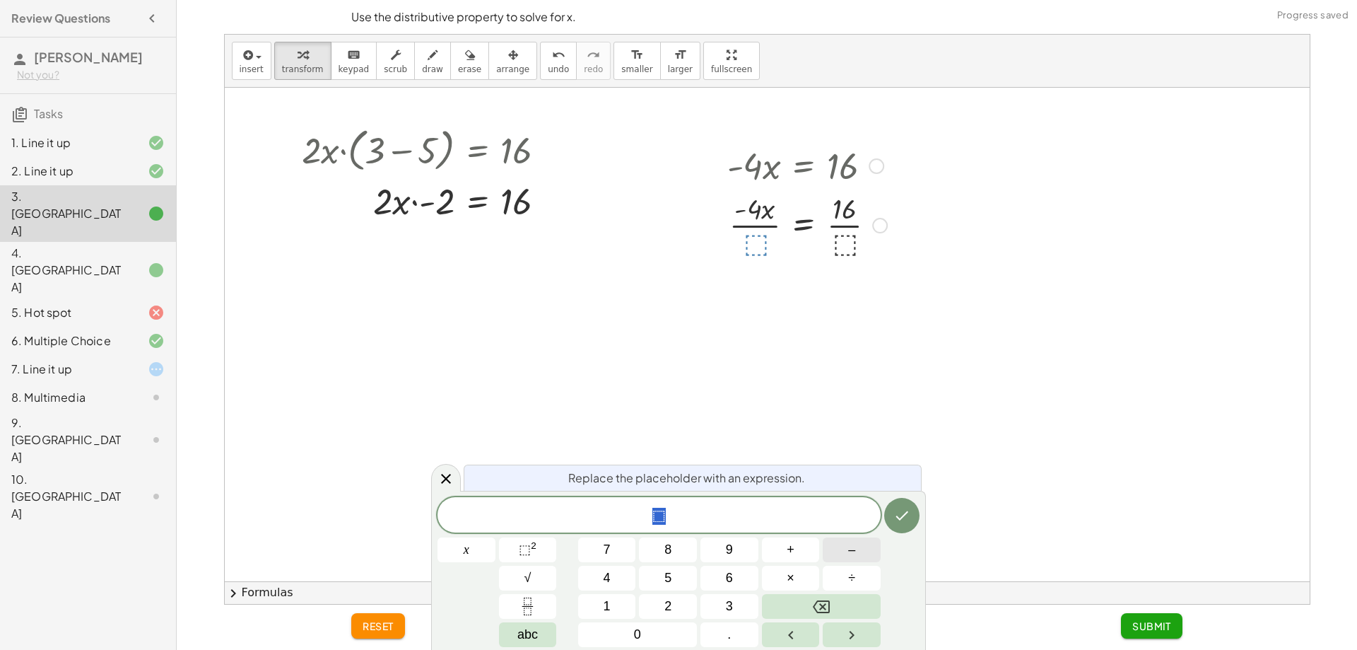
click at [863, 544] on button "–" at bounding box center [852, 549] width 58 height 25
click at [617, 578] on button "4" at bounding box center [607, 578] width 58 height 25
click at [895, 520] on icon "Done" at bounding box center [902, 515] width 17 height 17
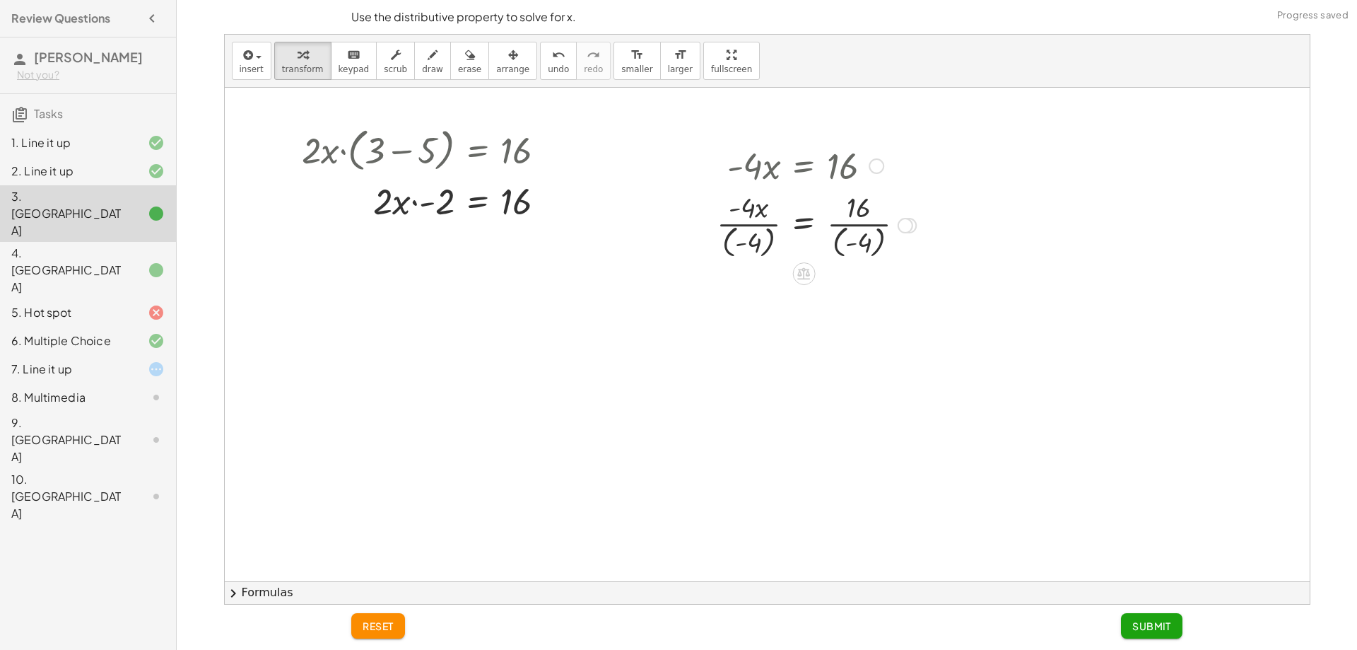
click at [754, 221] on div at bounding box center [817, 224] width 214 height 74
click at [754, 235] on div at bounding box center [817, 224] width 214 height 74
click at [868, 298] on div at bounding box center [817, 298] width 214 height 74
click at [869, 298] on div at bounding box center [817, 298] width 214 height 74
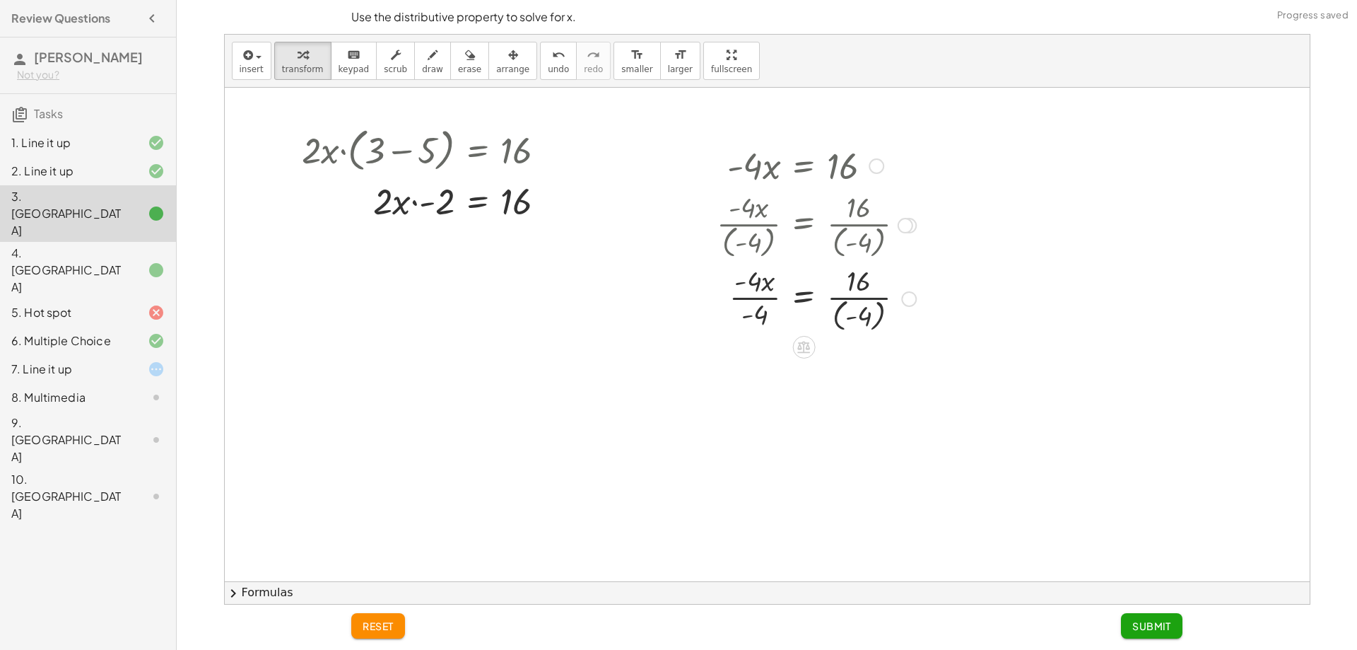
click at [865, 309] on div at bounding box center [817, 298] width 214 height 74
click at [865, 309] on div at bounding box center [817, 297] width 214 height 71
click at [773, 294] on div at bounding box center [818, 297] width 216 height 71
click at [755, 378] on div at bounding box center [817, 368] width 214 height 71
drag, startPoint x: 1139, startPoint y: 626, endPoint x: 1143, endPoint y: 501, distance: 125.2
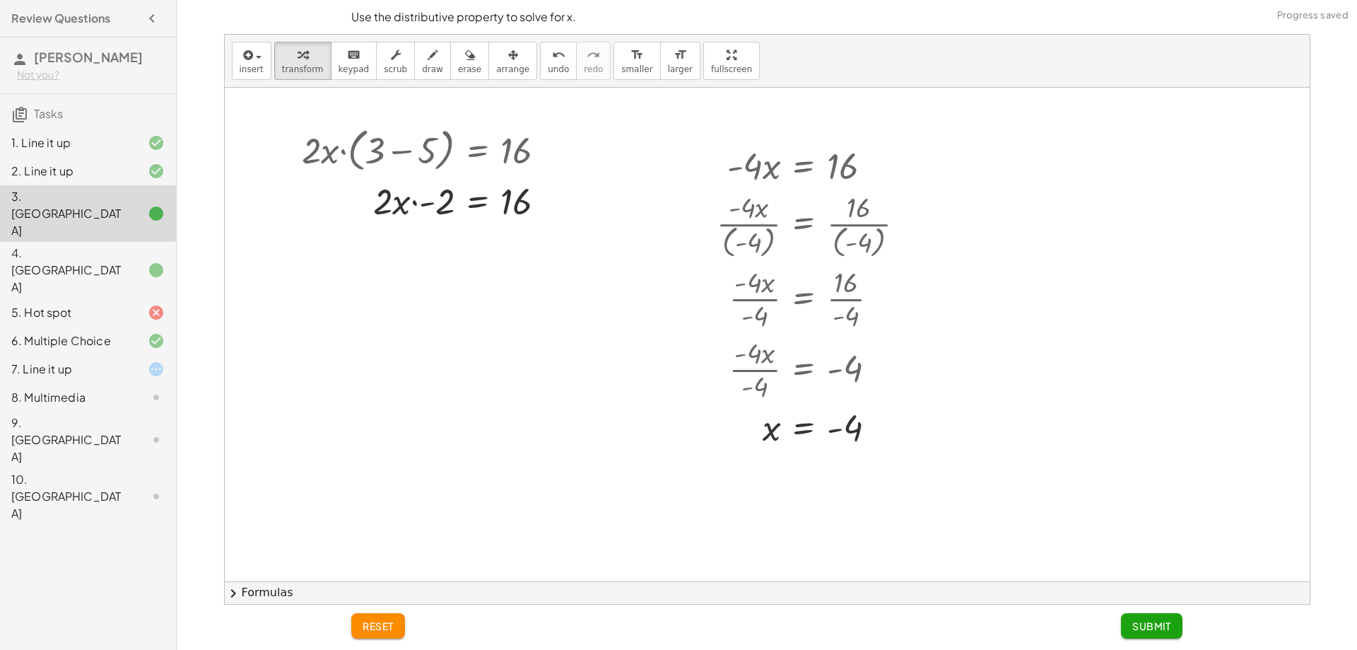
click at [1143, 501] on div "Use the distributive property to solve for x. insert select one: Math Expressio…" at bounding box center [767, 325] width 1181 height 650
drag, startPoint x: 793, startPoint y: 151, endPoint x: 686, endPoint y: 182, distance: 111.9
click at [548, 52] on div "undo" at bounding box center [558, 54] width 21 height 17
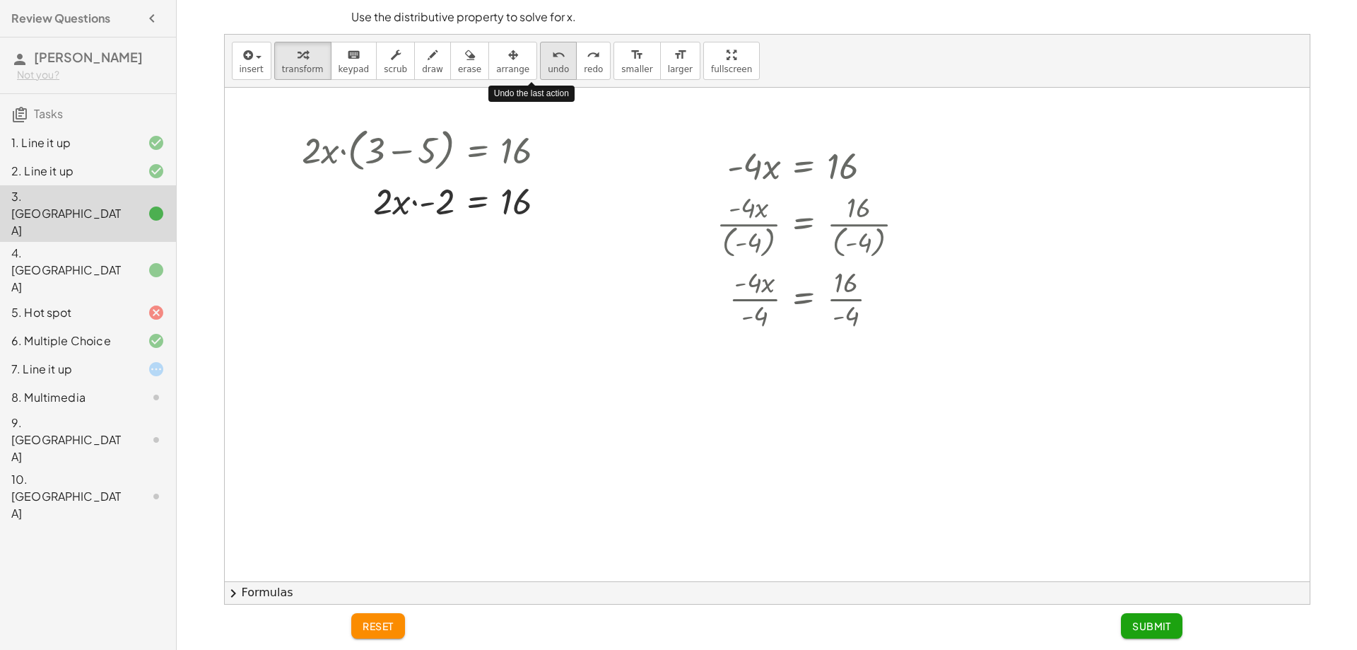
click at [548, 52] on div "undo" at bounding box center [558, 54] width 21 height 17
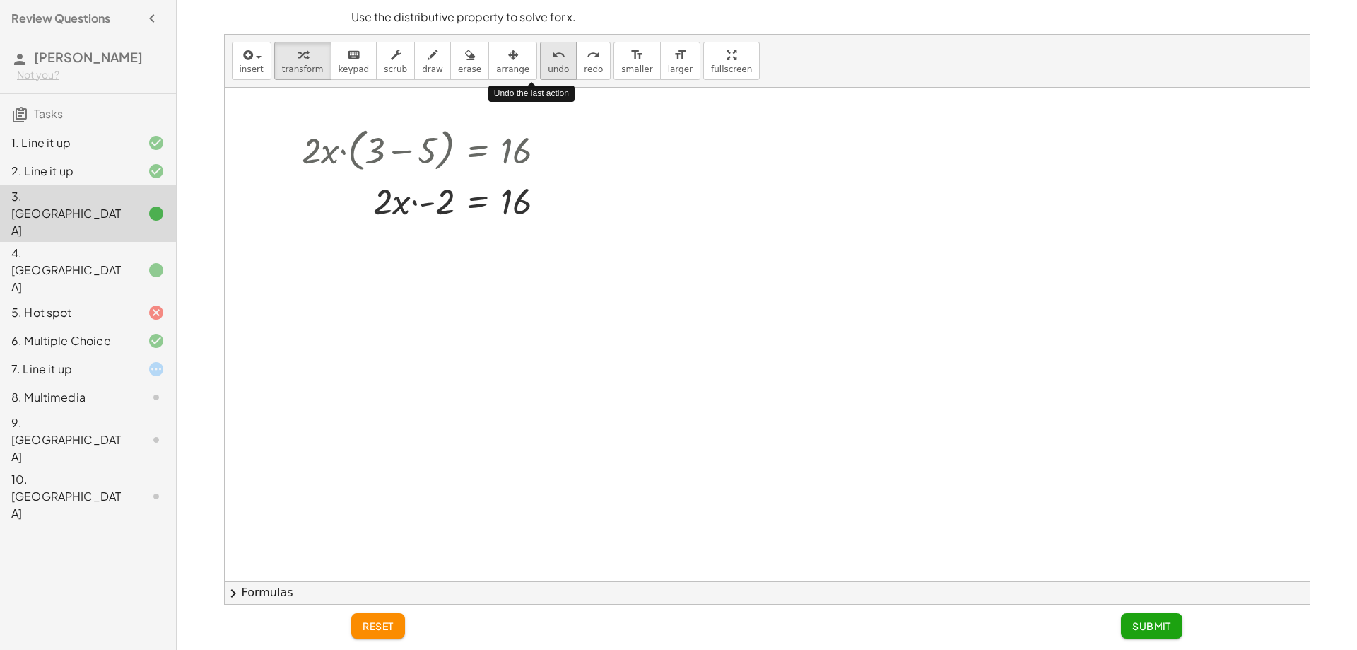
click at [548, 52] on div "undo" at bounding box center [558, 54] width 21 height 17
click at [485, 232] on div at bounding box center [477, 237] width 23 height 23
click at [538, 237] on icon at bounding box center [534, 236] width 8 height 2
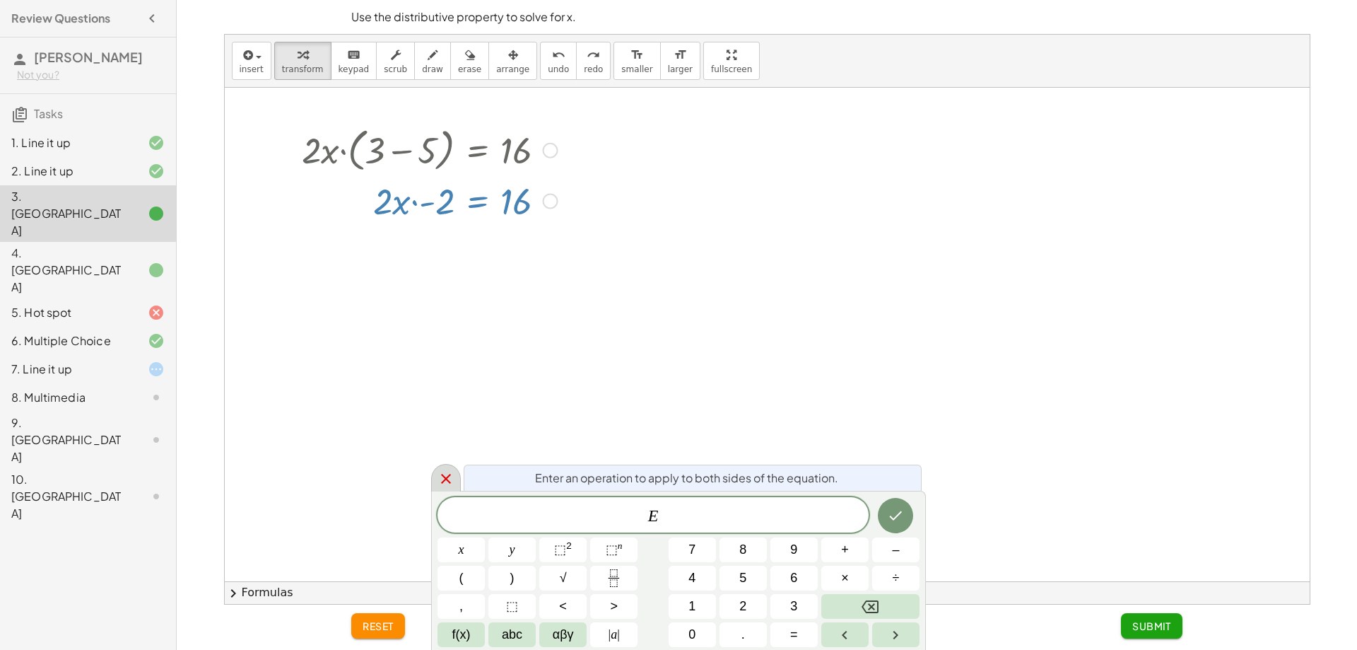
click at [438, 470] on icon at bounding box center [446, 478] width 17 height 17
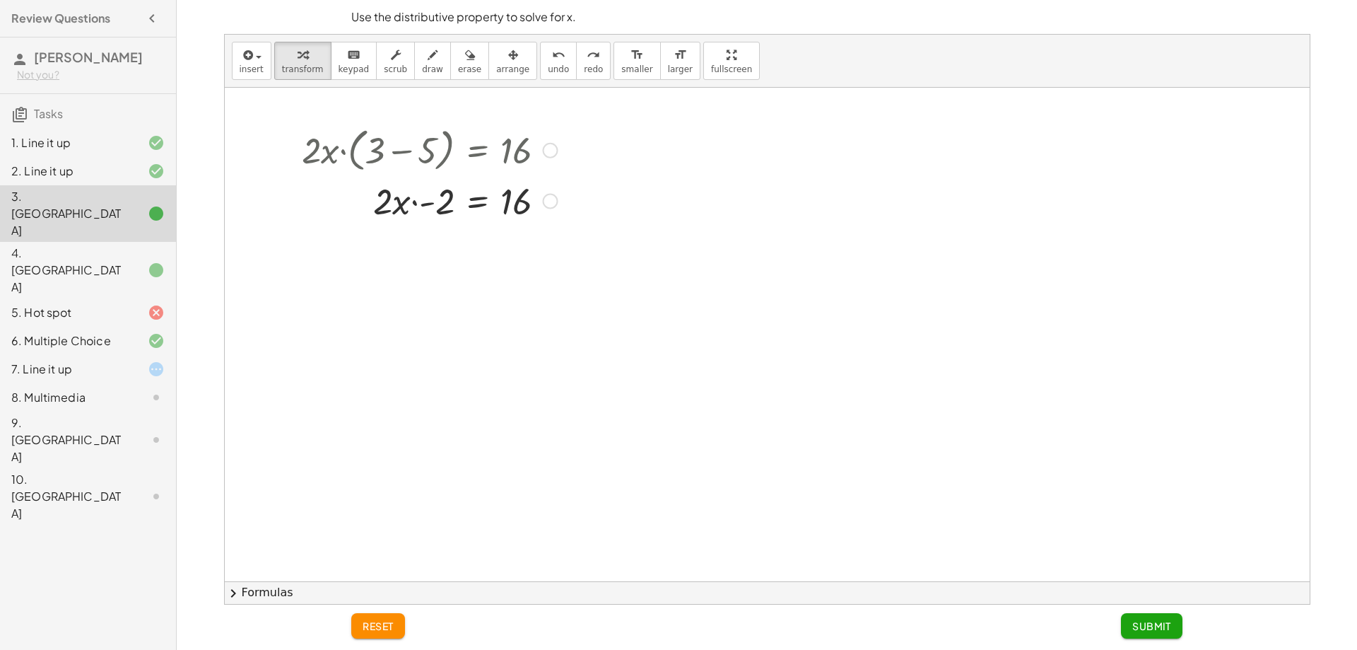
click at [453, 201] on div at bounding box center [445, 200] width 300 height 48
click at [540, 63] on button "undo undo" at bounding box center [558, 61] width 37 height 38
click at [484, 242] on icon at bounding box center [477, 236] width 15 height 15
click at [477, 231] on span "×" at bounding box center [478, 237] width 8 height 21
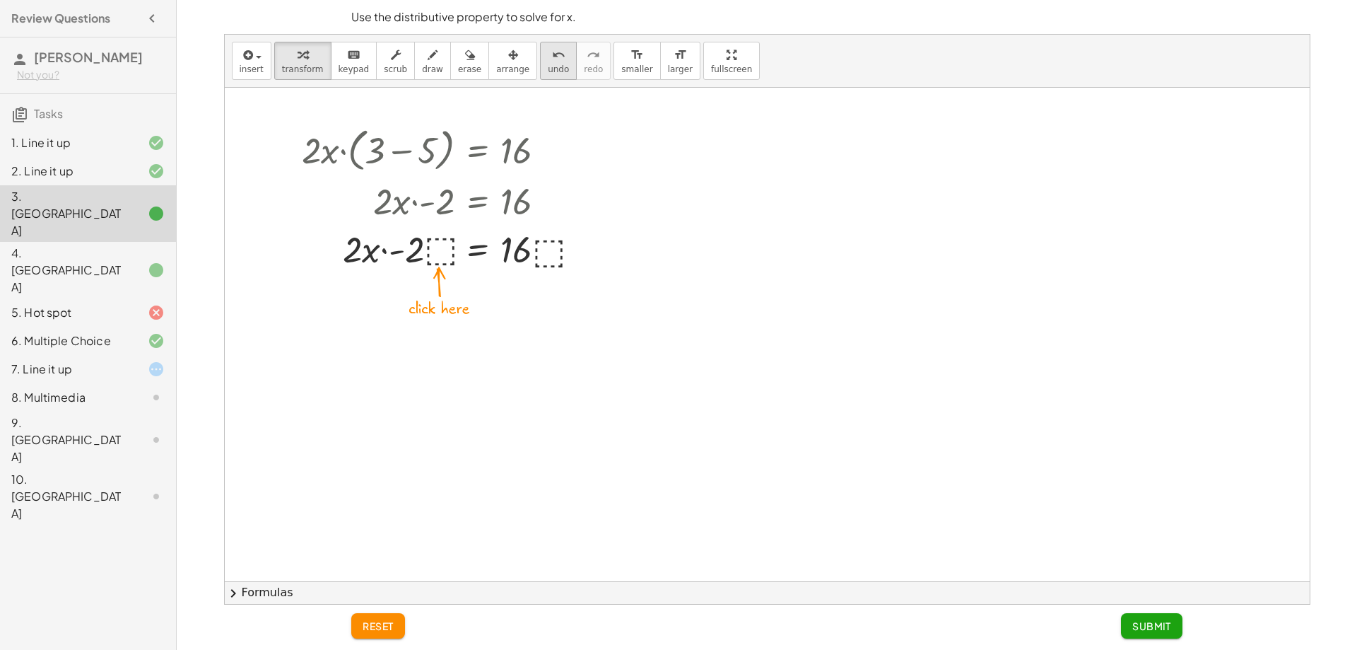
click at [548, 61] on div "undo" at bounding box center [558, 54] width 21 height 17
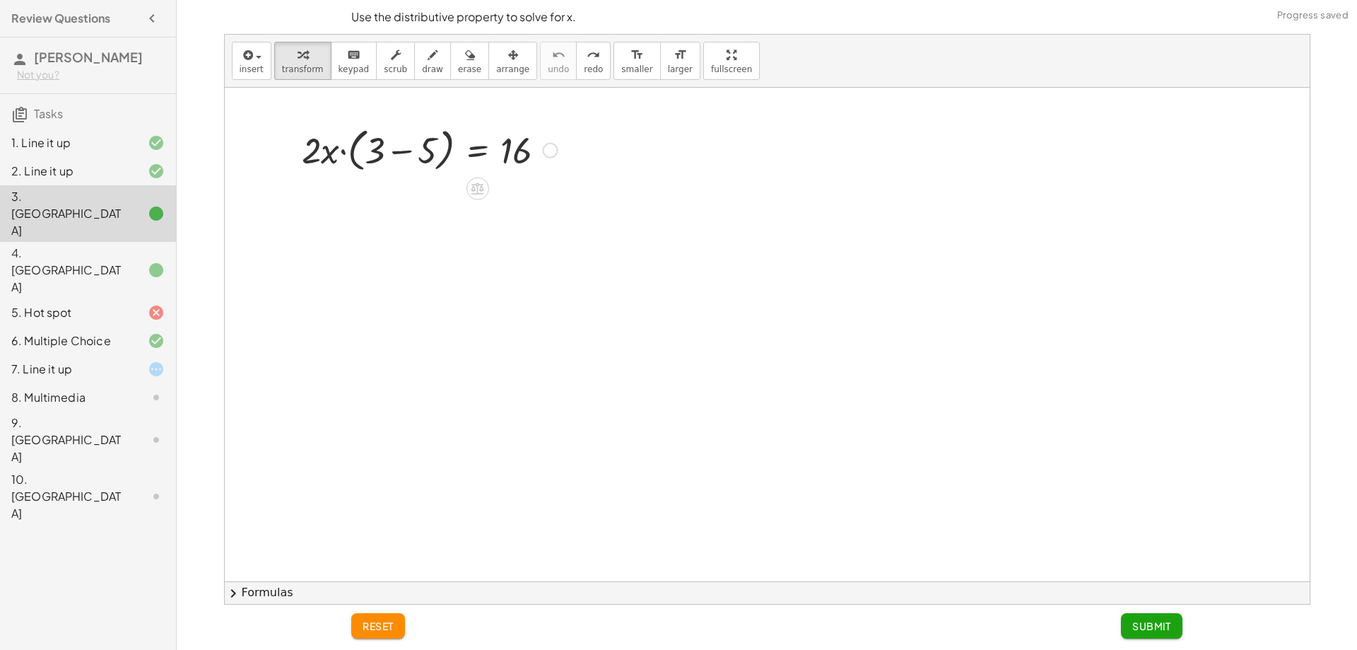
click at [390, 151] on div at bounding box center [445, 149] width 300 height 54
click at [406, 208] on div at bounding box center [445, 200] width 300 height 48
click at [413, 199] on div at bounding box center [445, 200] width 300 height 48
click at [387, 210] on div at bounding box center [445, 200] width 300 height 48
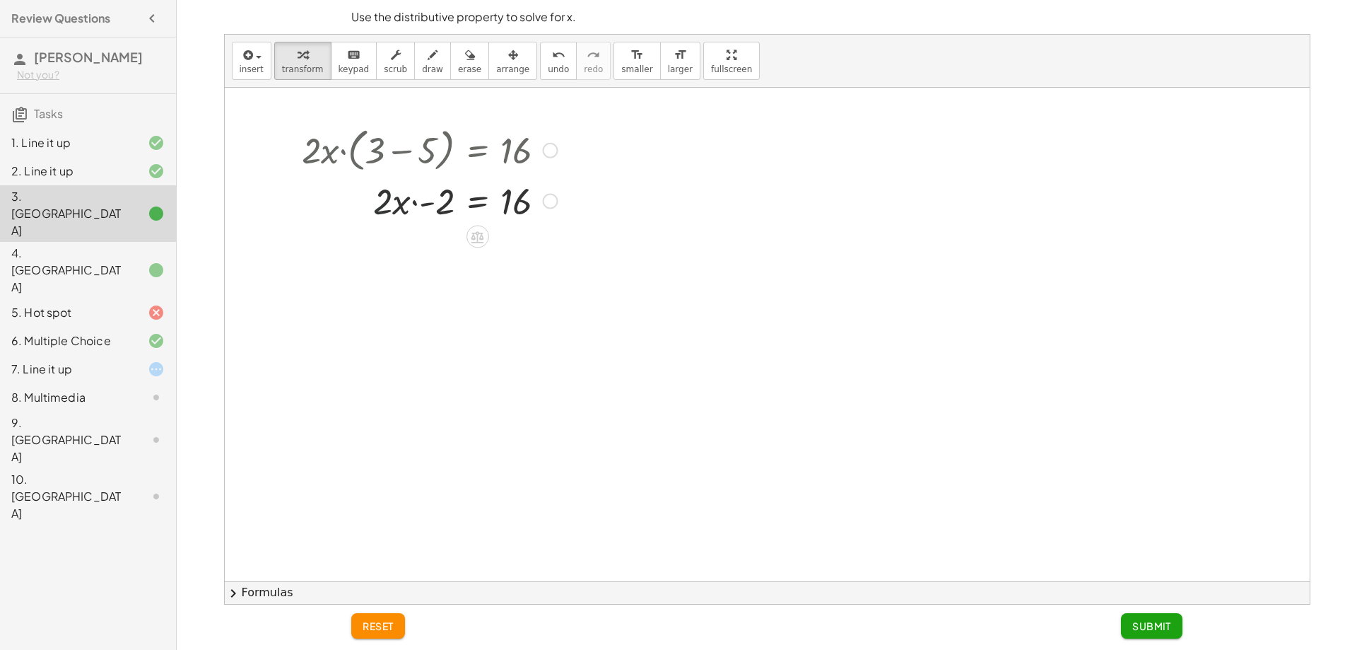
click at [387, 210] on div at bounding box center [445, 200] width 300 height 48
click at [382, 202] on div at bounding box center [445, 200] width 300 height 48
drag, startPoint x: 382, startPoint y: 202, endPoint x: 446, endPoint y: 207, distance: 63.8
drag, startPoint x: 415, startPoint y: 243, endPoint x: 445, endPoint y: 251, distance: 31.4
click at [445, 251] on div at bounding box center [445, 248] width 300 height 48
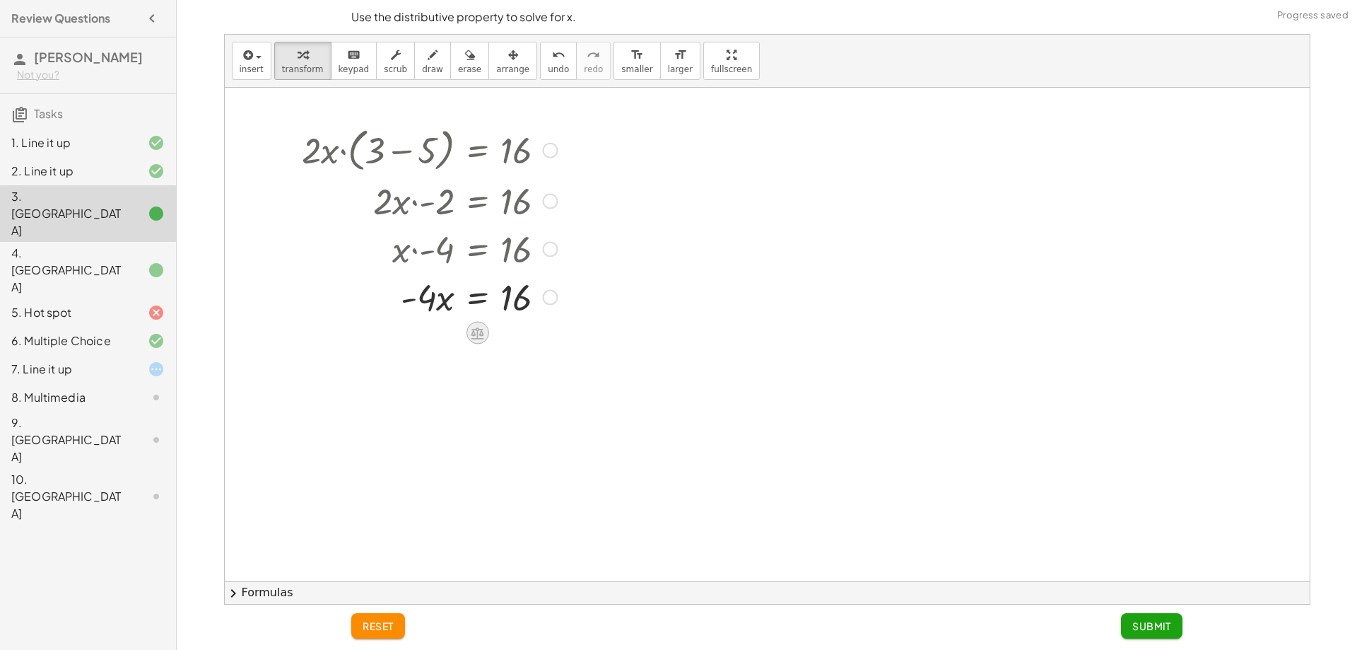
click at [477, 328] on icon at bounding box center [478, 333] width 13 height 12
click at [506, 334] on span "÷" at bounding box center [506, 333] width 8 height 21
click at [433, 369] on div at bounding box center [445, 355] width 300 height 71
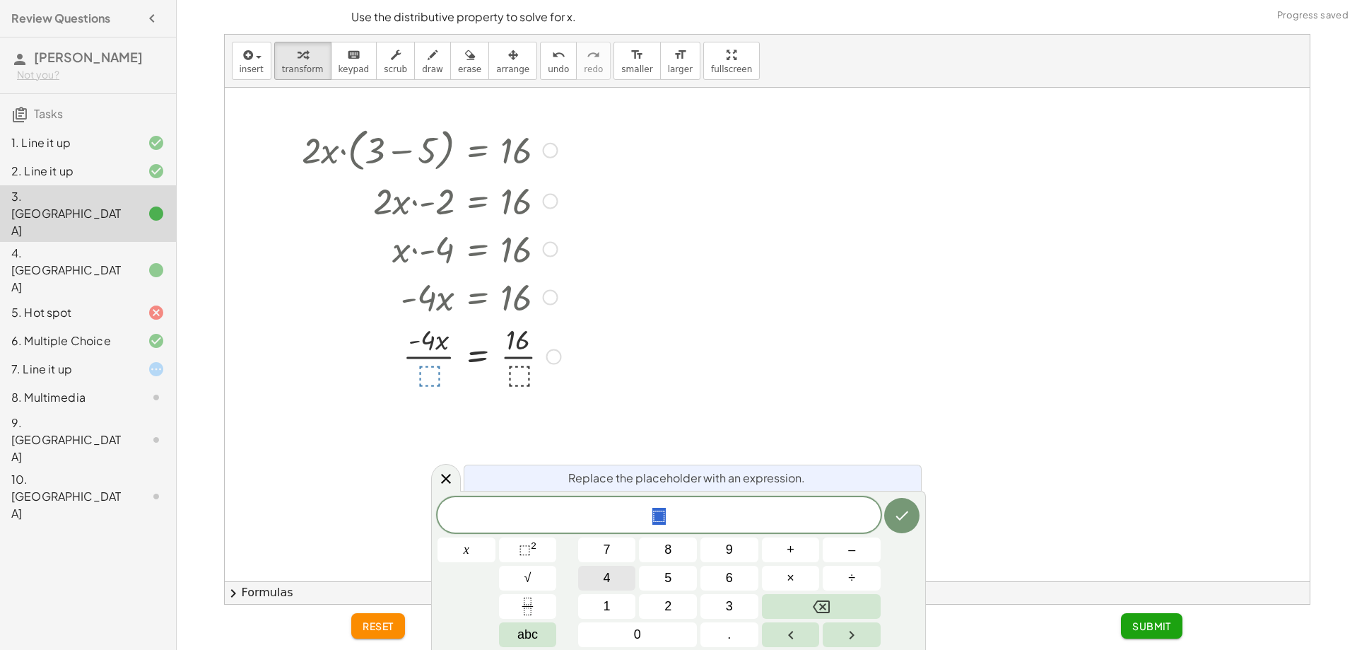
click at [611, 567] on button "4" at bounding box center [607, 578] width 58 height 25
click at [861, 548] on button "–" at bounding box center [852, 549] width 58 height 25
click at [907, 506] on button "Done" at bounding box center [901, 515] width 35 height 35
click at [879, 543] on button "–" at bounding box center [852, 549] width 58 height 25
click at [616, 568] on button "4" at bounding box center [607, 578] width 58 height 25
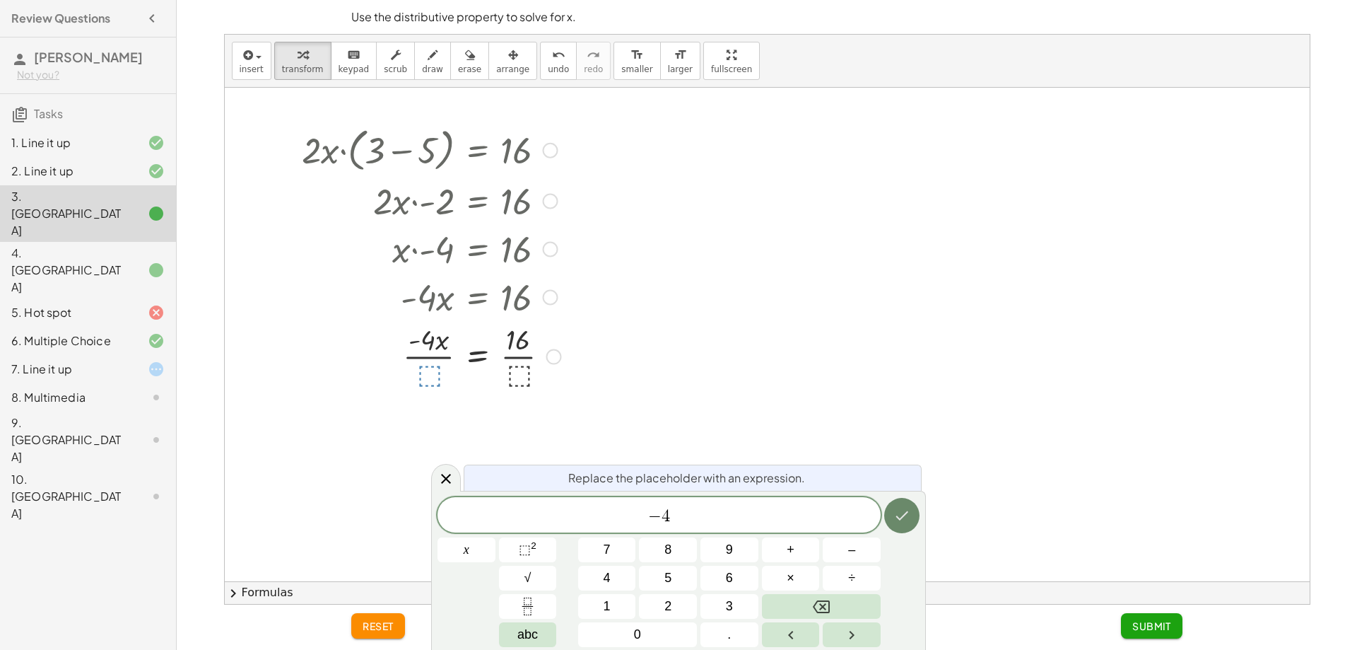
click at [899, 520] on icon "Done" at bounding box center [902, 515] width 17 height 17
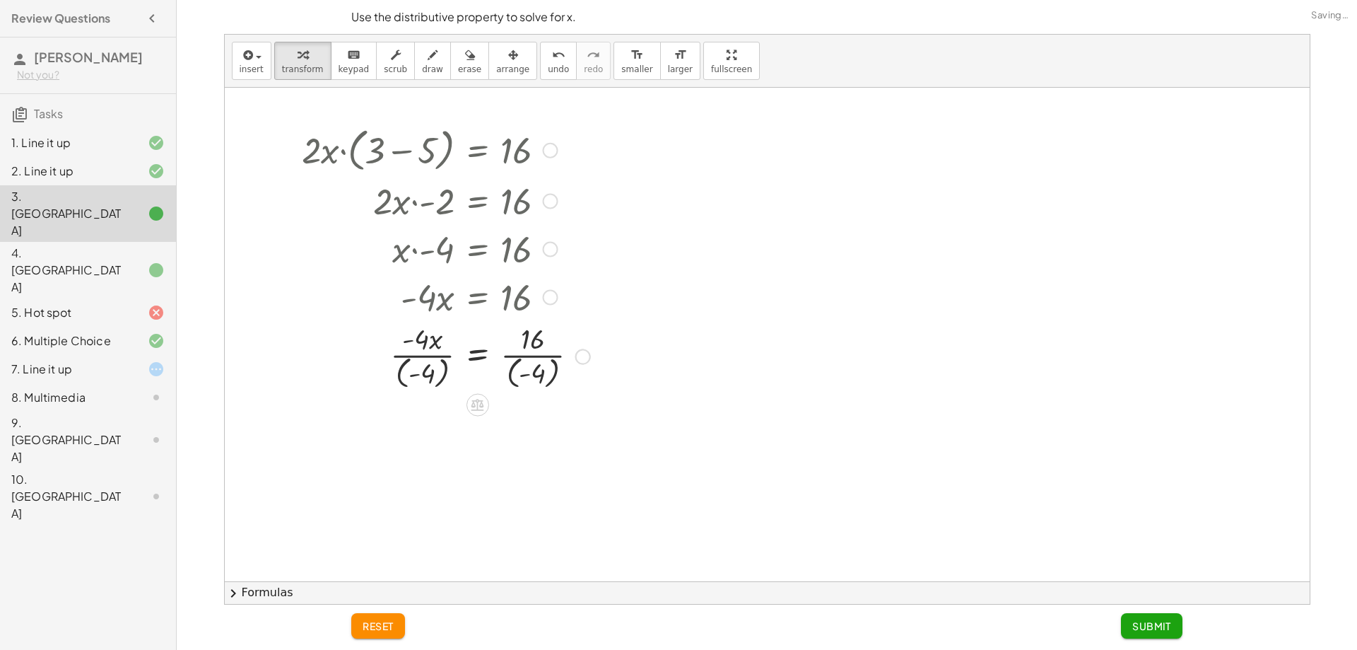
click at [423, 354] on div at bounding box center [445, 356] width 300 height 74
click at [428, 366] on div at bounding box center [445, 356] width 300 height 74
click at [477, 151] on div "· 2 · x · ( + 3 − 5 ) = 16 · 2 · x · - 2 = 16 · x · - 4 = 16 · - 4 · x = 16 · -…" at bounding box center [477, 151] width 0 height 0
click at [544, 361] on div at bounding box center [438, 356] width 312 height 74
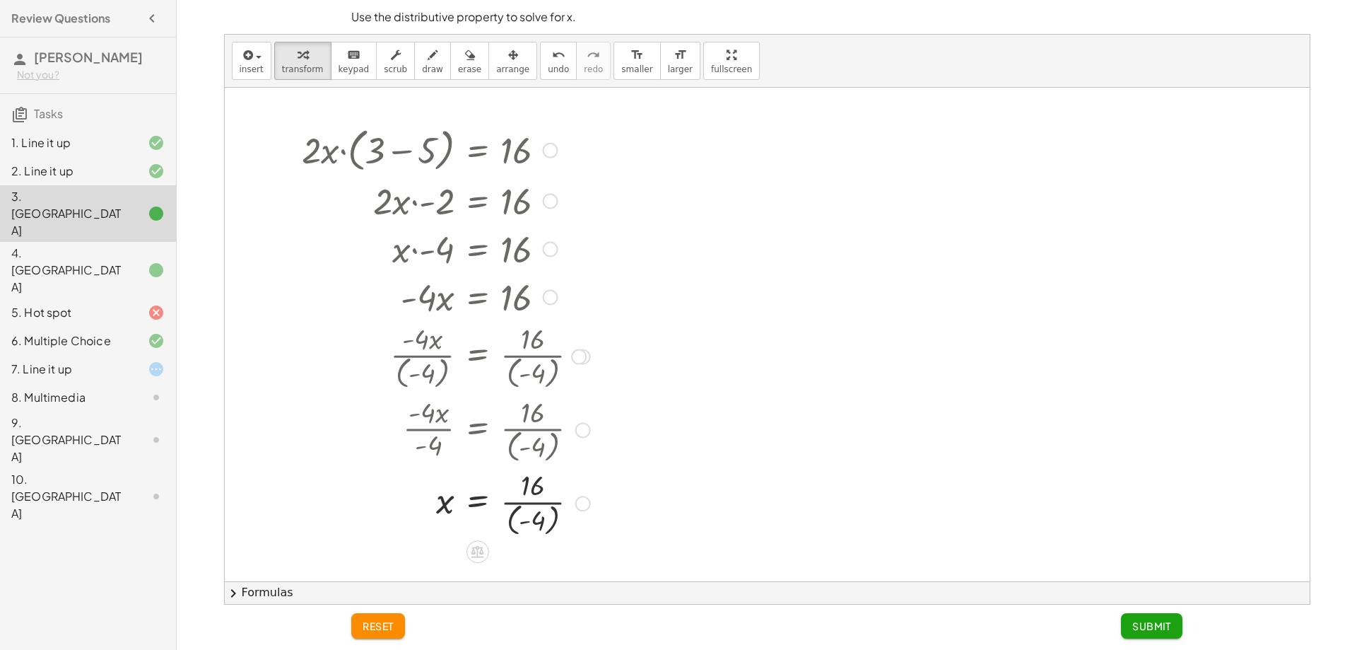
click at [542, 508] on div at bounding box center [445, 502] width 300 height 74
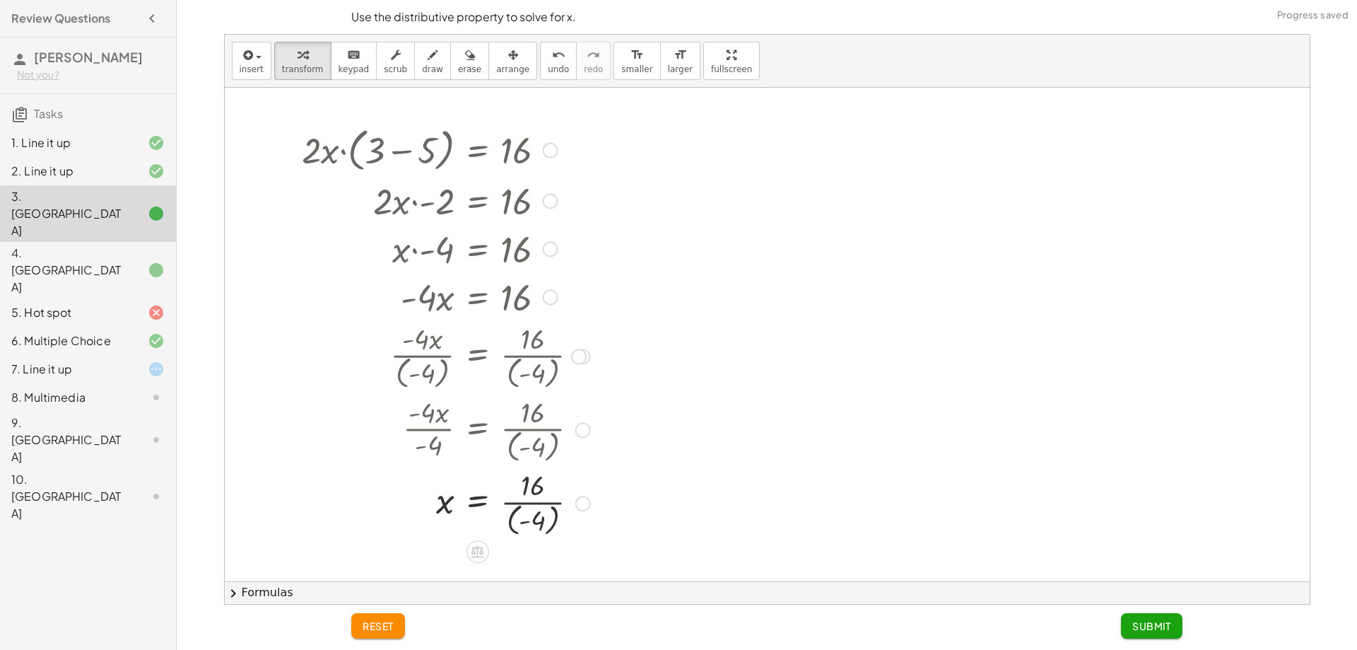
click at [542, 508] on div at bounding box center [445, 502] width 300 height 74
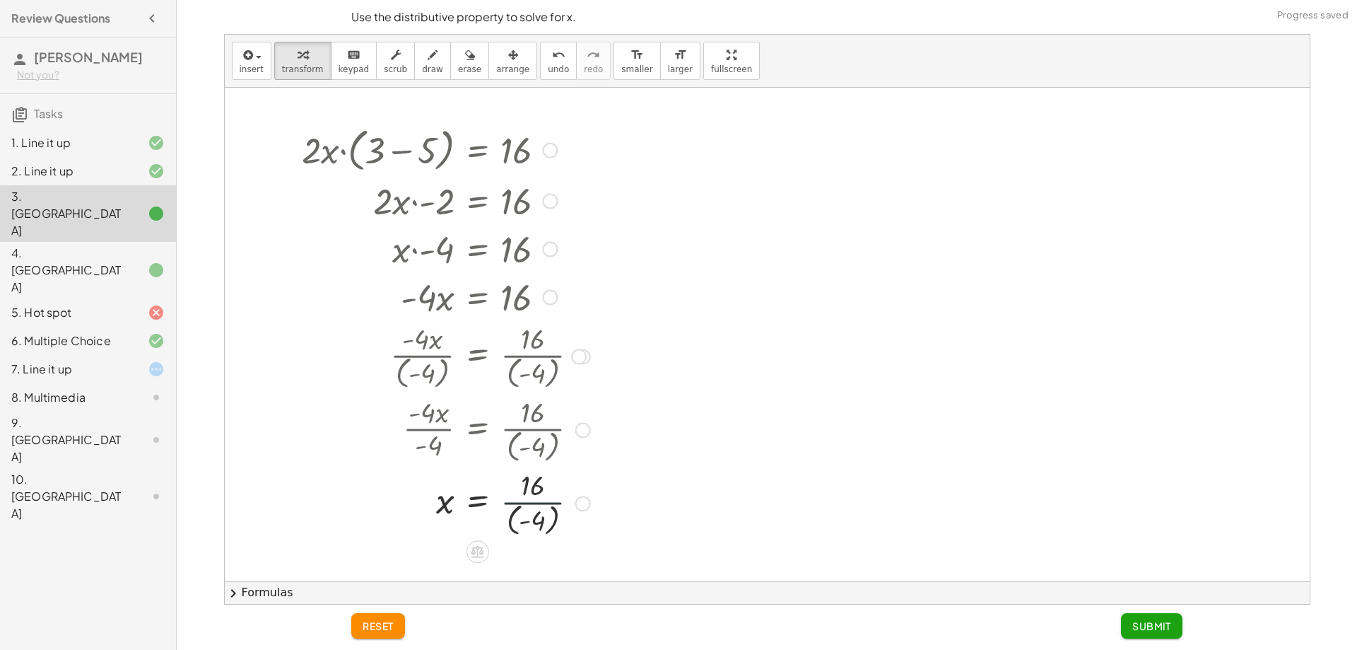
click at [542, 508] on div at bounding box center [445, 502] width 300 height 74
click at [538, 504] on div at bounding box center [445, 502] width 300 height 74
click at [536, 504] on div at bounding box center [445, 502] width 300 height 74
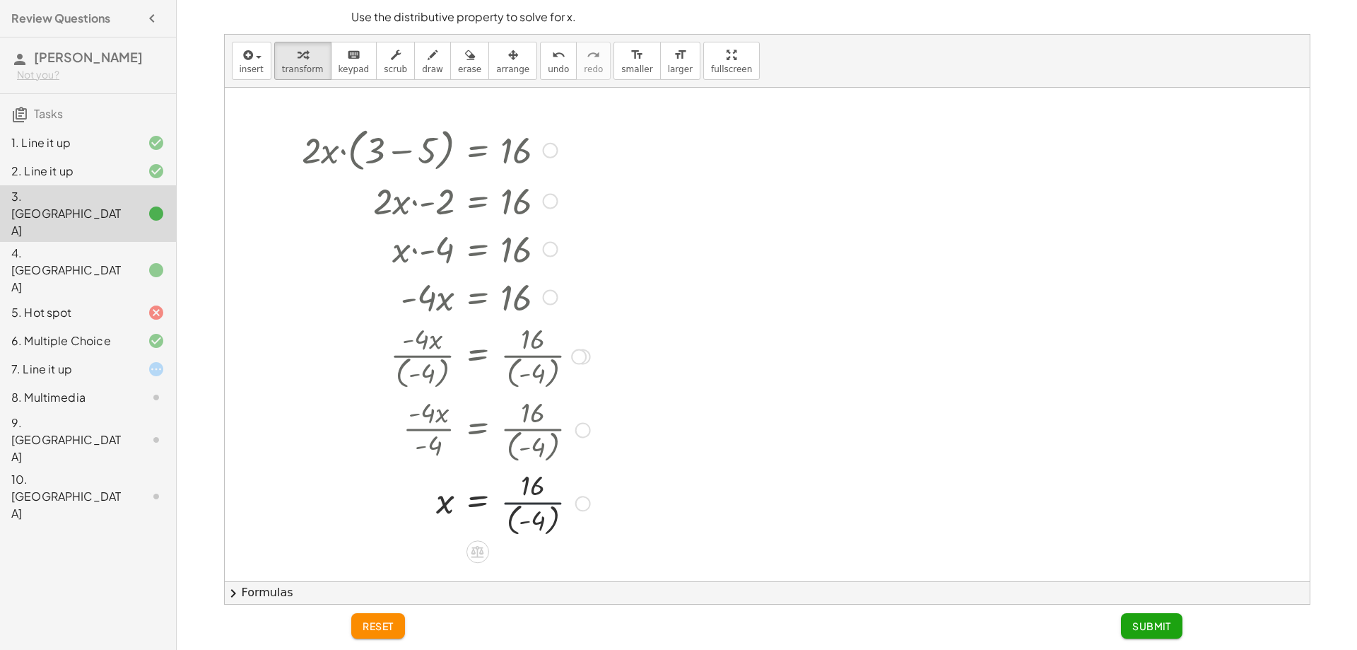
click at [536, 504] on div at bounding box center [445, 502] width 300 height 74
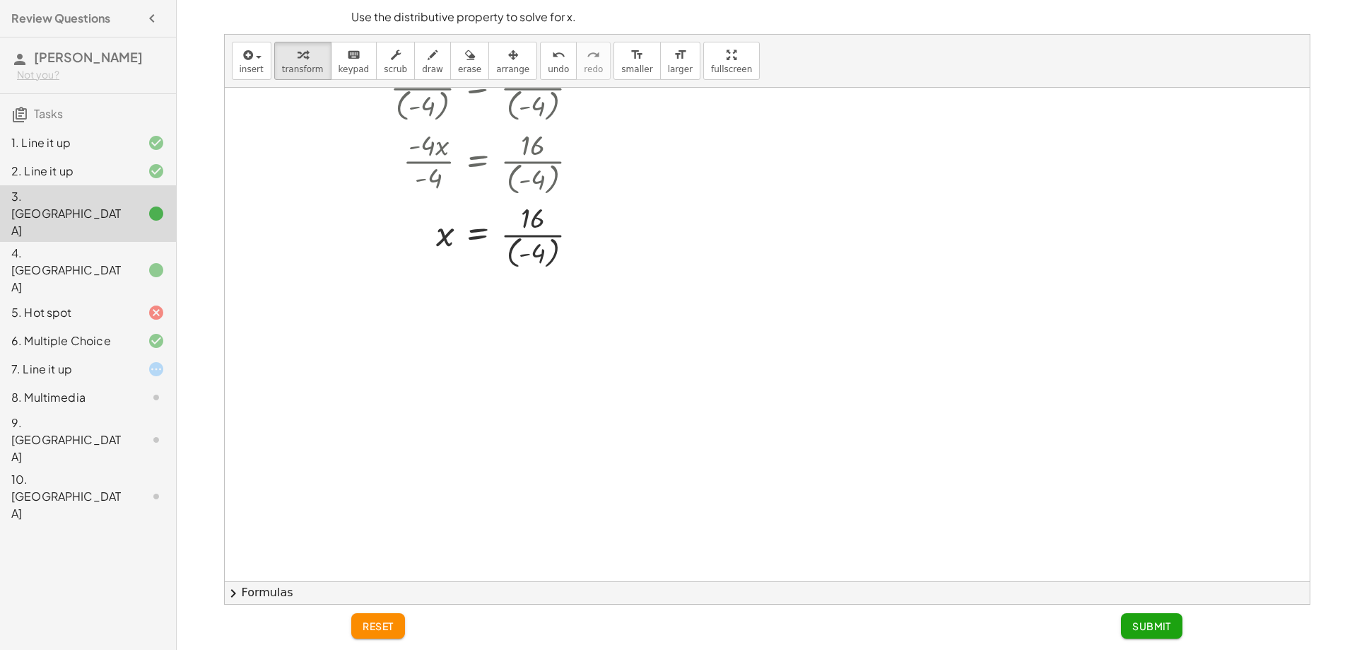
scroll to position [283, 0]
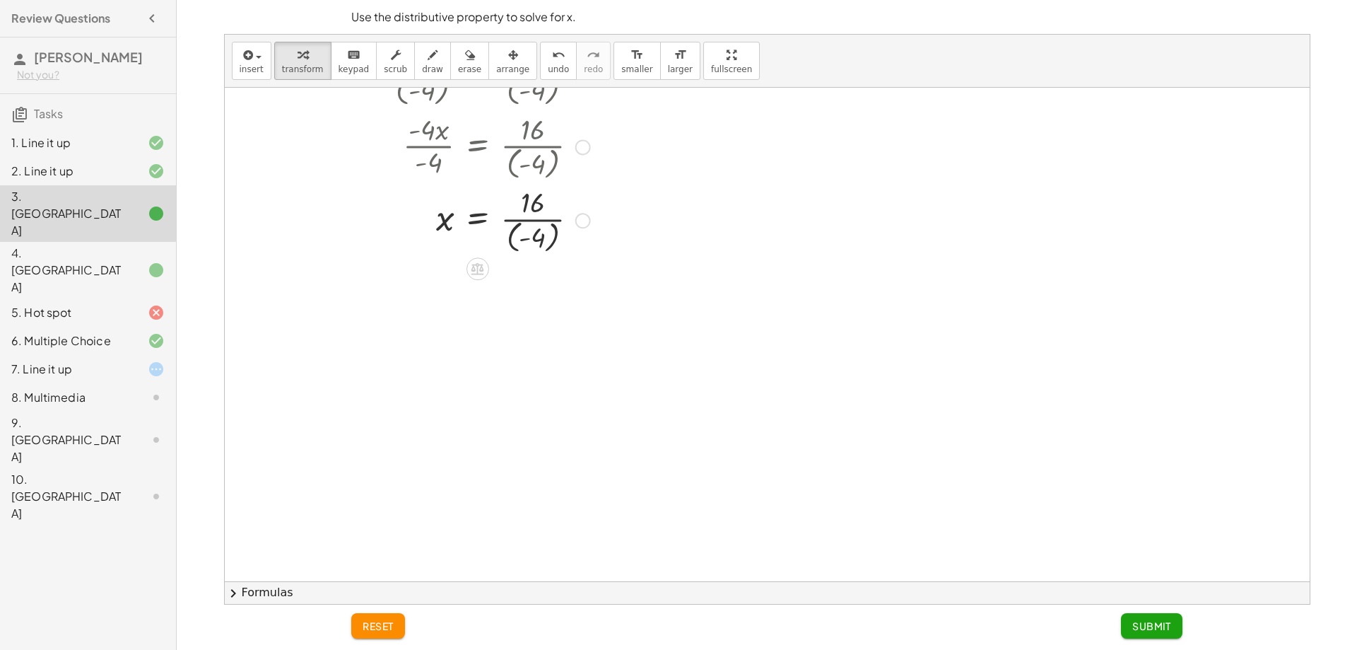
click at [536, 243] on div at bounding box center [445, 219] width 300 height 74
click at [1146, 621] on span "Submit" at bounding box center [1152, 625] width 39 height 13
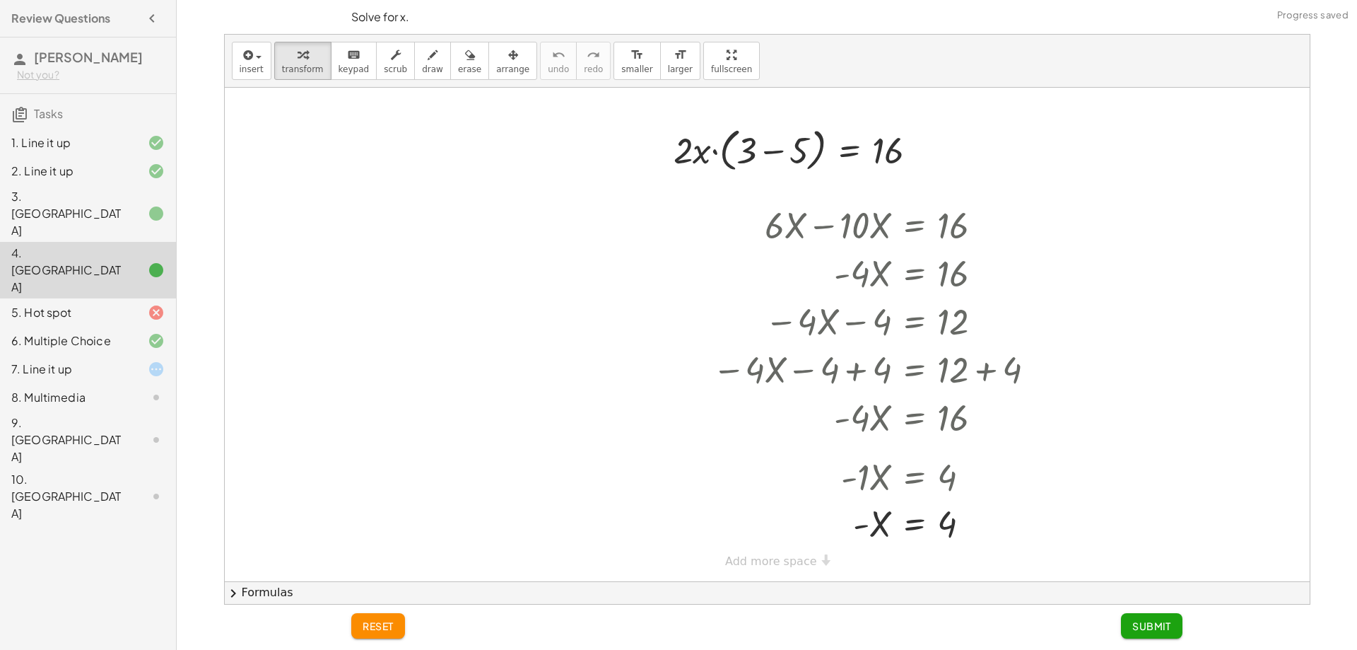
click at [137, 205] on div at bounding box center [145, 213] width 40 height 17
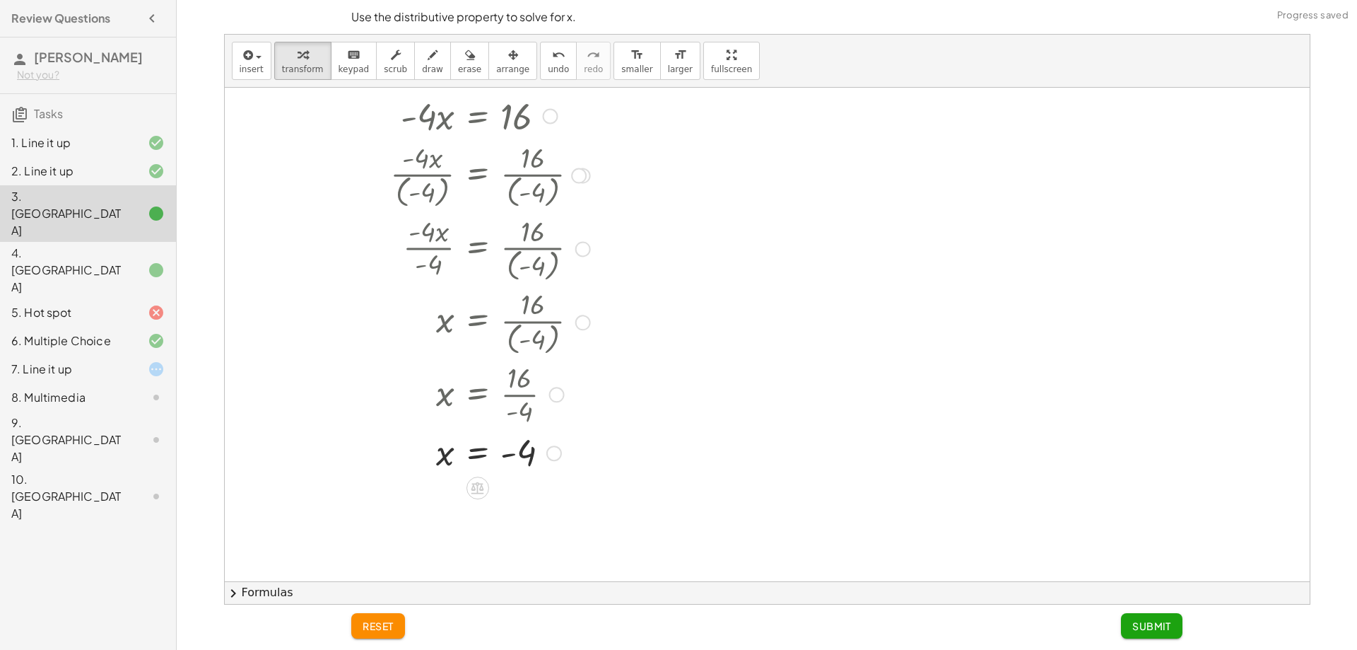
scroll to position [212, 0]
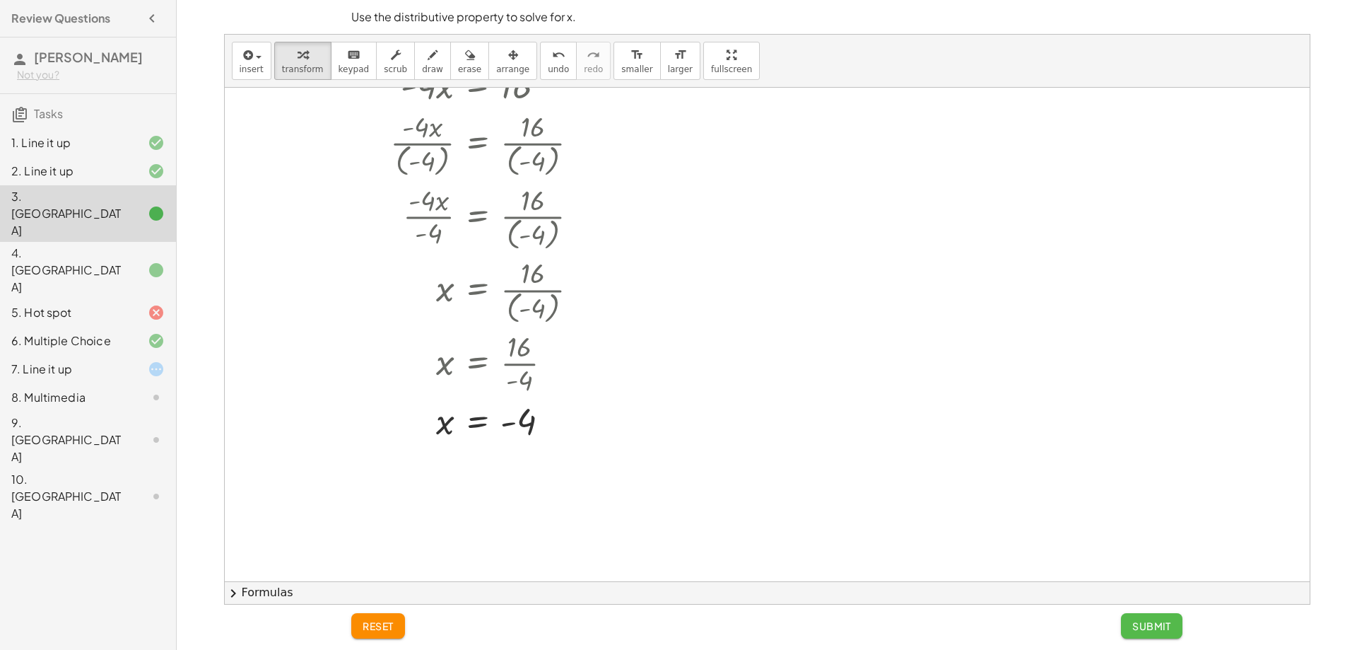
click at [1157, 629] on span "Submit" at bounding box center [1152, 625] width 39 height 13
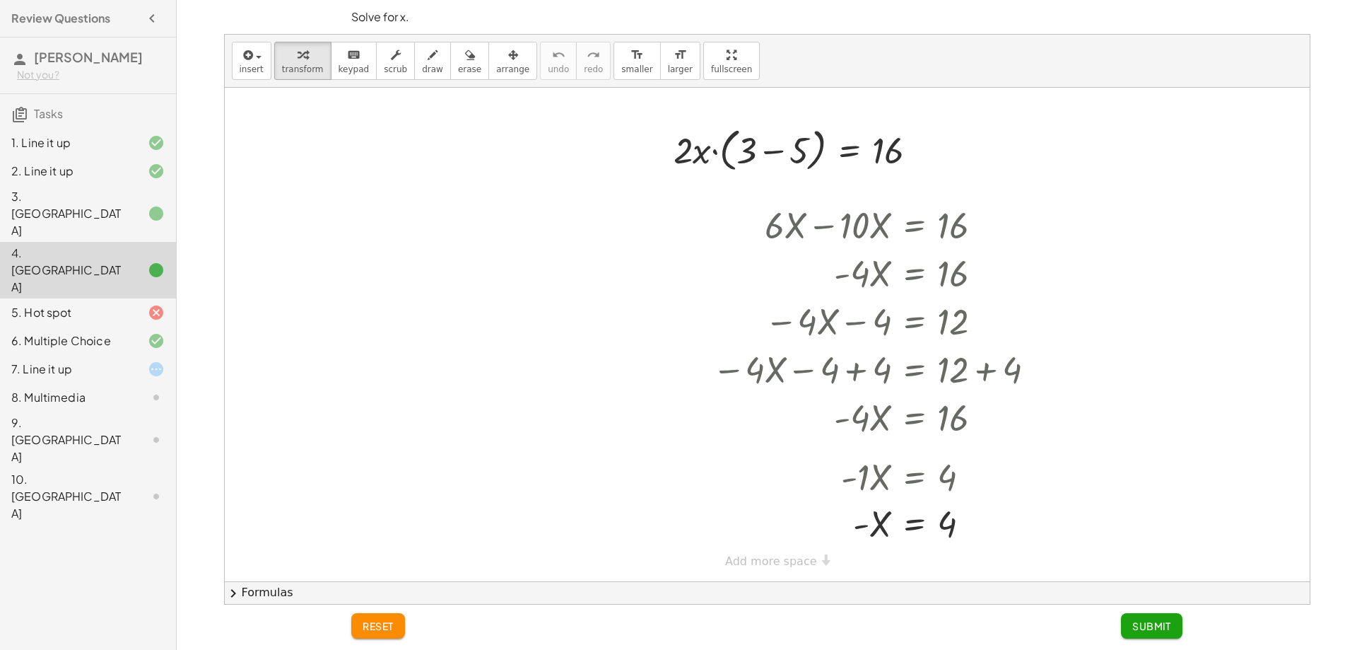
click at [139, 205] on div at bounding box center [145, 213] width 40 height 17
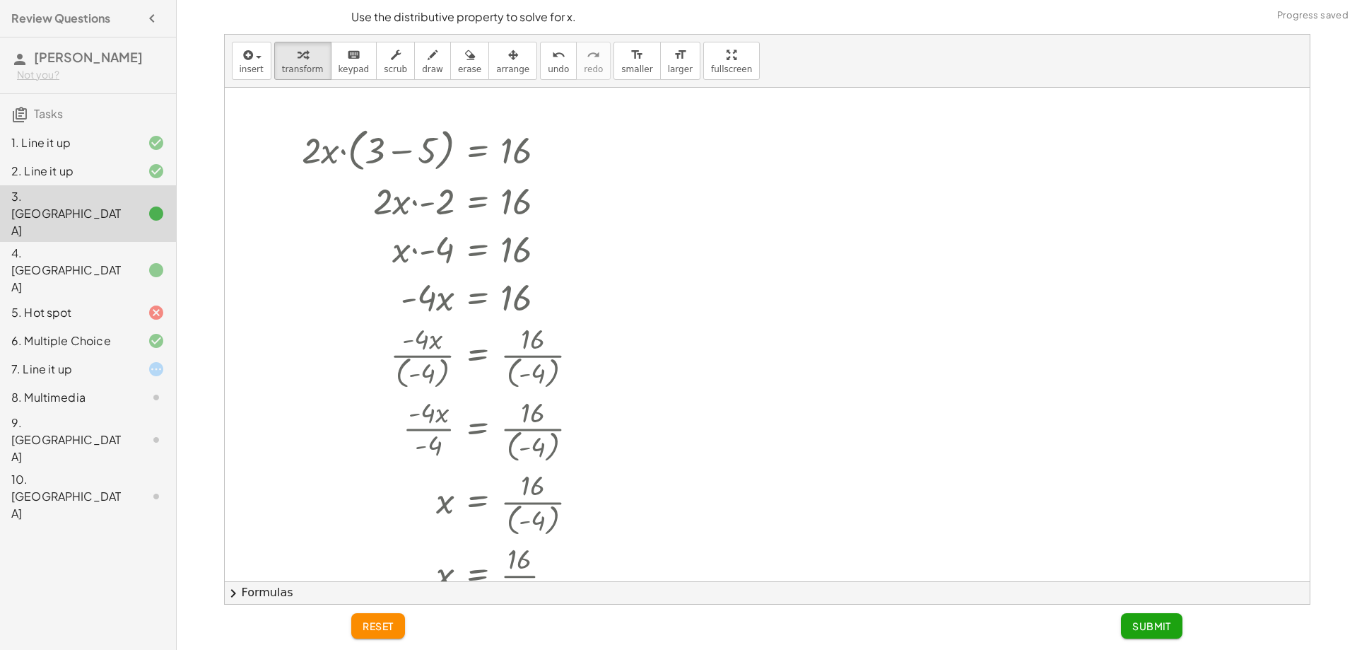
scroll to position [71, 0]
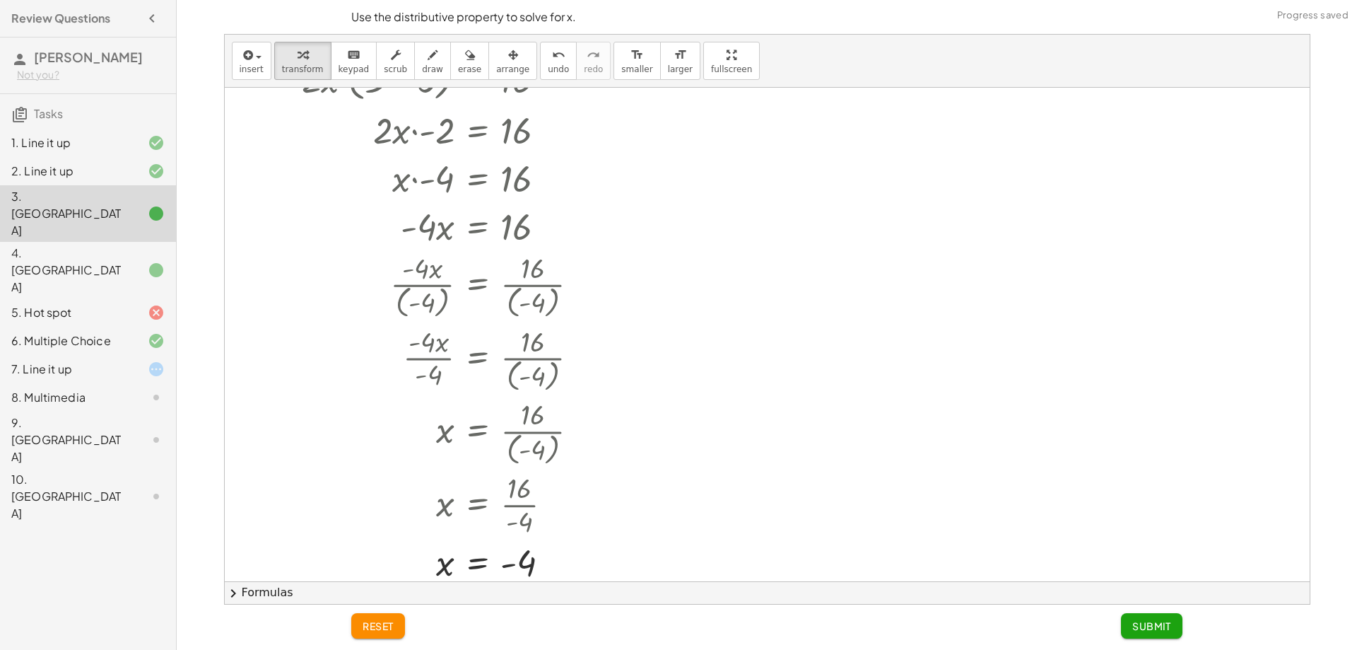
click at [121, 245] on div "4. [GEOGRAPHIC_DATA]" at bounding box center [68, 270] width 114 height 51
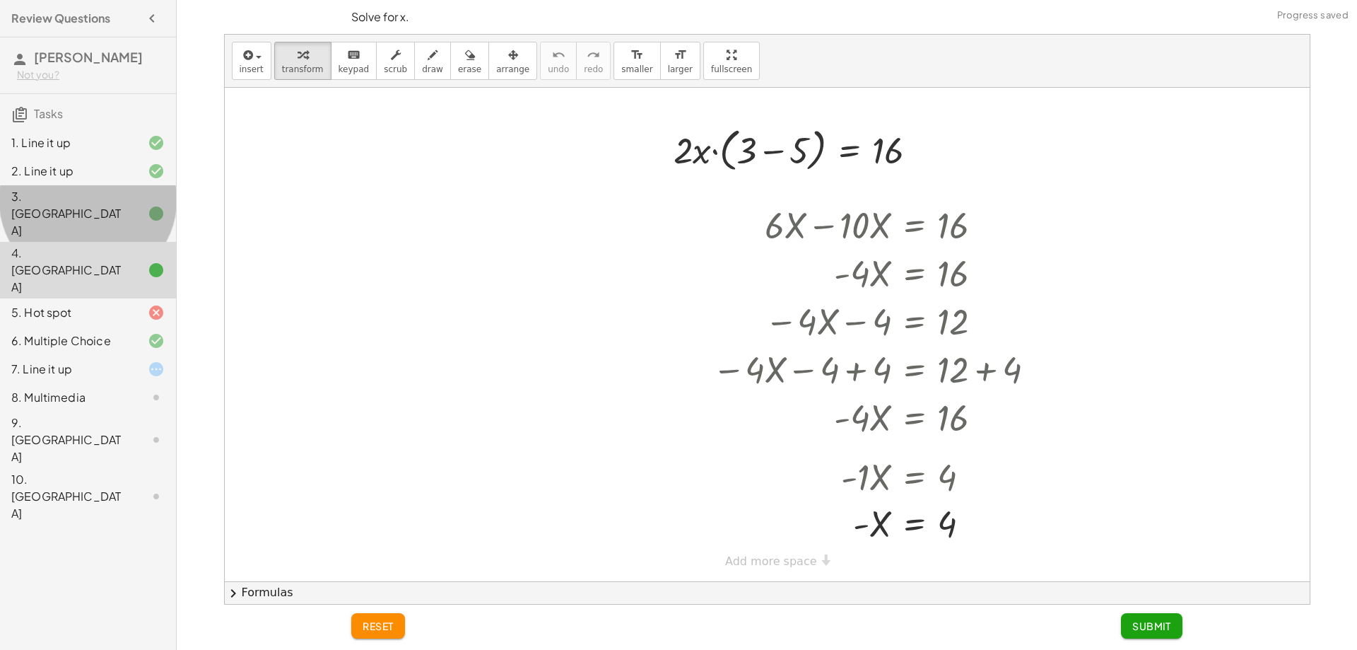
click at [103, 201] on div "3. [GEOGRAPHIC_DATA]" at bounding box center [68, 213] width 114 height 51
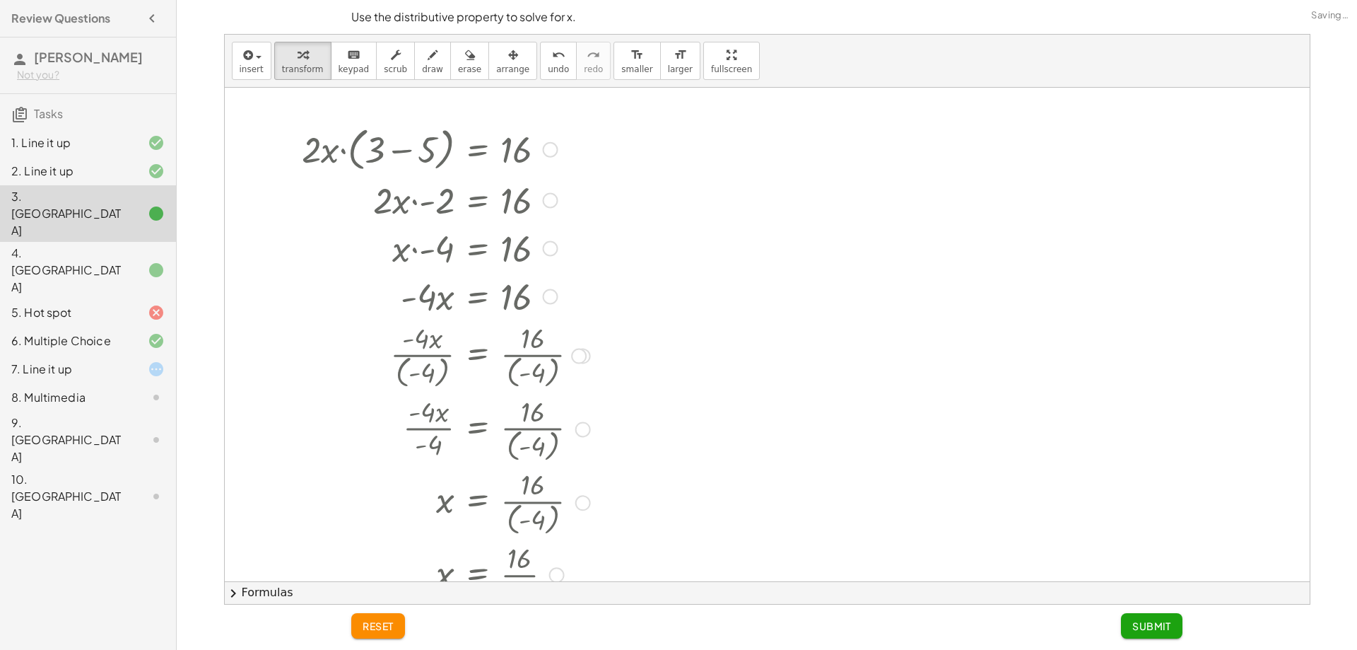
scroll to position [0, 0]
click at [136, 262] on div at bounding box center [145, 270] width 40 height 17
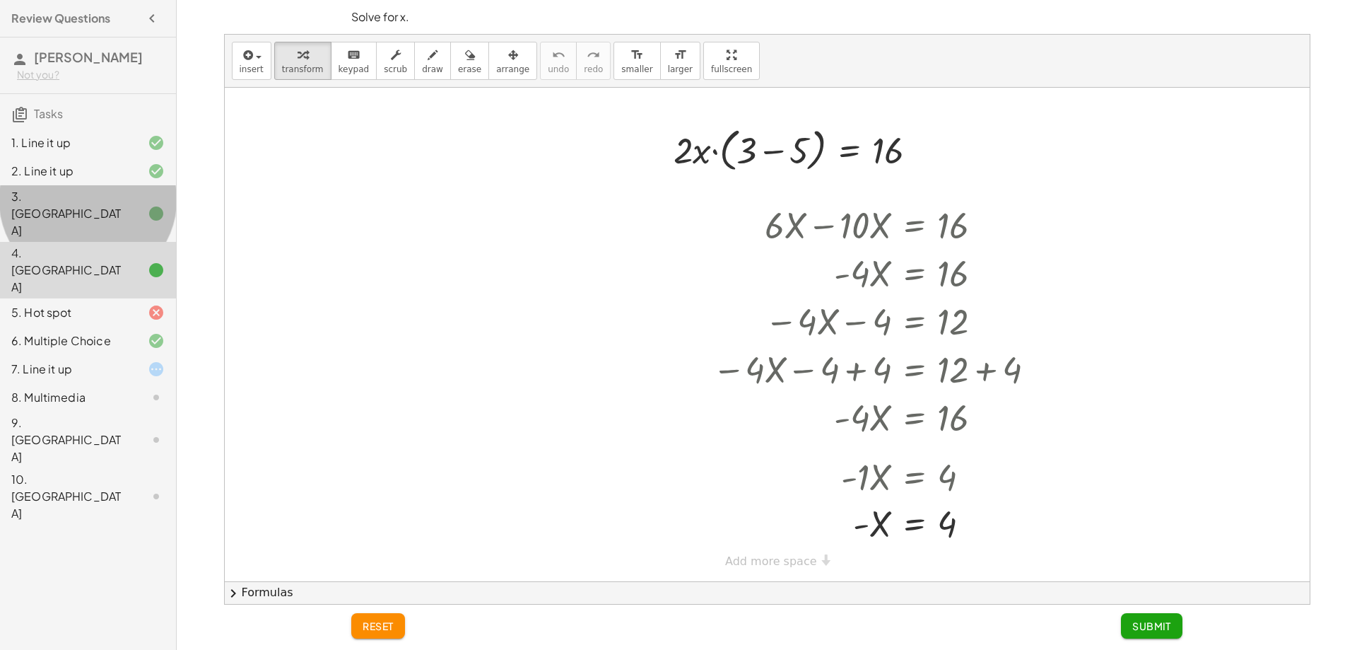
click at [23, 203] on div "3. [GEOGRAPHIC_DATA]" at bounding box center [68, 213] width 114 height 51
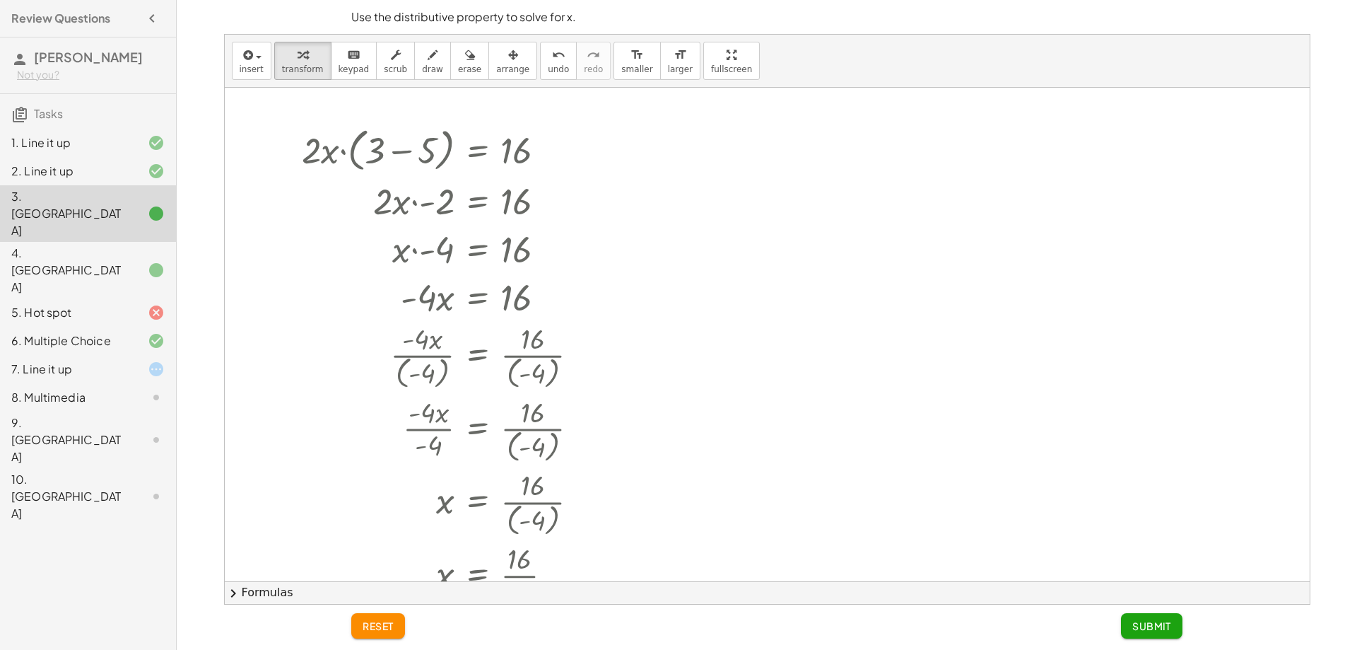
click at [118, 245] on div "4. [GEOGRAPHIC_DATA]" at bounding box center [68, 270] width 114 height 51
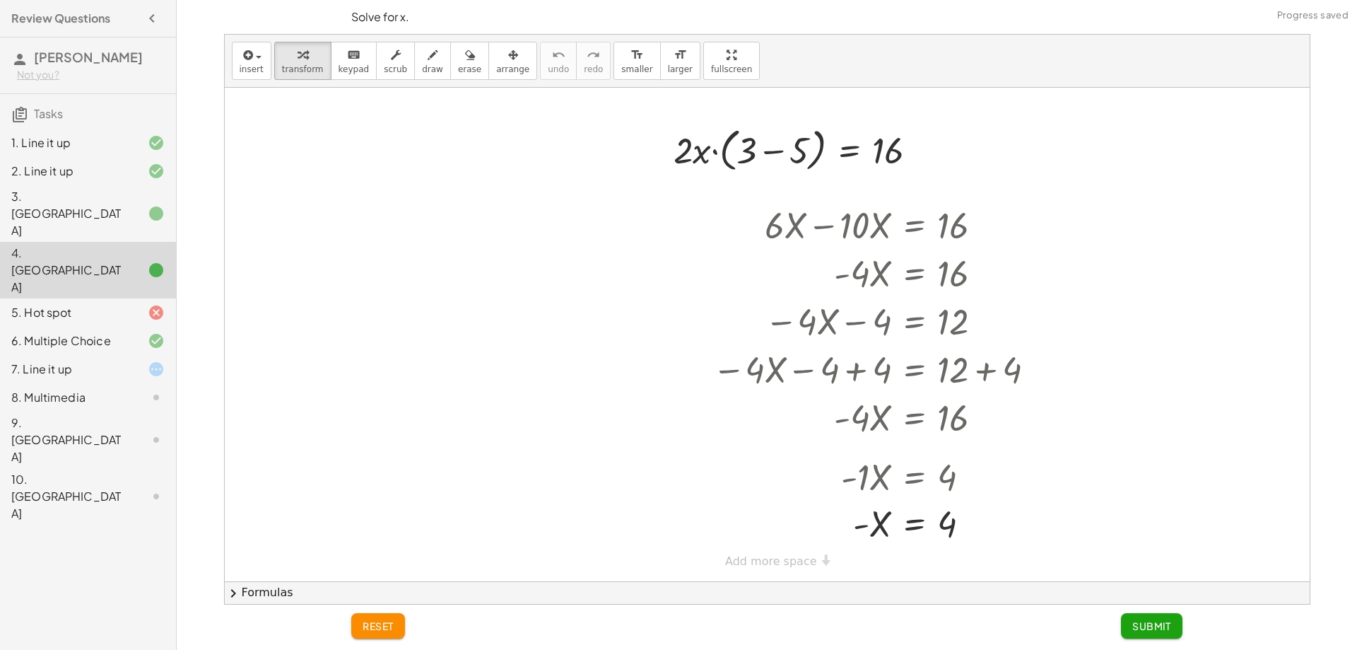
click at [144, 205] on div at bounding box center [145, 213] width 40 height 17
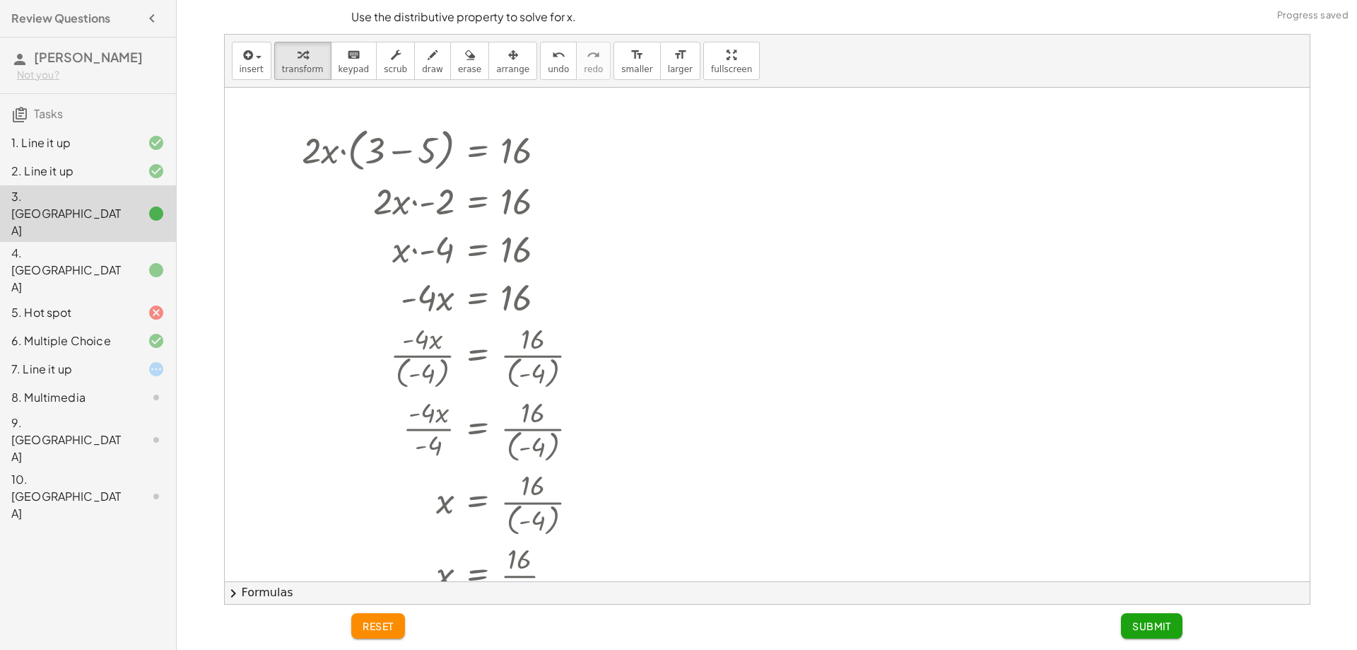
click at [127, 262] on div at bounding box center [145, 270] width 40 height 17
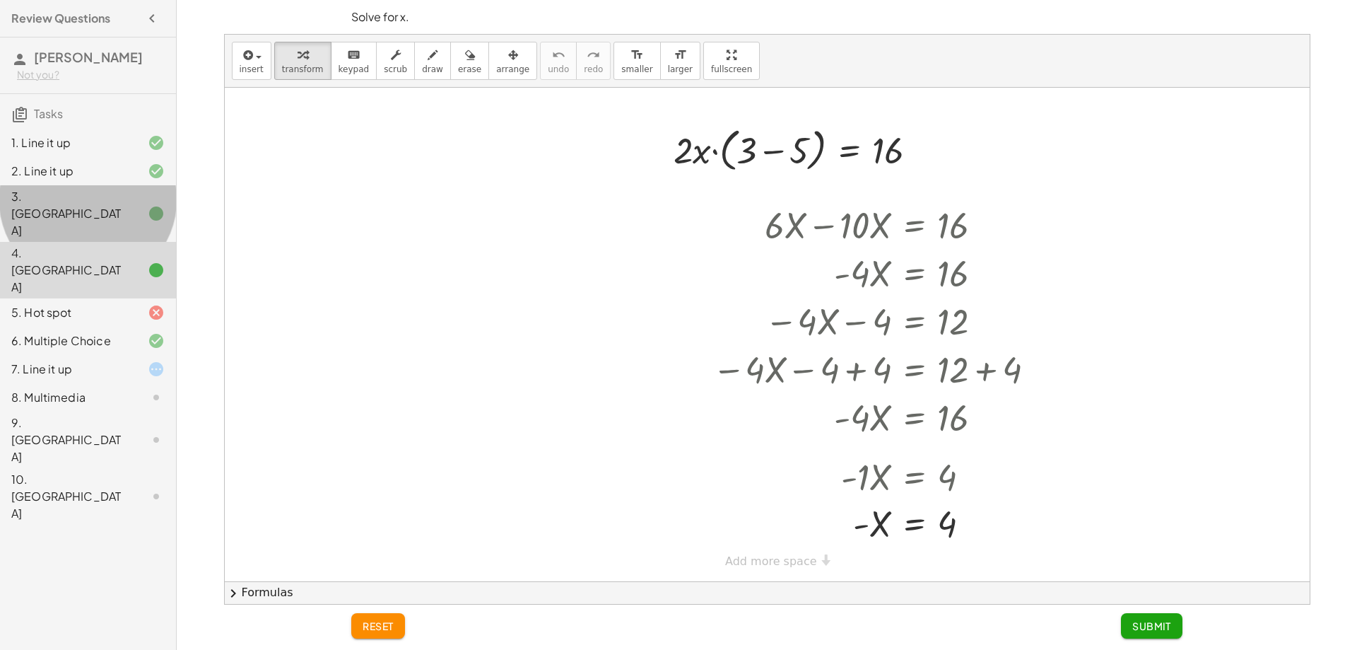
click at [112, 193] on div "3. [GEOGRAPHIC_DATA]" at bounding box center [68, 213] width 114 height 51
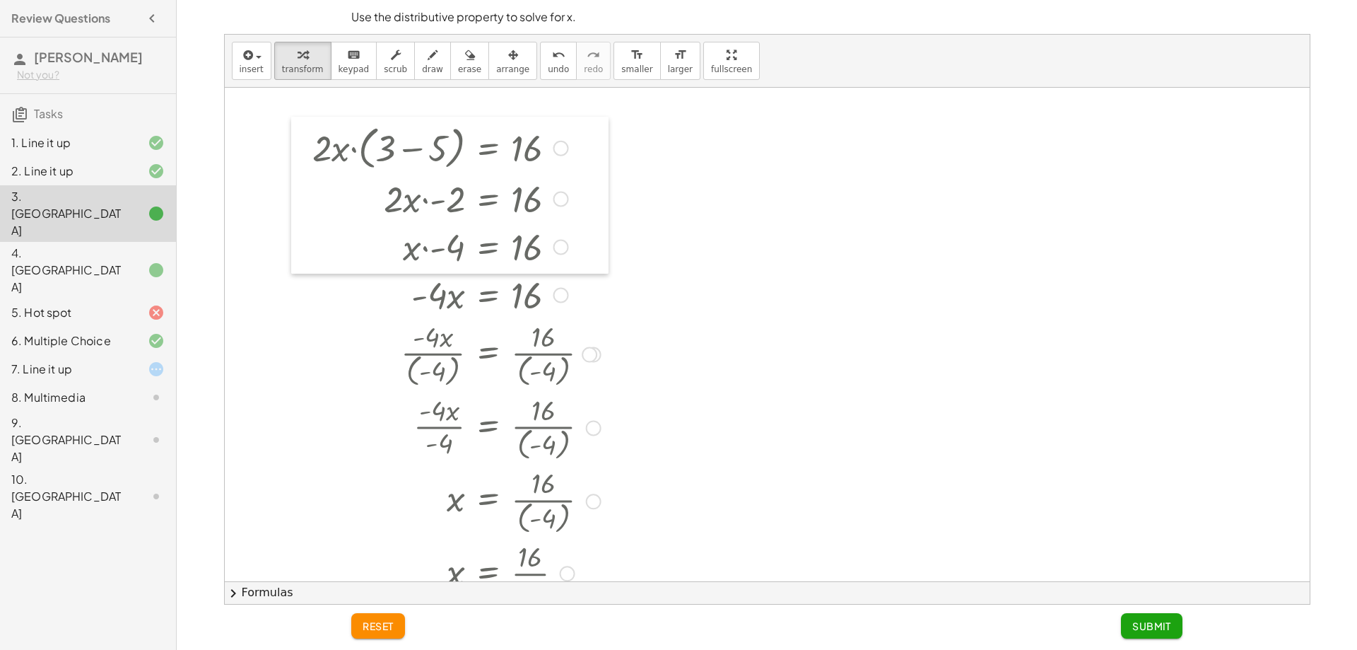
drag, startPoint x: 299, startPoint y: 127, endPoint x: 310, endPoint y: 124, distance: 10.8
click at [310, 124] on div at bounding box center [301, 195] width 21 height 157
click at [540, 64] on button "undo undo" at bounding box center [558, 61] width 37 height 38
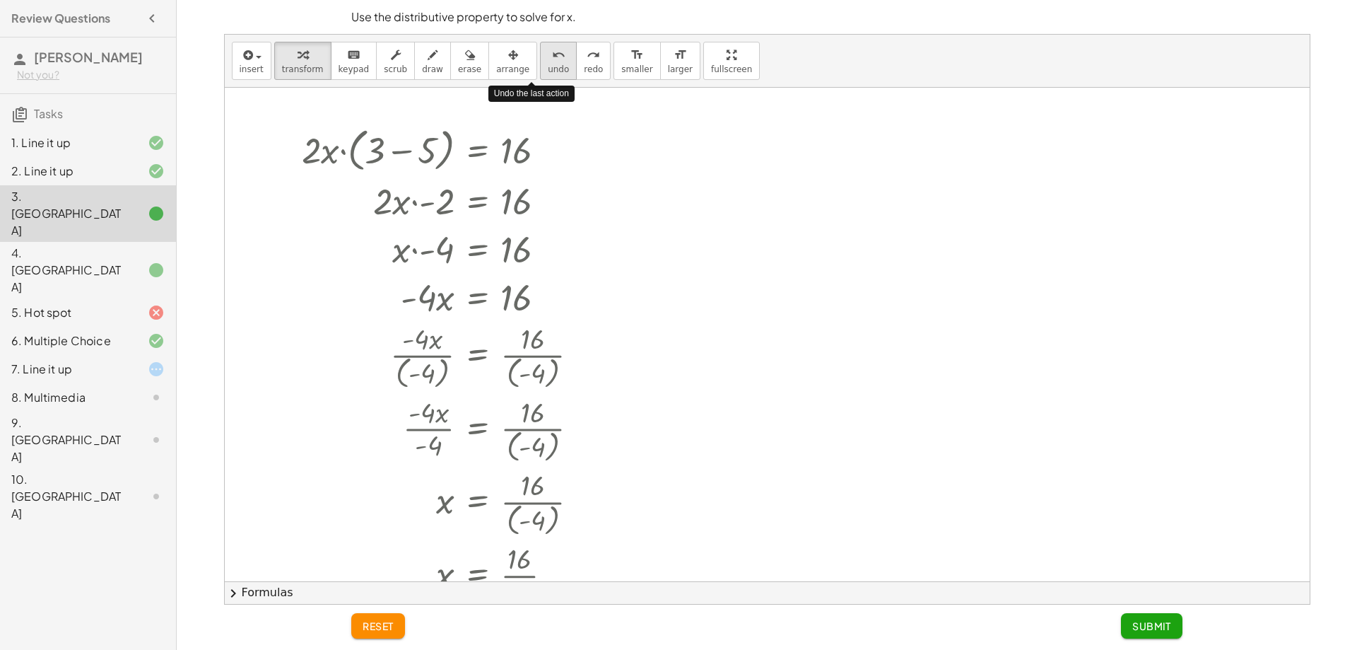
click at [540, 64] on button "undo undo" at bounding box center [558, 61] width 37 height 38
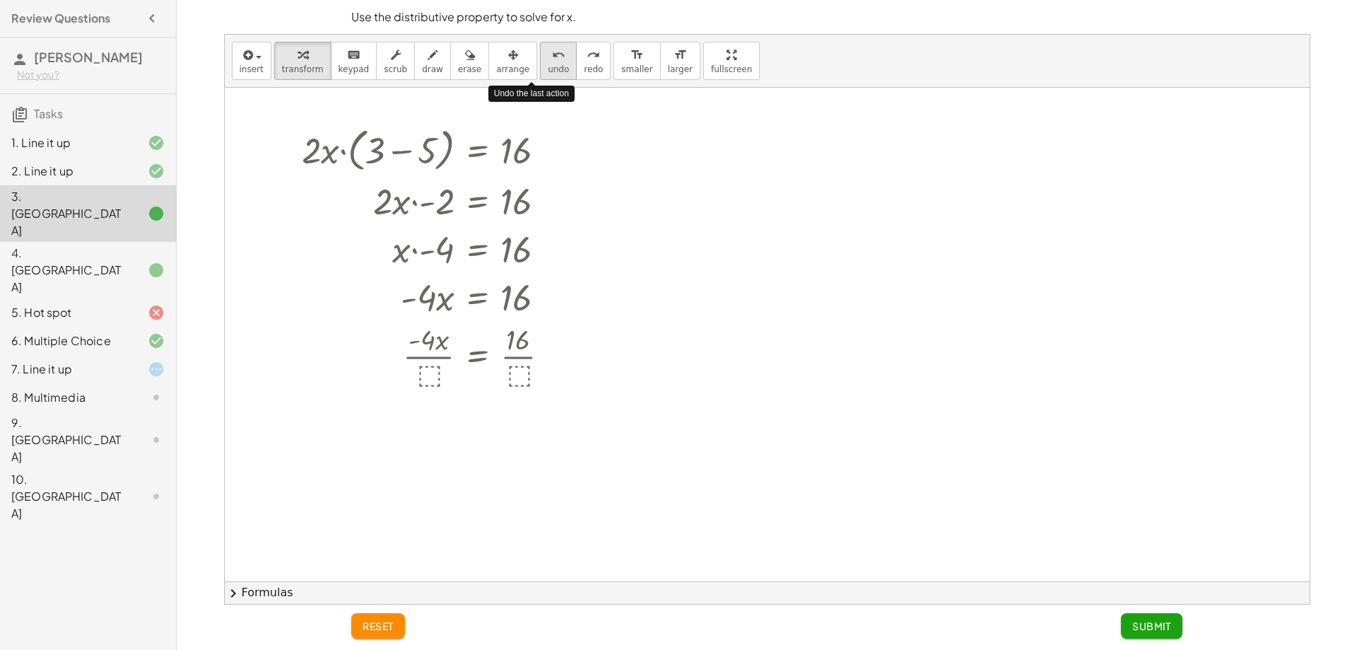
click at [540, 64] on button "undo undo" at bounding box center [558, 61] width 37 height 38
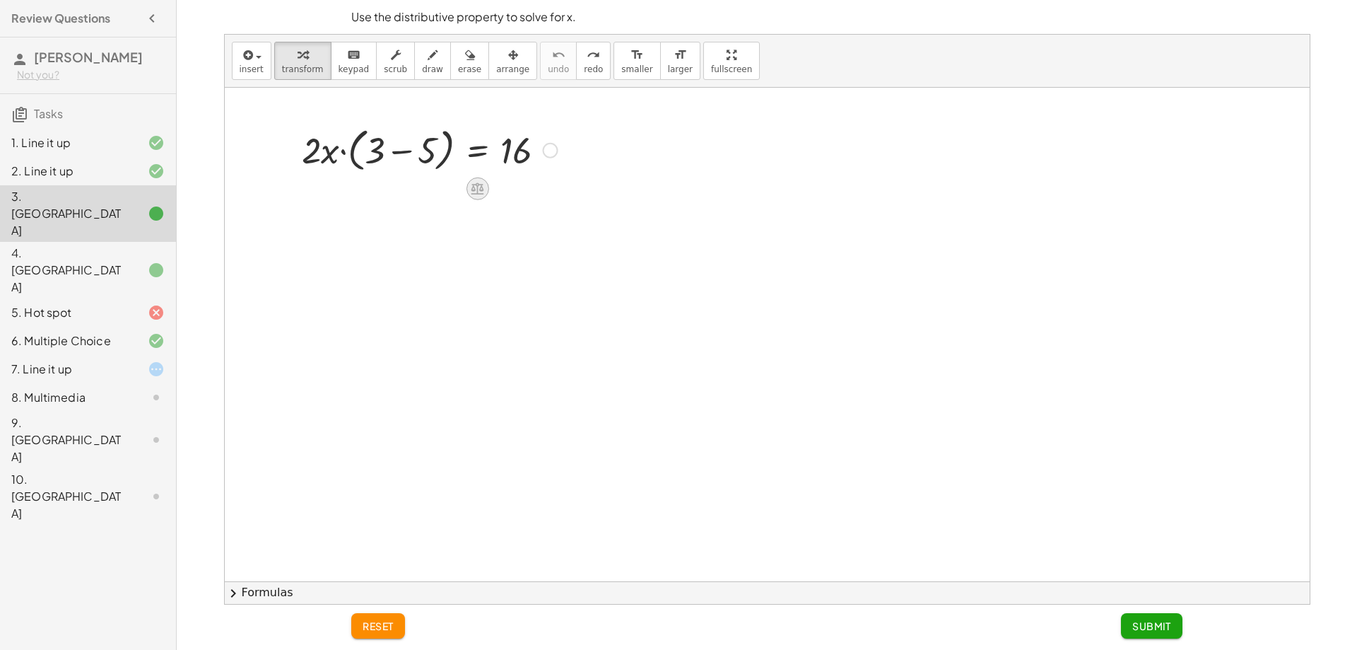
click at [473, 182] on div at bounding box center [477, 188] width 23 height 23
click at [347, 182] on div "· 2 · x · ( + 3 − 5 ) = 16 + − × ÷" at bounding box center [440, 197] width 318 height 157
drag, startPoint x: 320, startPoint y: 136, endPoint x: 387, endPoint y: 139, distance: 67.3
click at [387, 139] on div at bounding box center [409, 149] width 372 height 54
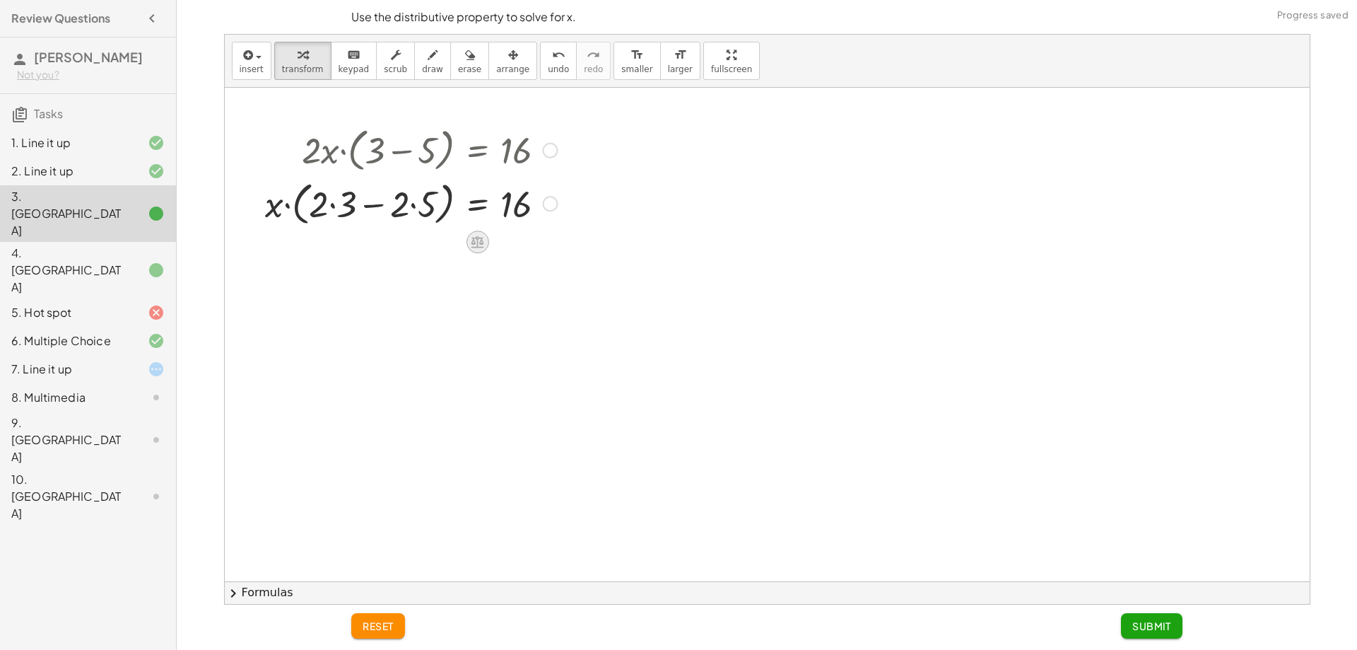
click at [481, 240] on icon at bounding box center [478, 242] width 13 height 12
drag, startPoint x: 276, startPoint y: 213, endPoint x: 327, endPoint y: 208, distance: 51.8
drag, startPoint x: 273, startPoint y: 221, endPoint x: 303, endPoint y: 209, distance: 32.3
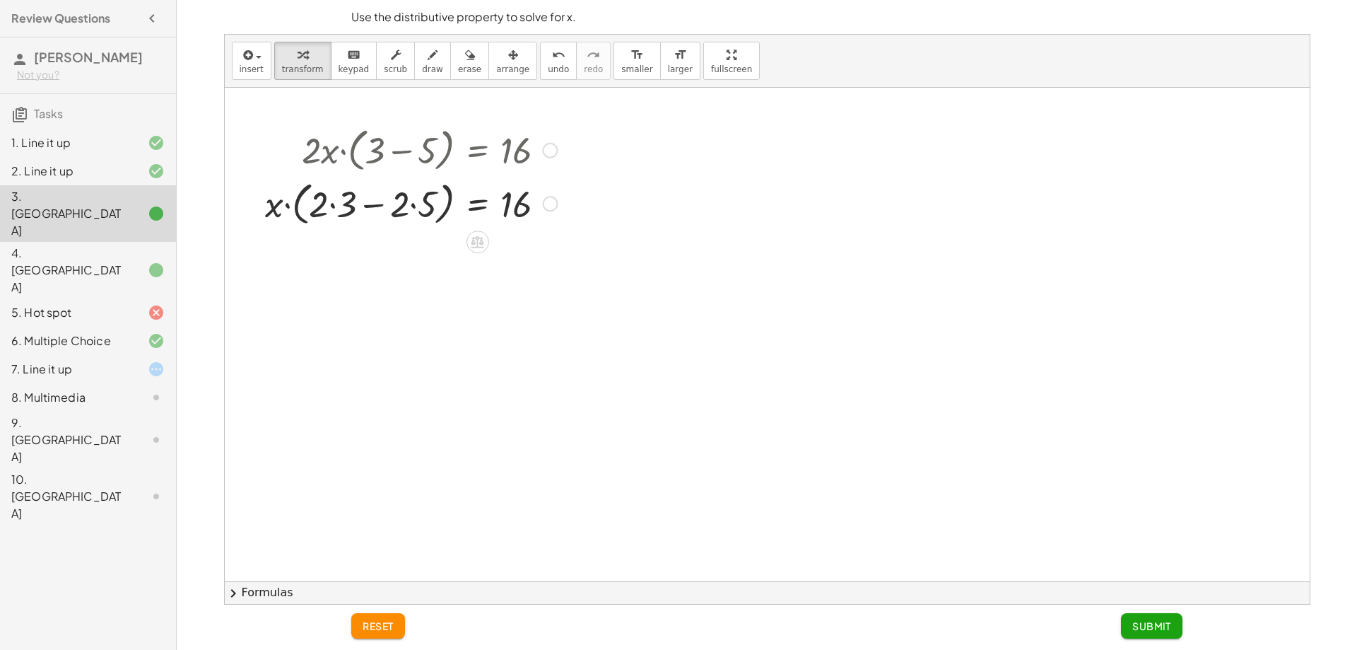
drag, startPoint x: 279, startPoint y: 209, endPoint x: 326, endPoint y: 182, distance: 53.8
drag, startPoint x: 272, startPoint y: 209, endPoint x: 310, endPoint y: 197, distance: 39.4
drag, startPoint x: 279, startPoint y: 206, endPoint x: 319, endPoint y: 179, distance: 48.8
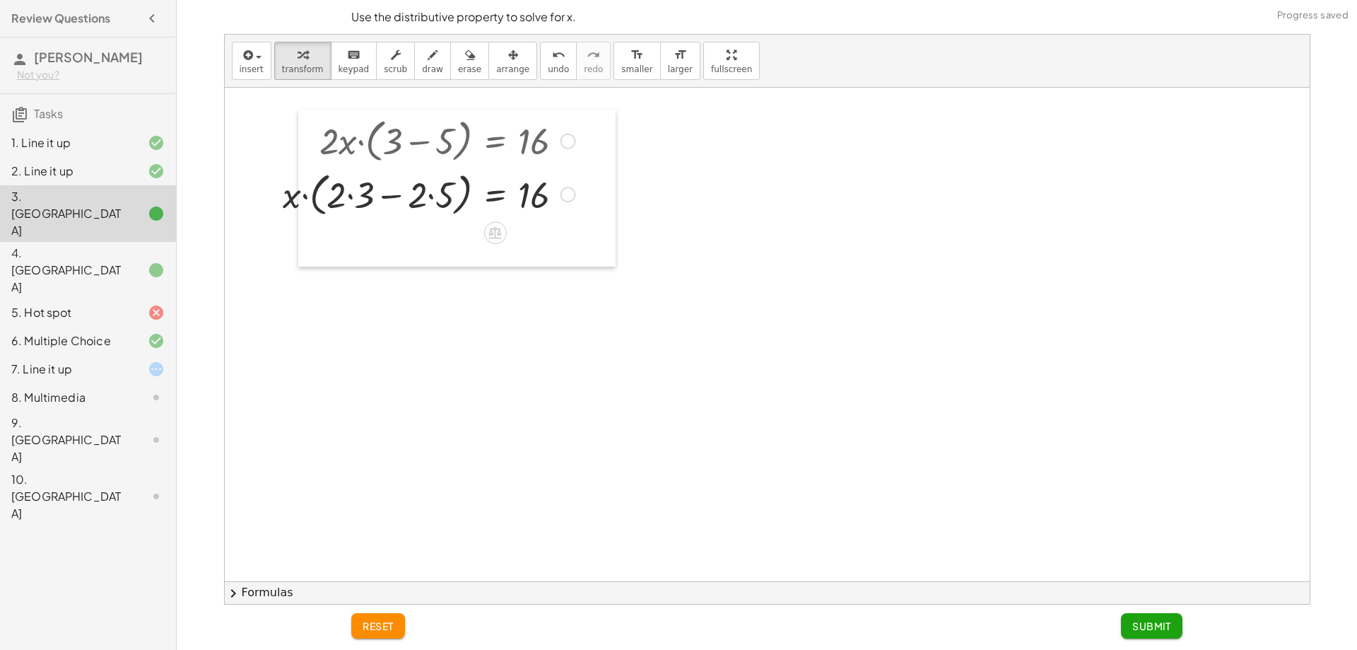
drag, startPoint x: 283, startPoint y: 211, endPoint x: 297, endPoint y: 204, distance: 15.8
click at [299, 201] on div at bounding box center [308, 188] width 21 height 157
drag, startPoint x: 346, startPoint y: 204, endPoint x: 346, endPoint y: 197, distance: 7.1
click at [346, 197] on div at bounding box center [461, 194] width 300 height 54
drag, startPoint x: 397, startPoint y: 246, endPoint x: 389, endPoint y: 273, distance: 28.0
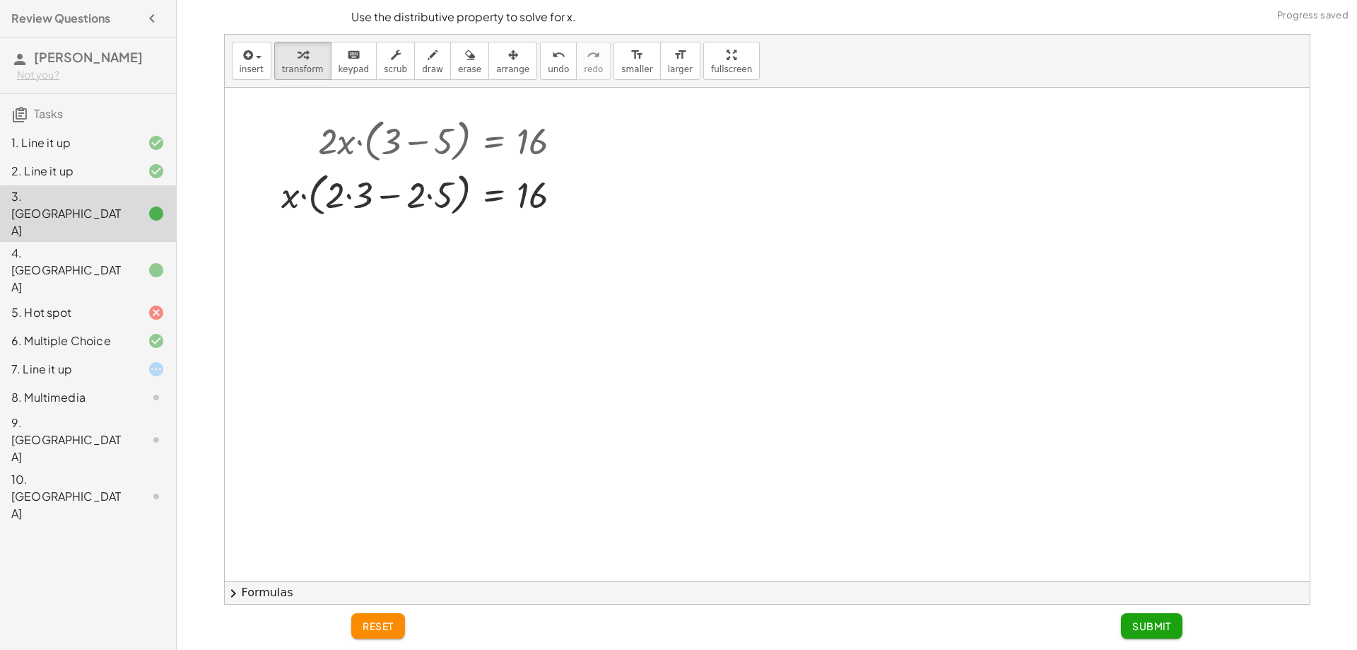
drag, startPoint x: 293, startPoint y: 205, endPoint x: 341, endPoint y: 197, distance: 48.8
drag, startPoint x: 291, startPoint y: 189, endPoint x: 327, endPoint y: 193, distance: 36.9
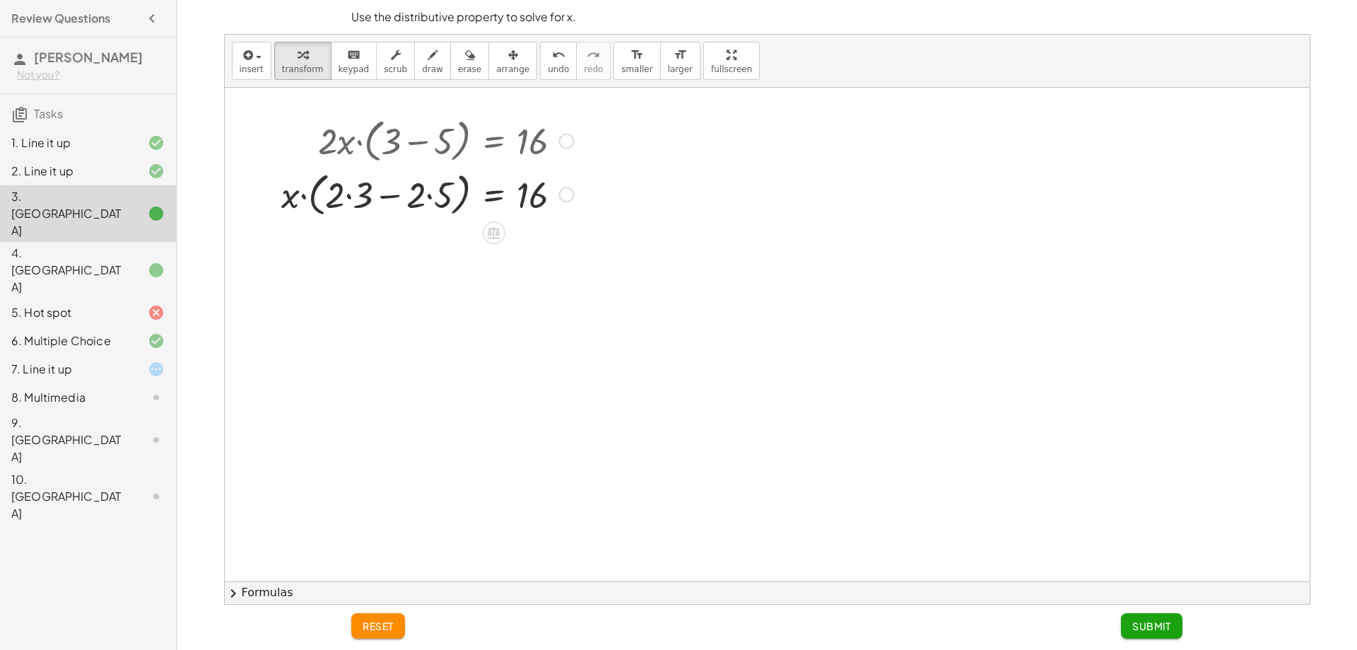
click at [366, 190] on div at bounding box center [461, 194] width 300 height 54
click at [426, 194] on div at bounding box center [461, 194] width 300 height 54
click at [435, 252] on div at bounding box center [461, 247] width 300 height 54
drag, startPoint x: 326, startPoint y: 258, endPoint x: 370, endPoint y: 252, distance: 44.9
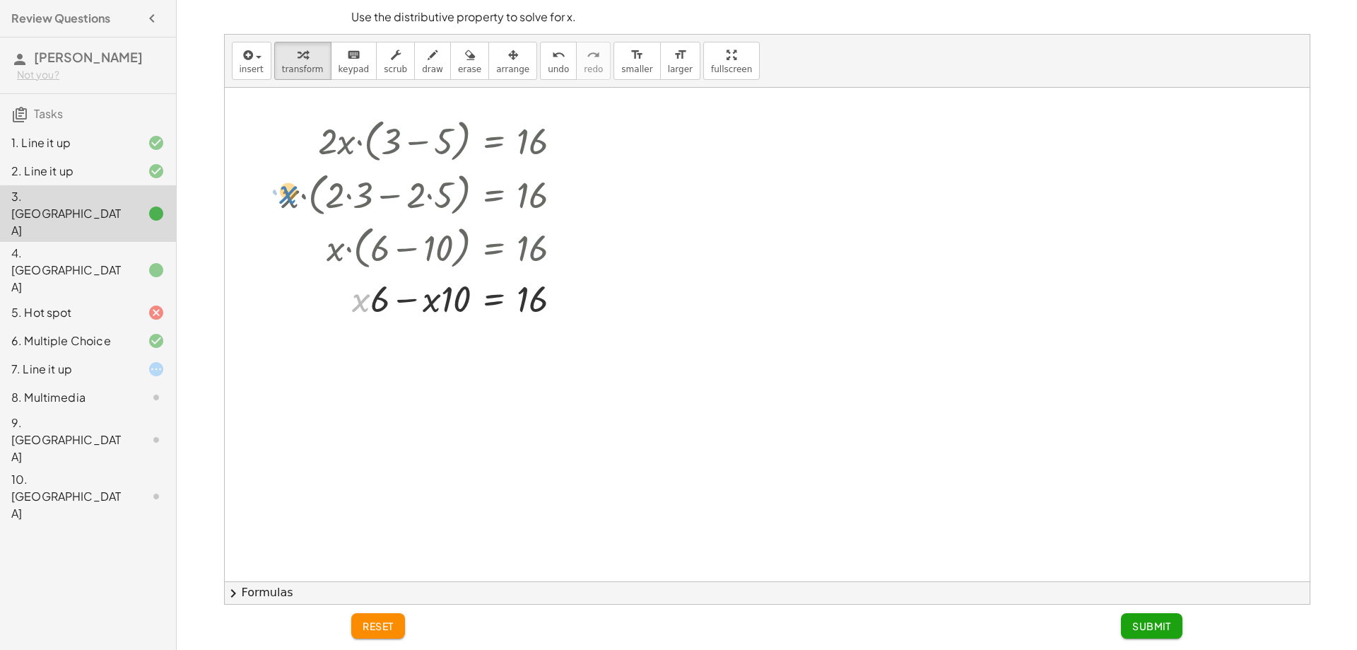
drag, startPoint x: 358, startPoint y: 304, endPoint x: 286, endPoint y: 204, distance: 124.0
drag, startPoint x: 288, startPoint y: 206, endPoint x: 334, endPoint y: 156, distance: 69.1
click at [309, 247] on div "· 2 · x · ( + 3 − 5 ) = 16 · x · ( + · 2 · 3 − · 2 · 5 ) = 16 · x · ( + 6 − · 2…" at bounding box center [456, 188] width 318 height 157
click at [540, 76] on button "undo undo" at bounding box center [558, 61] width 37 height 38
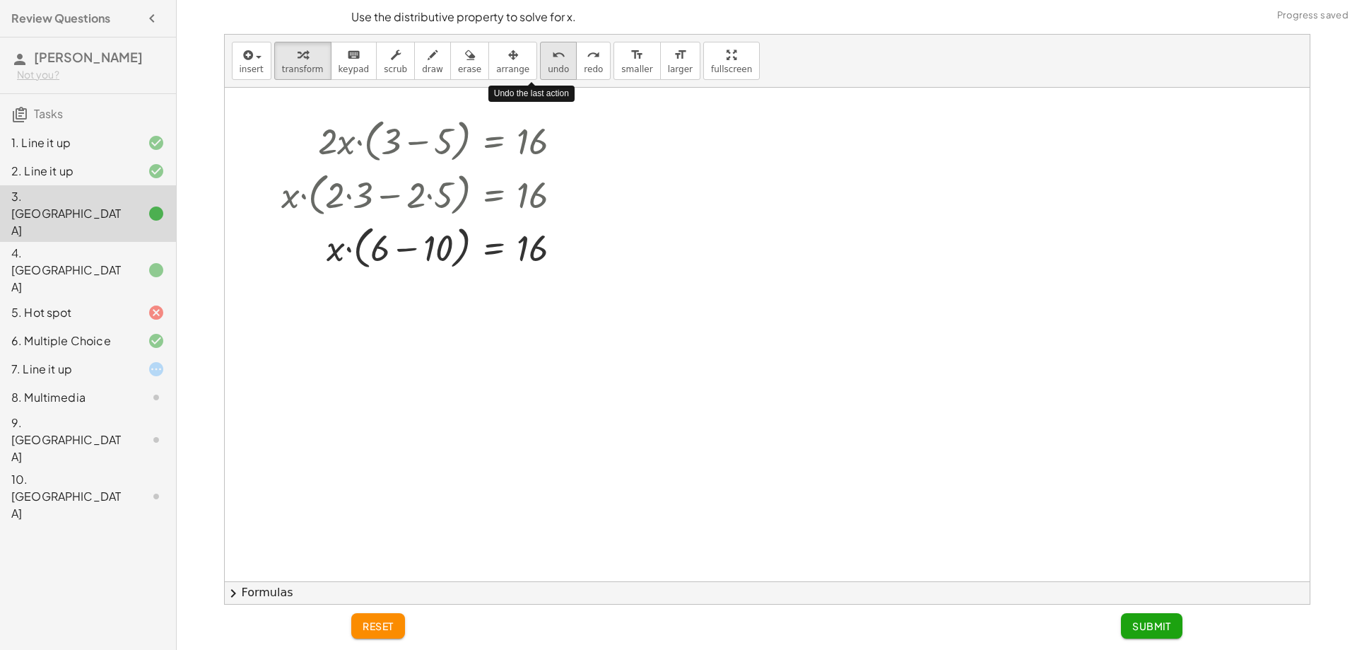
click at [540, 76] on button "undo undo" at bounding box center [558, 61] width 37 height 38
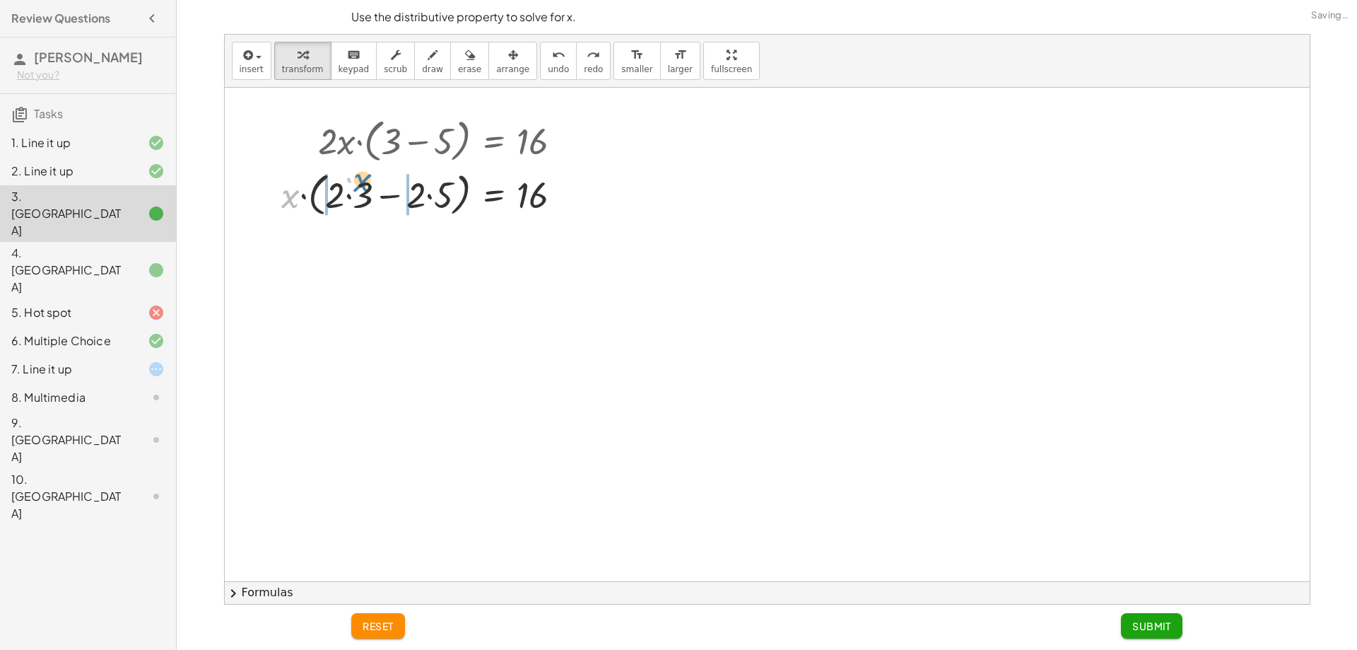
drag, startPoint x: 284, startPoint y: 199, endPoint x: 354, endPoint y: 196, distance: 69.4
click at [357, 194] on div at bounding box center [446, 194] width 329 height 54
click at [443, 183] on div at bounding box center [461, 193] width 300 height 48
click at [332, 189] on div at bounding box center [461, 193] width 300 height 48
click at [342, 194] on div at bounding box center [461, 193] width 300 height 48
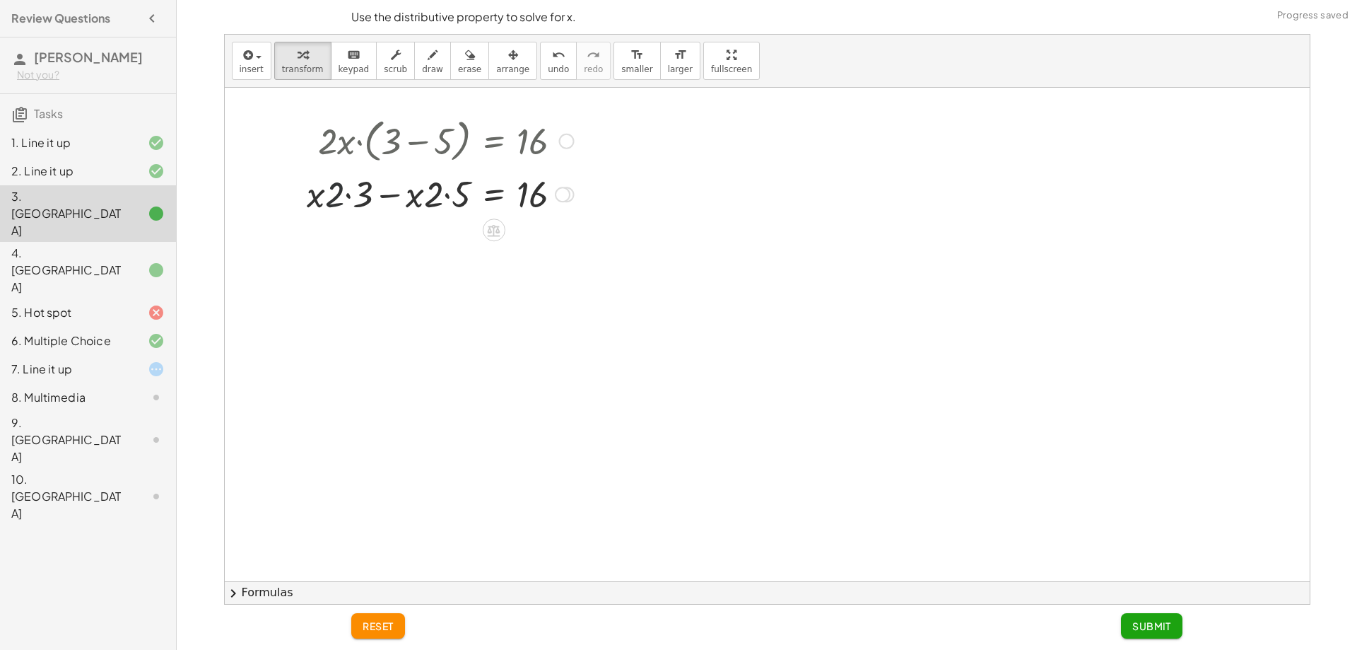
click at [342, 194] on div at bounding box center [461, 193] width 300 height 48
click at [343, 195] on div at bounding box center [461, 193] width 300 height 48
click at [351, 190] on div at bounding box center [461, 193] width 300 height 48
click at [351, 188] on div at bounding box center [461, 193] width 300 height 48
drag, startPoint x: 315, startPoint y: 197, endPoint x: 321, endPoint y: 201, distance: 7.5
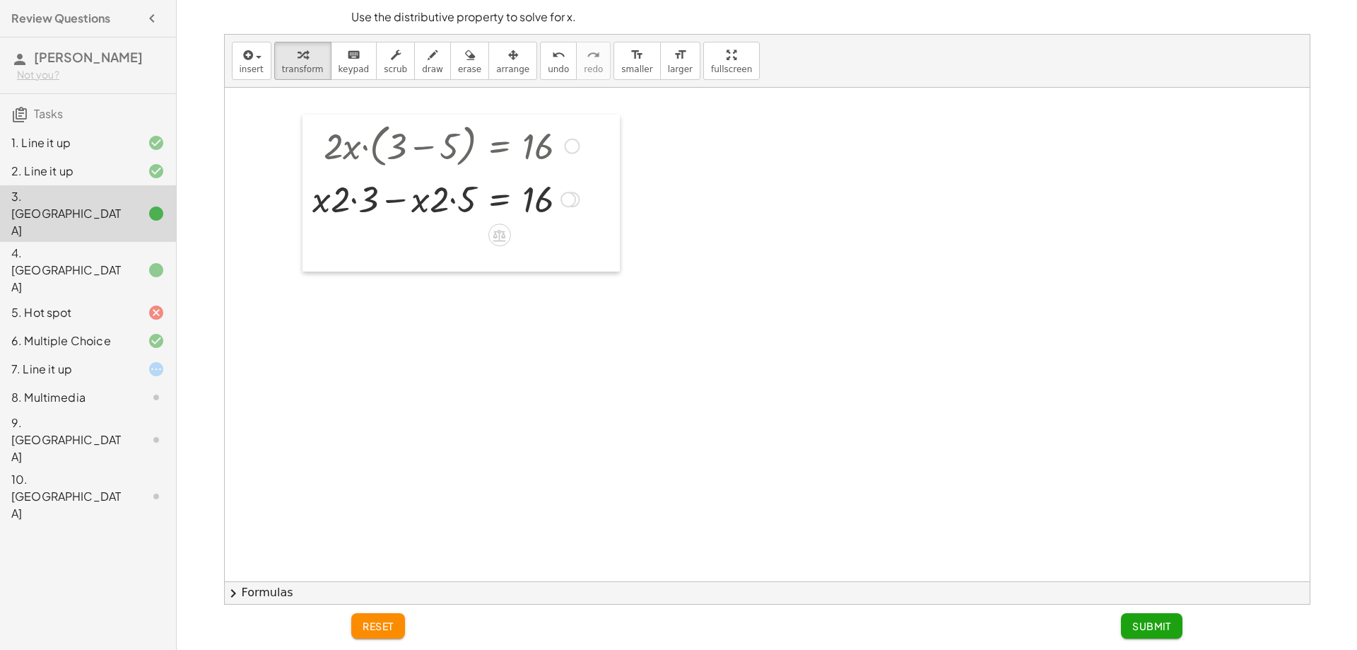
click at [321, 201] on div at bounding box center [313, 193] width 21 height 157
click at [344, 201] on div at bounding box center [467, 198] width 300 height 48
click at [468, 204] on div at bounding box center [467, 198] width 300 height 48
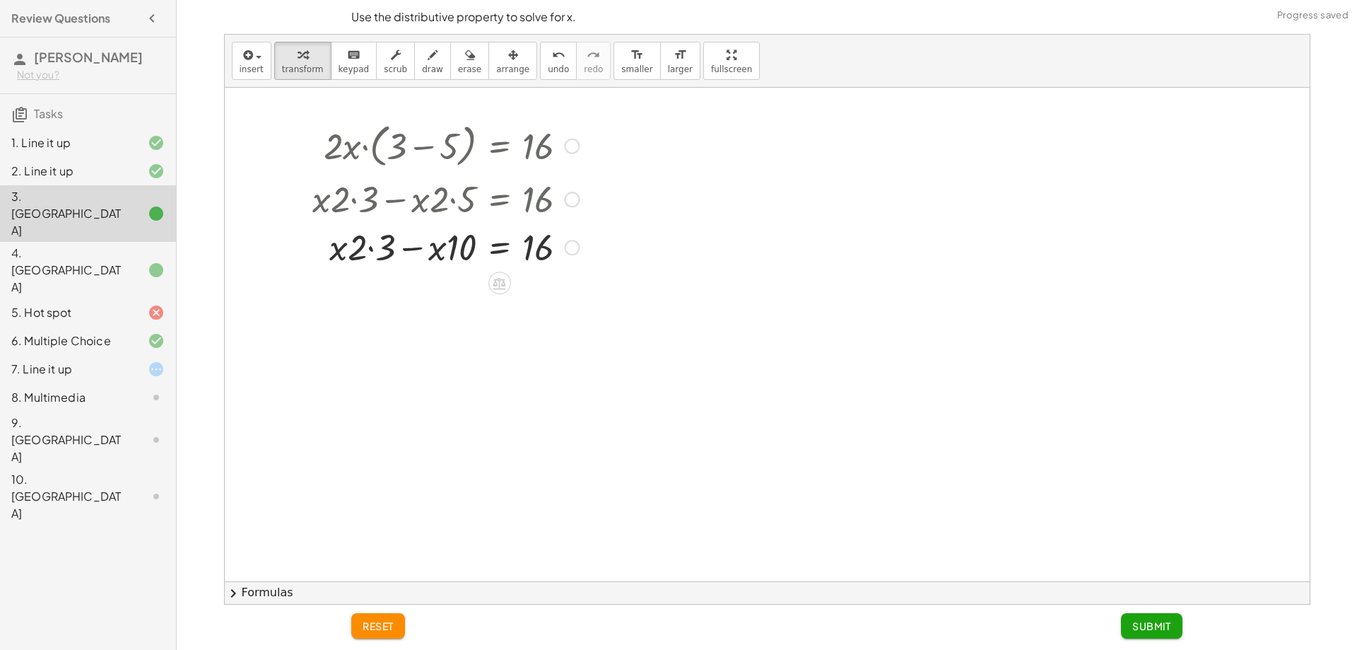
click at [364, 250] on div at bounding box center [467, 246] width 300 height 48
click at [365, 250] on div at bounding box center [467, 246] width 300 height 48
click at [385, 250] on div at bounding box center [467, 246] width 300 height 48
drag, startPoint x: 361, startPoint y: 253, endPoint x: 387, endPoint y: 251, distance: 25.5
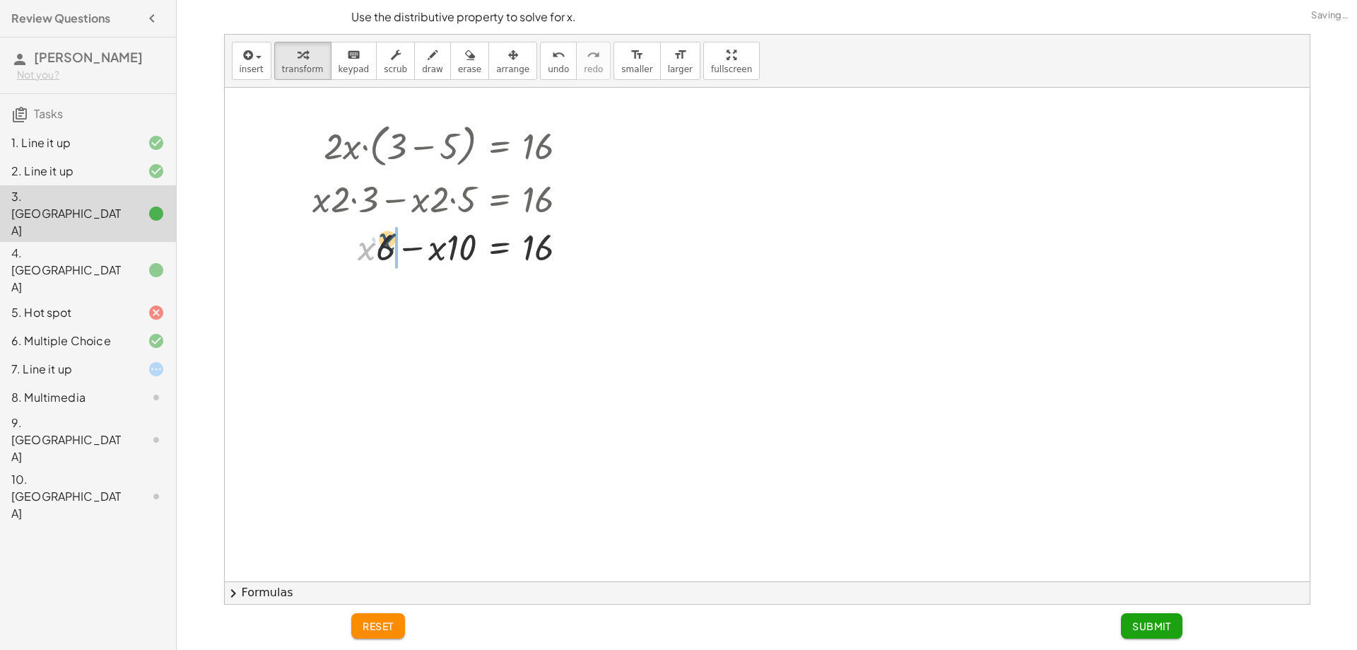
click at [387, 251] on div at bounding box center [467, 246] width 300 height 48
click at [444, 257] on div at bounding box center [467, 246] width 300 height 48
drag, startPoint x: 434, startPoint y: 298, endPoint x: 469, endPoint y: 292, distance: 35.9
click at [469, 292] on div at bounding box center [467, 294] width 300 height 48
drag, startPoint x: 487, startPoint y: 326, endPoint x: 537, endPoint y: 346, distance: 54.2
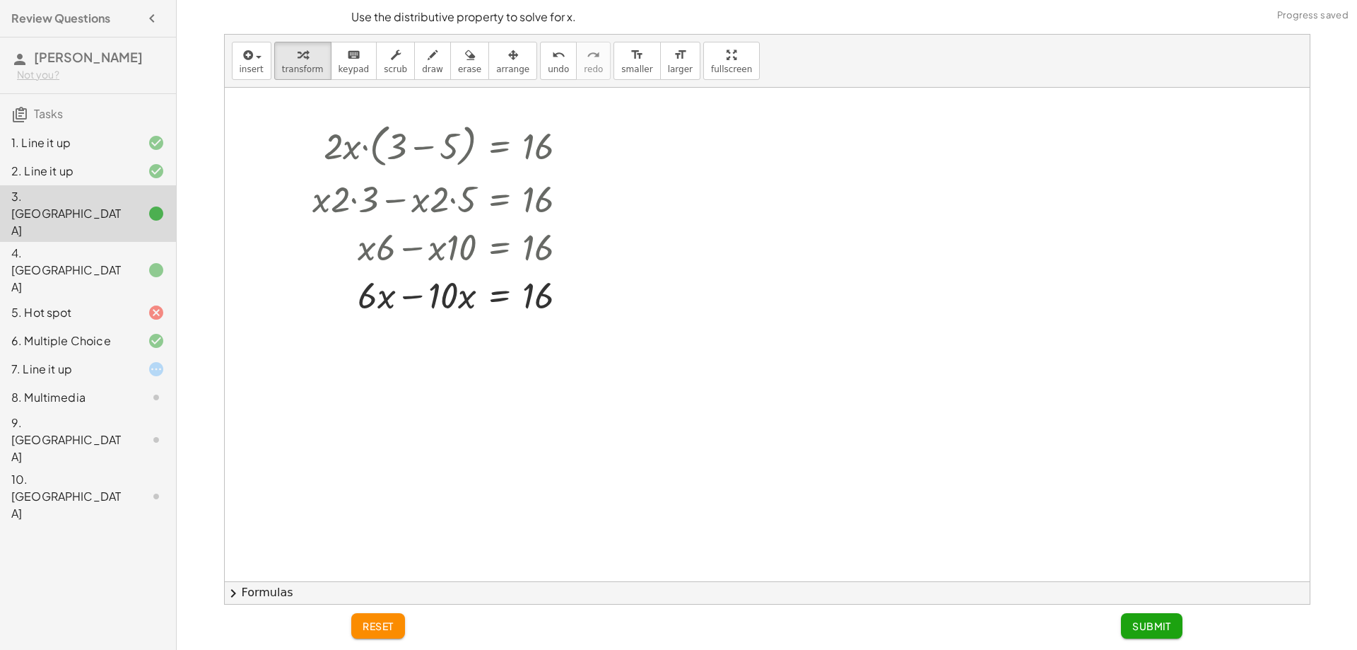
click at [395, 303] on div at bounding box center [467, 294] width 300 height 48
click at [411, 301] on div at bounding box center [467, 294] width 300 height 48
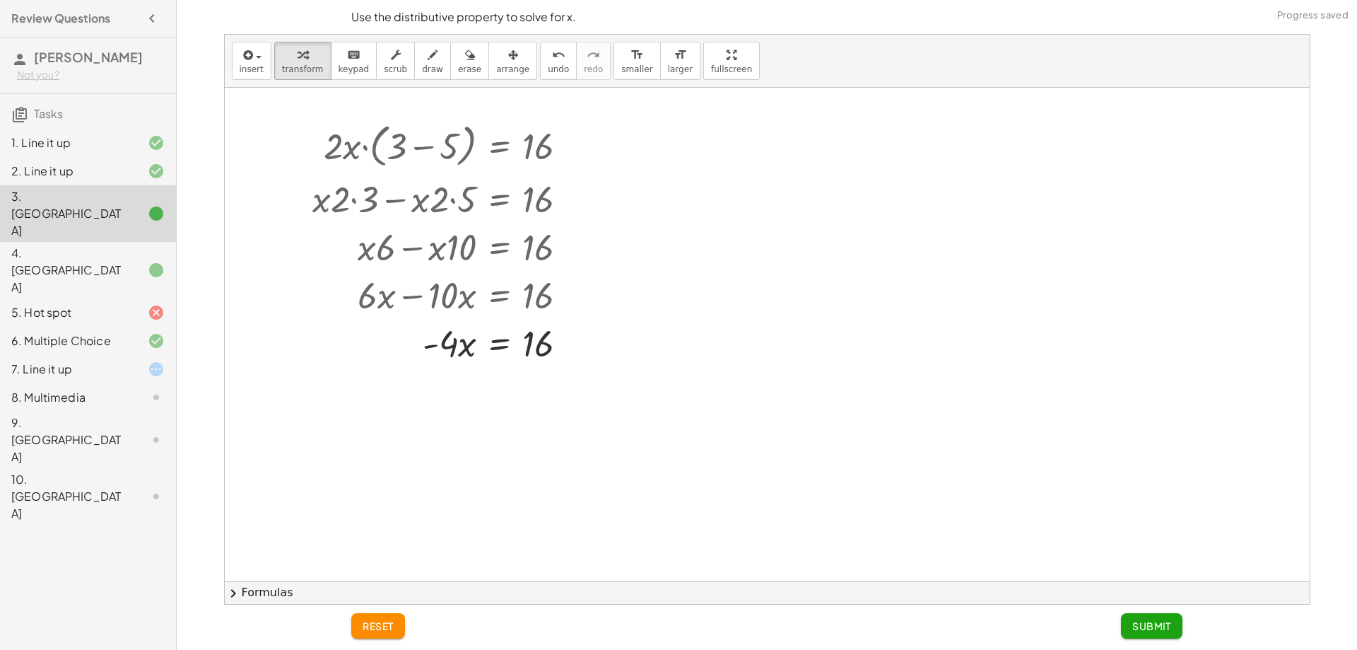
click at [499, 380] on icon at bounding box center [499, 379] width 13 height 12
click at [519, 379] on div "÷" at bounding box center [527, 379] width 23 height 23
click at [448, 414] on div at bounding box center [467, 401] width 300 height 71
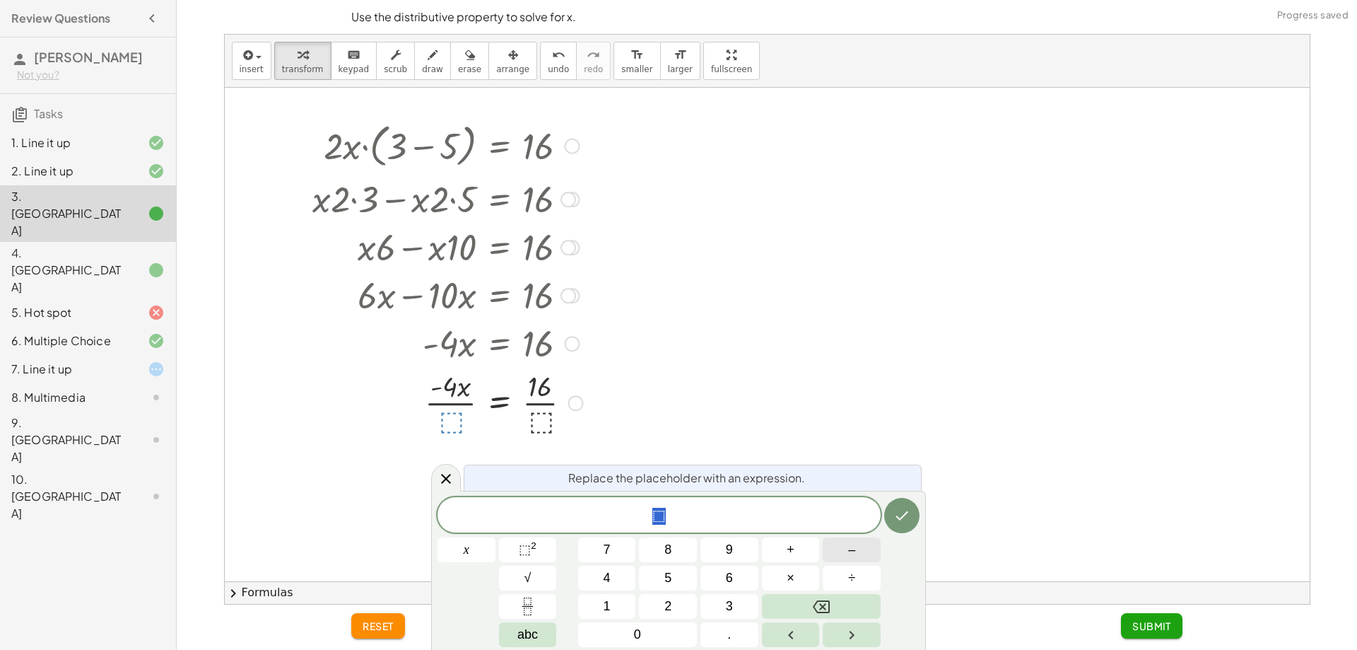
click at [841, 552] on button "–" at bounding box center [852, 549] width 58 height 25
click at [602, 567] on button "4" at bounding box center [607, 578] width 58 height 25
click at [911, 529] on button "Done" at bounding box center [901, 515] width 35 height 35
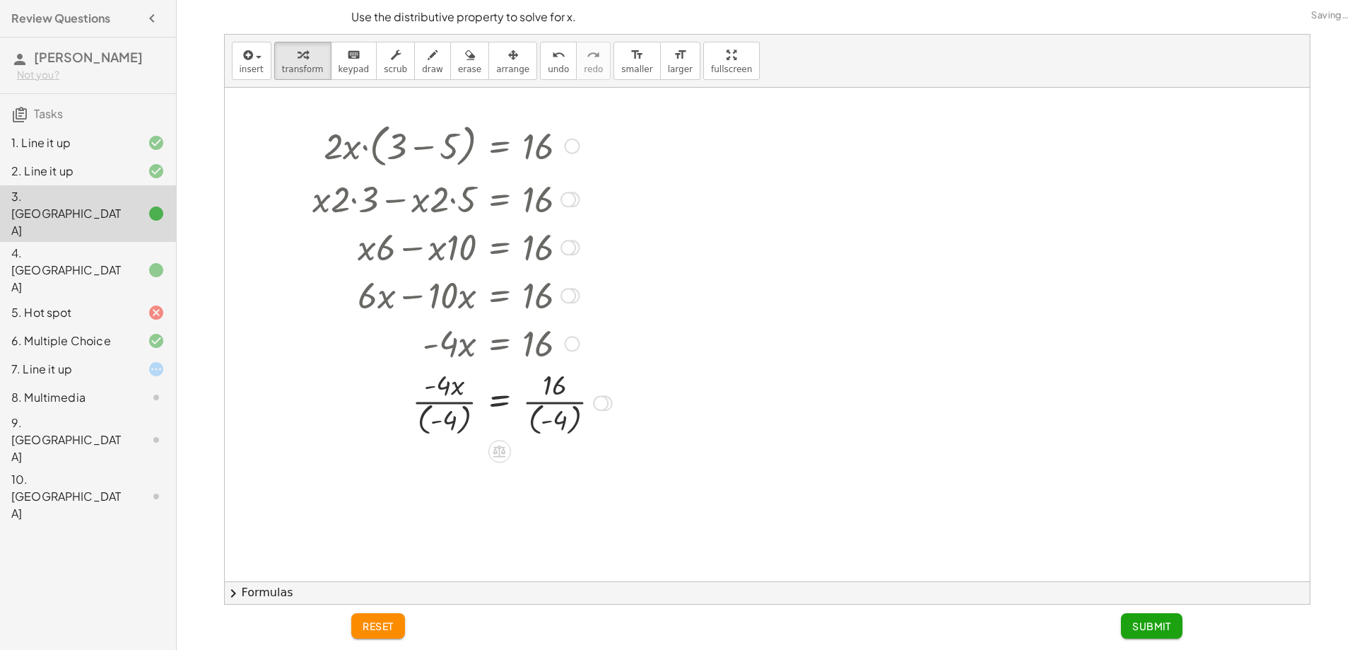
click at [547, 421] on div at bounding box center [467, 402] width 300 height 74
click at [447, 397] on div at bounding box center [467, 402] width 300 height 74
click at [447, 413] on div at bounding box center [467, 402] width 300 height 74
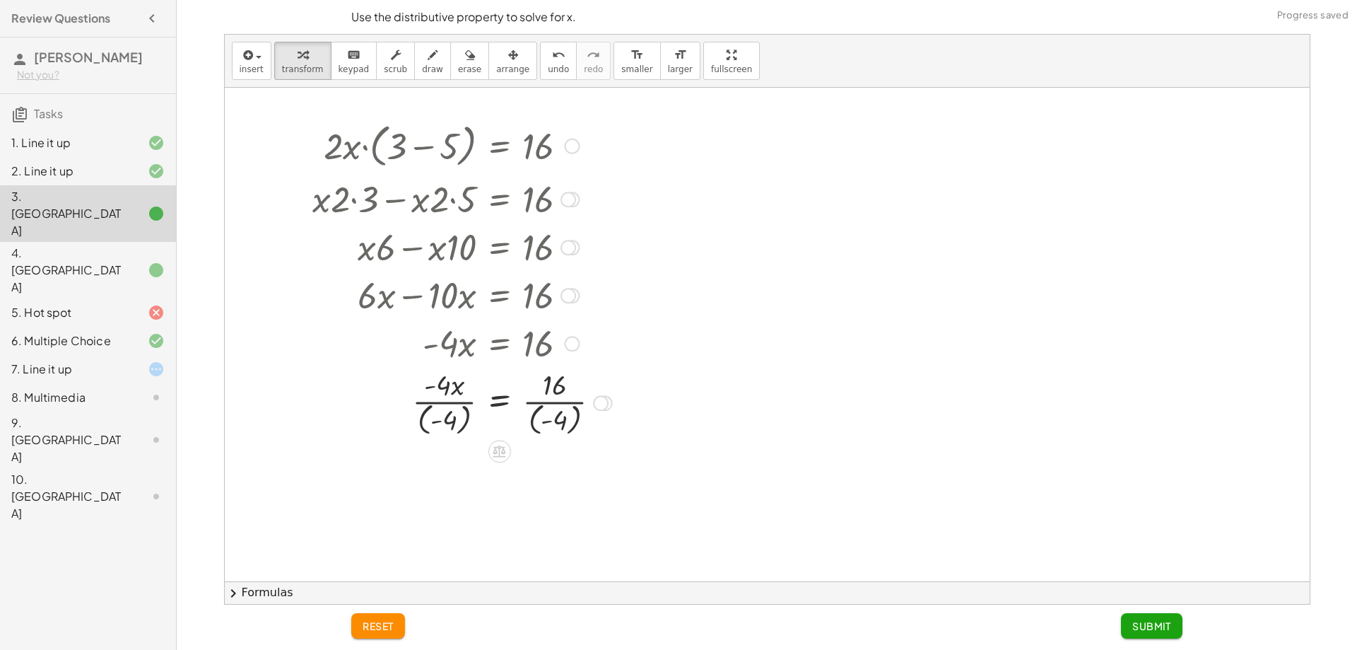
click at [448, 413] on div at bounding box center [467, 402] width 300 height 74
click at [453, 496] on div at bounding box center [467, 475] width 300 height 74
drag, startPoint x: 453, startPoint y: 496, endPoint x: 487, endPoint y: 504, distance: 34.8
click at [454, 496] on div at bounding box center [467, 475] width 300 height 74
click at [540, 498] on div at bounding box center [467, 475] width 300 height 74
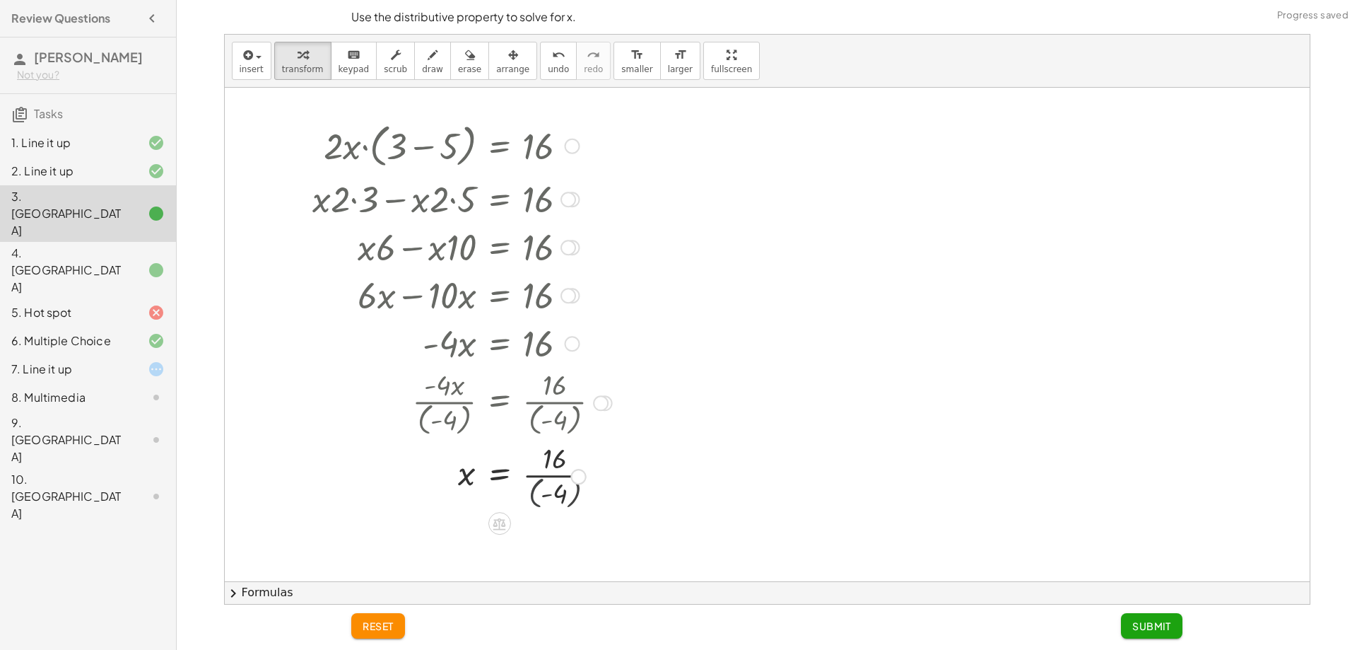
click at [540, 498] on div at bounding box center [467, 475] width 300 height 71
click at [539, 496] on div at bounding box center [467, 475] width 300 height 71
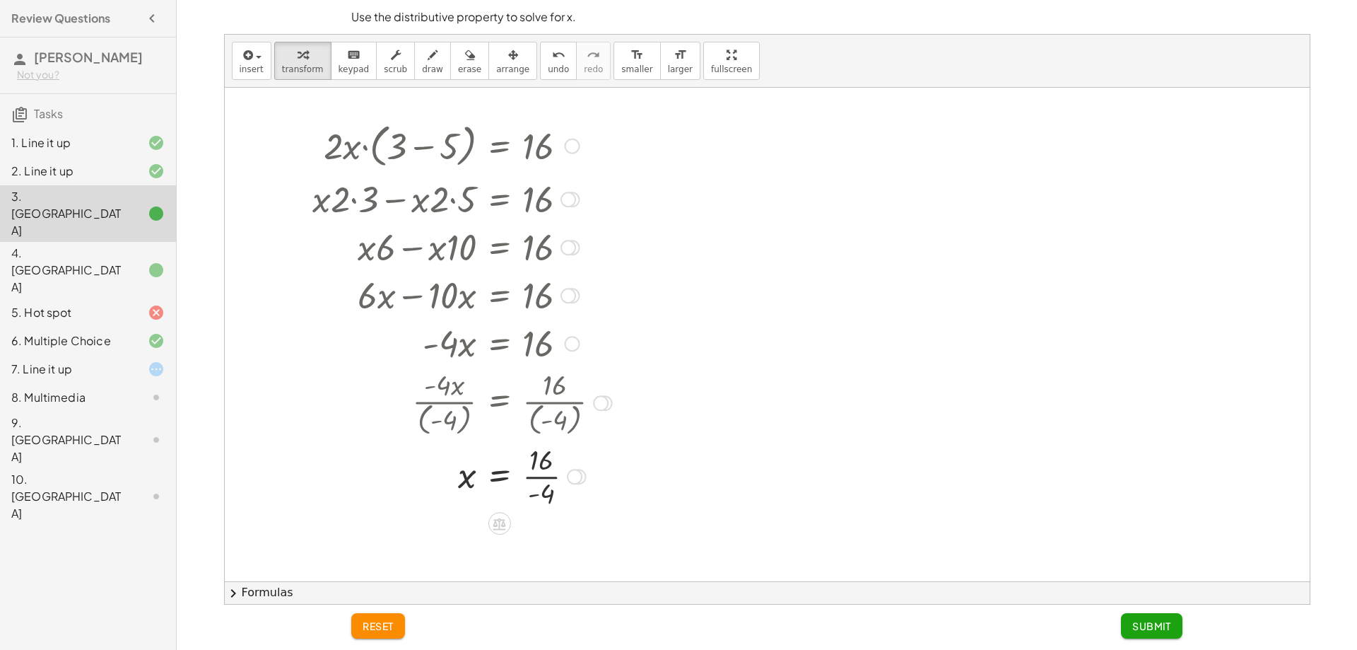
click at [544, 486] on div at bounding box center [467, 475] width 300 height 71
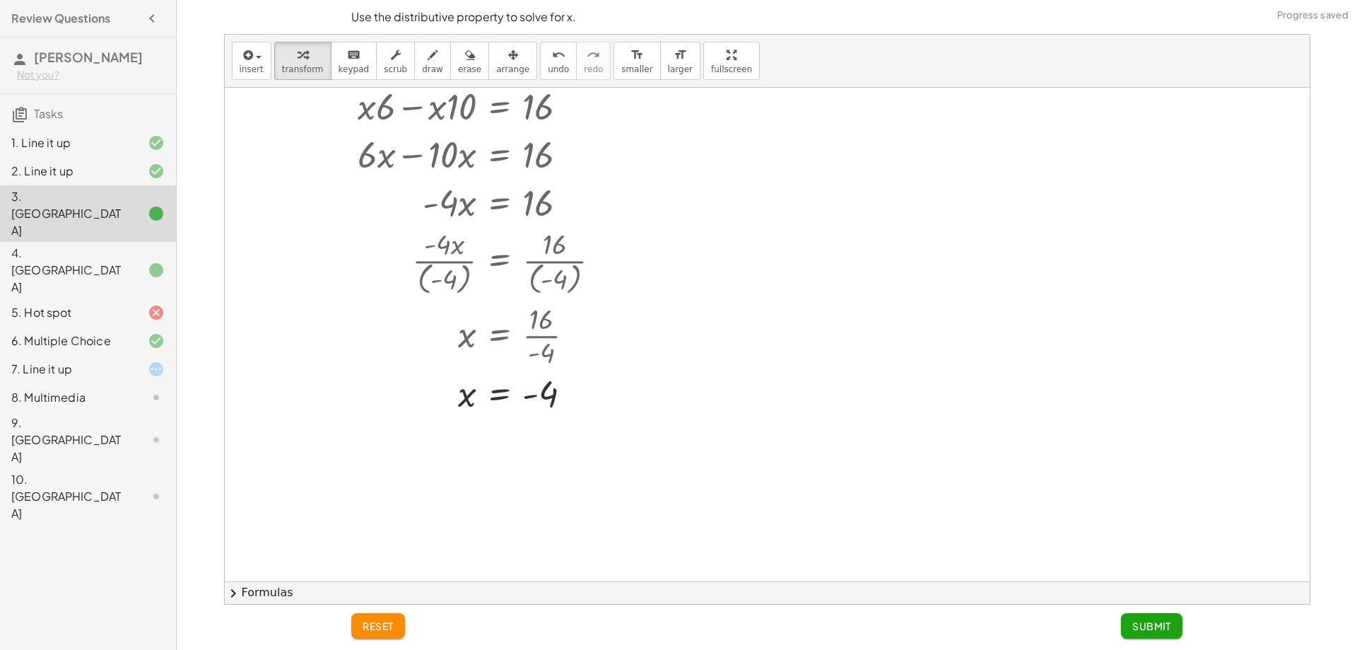
scroll to position [141, 0]
click at [1158, 623] on span "Submit" at bounding box center [1152, 625] width 39 height 13
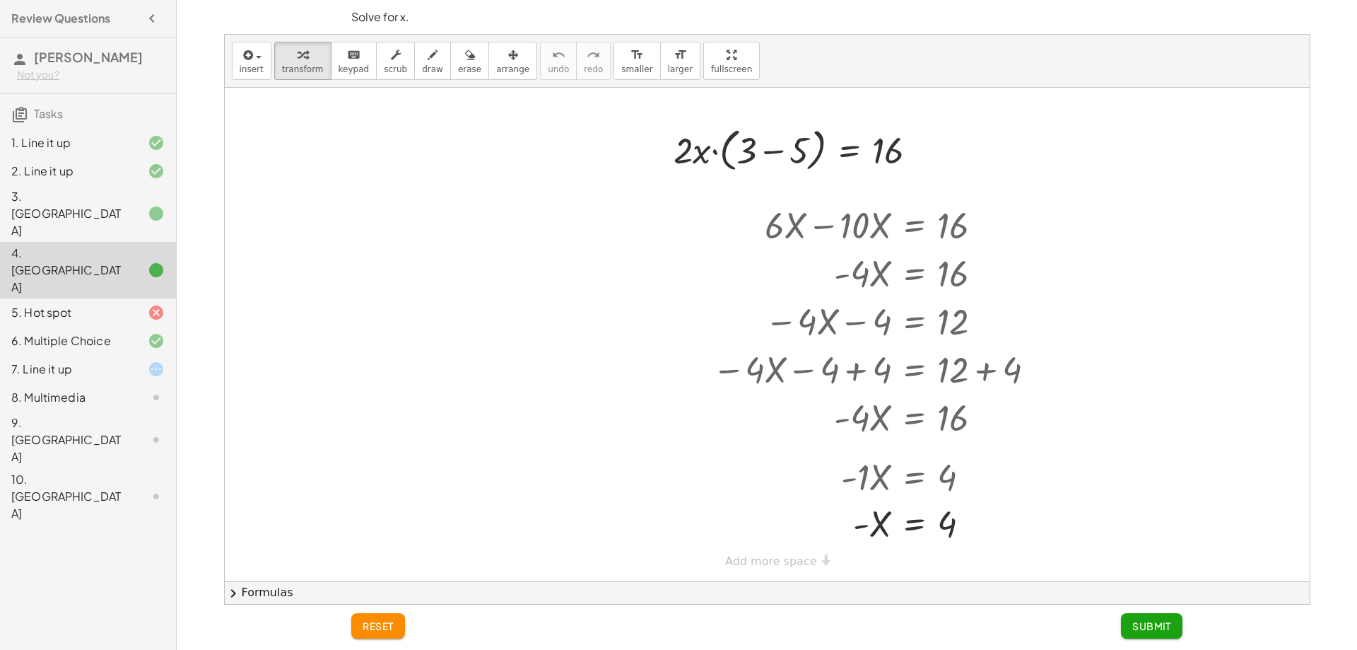
click at [128, 205] on div at bounding box center [145, 213] width 40 height 17
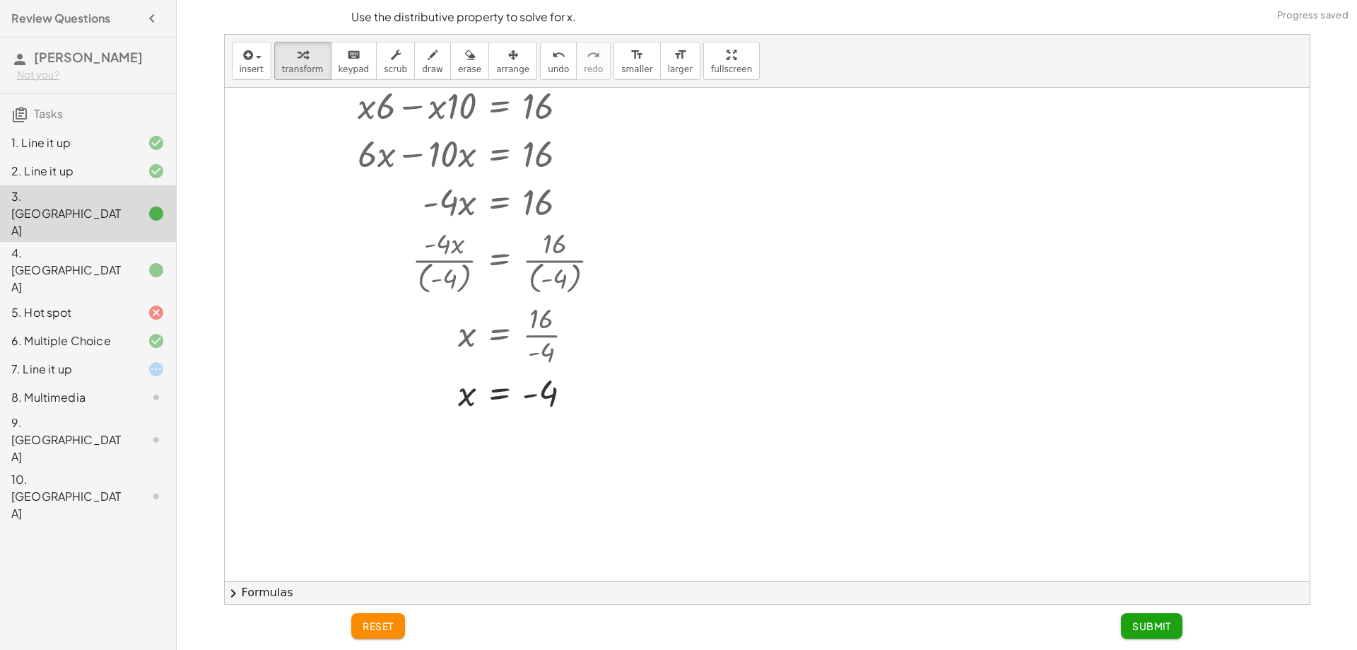
click at [117, 327] on div "4. [GEOGRAPHIC_DATA]" at bounding box center [88, 341] width 176 height 28
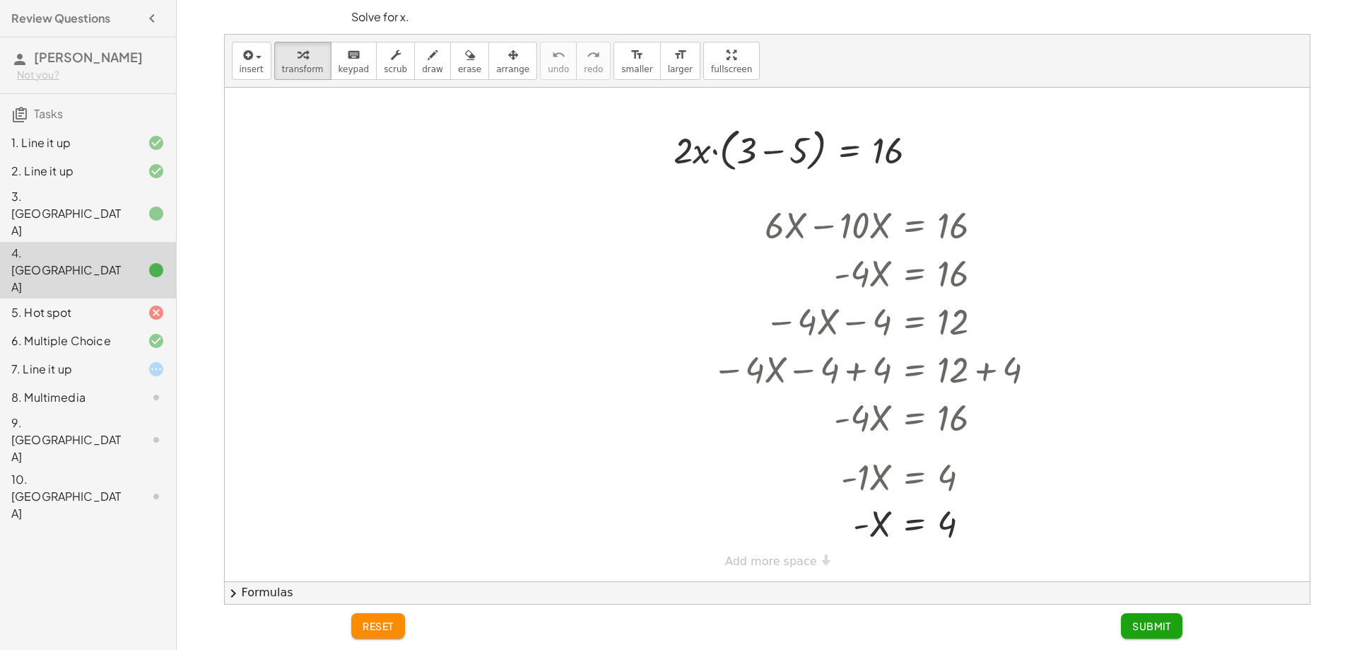
drag, startPoint x: 378, startPoint y: 629, endPoint x: 648, endPoint y: 413, distance: 346.0
click at [613, 433] on div "Solve for x. insert select one: Math Expression Function Text Youtube Video Gra…" at bounding box center [767, 325] width 1181 height 650
click at [872, 532] on div at bounding box center [877, 523] width 342 height 47
click at [872, 531] on div at bounding box center [877, 523] width 342 height 47
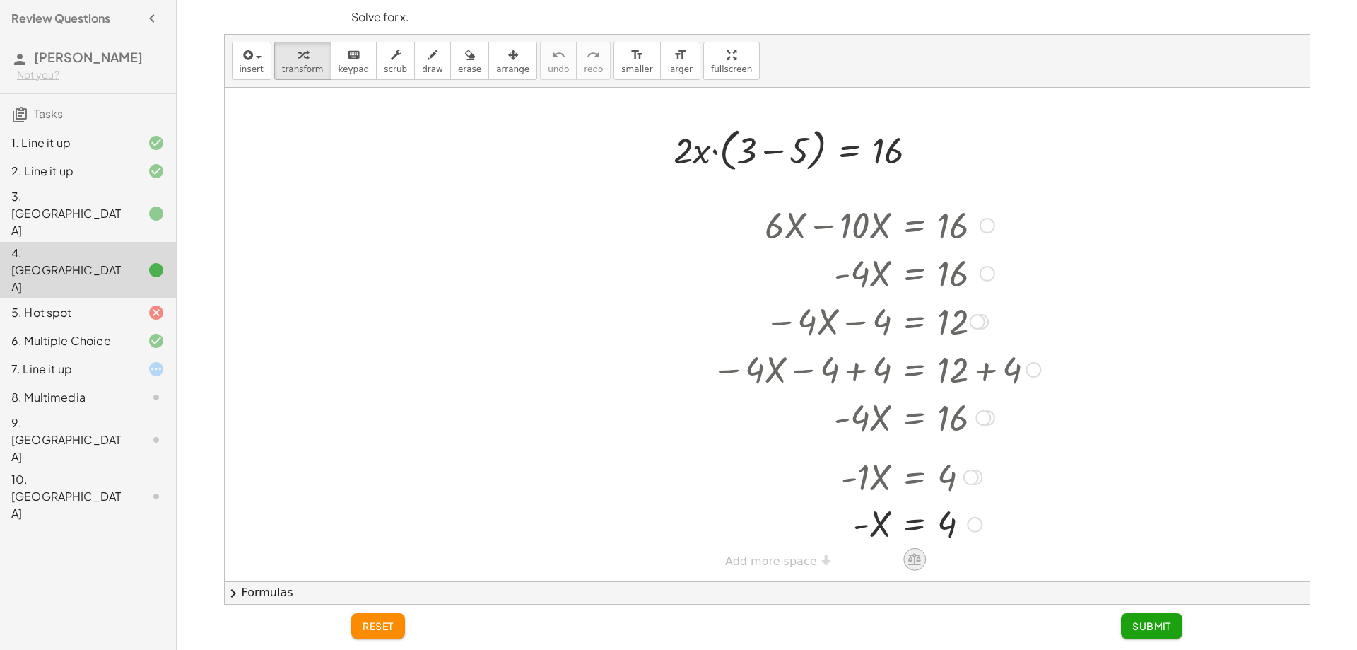
click at [913, 561] on icon at bounding box center [914, 558] width 15 height 15
click at [944, 559] on span "÷" at bounding box center [943, 559] width 8 height 21
click at [950, 543] on div at bounding box center [877, 523] width 342 height 71
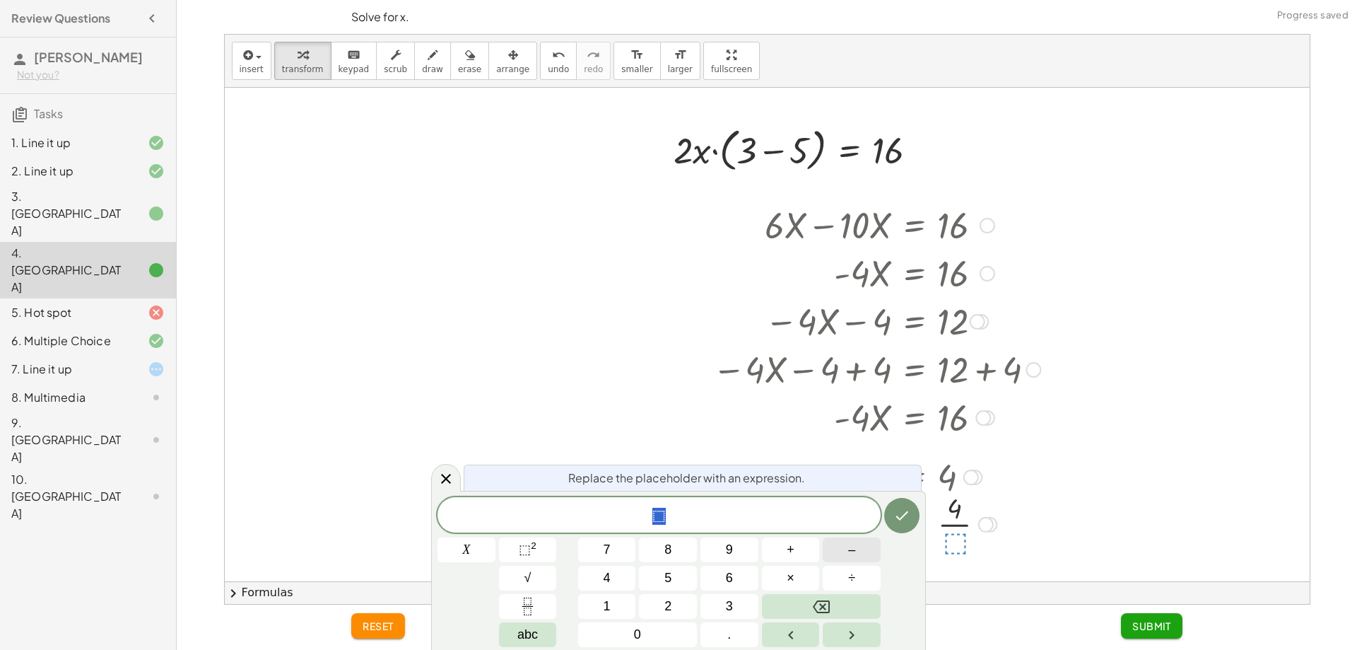
click at [846, 555] on button "–" at bounding box center [852, 549] width 58 height 25
click at [620, 597] on button "1" at bounding box center [607, 606] width 58 height 25
click at [904, 515] on icon "Done" at bounding box center [902, 515] width 17 height 17
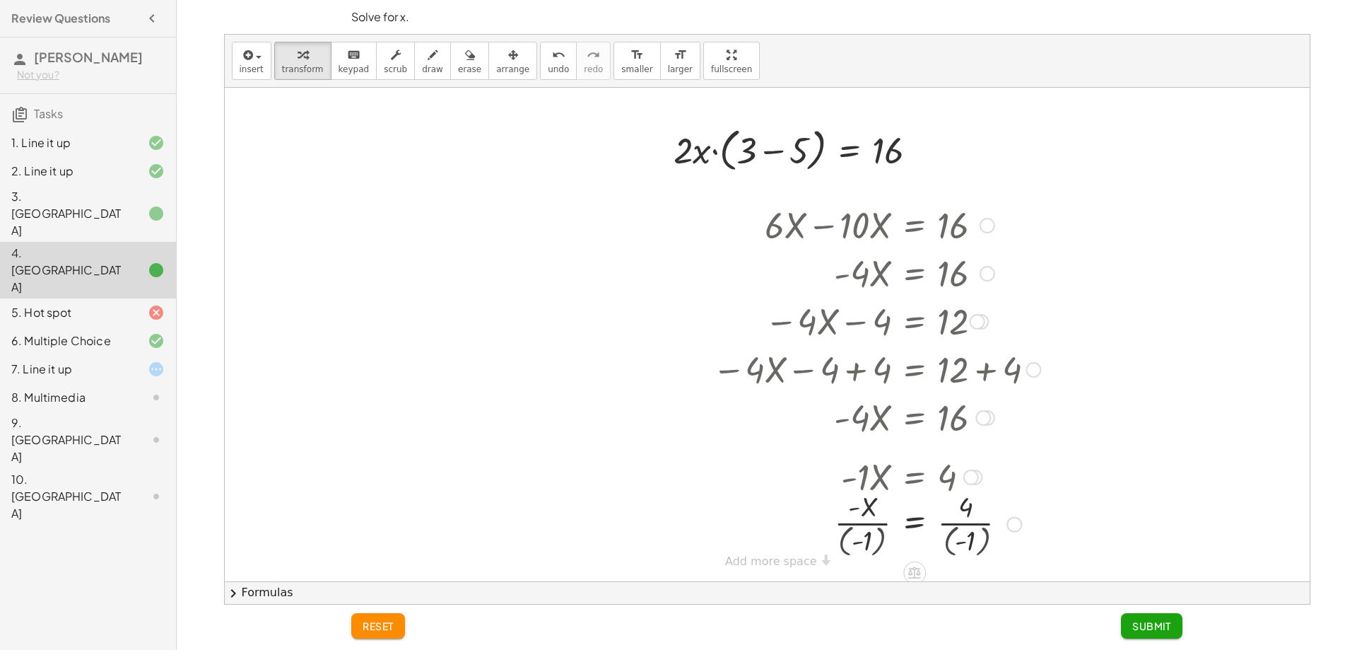
scroll to position [3, 0]
click at [874, 539] on div at bounding box center [877, 521] width 342 height 74
click at [874, 539] on div at bounding box center [877, 523] width 342 height 74
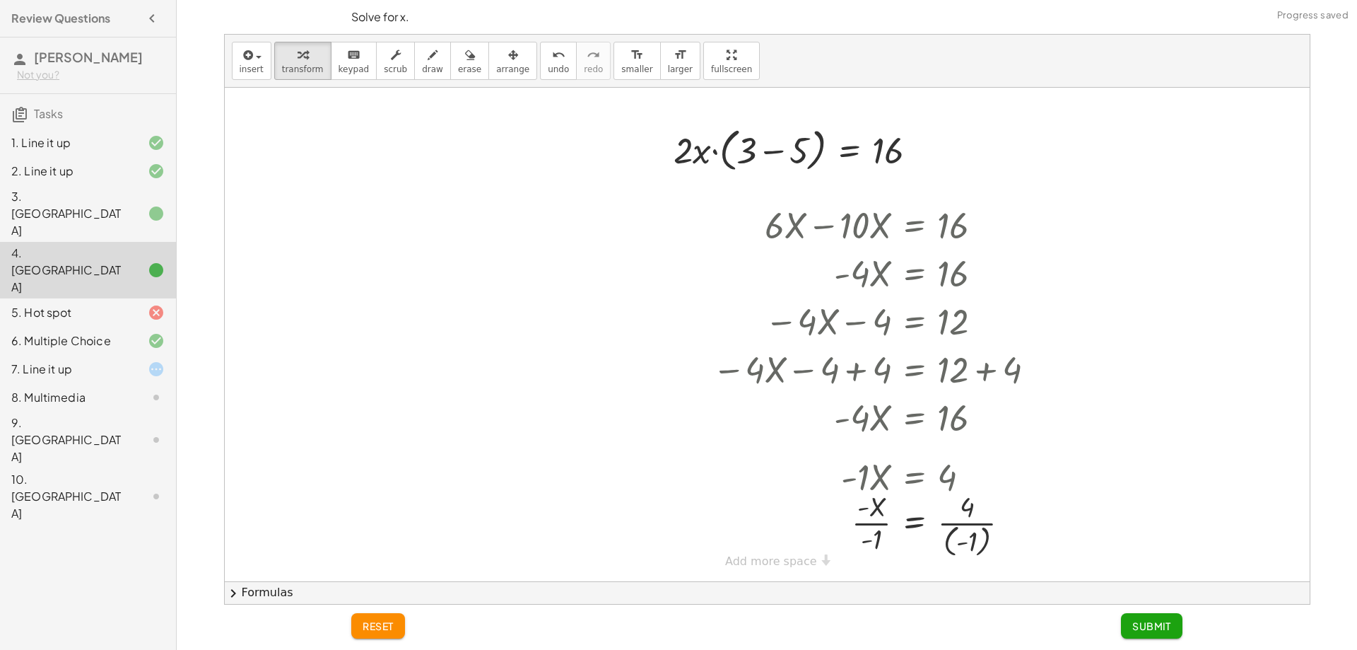
click at [792, 563] on div "- + · 2 · x · ( + 3 − 5 ) = 16 + · 6 · X − · 10 · X = 16 · - 4 · X = 16 − · 4 ·…" at bounding box center [767, 334] width 1085 height 493
click at [971, 545] on div at bounding box center [877, 523] width 342 height 74
click at [878, 535] on div at bounding box center [877, 523] width 342 height 71
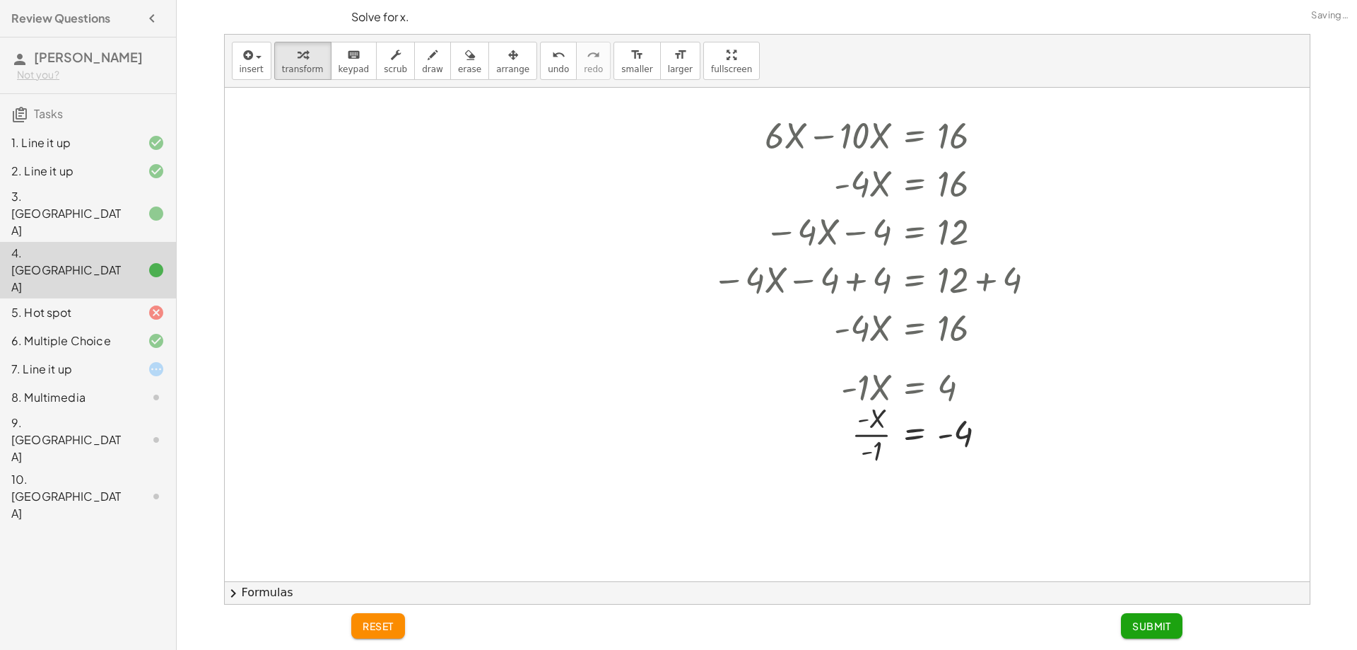
scroll to position [283, 0]
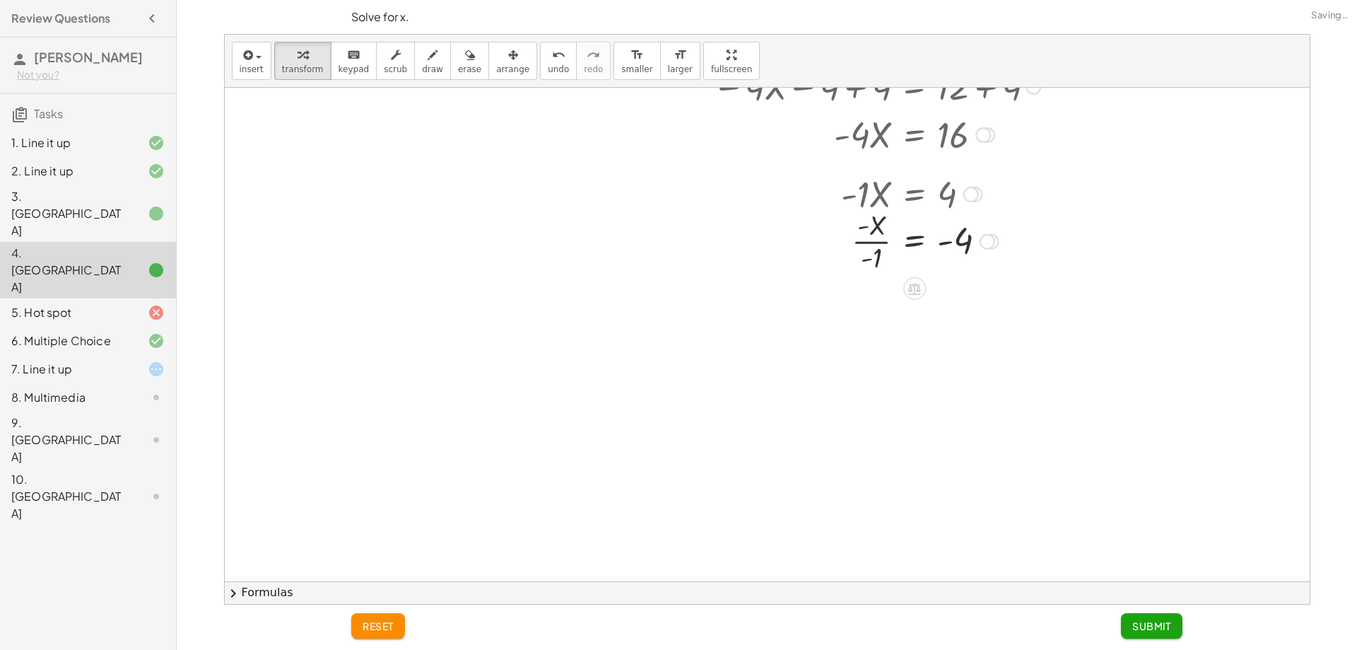
click at [863, 253] on div at bounding box center [877, 240] width 342 height 71
click at [894, 219] on div at bounding box center [877, 240] width 342 height 71
click at [877, 226] on div at bounding box center [877, 240] width 342 height 71
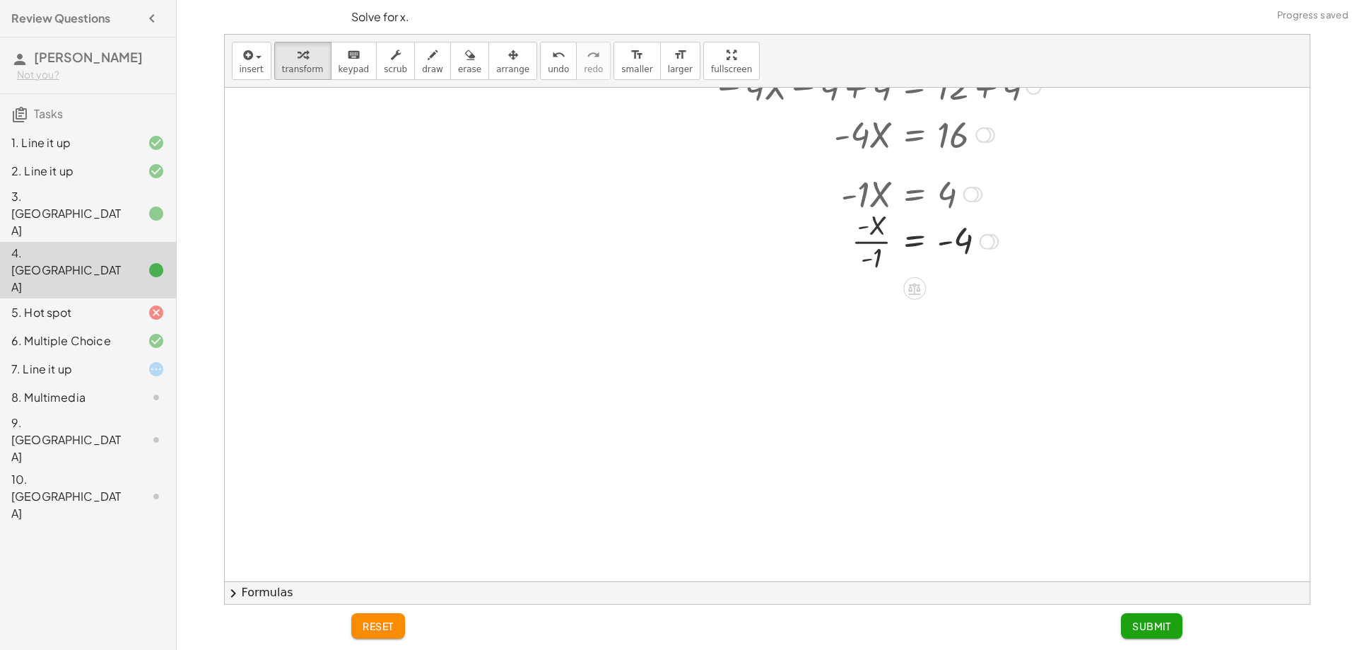
click at [877, 226] on div at bounding box center [877, 240] width 342 height 71
click at [866, 248] on div at bounding box center [877, 240] width 342 height 71
click at [867, 248] on div at bounding box center [877, 240] width 342 height 71
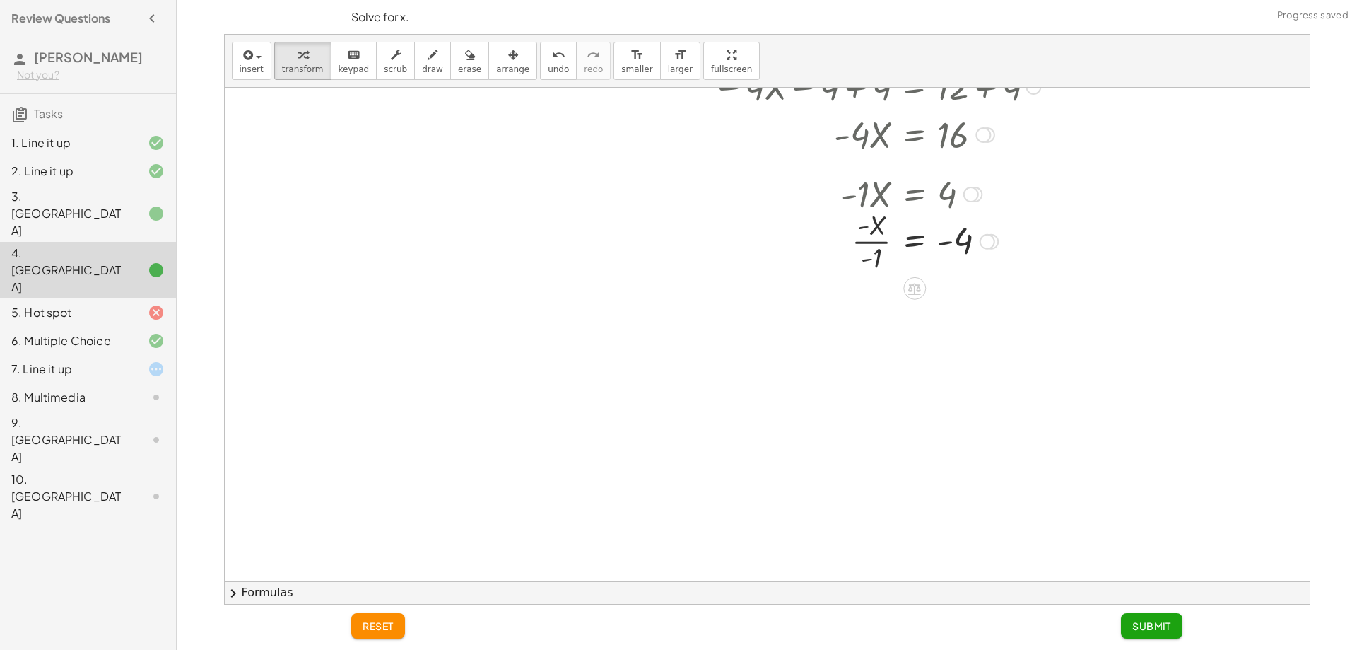
click at [882, 258] on div at bounding box center [877, 240] width 342 height 71
click at [875, 256] on div at bounding box center [877, 240] width 342 height 71
drag, startPoint x: 875, startPoint y: 256, endPoint x: 889, endPoint y: 252, distance: 14.6
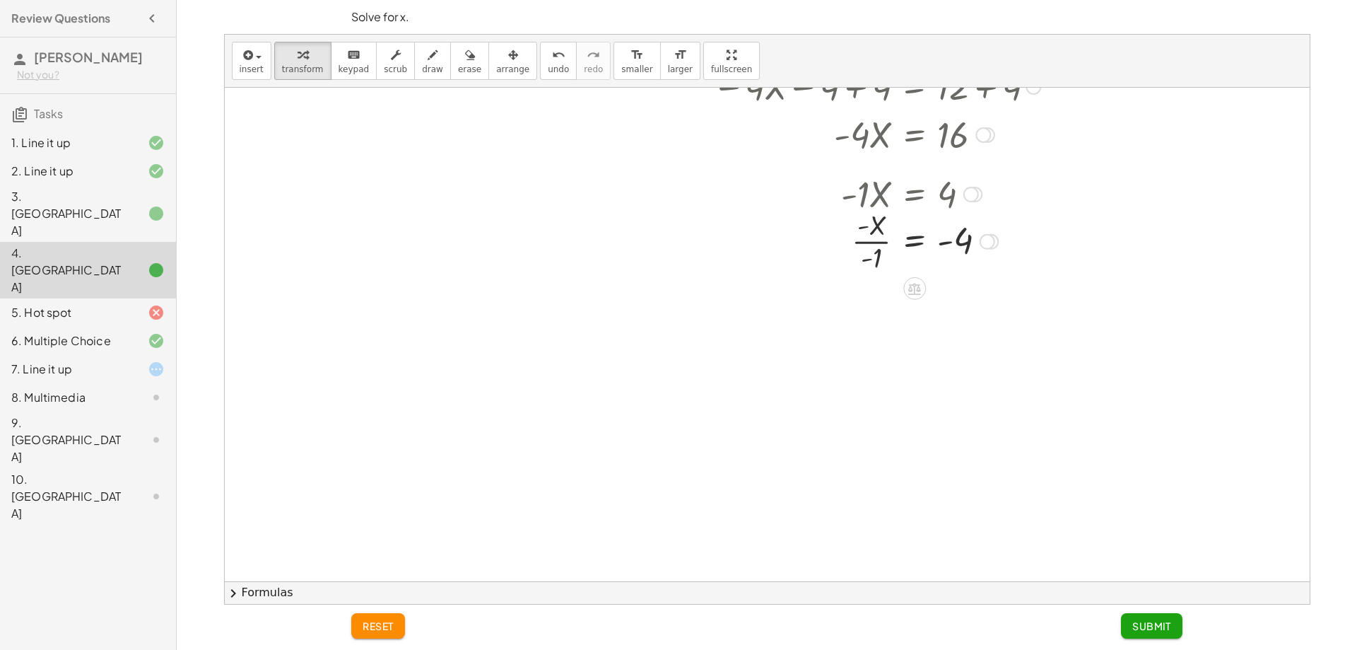
click at [889, 252] on div at bounding box center [877, 240] width 342 height 71
click at [872, 254] on div at bounding box center [877, 240] width 342 height 71
click at [873, 254] on div at bounding box center [877, 240] width 342 height 71
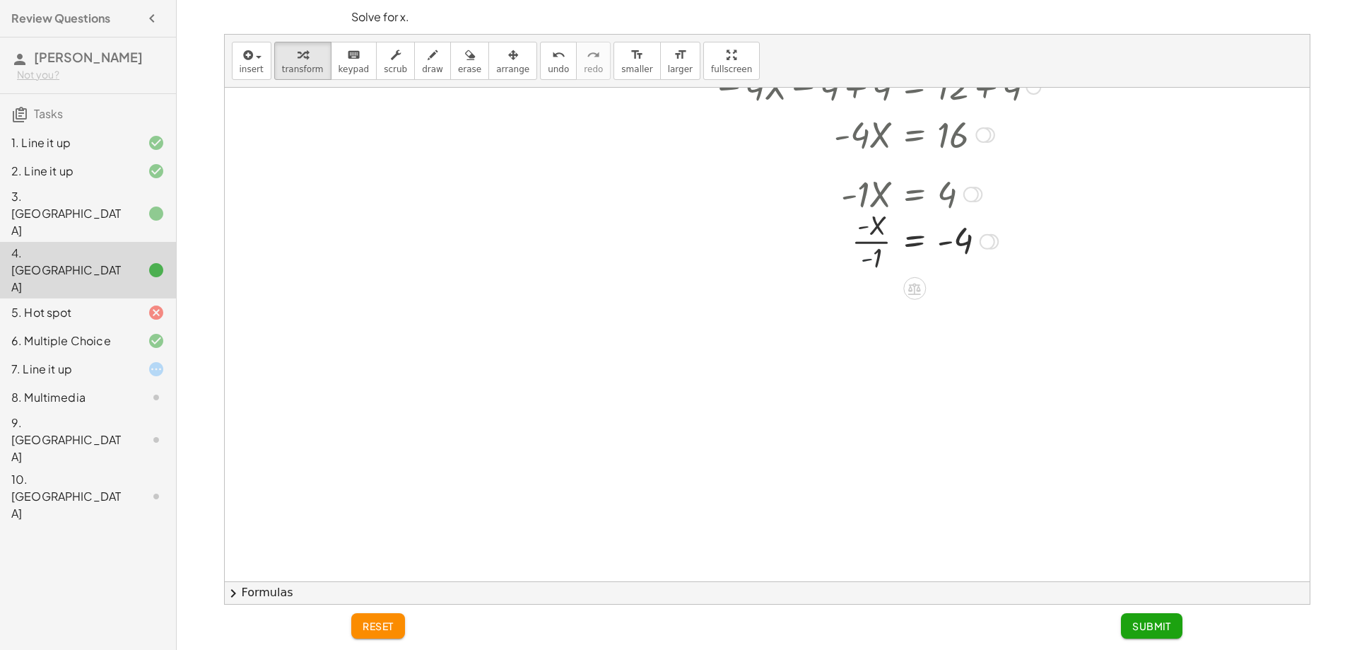
click at [873, 254] on div at bounding box center [877, 240] width 342 height 71
drag, startPoint x: 868, startPoint y: 255, endPoint x: 865, endPoint y: 274, distance: 19.3
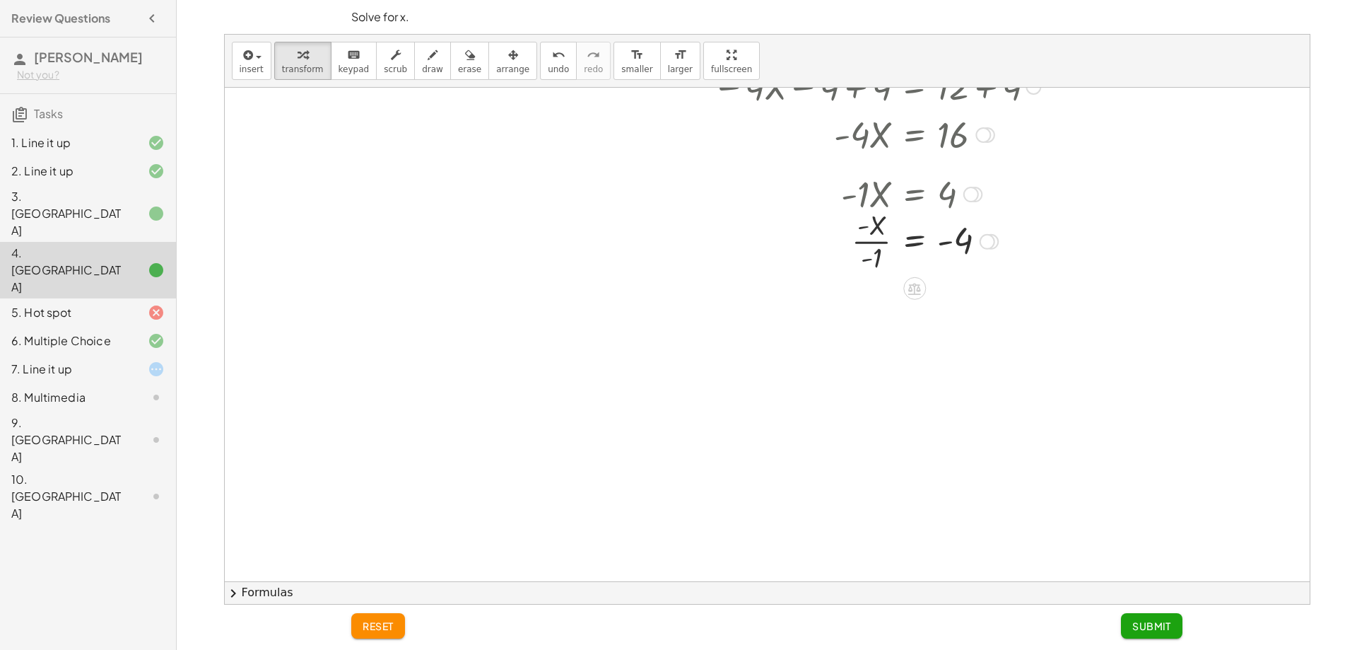
click at [865, 274] on div at bounding box center [877, 240] width 342 height 71
click at [864, 274] on div at bounding box center [877, 240] width 342 height 71
click at [876, 257] on div at bounding box center [877, 240] width 342 height 71
drag, startPoint x: 876, startPoint y: 257, endPoint x: 883, endPoint y: 260, distance: 7.6
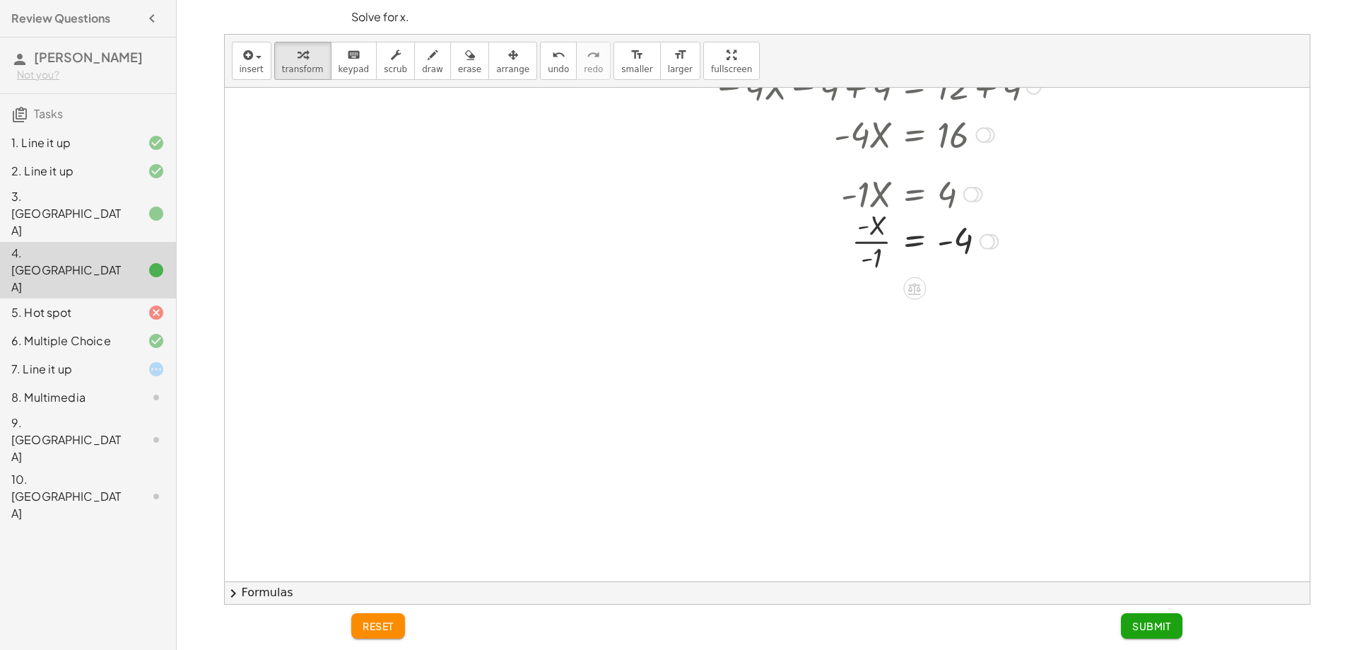
click at [883, 260] on div at bounding box center [877, 240] width 342 height 71
click at [877, 255] on div at bounding box center [877, 240] width 342 height 71
click at [878, 224] on div at bounding box center [877, 240] width 342 height 71
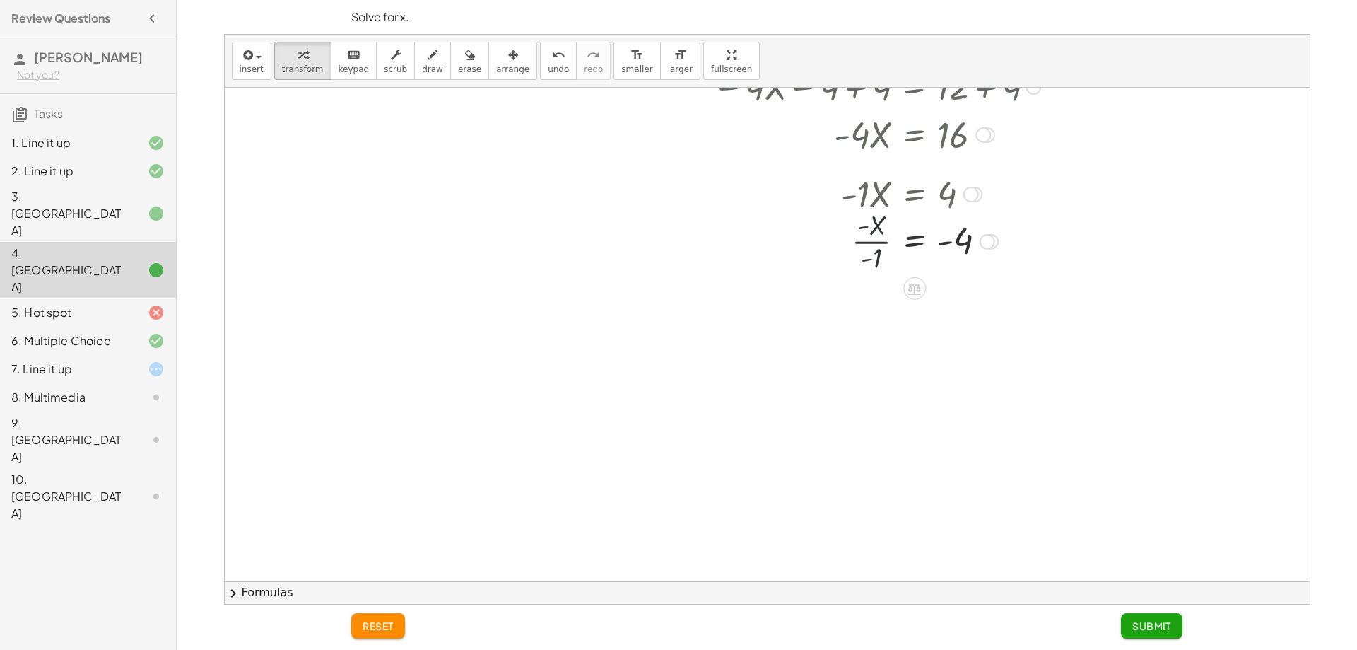
click at [878, 224] on div at bounding box center [877, 240] width 342 height 71
click at [876, 223] on div at bounding box center [877, 240] width 342 height 71
click at [872, 255] on div at bounding box center [877, 240] width 342 height 71
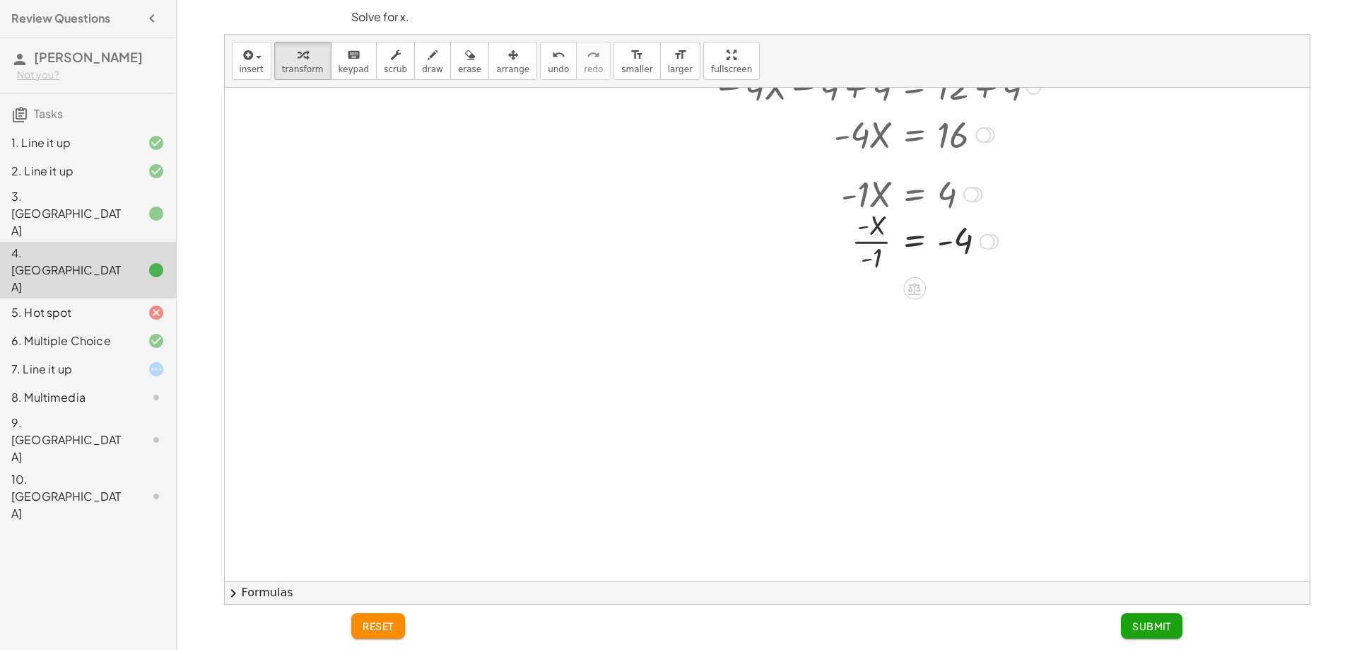
click at [872, 255] on div at bounding box center [877, 240] width 342 height 71
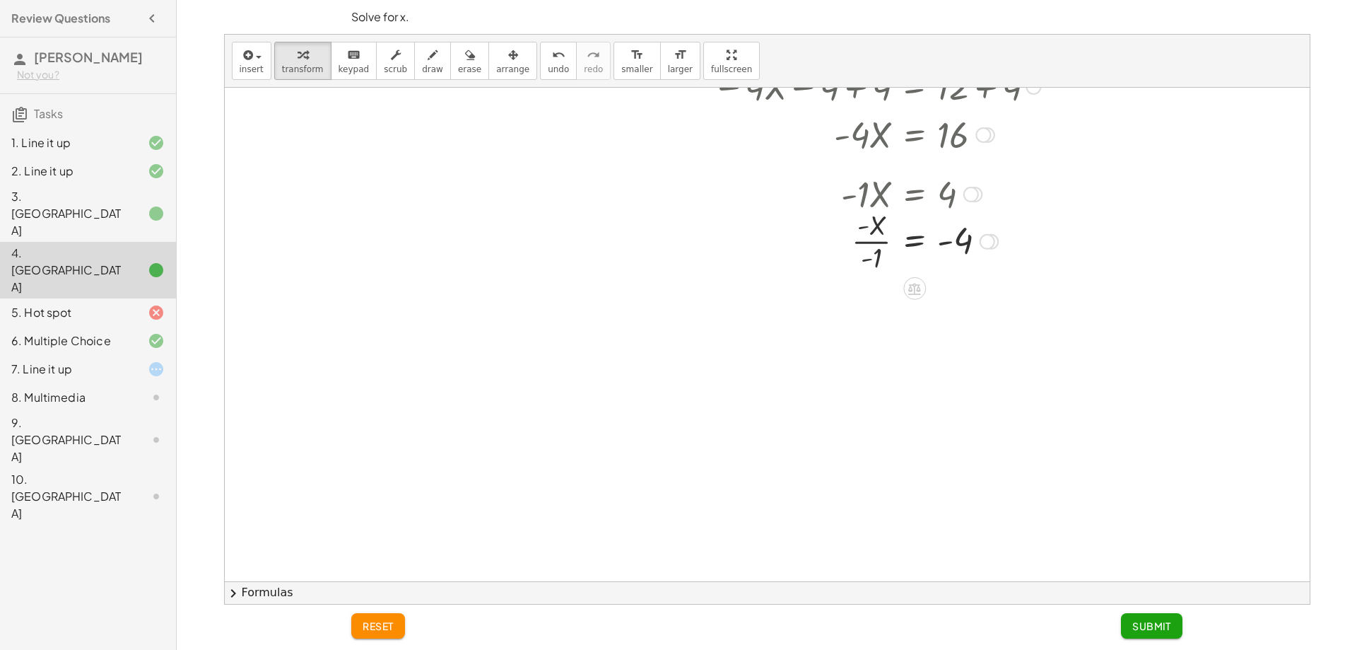
click at [872, 255] on div at bounding box center [877, 240] width 342 height 71
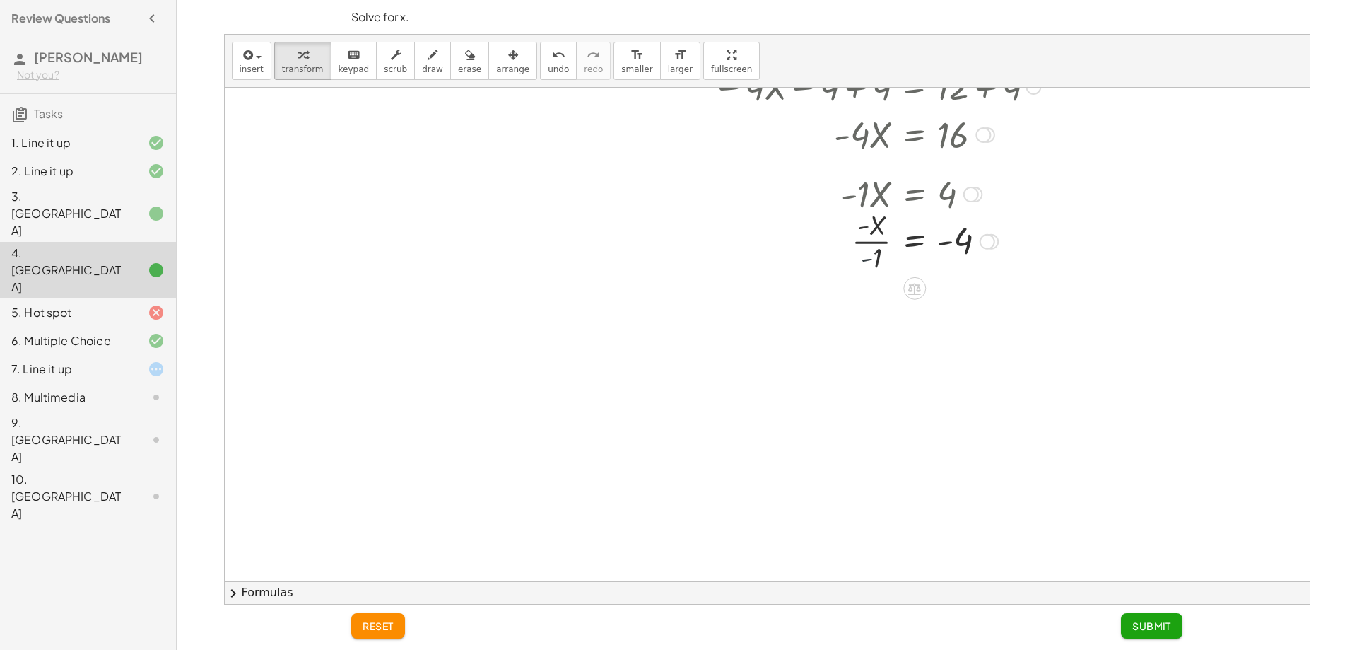
click at [872, 255] on div at bounding box center [877, 240] width 342 height 71
click at [871, 255] on div at bounding box center [877, 240] width 342 height 71
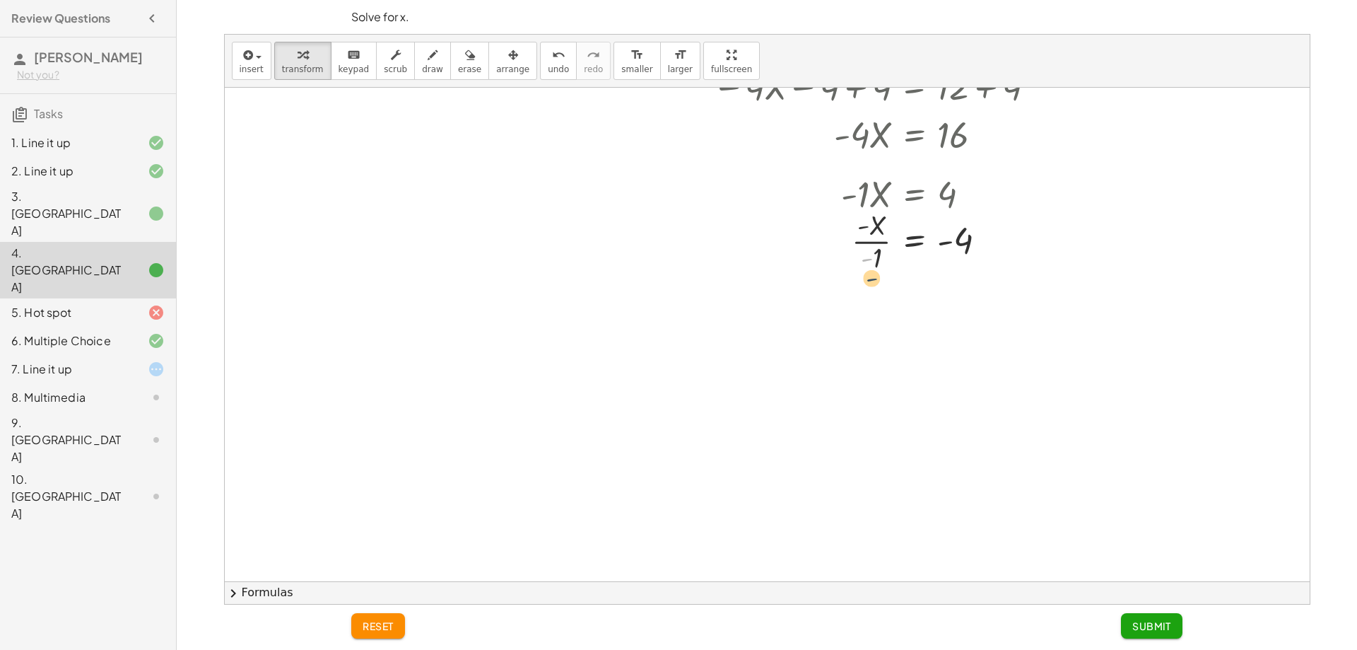
drag, startPoint x: 871, startPoint y: 255, endPoint x: 875, endPoint y: 271, distance: 16.6
click at [876, 273] on div at bounding box center [877, 240] width 342 height 71
drag, startPoint x: 854, startPoint y: 320, endPoint x: 870, endPoint y: 326, distance: 16.6
click at [865, 327] on div at bounding box center [877, 311] width 342 height 71
drag, startPoint x: 870, startPoint y: 326, endPoint x: 853, endPoint y: 300, distance: 30.6
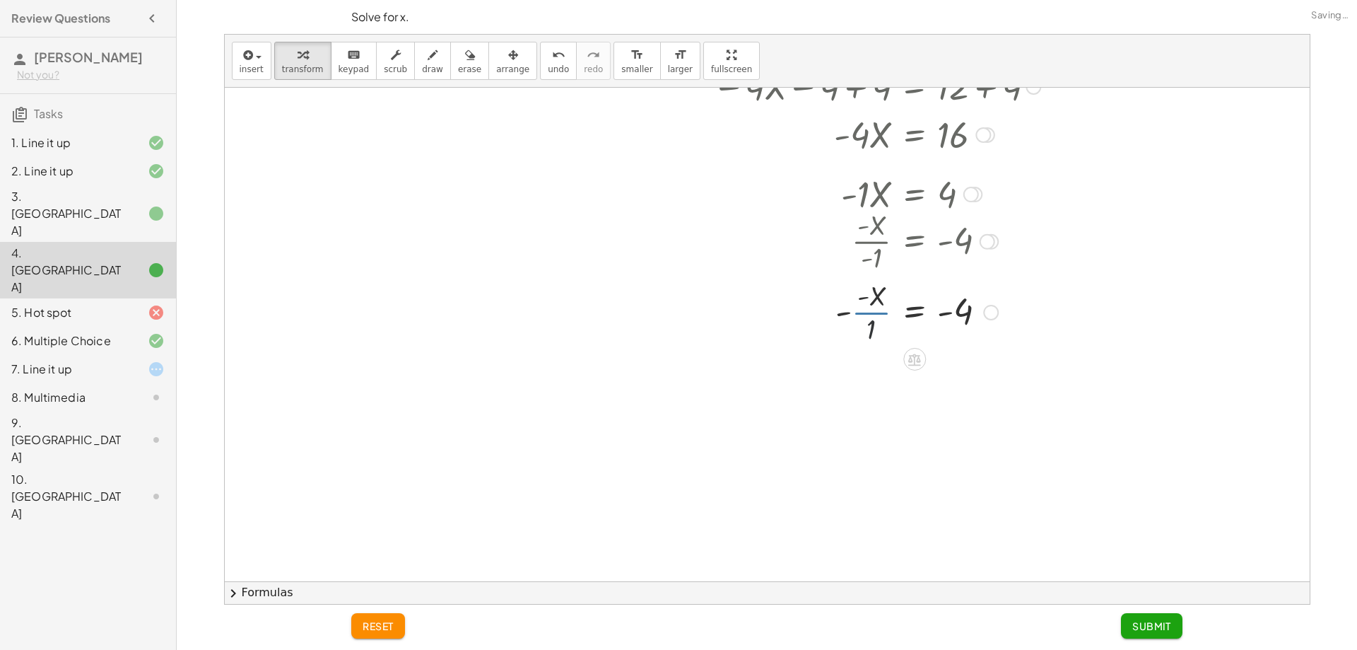
click at [856, 308] on div at bounding box center [877, 311] width 342 height 71
click at [851, 297] on div at bounding box center [877, 311] width 342 height 71
drag, startPoint x: 853, startPoint y: 307, endPoint x: 864, endPoint y: 294, distance: 17.0
click at [866, 285] on div at bounding box center [877, 311] width 342 height 71
drag, startPoint x: 843, startPoint y: 322, endPoint x: 854, endPoint y: 323, distance: 11.4
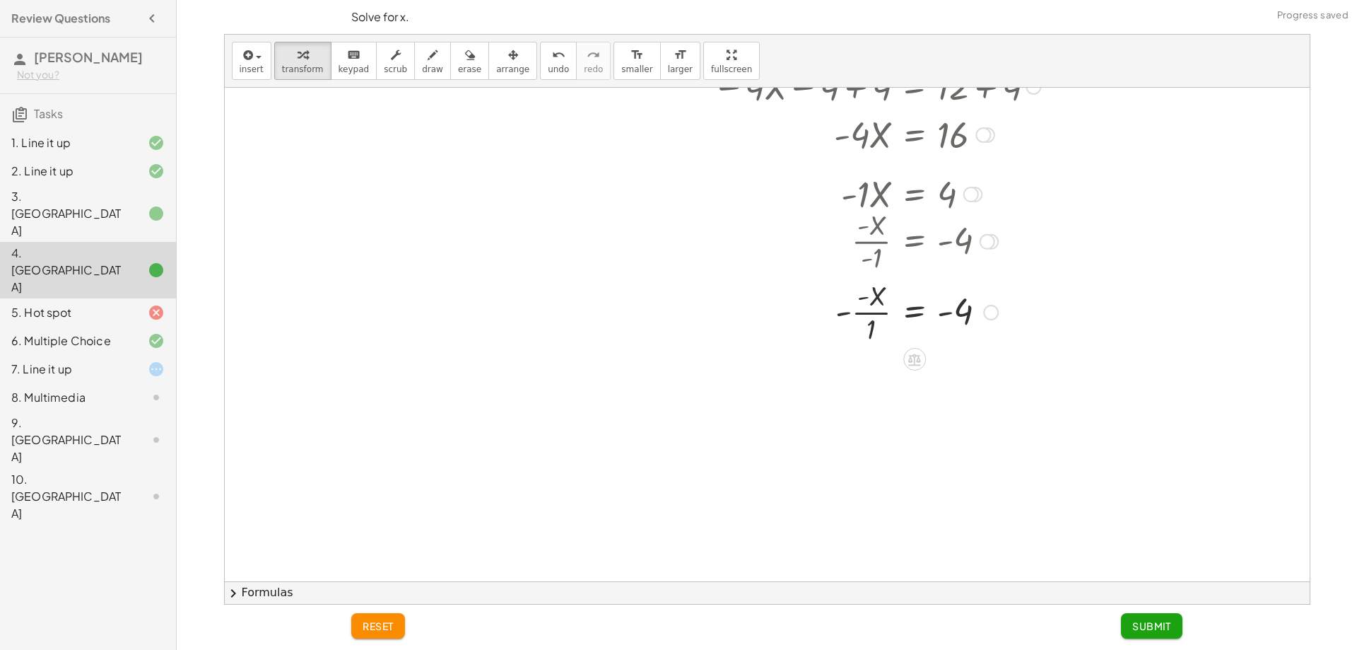
click at [854, 323] on div at bounding box center [877, 311] width 342 height 71
click at [548, 60] on div "undo" at bounding box center [558, 54] width 21 height 17
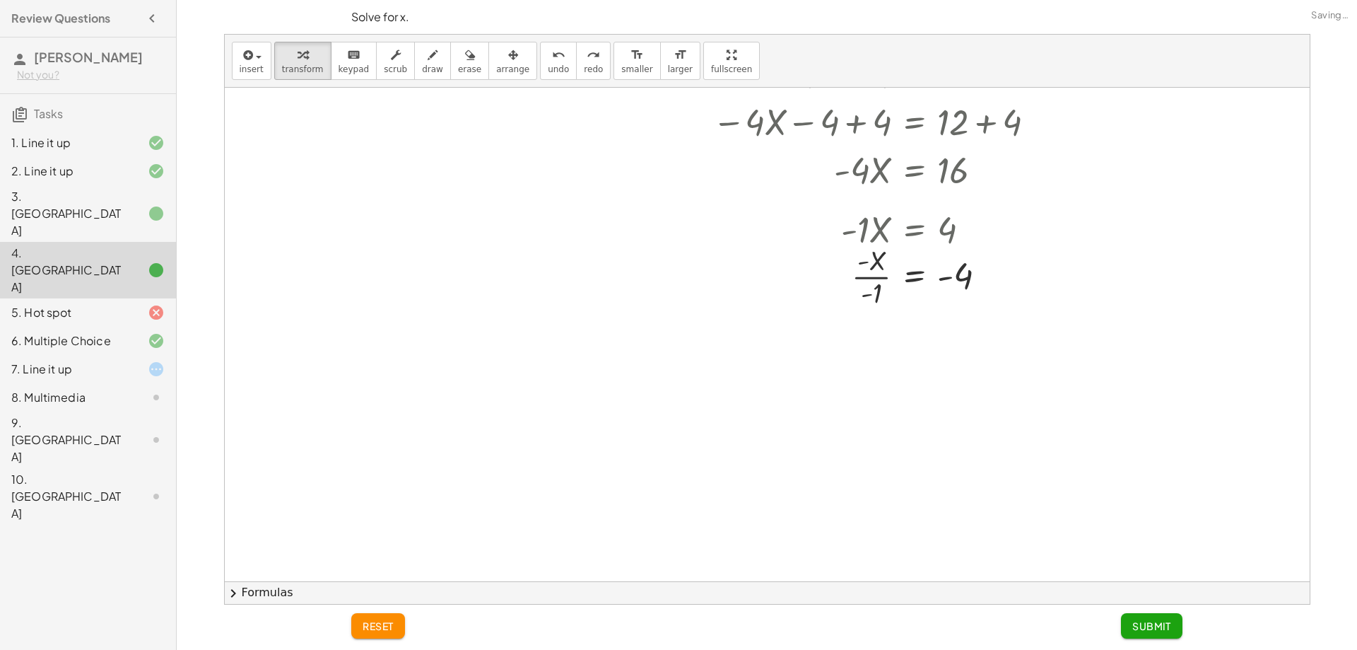
scroll to position [212, 0]
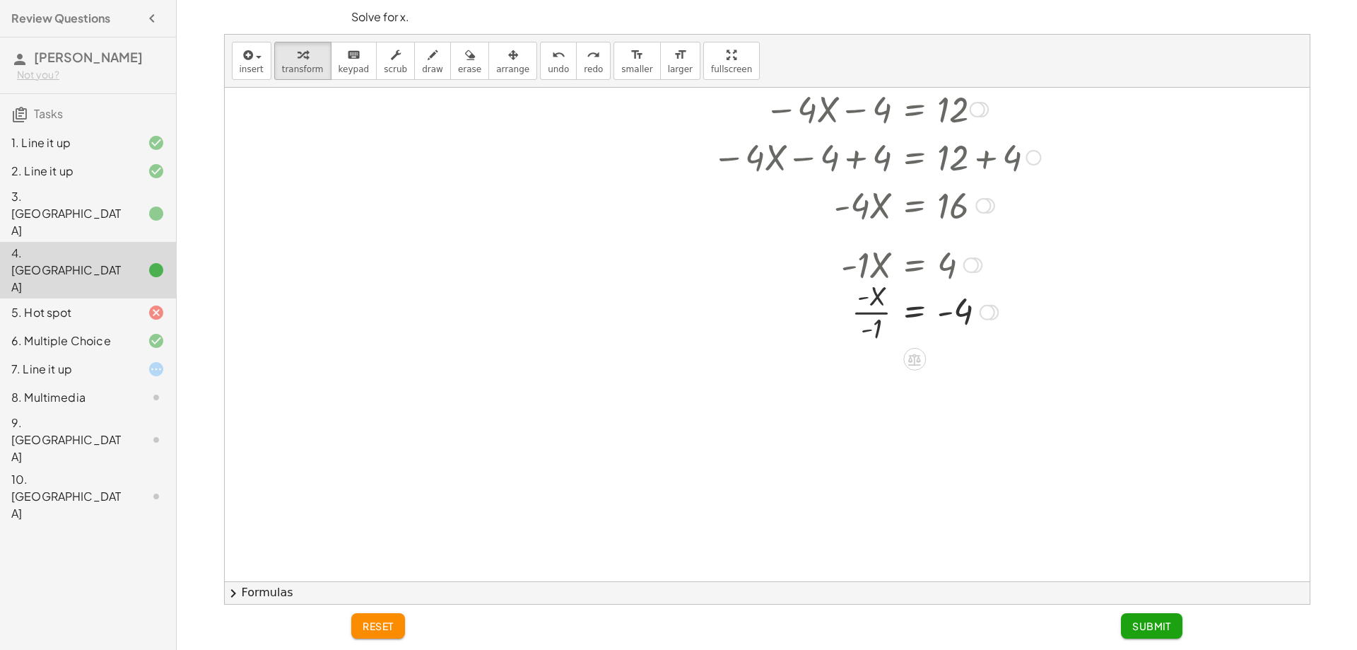
click at [880, 303] on div at bounding box center [884, 311] width 326 height 71
click at [864, 329] on div at bounding box center [884, 311] width 326 height 71
click at [867, 327] on div at bounding box center [884, 311] width 326 height 71
click at [867, 306] on div at bounding box center [884, 311] width 326 height 71
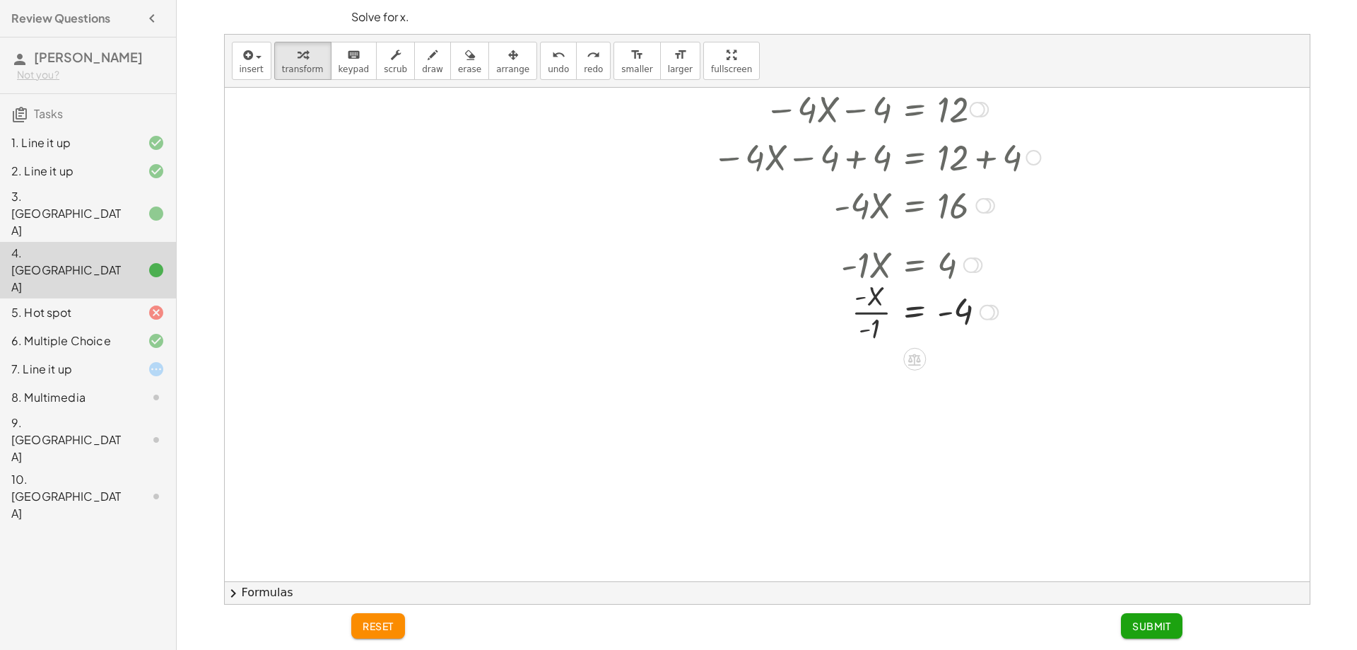
click at [866, 303] on div at bounding box center [884, 311] width 326 height 71
click at [857, 329] on div at bounding box center [884, 311] width 326 height 71
click at [871, 340] on div at bounding box center [884, 311] width 326 height 71
drag, startPoint x: 870, startPoint y: 338, endPoint x: 867, endPoint y: 312, distance: 25.6
click at [877, 327] on div at bounding box center [870, 311] width 355 height 71
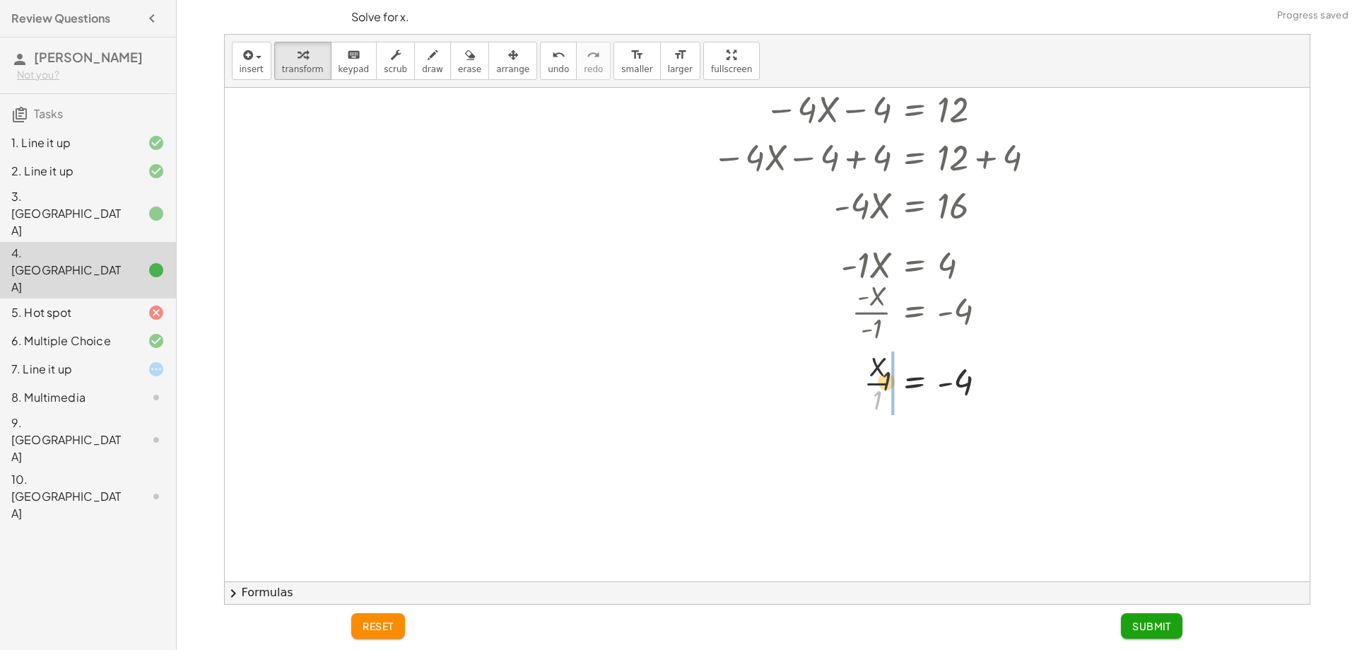
drag, startPoint x: 879, startPoint y: 394, endPoint x: 889, endPoint y: 373, distance: 23.4
click at [889, 373] on div at bounding box center [877, 381] width 342 height 71
drag, startPoint x: 886, startPoint y: 440, endPoint x: 858, endPoint y: 435, distance: 28.1
click at [879, 445] on div at bounding box center [870, 441] width 355 height 48
click at [986, 438] on div at bounding box center [991, 443] width 16 height 16
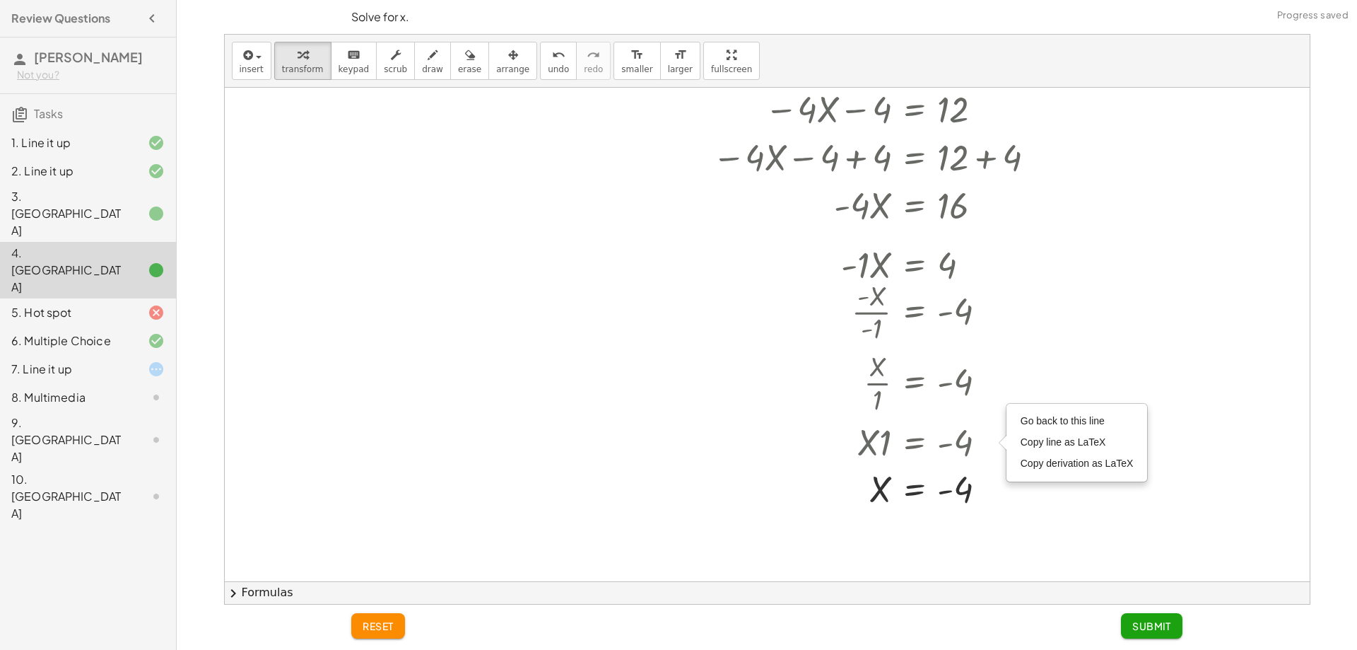
click at [655, 482] on div at bounding box center [767, 369] width 1085 height 987
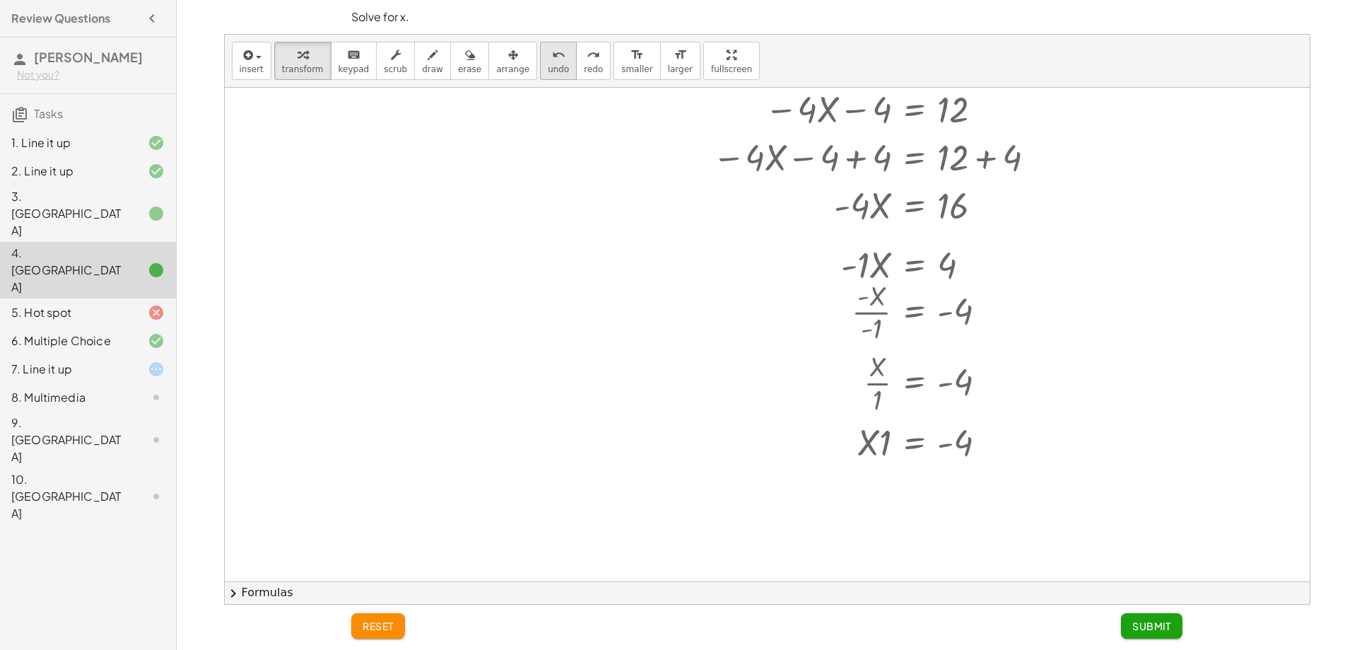
click at [552, 62] on icon "undo" at bounding box center [558, 55] width 13 height 17
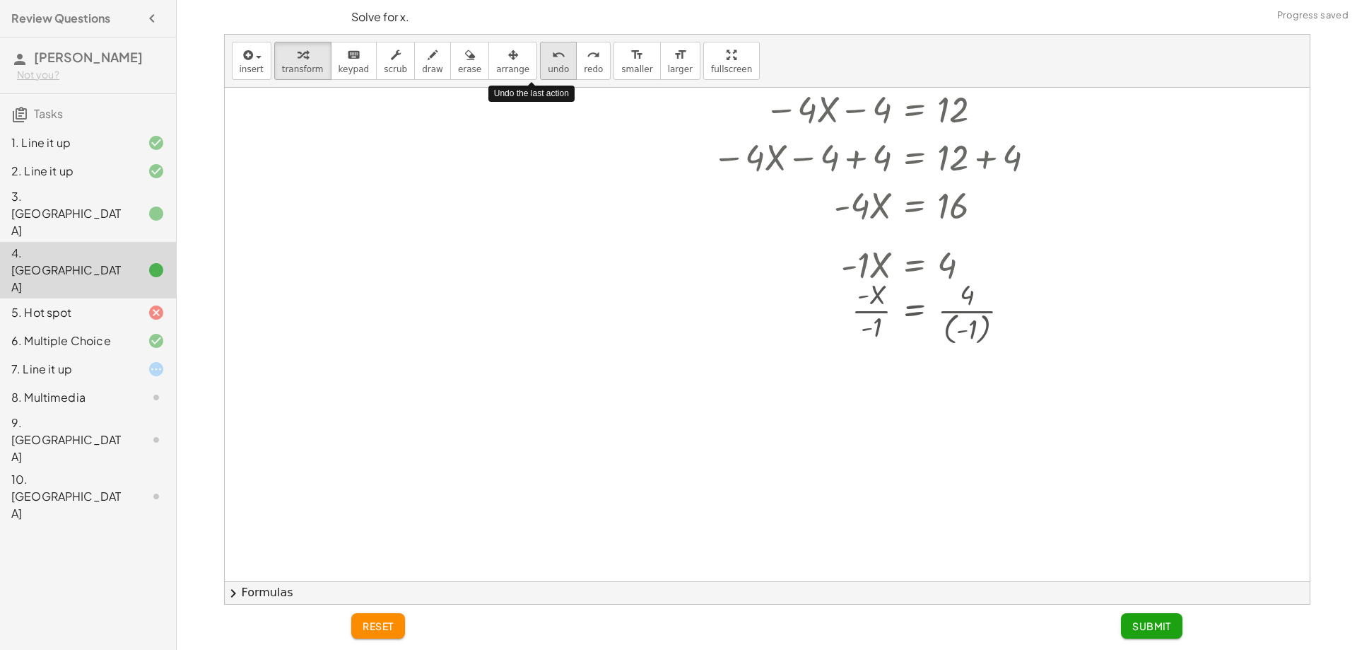
click at [552, 62] on icon "undo" at bounding box center [558, 55] width 13 height 17
click at [923, 312] on div at bounding box center [877, 311] width 342 height 47
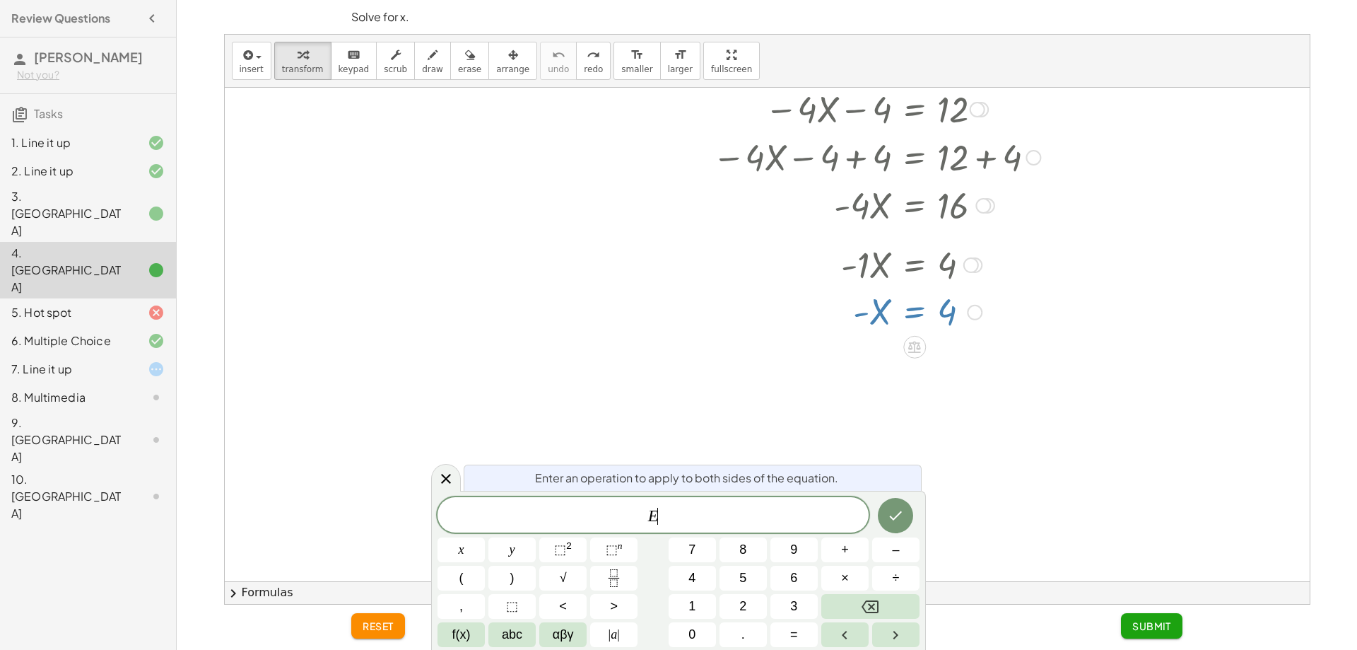
click at [948, 358] on div at bounding box center [767, 369] width 1085 height 987
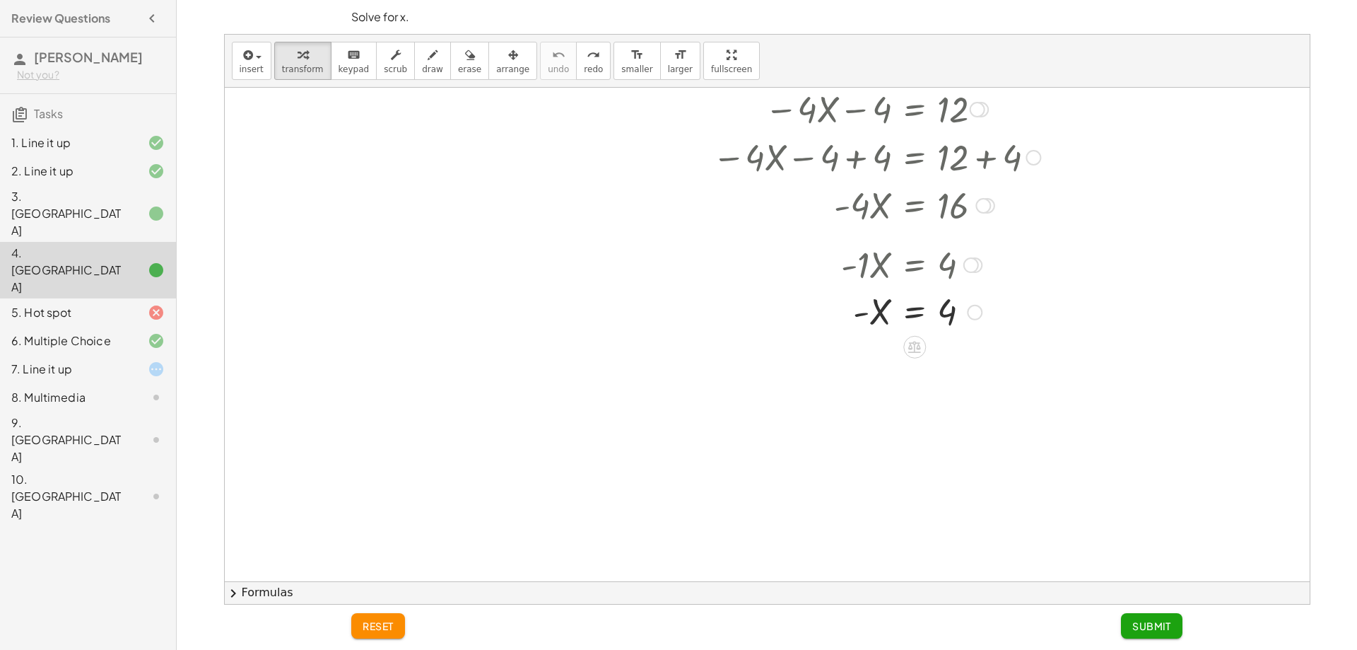
click at [880, 304] on div at bounding box center [877, 311] width 342 height 47
click at [872, 314] on div at bounding box center [877, 311] width 342 height 47
click at [913, 346] on icon at bounding box center [914, 346] width 15 height 15
click at [966, 344] on icon at bounding box center [971, 347] width 13 height 13
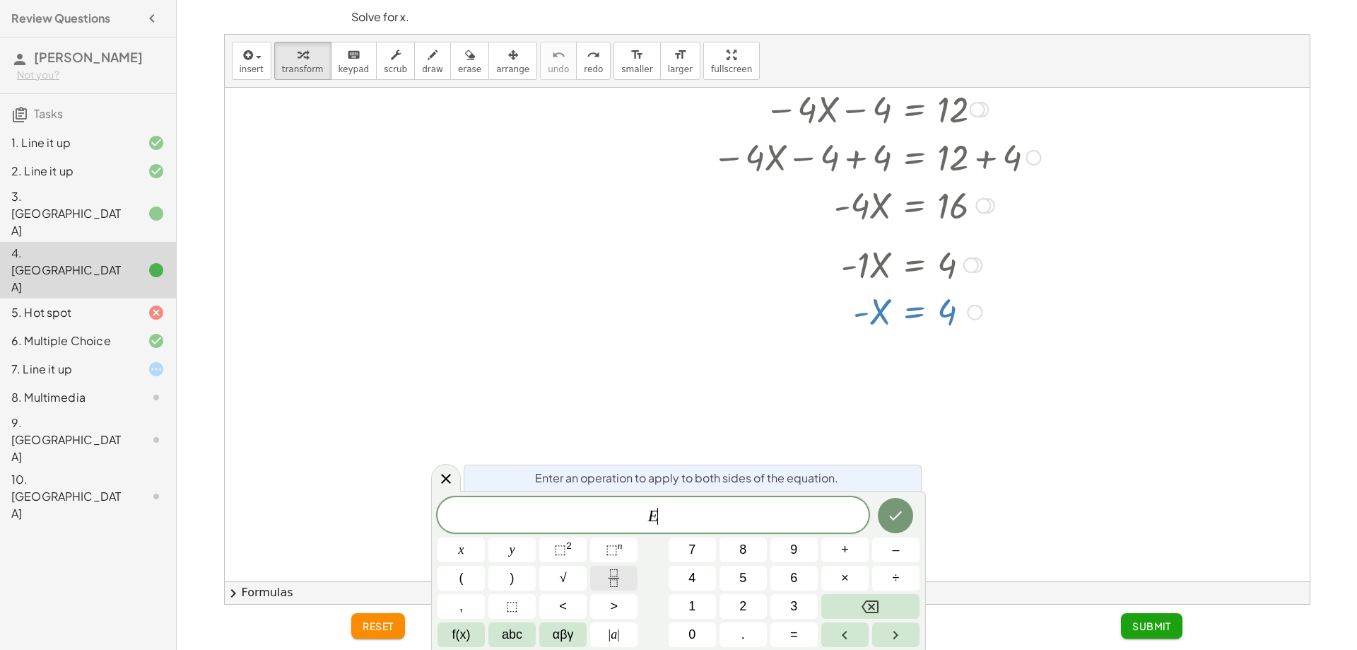
click at [614, 576] on icon "Fraction" at bounding box center [614, 578] width 18 height 18
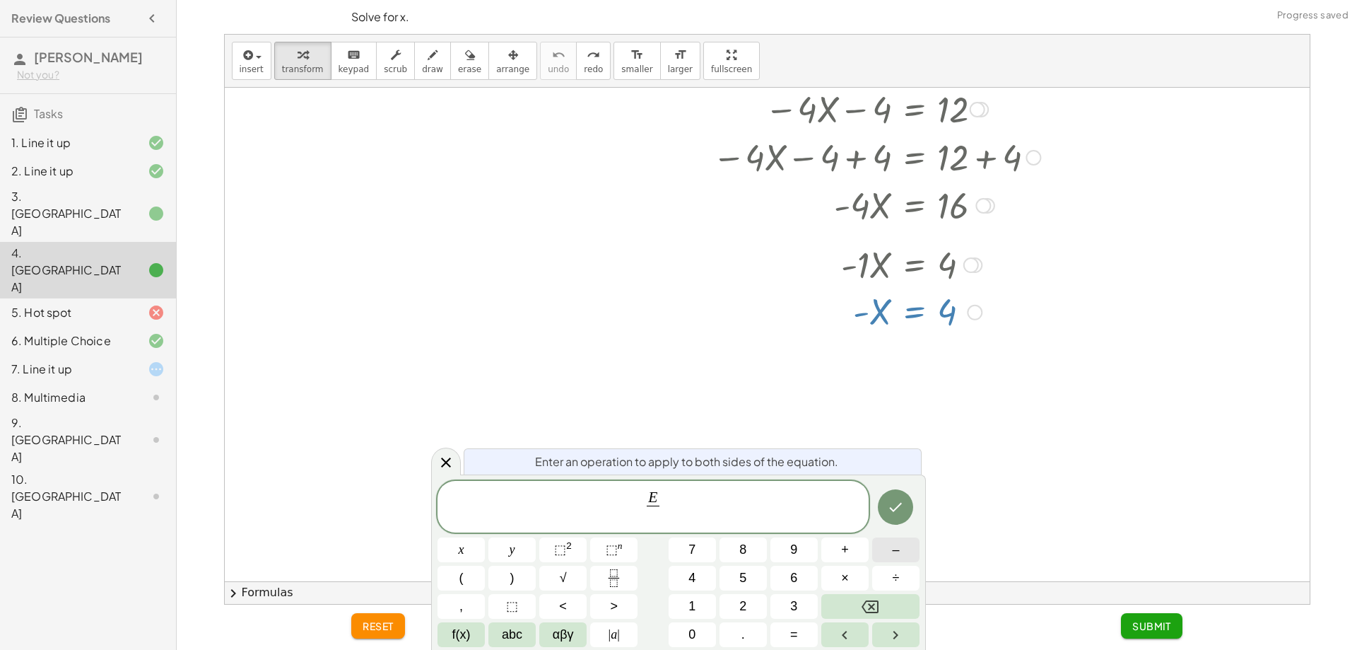
click at [892, 549] on button "–" at bounding box center [895, 549] width 47 height 25
click at [694, 604] on span "1" at bounding box center [692, 606] width 7 height 19
click at [890, 506] on icon "Done" at bounding box center [895, 506] width 17 height 17
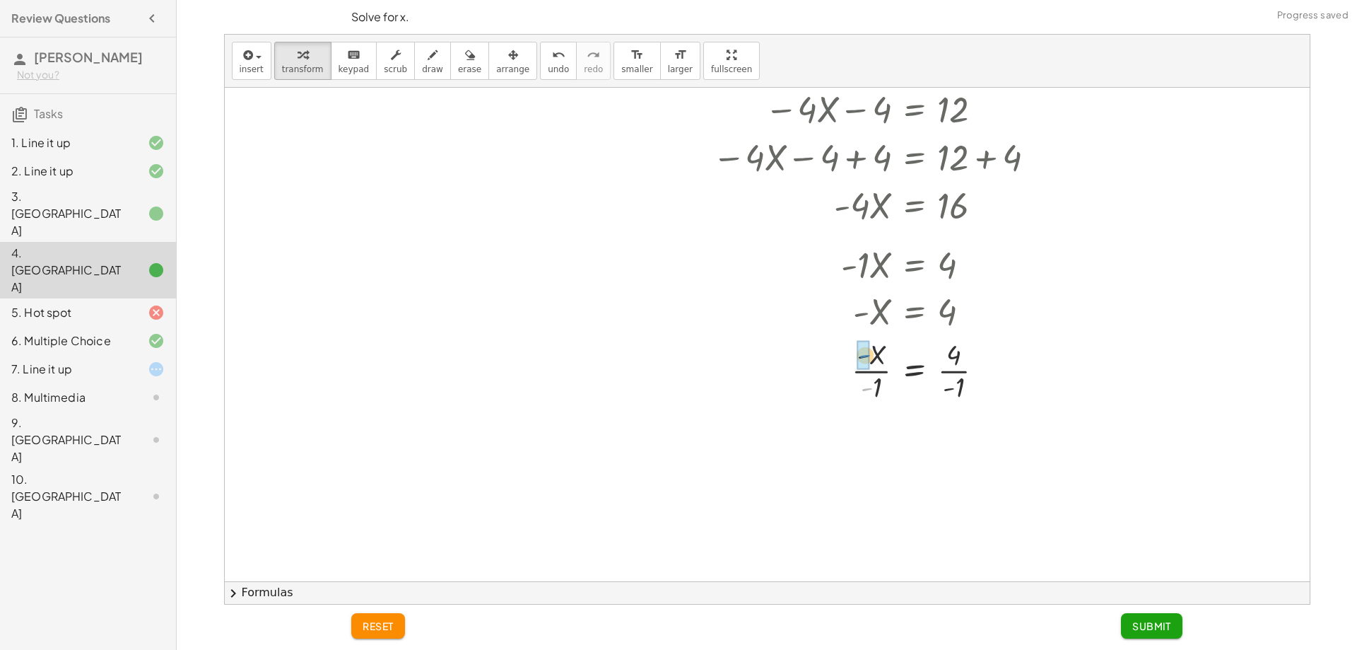
drag, startPoint x: 872, startPoint y: 382, endPoint x: 870, endPoint y: 345, distance: 36.9
click at [870, 345] on div at bounding box center [877, 369] width 342 height 71
click at [877, 386] on div at bounding box center [870, 369] width 355 height 71
drag, startPoint x: 875, startPoint y: 455, endPoint x: 874, endPoint y: 420, distance: 35.4
click at [876, 417] on div at bounding box center [877, 440] width 342 height 71
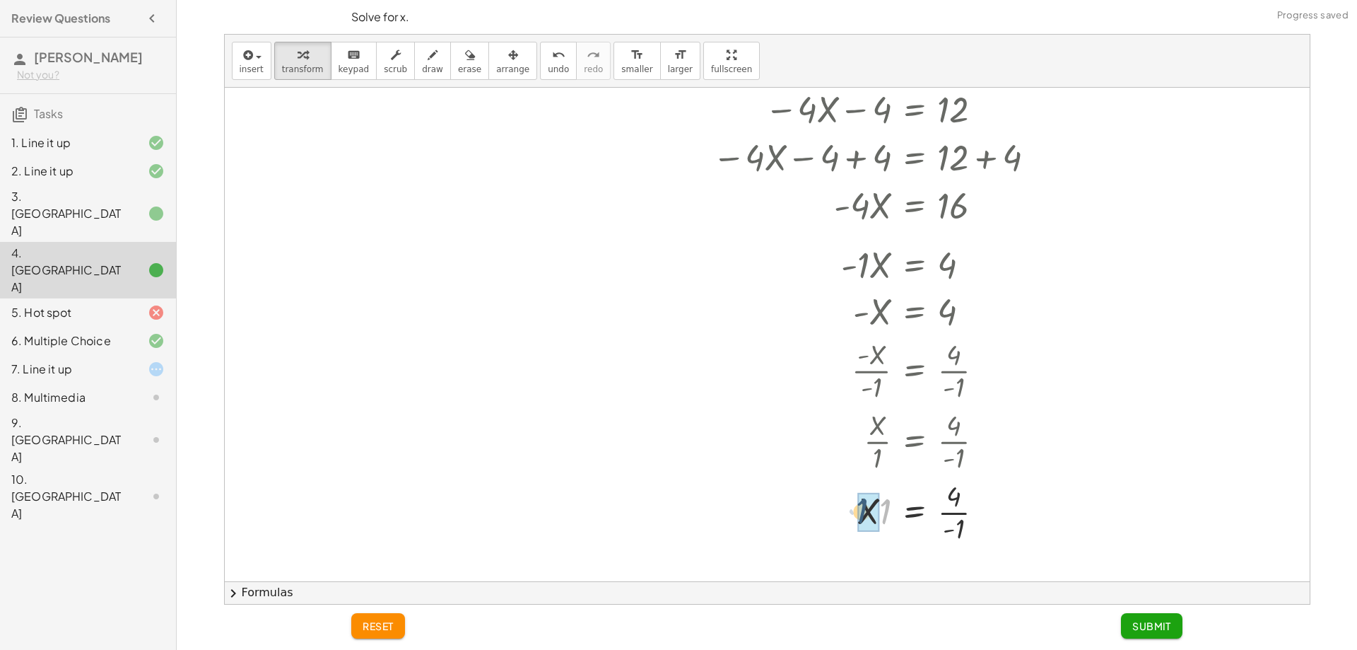
drag, startPoint x: 881, startPoint y: 515, endPoint x: 857, endPoint y: 514, distance: 24.0
drag, startPoint x: 954, startPoint y: 530, endPoint x: 946, endPoint y: 497, distance: 34.1
click at [946, 501] on div at bounding box center [877, 511] width 342 height 71
drag, startPoint x: 964, startPoint y: 525, endPoint x: 956, endPoint y: 494, distance: 32.1
click at [956, 495] on div at bounding box center [877, 511] width 342 height 71
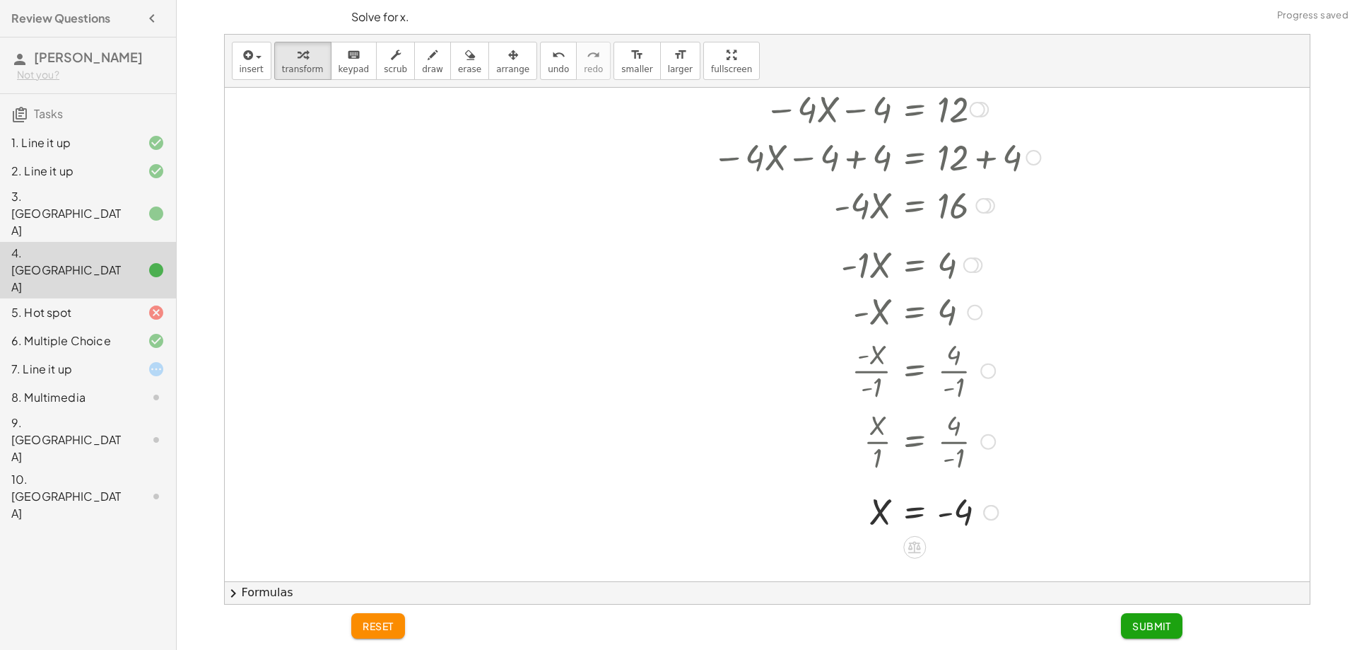
drag, startPoint x: 872, startPoint y: 439, endPoint x: 973, endPoint y: 440, distance: 101.1
click at [973, 440] on div at bounding box center [879, 440] width 337 height 71
click at [1168, 621] on span "Submit" at bounding box center [1152, 625] width 39 height 13
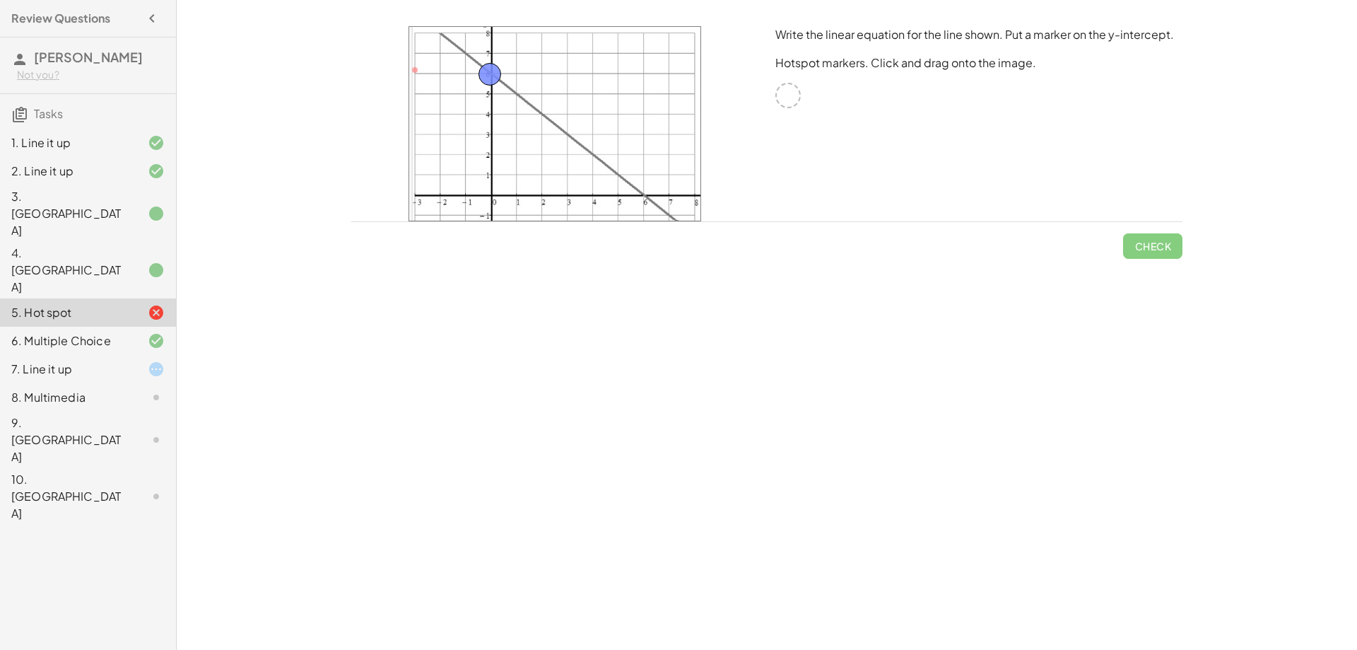
drag, startPoint x: 795, startPoint y: 94, endPoint x: 497, endPoint y: 73, distance: 299.1
click at [1166, 245] on span "Check" at bounding box center [1153, 246] width 37 height 13
drag, startPoint x: 494, startPoint y: 71, endPoint x: 648, endPoint y: 192, distance: 196.3
click at [1155, 246] on span "Check" at bounding box center [1153, 246] width 37 height 13
drag, startPoint x: 650, startPoint y: 200, endPoint x: 497, endPoint y: 78, distance: 196.2
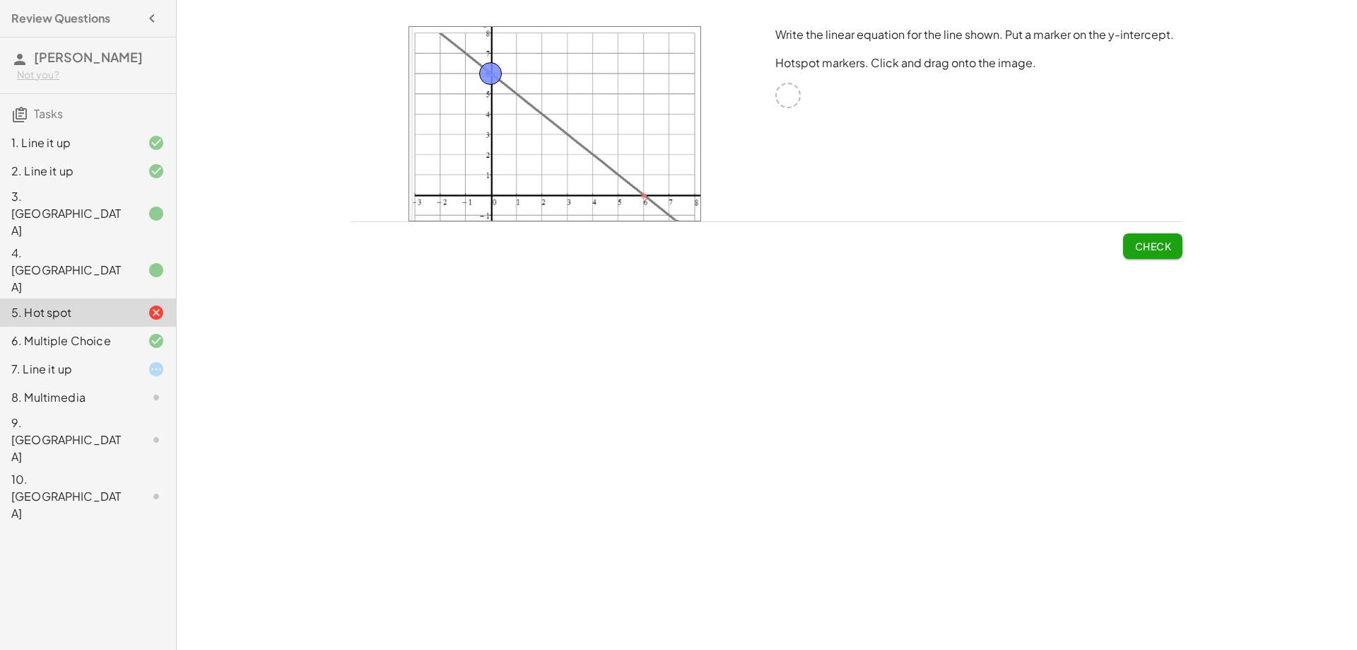
click at [740, 273] on div "Your goal is to match line g. Choose an equation type to work with. y = + · a ·…" at bounding box center [767, 325] width 1181 height 650
drag, startPoint x: 654, startPoint y: 280, endPoint x: 568, endPoint y: 288, distance: 86.6
click at [572, 287] on div "Your goal is to match line g. Choose an equation type to work with. y = + · a ·…" at bounding box center [767, 325] width 1181 height 650
click at [546, 308] on div "Your goal is to match line g. Choose an equation type to work with. y = + · a ·…" at bounding box center [767, 325] width 1181 height 650
drag, startPoint x: 425, startPoint y: 284, endPoint x: 393, endPoint y: 290, distance: 32.3
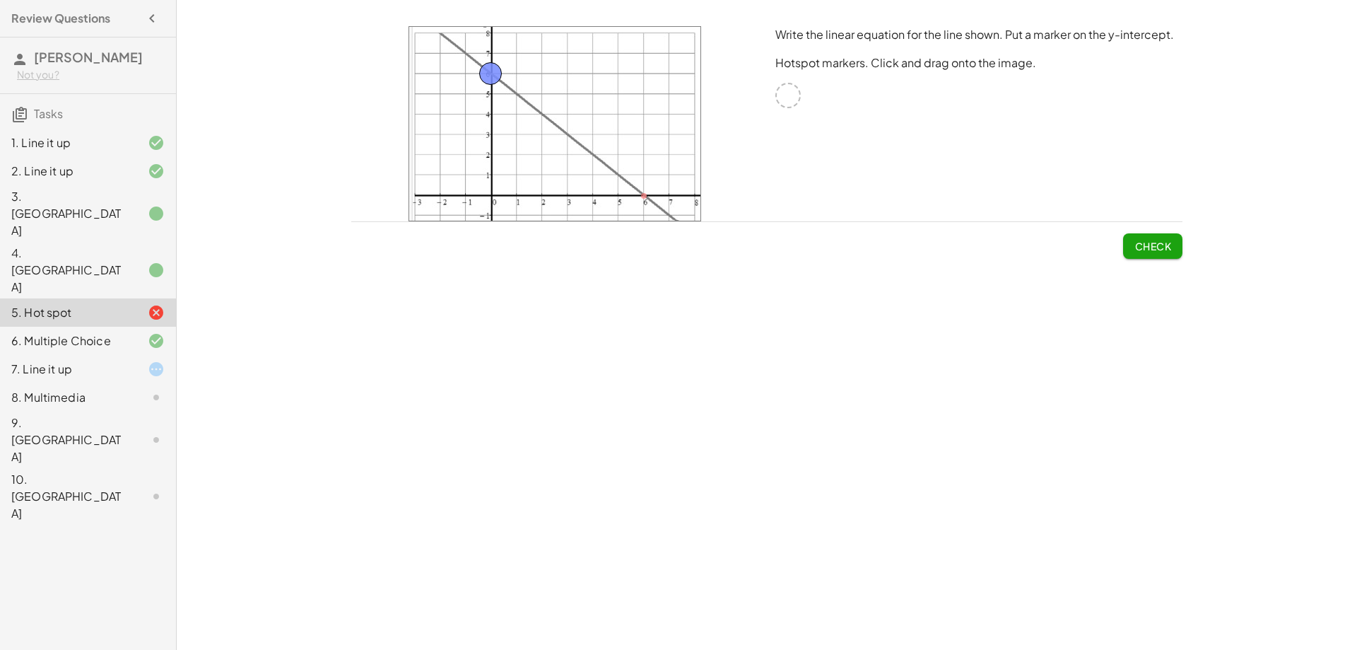
click at [399, 288] on div "Your goal is to match line g. Choose an equation type to work with. y = + · a ·…" at bounding box center [767, 325] width 1181 height 650
drag, startPoint x: 305, startPoint y: 316, endPoint x: 317, endPoint y: 329, distance: 17.0
click at [312, 323] on div "Your goal is to match line g. Choose an equation type to work with. y = + · a ·…" at bounding box center [767, 325] width 1181 height 650
drag, startPoint x: 814, startPoint y: 590, endPoint x: 840, endPoint y: 573, distance: 30.6
click at [840, 573] on div "Your goal is to match line g. Choose an equation type to work with. y = + · a ·…" at bounding box center [767, 325] width 1181 height 650
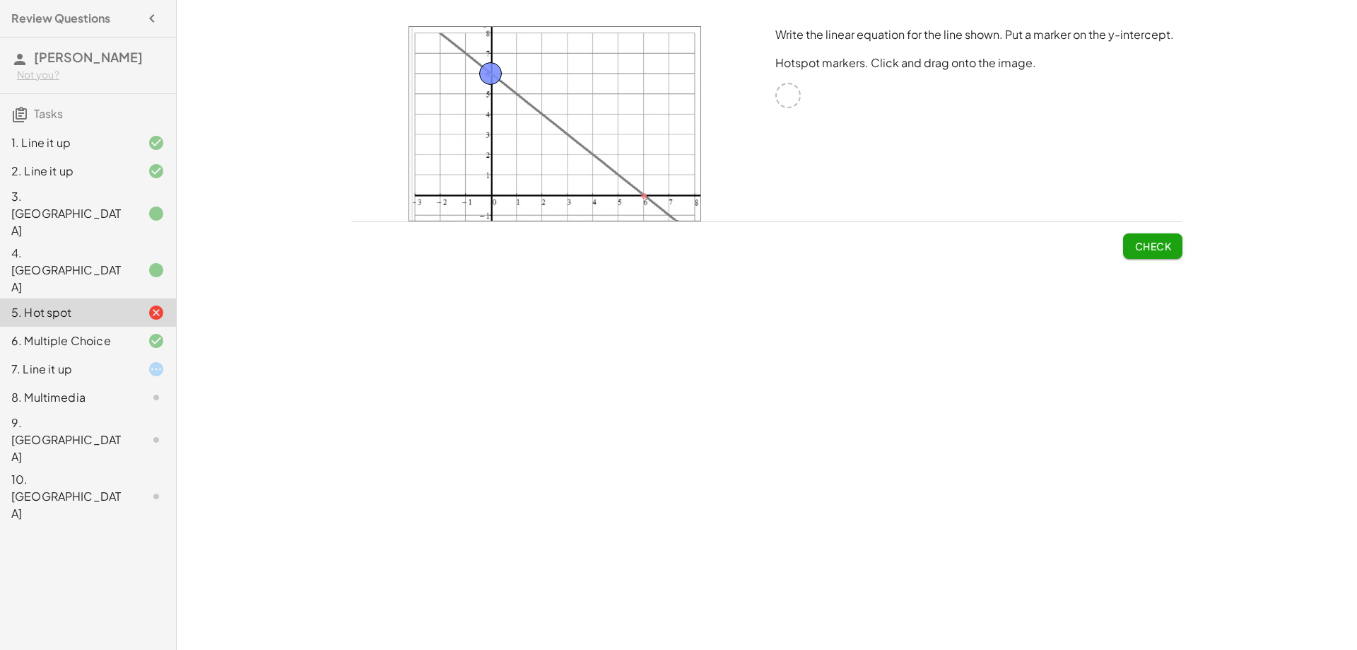
click at [945, 161] on div "Write the linear equation for the line shown. Put a marker on the y-intercept. …" at bounding box center [979, 124] width 424 height 212
click at [1146, 243] on span "Check" at bounding box center [1153, 246] width 37 height 13
drag, startPoint x: 492, startPoint y: 69, endPoint x: 508, endPoint y: 98, distance: 32.6
drag, startPoint x: 502, startPoint y: 107, endPoint x: 486, endPoint y: 78, distance: 32.3
click at [1145, 249] on span "Check" at bounding box center [1153, 246] width 37 height 13
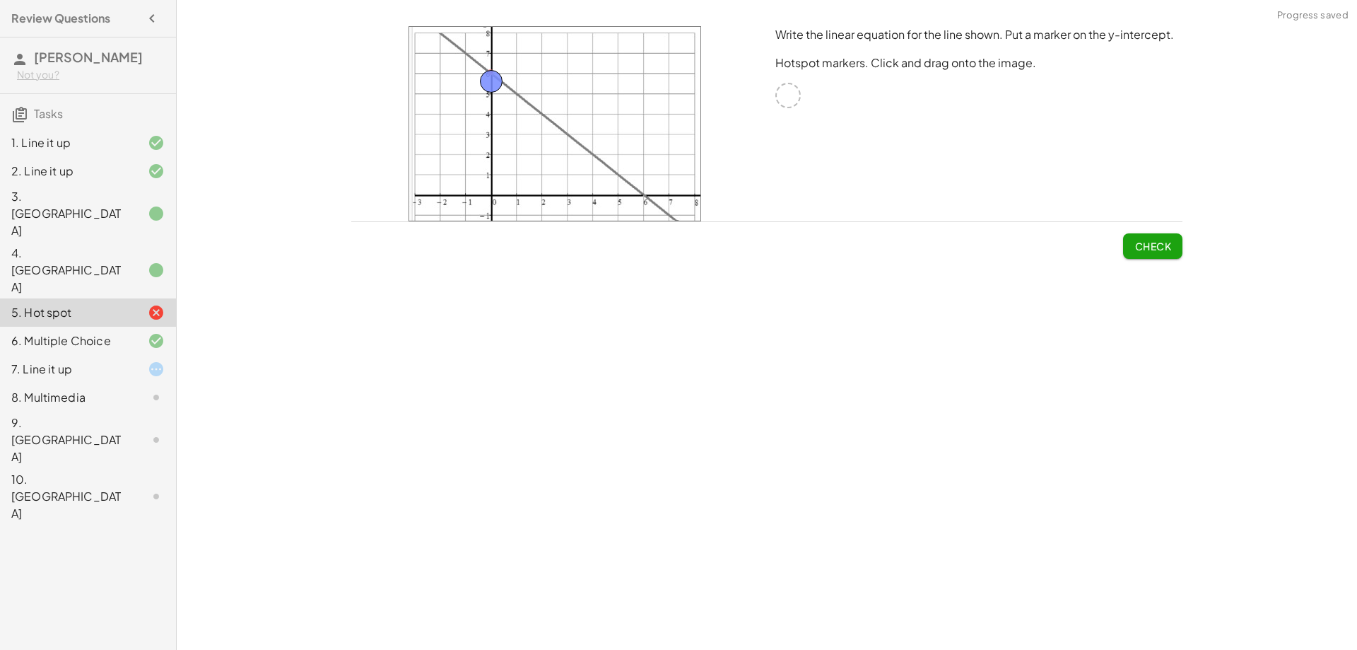
click at [1152, 255] on button "Check" at bounding box center [1152, 245] width 59 height 25
click at [510, 83] on img at bounding box center [555, 123] width 293 height 195
click at [527, 185] on img at bounding box center [555, 123] width 293 height 195
drag, startPoint x: 487, startPoint y: 187, endPoint x: 670, endPoint y: 159, distance: 184.6
click at [602, 177] on img at bounding box center [555, 123] width 293 height 195
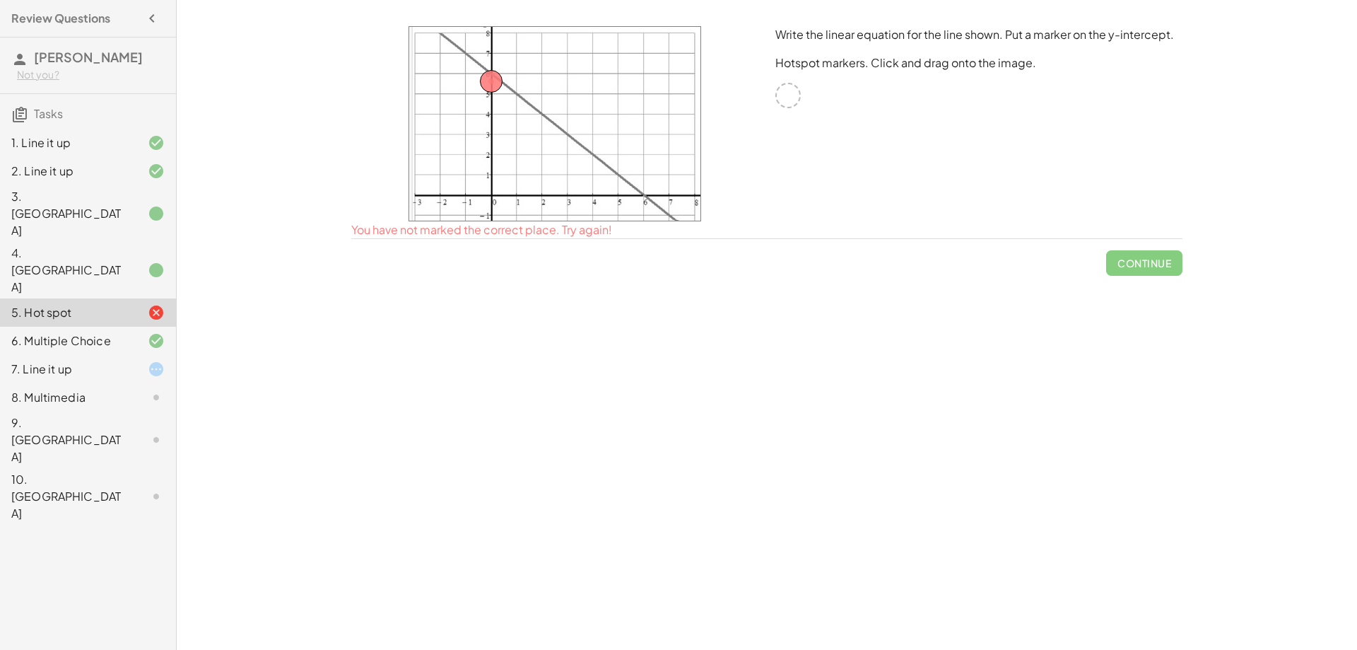
click at [800, 81] on div "Write the linear equation for the line shown. Put a marker on the y-intercept. …" at bounding box center [979, 124] width 424 height 212
click at [794, 86] on div at bounding box center [788, 95] width 25 height 25
click at [812, 267] on div "Continue" at bounding box center [766, 257] width 831 height 37
drag, startPoint x: 815, startPoint y: 246, endPoint x: 822, endPoint y: 221, distance: 26.2
click at [0, 0] on div "Write the linear equation for the line shown. Put a marker on the y-intercept. …" at bounding box center [0, 0] width 0 height 0
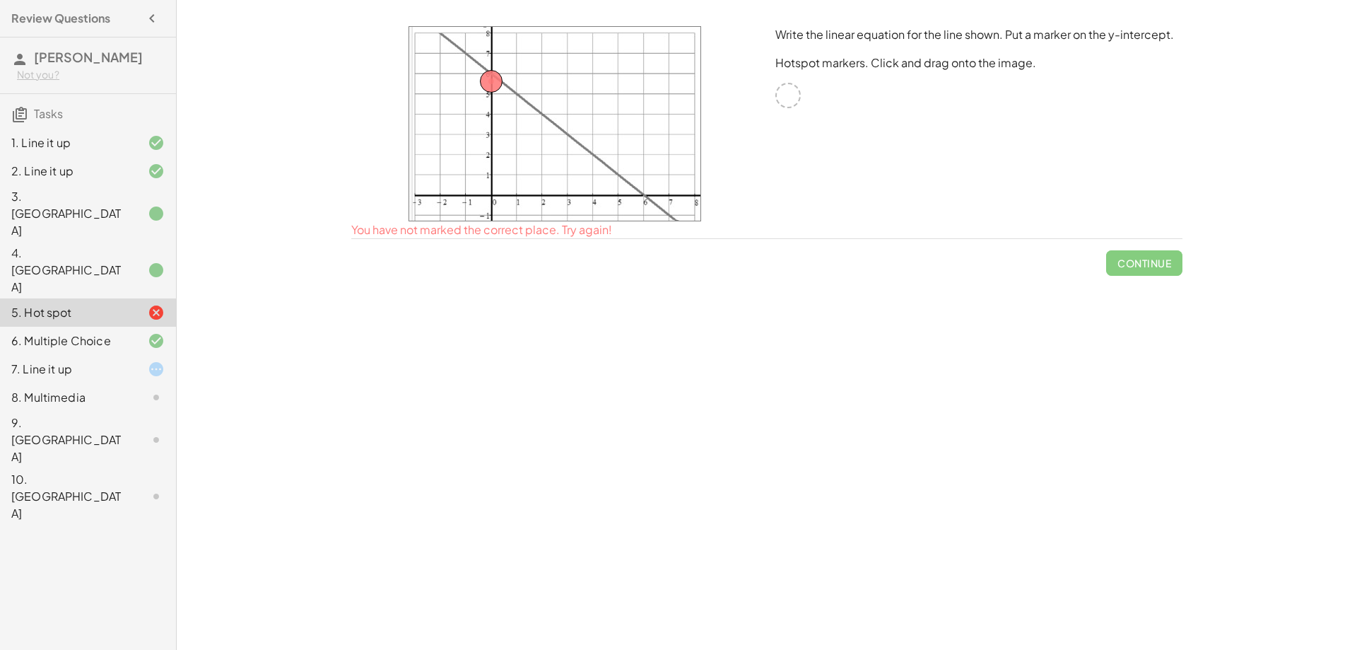
drag, startPoint x: 822, startPoint y: 221, endPoint x: 888, endPoint y: 94, distance: 142.6
click at [830, 206] on div "Write the linear equation for the line shown. Put a marker on the y-intercept. …" at bounding box center [979, 124] width 424 height 212
click
drag, startPoint x: 493, startPoint y: 74, endPoint x: 794, endPoint y: 91, distance: 301.0
drag, startPoint x: 797, startPoint y: 95, endPoint x: 771, endPoint y: 99, distance: 25.7
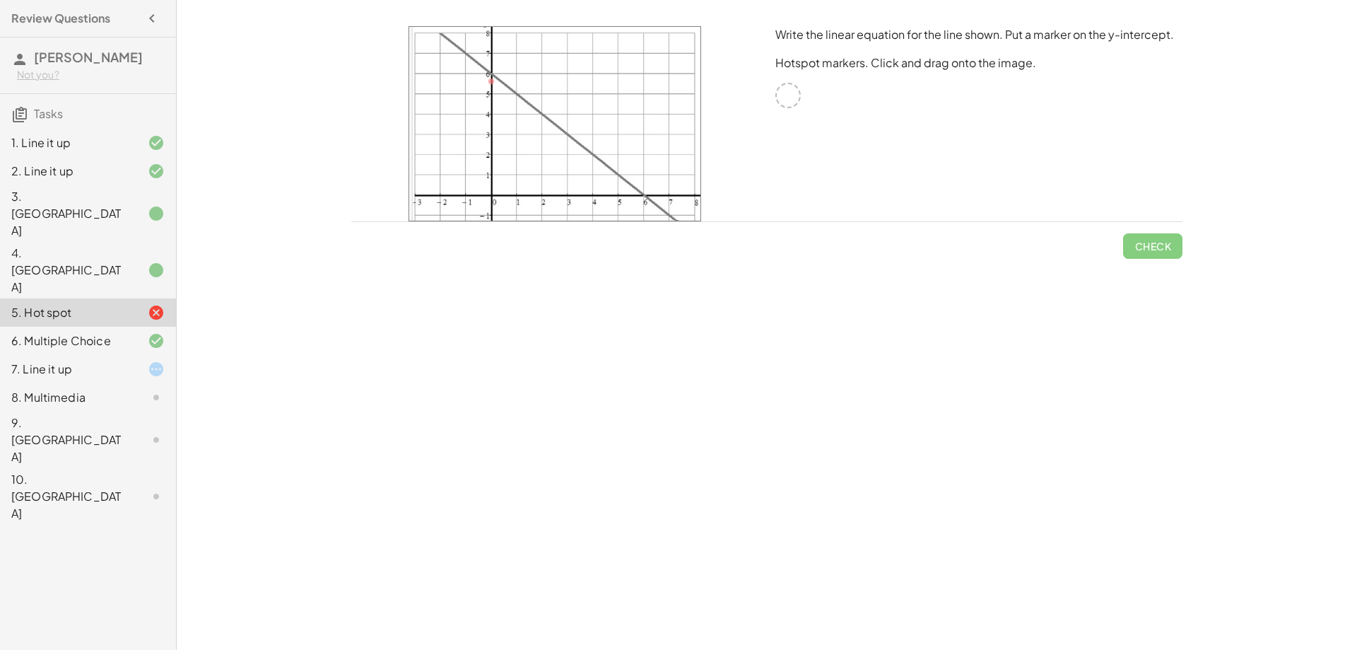
drag, startPoint x: 489, startPoint y: 82, endPoint x: 490, endPoint y: 68, distance: 14.2
drag, startPoint x: 491, startPoint y: 81, endPoint x: 493, endPoint y: 59, distance: 21.3
drag, startPoint x: 491, startPoint y: 81, endPoint x: 495, endPoint y: 98, distance: 16.6
drag, startPoint x: 491, startPoint y: 81, endPoint x: 662, endPoint y: 144, distance: 181.4
drag, startPoint x: 492, startPoint y: 78, endPoint x: 503, endPoint y: 86, distance: 13.3
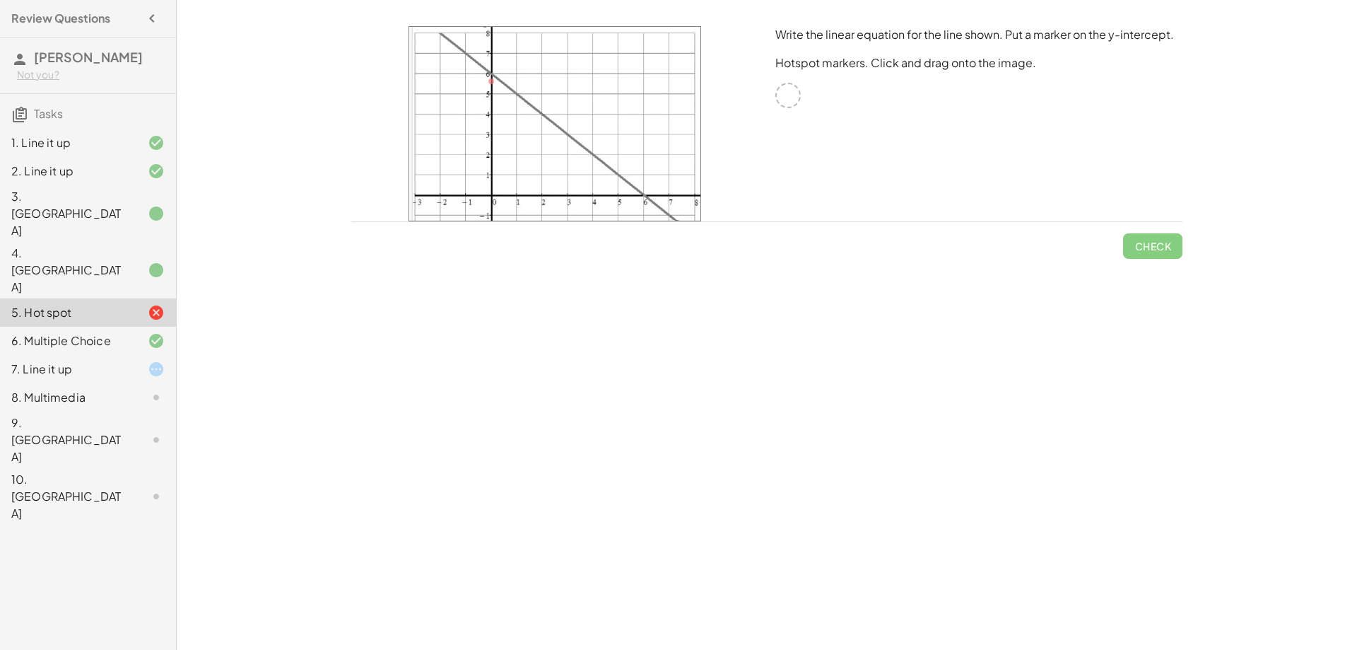
drag, startPoint x: 486, startPoint y: 77, endPoint x: 499, endPoint y: 86, distance: 15.7
drag, startPoint x: 491, startPoint y: 71, endPoint x: 506, endPoint y: 75, distance: 16.0
drag, startPoint x: 788, startPoint y: 91, endPoint x: 566, endPoint y: 151, distance: 230.7
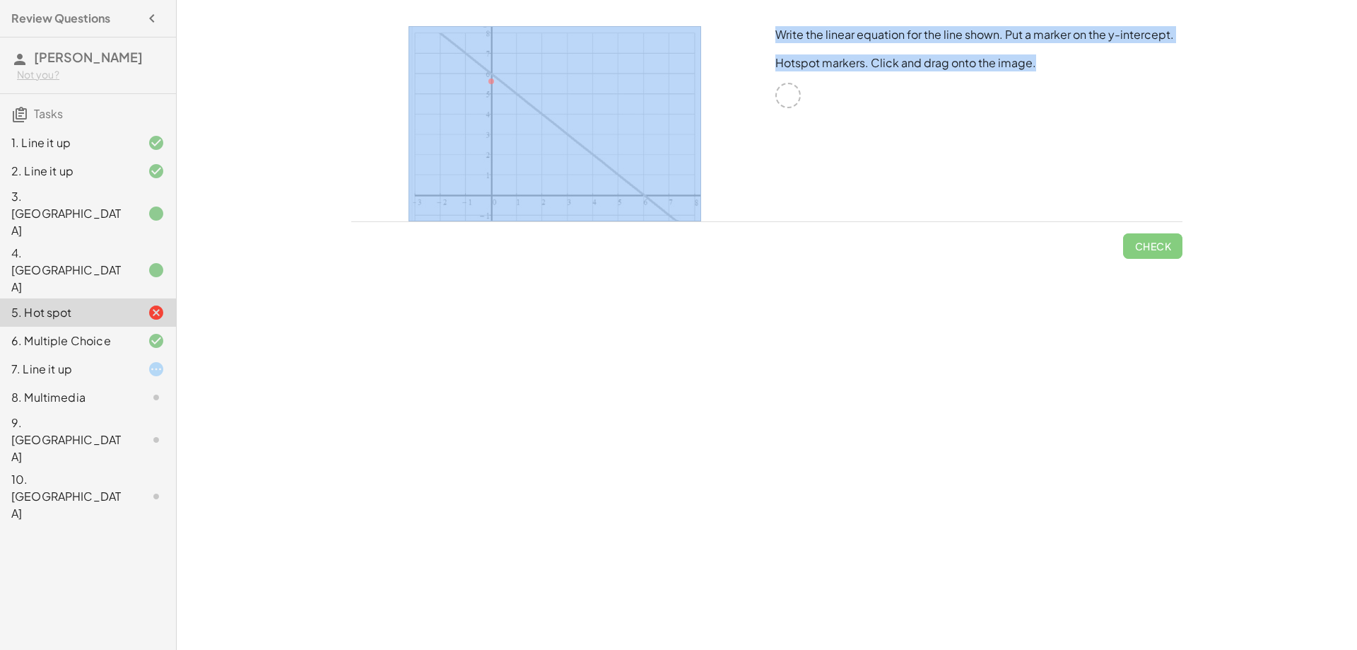
drag, startPoint x: 566, startPoint y: 151, endPoint x: 508, endPoint y: 86, distance: 87.1
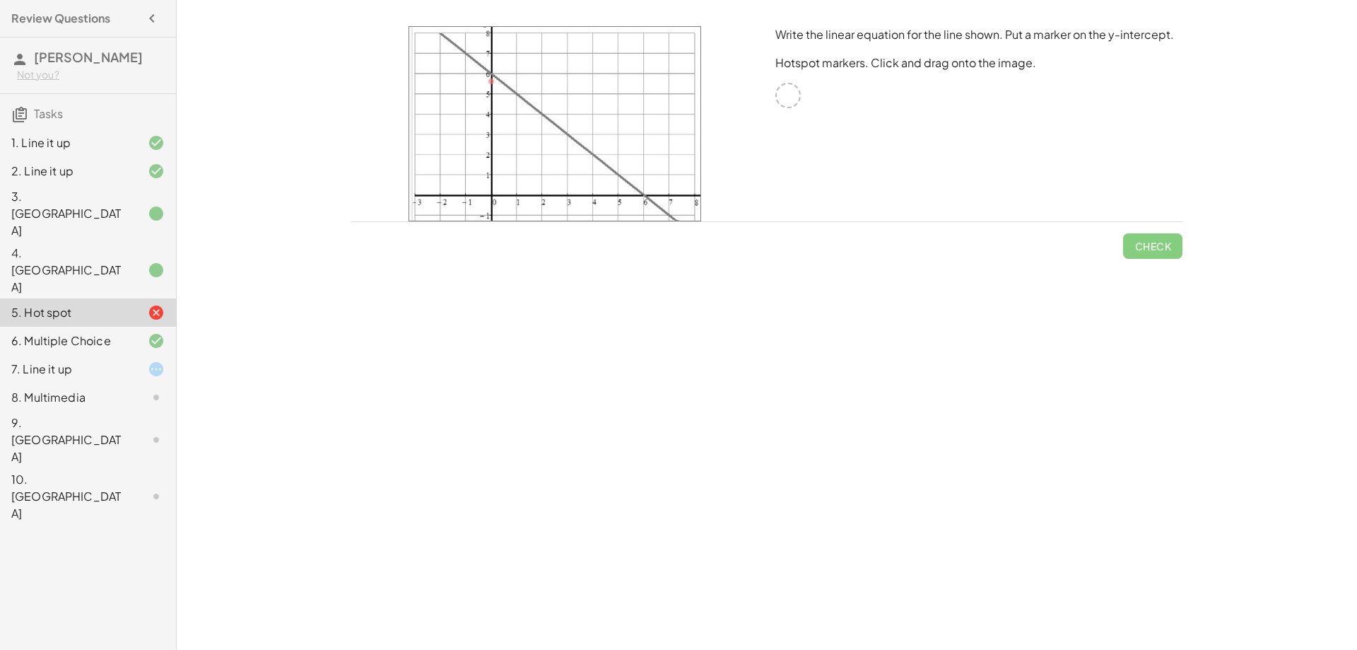
drag, startPoint x: 490, startPoint y: 80, endPoint x: 501, endPoint y: 87, distance: 13.3
drag, startPoint x: 790, startPoint y: 98, endPoint x: 499, endPoint y: 93, distance: 290.6
drag, startPoint x: 494, startPoint y: 98, endPoint x: 495, endPoint y: 88, distance: 9.2
click at [1151, 246] on span "Check" at bounding box center [1153, 246] width 37 height 13
drag, startPoint x: 491, startPoint y: 88, endPoint x: 785, endPoint y: 100, distance: 295.1
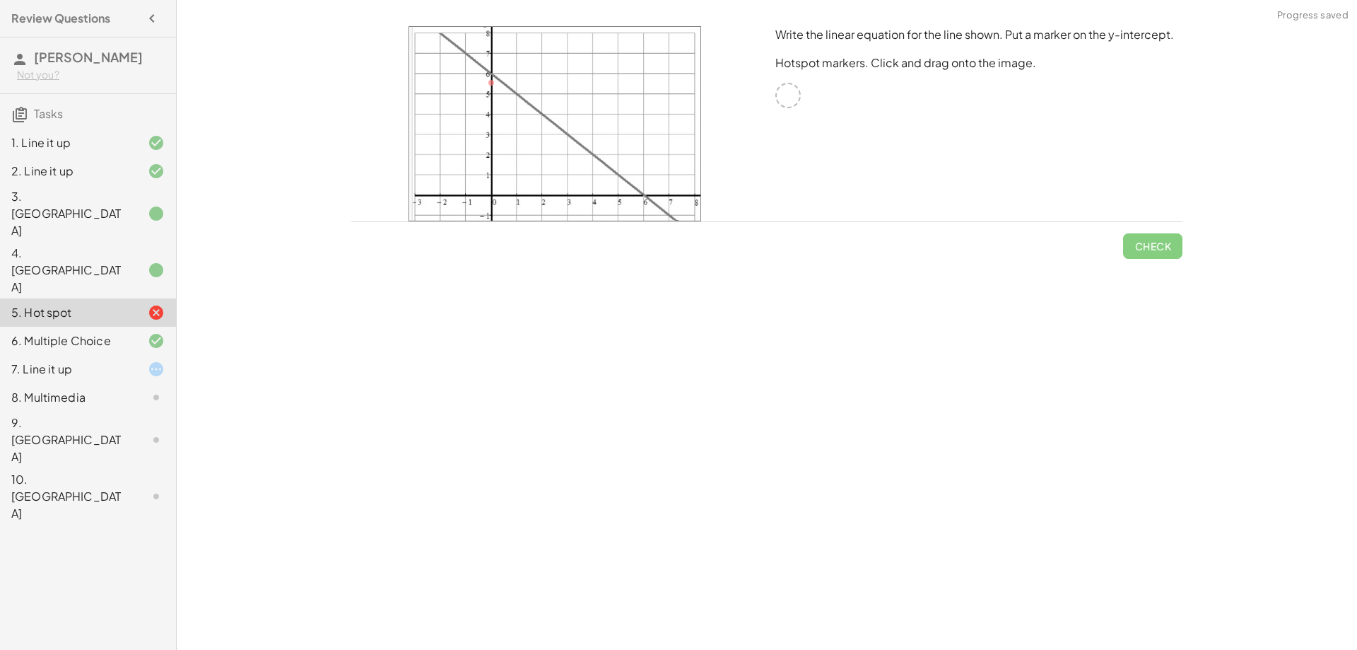
click at [491, 78] on img at bounding box center [555, 123] width 293 height 195
drag, startPoint x: 491, startPoint y: 78, endPoint x: 513, endPoint y: 80, distance: 22.0
click at [514, 80] on img at bounding box center [555, 123] width 293 height 195
click at [781, 101] on div at bounding box center [788, 95] width 25 height 25
drag, startPoint x: 550, startPoint y: 69, endPoint x: 495, endPoint y: 62, distance: 55.7
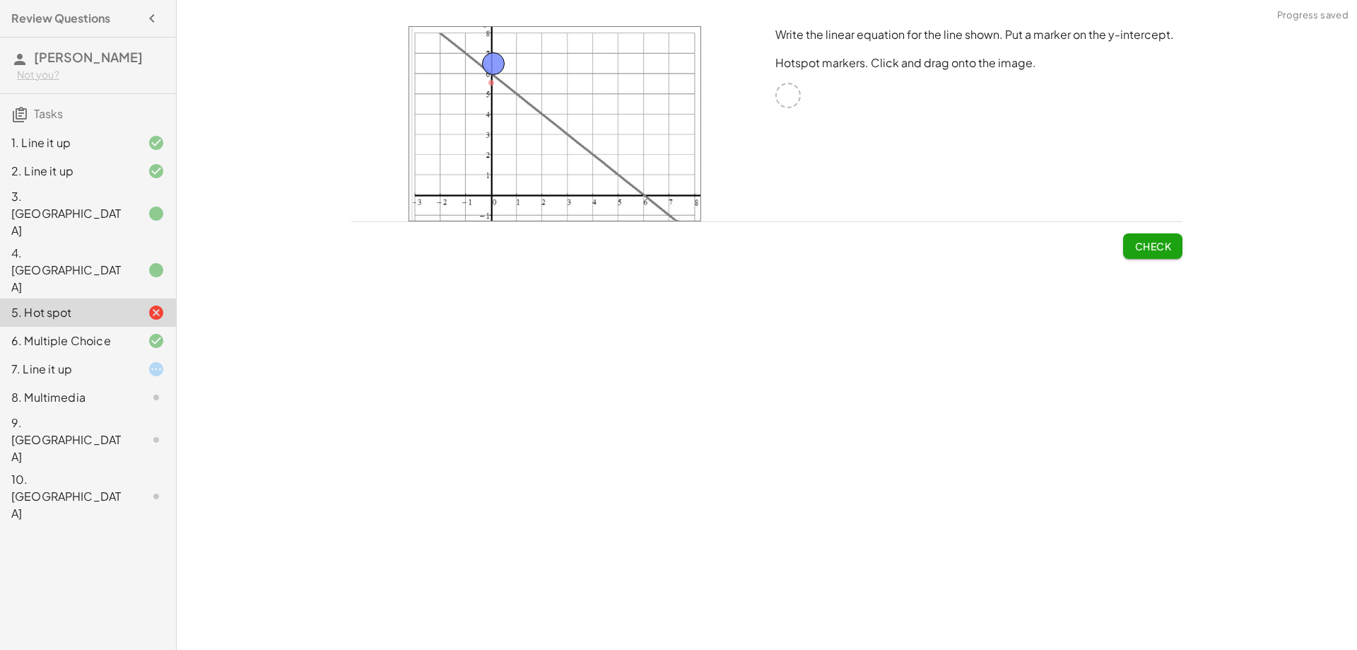
click at [1169, 243] on span "Check" at bounding box center [1153, 246] width 37 height 13
drag, startPoint x: 493, startPoint y: 62, endPoint x: 490, endPoint y: 69, distance: 7.6
click at [1151, 250] on span "Check" at bounding box center [1153, 246] width 37 height 13
drag, startPoint x: 496, startPoint y: 65, endPoint x: 492, endPoint y: 83, distance: 18.7
drag, startPoint x: 494, startPoint y: 91, endPoint x: 496, endPoint y: 76, distance: 15.6
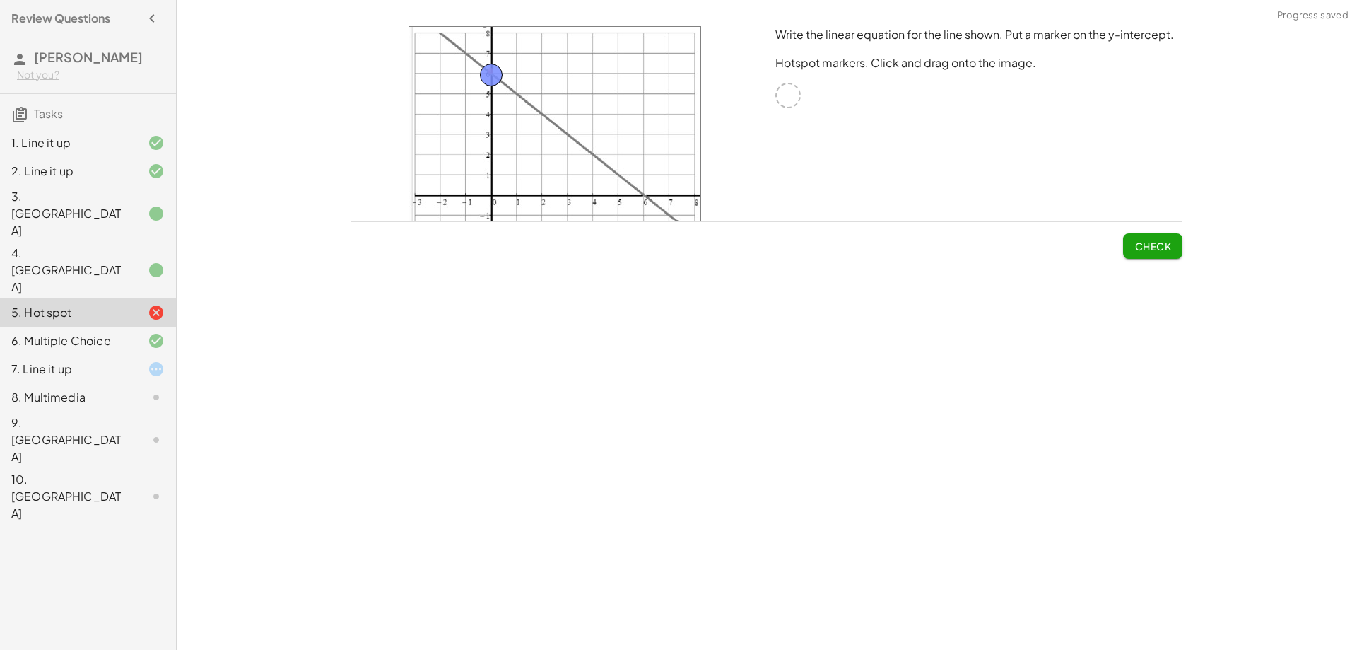
click at [1140, 249] on span "Check" at bounding box center [1153, 246] width 37 height 13
drag, startPoint x: 492, startPoint y: 72, endPoint x: 598, endPoint y: 135, distance: 123.3
drag, startPoint x: 489, startPoint y: 74, endPoint x: 507, endPoint y: 49, distance: 30.4
click at [507, 49] on img at bounding box center [555, 123] width 293 height 195
drag, startPoint x: 602, startPoint y: 135, endPoint x: 789, endPoint y: 85, distance: 193.3
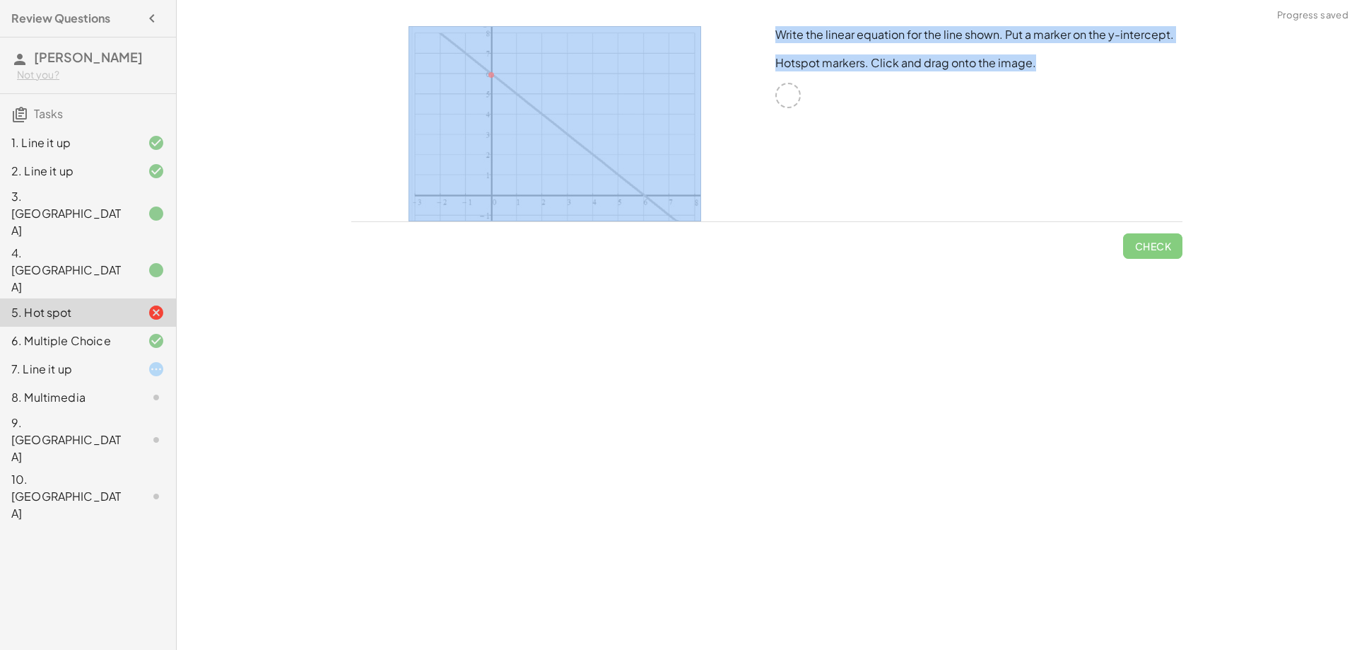
drag, startPoint x: 732, startPoint y: 98, endPoint x: 683, endPoint y: 100, distance: 49.5
click at [683, 100] on div "Write the linear equation for the line shown. Put a marker on the y-intercept. …" at bounding box center [767, 124] width 848 height 212
drag, startPoint x: 811, startPoint y: 100, endPoint x: 779, endPoint y: 100, distance: 31.8
click at [810, 100] on div "Write the linear equation for the line shown. Put a marker on the y-intercept. …" at bounding box center [979, 124] width 424 height 212
click at [779, 99] on div at bounding box center [788, 95] width 25 height 25
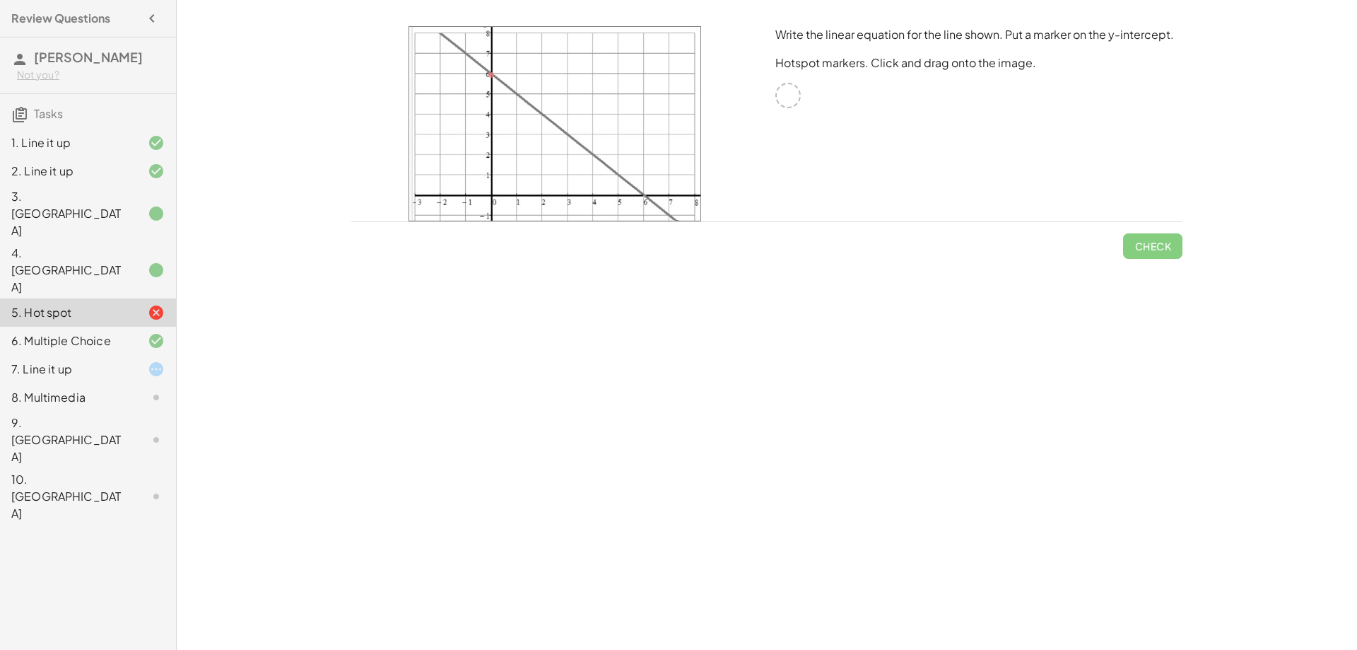
drag, startPoint x: 607, startPoint y: 120, endPoint x: 614, endPoint y: 136, distance: 17.1
click at [608, 120] on img at bounding box center [555, 123] width 293 height 195
drag, startPoint x: 584, startPoint y: 156, endPoint x: 573, endPoint y: 145, distance: 16.0
click at [583, 156] on img at bounding box center [555, 123] width 293 height 195
click at [567, 122] on img at bounding box center [555, 123] width 293 height 195
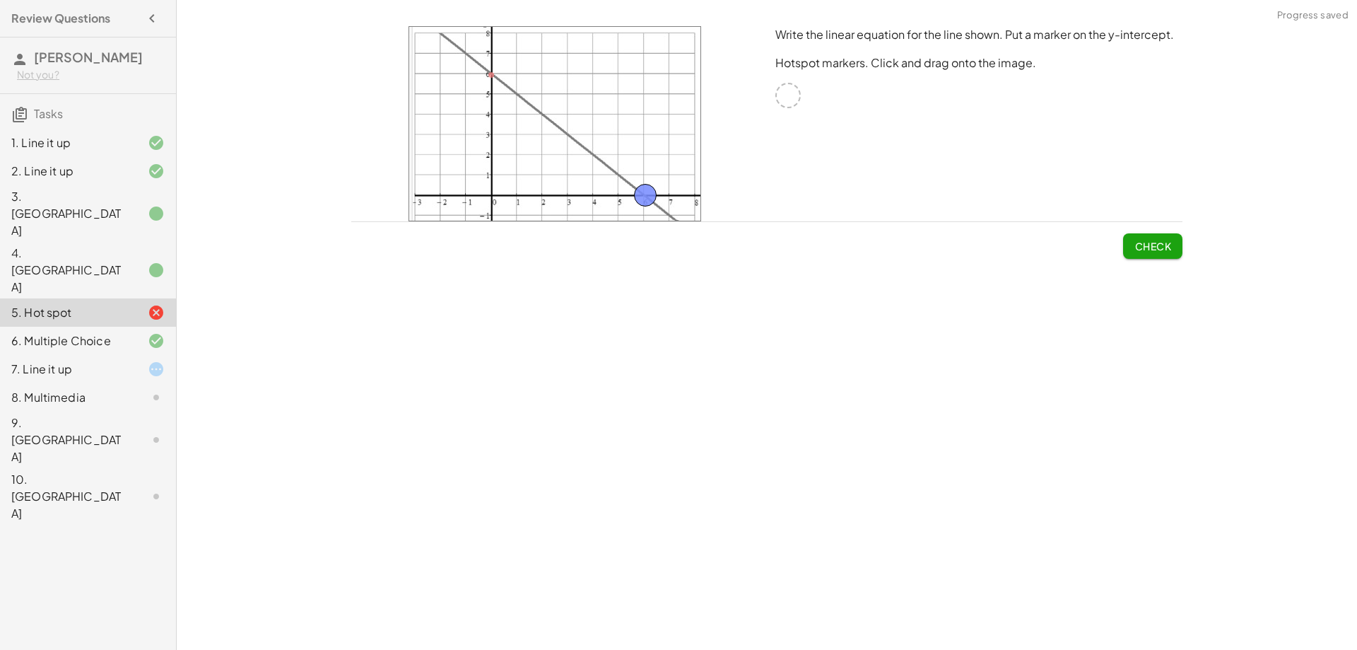
drag, startPoint x: 625, startPoint y: 169, endPoint x: 640, endPoint y: 191, distance: 26.5
click at [1154, 251] on span "Check" at bounding box center [1153, 246] width 37 height 13
drag, startPoint x: 643, startPoint y: 190, endPoint x: 784, endPoint y: 94, distance: 170.4
drag, startPoint x: 788, startPoint y: 100, endPoint x: 491, endPoint y: 79, distance: 298.4
click at [1143, 243] on span "Check" at bounding box center [1153, 246] width 37 height 13
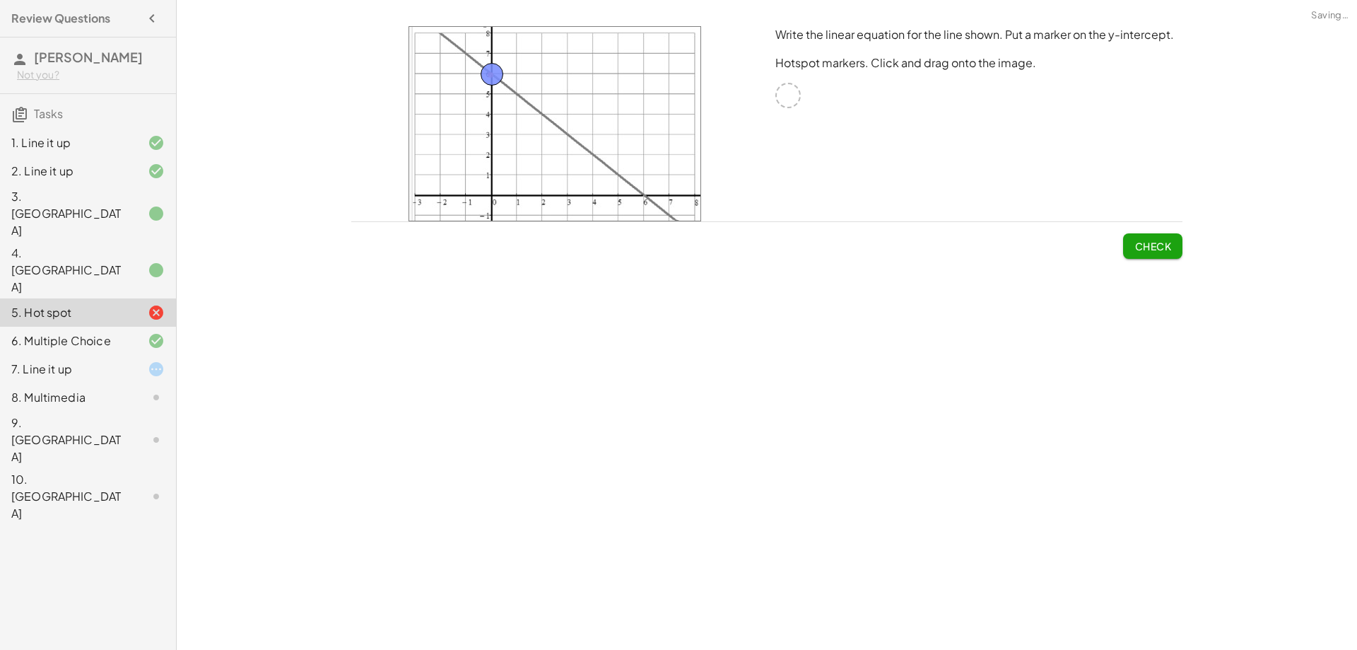
click at [1131, 247] on button "Check" at bounding box center [1152, 245] width 59 height 25
drag, startPoint x: 494, startPoint y: 71, endPoint x: 592, endPoint y: 85, distance: 98.5
click at [1036, 37] on p "Write the linear equation for the line shown. Put a marker on the y-intercept." at bounding box center [979, 34] width 407 height 17
drag, startPoint x: 636, startPoint y: 118, endPoint x: 568, endPoint y: 94, distance: 72.7
drag, startPoint x: 567, startPoint y: 98, endPoint x: 493, endPoint y: 79, distance: 75.8
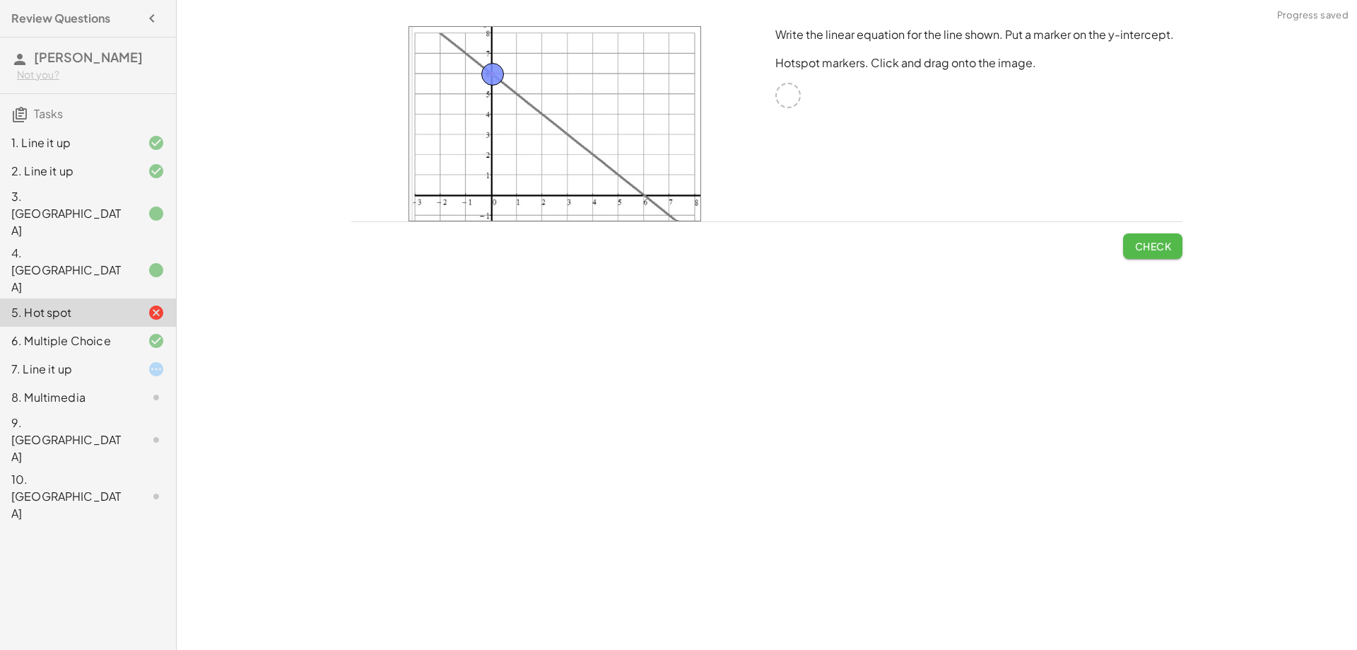
click at [1162, 240] on span "Check" at bounding box center [1153, 246] width 37 height 13
drag, startPoint x: 508, startPoint y: 76, endPoint x: 508, endPoint y: 85, distance: 8.5
drag, startPoint x: 527, startPoint y: 90, endPoint x: 439, endPoint y: 221, distance: 157.9
click at [0, 0] on div "Write the linear equation for the line shown. Put a marker on the y-intercept. …" at bounding box center [0, 0] width 0 height 0
click at [1167, 245] on span "Check" at bounding box center [1153, 246] width 37 height 13
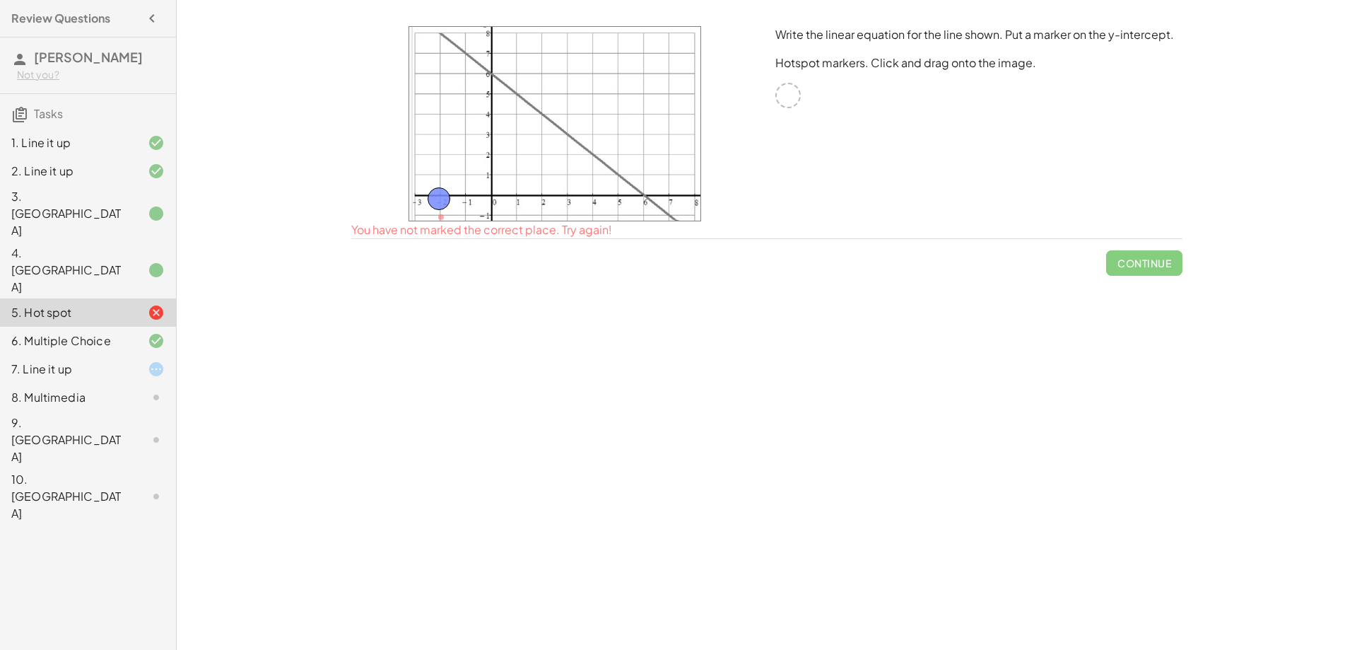
drag, startPoint x: 443, startPoint y: 220, endPoint x: 441, endPoint y: 201, distance: 18.5
click at [1147, 236] on button "Check" at bounding box center [1152, 245] width 59 height 25
drag, startPoint x: 438, startPoint y: 191, endPoint x: 439, endPoint y: 167, distance: 24.1
click at [1137, 249] on span "Check" at bounding box center [1153, 246] width 37 height 13
drag, startPoint x: 440, startPoint y: 179, endPoint x: 440, endPoint y: 161, distance: 17.7
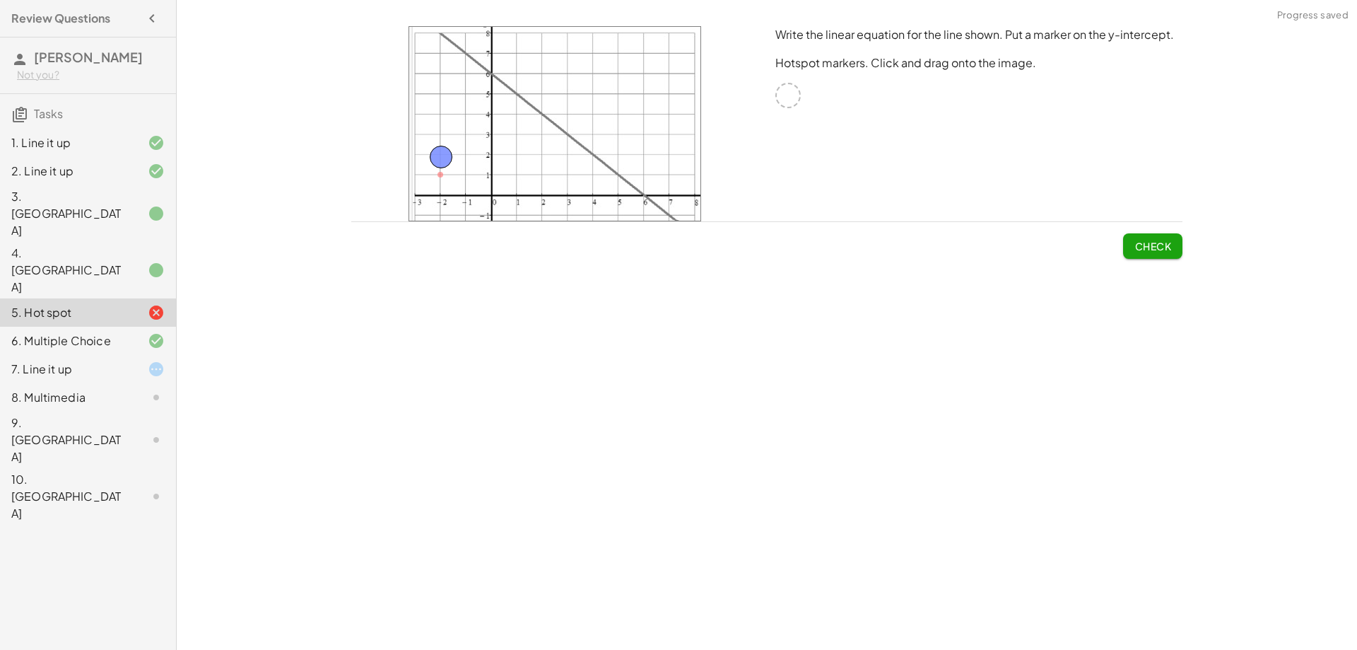
click at [1157, 253] on button "Check" at bounding box center [1152, 245] width 59 height 25
drag, startPoint x: 440, startPoint y: 151, endPoint x: 439, endPoint y: 129, distance: 21.2
click at [1163, 252] on span "Check" at bounding box center [1153, 246] width 37 height 13
drag, startPoint x: 440, startPoint y: 129, endPoint x: 438, endPoint y: 107, distance: 21.3
drag, startPoint x: 1161, startPoint y: 259, endPoint x: 904, endPoint y: 197, distance: 264.6
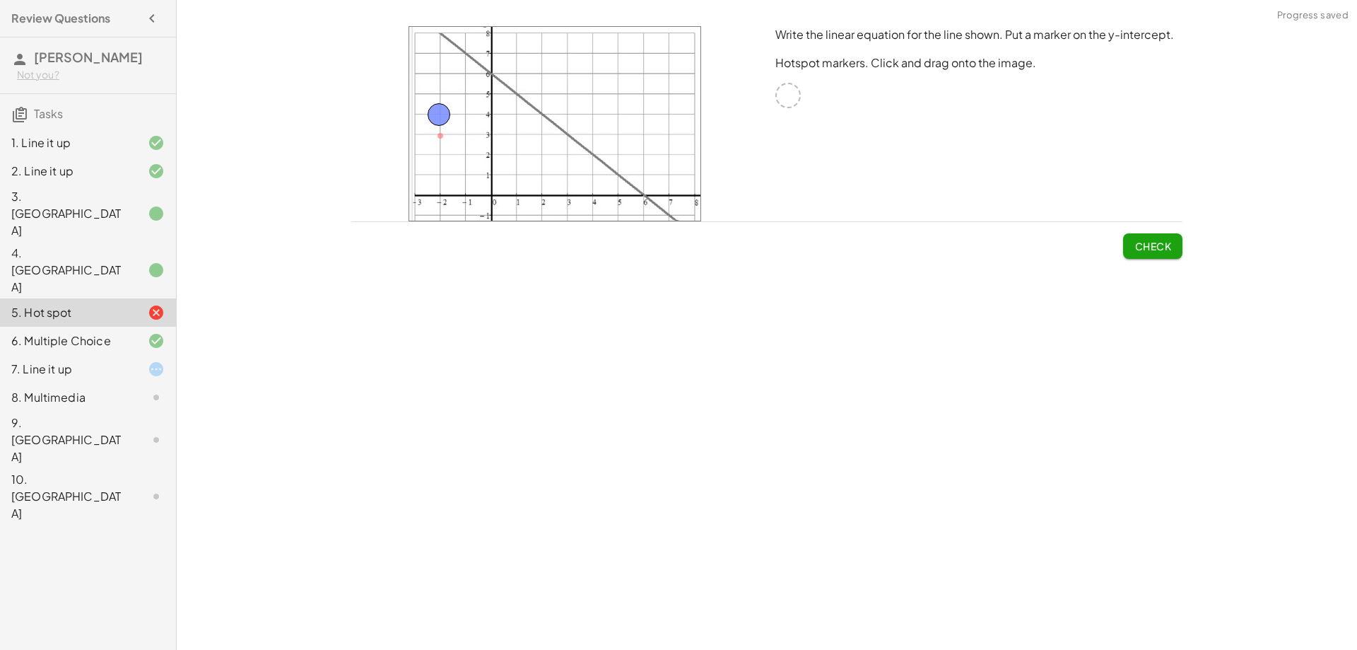
click at [0, 0] on div "Write the linear equation for the line shown. Put a marker on the y-intercept. …" at bounding box center [0, 0] width 0 height 0
click at [1176, 246] on button "Check" at bounding box center [1152, 245] width 59 height 25
drag, startPoint x: 438, startPoint y: 111, endPoint x: 438, endPoint y: 91, distance: 19.8
click at [0, 0] on div "Write the linear equation for the line shown. Put a marker on the y-intercept. …" at bounding box center [0, 0] width 0 height 0
click at [1133, 247] on button "Check" at bounding box center [1152, 245] width 59 height 25
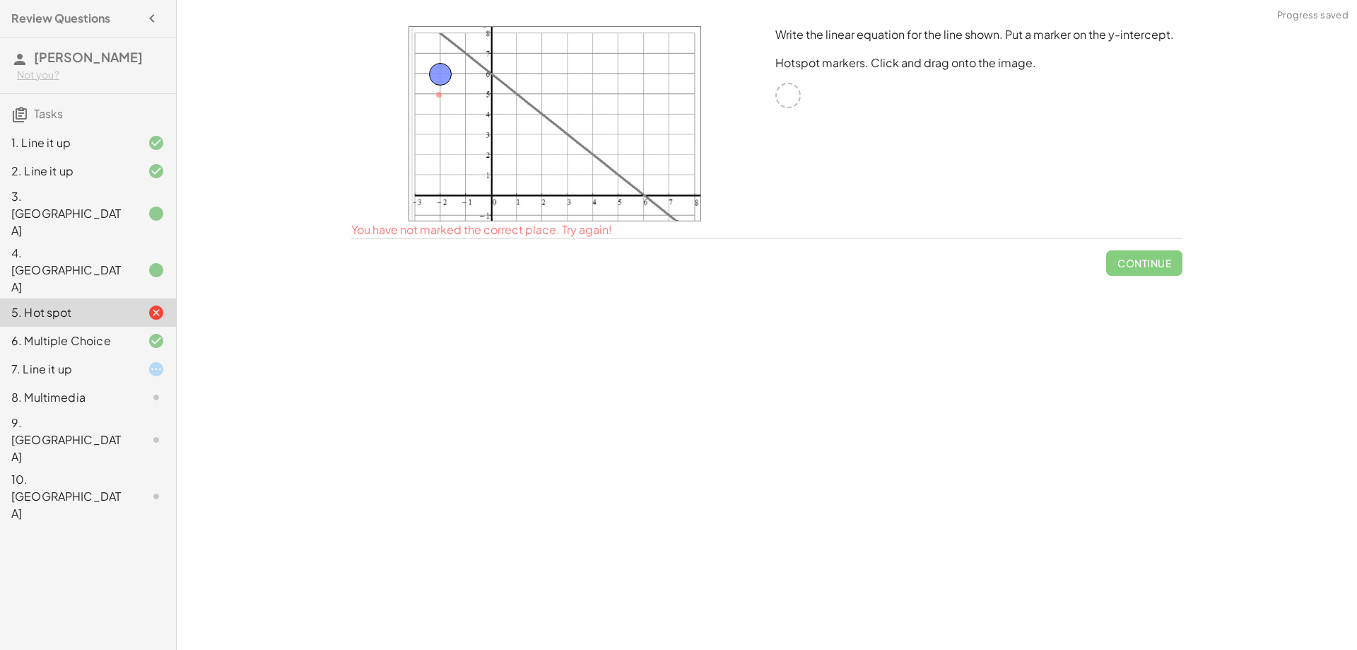
drag, startPoint x: 438, startPoint y: 94, endPoint x: 440, endPoint y: 74, distance: 20.6
drag, startPoint x: 1143, startPoint y: 257, endPoint x: 1126, endPoint y: 250, distance: 18.4
click at [1140, 255] on button "Check" at bounding box center [1152, 245] width 59 height 25
drag, startPoint x: 441, startPoint y: 72, endPoint x: 444, endPoint y: 52, distance: 20.7
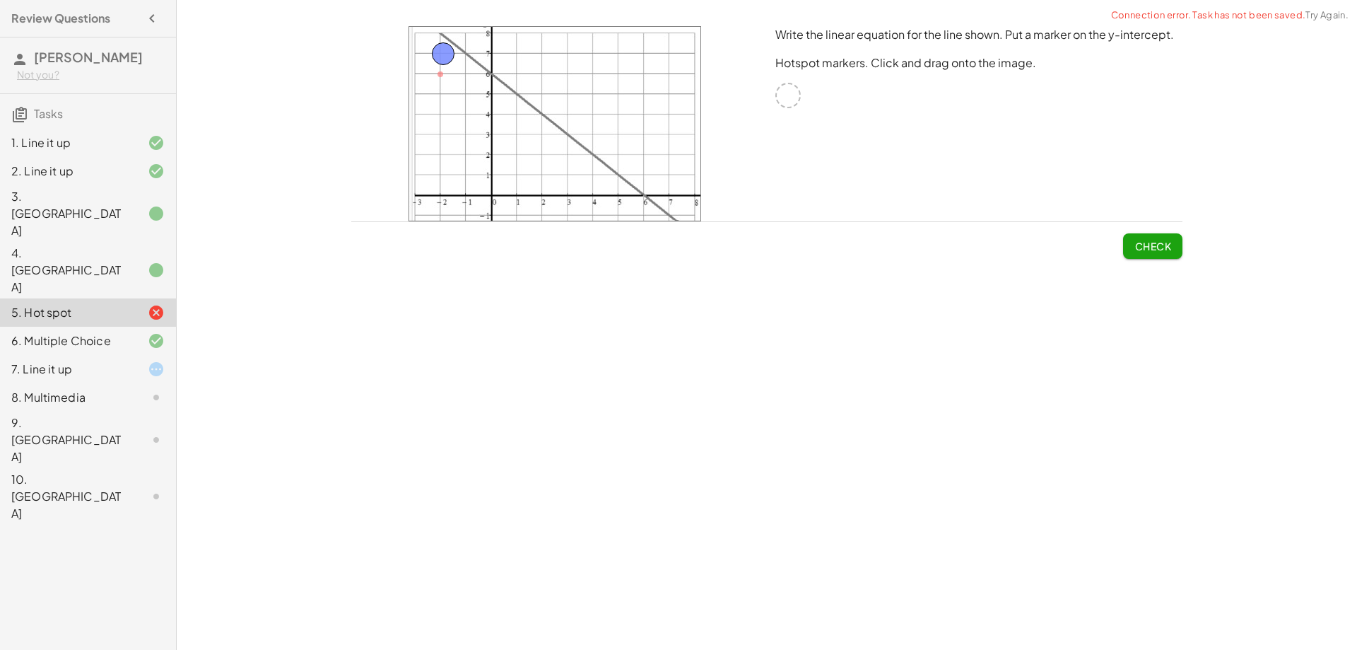
click at [1127, 247] on button "Check" at bounding box center [1152, 245] width 59 height 25
drag, startPoint x: 443, startPoint y: 49, endPoint x: 443, endPoint y: 29, distance: 20.5
click at [1128, 258] on button "Check" at bounding box center [1152, 245] width 59 height 25
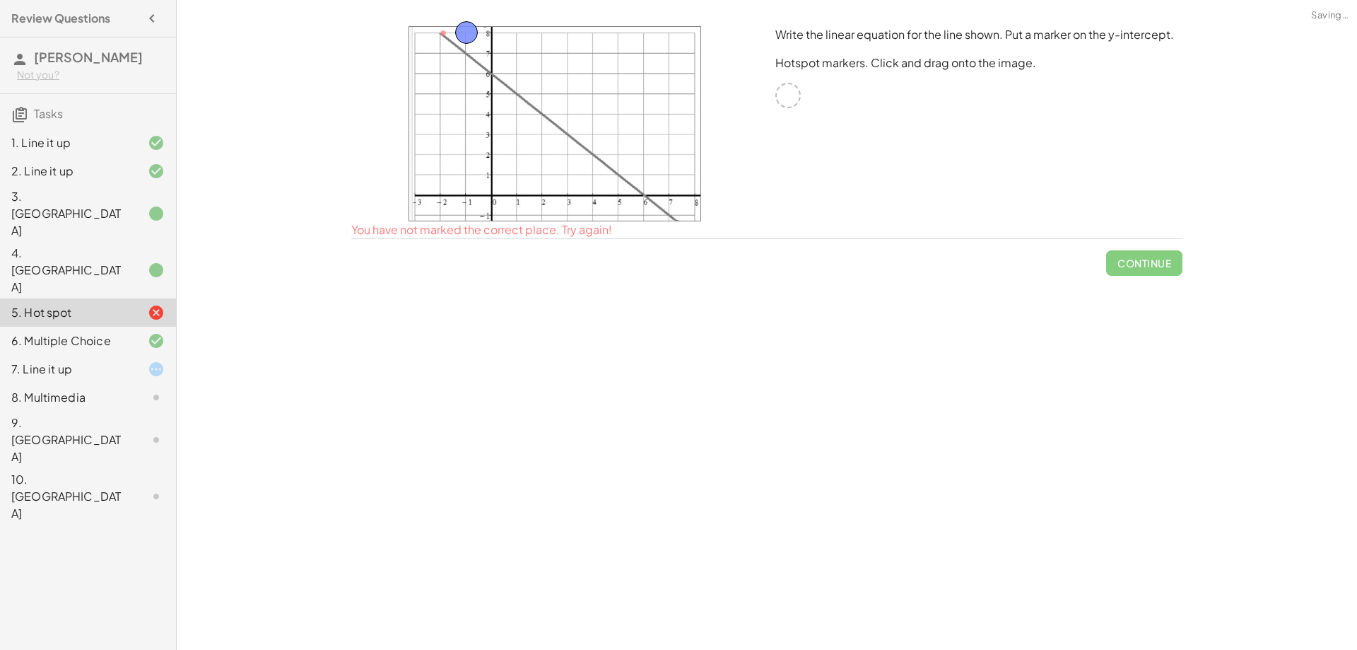
drag, startPoint x: 445, startPoint y: 35, endPoint x: 468, endPoint y: 35, distance: 23.3
click at [1167, 251] on span "Check" at bounding box center [1153, 246] width 37 height 13
drag, startPoint x: 472, startPoint y: 33, endPoint x: 471, endPoint y: 53, distance: 19.8
click at [1131, 252] on button "Check" at bounding box center [1152, 245] width 59 height 25
drag, startPoint x: 469, startPoint y: 49, endPoint x: 494, endPoint y: 72, distance: 34.0
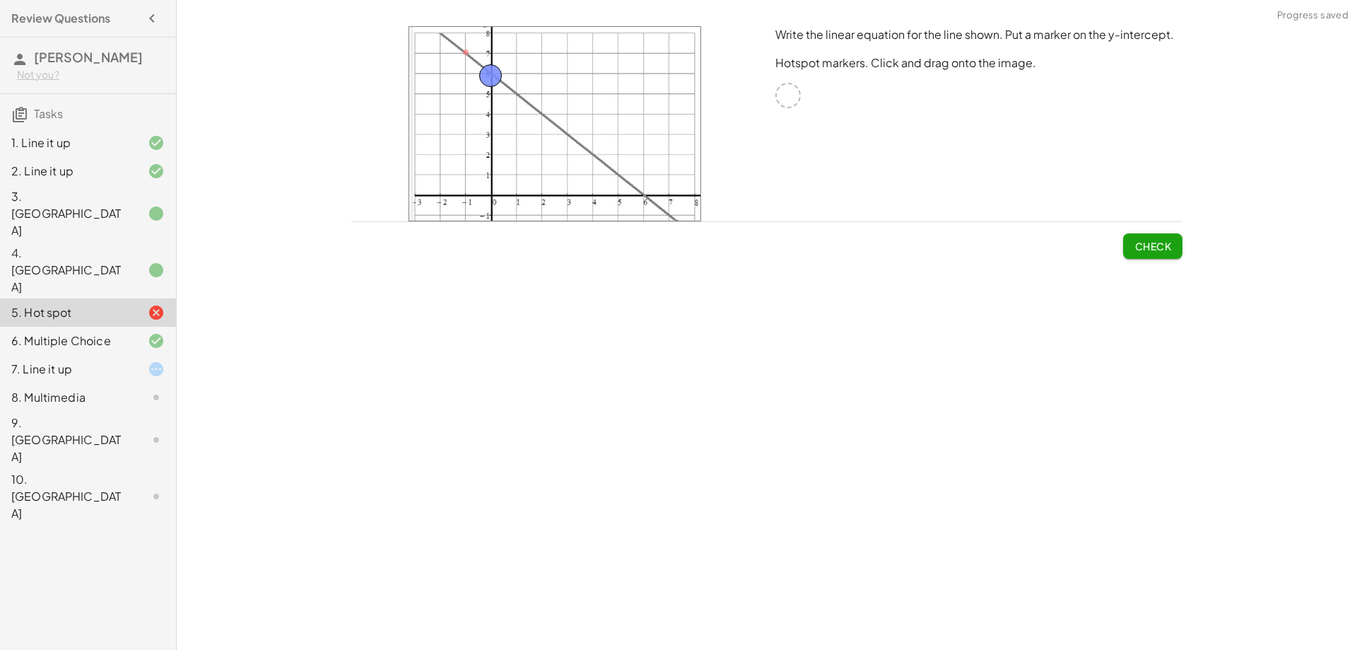
click at [1147, 244] on span "Check" at bounding box center [1153, 246] width 37 height 13
drag, startPoint x: 490, startPoint y: 71, endPoint x: 542, endPoint y: 92, distance: 55.8
drag, startPoint x: 520, startPoint y: 90, endPoint x: 498, endPoint y: 73, distance: 27.2
click at [1158, 247] on span "Check" at bounding box center [1153, 246] width 37 height 13
drag, startPoint x: 501, startPoint y: 81, endPoint x: 491, endPoint y: 78, distance: 10.3
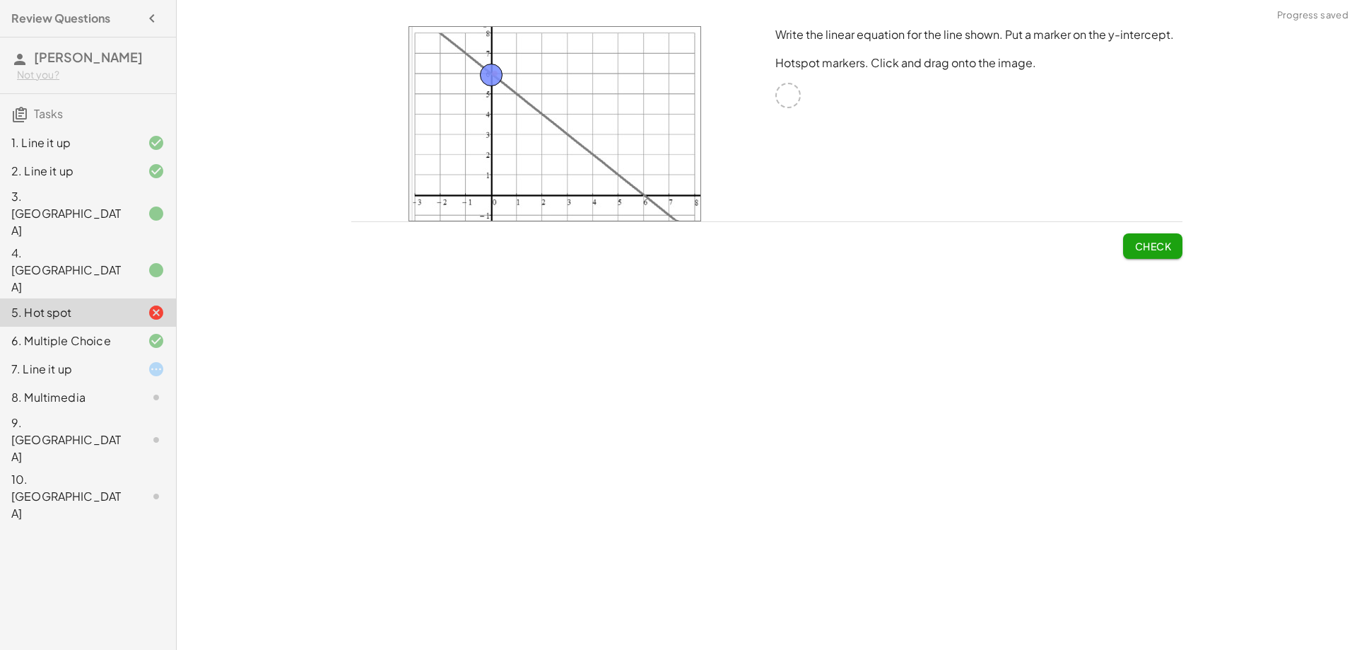
click at [1159, 236] on button "Check" at bounding box center [1152, 245] width 59 height 25
drag, startPoint x: 493, startPoint y: 85, endPoint x: 516, endPoint y: 92, distance: 23.7
click at [1155, 246] on span "Check" at bounding box center [1153, 246] width 37 height 13
drag, startPoint x: 514, startPoint y: 88, endPoint x: 543, endPoint y: 111, distance: 36.8
click at [1163, 244] on span "Check" at bounding box center [1153, 246] width 37 height 13
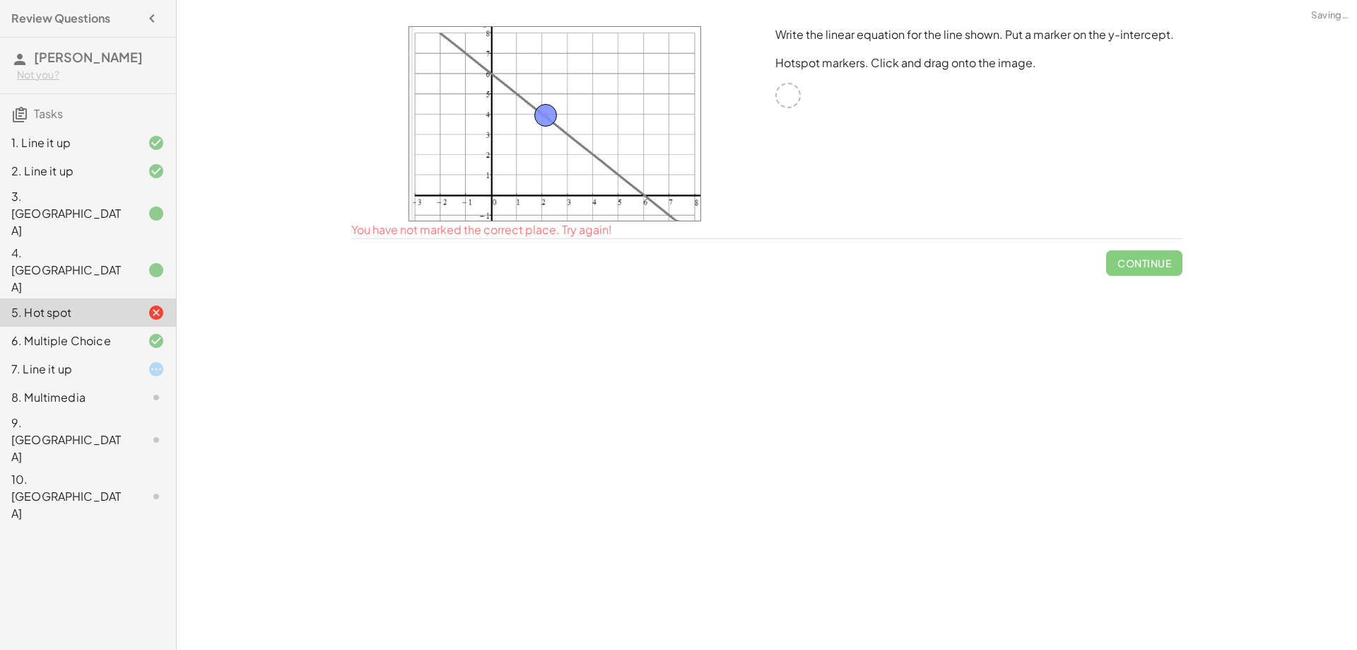
drag, startPoint x: 550, startPoint y: 107, endPoint x: 609, endPoint y: 110, distance: 59.4
drag, startPoint x: 586, startPoint y: 114, endPoint x: 491, endPoint y: 71, distance: 104.4
click at [1131, 249] on button "Check" at bounding box center [1152, 245] width 59 height 25
drag, startPoint x: 496, startPoint y: 70, endPoint x: 468, endPoint y: 51, distance: 34.1
click at [1147, 252] on span "Check" at bounding box center [1153, 246] width 37 height 13
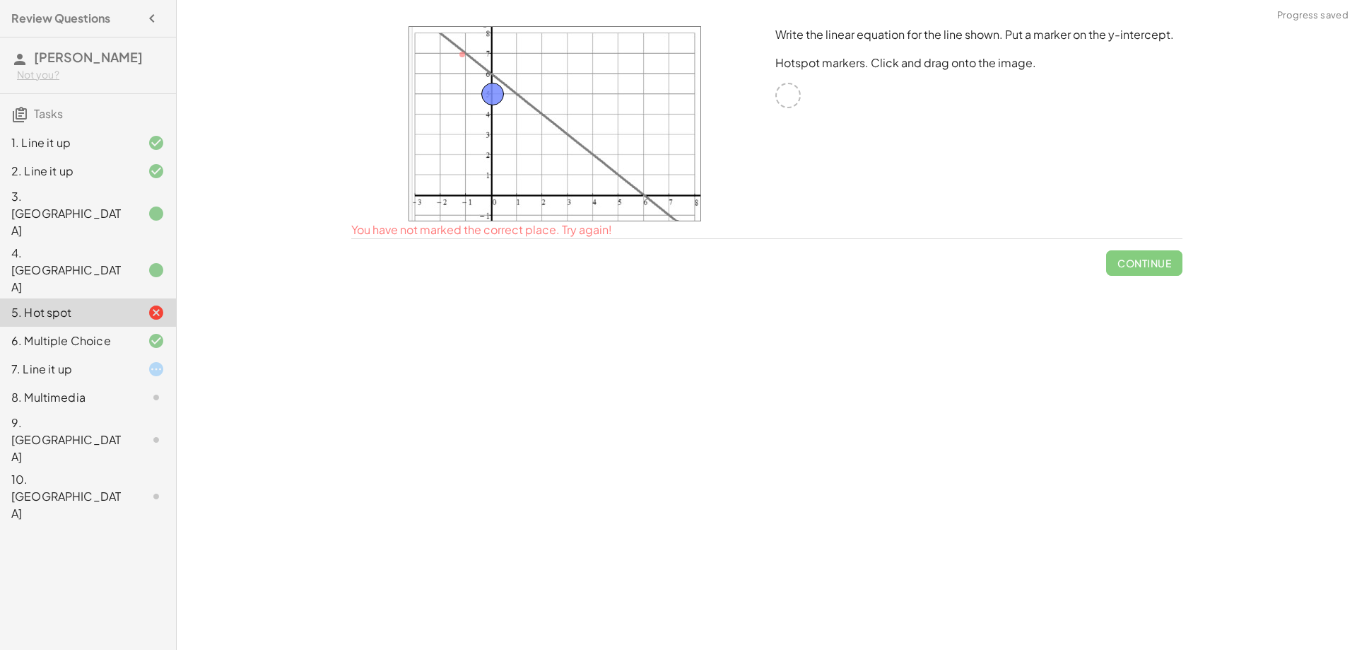
drag, startPoint x: 462, startPoint y: 56, endPoint x: 492, endPoint y: 95, distance: 49.4
click at [1143, 246] on span "Check" at bounding box center [1153, 246] width 37 height 13
drag, startPoint x: 496, startPoint y: 94, endPoint x: 553, endPoint y: 63, distance: 64.6
drag, startPoint x: 555, startPoint y: 64, endPoint x: 490, endPoint y: 77, distance: 66.4
click at [1157, 253] on button "Check" at bounding box center [1152, 245] width 59 height 25
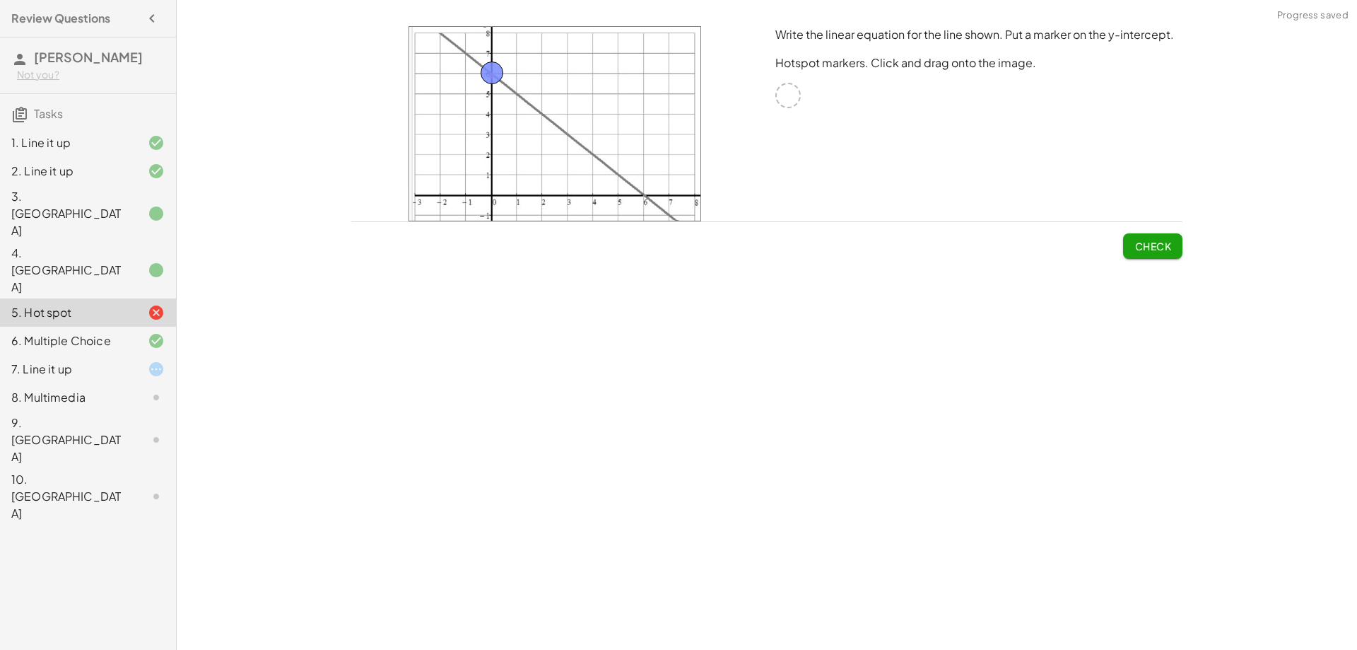
click at [1145, 245] on span "Check" at bounding box center [1153, 246] width 37 height 13
click at [1147, 243] on span "Check" at bounding box center [1153, 246] width 37 height 13
click at [1169, 246] on span "Check" at bounding box center [1153, 246] width 37 height 13
click at [1143, 240] on span "Check" at bounding box center [1153, 246] width 37 height 13
drag, startPoint x: 494, startPoint y: 74, endPoint x: 601, endPoint y: 99, distance: 109.7
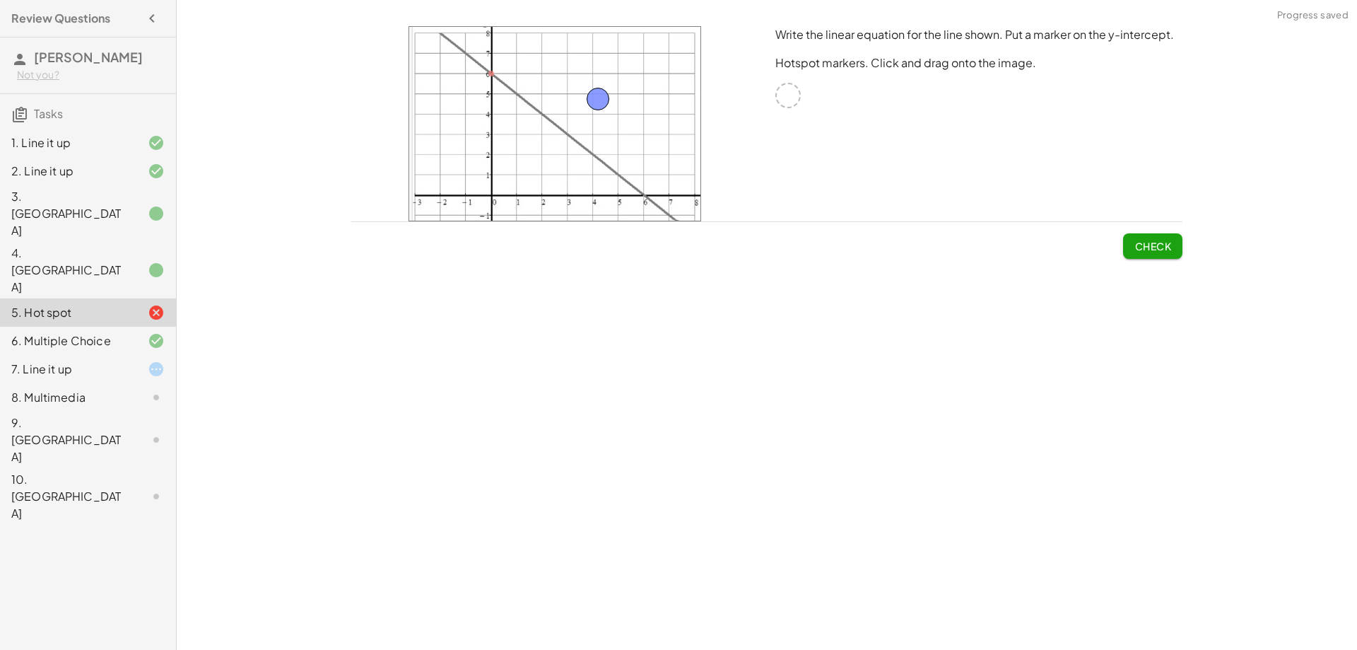
click at [786, 95] on div at bounding box center [788, 95] width 25 height 25
click at [857, 62] on p "Hotspot markers. Click and drag onto the image." at bounding box center [979, 62] width 407 height 17
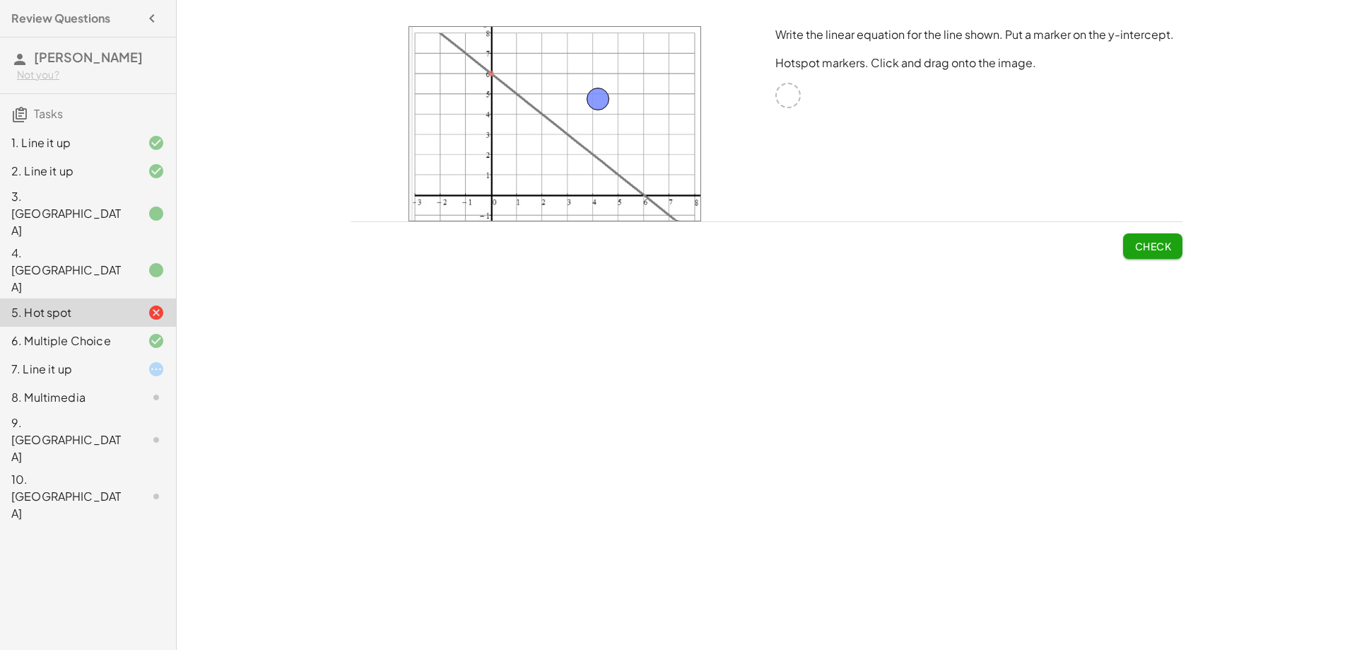
drag, startPoint x: 587, startPoint y: 121, endPoint x: 555, endPoint y: 132, distance: 33.8
click at [555, 132] on img at bounding box center [555, 123] width 293 height 195
drag, startPoint x: 613, startPoint y: 194, endPoint x: 616, endPoint y: 203, distance: 8.9
click at [614, 202] on img at bounding box center [555, 123] width 293 height 195
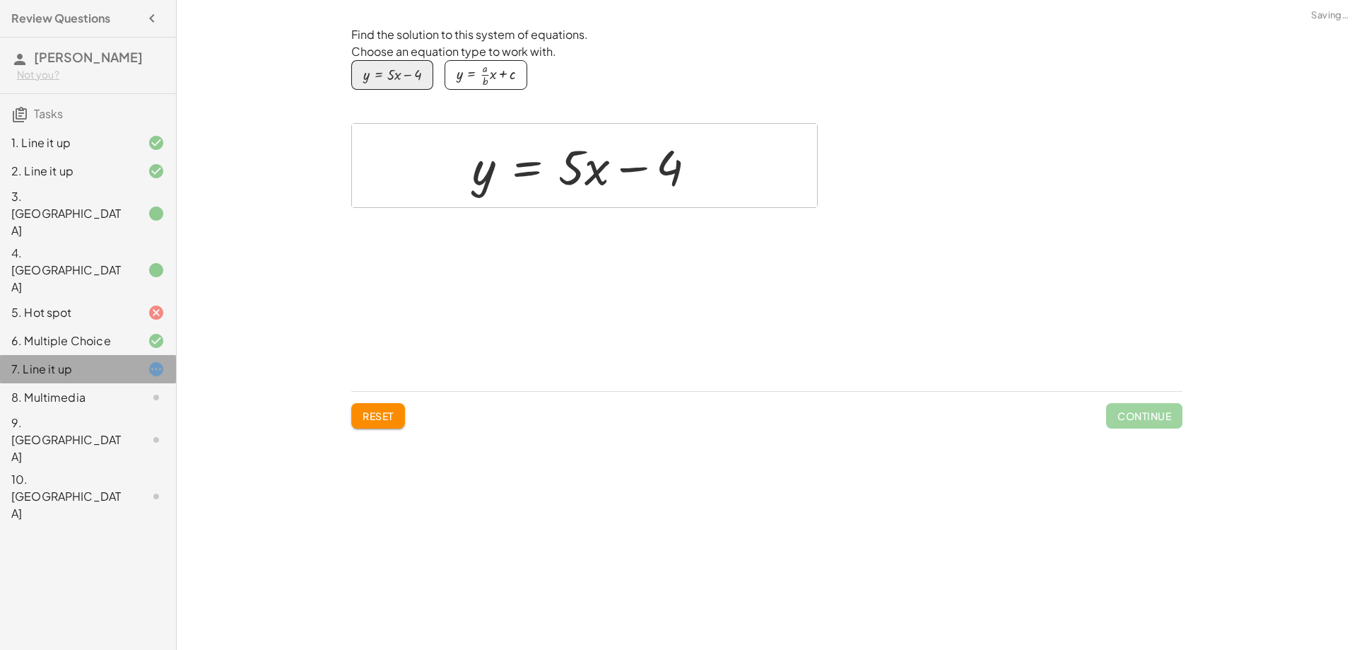
click at [93, 304] on div "5. Hot spot" at bounding box center [68, 312] width 114 height 17
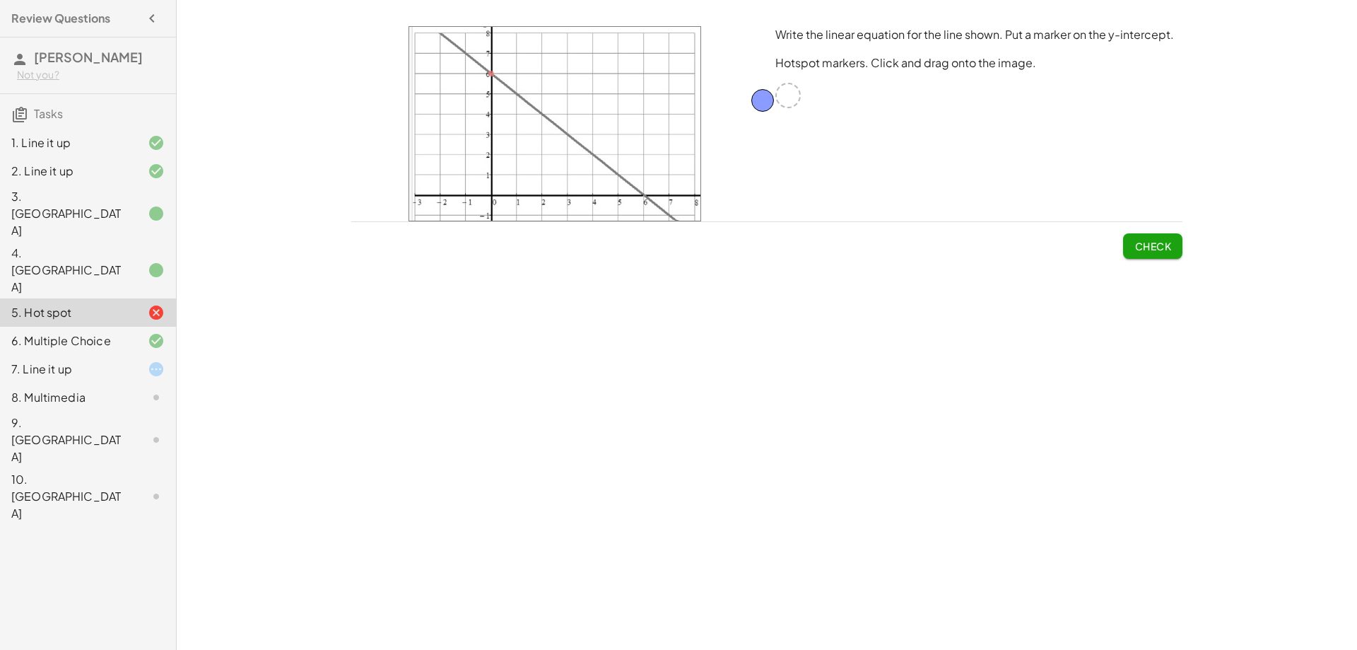
drag, startPoint x: 600, startPoint y: 103, endPoint x: 785, endPoint y: 104, distance: 185.9
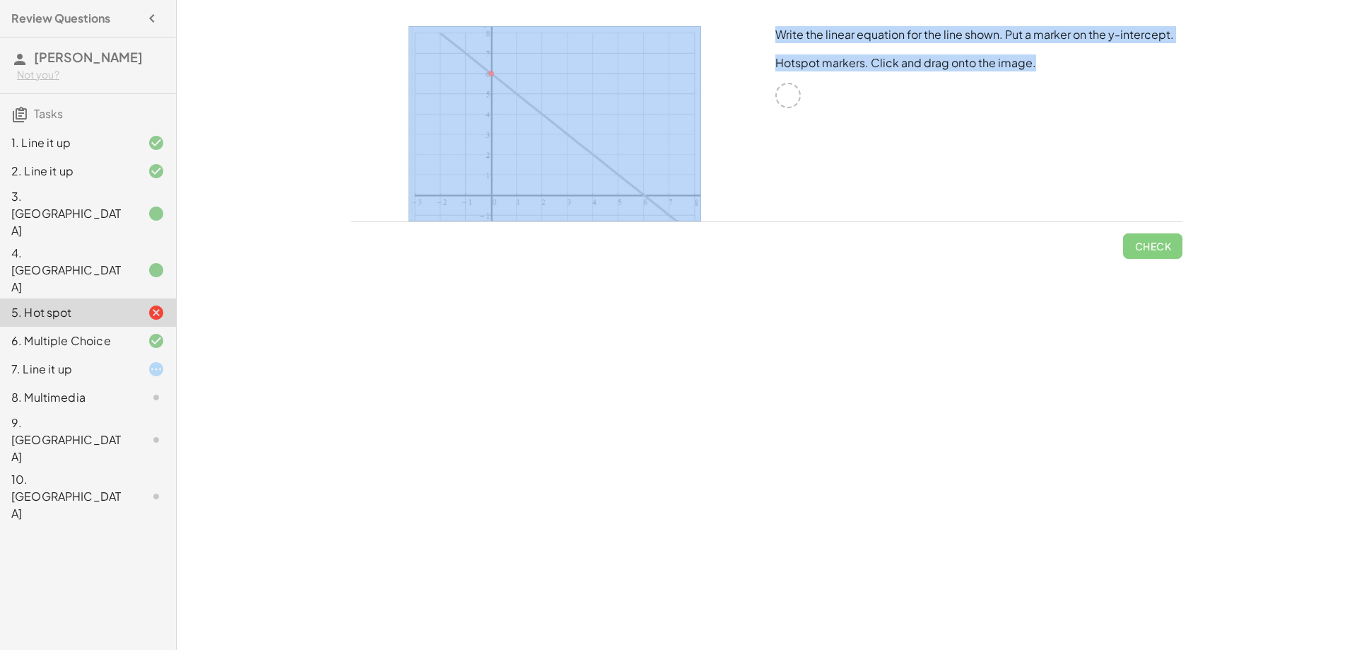
drag, startPoint x: 777, startPoint y: 90, endPoint x: 666, endPoint y: 89, distance: 111.0
click at [666, 89] on div "Write the linear equation for the line shown. Put a marker on the y-intercept. …" at bounding box center [767, 124] width 848 height 212
click at [823, 117] on div "Write the linear equation for the line shown. Put a marker on the y-intercept. …" at bounding box center [979, 124] width 424 height 212
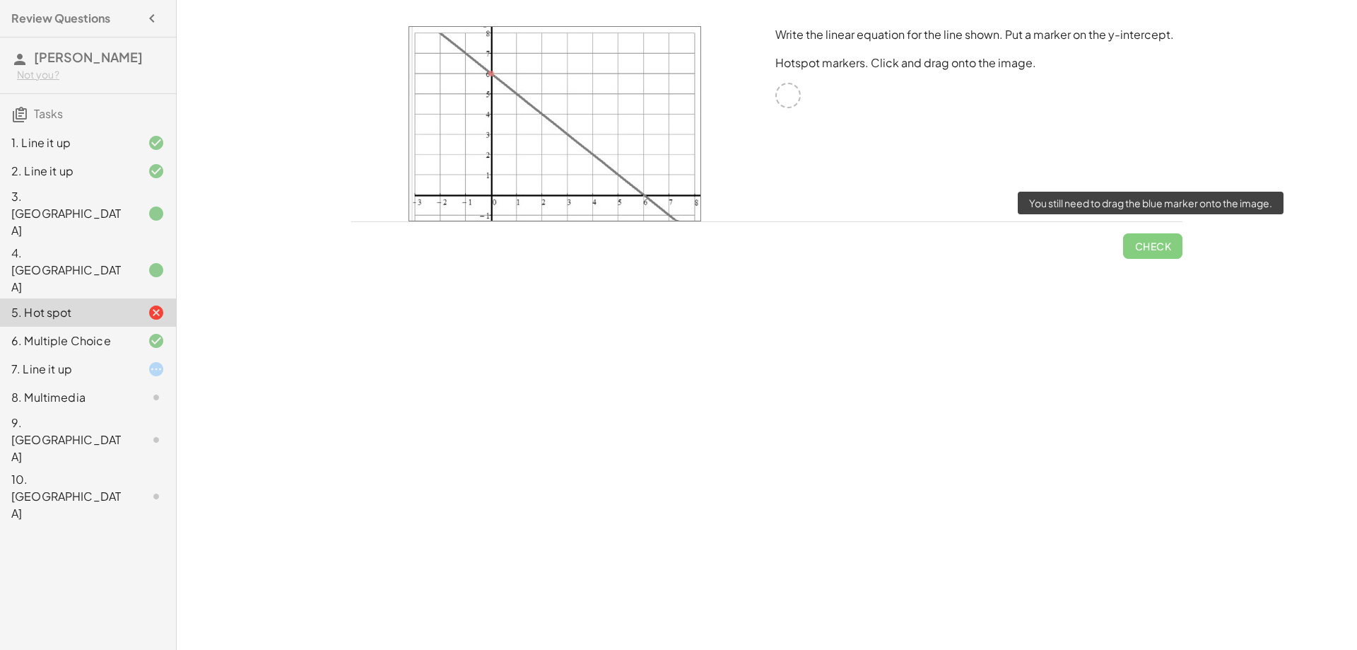
click at [1159, 240] on span "Check" at bounding box center [1152, 240] width 59 height 37
drag, startPoint x: 624, startPoint y: 150, endPoint x: 594, endPoint y: 122, distance: 41.0
click at [624, 150] on img at bounding box center [555, 123] width 293 height 195
drag, startPoint x: 583, startPoint y: 106, endPoint x: 503, endPoint y: 88, distance: 82.0
click at [503, 88] on img at bounding box center [555, 123] width 293 height 195
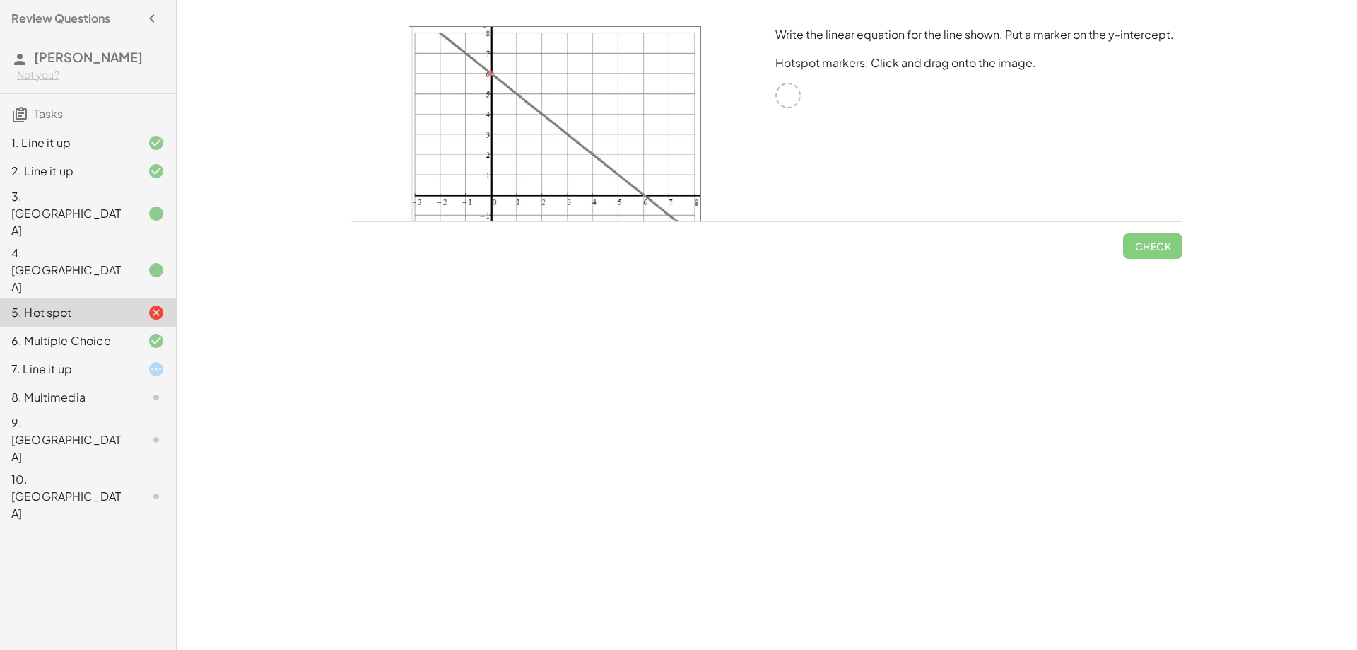
drag, startPoint x: 488, startPoint y: 73, endPoint x: 532, endPoint y: 83, distance: 45.1
click at [532, 83] on img at bounding box center [555, 123] width 293 height 195
drag, startPoint x: 488, startPoint y: 72, endPoint x: 498, endPoint y: 79, distance: 12.7
click at [506, 82] on img at bounding box center [555, 123] width 293 height 195
click at [641, 187] on img at bounding box center [555, 123] width 293 height 195
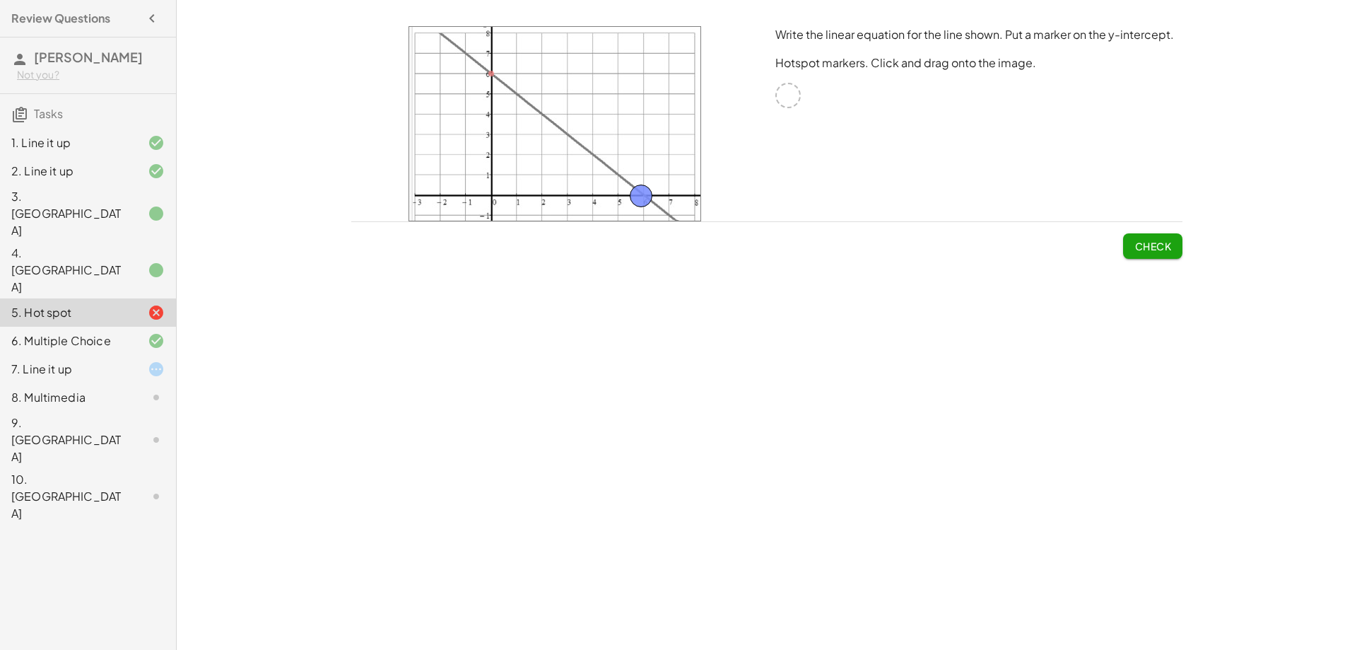
drag, startPoint x: 617, startPoint y: 117, endPoint x: 641, endPoint y: 199, distance: 84.6
click at [1155, 251] on span "Check" at bounding box center [1153, 246] width 37 height 13
drag, startPoint x: 638, startPoint y: 192, endPoint x: 436, endPoint y: 50, distance: 246.2
click at [1144, 248] on span "Check" at bounding box center [1153, 246] width 37 height 13
drag, startPoint x: 443, startPoint y: 57, endPoint x: 442, endPoint y: 76, distance: 19.1
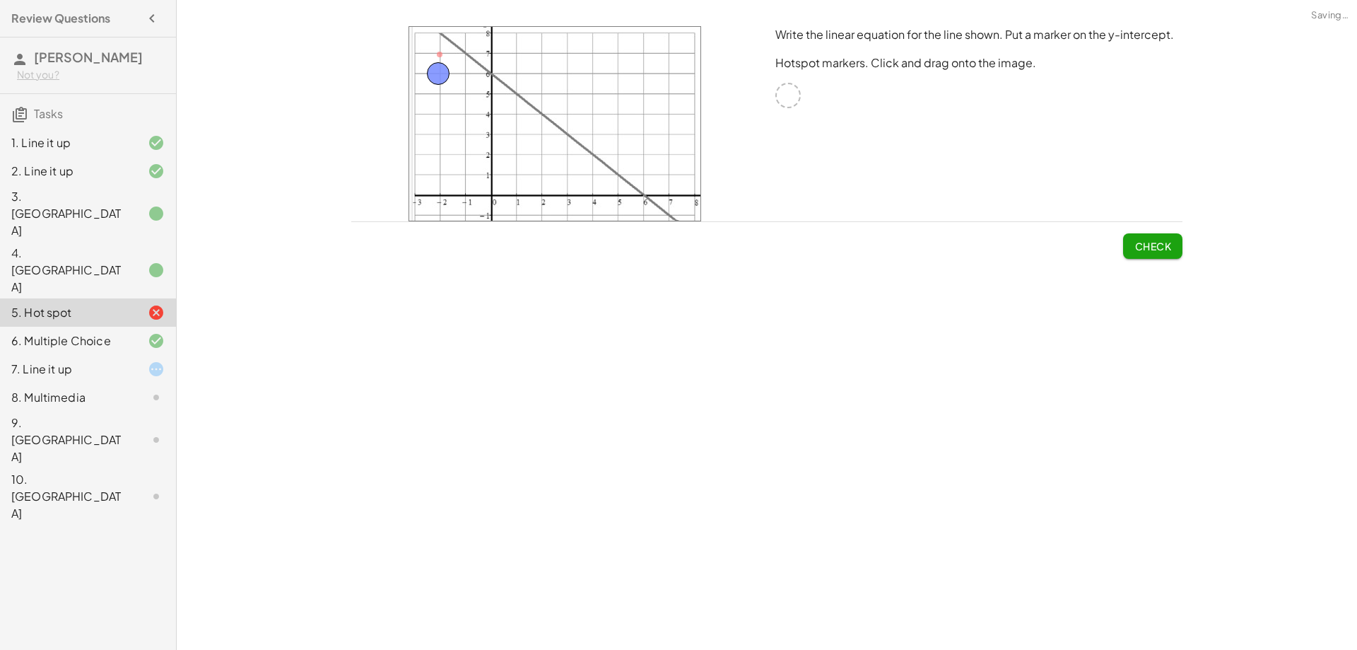
click at [1155, 252] on span "Check" at bounding box center [1153, 246] width 37 height 13
drag, startPoint x: 443, startPoint y: 73, endPoint x: 444, endPoint y: 94, distance: 21.3
drag, startPoint x: 439, startPoint y: 93, endPoint x: 464, endPoint y: 54, distance: 45.5
click at [1158, 245] on span "Check" at bounding box center [1153, 246] width 37 height 13
drag, startPoint x: 469, startPoint y: 53, endPoint x: 469, endPoint y: 69, distance: 16.3
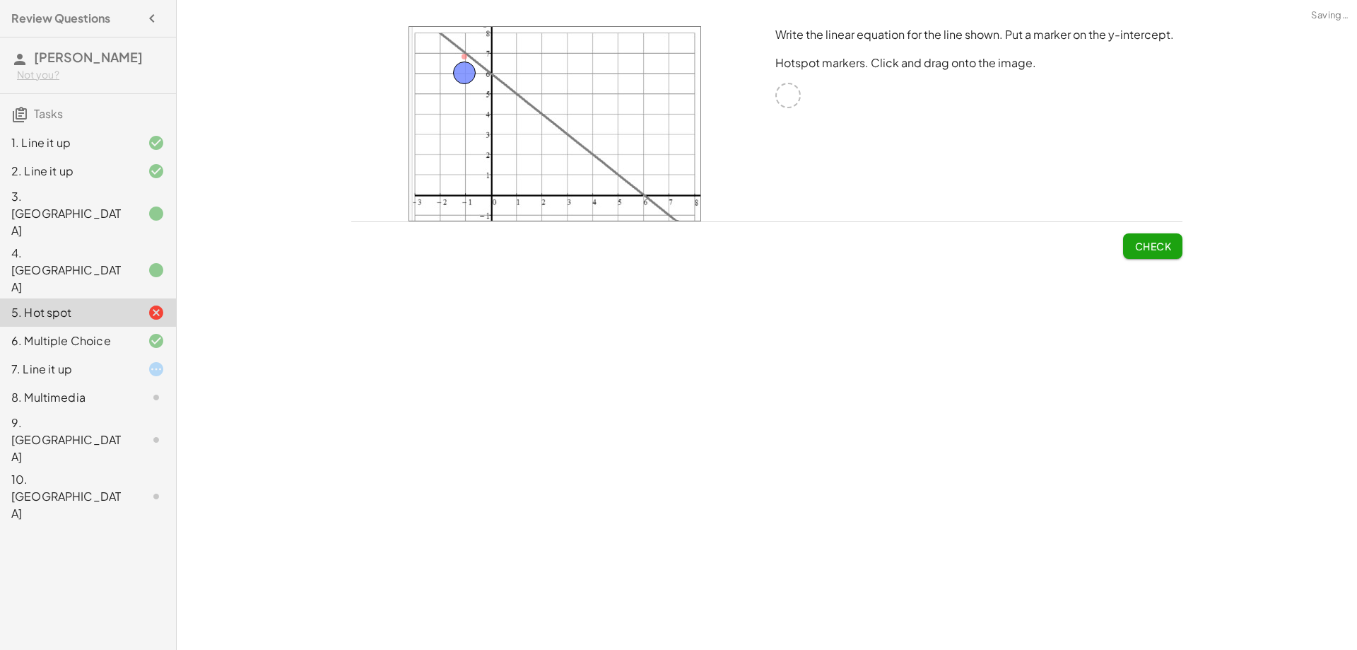
click at [1147, 240] on span "Check" at bounding box center [1153, 246] width 37 height 13
drag, startPoint x: 464, startPoint y: 72, endPoint x: 465, endPoint y: 53, distance: 19.1
click at [1178, 243] on button "Check" at bounding box center [1152, 245] width 59 height 25
drag, startPoint x: 465, startPoint y: 49, endPoint x: 464, endPoint y: 88, distance: 39.6
click at [1154, 223] on span "Check" at bounding box center [1152, 240] width 59 height 37
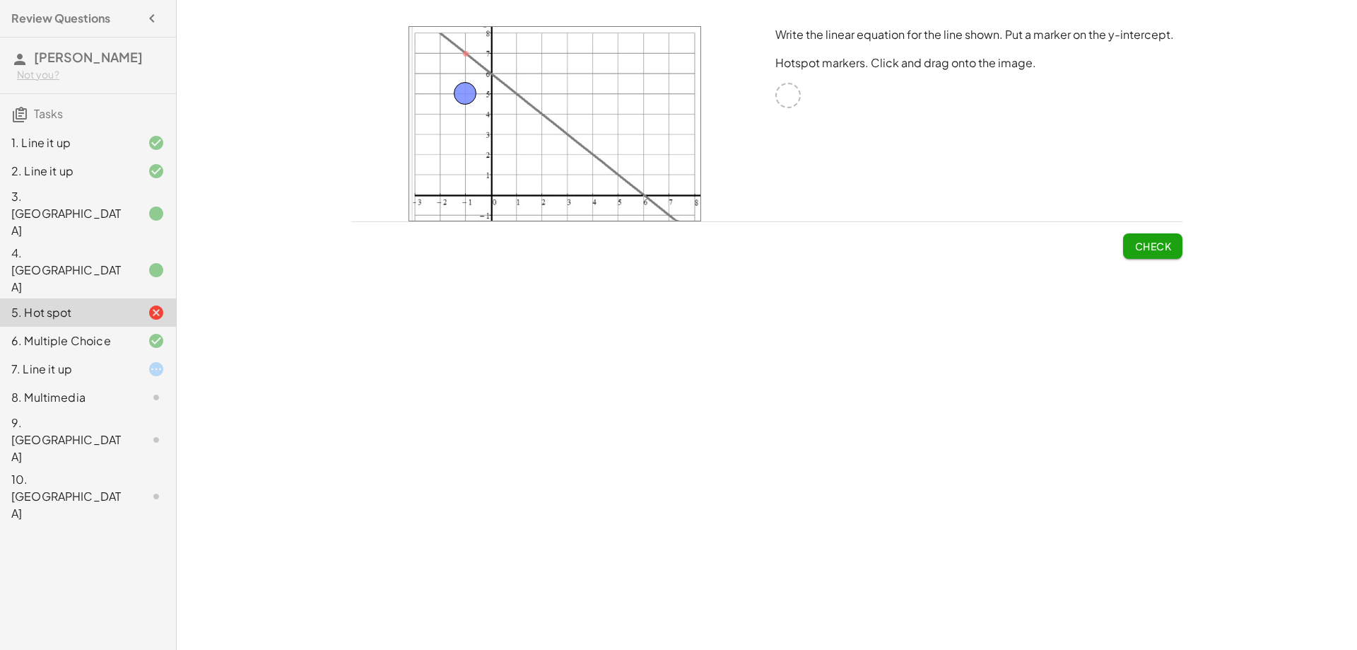
click at [1155, 239] on button "Check" at bounding box center [1152, 245] width 59 height 25
drag, startPoint x: 462, startPoint y: 94, endPoint x: 462, endPoint y: 115, distance: 20.5
click at [1145, 240] on span "Check" at bounding box center [1153, 246] width 37 height 13
drag, startPoint x: 465, startPoint y: 114, endPoint x: 465, endPoint y: 133, distance: 19.1
click at [1165, 252] on span "Check" at bounding box center [1153, 246] width 37 height 13
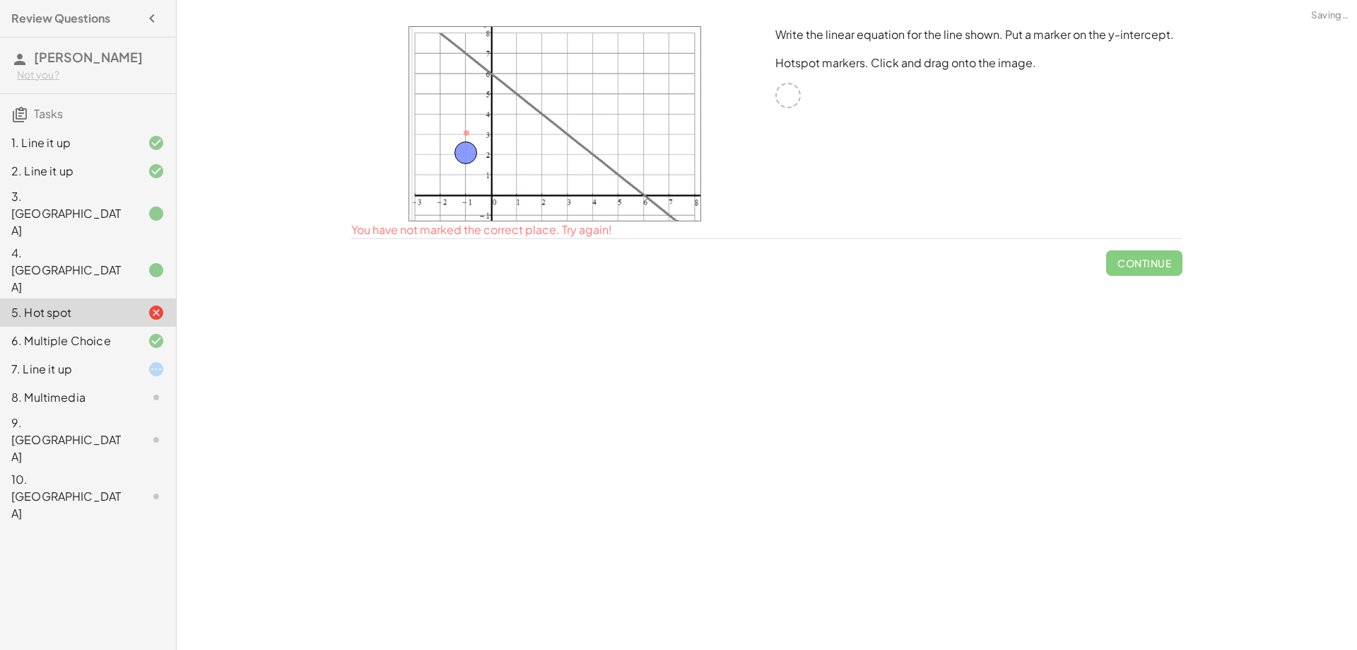
drag, startPoint x: 469, startPoint y: 135, endPoint x: 469, endPoint y: 155, distance: 19.8
click at [1145, 237] on button "Check" at bounding box center [1152, 245] width 59 height 25
drag, startPoint x: 469, startPoint y: 153, endPoint x: 468, endPoint y: 173, distance: 19.8
drag, startPoint x: 1138, startPoint y: 249, endPoint x: 967, endPoint y: 219, distance: 173.0
click at [1138, 249] on span "Check" at bounding box center [1153, 246] width 37 height 13
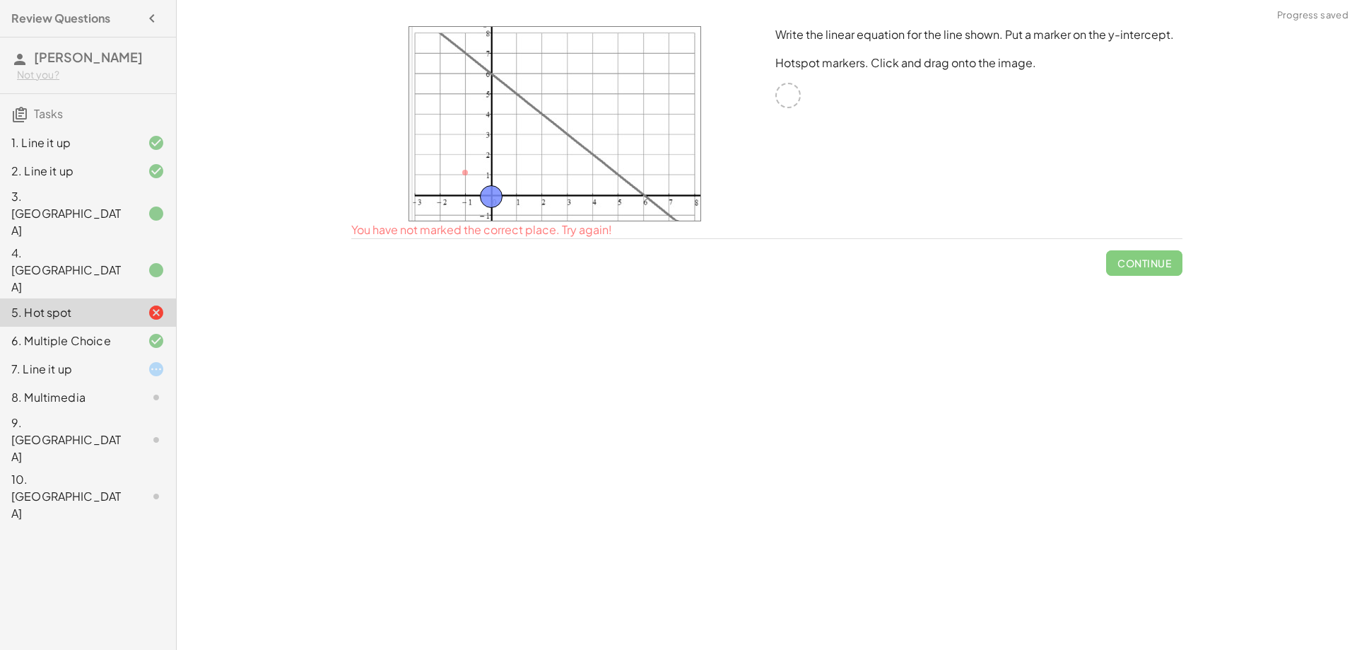
drag, startPoint x: 460, startPoint y: 168, endPoint x: 486, endPoint y: 192, distance: 35.5
click at [1157, 240] on span "Check" at bounding box center [1153, 246] width 37 height 13
drag, startPoint x: 484, startPoint y: 194, endPoint x: 462, endPoint y: 193, distance: 22.7
click at [1142, 241] on span "Check" at bounding box center [1153, 246] width 37 height 13
drag, startPoint x: 465, startPoint y: 192, endPoint x: 666, endPoint y: 214, distance: 202.0
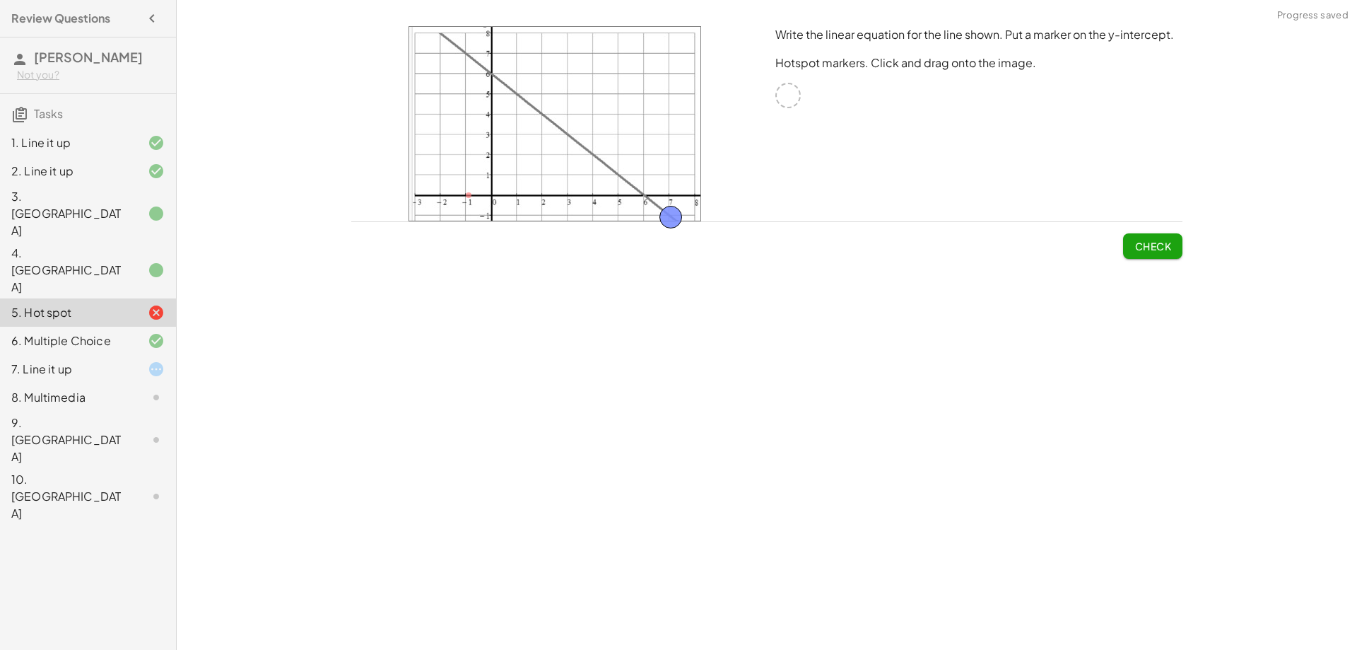
click at [1131, 248] on button "Check" at bounding box center [1152, 245] width 59 height 25
drag, startPoint x: 670, startPoint y: 211, endPoint x: 665, endPoint y: 190, distance: 20.9
click at [1169, 244] on span "Check" at bounding box center [1153, 246] width 37 height 13
drag, startPoint x: 646, startPoint y: 177, endPoint x: 491, endPoint y: 67, distance: 190.7
click at [1159, 247] on span "Check" at bounding box center [1153, 246] width 37 height 13
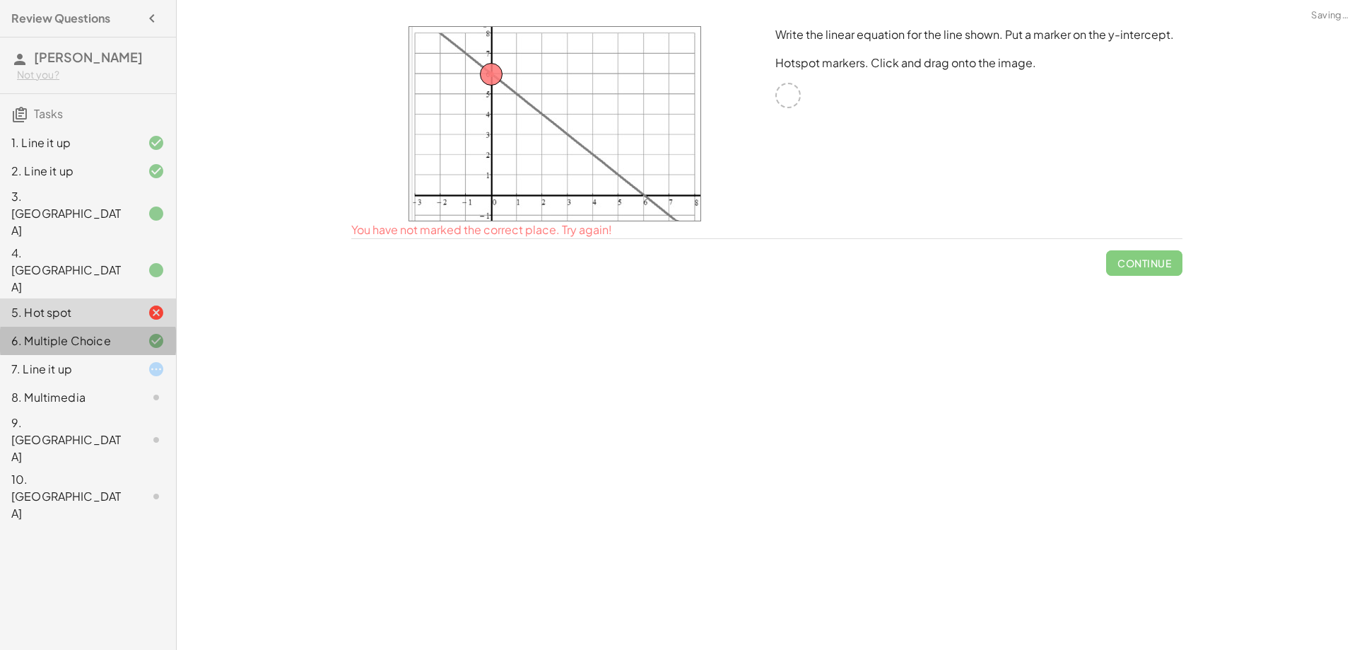
click at [117, 332] on div "6. Multiple Choice" at bounding box center [68, 340] width 114 height 17
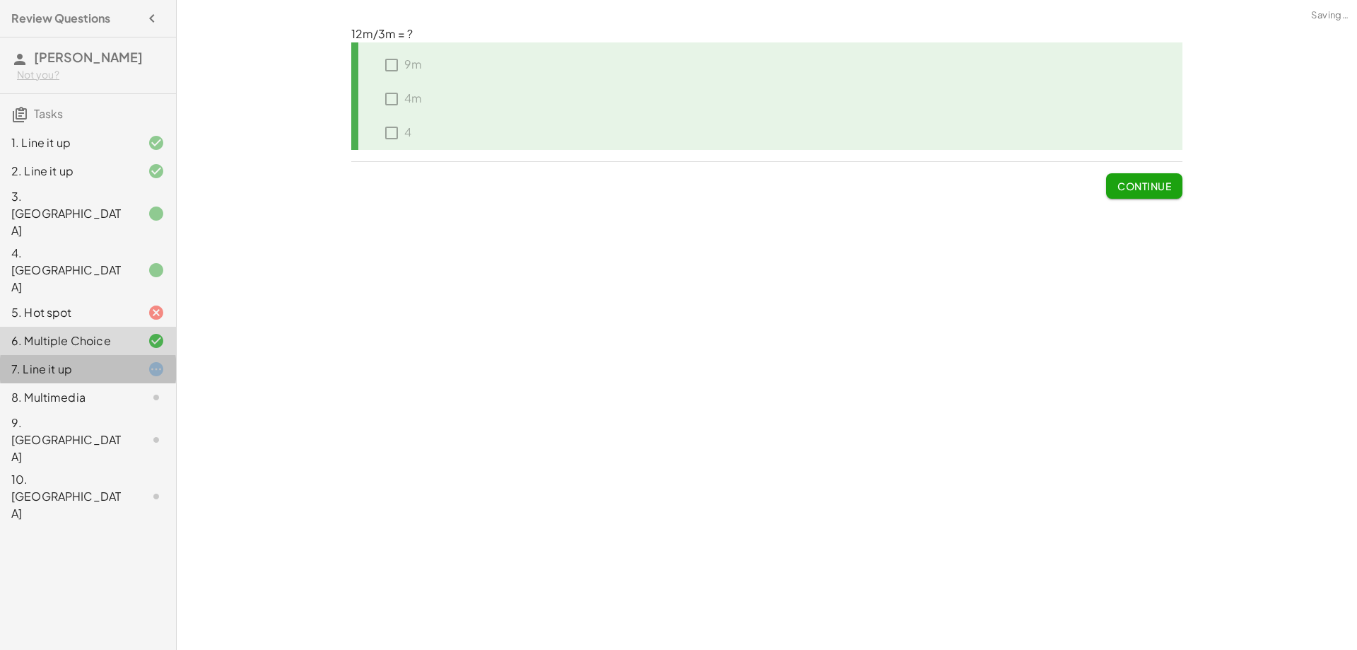
click at [105, 361] on div "7. Line it up" at bounding box center [68, 369] width 114 height 17
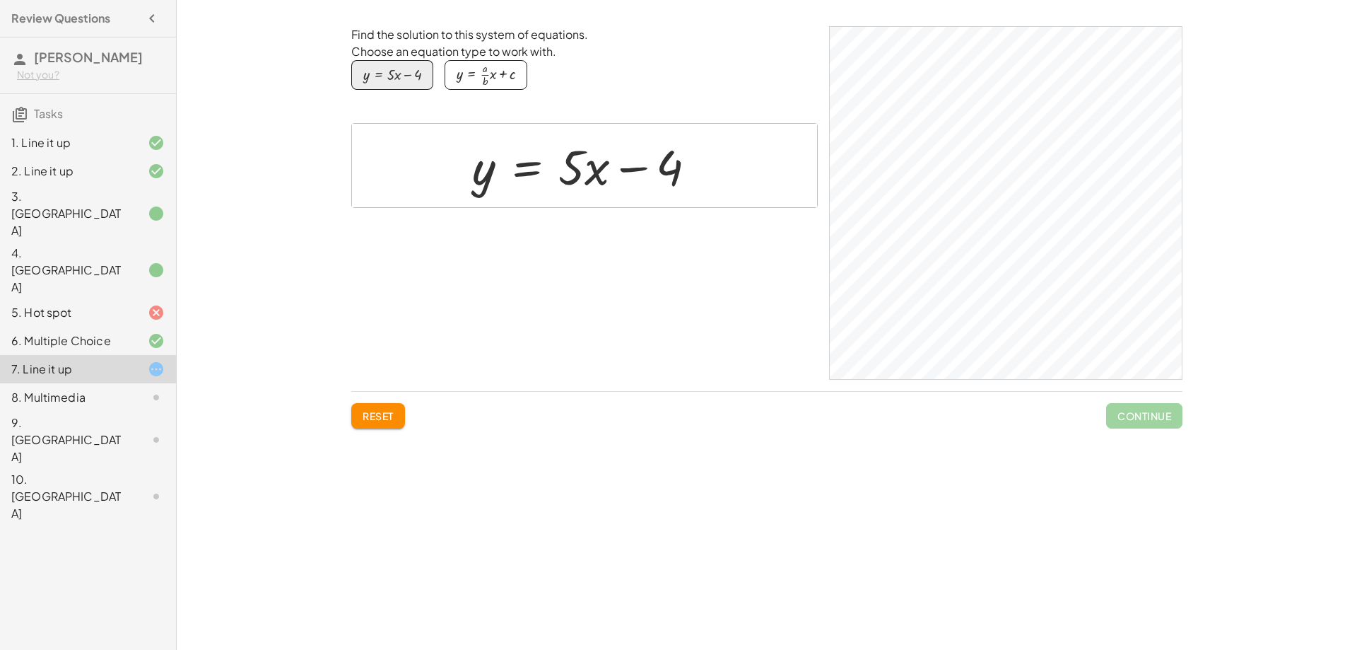
click at [542, 171] on div at bounding box center [590, 166] width 250 height 64
click at [572, 173] on div at bounding box center [590, 166] width 250 height 64
click at [573, 173] on div at bounding box center [590, 166] width 250 height 64
drag, startPoint x: 571, startPoint y: 175, endPoint x: 574, endPoint y: 232, distance: 57.4
click at [574, 232] on div "Find the solution to this system of equations. Choose an equation type to work …" at bounding box center [584, 203] width 467 height 354
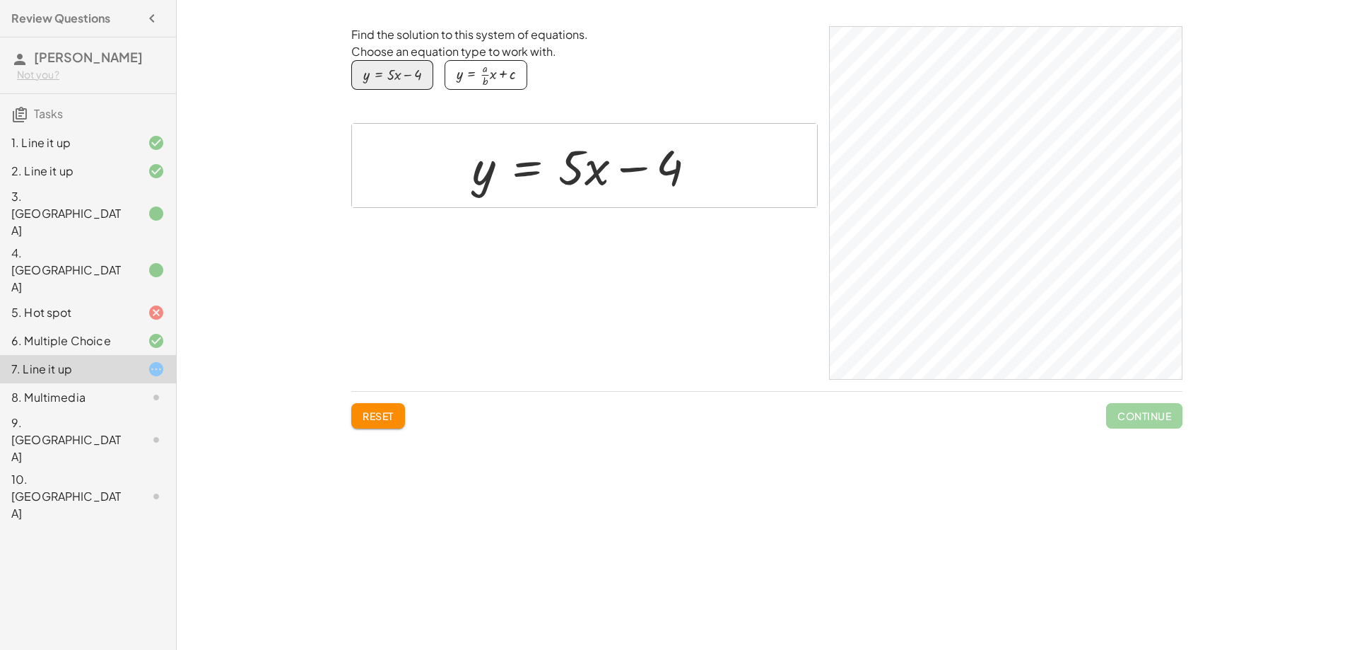
click at [681, 163] on div at bounding box center [590, 166] width 250 height 64
drag, startPoint x: 667, startPoint y: 167, endPoint x: 692, endPoint y: 168, distance: 25.5
click at [692, 168] on div at bounding box center [590, 166] width 250 height 64
drag, startPoint x: 559, startPoint y: 177, endPoint x: 562, endPoint y: 163, distance: 15.1
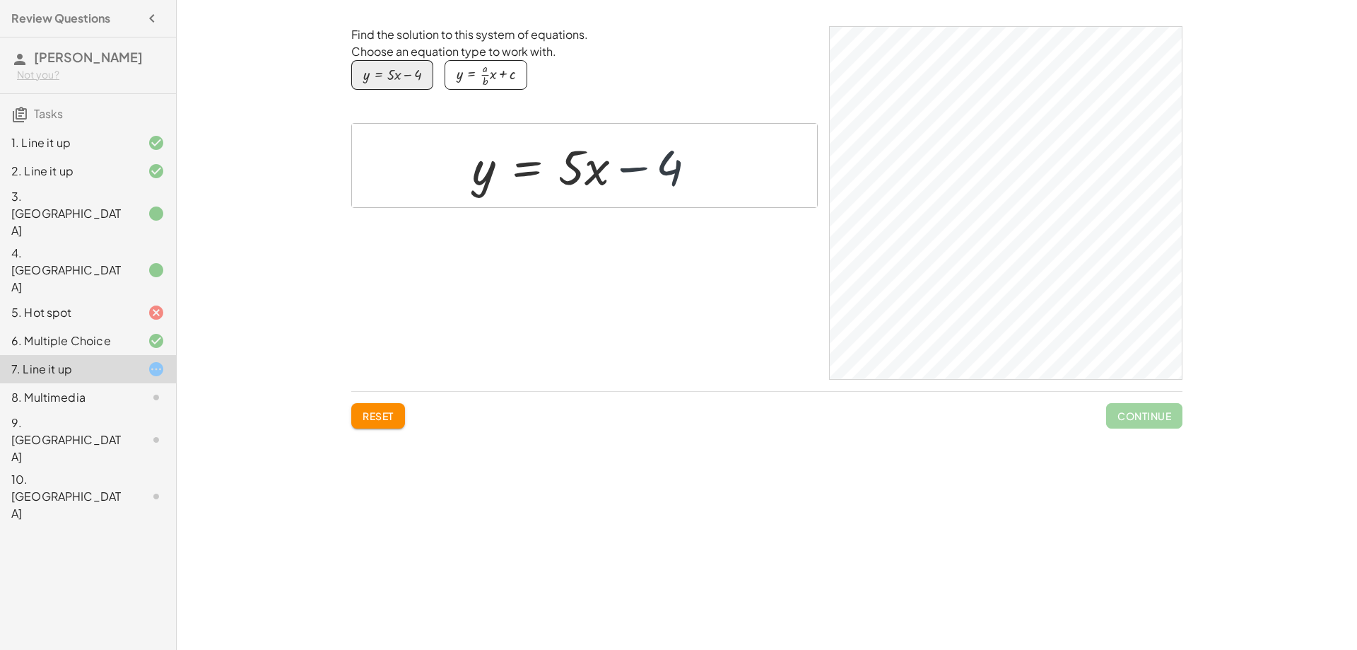
click at [570, 173] on div at bounding box center [590, 166] width 250 height 64
click at [481, 66] on div "button" at bounding box center [486, 75] width 59 height 24
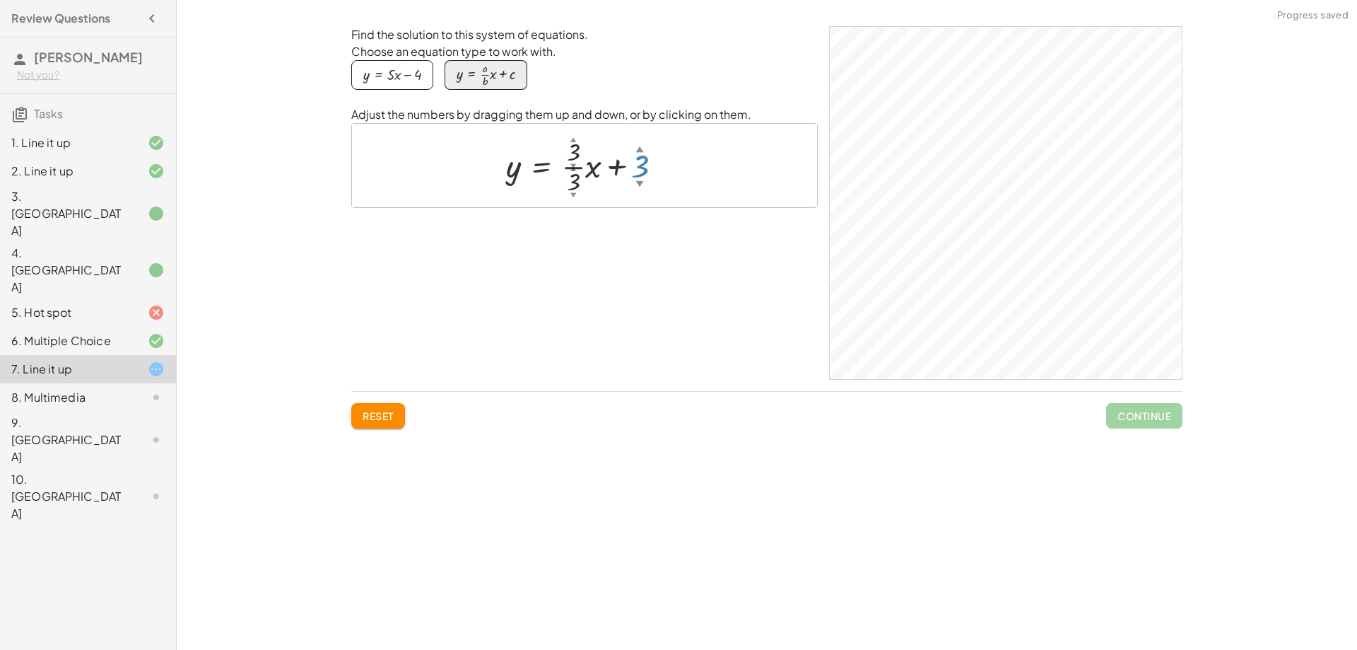
click at [635, 168] on div at bounding box center [590, 166] width 182 height 64
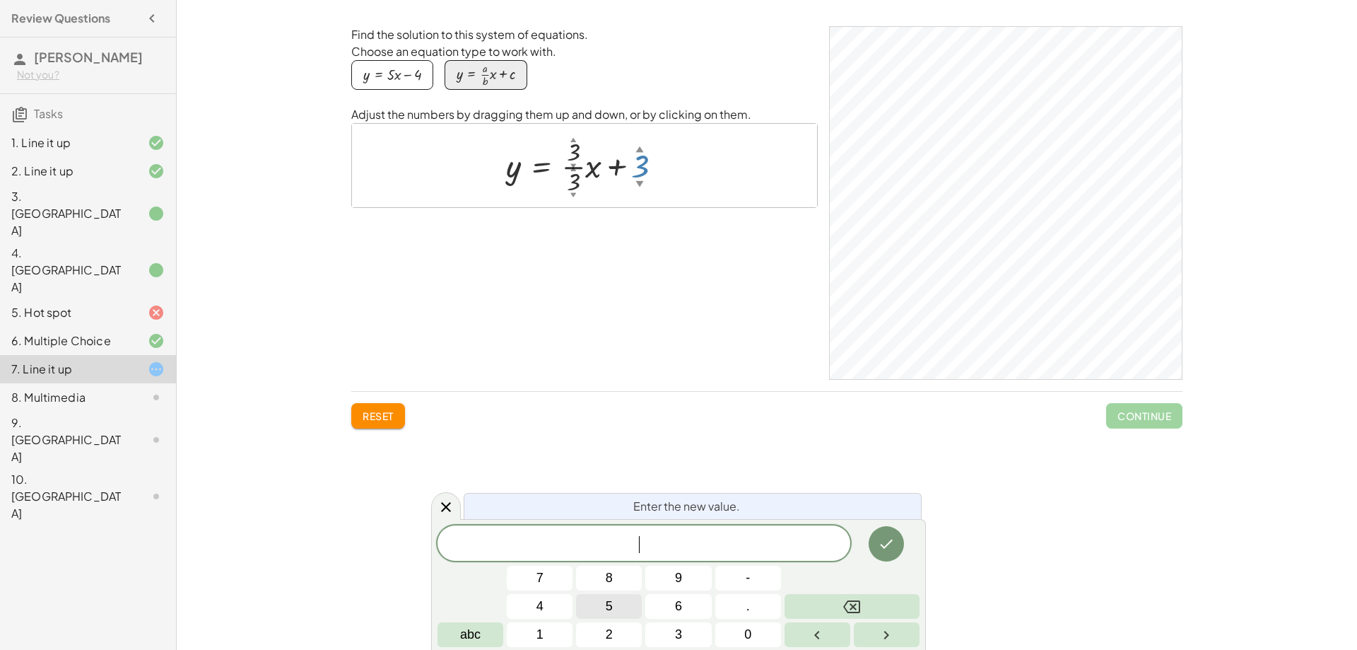
click at [628, 597] on button "5" at bounding box center [609, 606] width 66 height 25
click at [897, 536] on button "Done" at bounding box center [886, 543] width 35 height 35
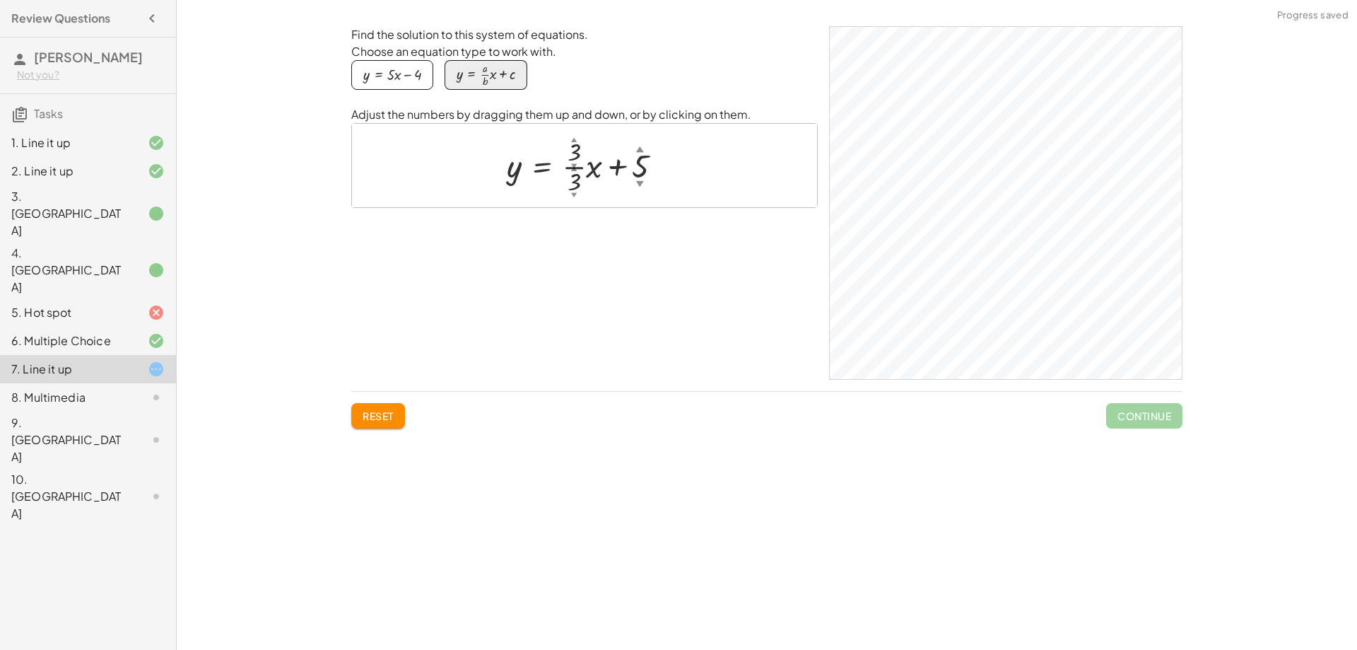
click at [633, 165] on div at bounding box center [590, 166] width 181 height 64
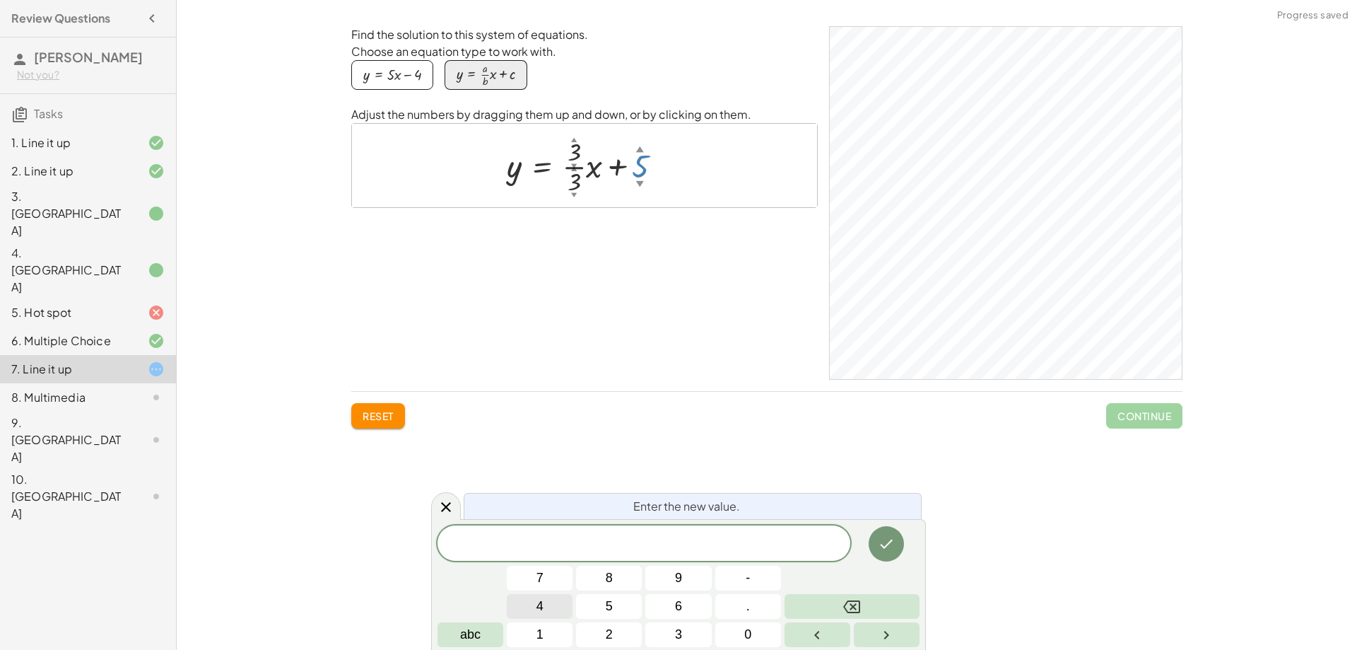
click at [544, 609] on button "4" at bounding box center [540, 606] width 66 height 25
click at [896, 538] on button "Done" at bounding box center [886, 543] width 35 height 35
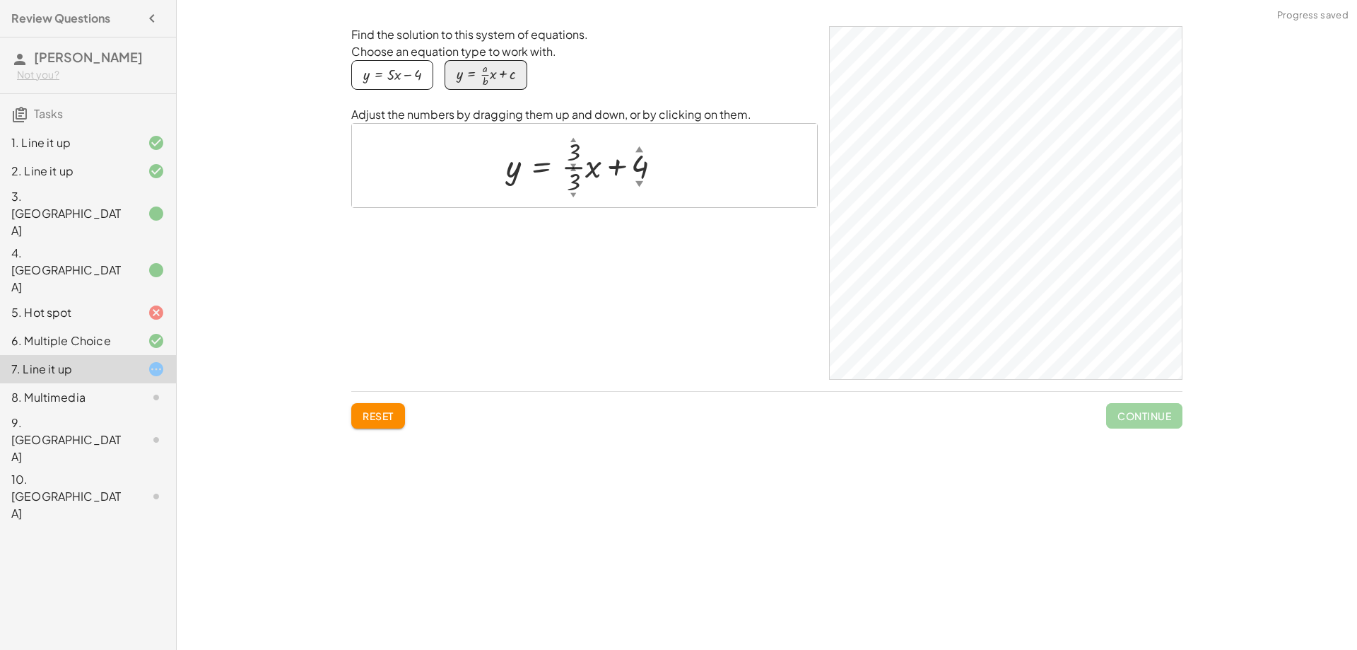
click at [573, 181] on div at bounding box center [589, 166] width 181 height 64
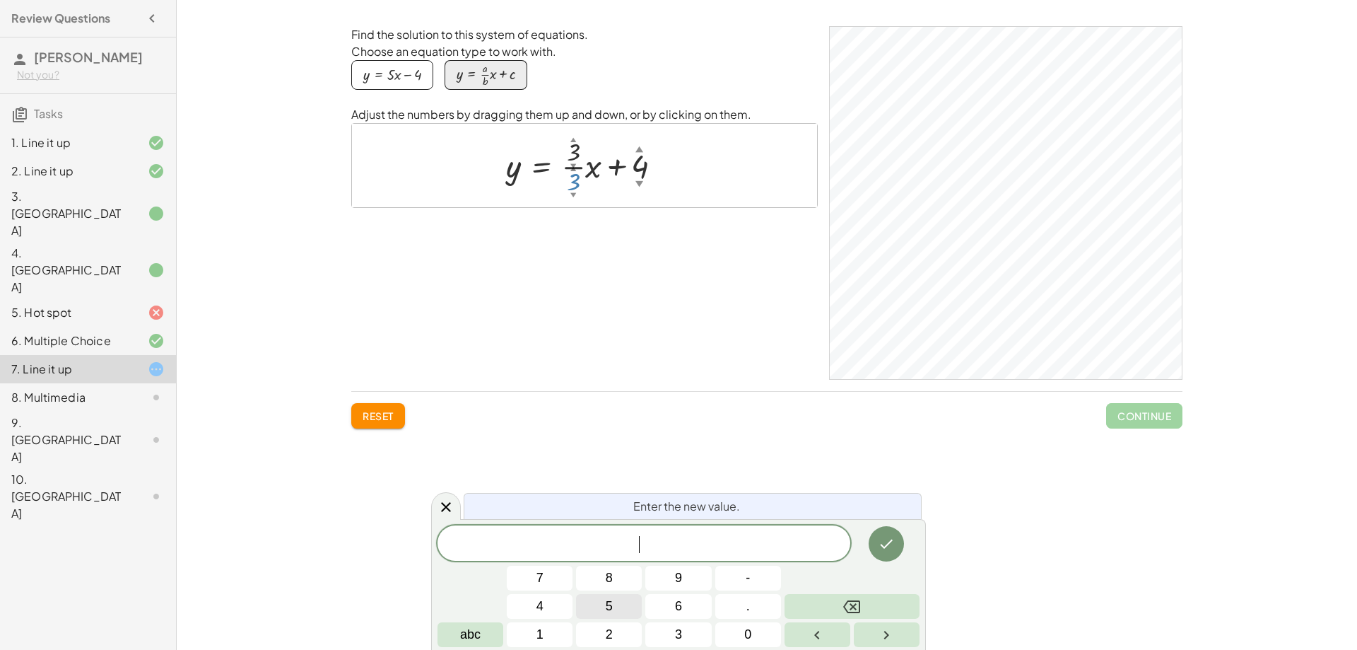
click at [626, 614] on button "5" at bounding box center [609, 606] width 66 height 25
click at [882, 555] on button "Done" at bounding box center [886, 543] width 35 height 35
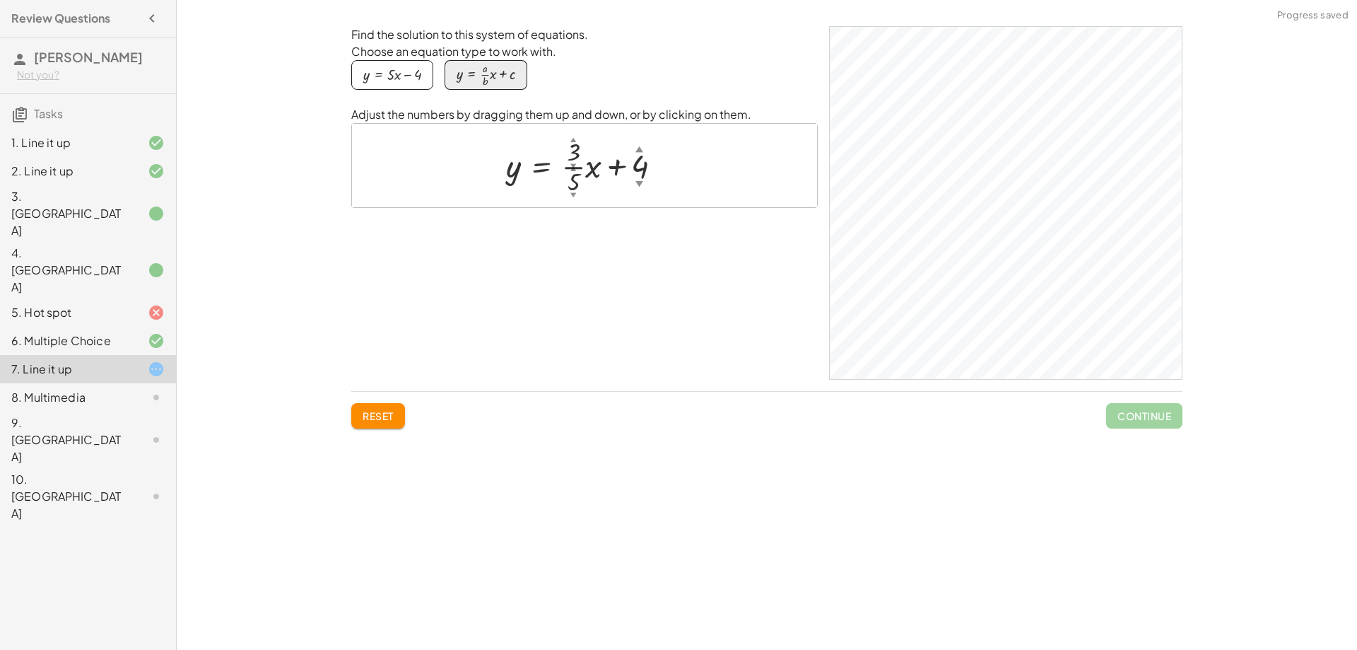
click at [573, 158] on div at bounding box center [589, 166] width 181 height 64
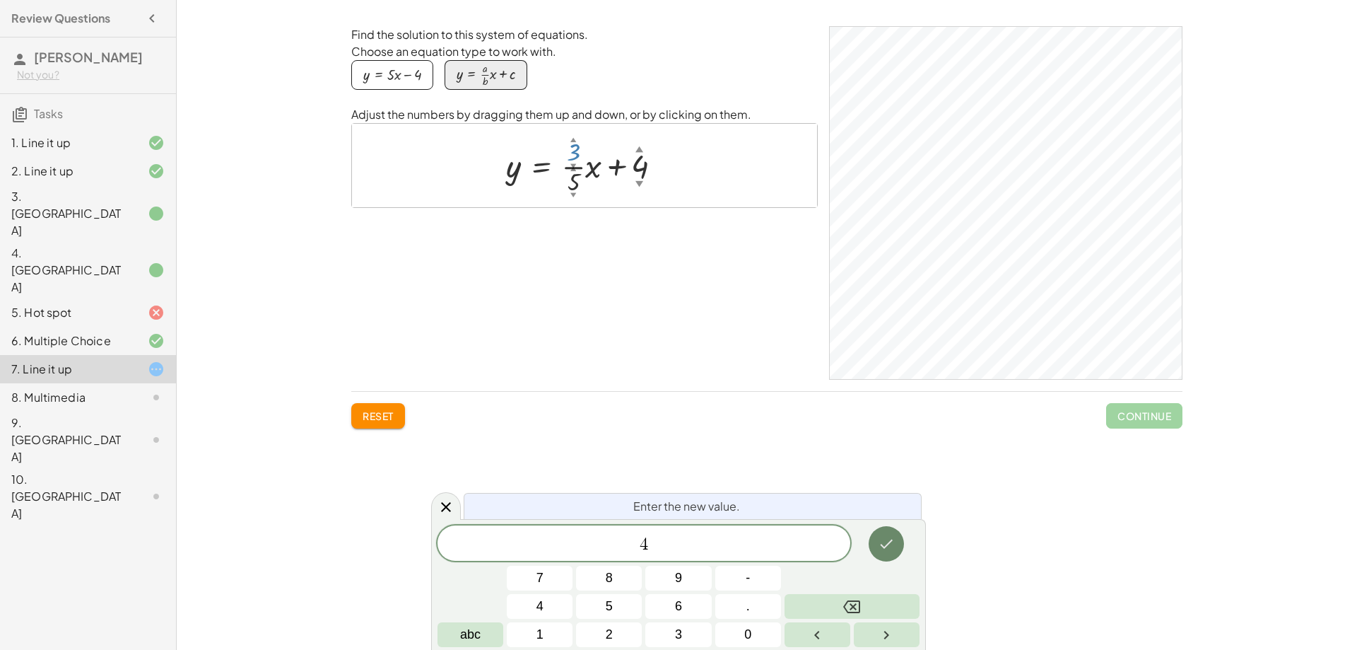
click at [893, 541] on icon "Done" at bounding box center [886, 543] width 17 height 17
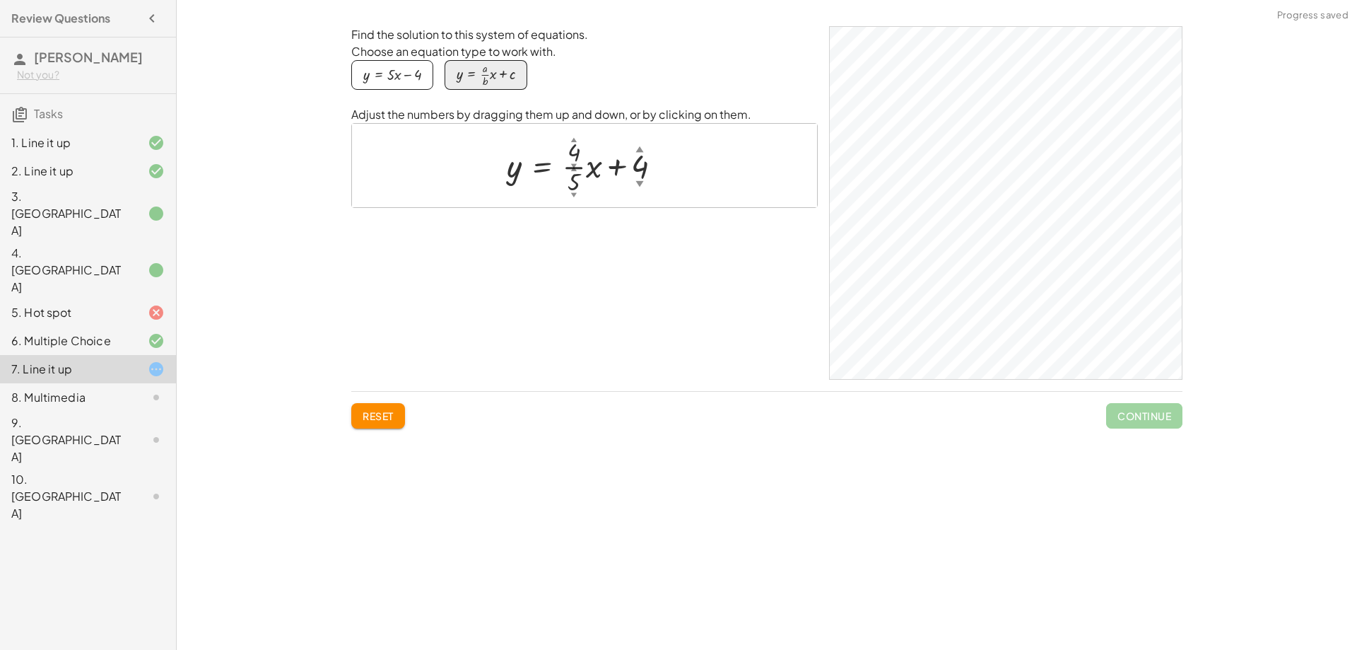
click at [575, 156] on div at bounding box center [590, 166] width 181 height 64
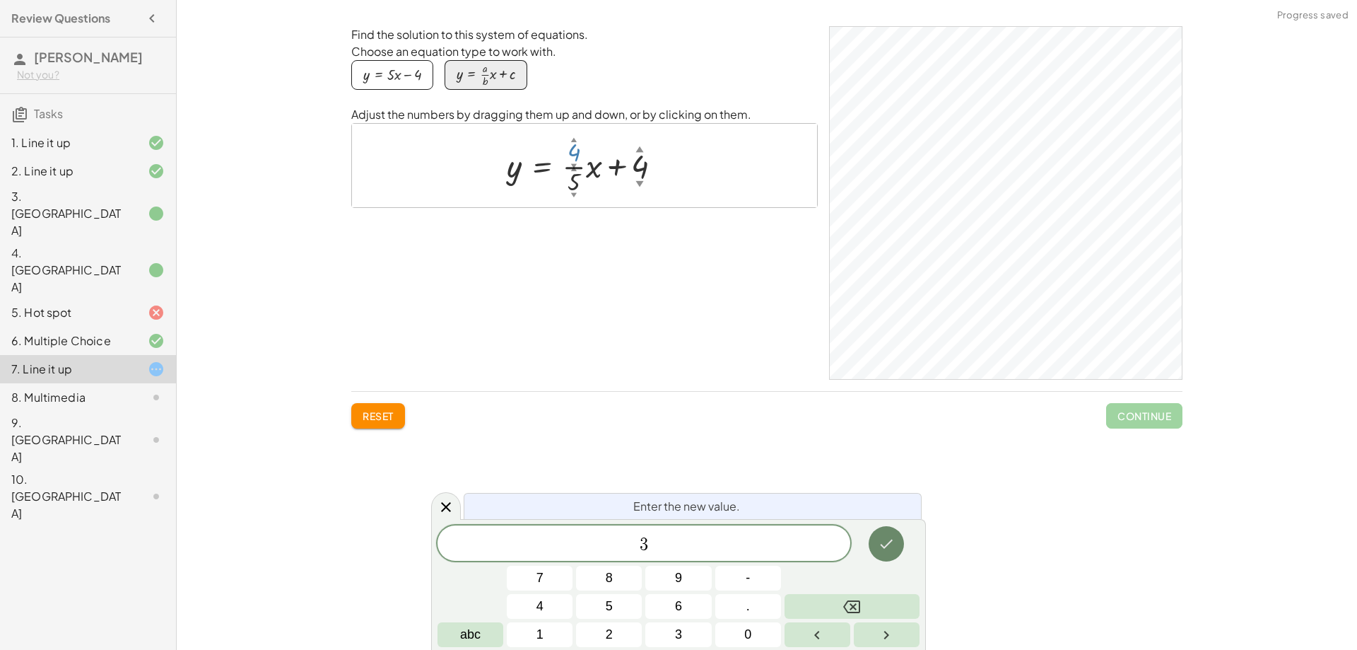
click at [896, 542] on button "Done" at bounding box center [886, 543] width 35 height 35
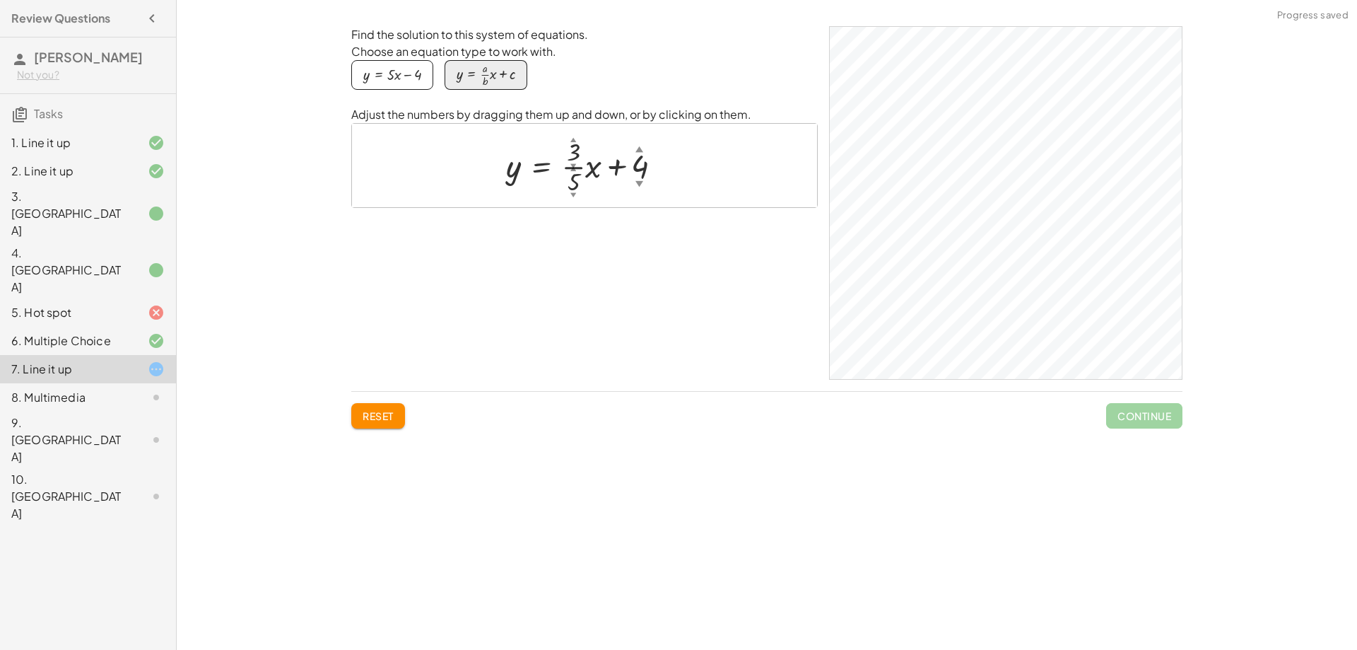
click at [576, 139] on div "▲" at bounding box center [574, 140] width 6 height 8
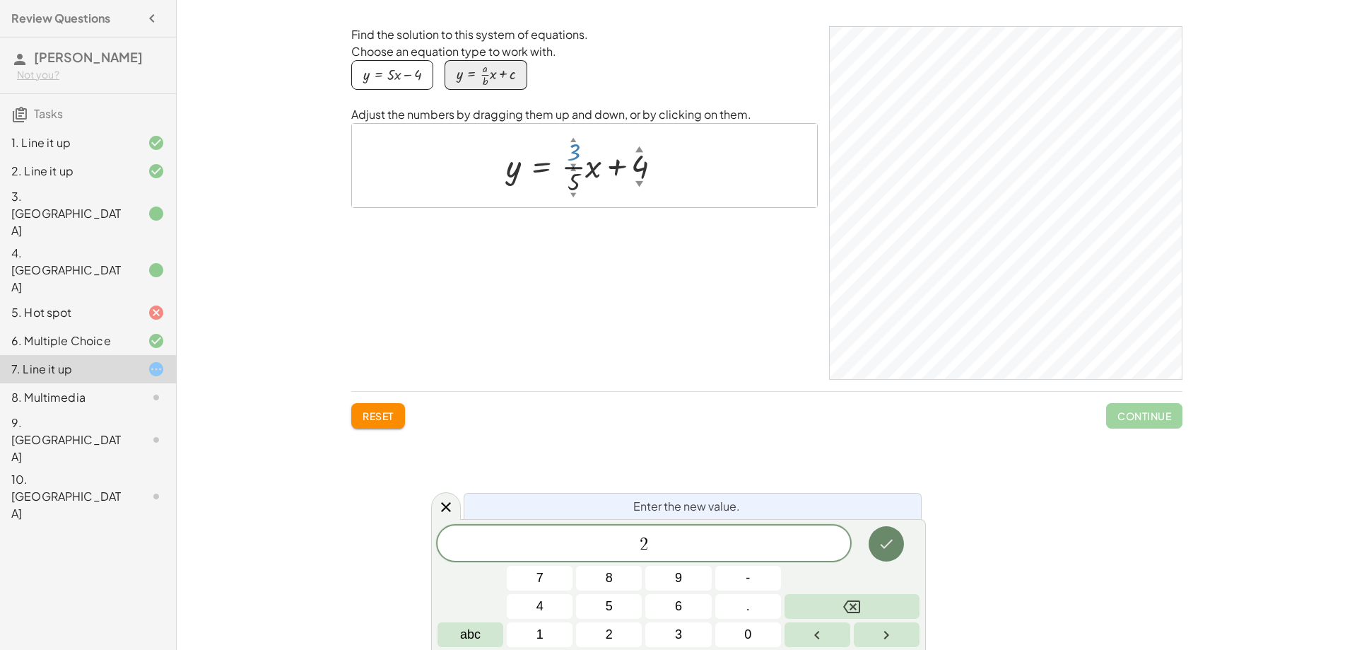
click at [895, 547] on icon "Done" at bounding box center [886, 543] width 17 height 17
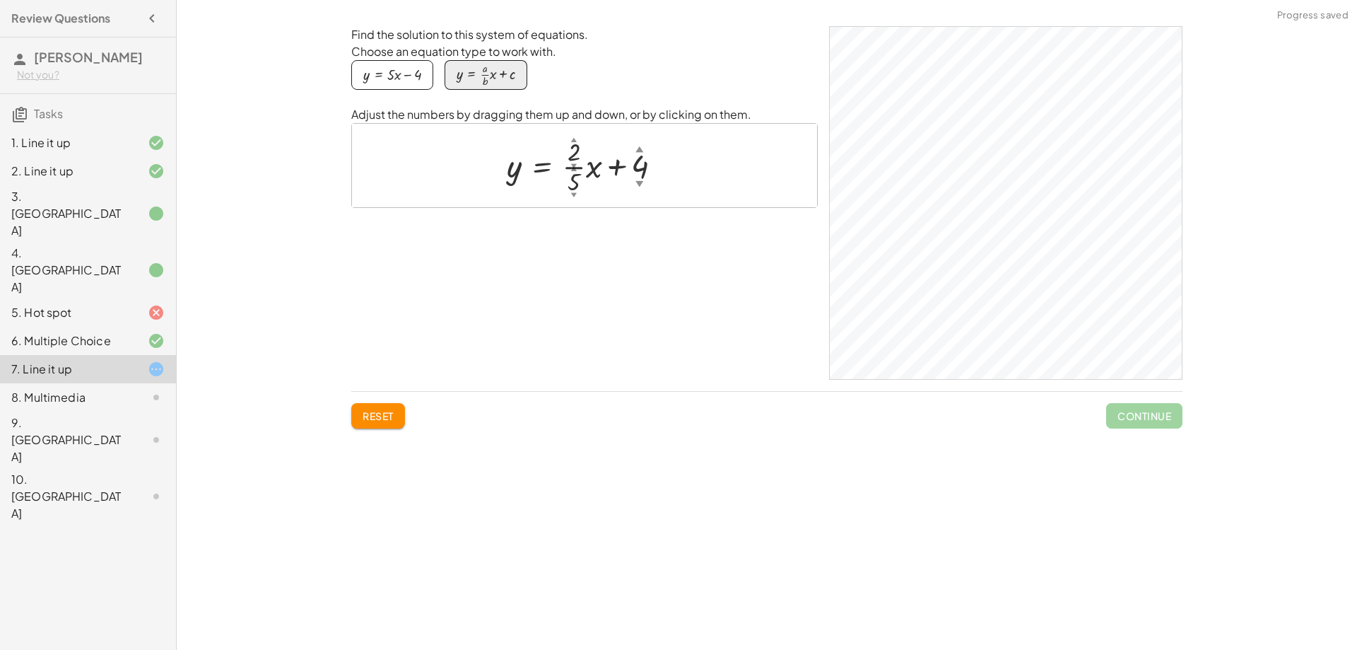
click at [585, 177] on div at bounding box center [590, 166] width 181 height 64
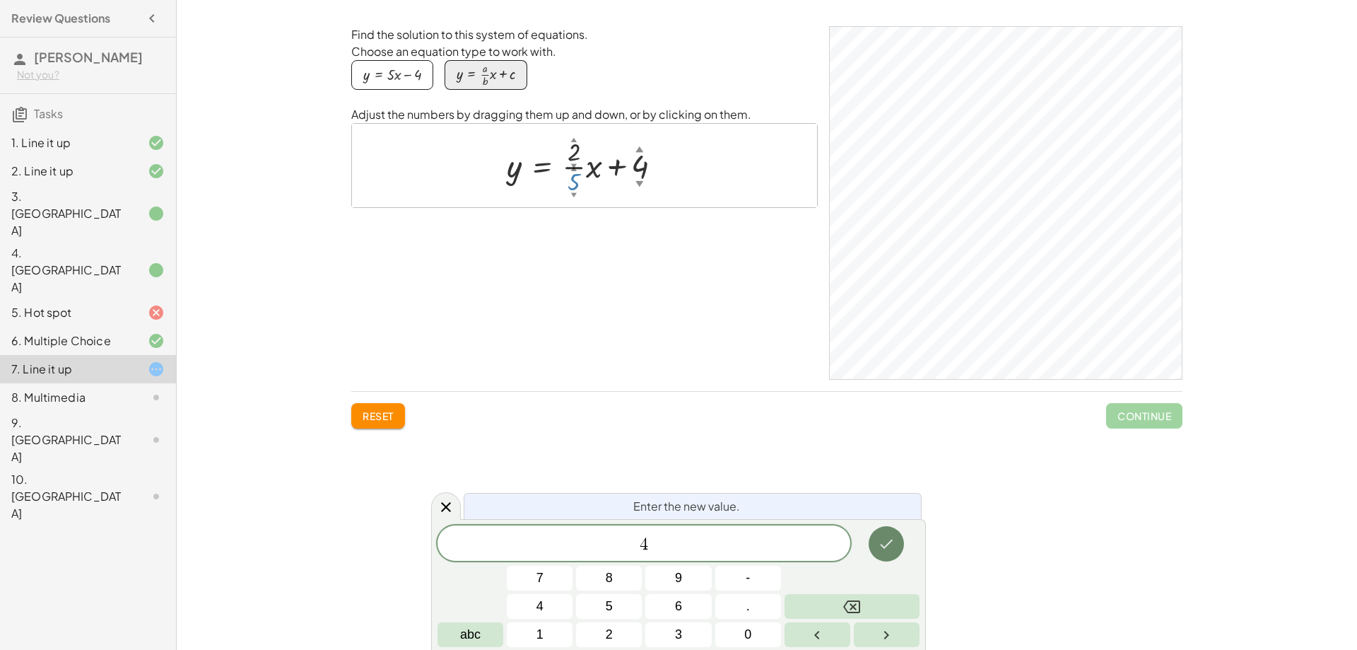
click at [881, 539] on icon "Done" at bounding box center [886, 543] width 17 height 17
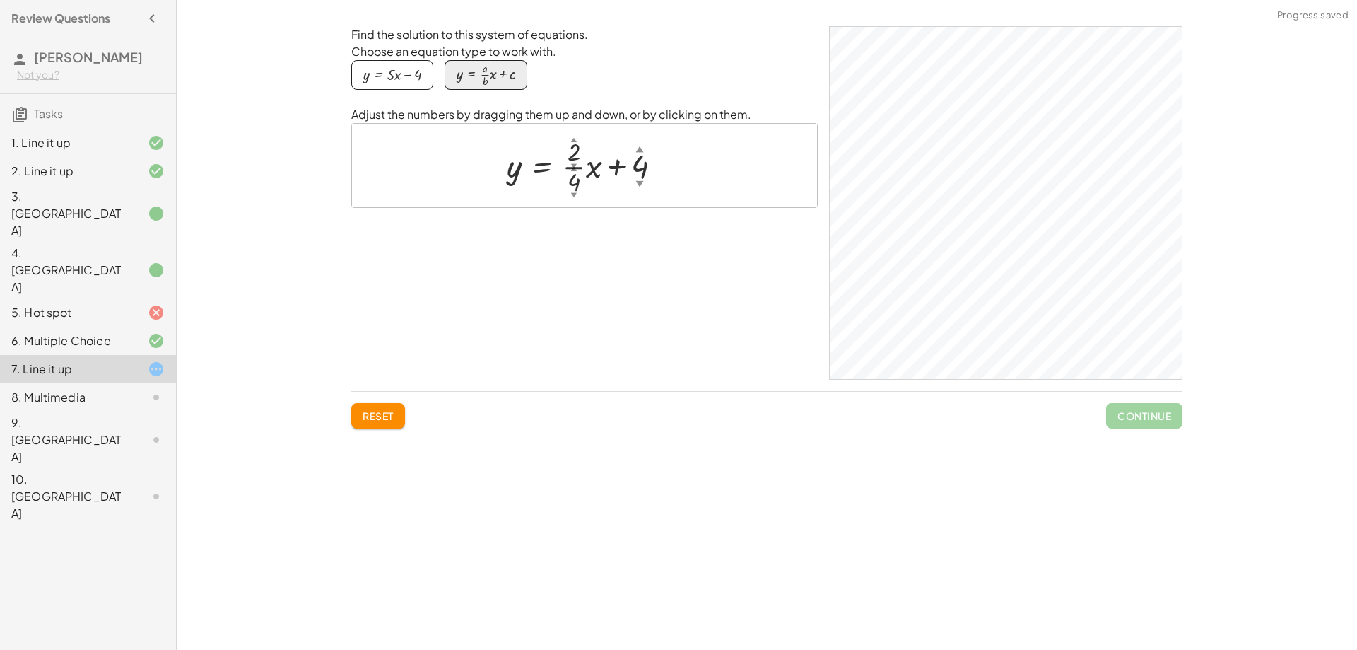
click at [645, 158] on div at bounding box center [590, 166] width 181 height 64
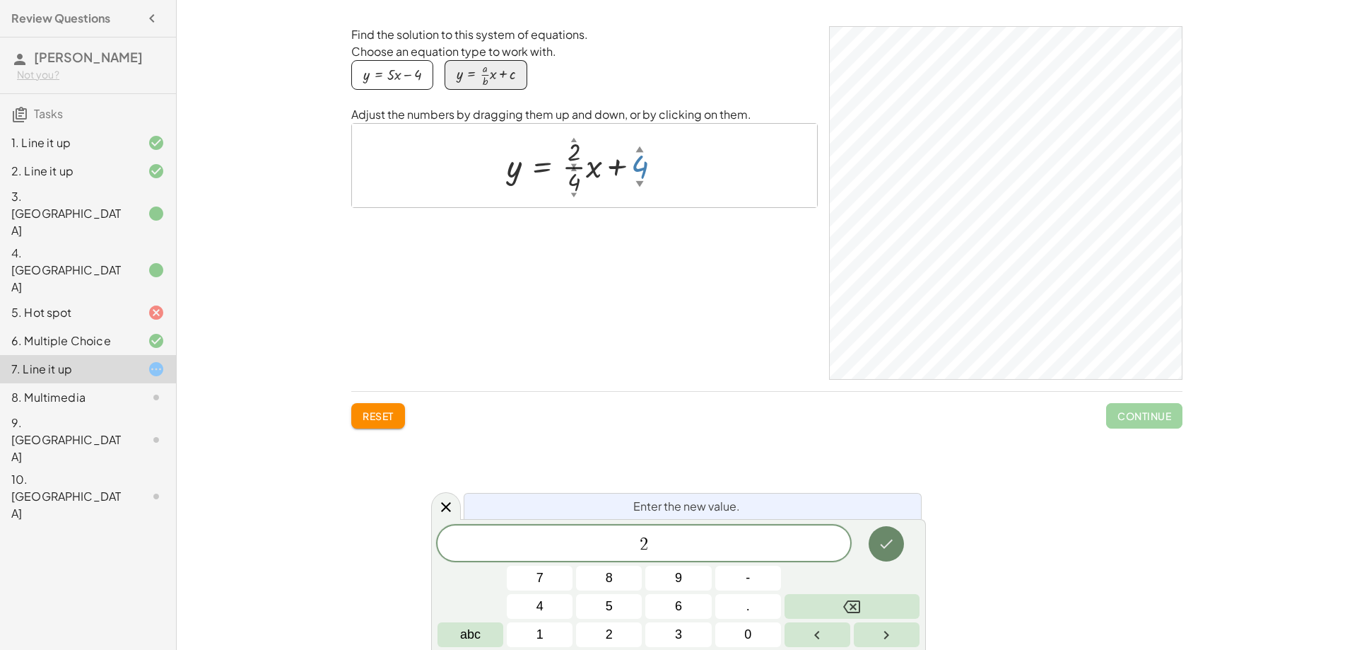
click at [894, 551] on icon "Done" at bounding box center [886, 543] width 17 height 17
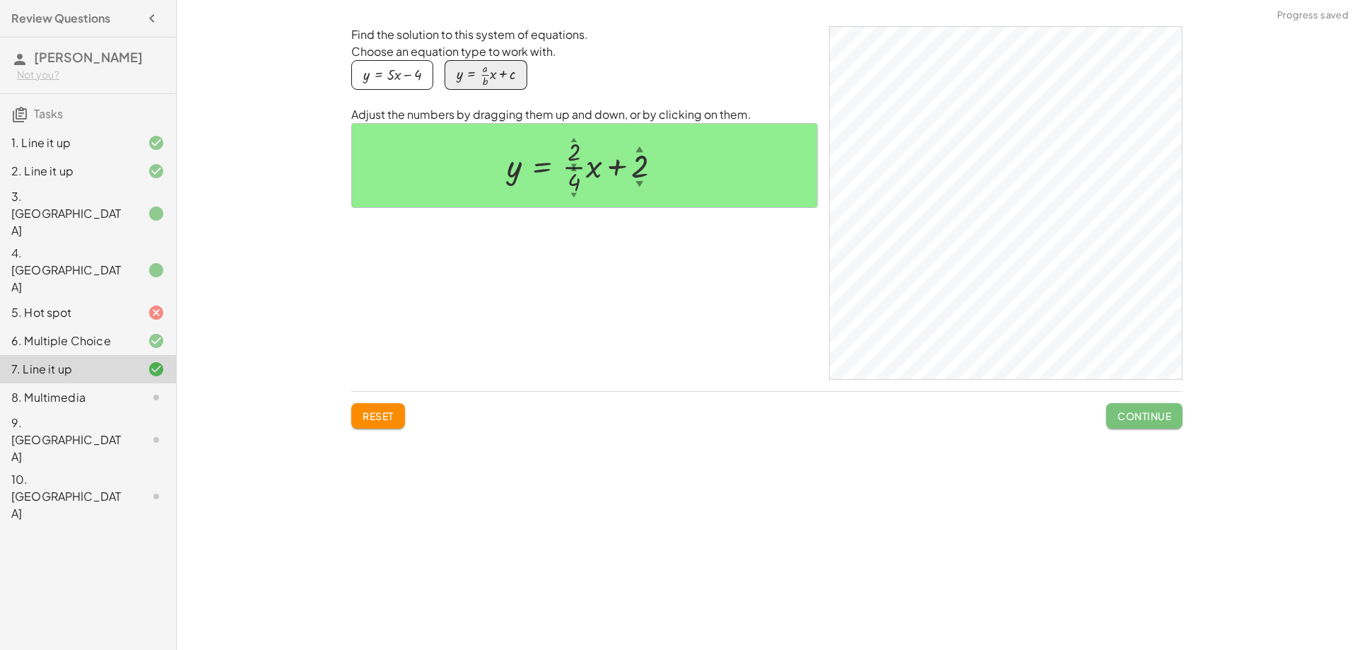
click at [1140, 414] on span "Continue" at bounding box center [1145, 415] width 54 height 13
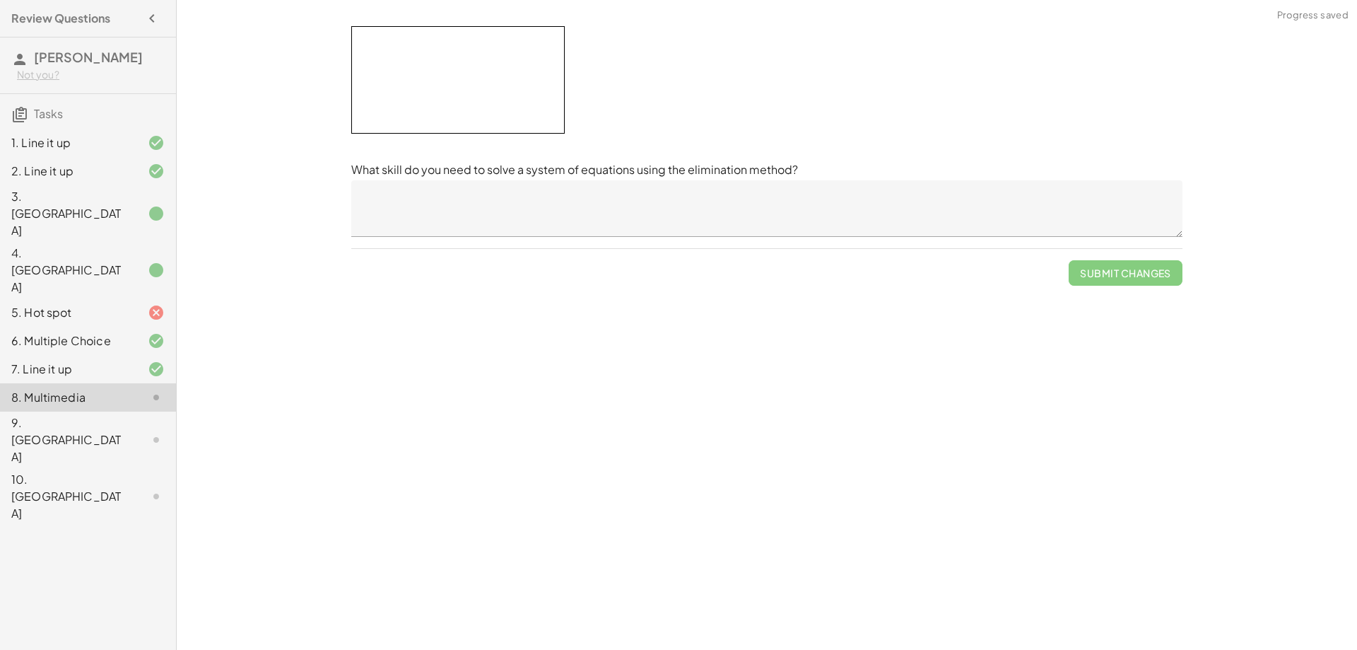
click at [141, 361] on div at bounding box center [145, 369] width 40 height 17
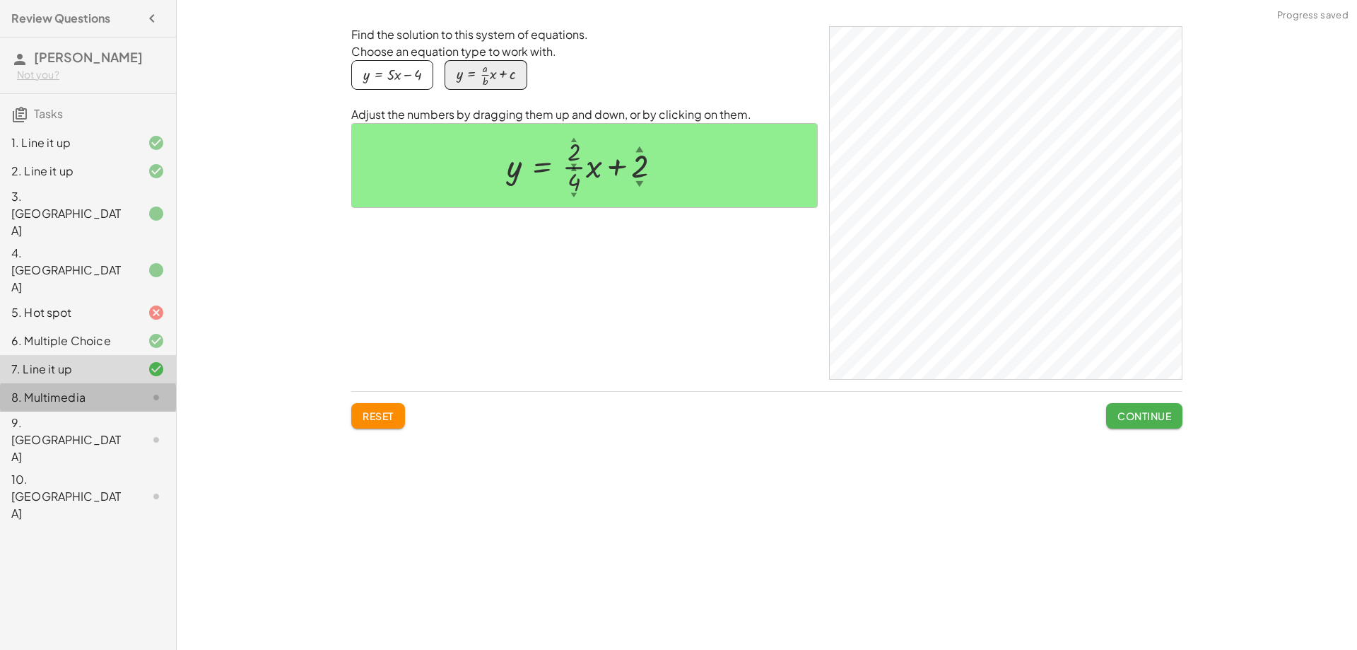
click at [127, 389] on div at bounding box center [145, 397] width 40 height 17
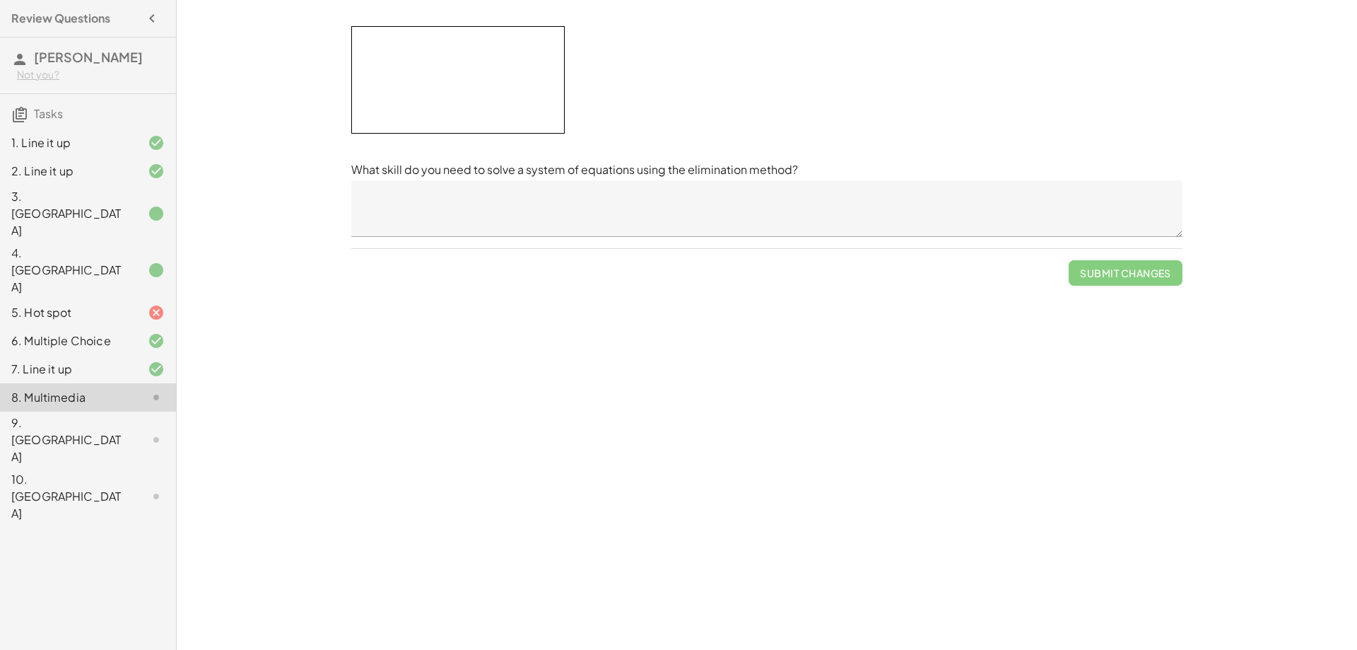
click at [720, 187] on textarea at bounding box center [766, 208] width 831 height 57
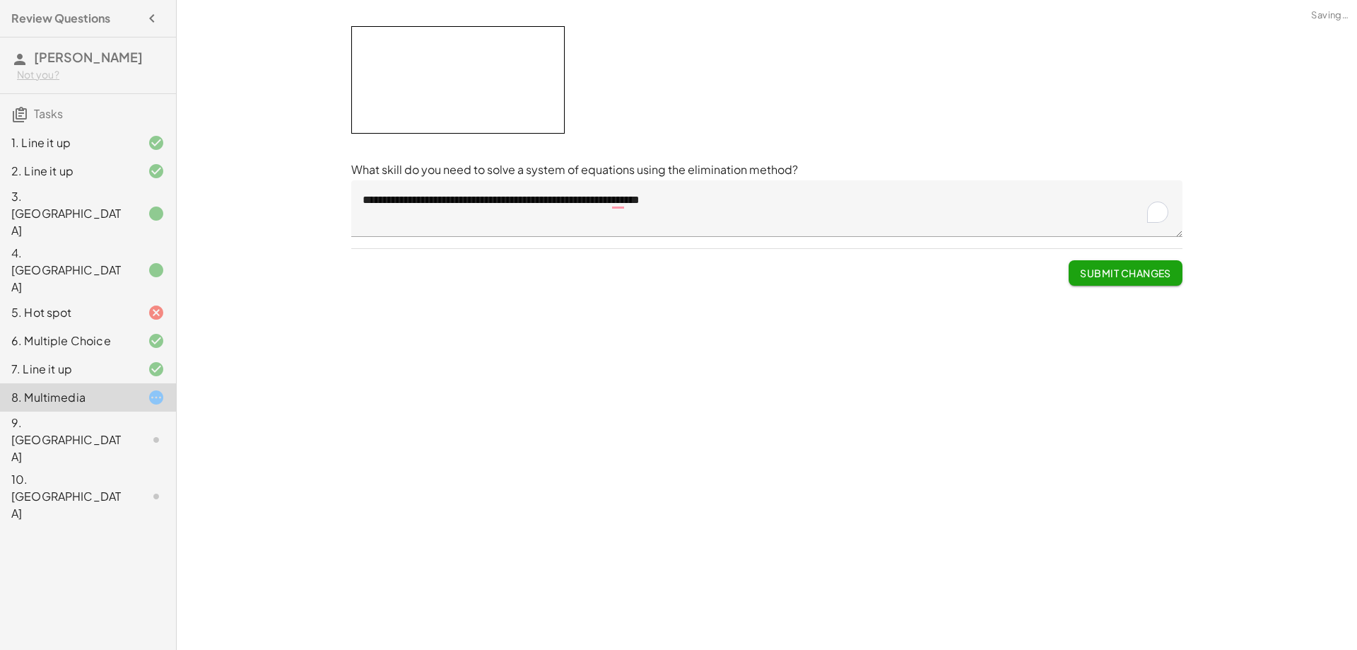
drag, startPoint x: 1106, startPoint y: 279, endPoint x: 1063, endPoint y: 362, distance: 93.3
click at [1063, 362] on div "Your goal is to match line g. Choose an equation type to work with. y = + · a ·…" at bounding box center [767, 325] width 1181 height 650
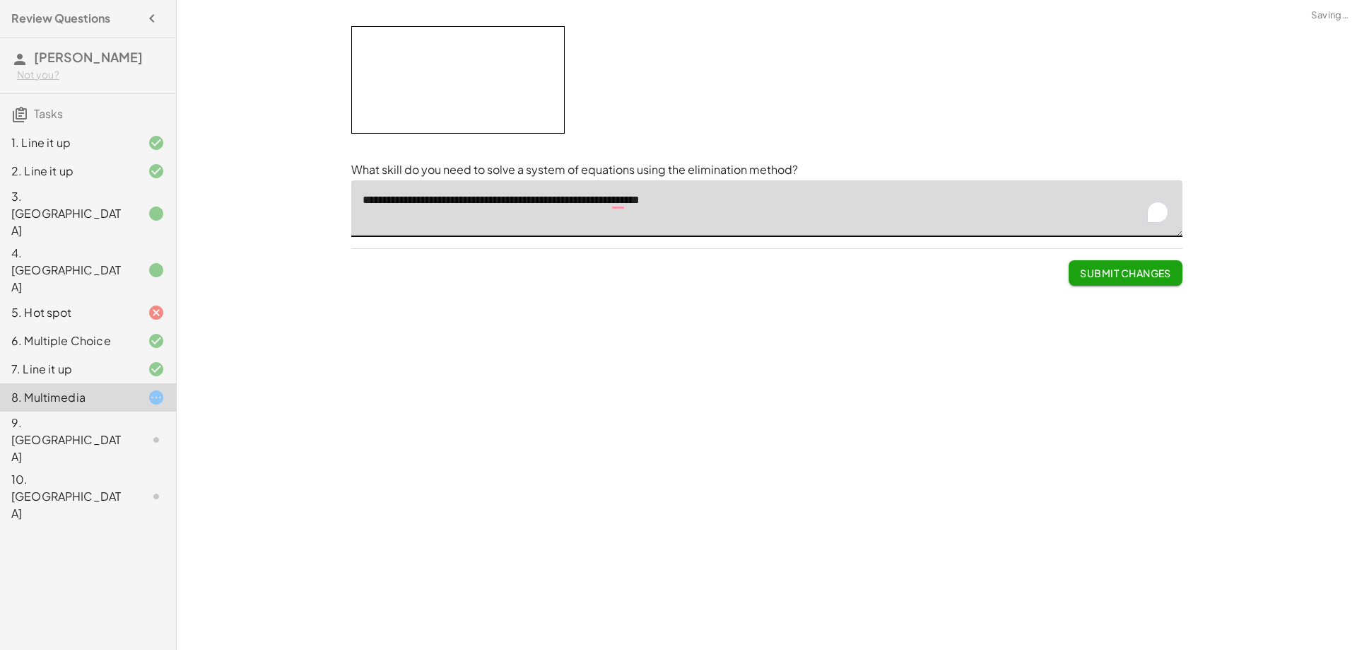
click at [625, 200] on textarea "**********" at bounding box center [766, 208] width 831 height 57
click at [619, 201] on textarea "**********" at bounding box center [766, 208] width 831 height 57
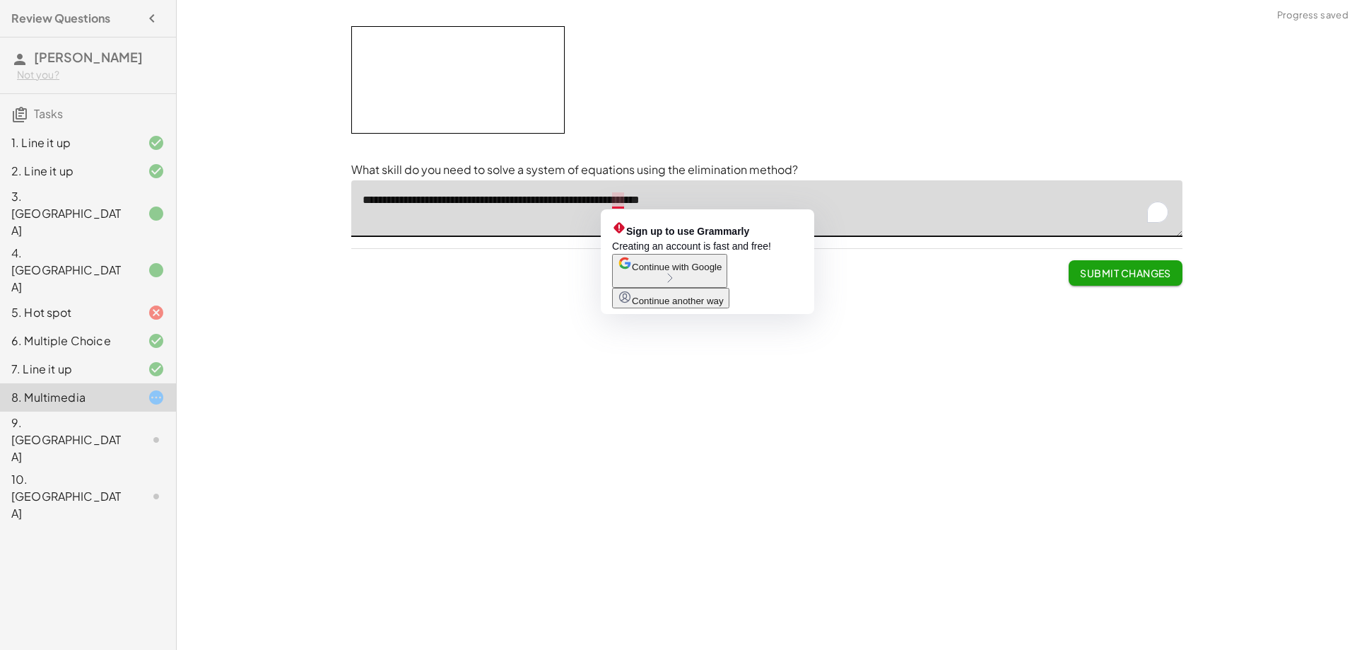
click at [624, 202] on textarea "**********" at bounding box center [766, 208] width 831 height 57
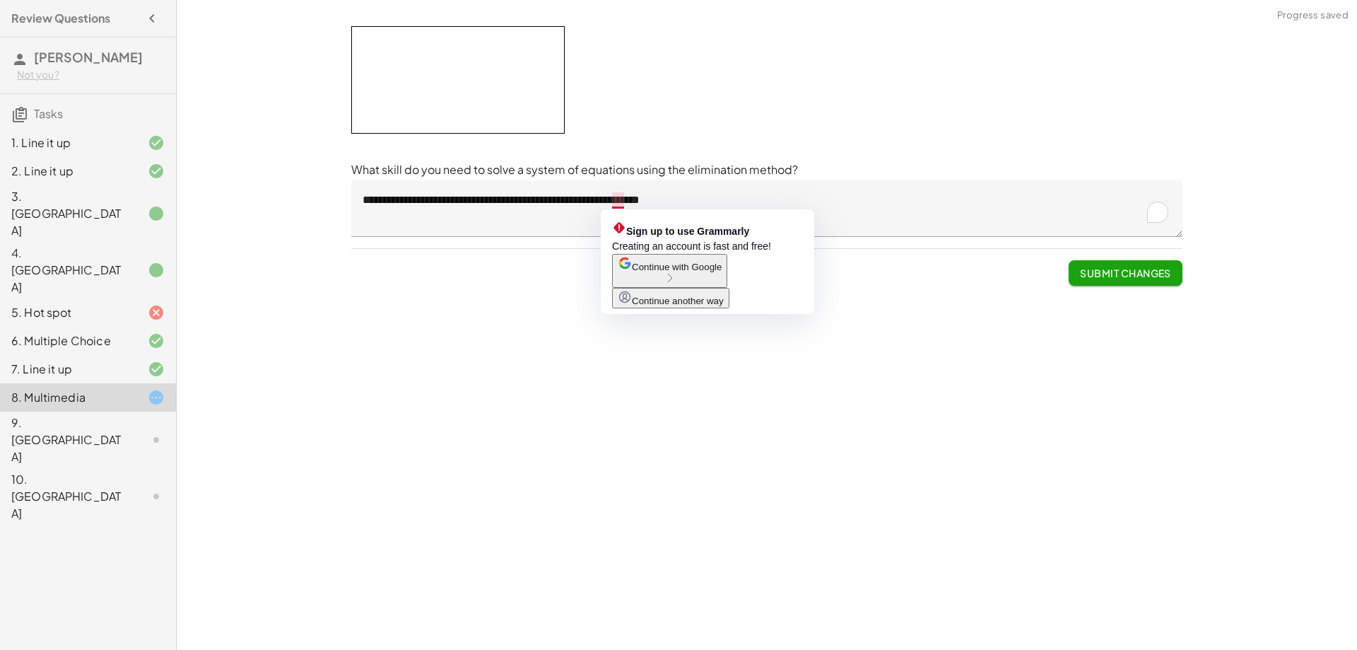
click at [992, 341] on div "Your goal is to match line g. Choose an equation type to work with. y = + · a ·…" at bounding box center [767, 325] width 1181 height 650
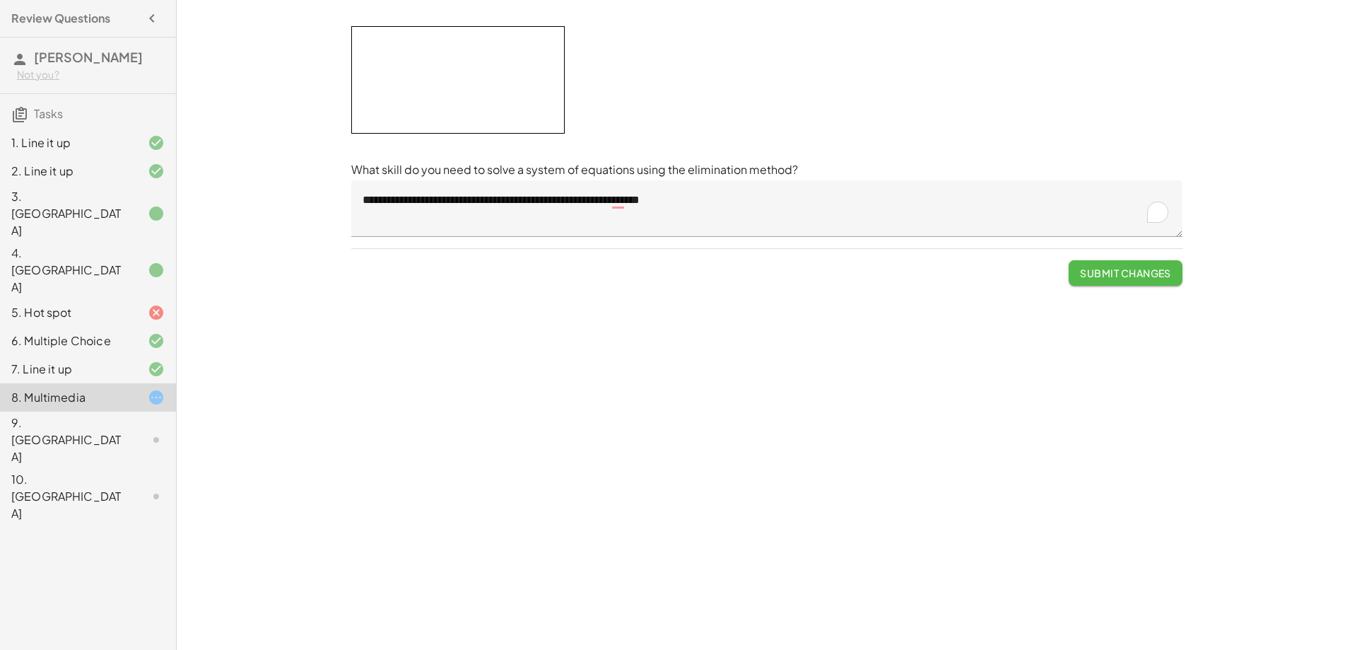
click at [1094, 269] on span "Submit Changes" at bounding box center [1125, 273] width 91 height 13
click at [1128, 276] on span "Continue" at bounding box center [1145, 273] width 54 height 13
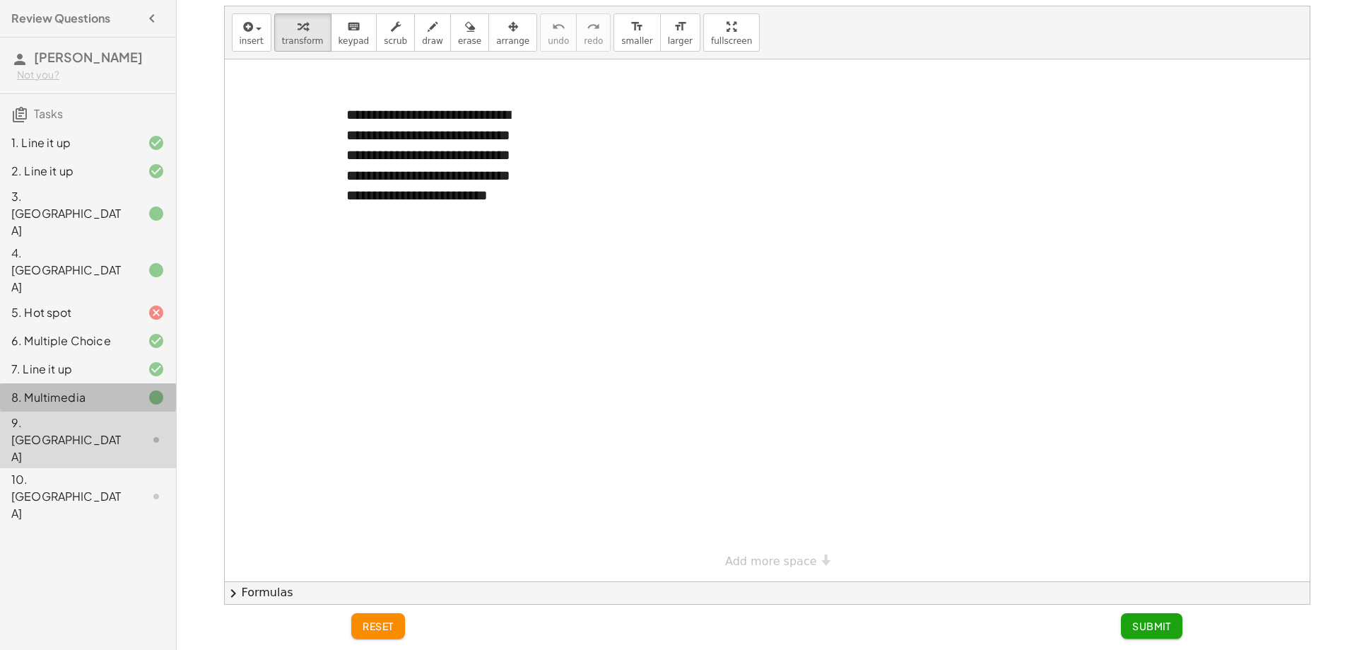
click at [142, 389] on div at bounding box center [145, 397] width 40 height 17
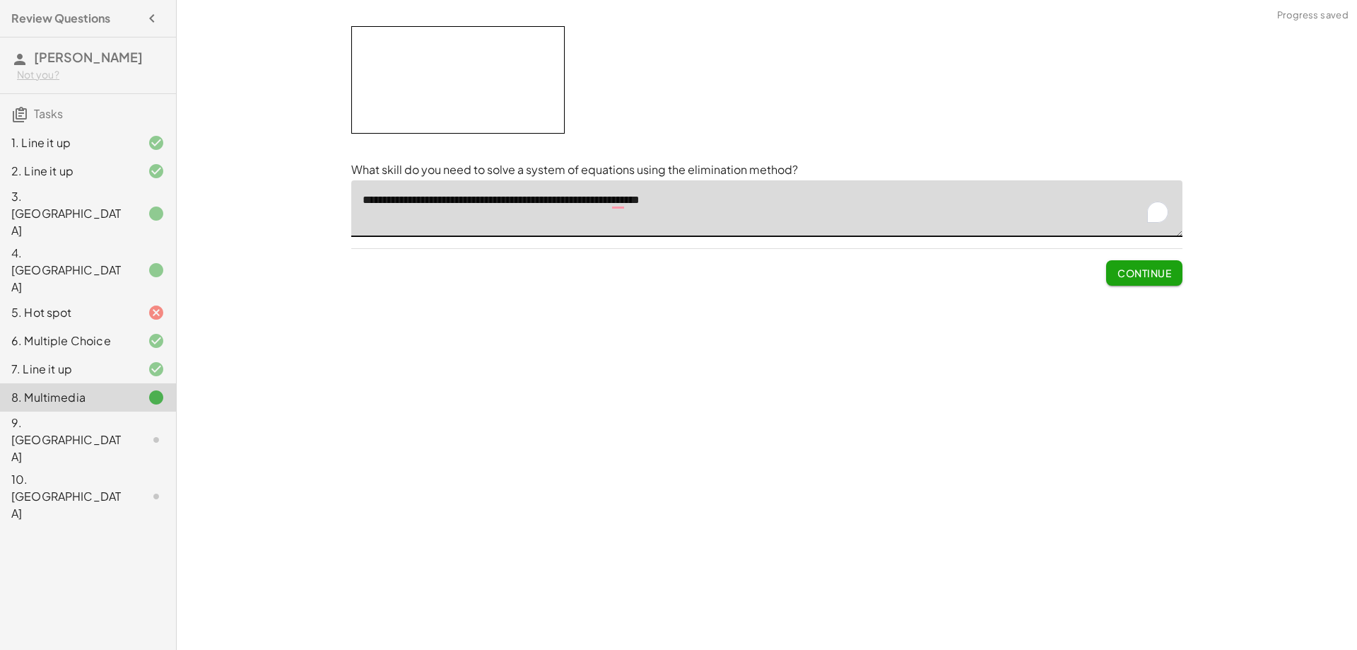
click at [628, 200] on textarea "**********" at bounding box center [766, 208] width 831 height 57
click at [609, 211] on textarea "**********" at bounding box center [766, 208] width 831 height 57
click at [617, 204] on textarea "**********" at bounding box center [766, 208] width 831 height 57
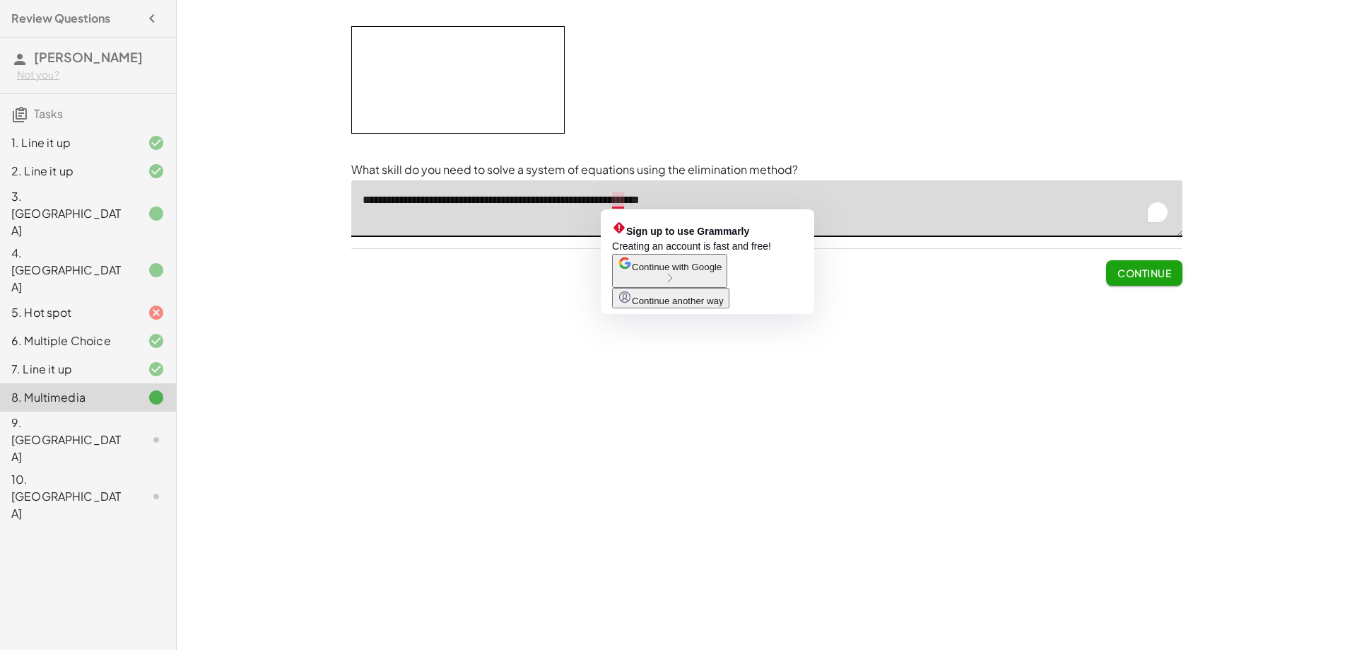
click at [627, 204] on textarea "**********" at bounding box center [766, 208] width 831 height 57
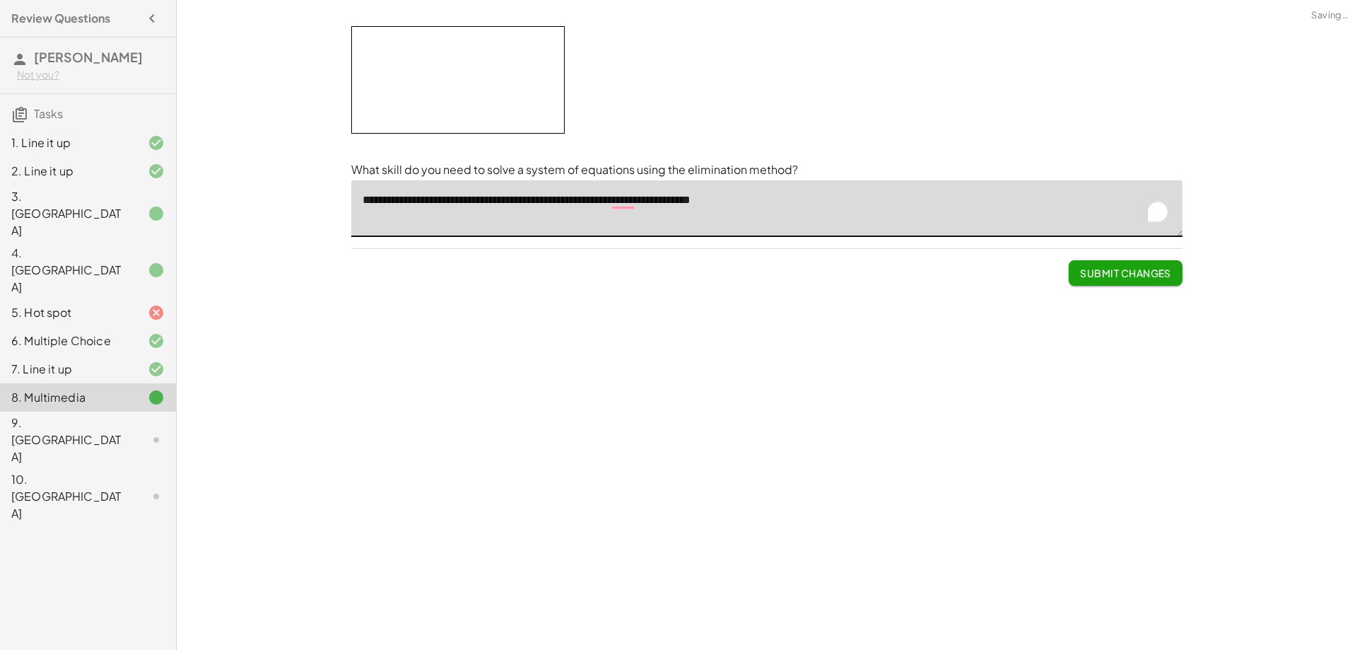
click at [623, 206] on textarea "**********" at bounding box center [766, 208] width 831 height 57
click at [625, 204] on textarea "**********" at bounding box center [766, 208] width 831 height 57
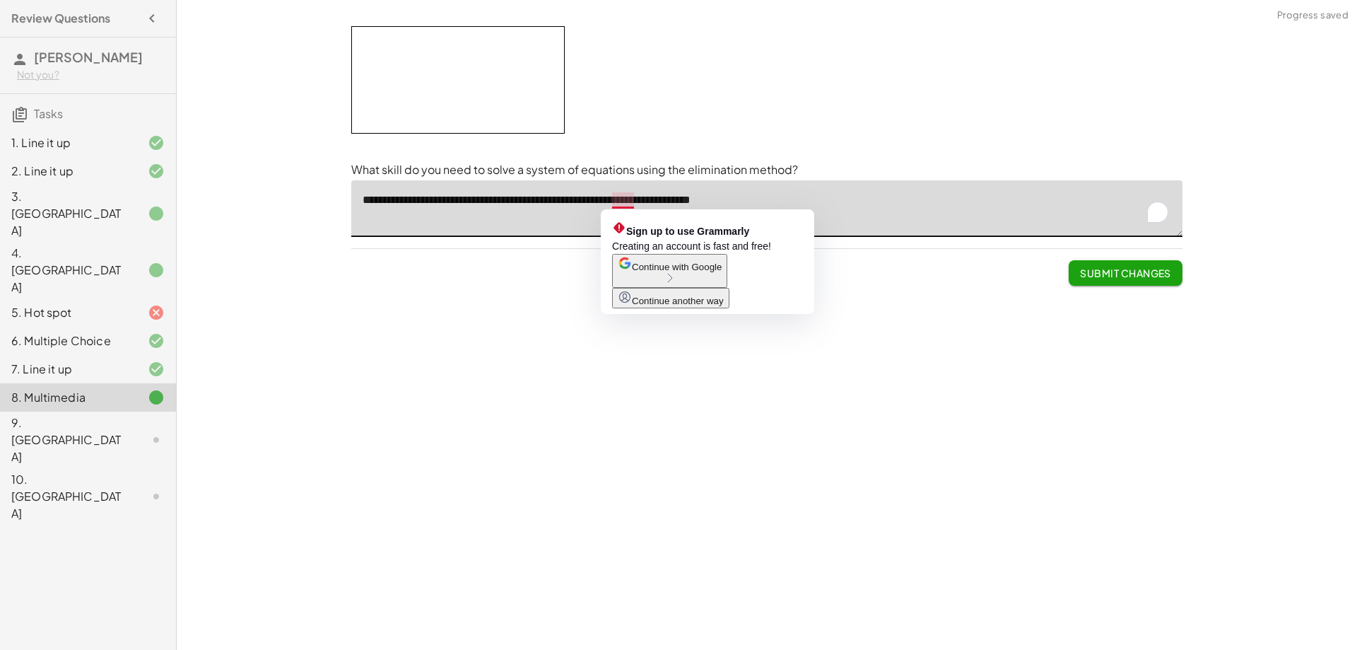
click at [625, 204] on textarea "**********" at bounding box center [766, 208] width 831 height 57
drag, startPoint x: 625, startPoint y: 204, endPoint x: 619, endPoint y: 194, distance: 11.2
click at [619, 194] on textarea "**********" at bounding box center [766, 208] width 831 height 57
click at [621, 197] on textarea "**********" at bounding box center [766, 208] width 831 height 57
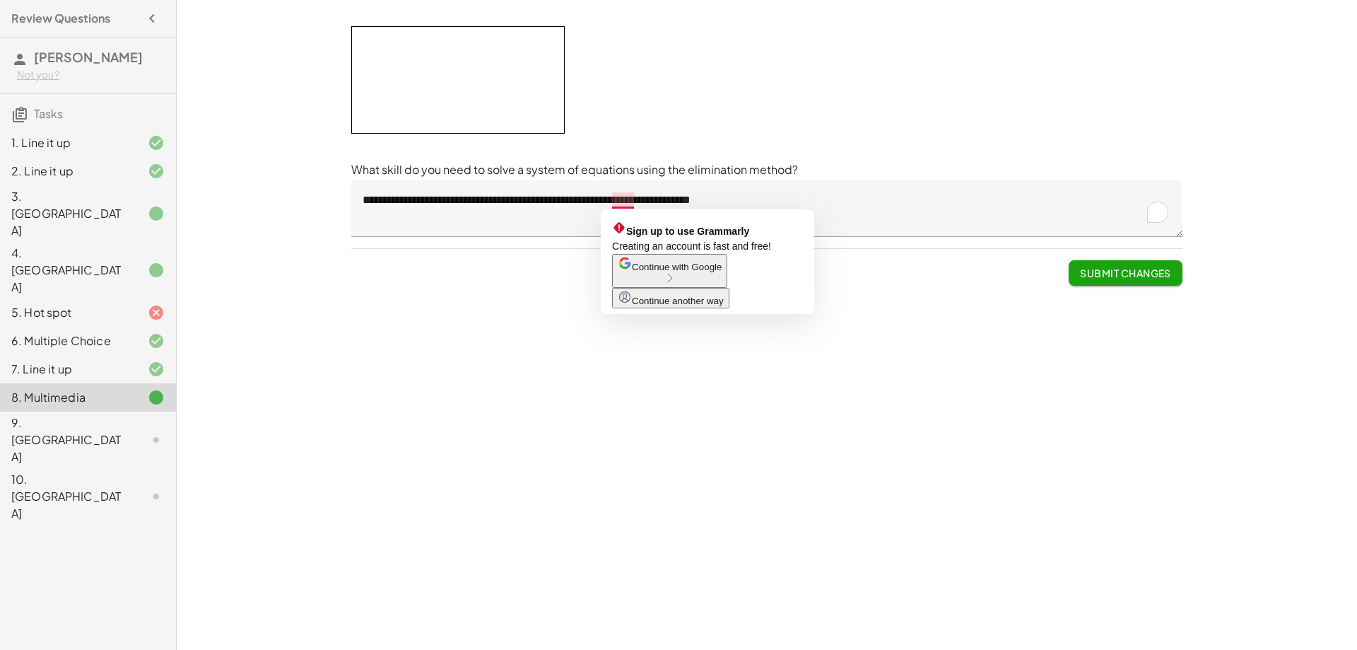
drag, startPoint x: 621, startPoint y: 197, endPoint x: 547, endPoint y: 461, distance: 274.6
click at [547, 461] on div "Your goal is to match line g. Choose an equation type to work with. y = + · a ·…" at bounding box center [767, 325] width 1181 height 650
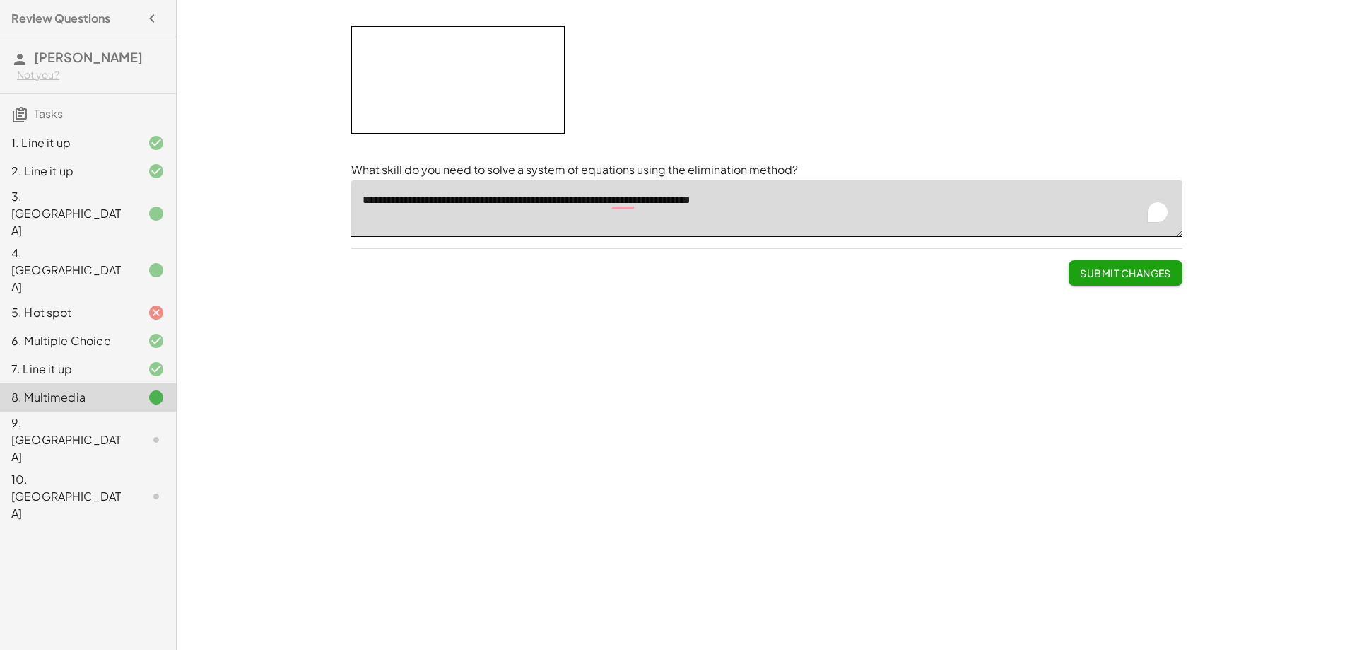
click at [653, 200] on textarea "**********" at bounding box center [766, 208] width 831 height 57
click at [711, 203] on textarea "**********" at bounding box center [766, 208] width 831 height 57
click at [739, 204] on textarea "**********" at bounding box center [766, 208] width 831 height 57
drag, startPoint x: 617, startPoint y: 210, endPoint x: 829, endPoint y: 368, distance: 264.1
click at [893, 369] on div "Your goal is to match line g. Choose an equation type to work with. y = + · a ·…" at bounding box center [767, 325] width 1181 height 650
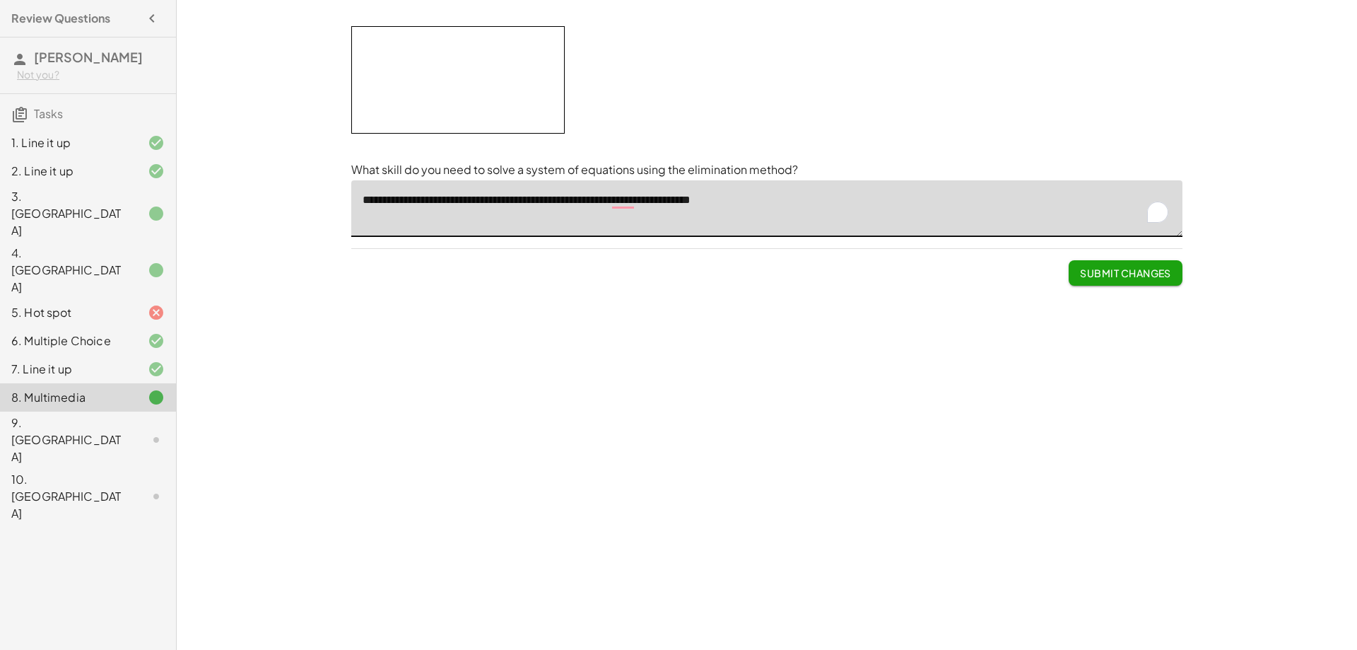
click at [547, 209] on textarea "**********" at bounding box center [766, 208] width 831 height 57
click at [503, 201] on textarea "**********" at bounding box center [766, 208] width 831 height 57
click at [711, 214] on textarea "**********" at bounding box center [766, 208] width 831 height 57
click at [923, 341] on div "Your goal is to match line g. Choose an equation type to work with. y = + · a ·…" at bounding box center [767, 325] width 1181 height 650
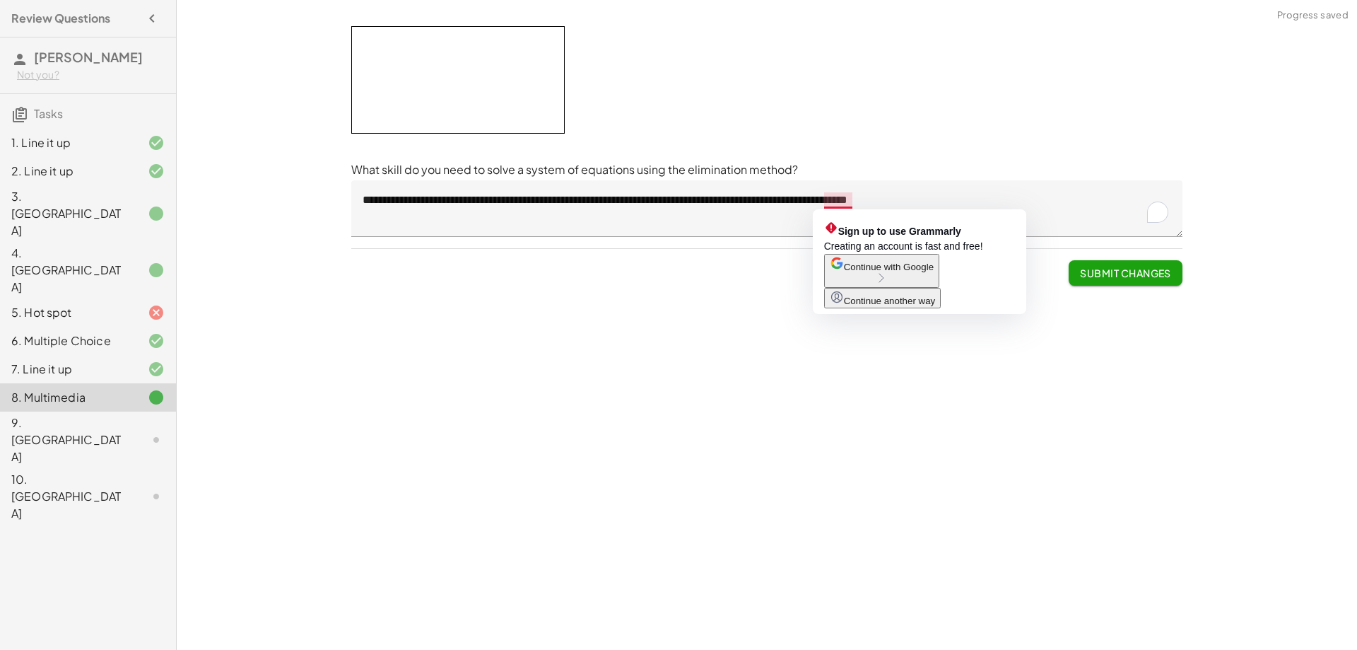
click at [829, 201] on textarea "**********" at bounding box center [766, 208] width 831 height 57
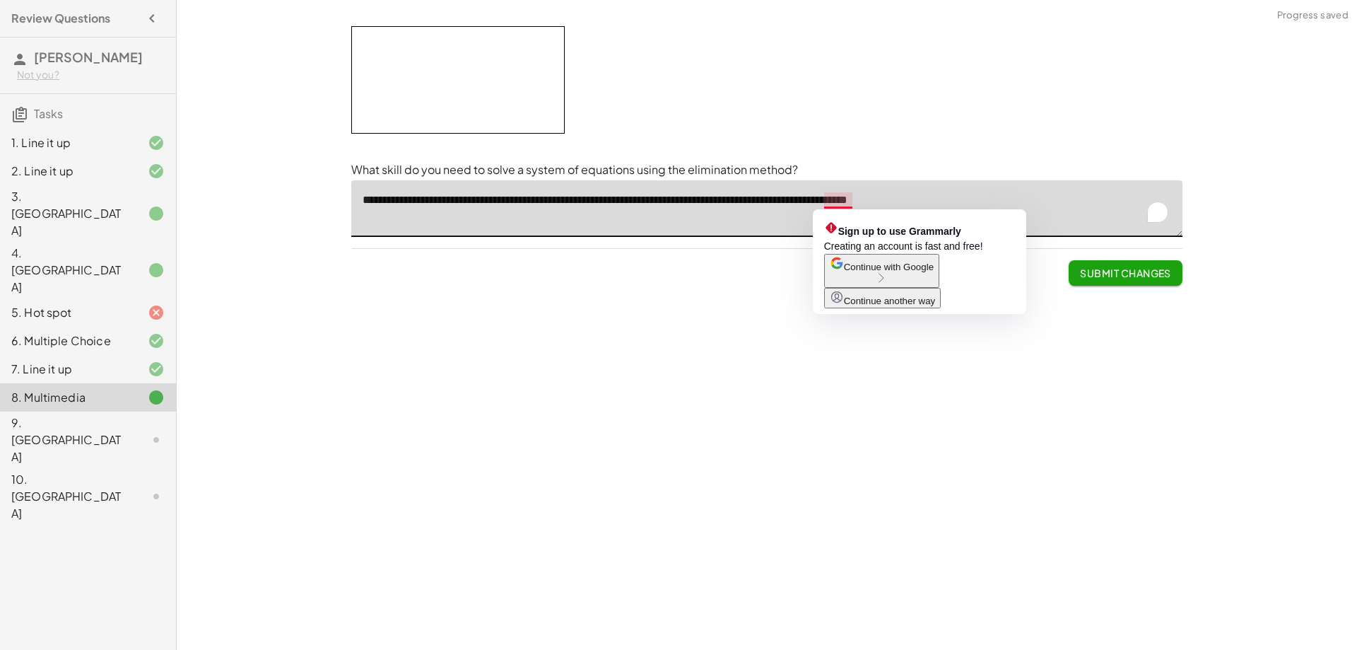
click at [844, 197] on textarea "**********" at bounding box center [766, 208] width 831 height 57
click at [853, 198] on textarea "**********" at bounding box center [766, 208] width 831 height 57
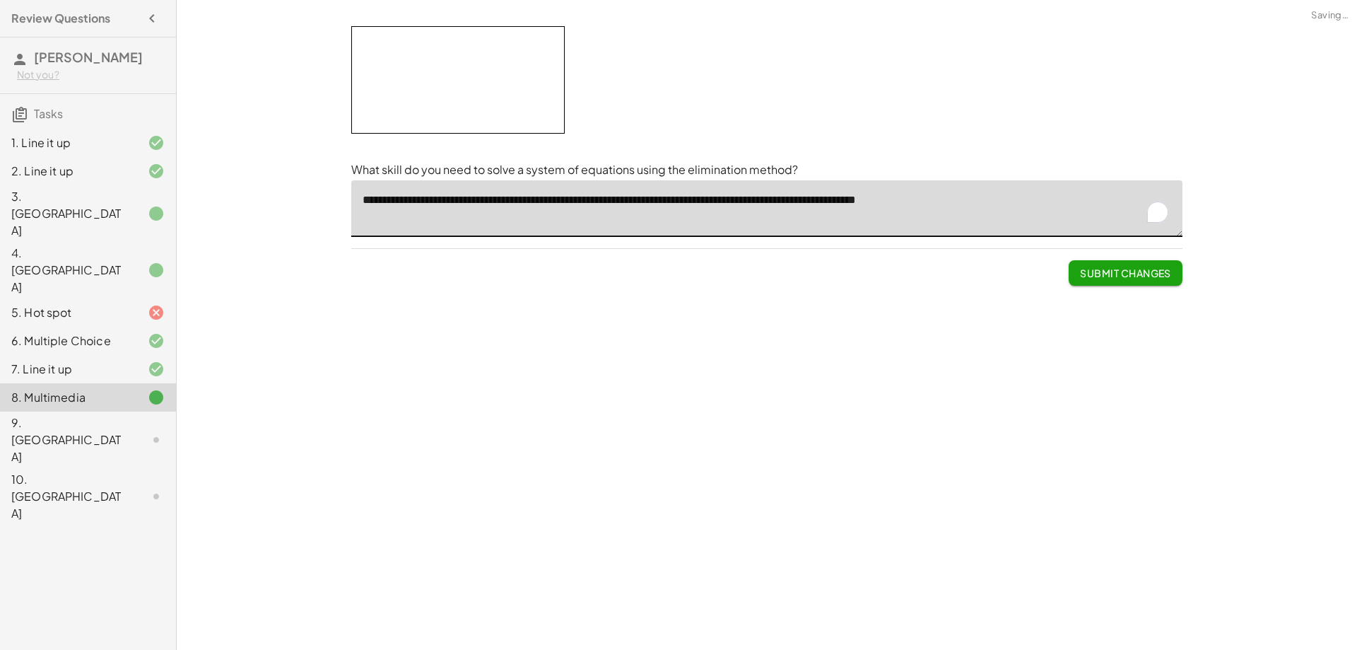
type textarea "**********"
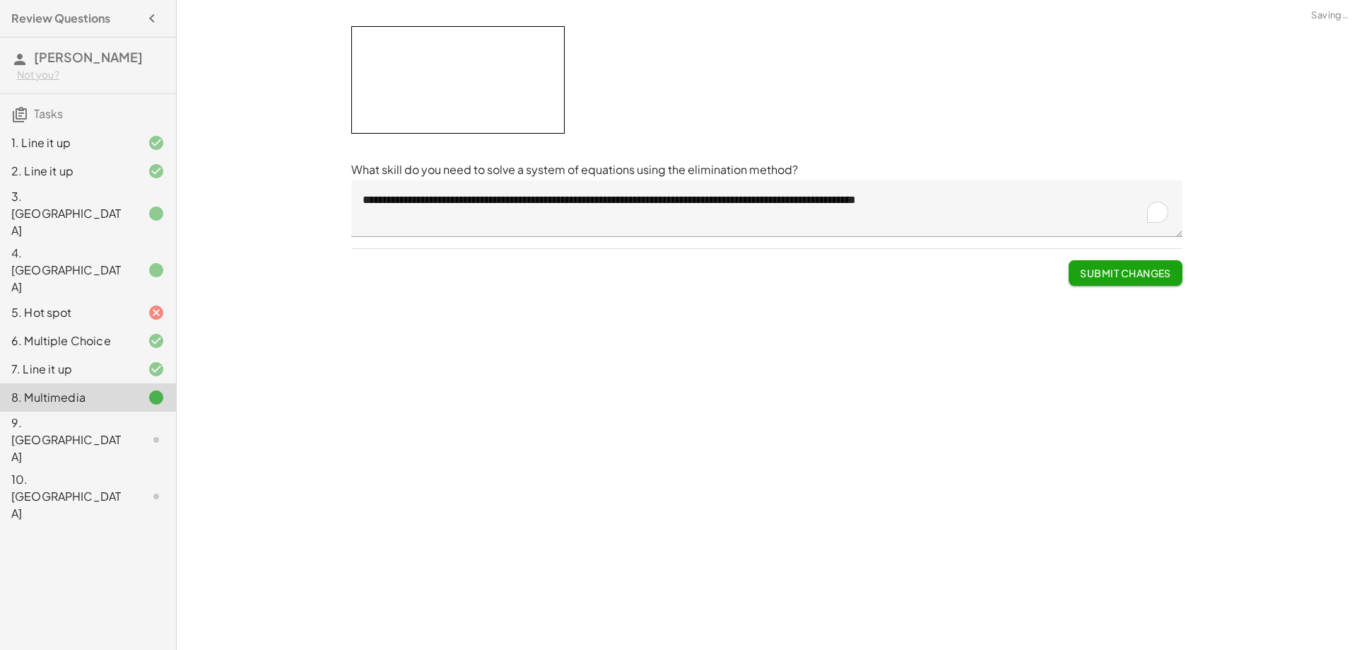
click at [939, 288] on div "**********" at bounding box center [767, 156] width 848 height 276
click at [877, 194] on textarea "**********" at bounding box center [766, 208] width 831 height 57
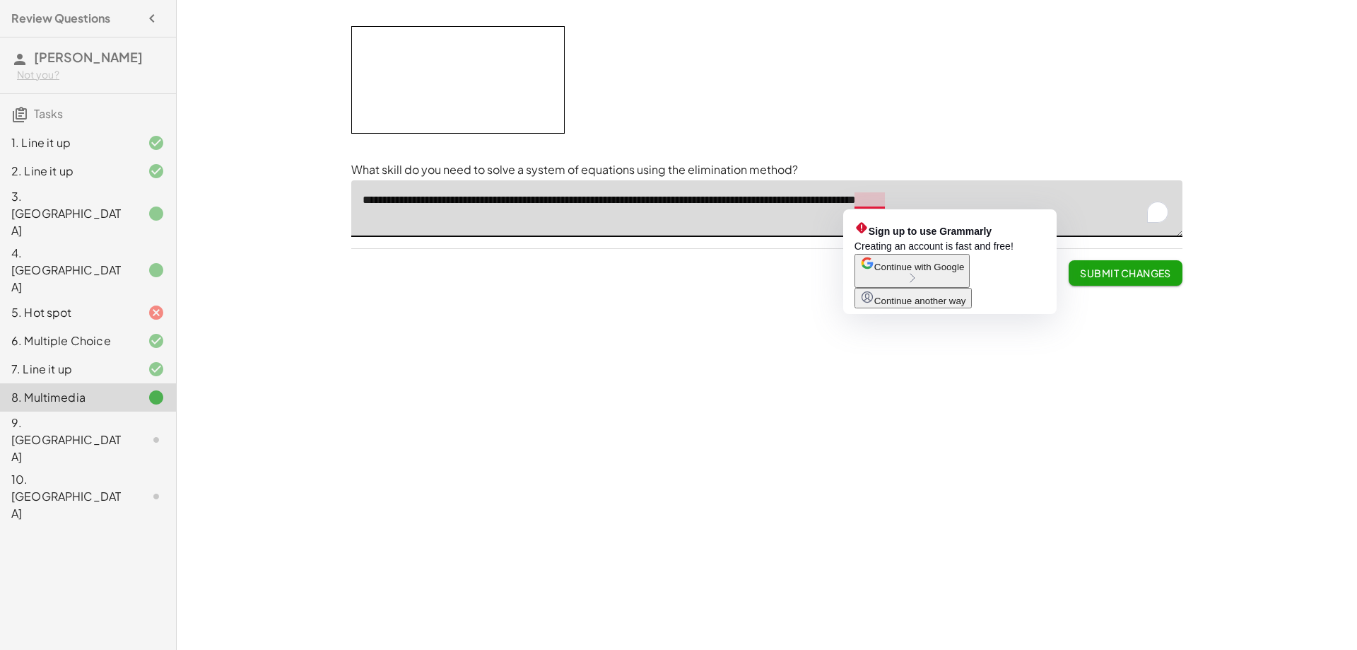
click at [1082, 383] on div "Your goal is to match line g. Choose an equation type to work with. y = + · a ·…" at bounding box center [767, 325] width 1181 height 650
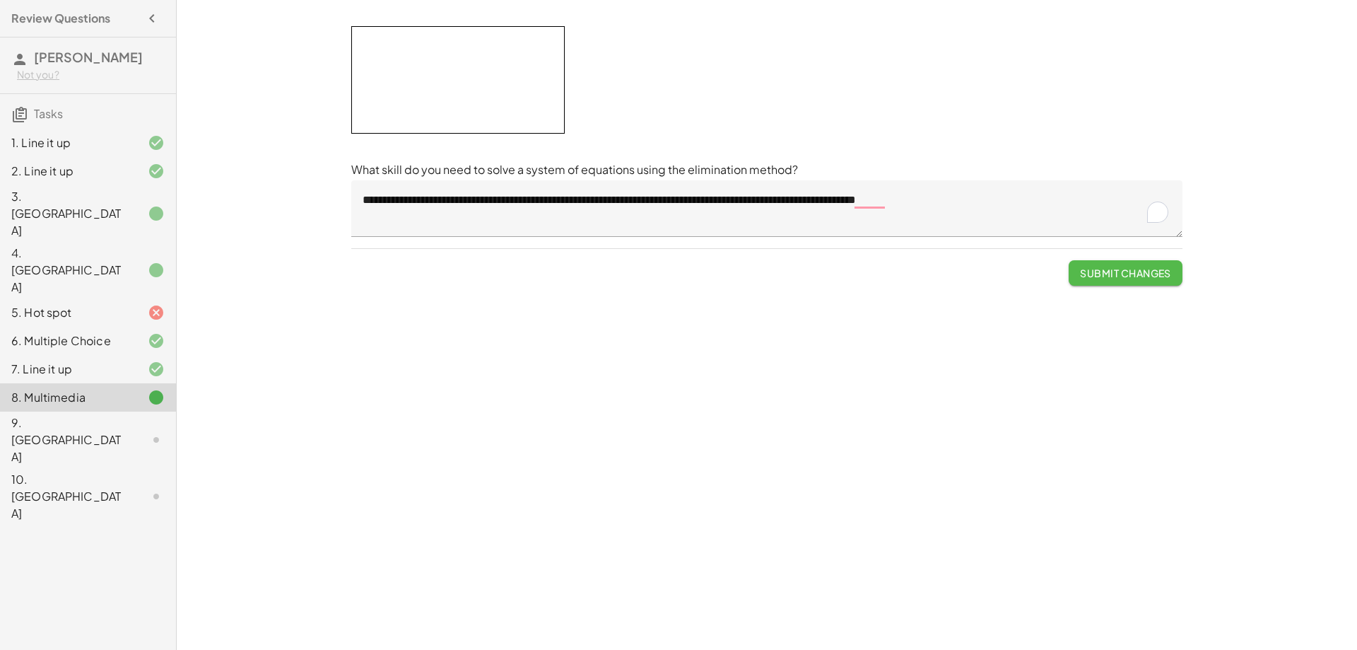
click at [1104, 269] on span "Submit Changes" at bounding box center [1125, 273] width 91 height 13
click at [1147, 275] on span "Continue" at bounding box center [1145, 273] width 54 height 13
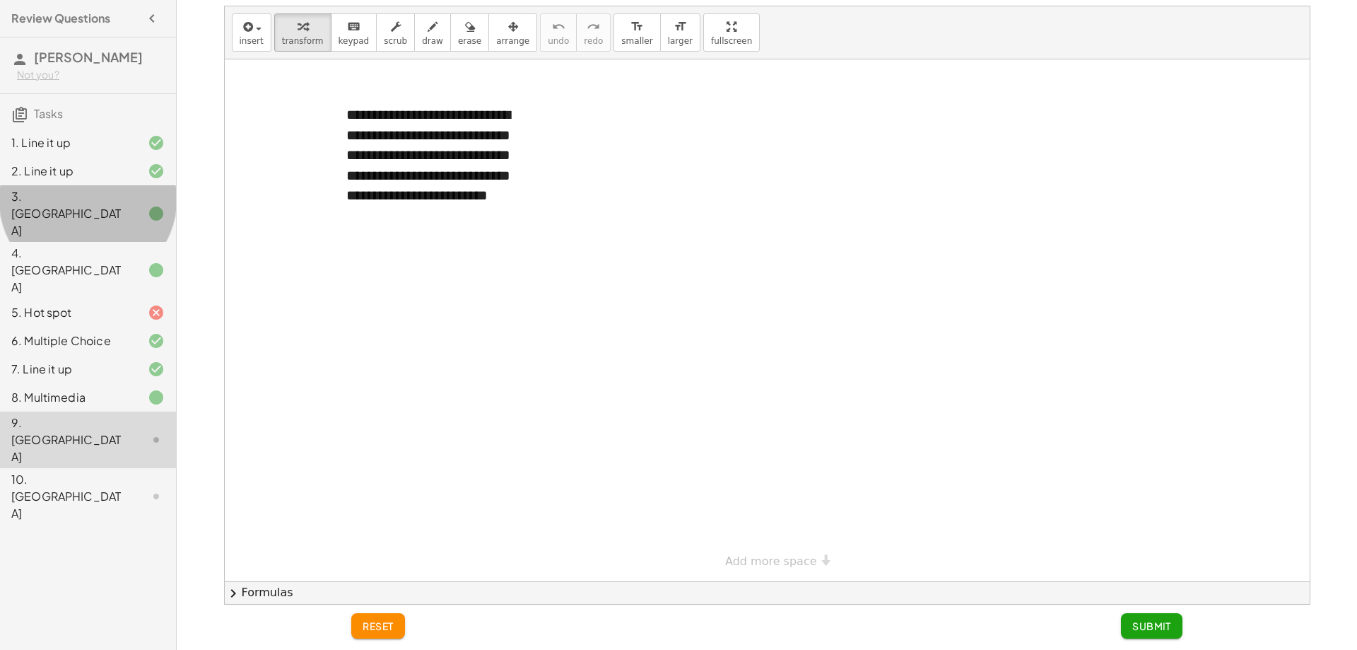
click at [117, 202] on div "3. [GEOGRAPHIC_DATA]" at bounding box center [68, 213] width 114 height 51
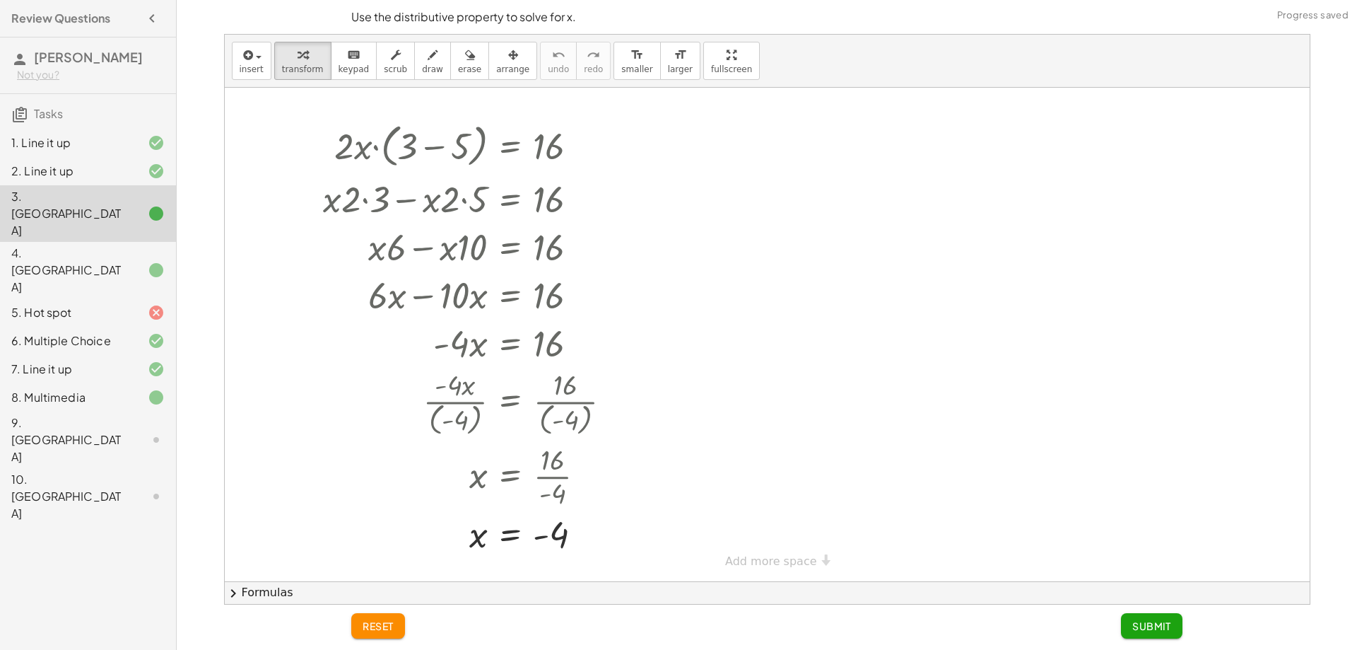
click at [76, 414] on div "9. [GEOGRAPHIC_DATA]" at bounding box center [68, 439] width 114 height 51
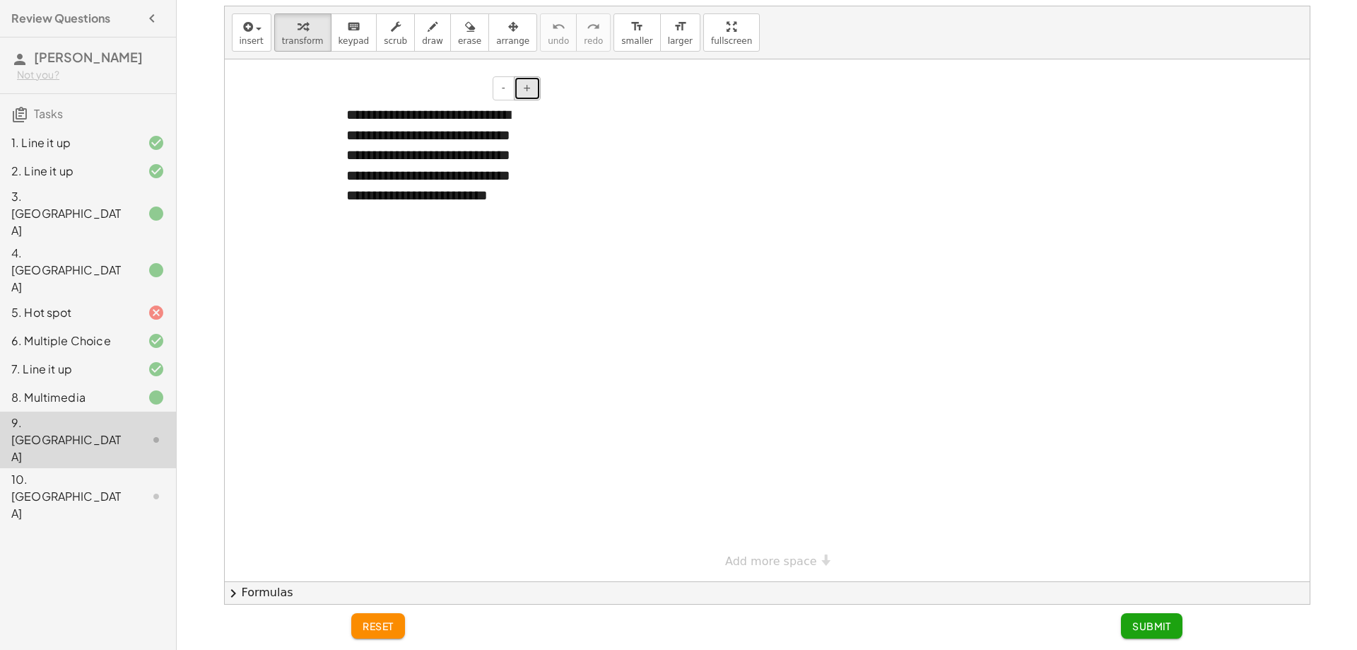
click at [527, 92] on span "+" at bounding box center [527, 87] width 8 height 11
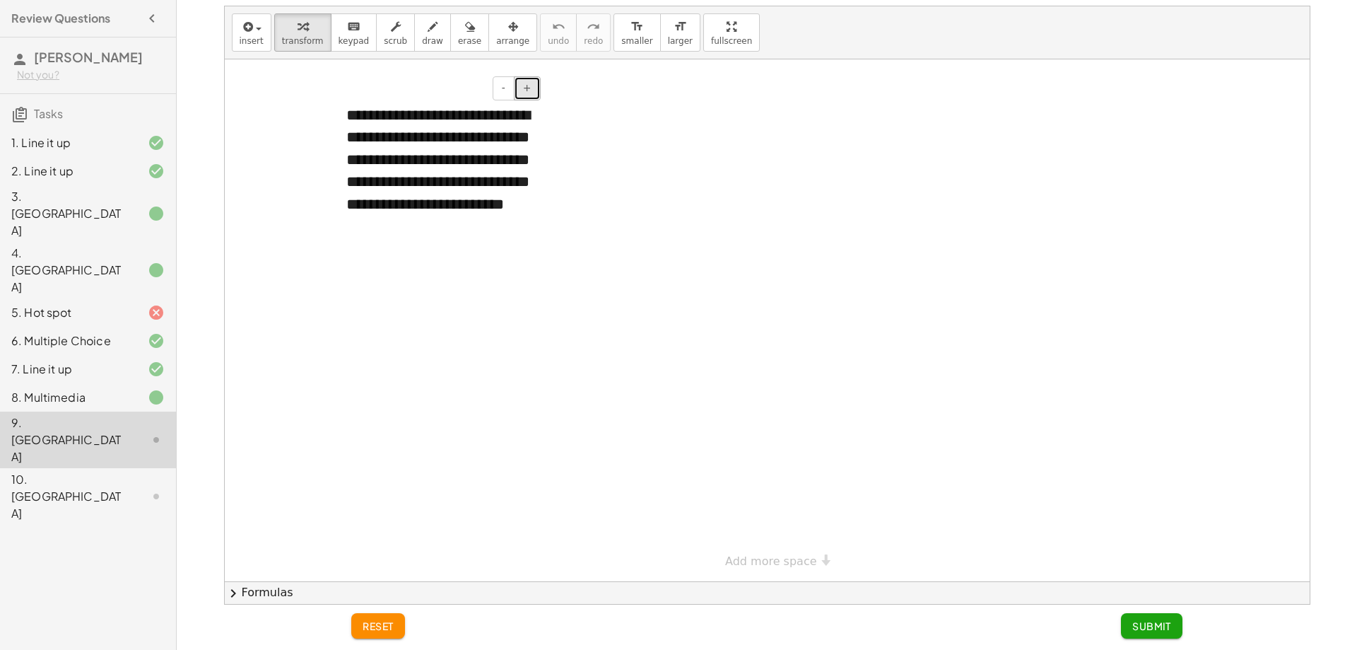
click at [527, 93] on span "+" at bounding box center [527, 87] width 8 height 11
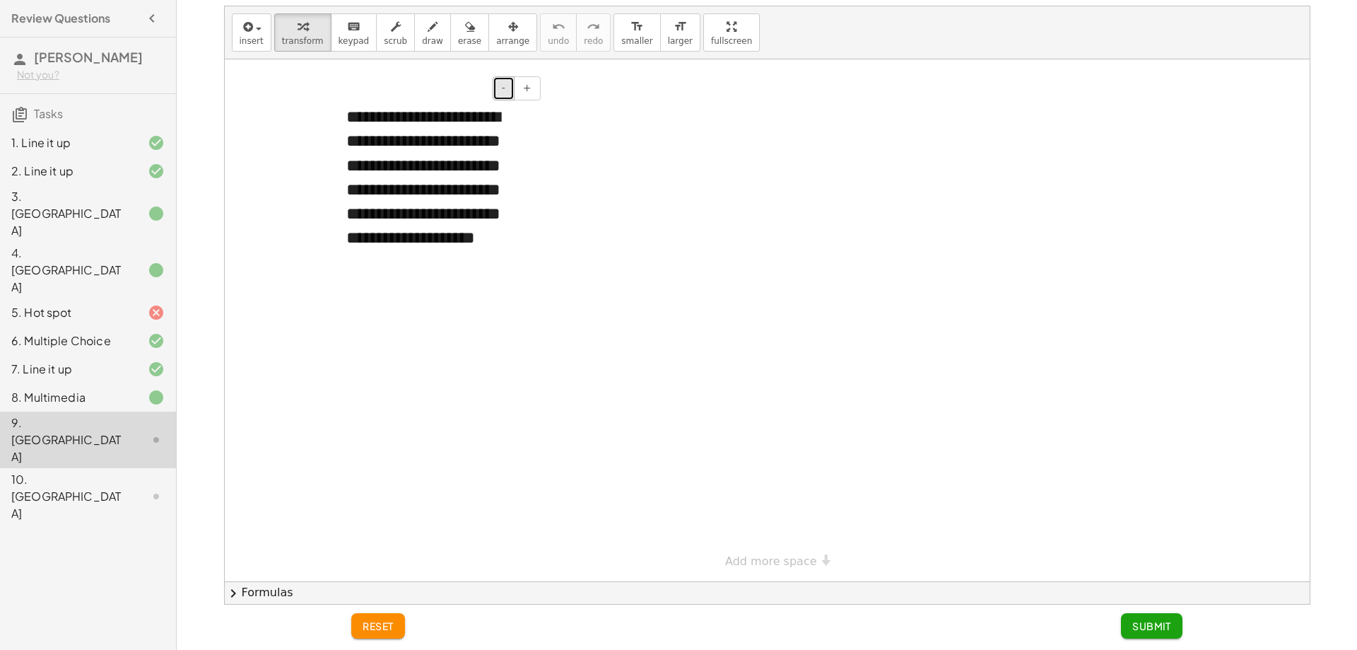
click at [500, 88] on button "-" at bounding box center [504, 88] width 22 height 24
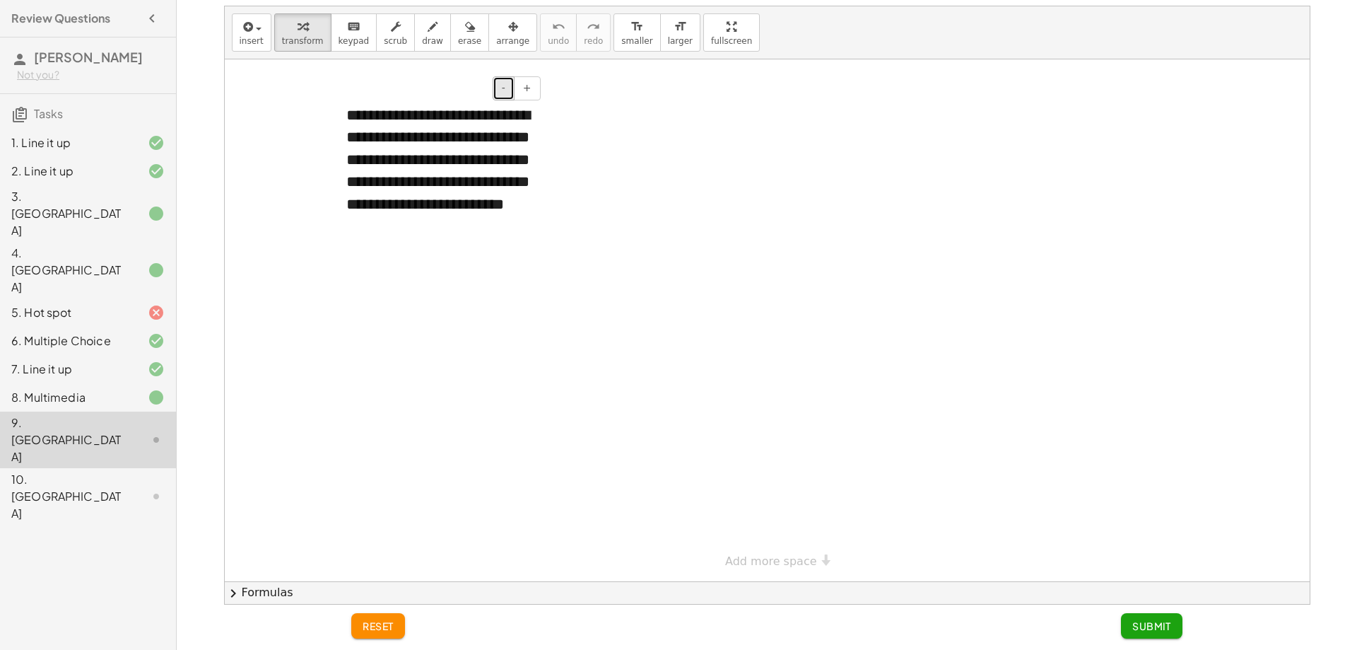
click at [500, 88] on button "-" at bounding box center [504, 88] width 22 height 24
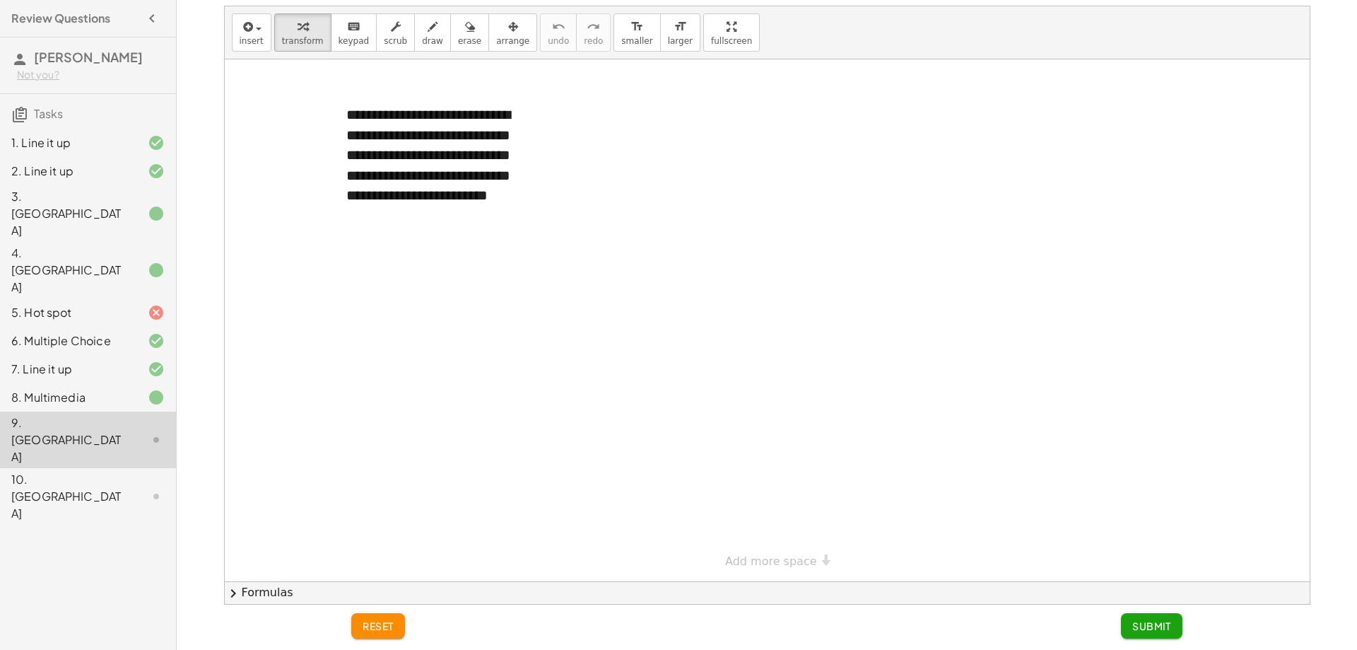
click at [545, 247] on div at bounding box center [767, 320] width 1085 height 522
click at [544, 117] on div at bounding box center [767, 320] width 1085 height 522
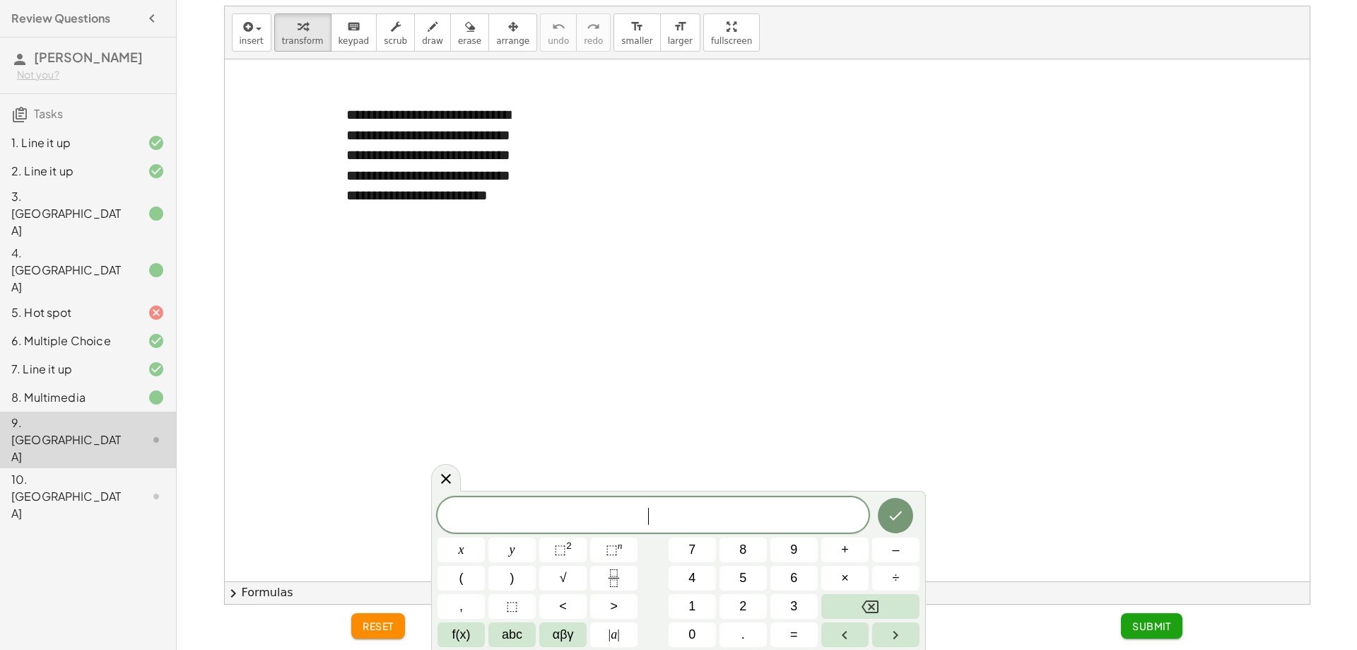
click at [477, 296] on div at bounding box center [767, 320] width 1085 height 522
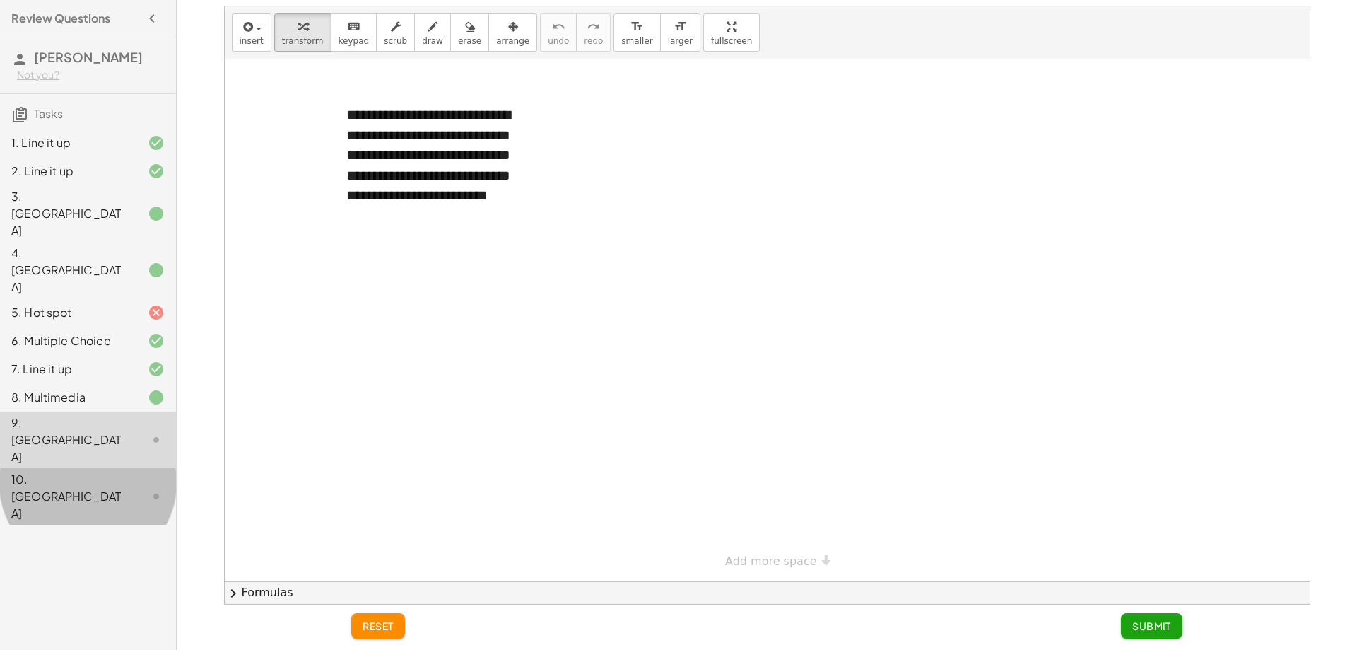
click at [124, 468] on div "10. [GEOGRAPHIC_DATA]" at bounding box center [88, 496] width 176 height 57
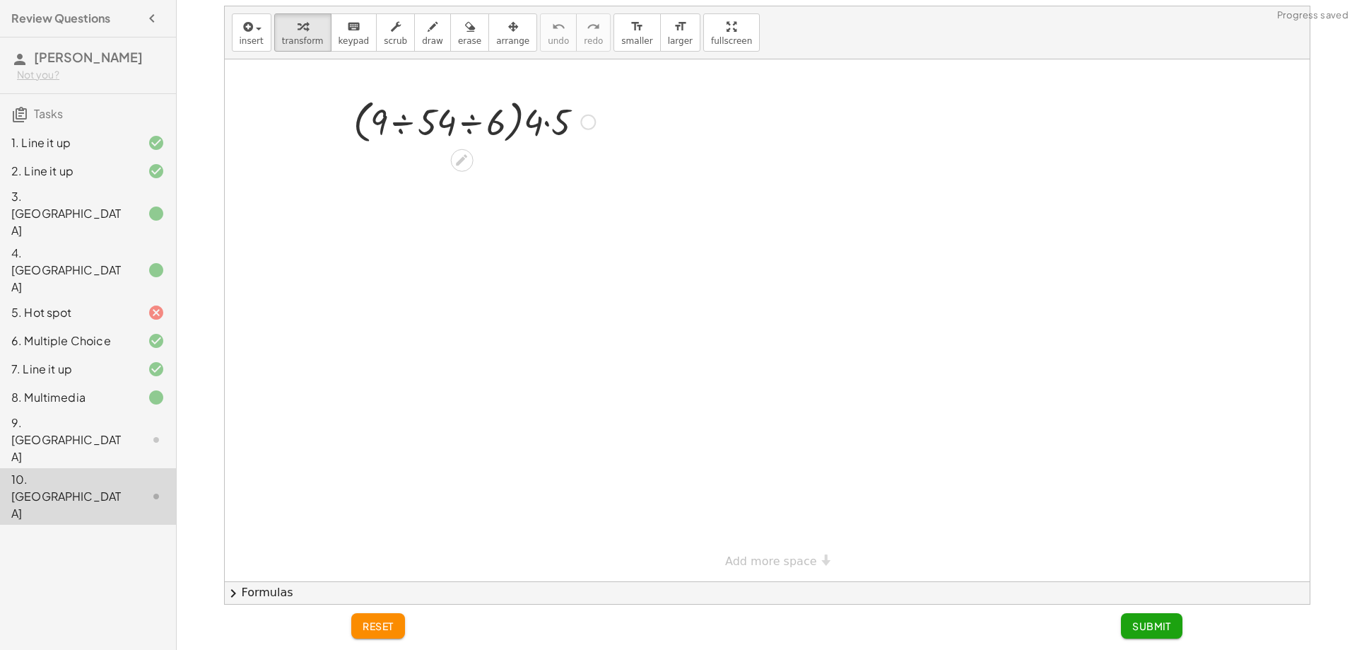
click at [463, 127] on div at bounding box center [474, 121] width 256 height 54
click at [448, 134] on div at bounding box center [474, 121] width 256 height 54
click at [446, 167] on div at bounding box center [474, 175] width 256 height 54
drag, startPoint x: 525, startPoint y: 40, endPoint x: 519, endPoint y: 51, distance: 12.0
click at [540, 47] on button "undo undo" at bounding box center [558, 32] width 37 height 38
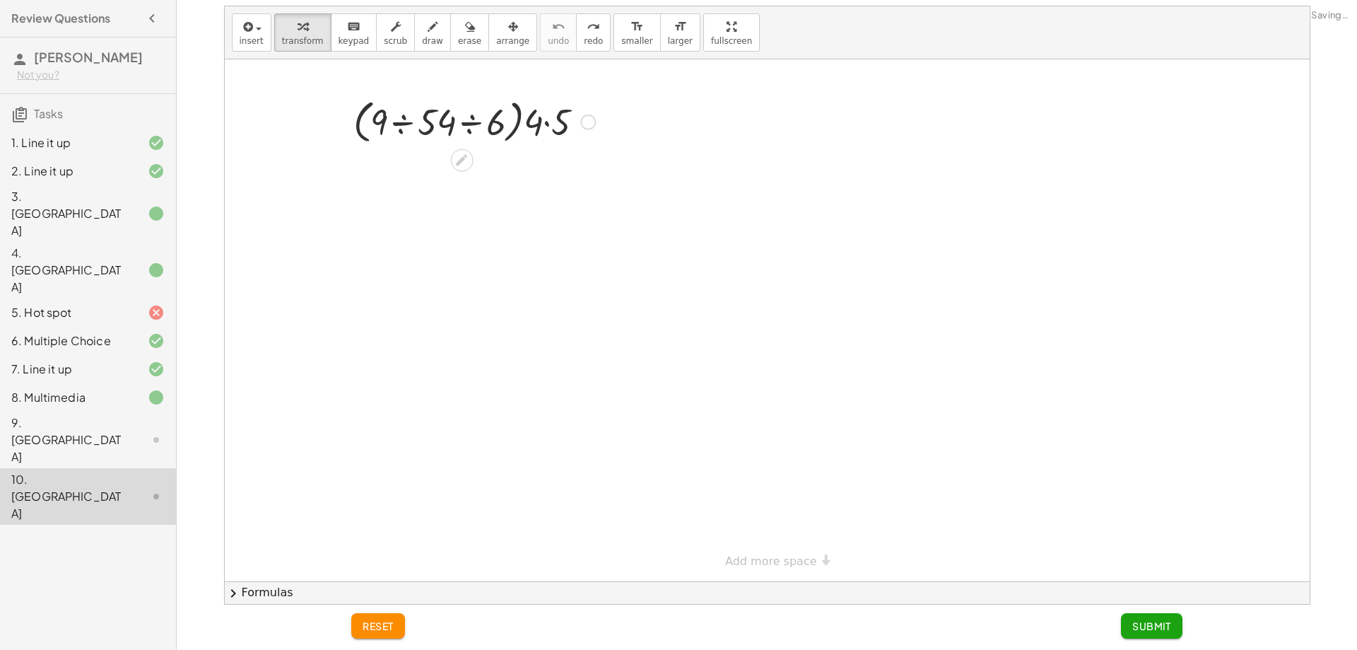
click at [569, 140] on div at bounding box center [474, 121] width 256 height 54
click at [419, 176] on div at bounding box center [474, 175] width 256 height 54
click at [477, 184] on div at bounding box center [474, 175] width 256 height 54
click at [476, 186] on div at bounding box center [474, 174] width 256 height 48
click at [505, 182] on div at bounding box center [474, 174] width 256 height 48
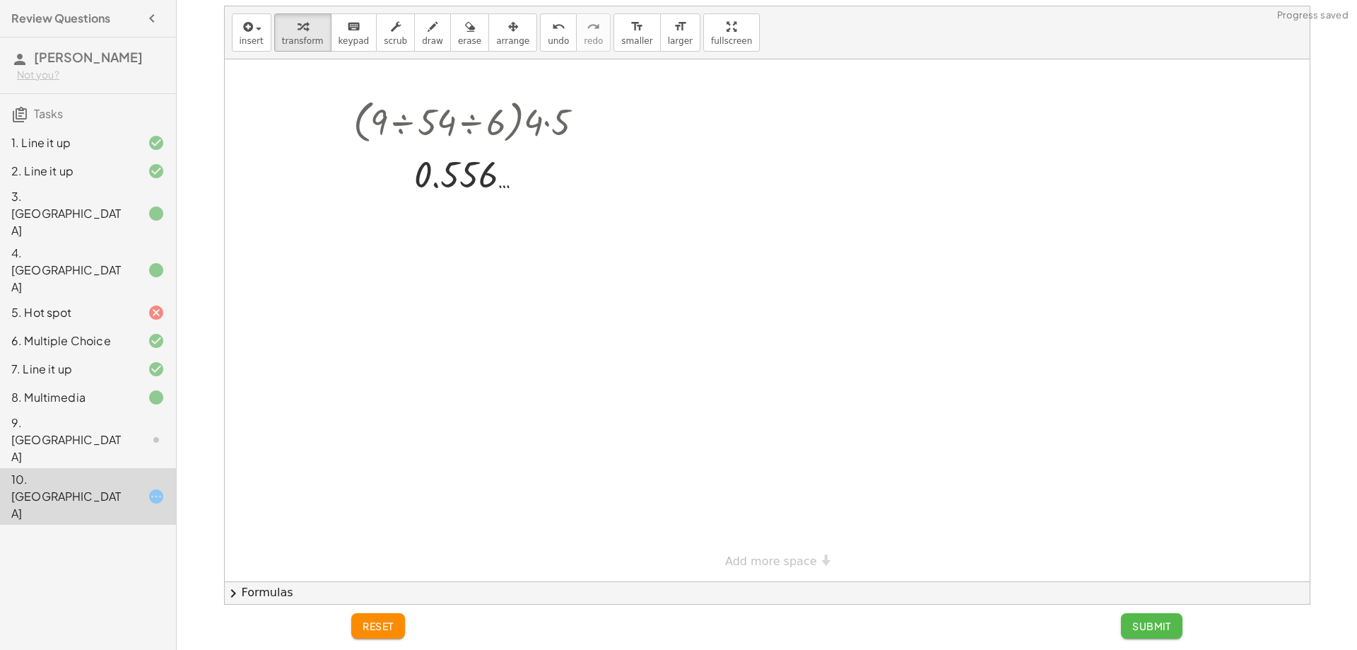
click at [1146, 634] on button "Submit" at bounding box center [1152, 625] width 62 height 25
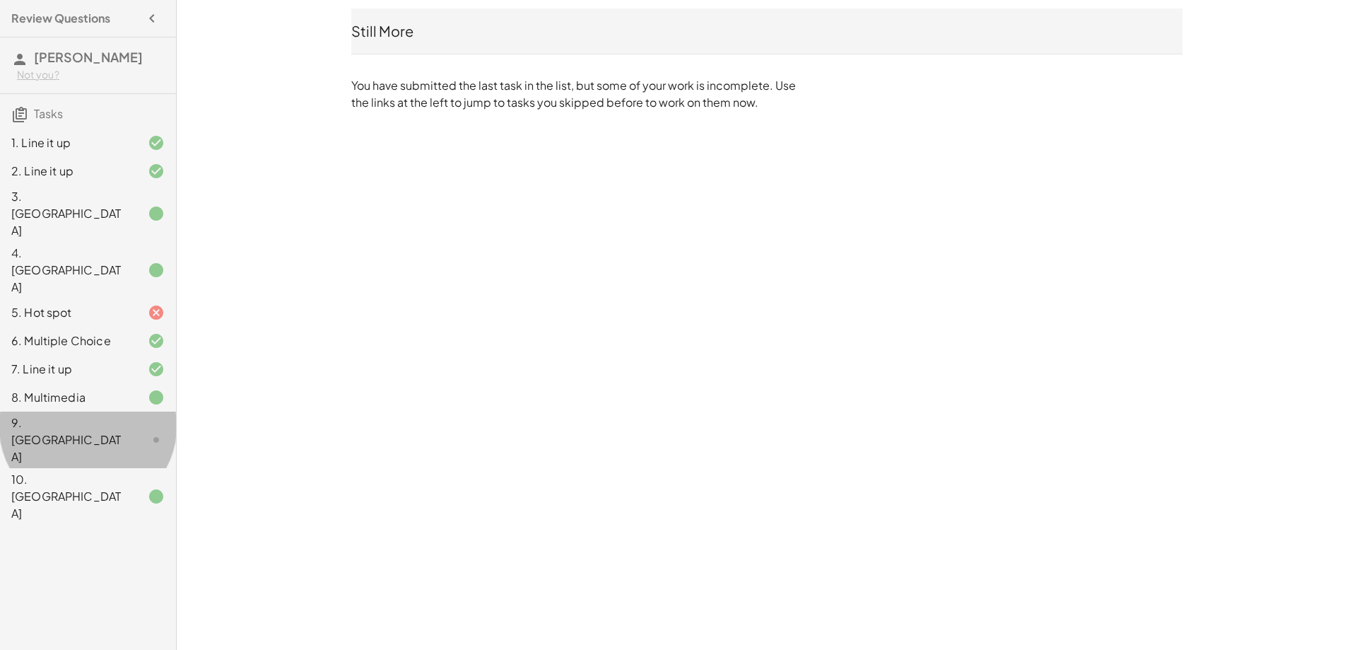
click at [141, 431] on div at bounding box center [145, 439] width 40 height 17
click at [113, 414] on div "9. [GEOGRAPHIC_DATA]" at bounding box center [68, 439] width 114 height 51
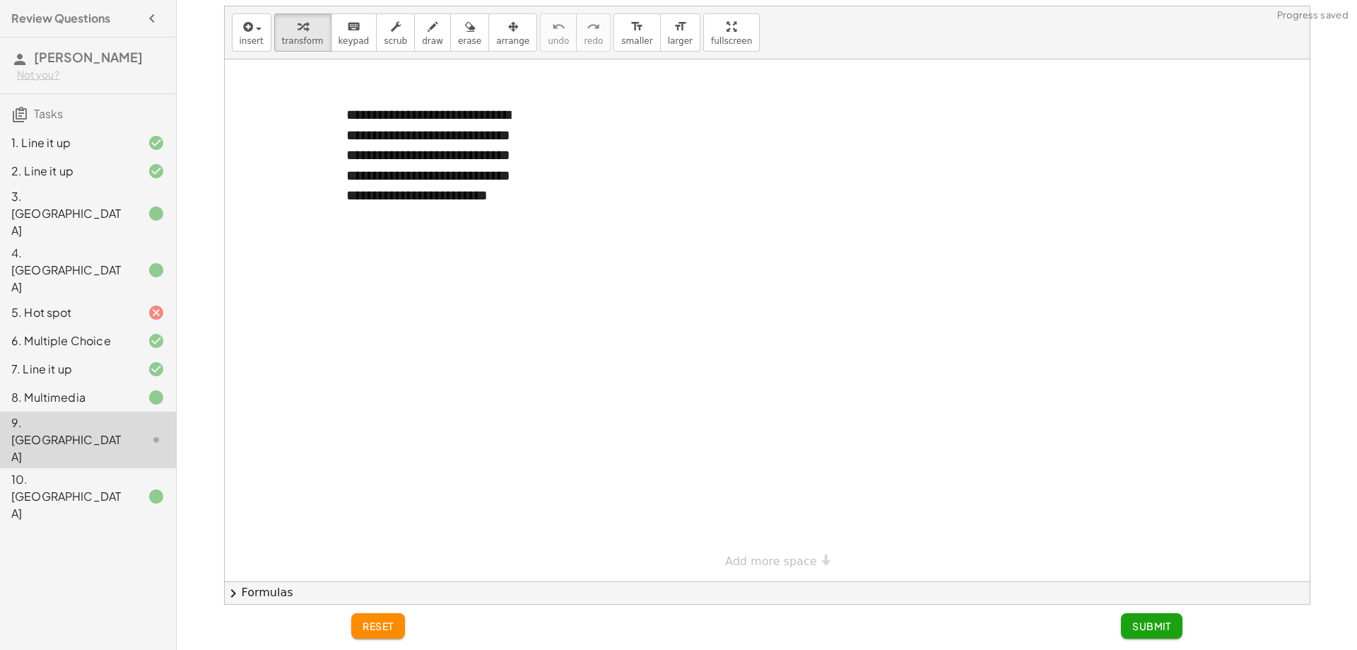
click at [264, 243] on div at bounding box center [767, 320] width 1085 height 522
click at [110, 304] on div "5. Hot spot" at bounding box center [68, 312] width 114 height 17
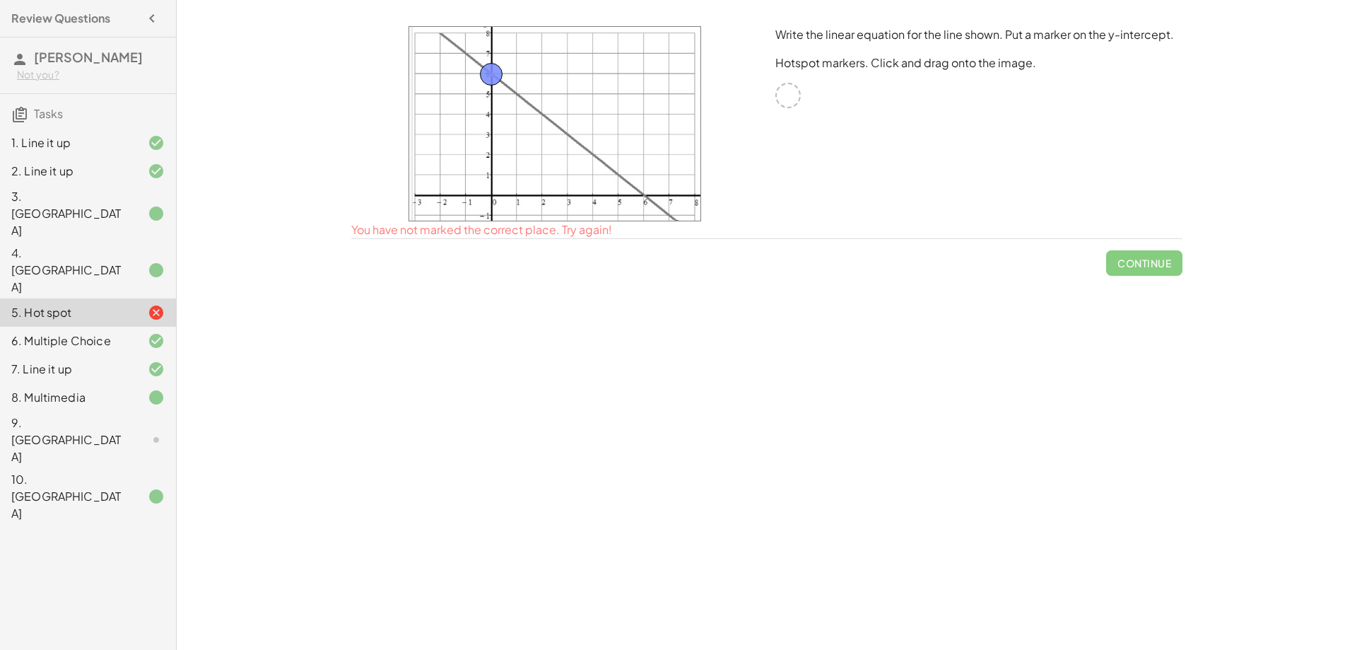
click at [640, 269] on div "Continue" at bounding box center [766, 257] width 831 height 37
click at [431, 263] on div "Continue" at bounding box center [766, 257] width 831 height 37
drag, startPoint x: 858, startPoint y: 157, endPoint x: 1056, endPoint y: 175, distance: 198.0
click at [972, 164] on div "Write the linear equation for the line shown. Put a marker on the y-intercept. …" at bounding box center [979, 124] width 424 height 212
click at [758, 159] on div at bounding box center [555, 124] width 424 height 212
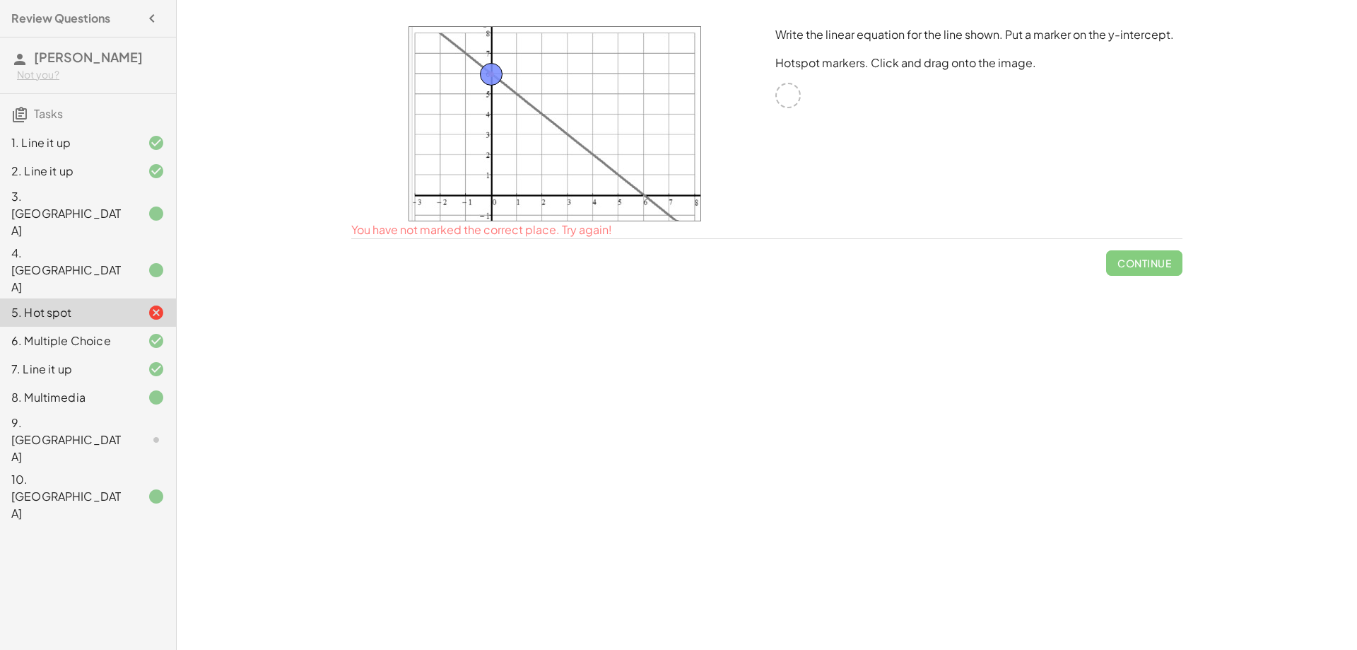
click at [625, 189] on img at bounding box center [555, 123] width 293 height 195
drag, startPoint x: 625, startPoint y: 189, endPoint x: 670, endPoint y: 177, distance: 46.8
click at [670, 177] on img at bounding box center [555, 123] width 293 height 195
click at [549, 162] on img at bounding box center [555, 123] width 293 height 195
drag, startPoint x: 458, startPoint y: 141, endPoint x: 410, endPoint y: 62, distance: 93.2
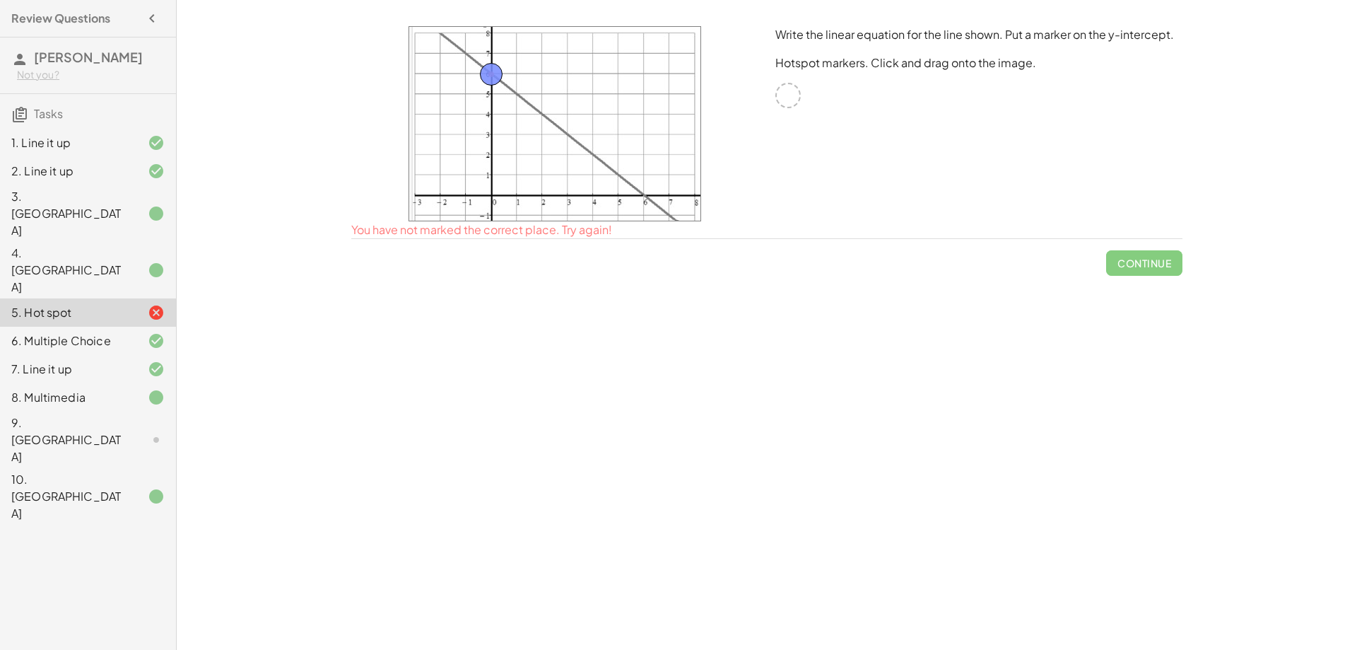
click at [422, 66] on img at bounding box center [555, 123] width 293 height 195
drag, startPoint x: 428, startPoint y: 47, endPoint x: 497, endPoint y: 7, distance: 80.2
click at [497, 7] on div "Your goal is to match line g. Choose an equation type to work with. y = + · a ·…" at bounding box center [767, 325] width 1181 height 650
click at [559, 110] on img at bounding box center [555, 123] width 293 height 195
click at [565, 110] on img at bounding box center [555, 123] width 293 height 195
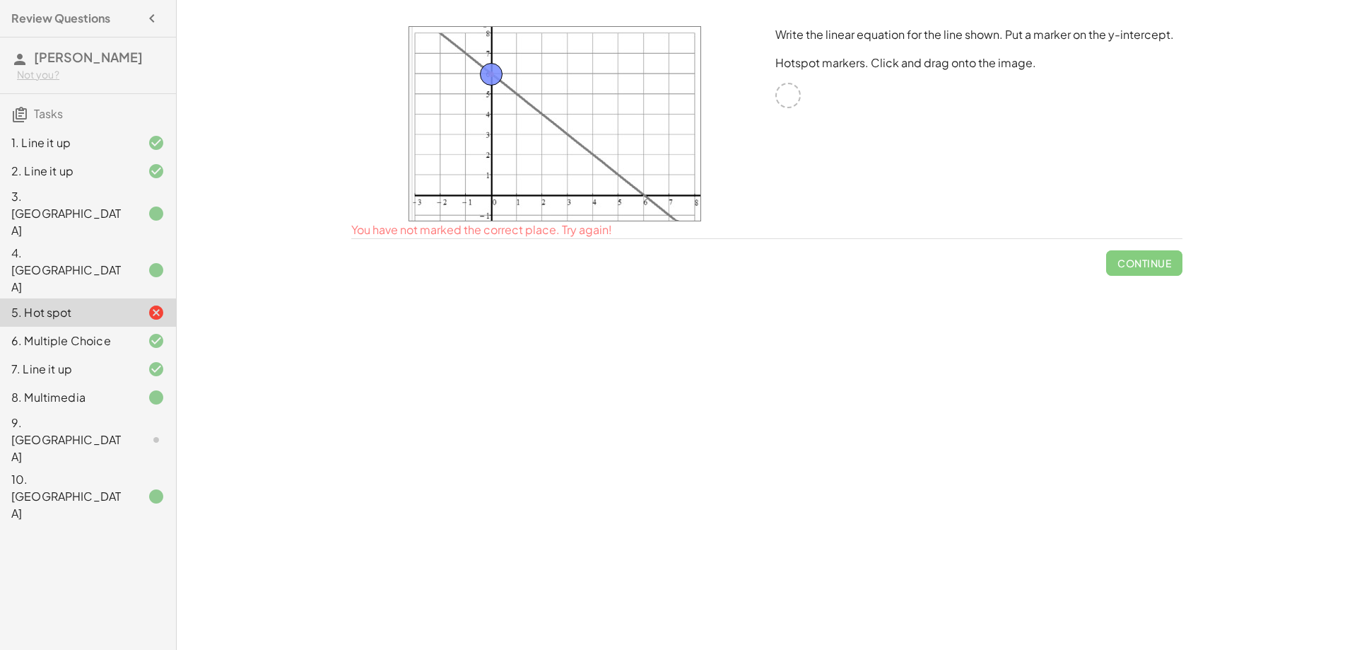
drag, startPoint x: 667, startPoint y: 131, endPoint x: 712, endPoint y: 127, distance: 45.4
click at [712, 127] on div at bounding box center [555, 124] width 424 height 212
click at [711, 138] on div at bounding box center [555, 124] width 424 height 212
click at [690, 175] on img at bounding box center [555, 123] width 293 height 195
click at [532, 158] on img at bounding box center [555, 123] width 293 height 195
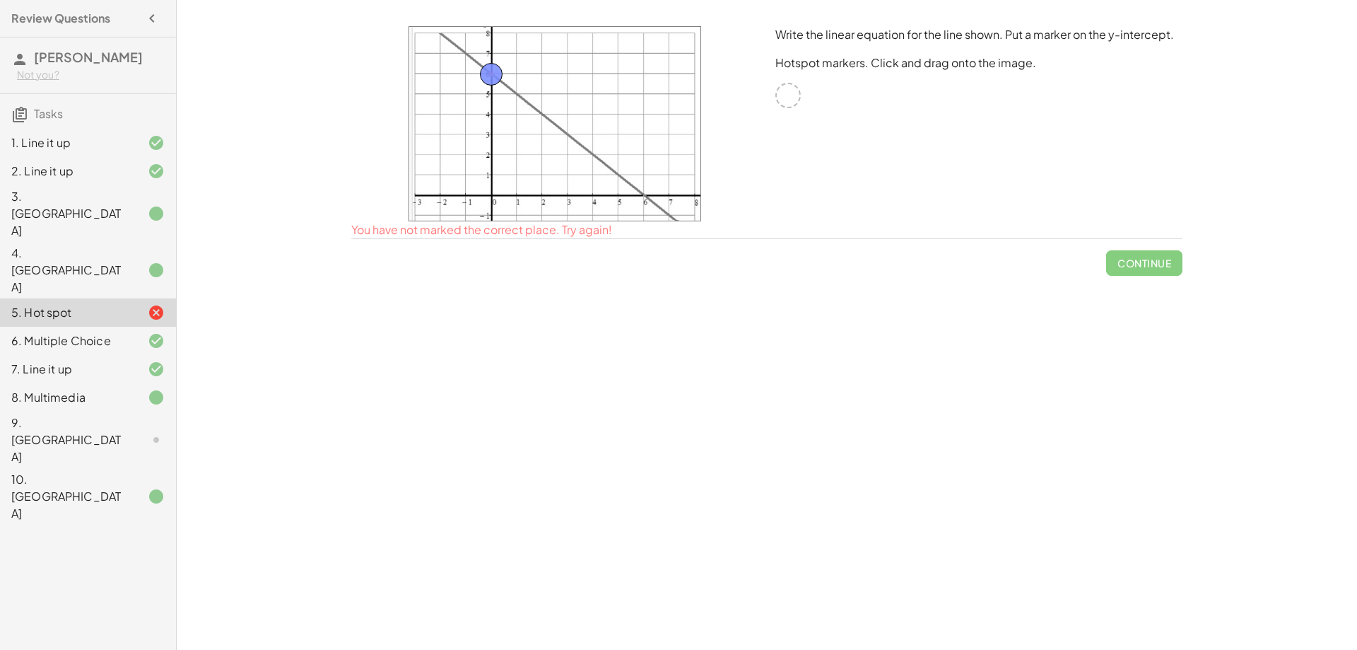
drag, startPoint x: 790, startPoint y: 99, endPoint x: 818, endPoint y: 100, distance: 27.6
click at [818, 100] on div "Write the linear equation for the line shown. Put a marker on the y-intercept. …" at bounding box center [979, 124] width 424 height 212
click at [776, 99] on div at bounding box center [788, 95] width 25 height 25
drag, startPoint x: 744, startPoint y: 144, endPoint x: 740, endPoint y: 166, distance: 23.0
click at [743, 145] on div at bounding box center [555, 124] width 424 height 212
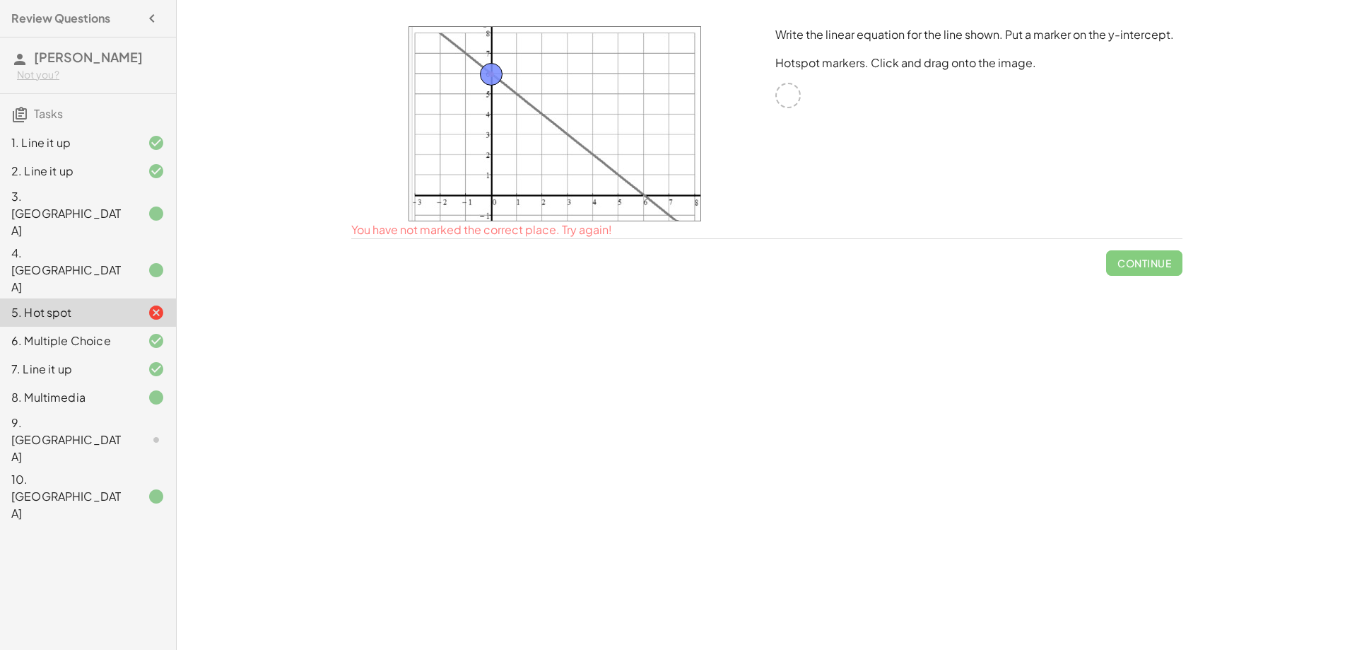
click at [139, 431] on div at bounding box center [145, 439] width 40 height 17
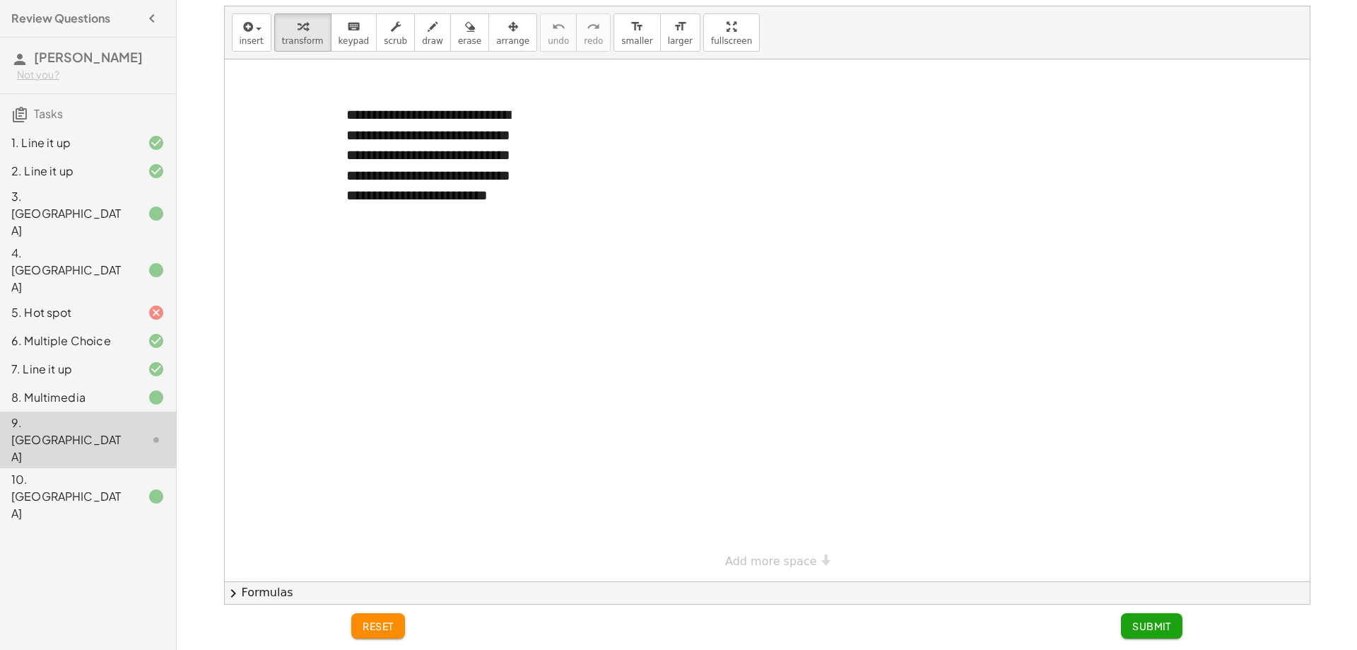
click at [656, 242] on div at bounding box center [767, 320] width 1085 height 522
click at [568, 192] on div at bounding box center [767, 320] width 1085 height 522
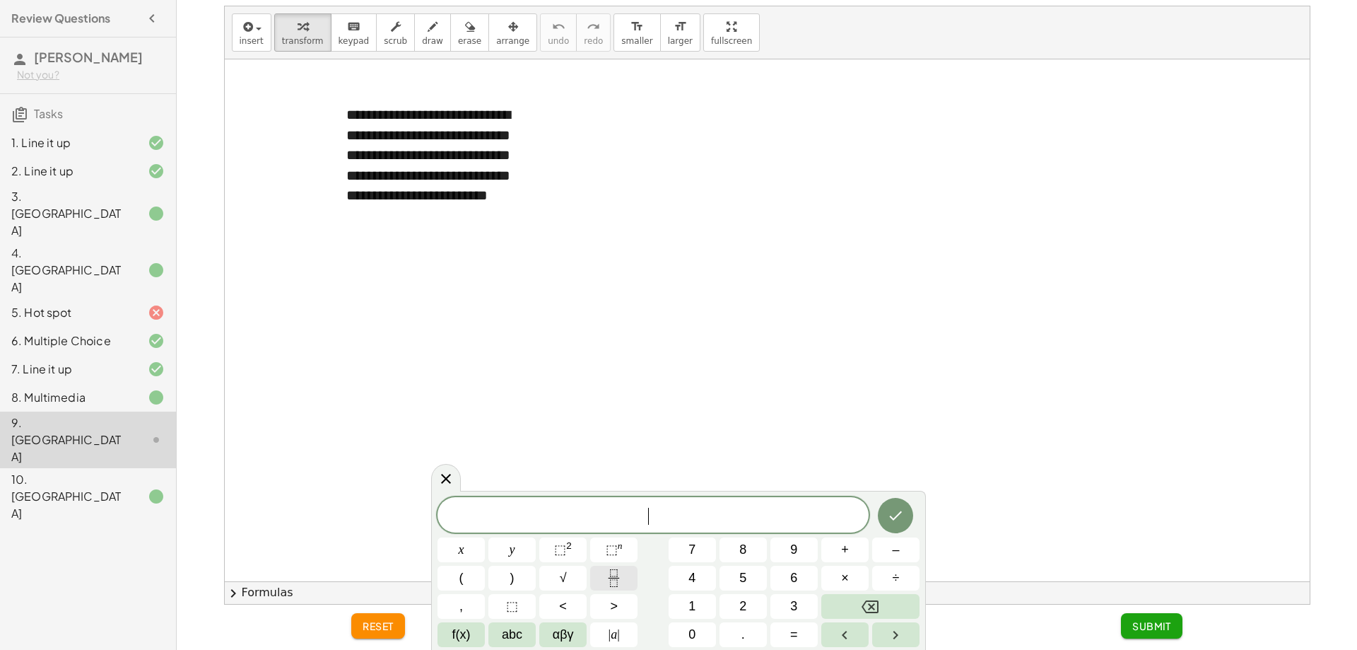
click at [618, 583] on icon "Fraction" at bounding box center [614, 578] width 18 height 18
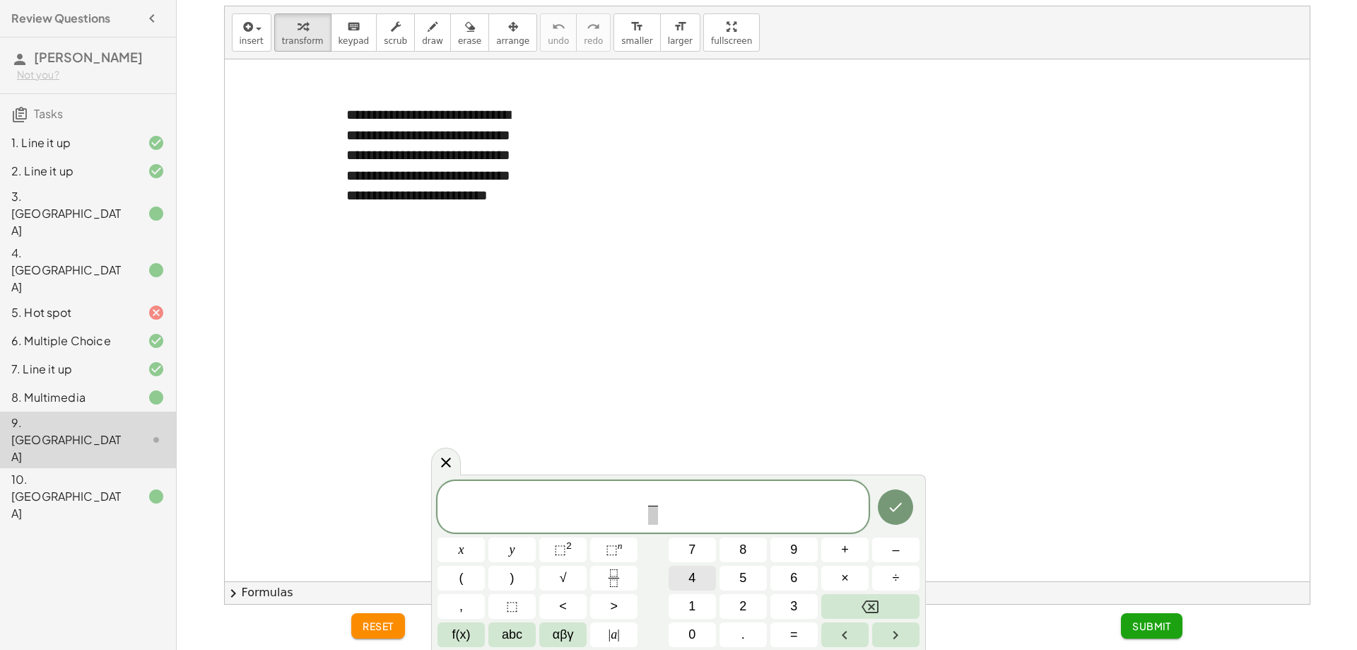
click at [697, 572] on button "4" at bounding box center [692, 578] width 47 height 25
click at [656, 520] on span "​" at bounding box center [653, 515] width 11 height 19
click at [796, 609] on span "3" at bounding box center [793, 606] width 7 height 19
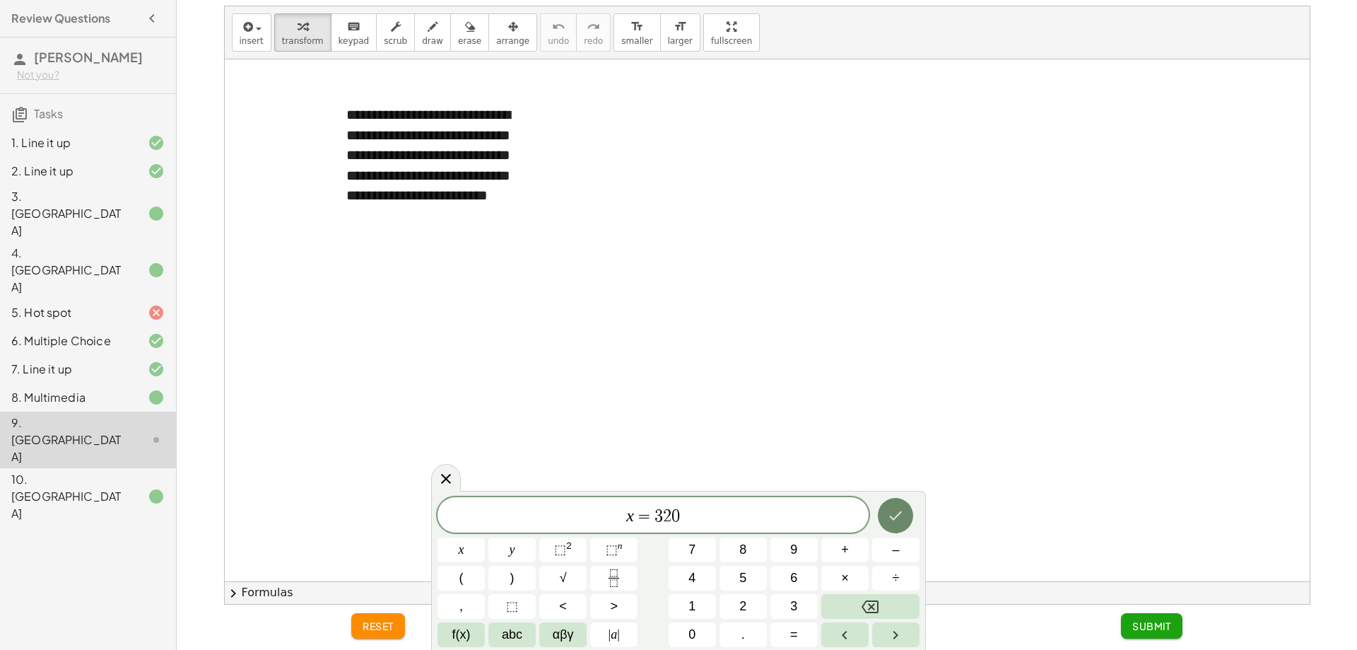
click at [908, 518] on button "Done" at bounding box center [895, 515] width 35 height 35
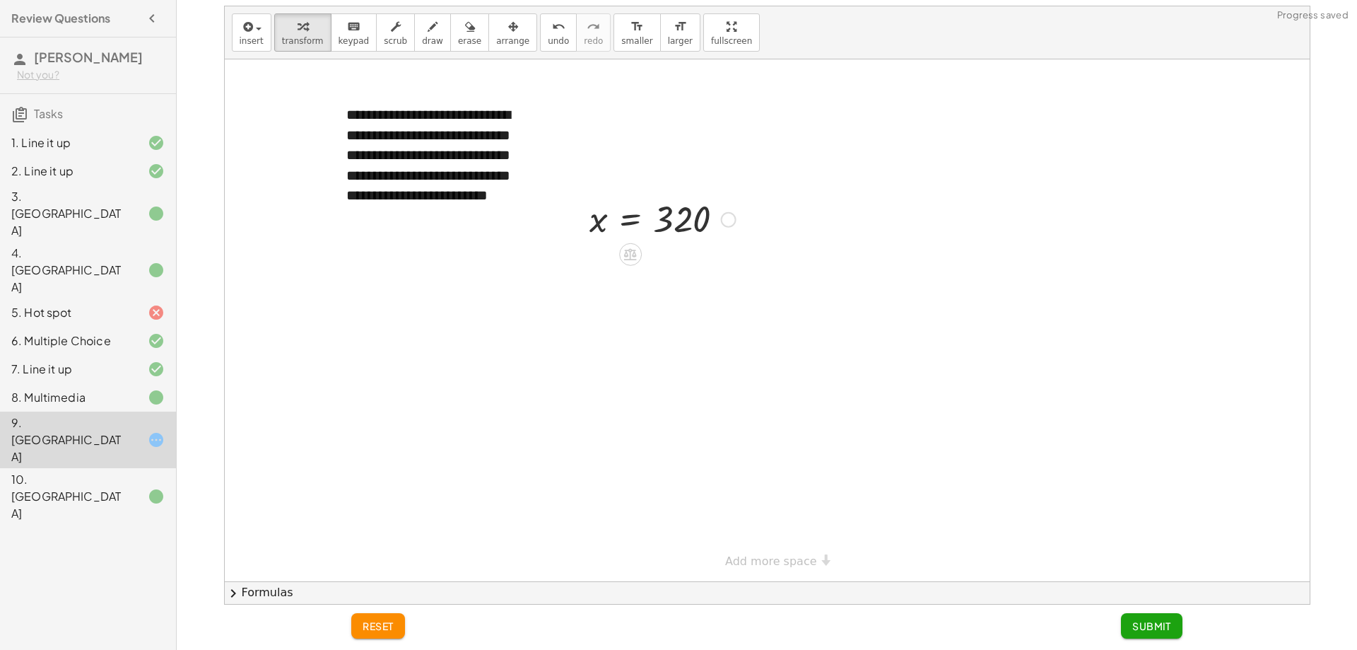
click at [707, 217] on div at bounding box center [663, 218] width 160 height 47
click at [634, 257] on icon at bounding box center [630, 255] width 13 height 12
click at [602, 300] on div at bounding box center [767, 320] width 1085 height 522
click at [1133, 621] on span "Submit" at bounding box center [1152, 625] width 39 height 13
